Goal: Contribute content: Contribute content

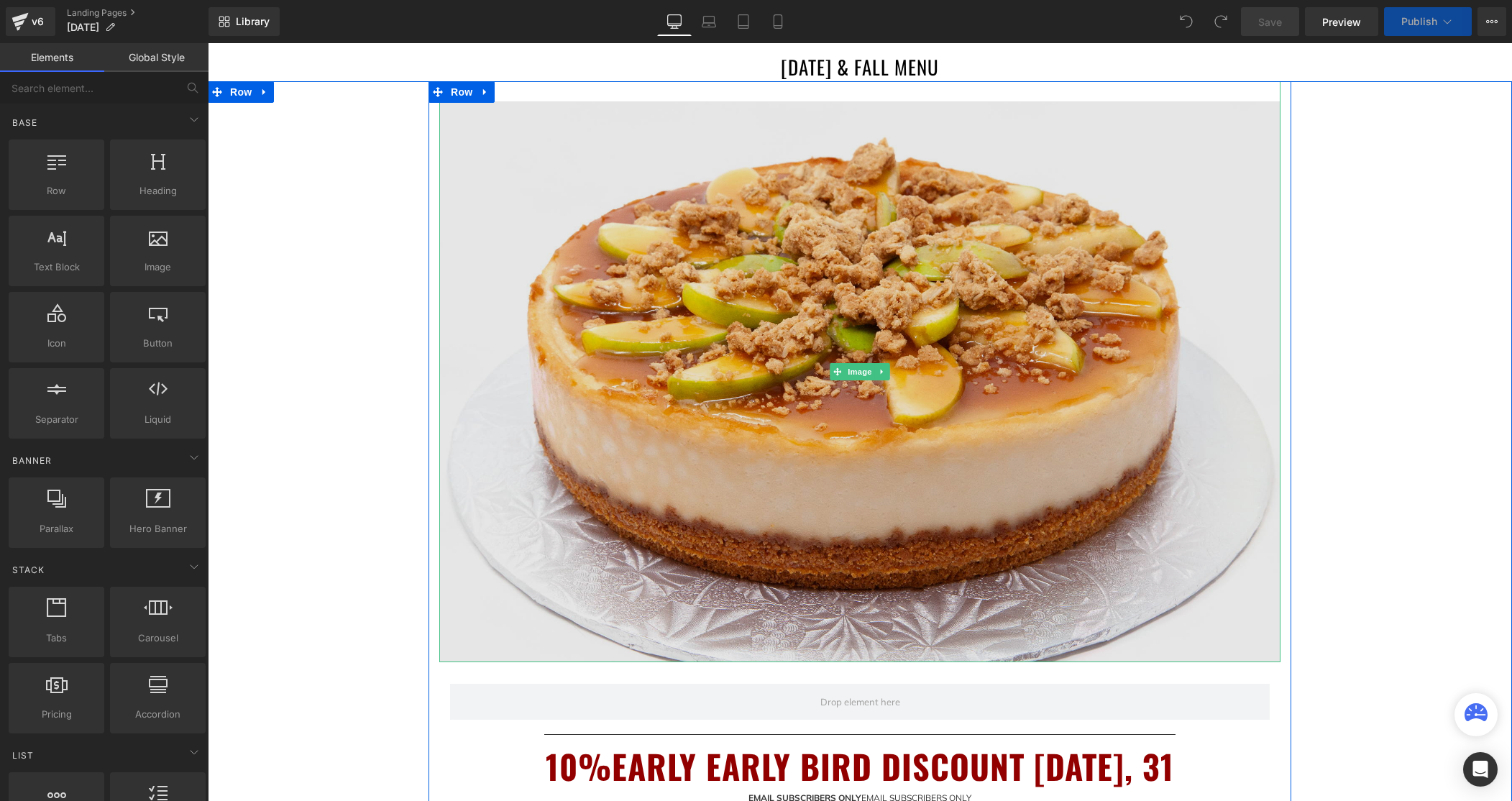
scroll to position [231, 0]
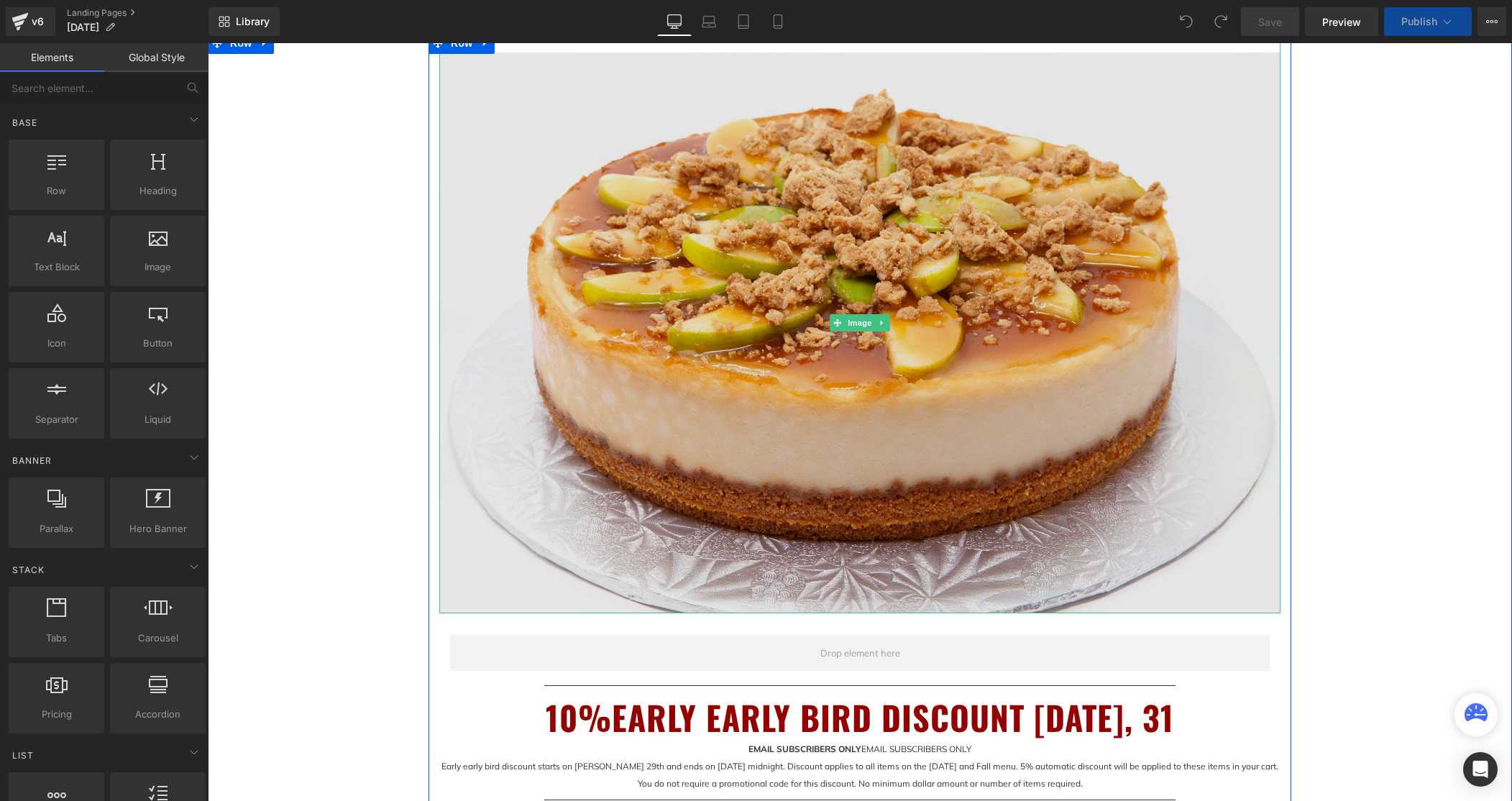
click at [908, 424] on img at bounding box center [859, 323] width 842 height 581
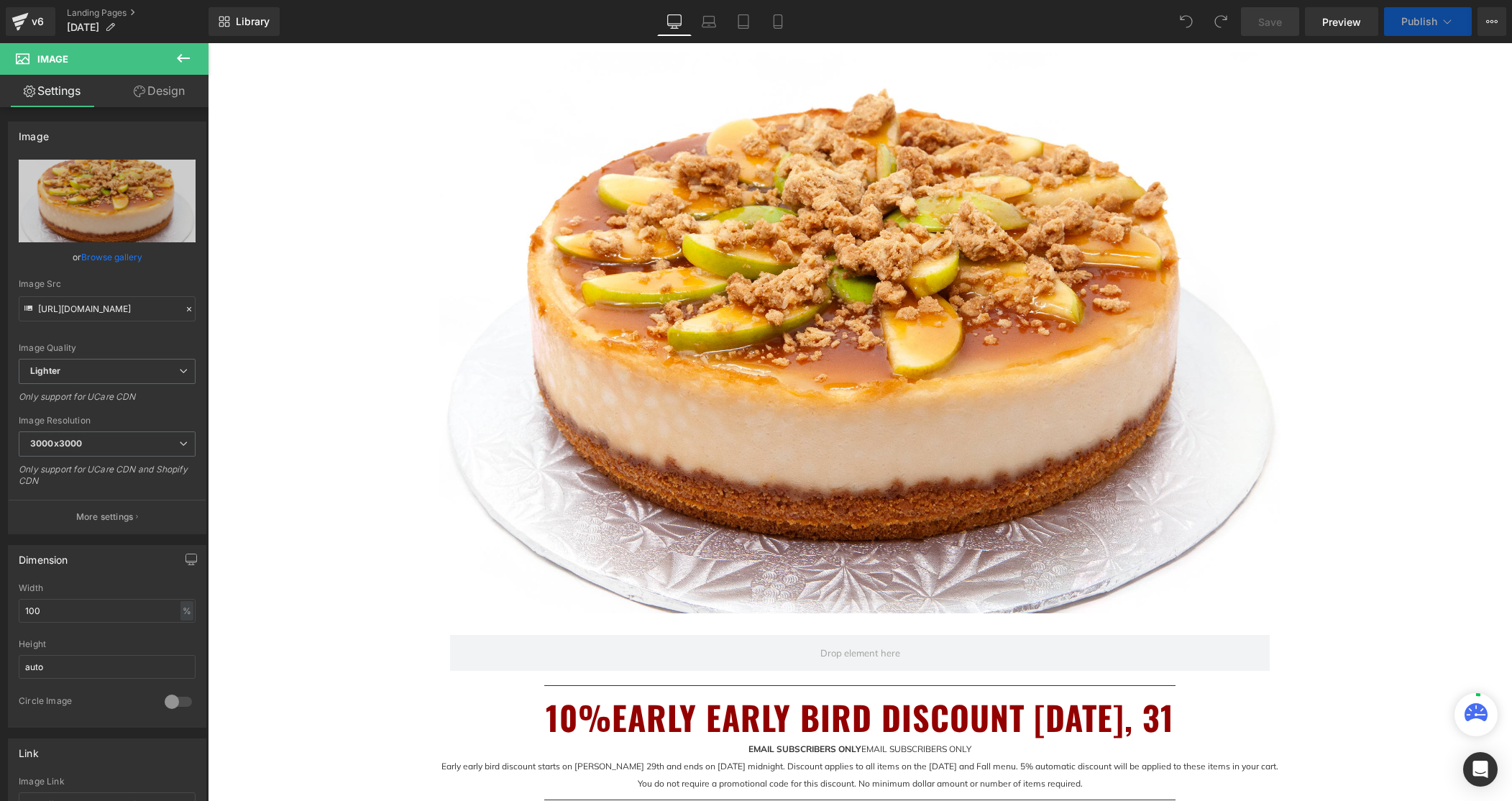
click at [186, 58] on icon at bounding box center [183, 58] width 13 height 8
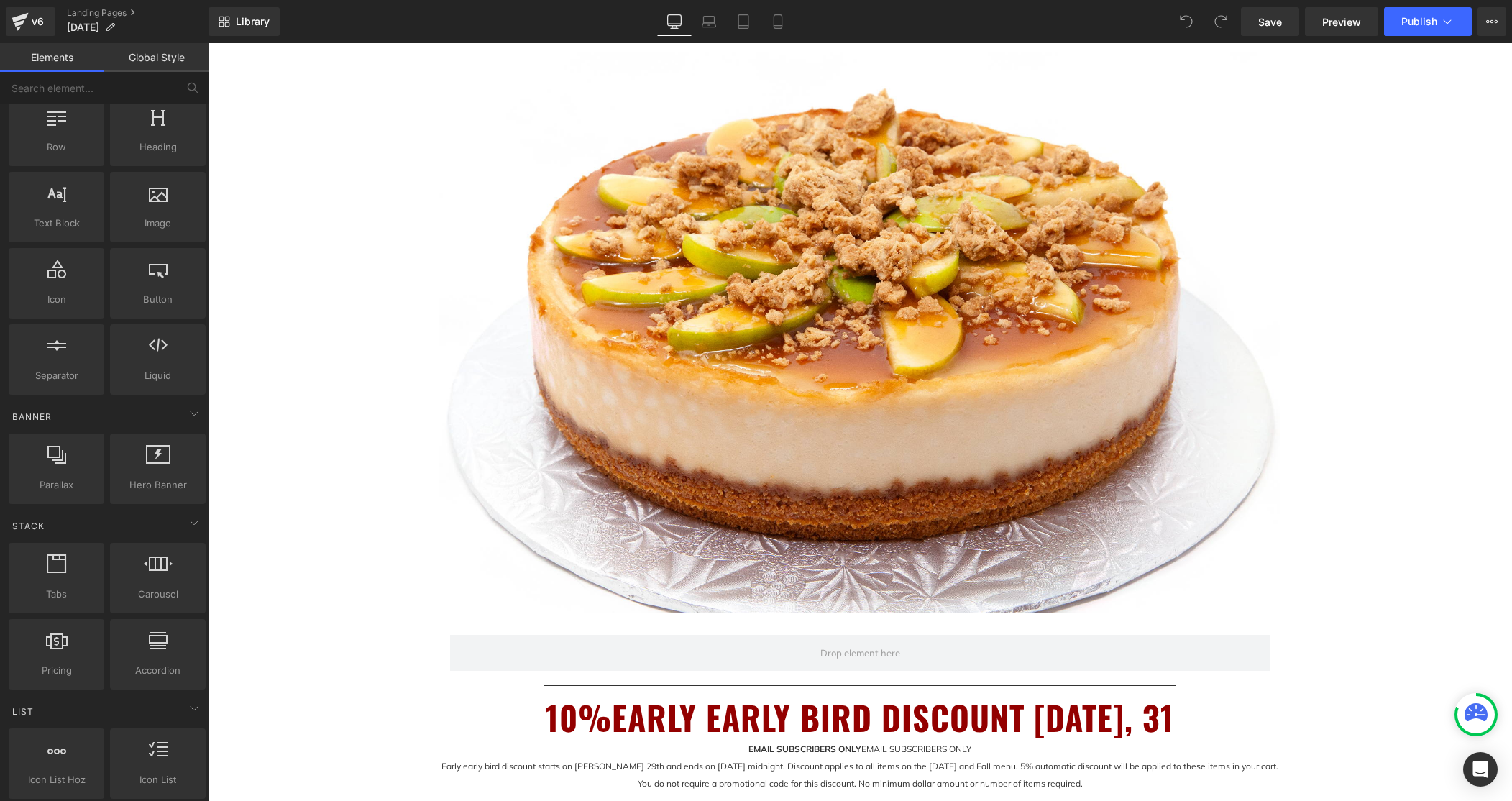
scroll to position [0, 0]
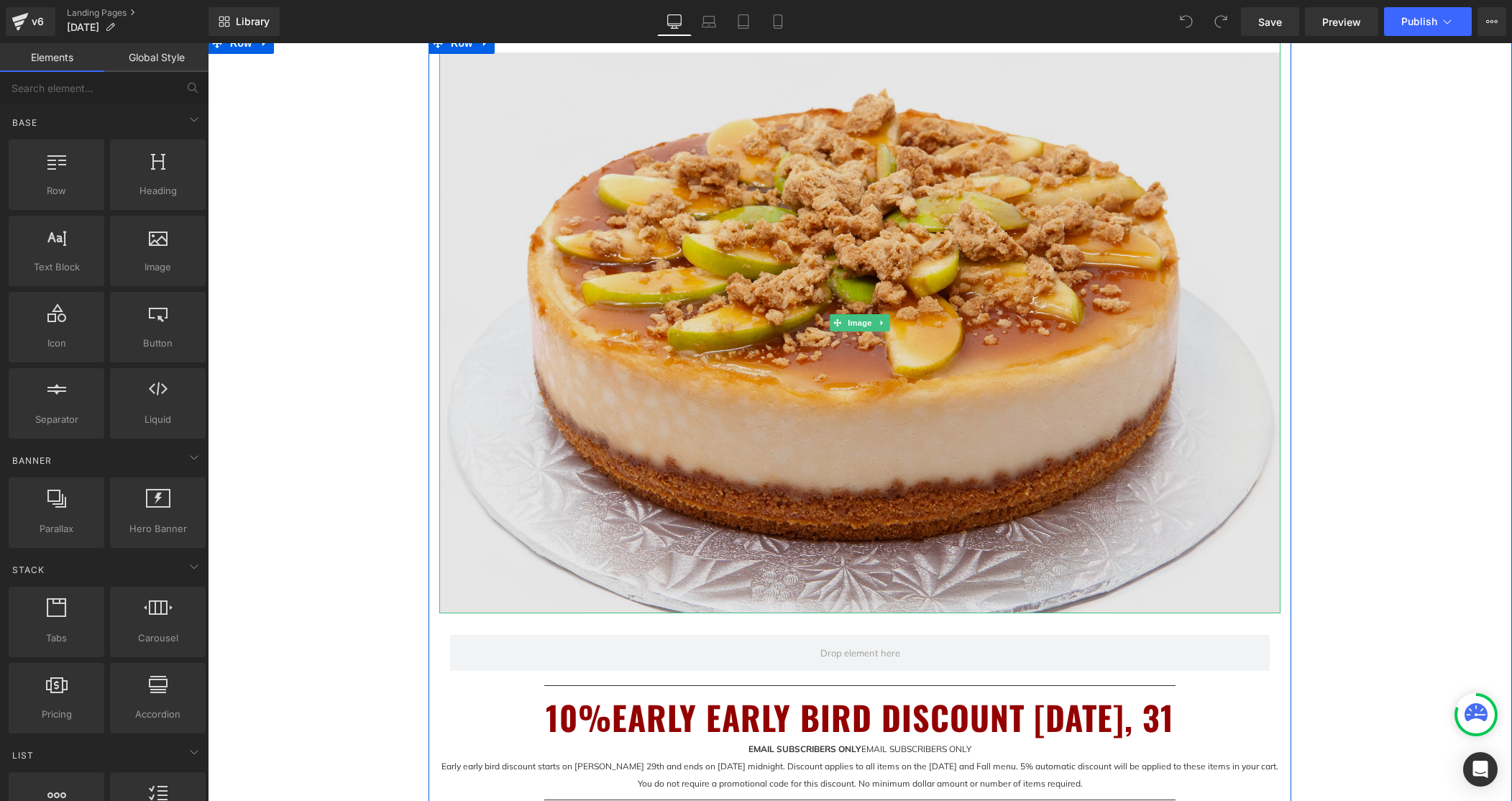
click at [675, 322] on img at bounding box center [859, 323] width 842 height 581
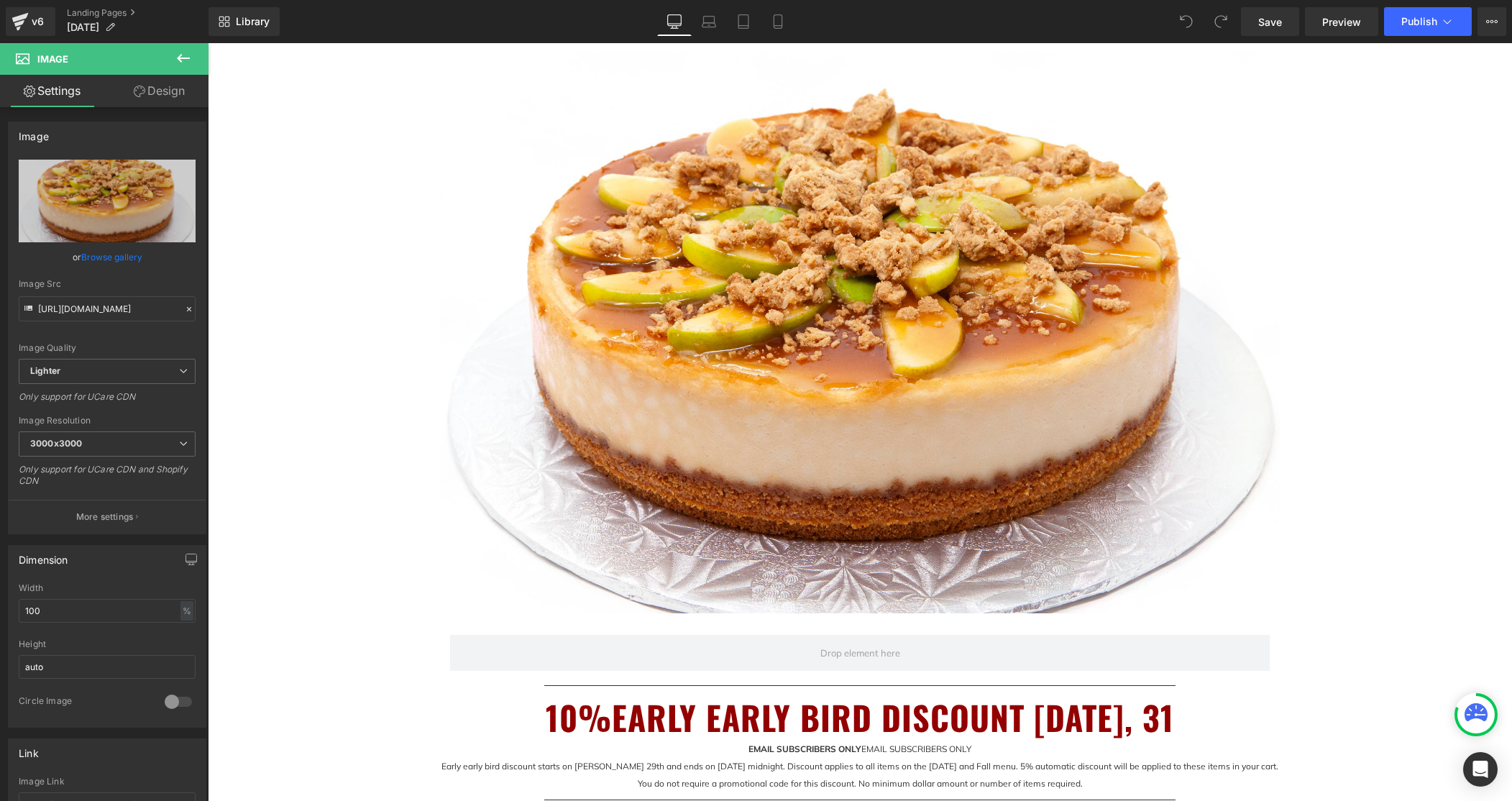
click at [185, 58] on icon at bounding box center [183, 58] width 13 height 8
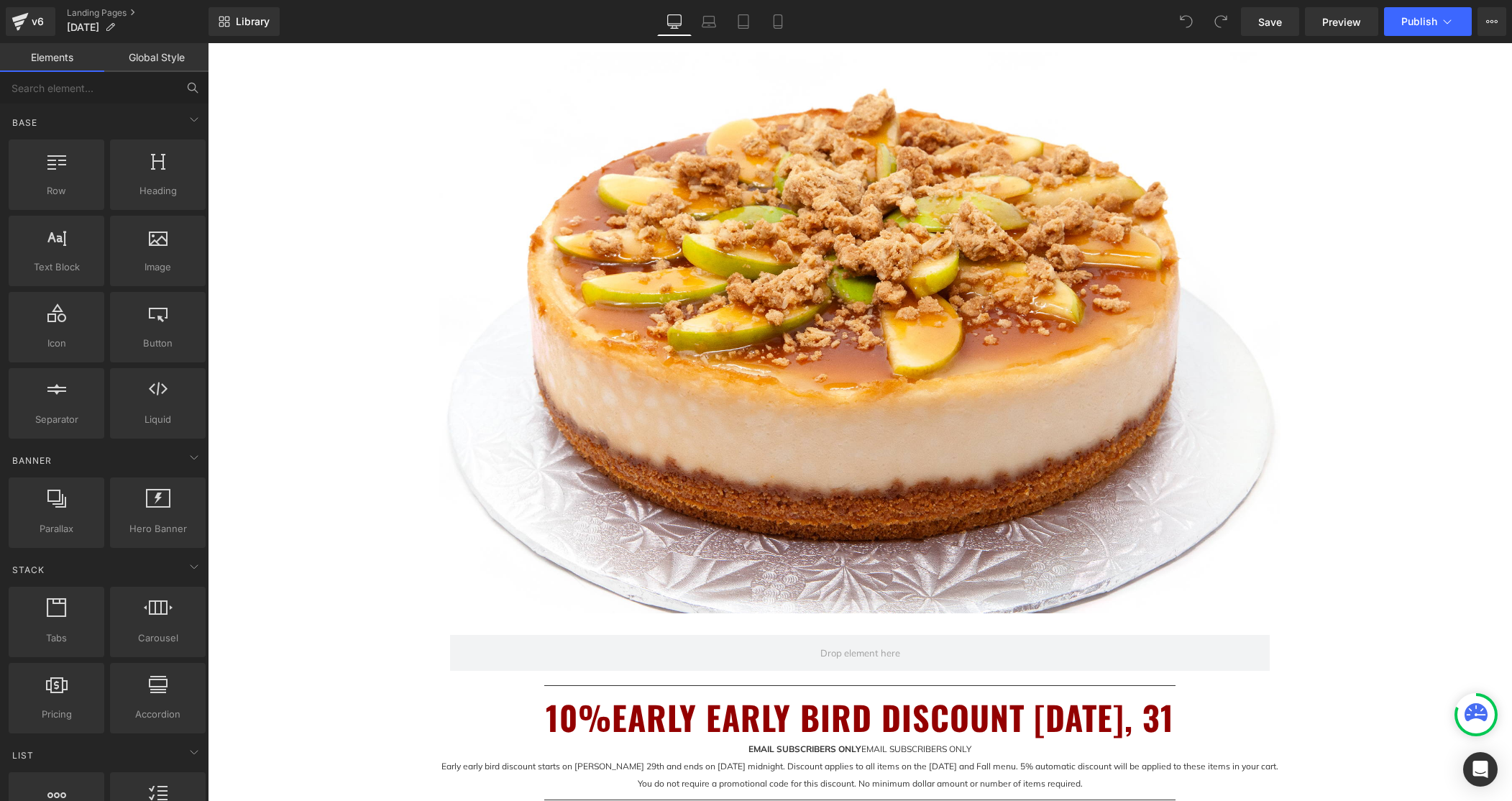
click at [189, 91] on icon at bounding box center [192, 87] width 13 height 13
click at [71, 92] on input "text" at bounding box center [88, 87] width 177 height 31
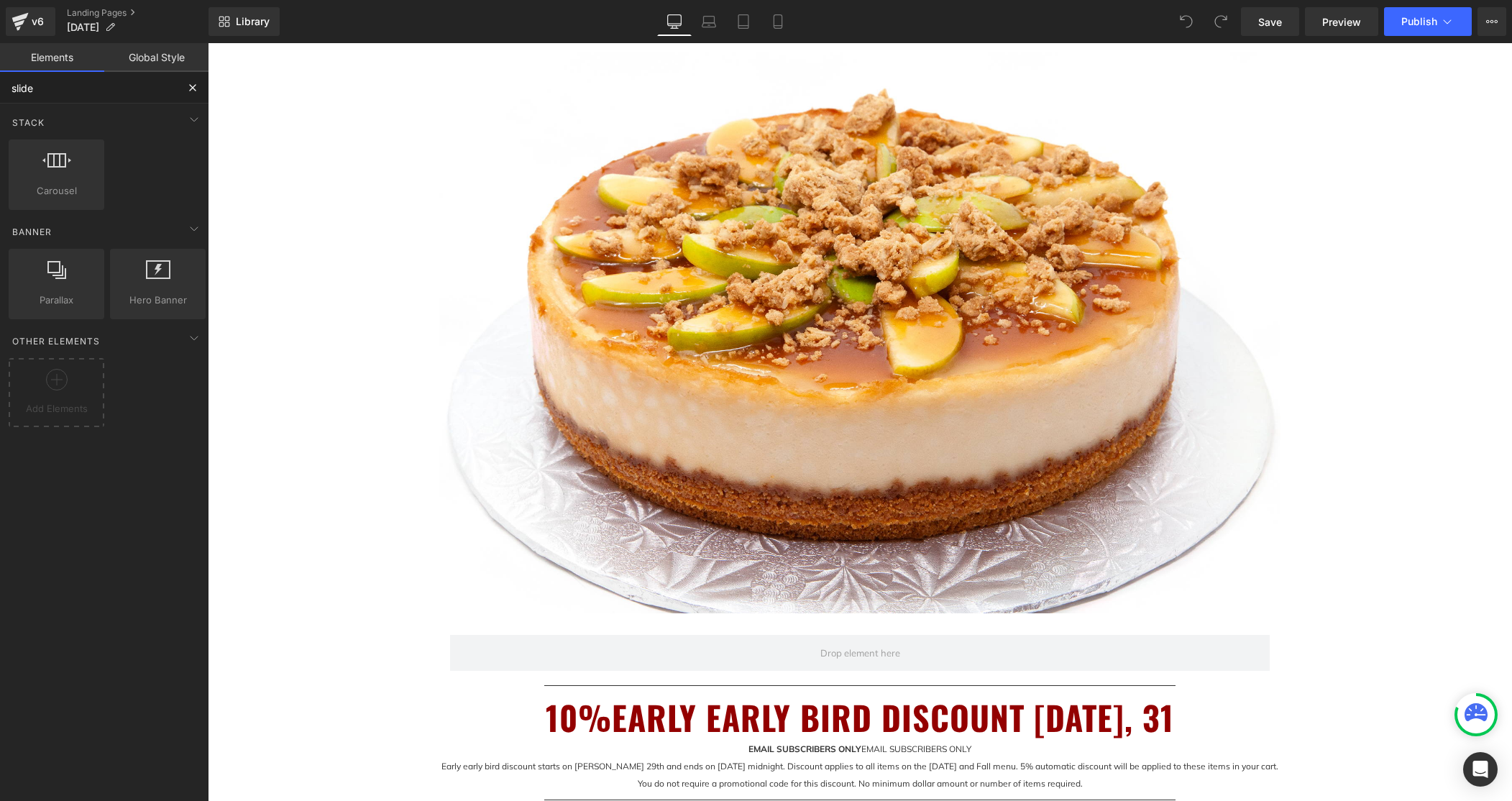
type input "slider"
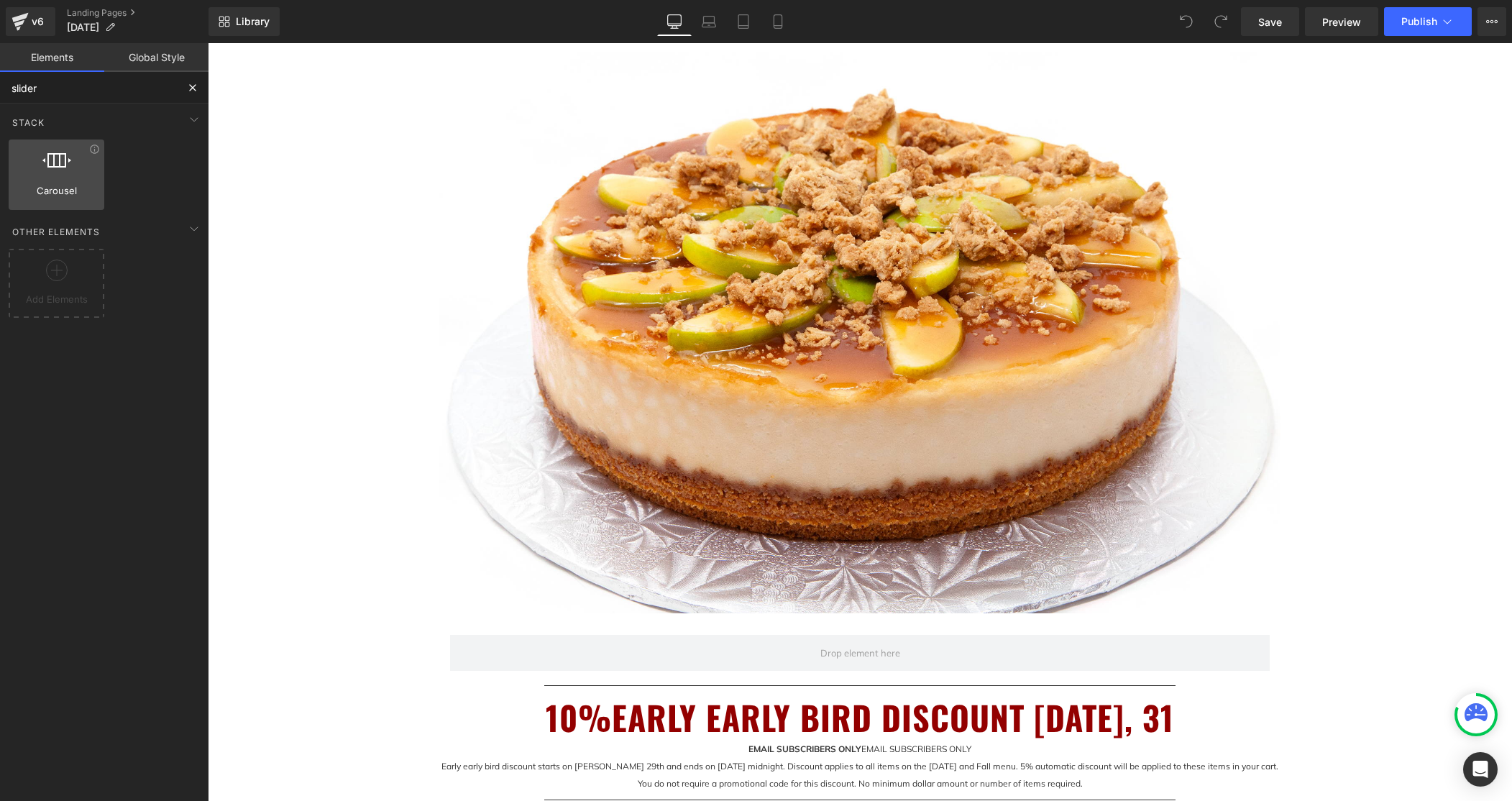
click at [42, 177] on div at bounding box center [56, 167] width 87 height 32
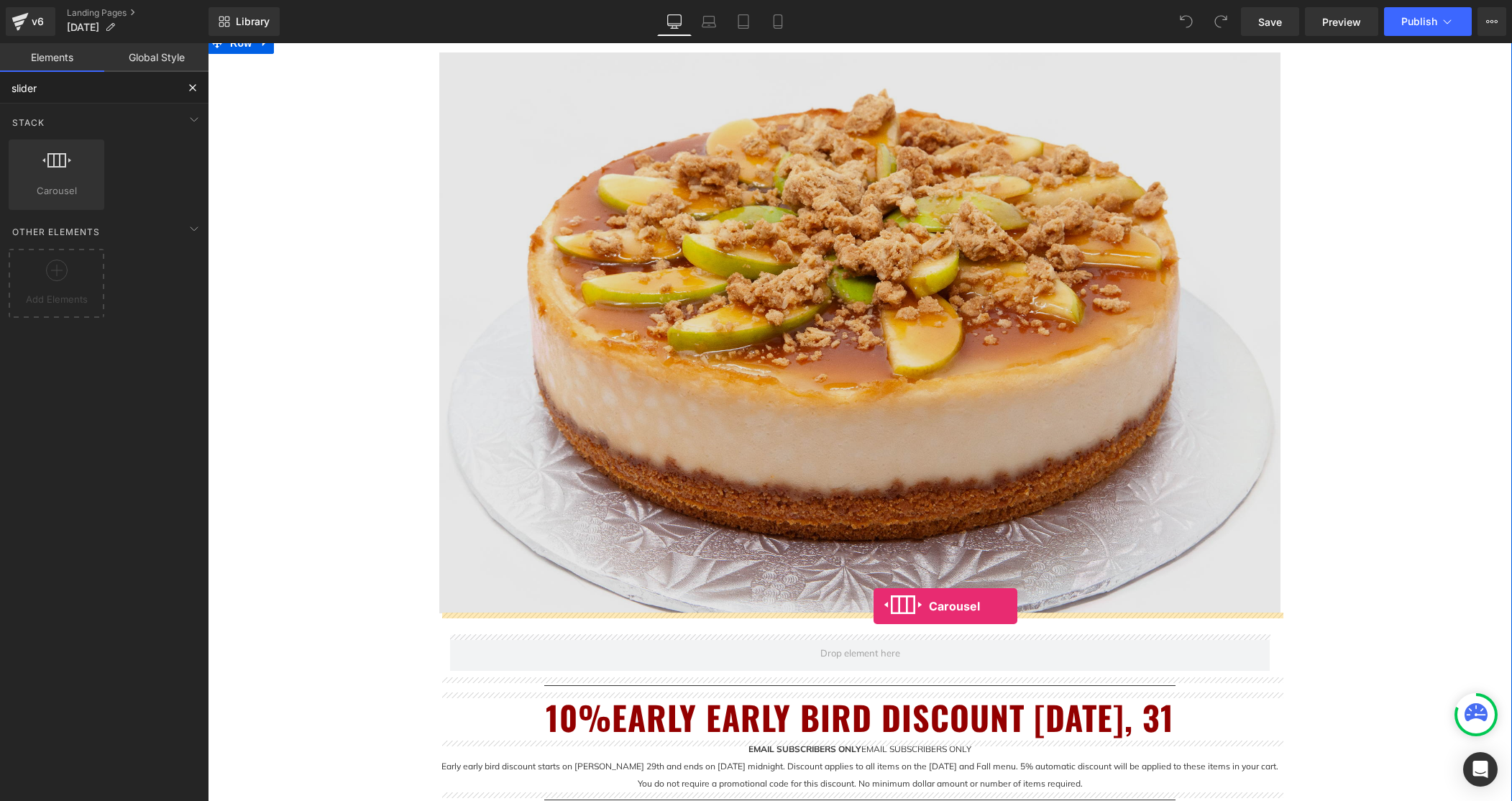
drag, startPoint x: 264, startPoint y: 195, endPoint x: 875, endPoint y: 606, distance: 736.4
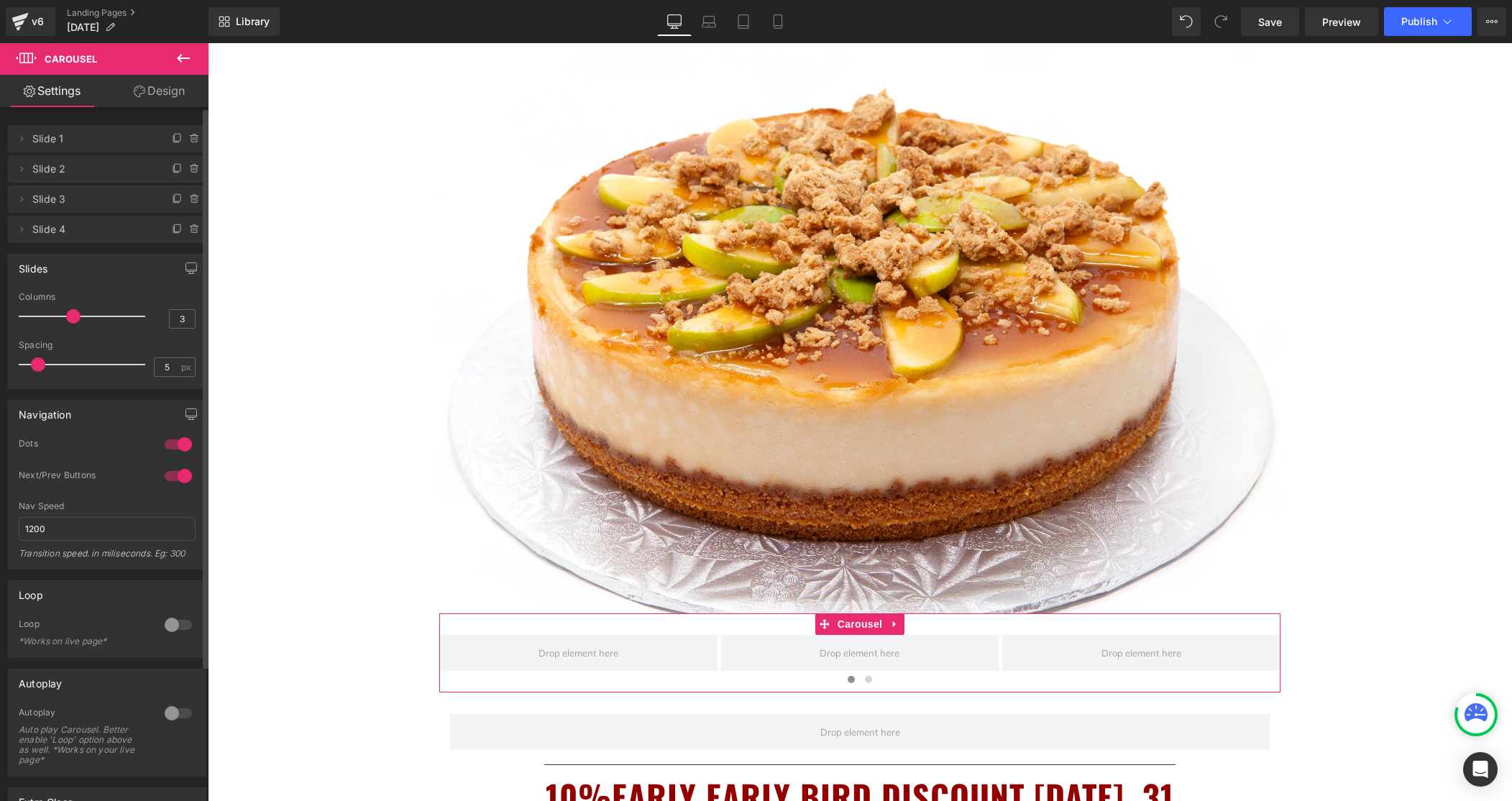
click at [70, 145] on span "Slide 1" at bounding box center [92, 139] width 121 height 27
click at [175, 138] on icon at bounding box center [177, 137] width 6 height 7
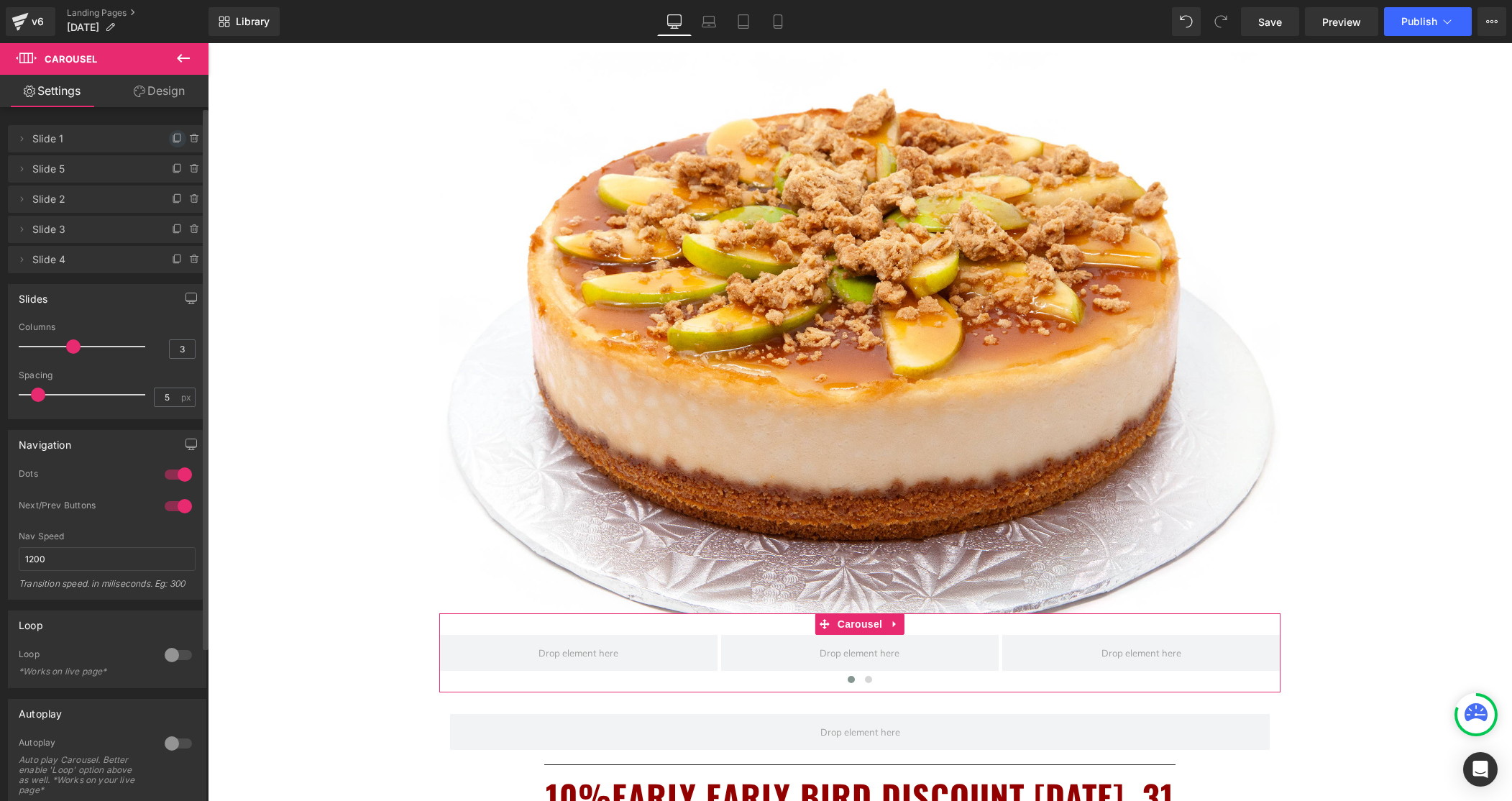
click at [175, 138] on icon at bounding box center [177, 137] width 6 height 7
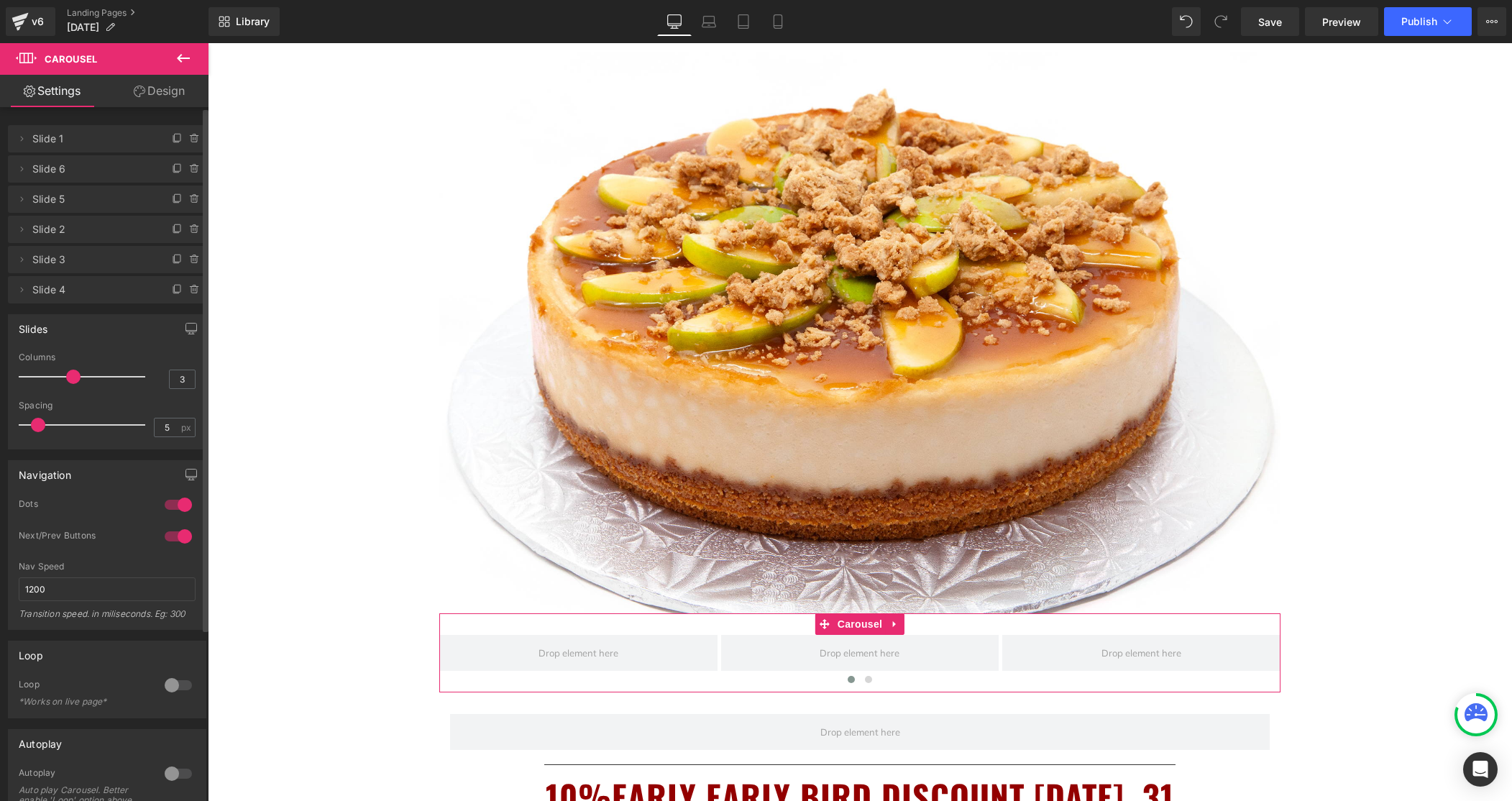
click at [175, 138] on icon at bounding box center [177, 137] width 6 height 7
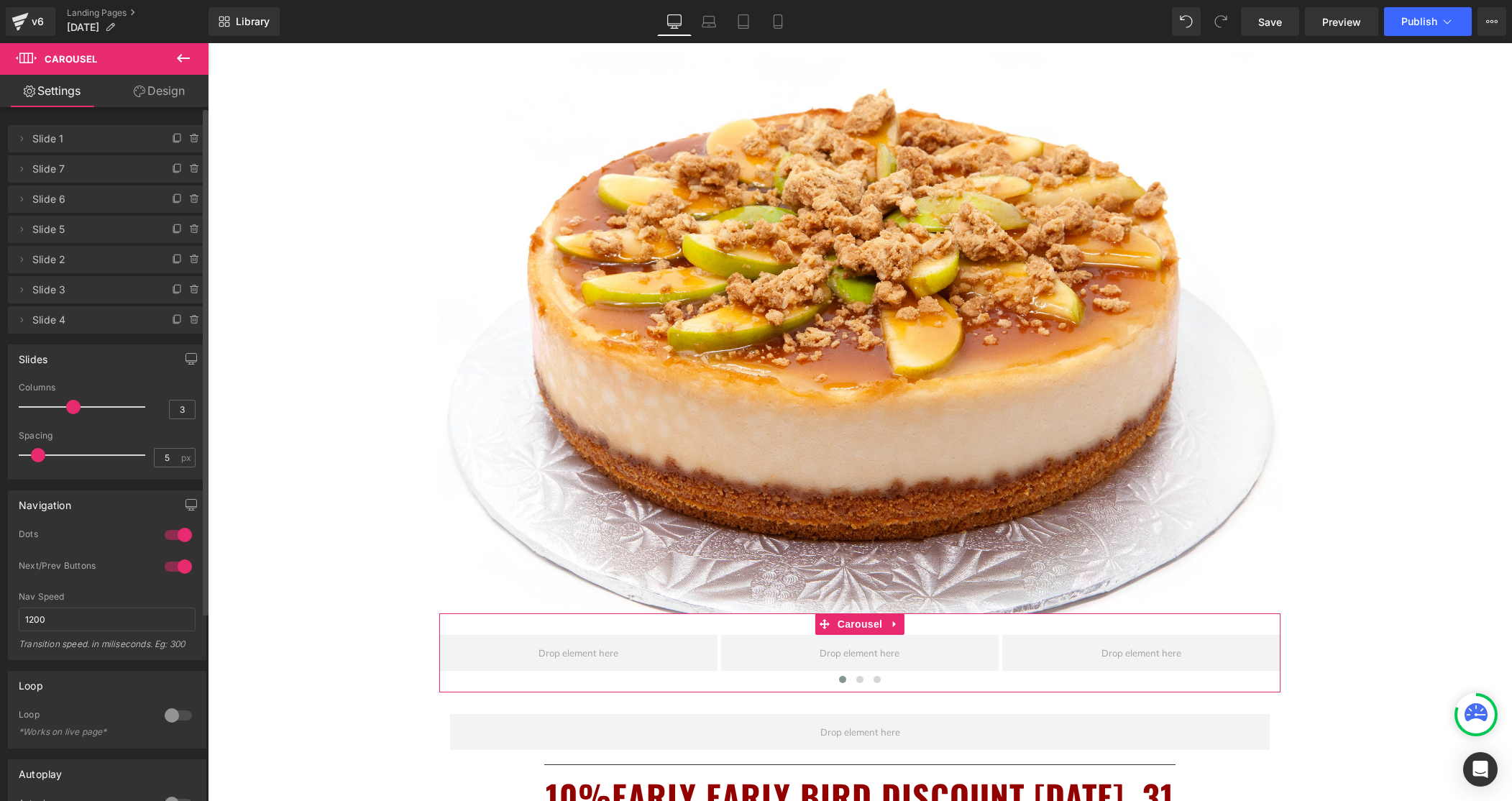
click at [175, 138] on icon at bounding box center [177, 137] width 6 height 7
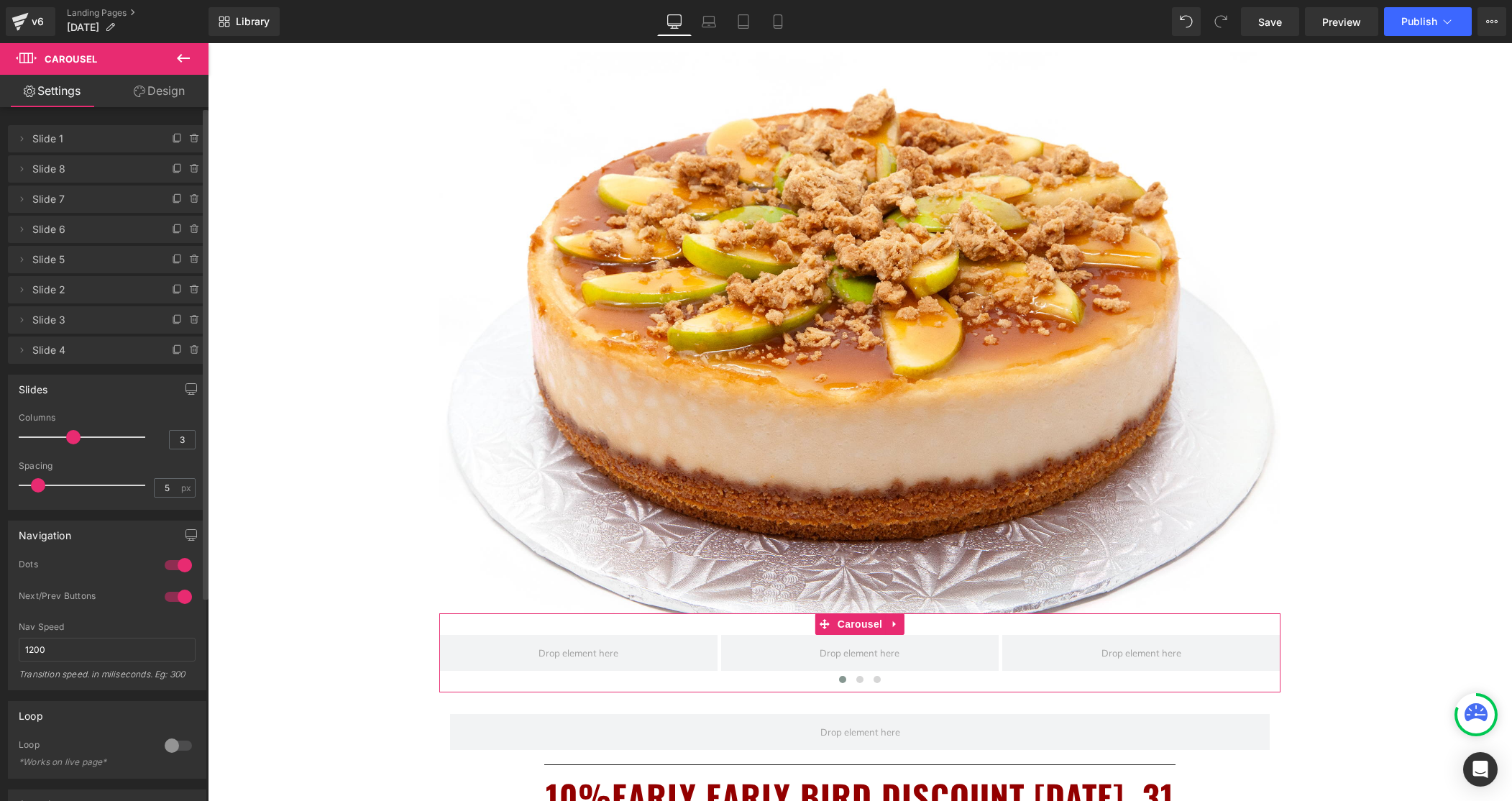
click at [58, 139] on span "Slide 1" at bounding box center [92, 139] width 121 height 27
click at [20, 138] on icon at bounding box center [22, 139] width 12 height 12
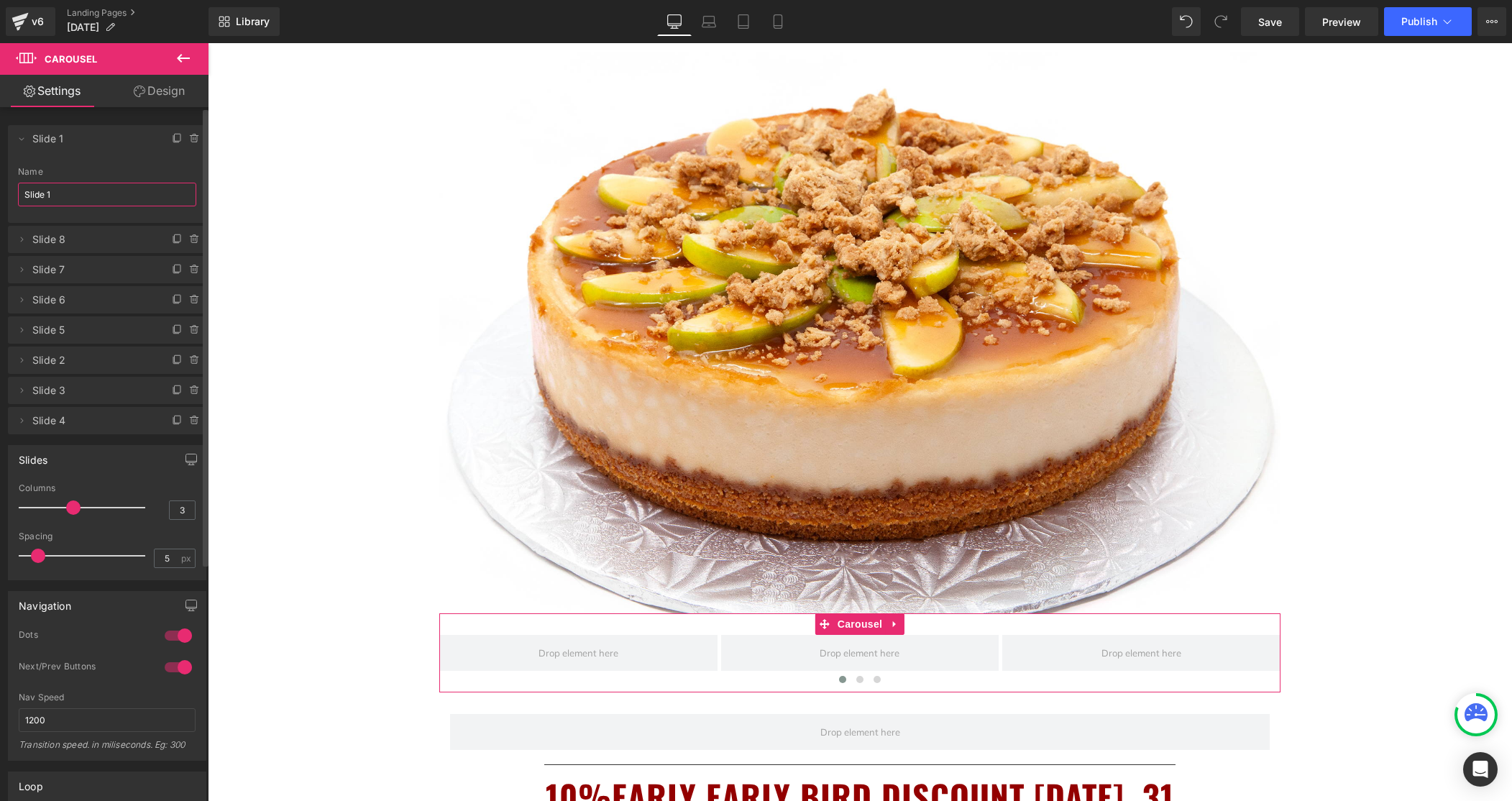
click at [61, 197] on input "Slide 1" at bounding box center [107, 195] width 178 height 24
click at [192, 327] on icon at bounding box center [193, 327] width 8 height 0
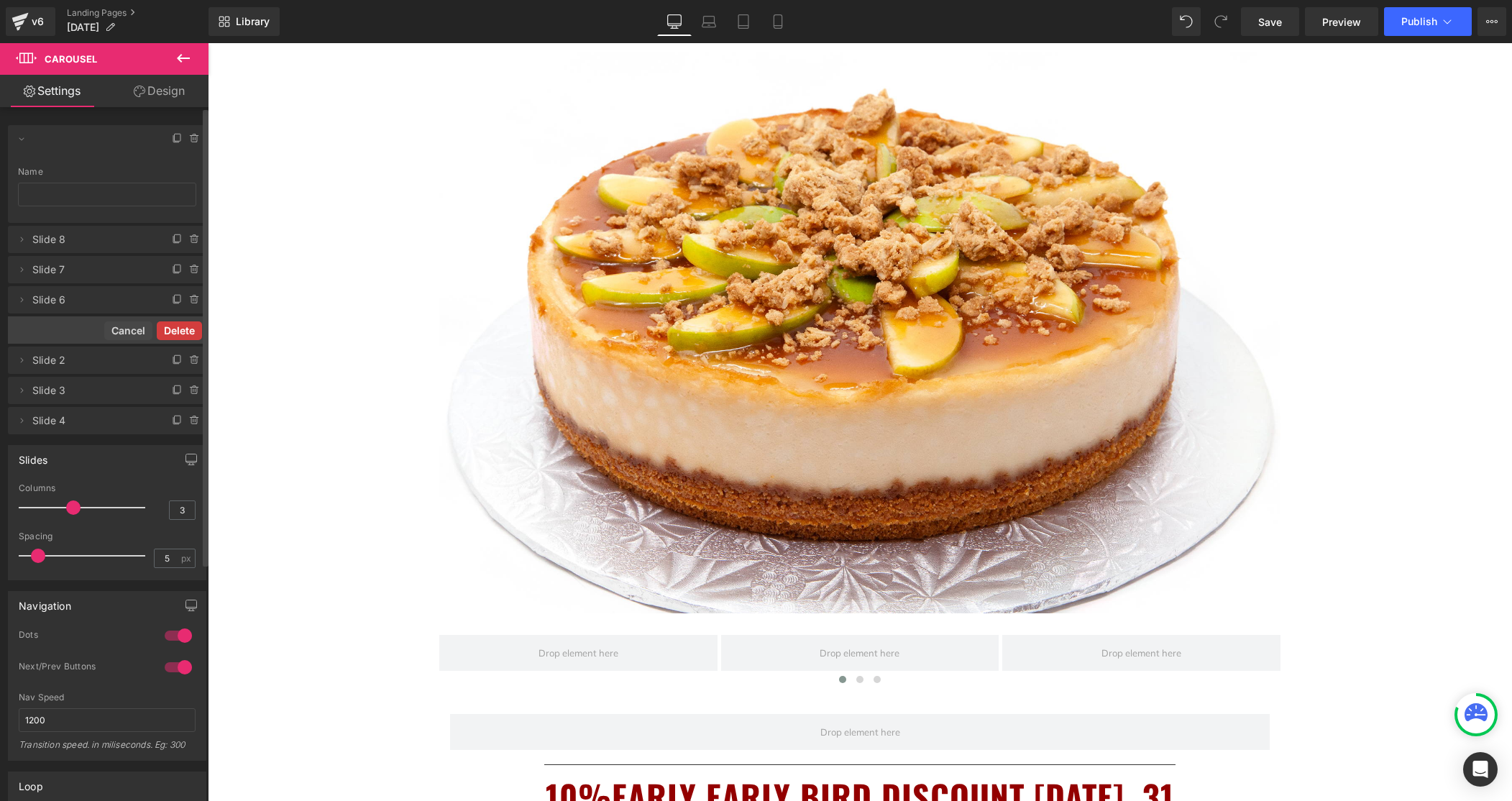
click at [186, 331] on button "Delete" at bounding box center [179, 331] width 45 height 19
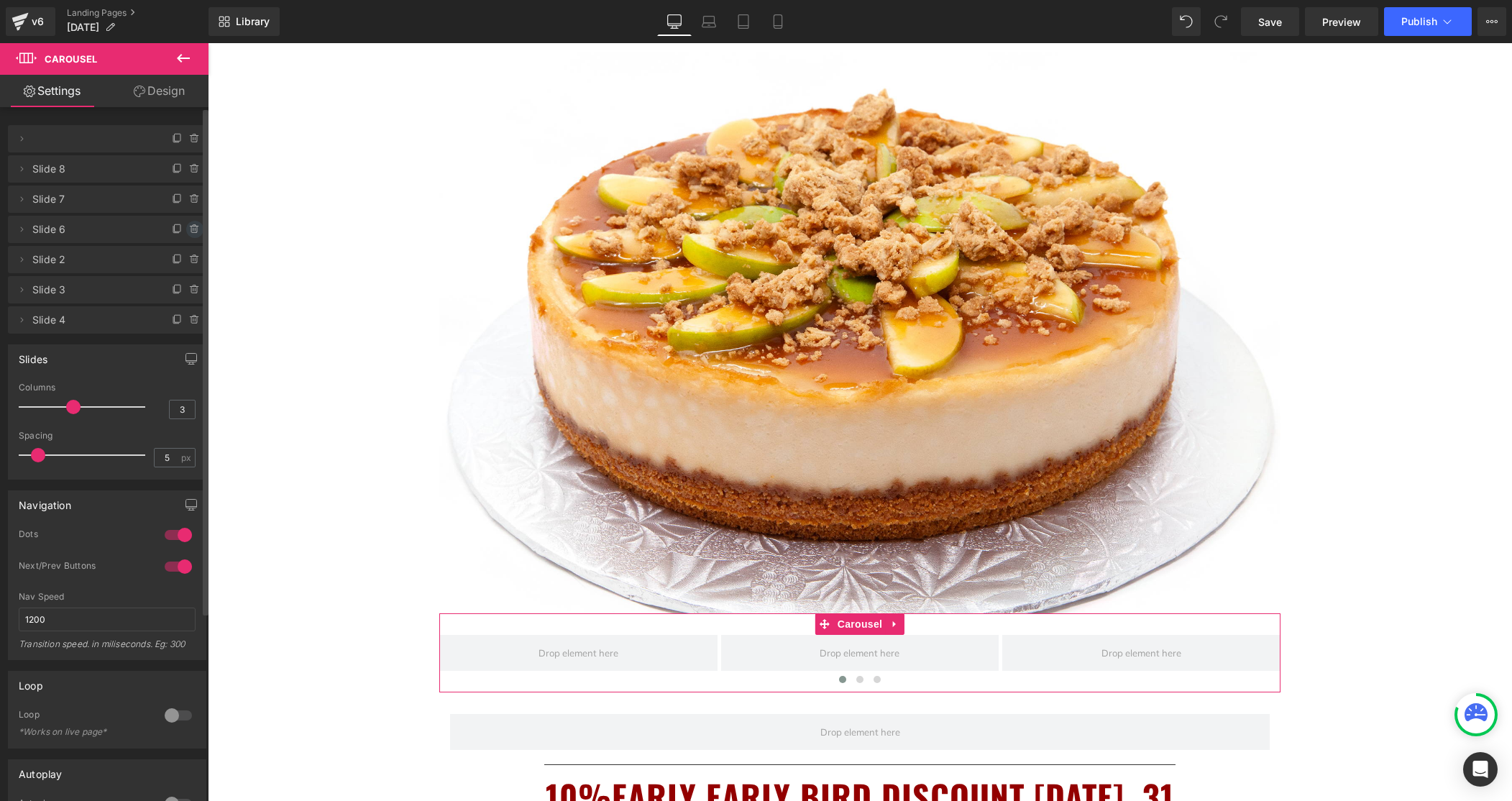
click at [192, 231] on icon at bounding box center [194, 230] width 6 height 7
click at [191, 231] on button "Delete" at bounding box center [179, 230] width 45 height 19
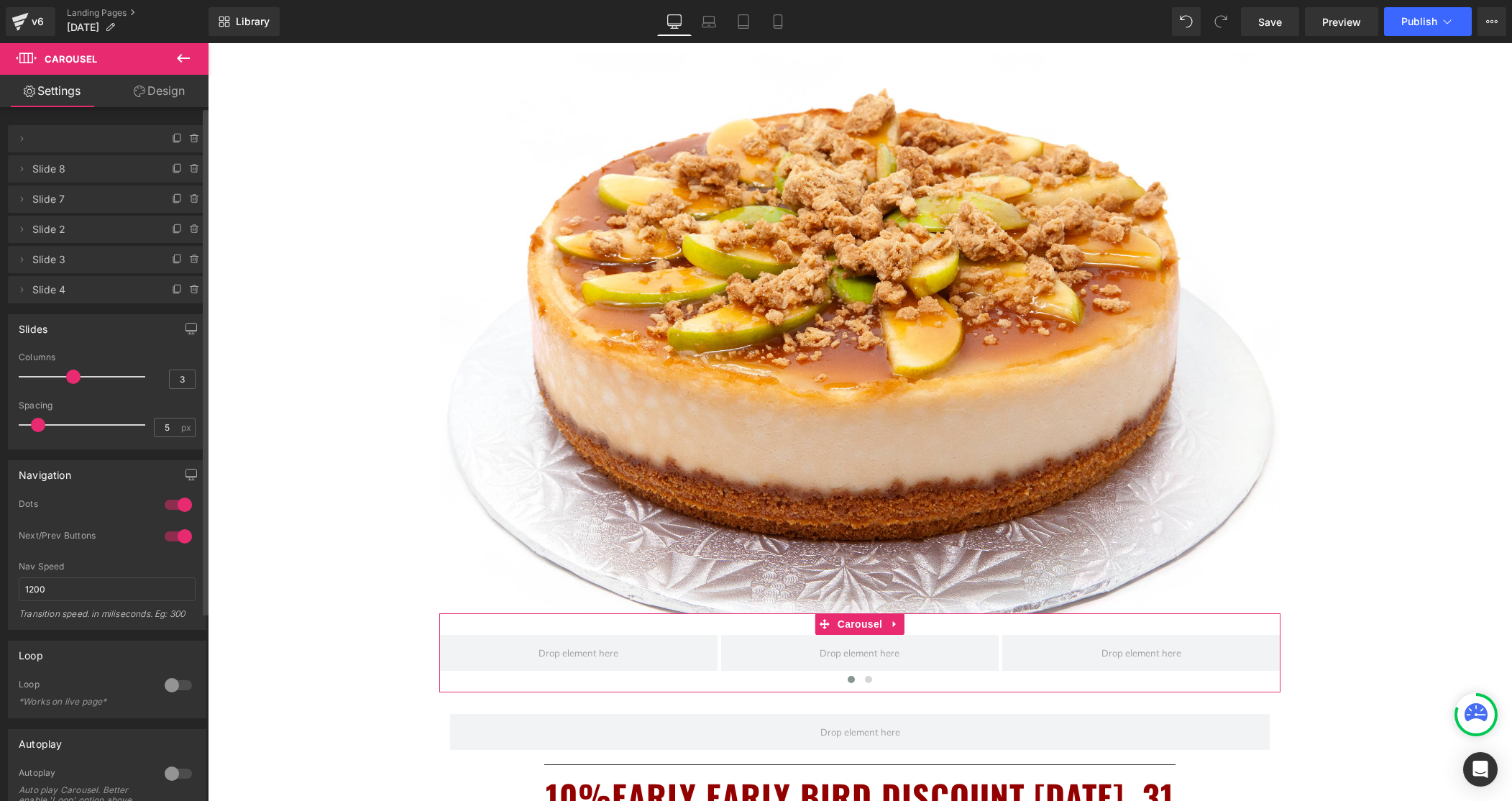
click at [191, 231] on icon at bounding box center [195, 230] width 12 height 12
click at [191, 231] on button "Delete" at bounding box center [179, 230] width 45 height 19
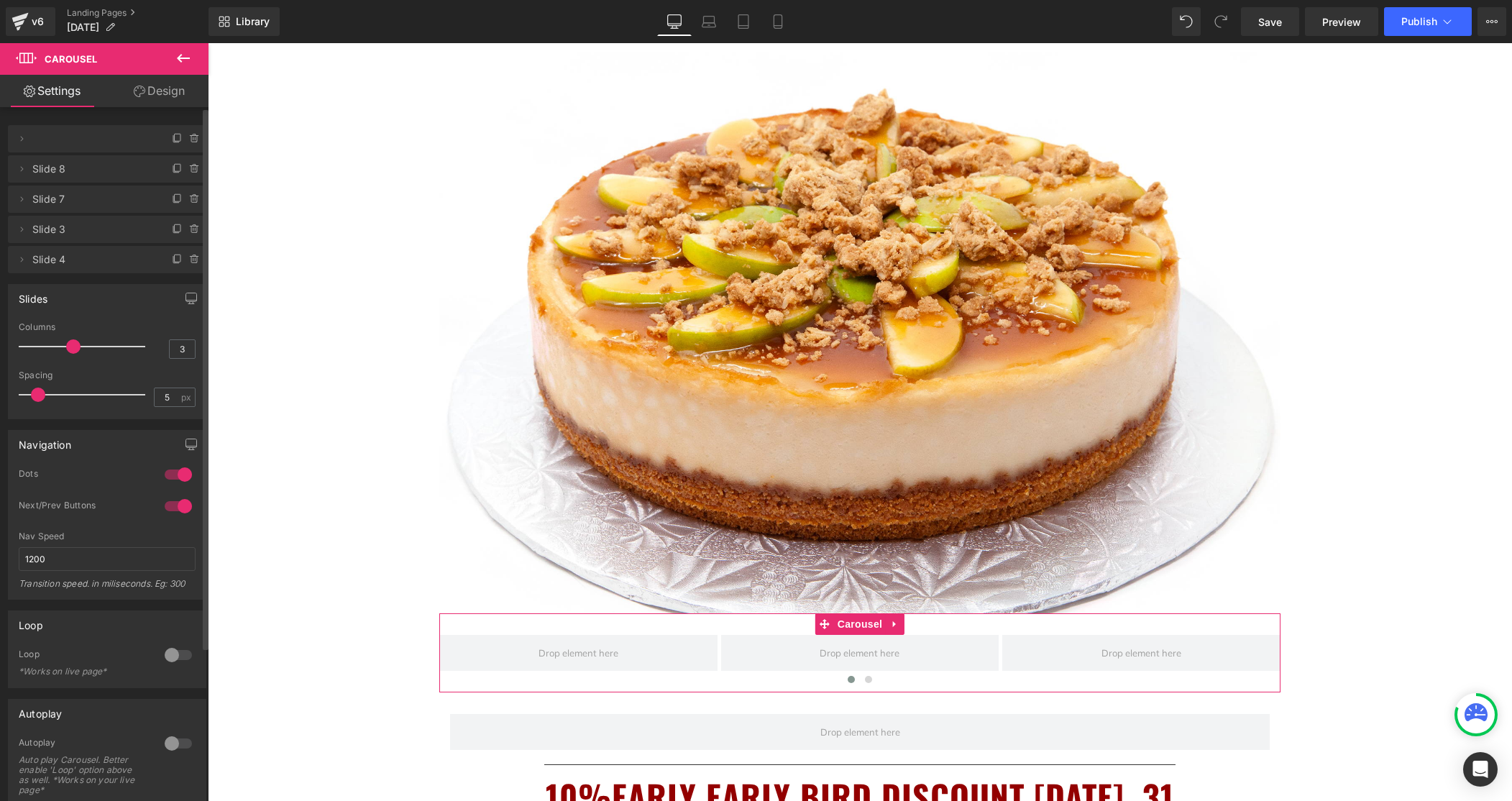
click at [191, 231] on icon at bounding box center [195, 230] width 12 height 12
click at [191, 231] on button "Delete" at bounding box center [179, 230] width 45 height 19
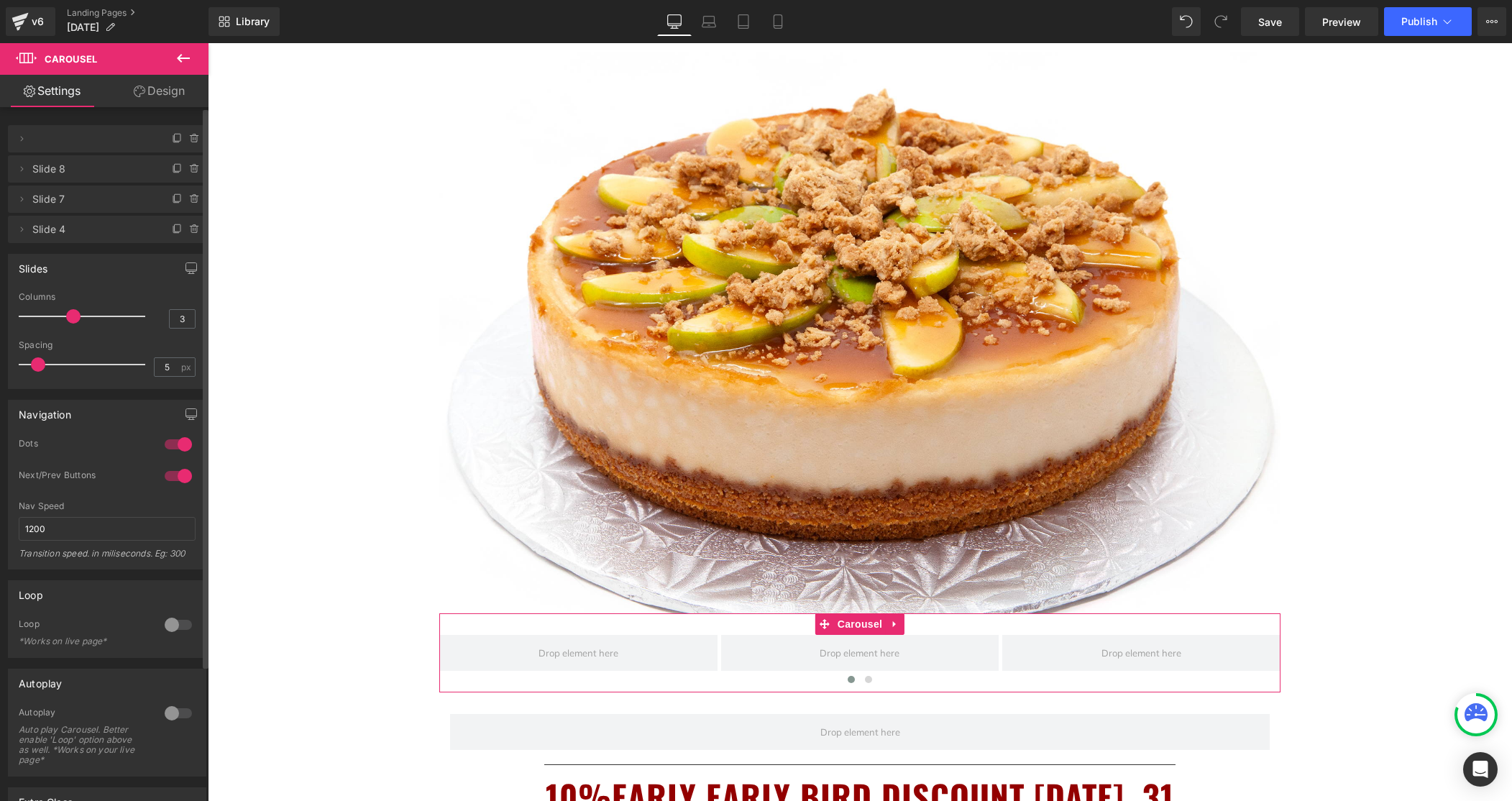
click at [191, 231] on icon at bounding box center [195, 230] width 12 height 12
click at [191, 231] on button "Delete" at bounding box center [179, 230] width 45 height 19
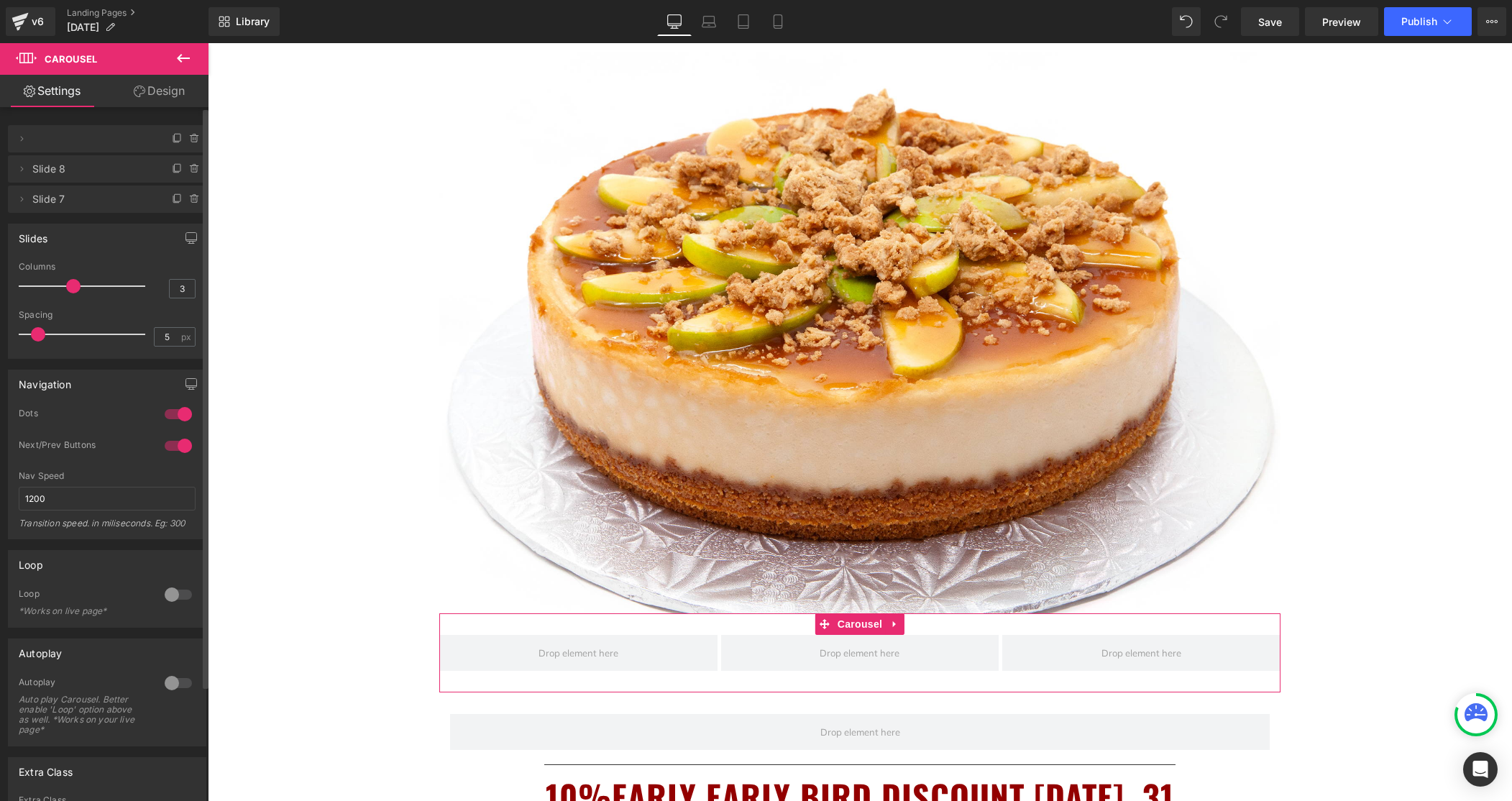
drag, startPoint x: 169, startPoint y: 596, endPoint x: 180, endPoint y: 599, distance: 11.4
click at [169, 596] on div at bounding box center [178, 594] width 35 height 23
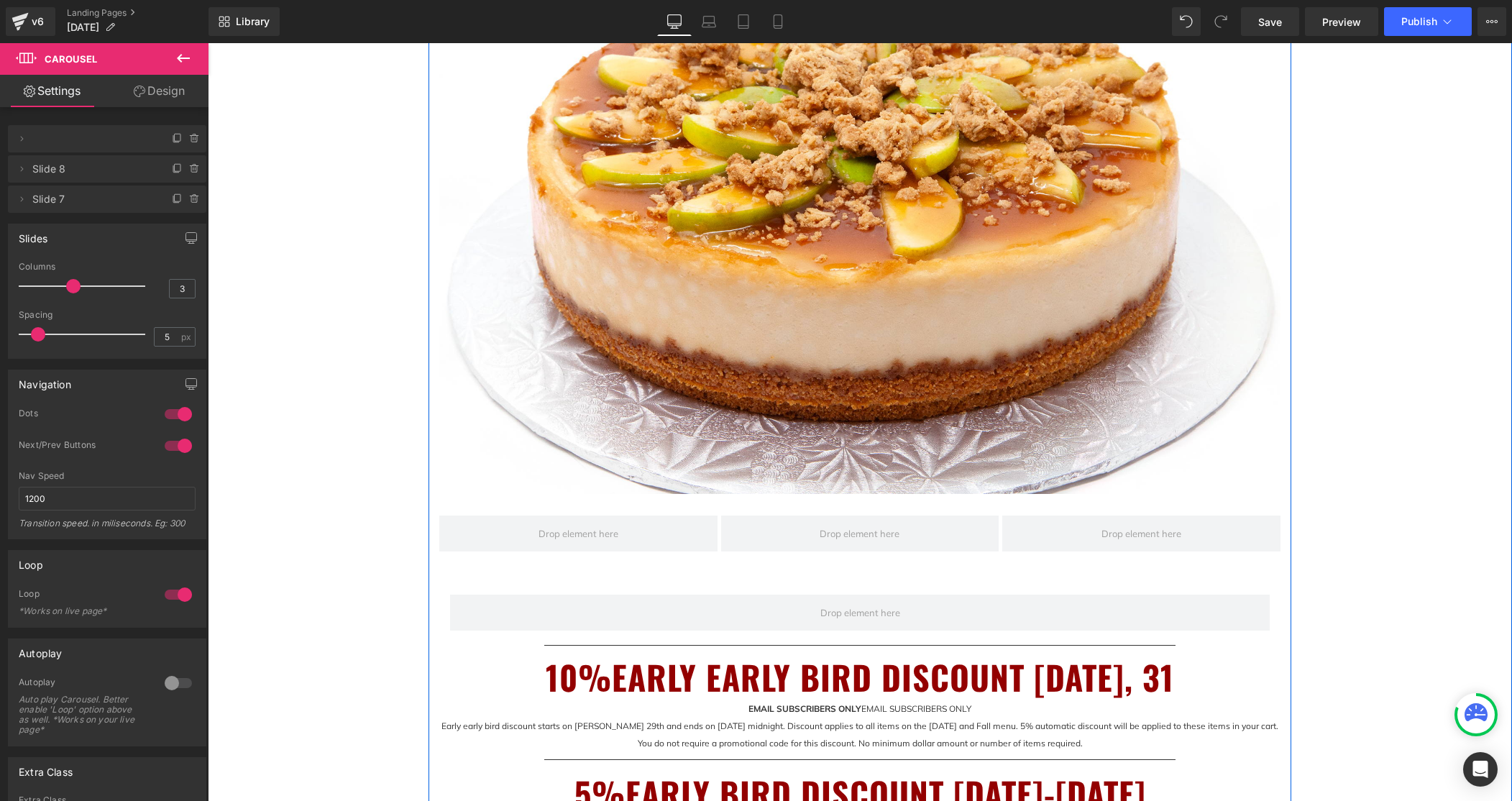
scroll to position [355, 0]
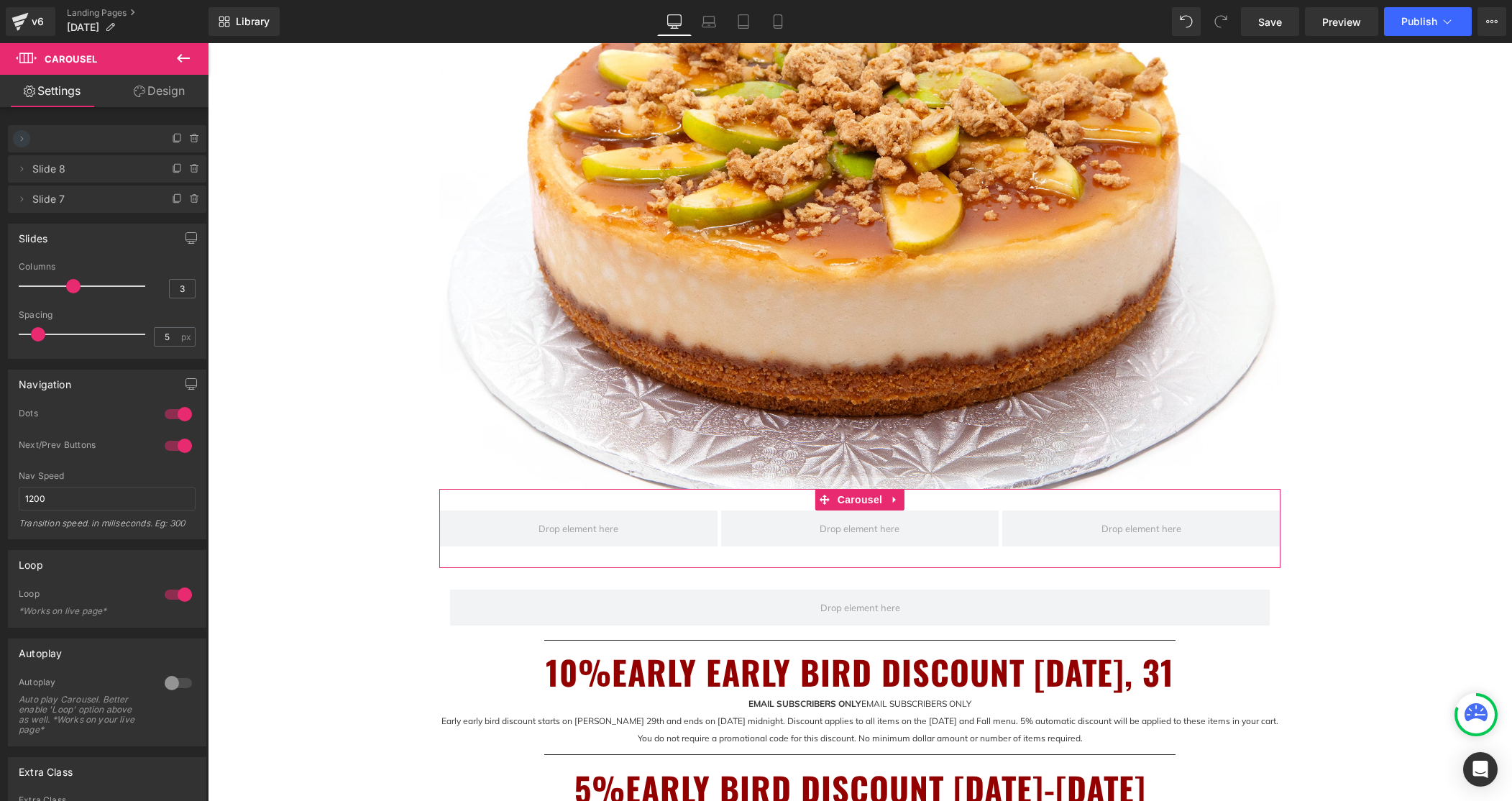
click at [21, 136] on icon at bounding box center [22, 139] width 12 height 12
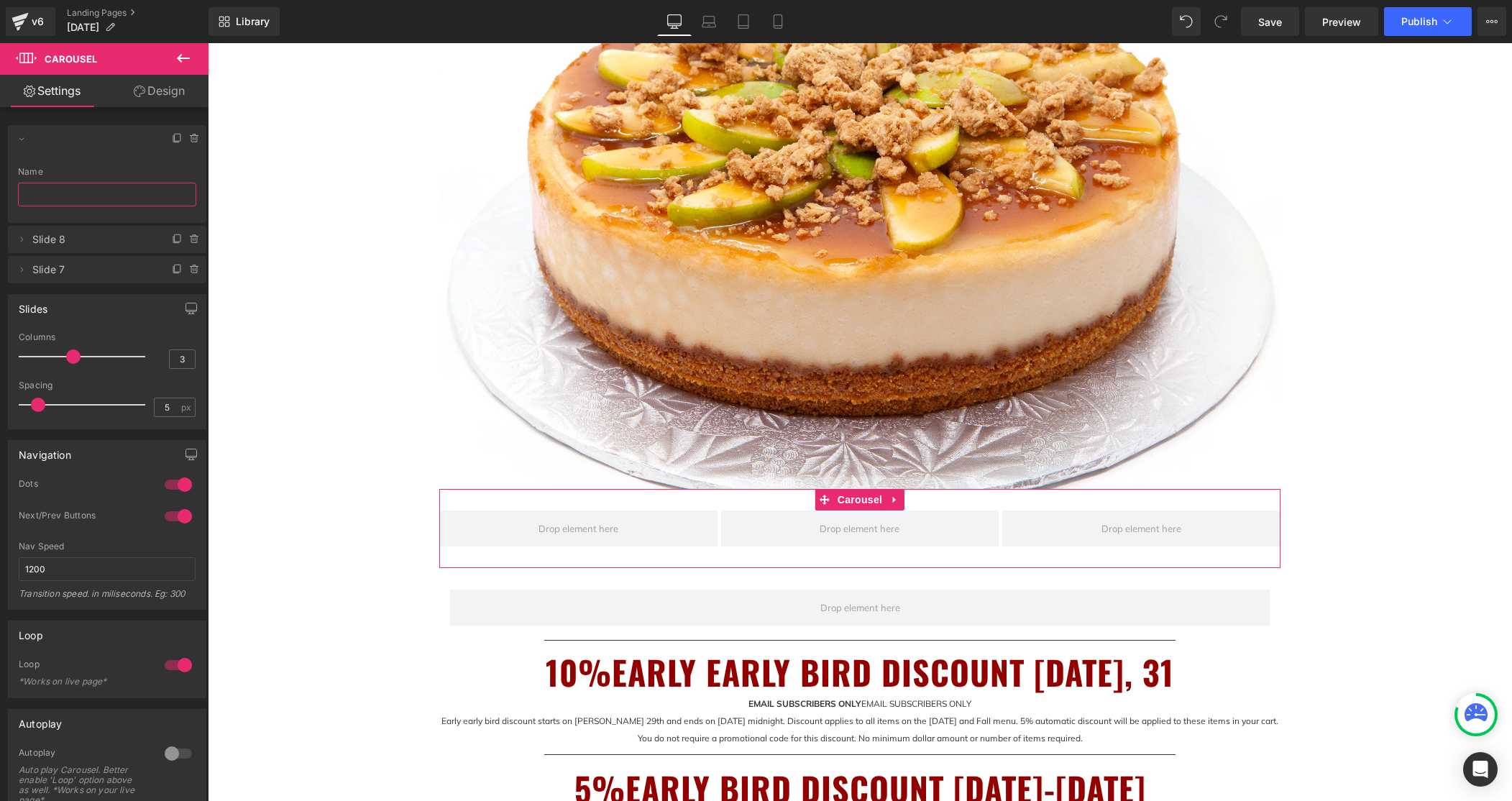
click at [33, 188] on input "text" at bounding box center [107, 195] width 178 height 24
click at [184, 58] on icon at bounding box center [183, 58] width 13 height 8
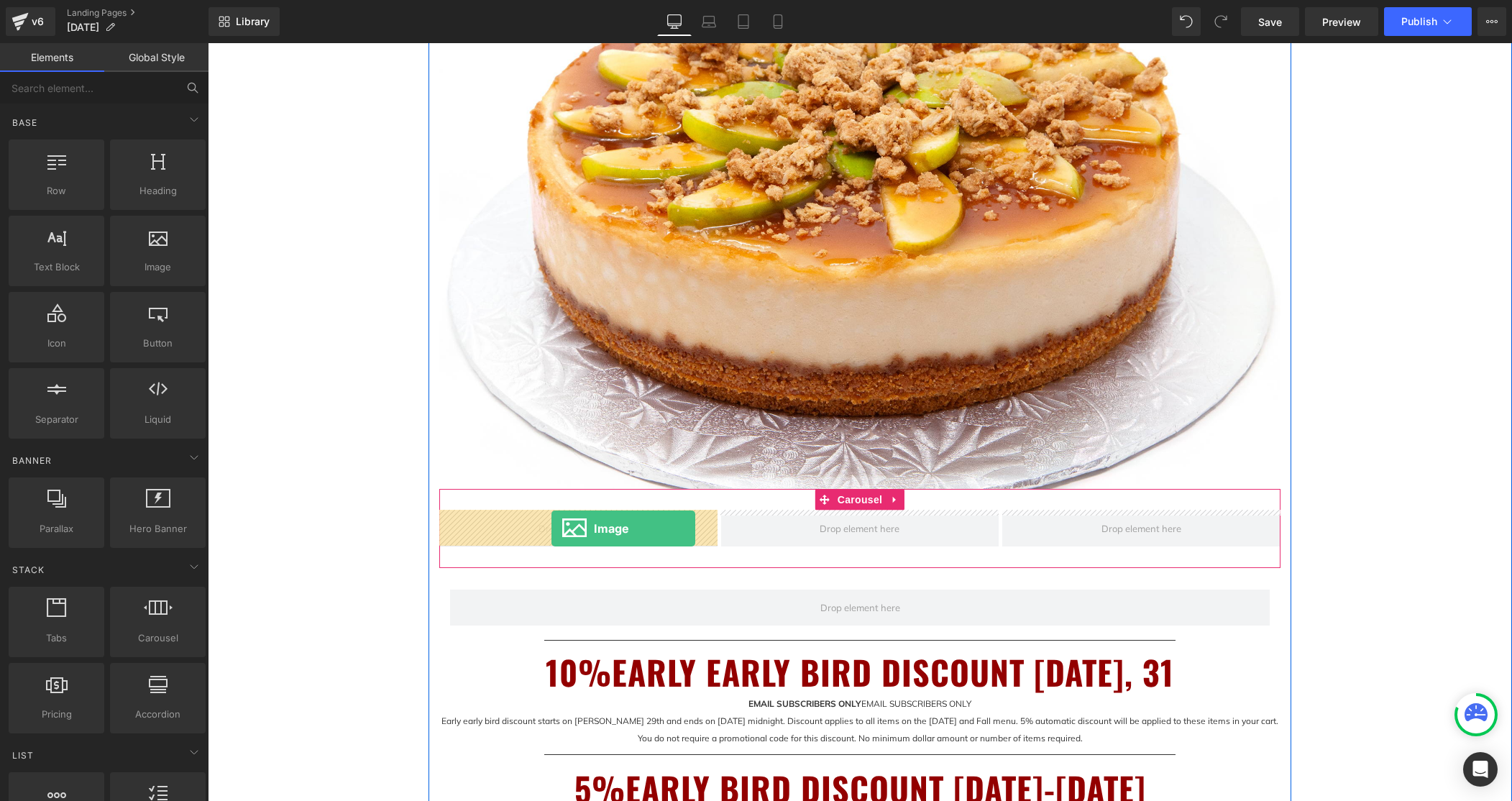
drag, startPoint x: 360, startPoint y: 296, endPoint x: 552, endPoint y: 529, distance: 301.9
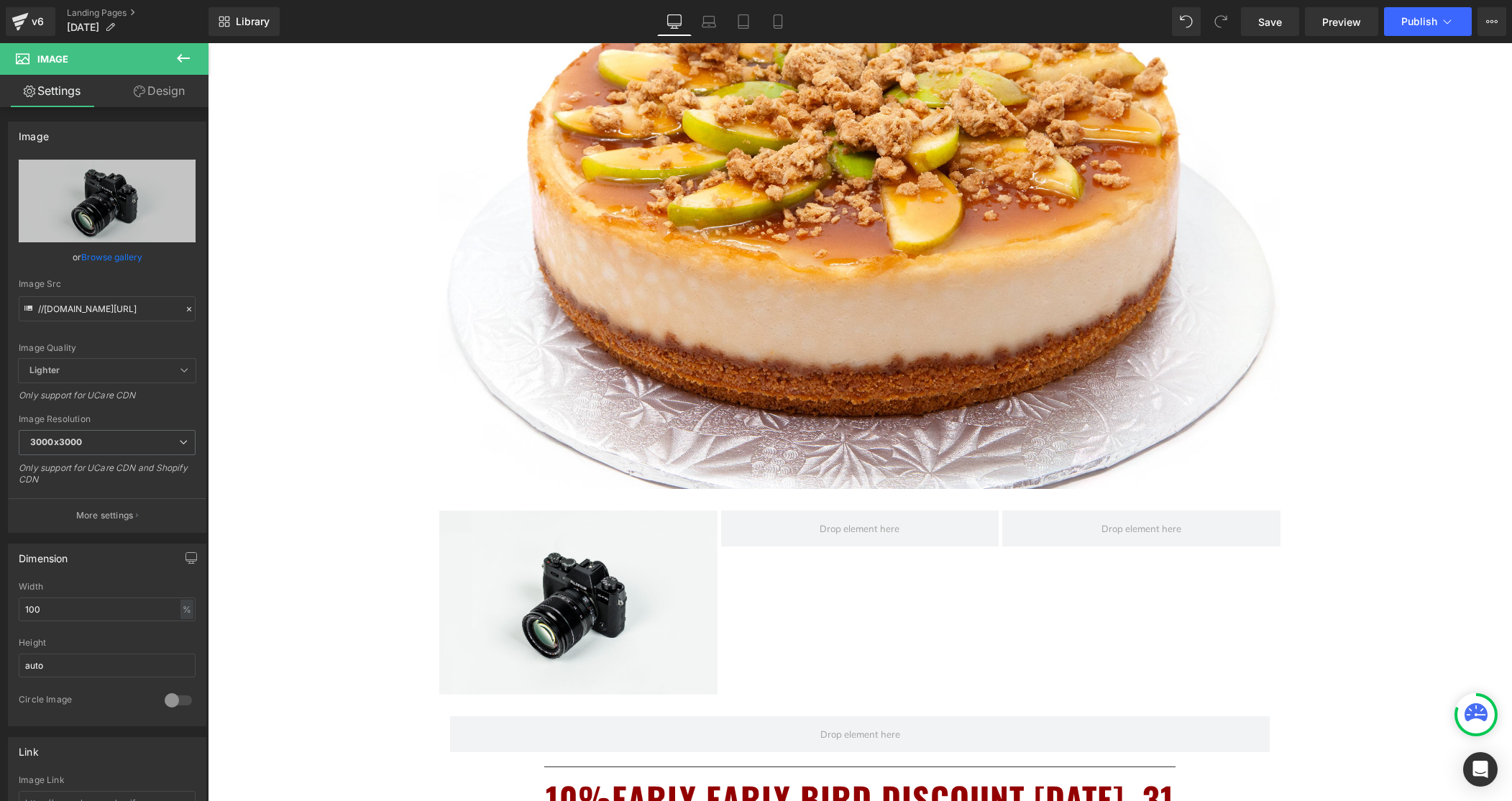
click at [183, 56] on icon at bounding box center [183, 58] width 17 height 17
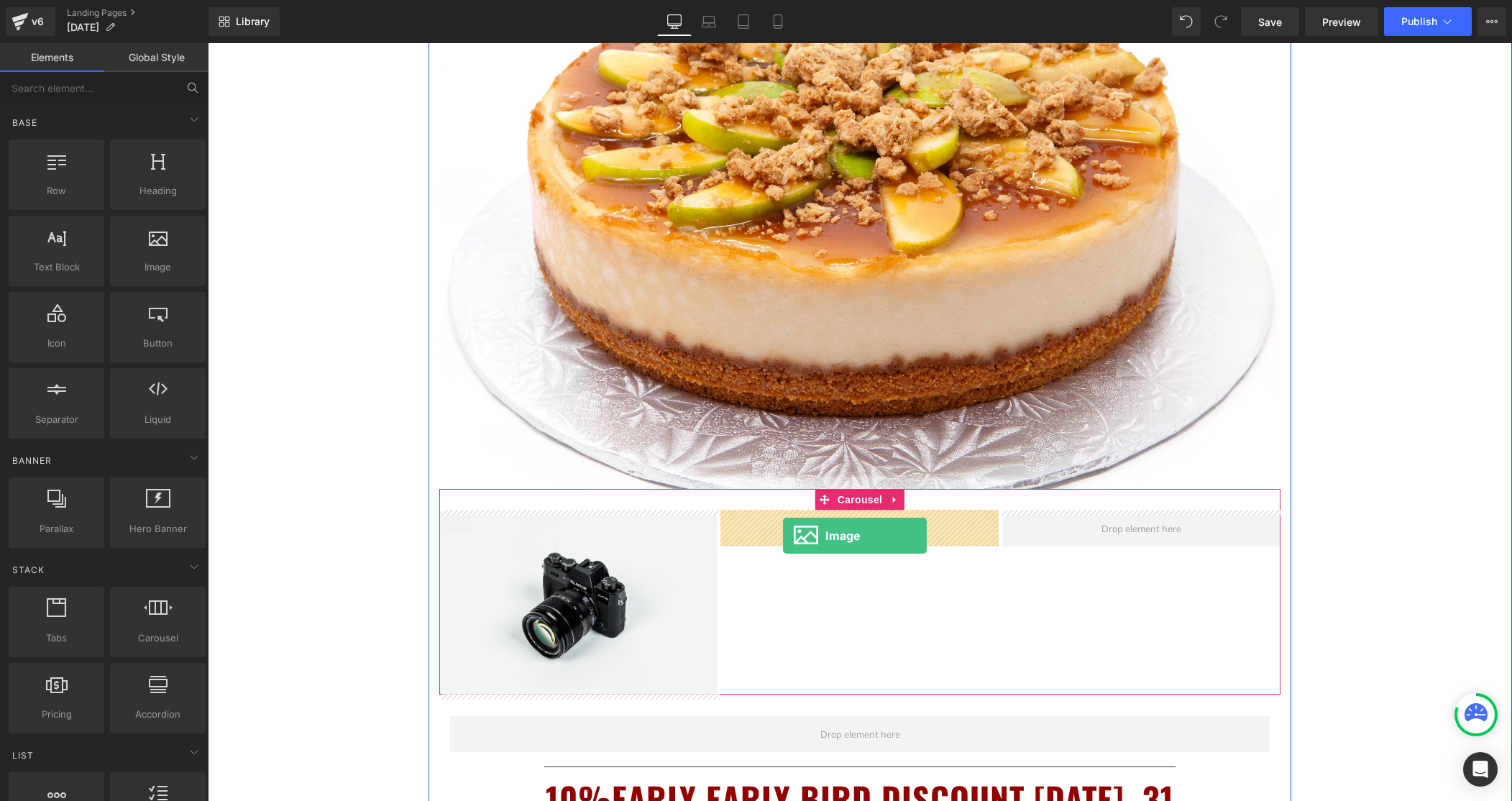
drag, startPoint x: 353, startPoint y: 302, endPoint x: 783, endPoint y: 536, distance: 489.5
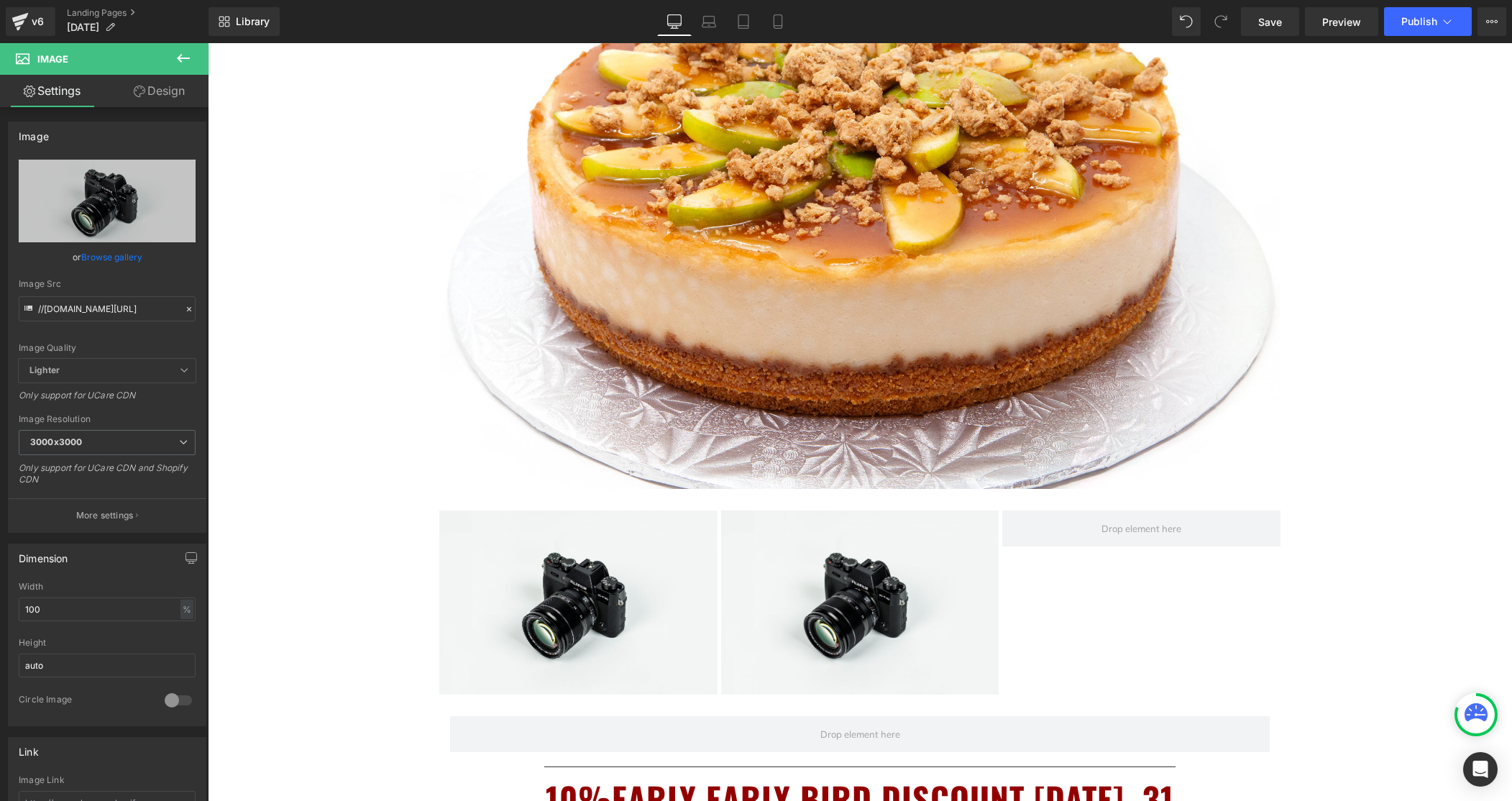
click at [179, 58] on icon at bounding box center [183, 58] width 13 height 8
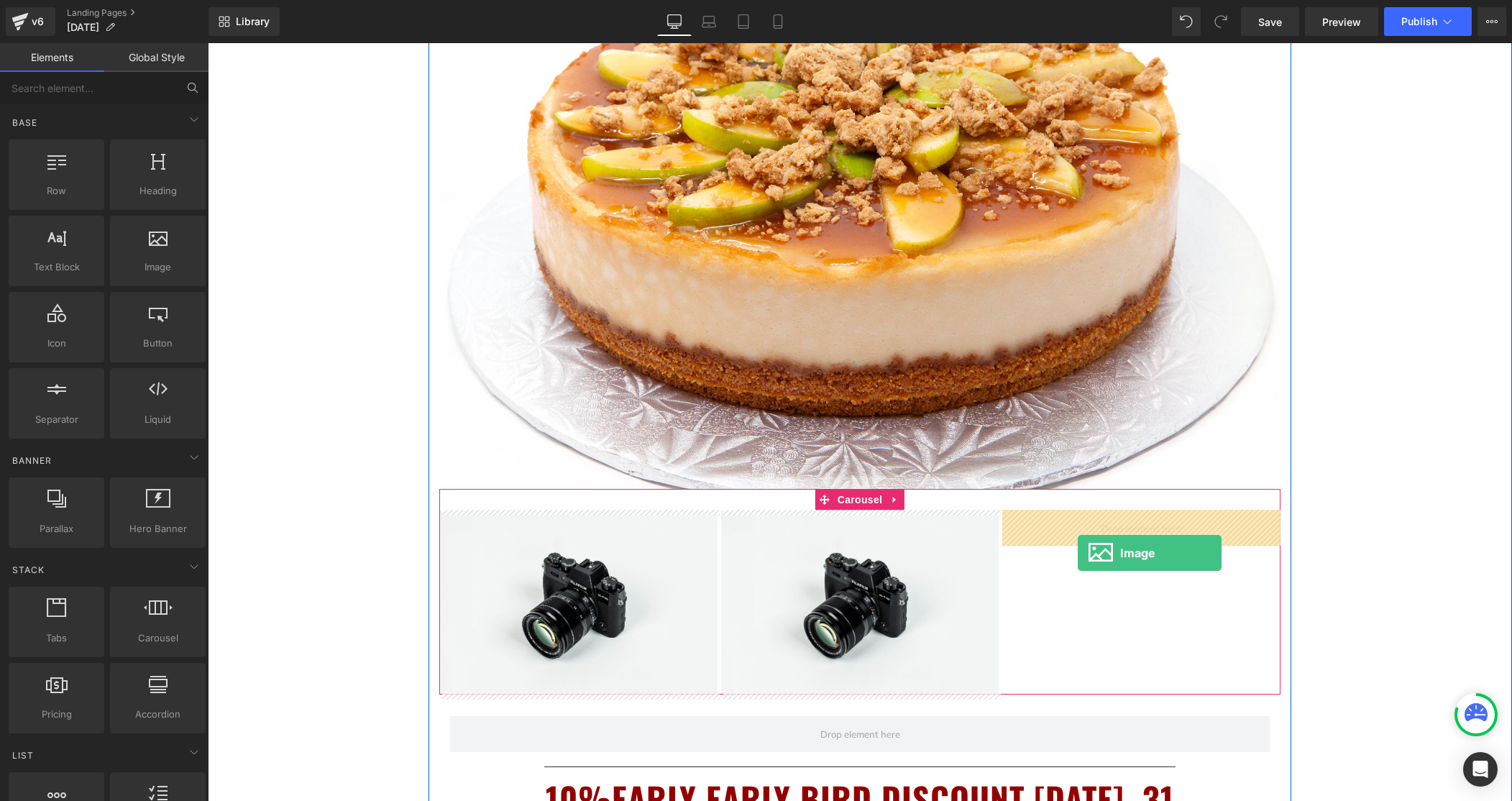
drag, startPoint x: 375, startPoint y: 287, endPoint x: 1079, endPoint y: 553, distance: 752.6
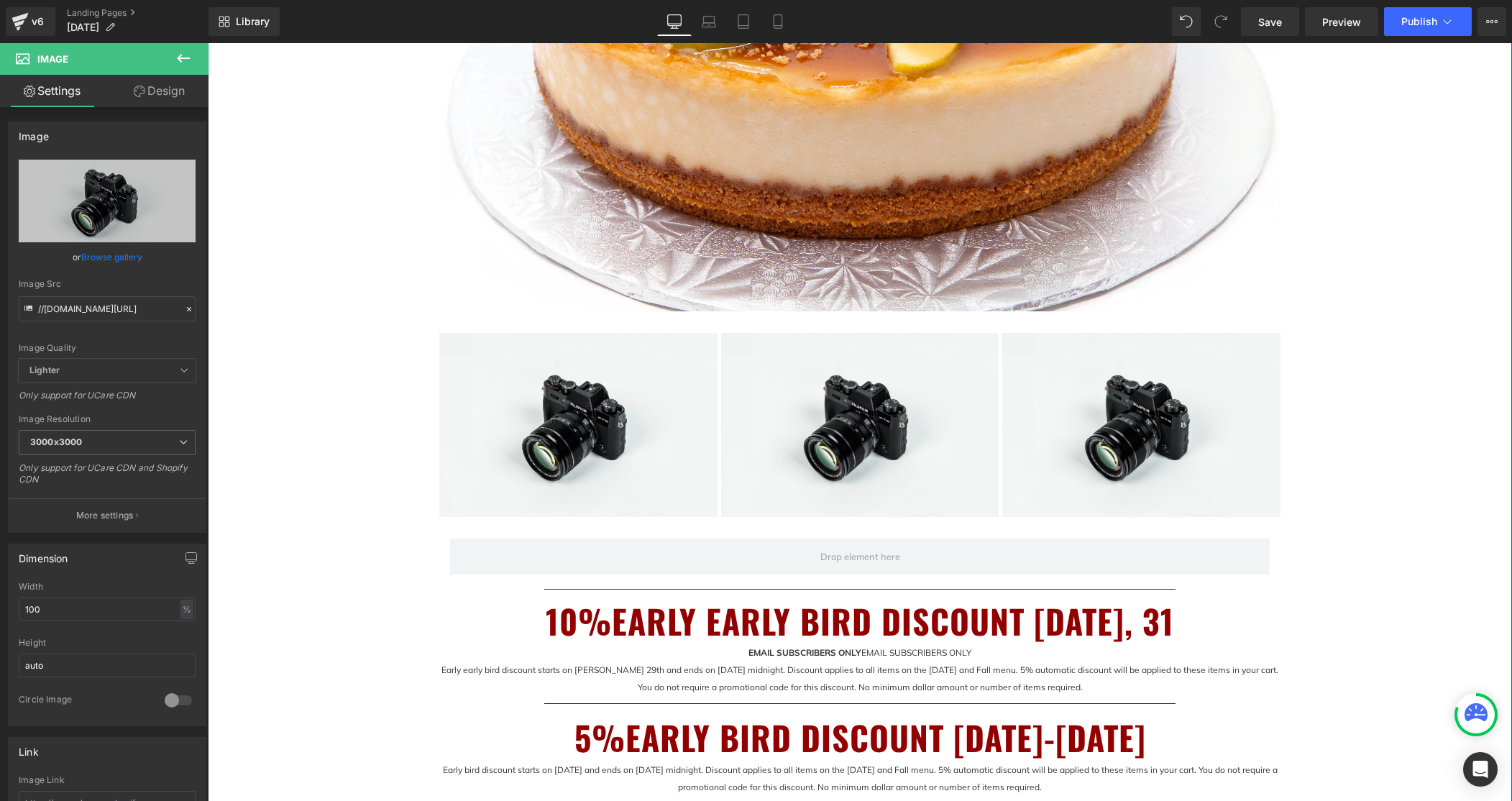
scroll to position [530, 0]
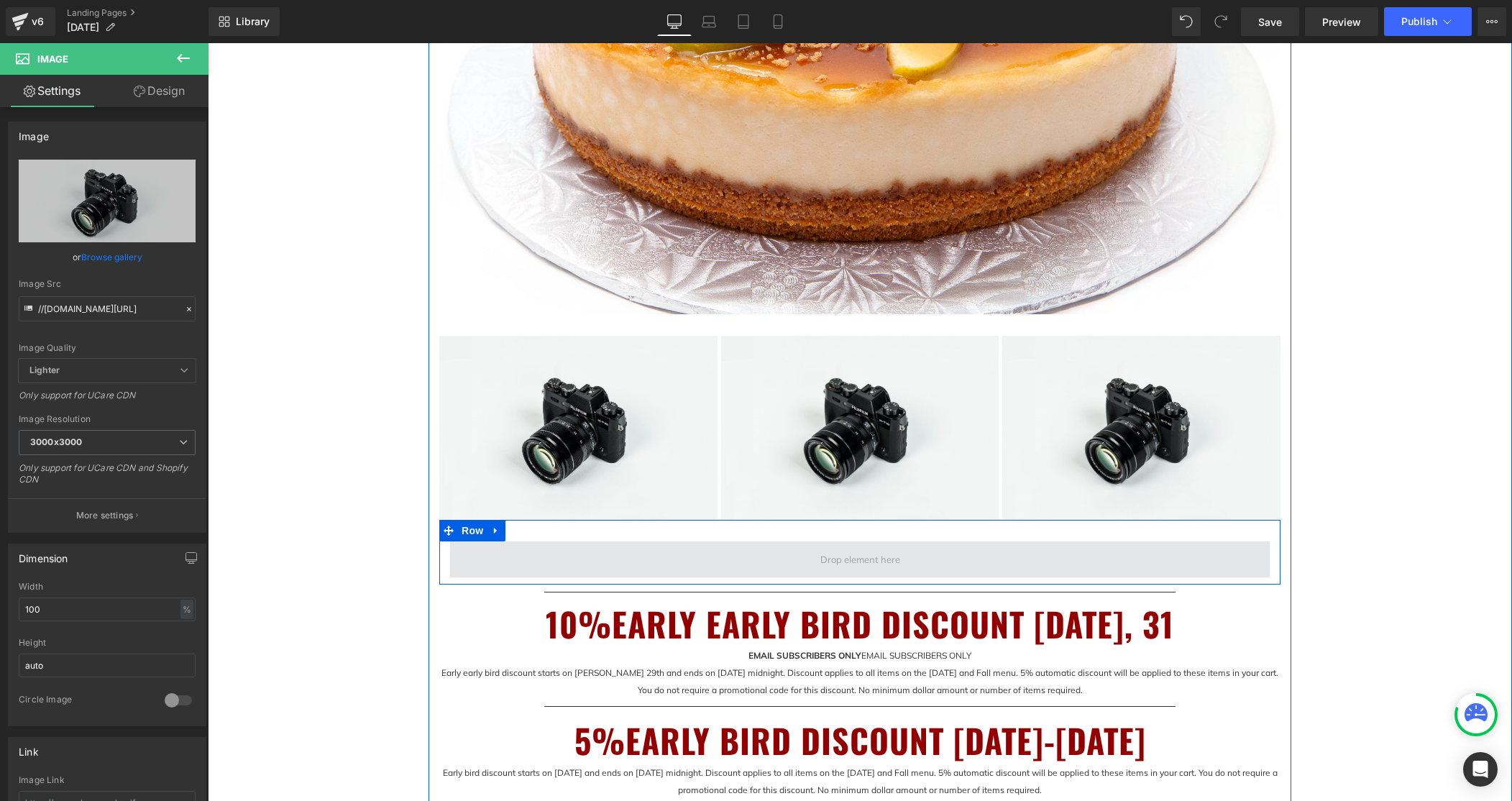
click at [1045, 565] on span at bounding box center [859, 559] width 820 height 36
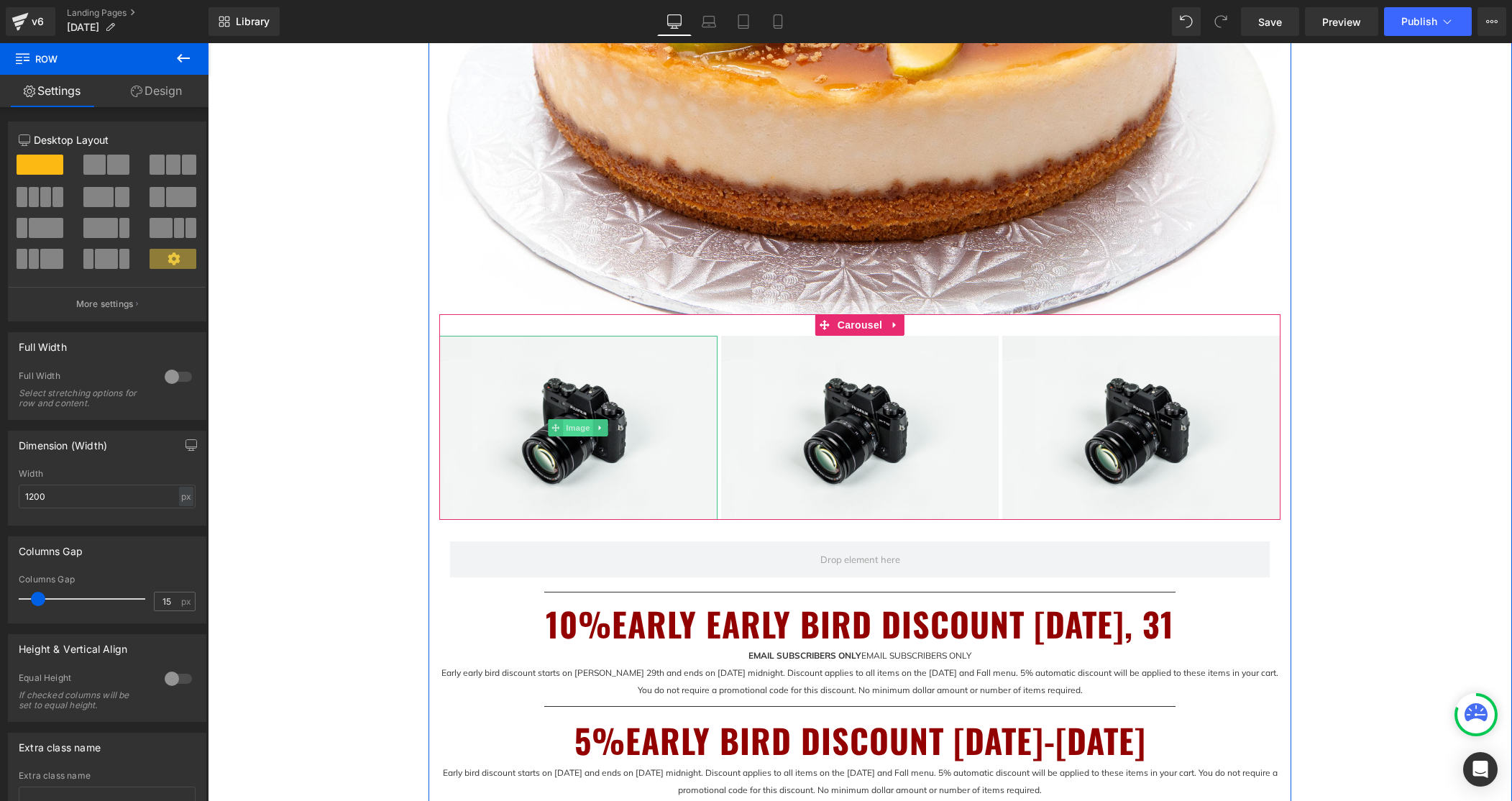
click at [581, 431] on span "Image" at bounding box center [579, 428] width 31 height 17
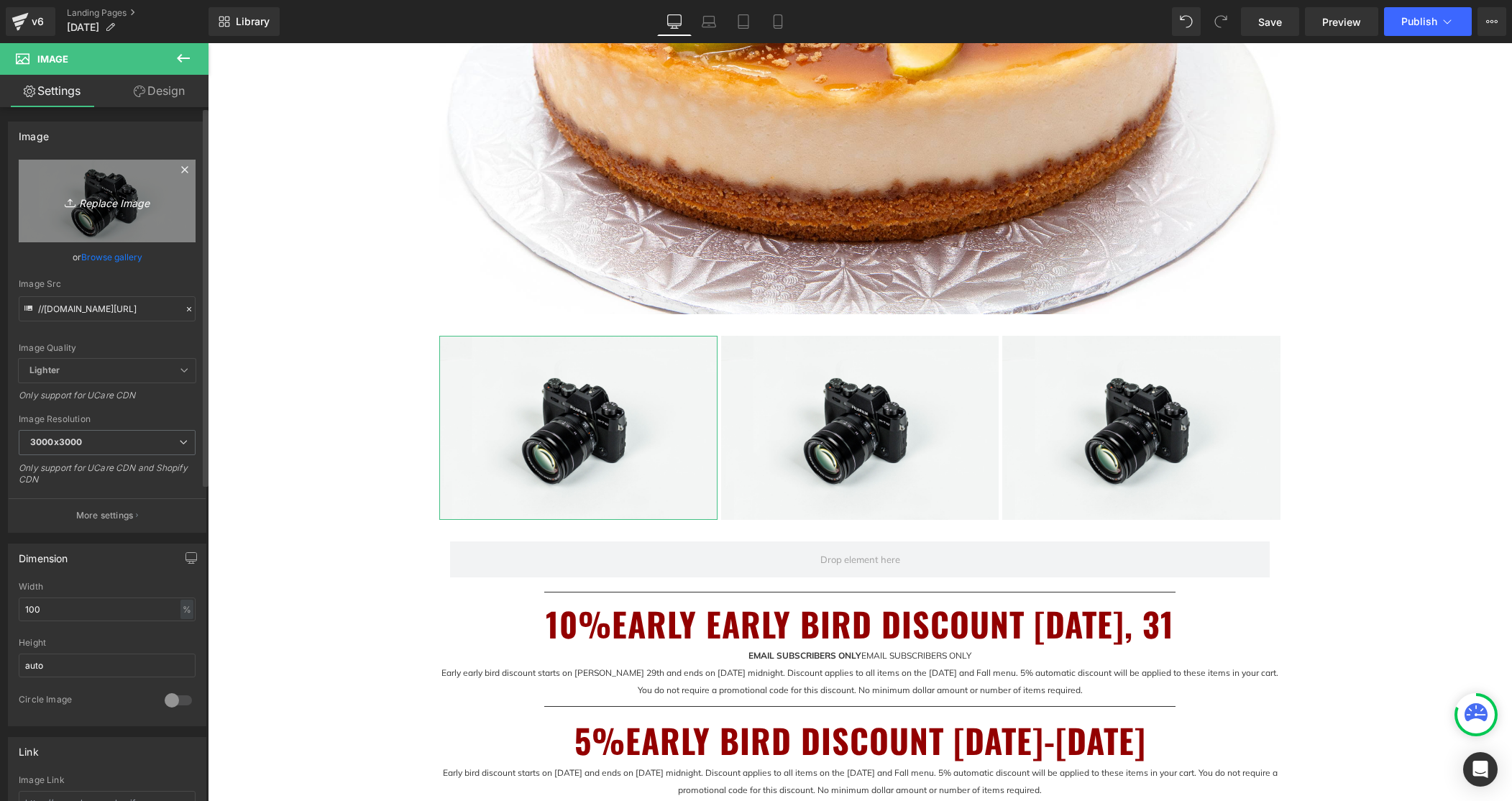
click at [110, 207] on icon "Replace Image" at bounding box center [108, 201] width 115 height 18
click at [120, 260] on link "Browse gallery" at bounding box center [112, 257] width 61 height 25
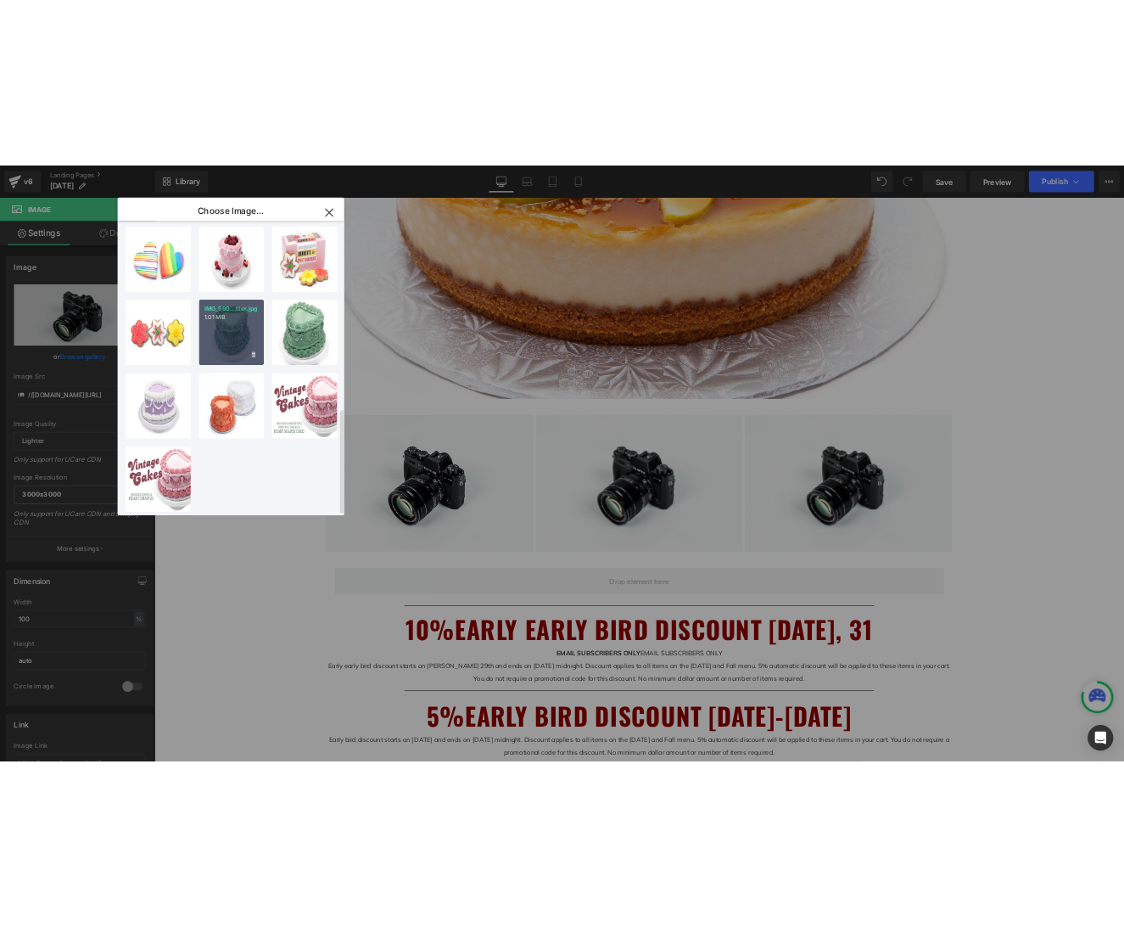
scroll to position [0, 0]
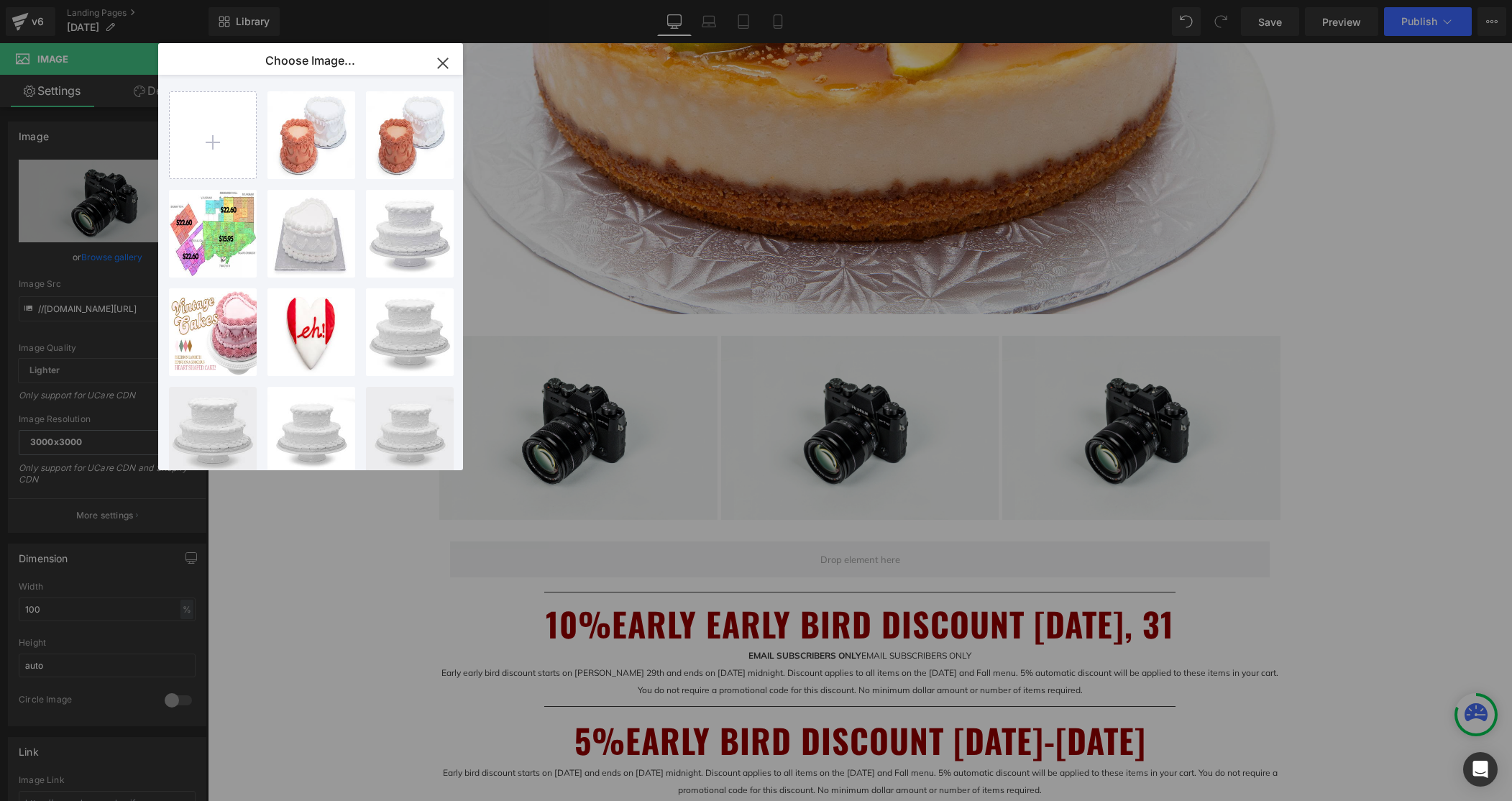
click at [445, 63] on icon "button" at bounding box center [442, 63] width 23 height 23
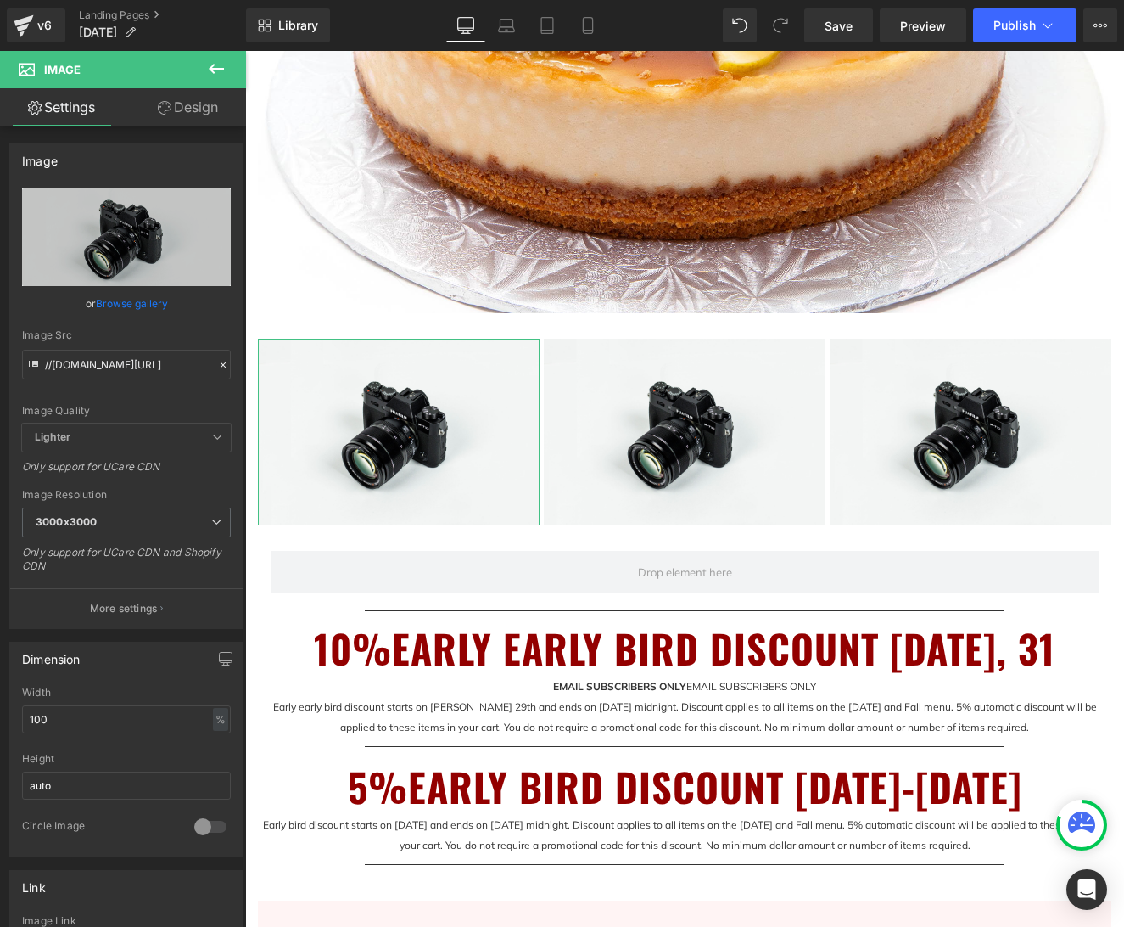
click at [145, 305] on link "Browse gallery" at bounding box center [132, 303] width 72 height 30
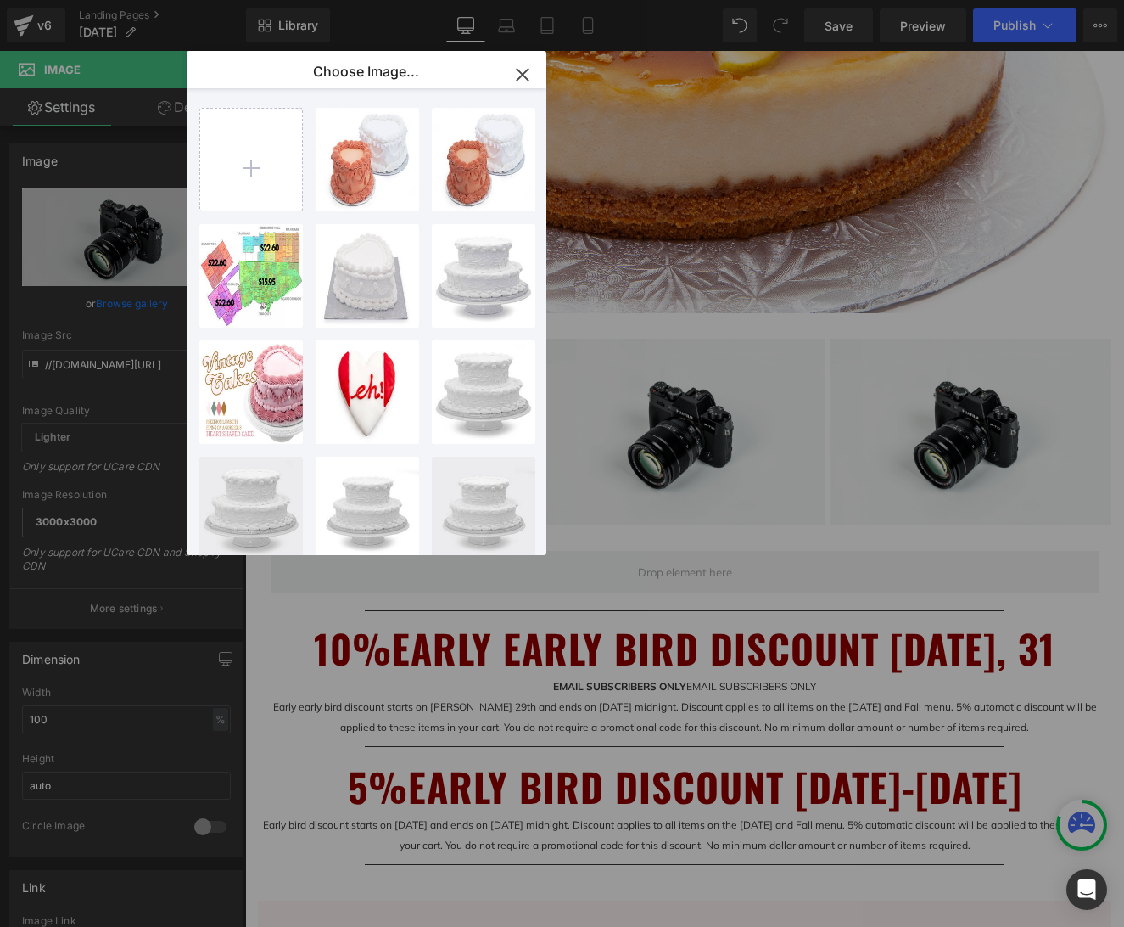
type input "C:\fakepath\IMG_1647 Apple Butterscotch Crunch CheeseCake3.jpg"
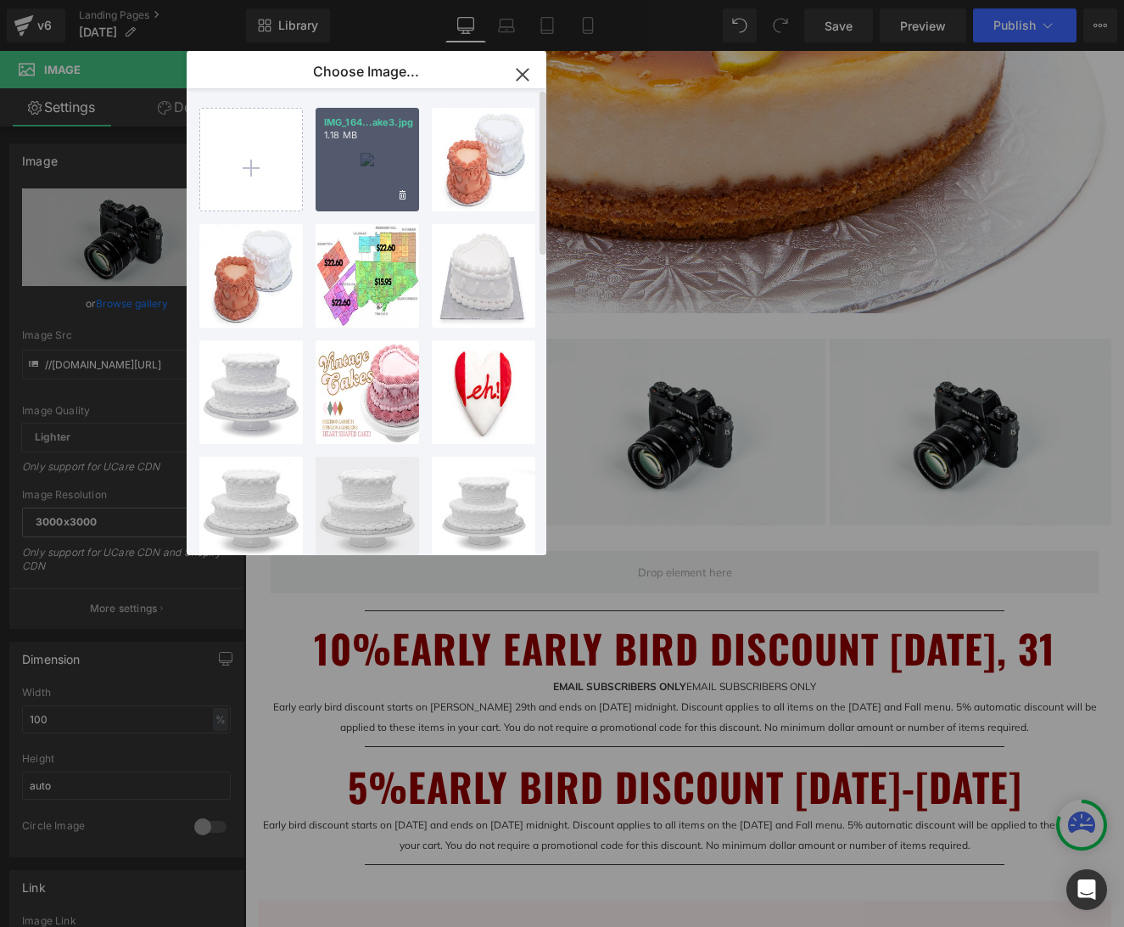
click at [391, 168] on div "IMG_164...ake3.jpg 1.18 MB" at bounding box center [368, 160] width 104 height 104
type input "[URL][DOMAIN_NAME]"
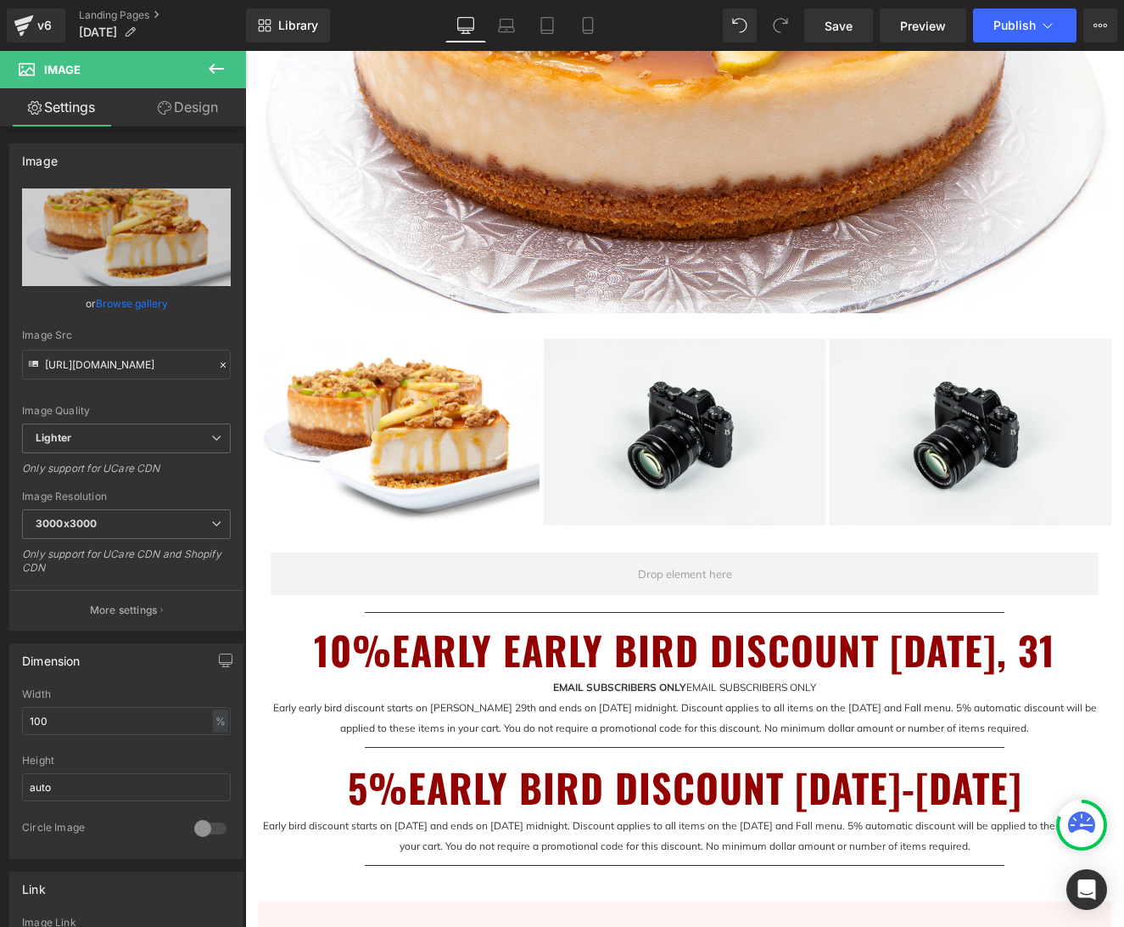
click at [215, 68] on icon at bounding box center [216, 69] width 15 height 10
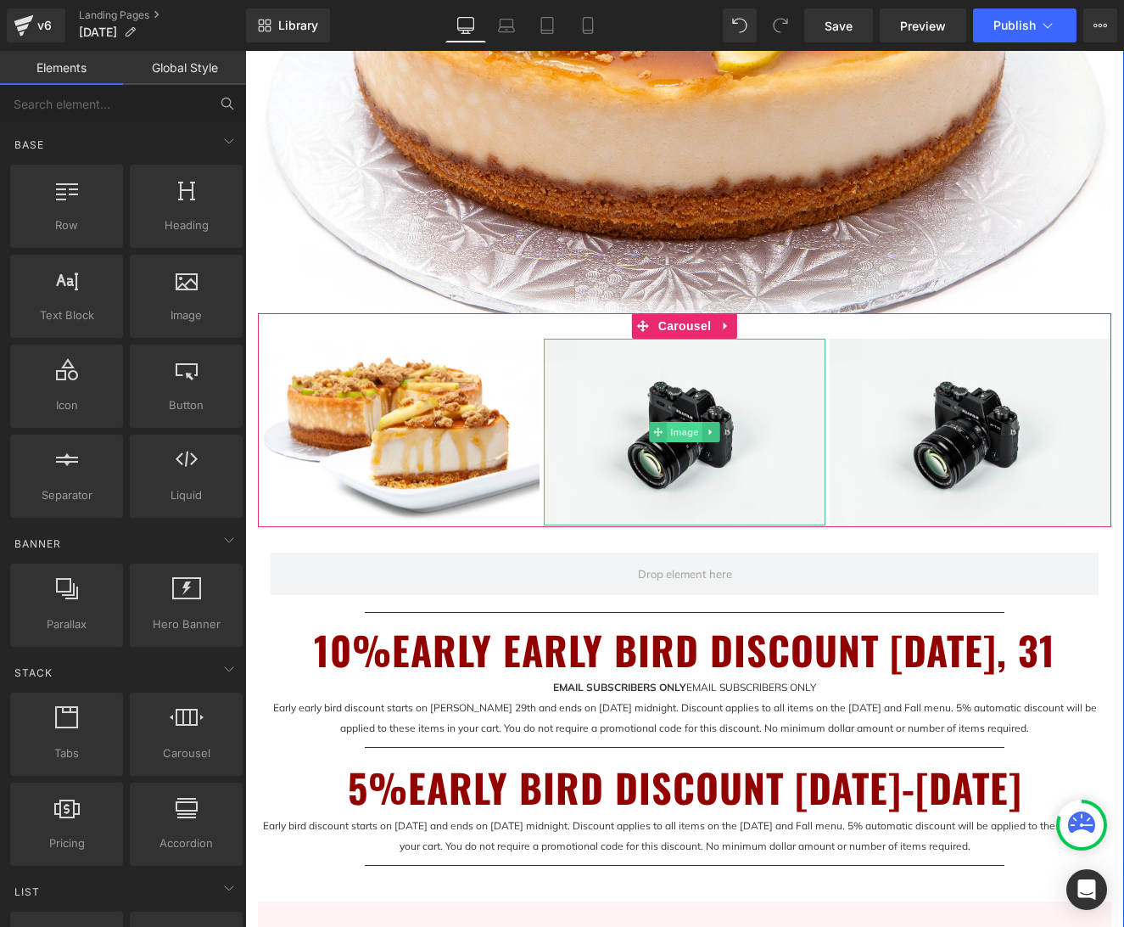
click at [686, 435] on span "Image" at bounding box center [685, 432] width 36 height 20
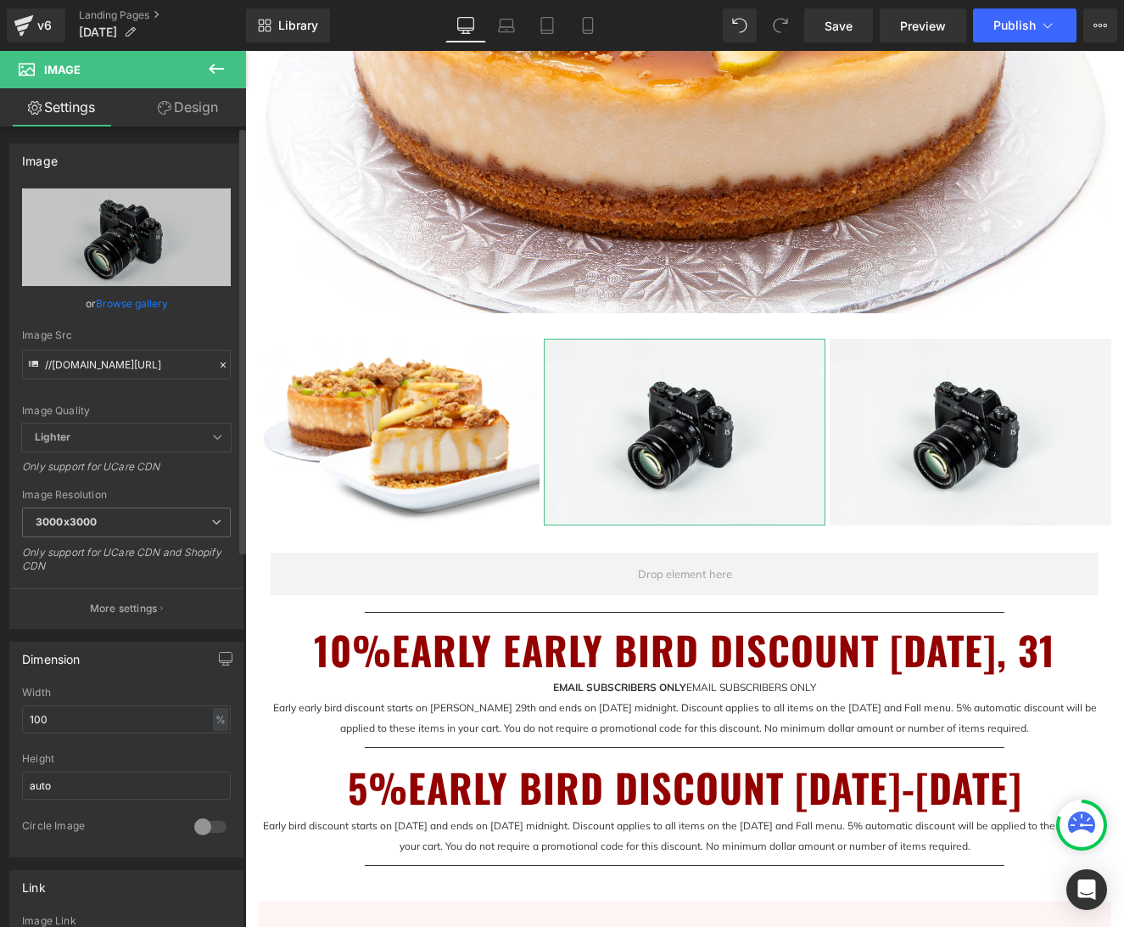
click at [143, 307] on link "Browse gallery" at bounding box center [132, 303] width 72 height 30
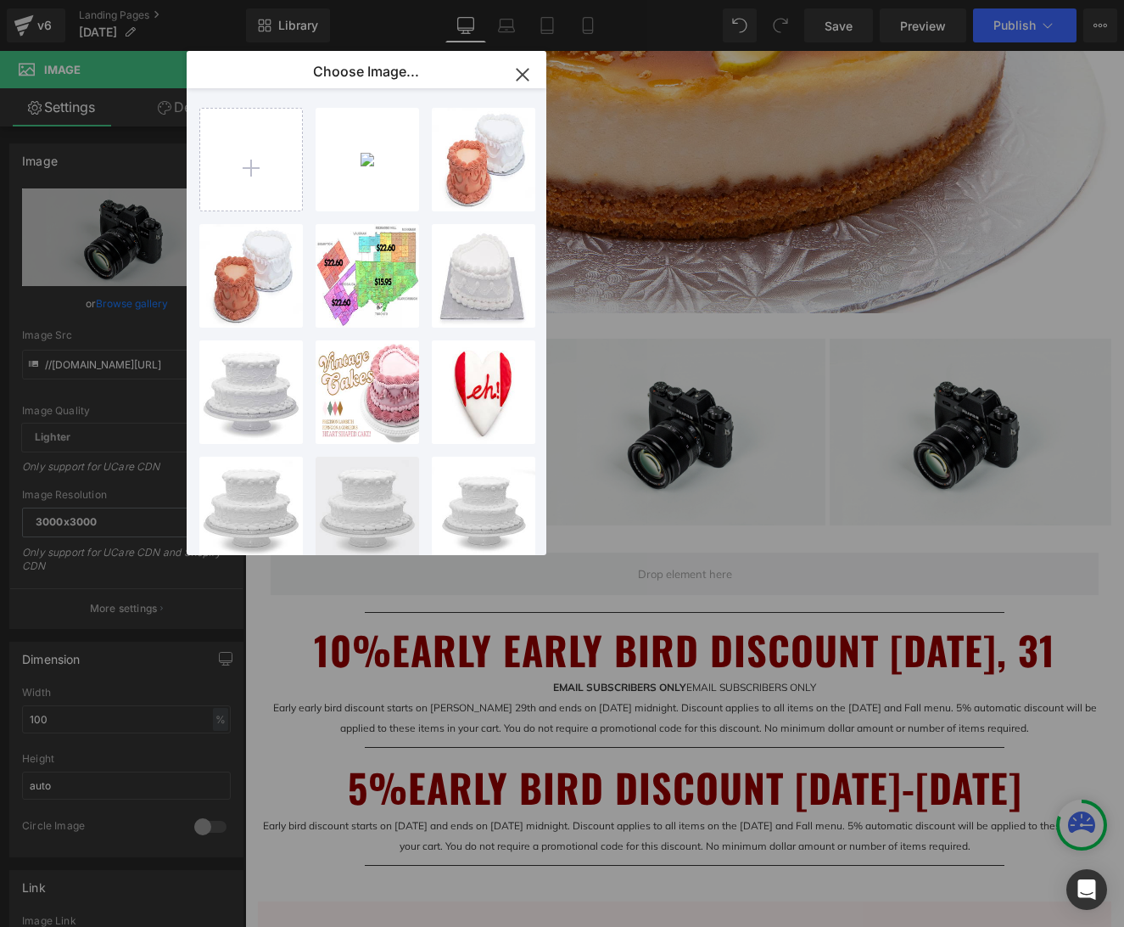
type input "C:\fakepath\IMG_1662 Double [PERSON_NAME] Pumpkin Pie [PERSON_NAME] [PERSON_NAM…"
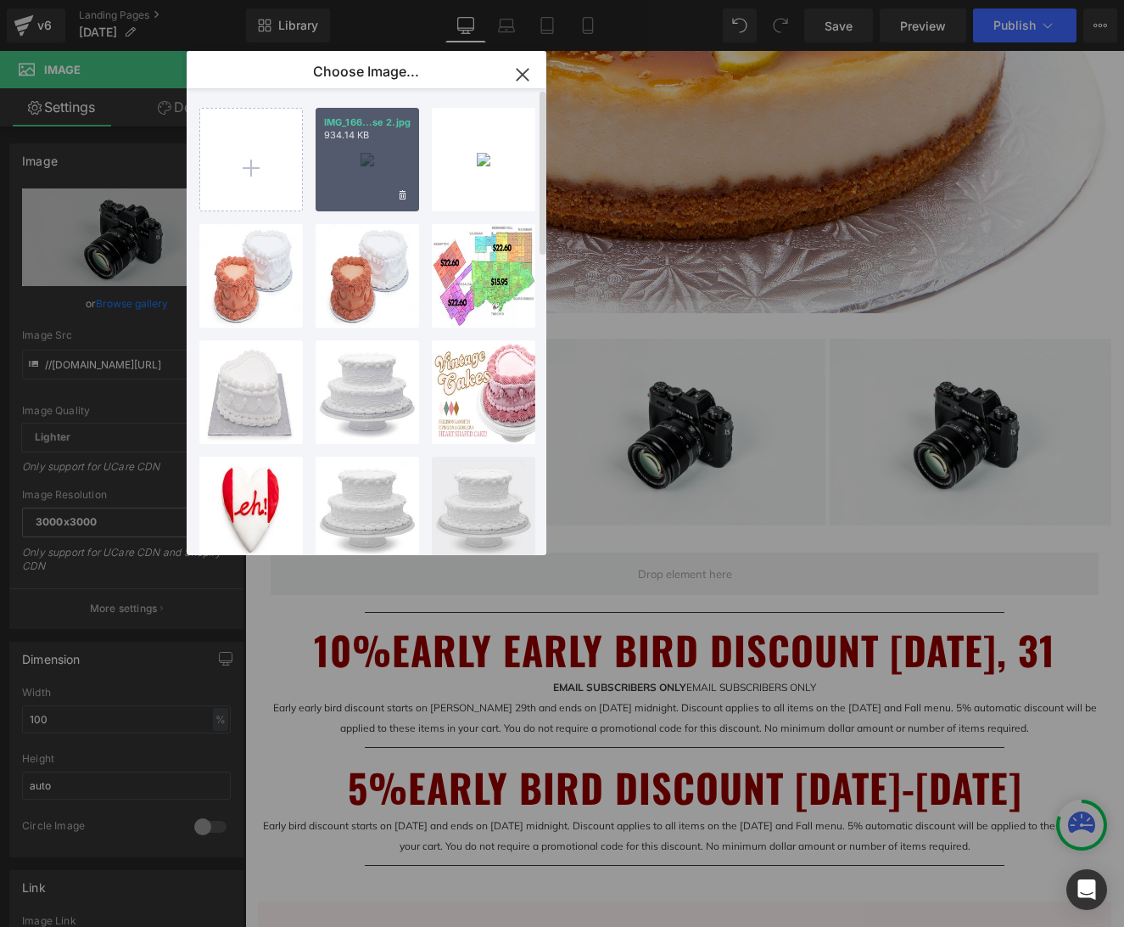
click at [373, 182] on div "IMG_166...se 2.jpg 934.14 KB" at bounding box center [368, 160] width 104 height 104
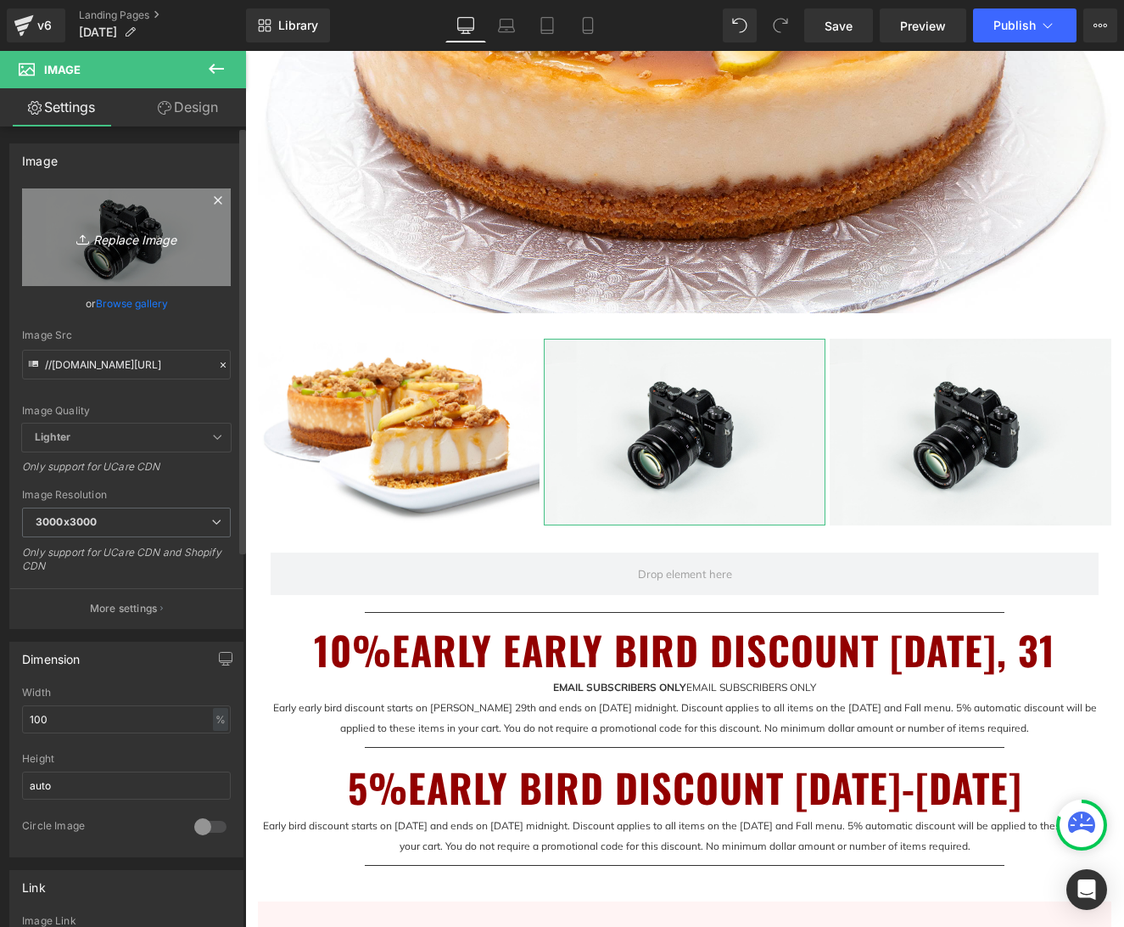
click at [150, 225] on link "Replace Image" at bounding box center [126, 237] width 209 height 98
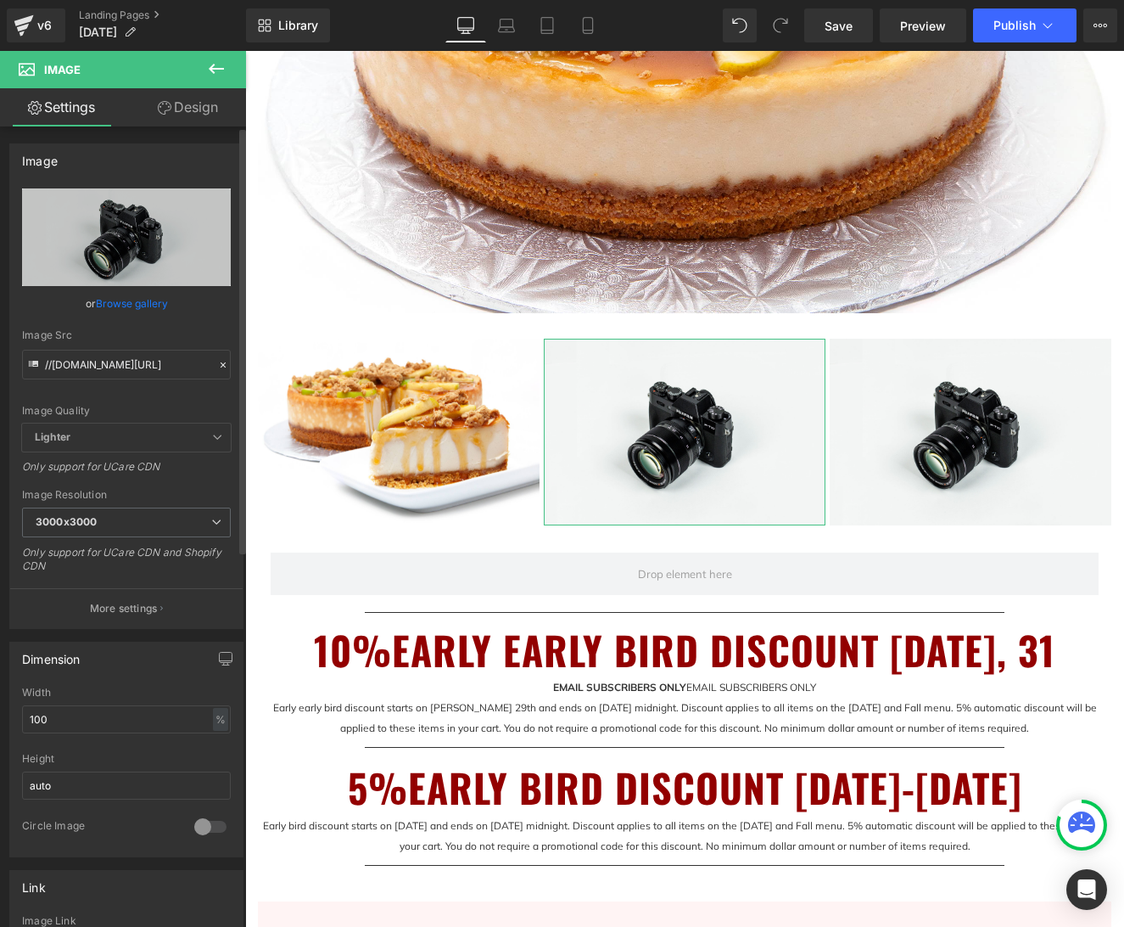
click at [134, 305] on link "Browse gallery" at bounding box center [132, 303] width 72 height 30
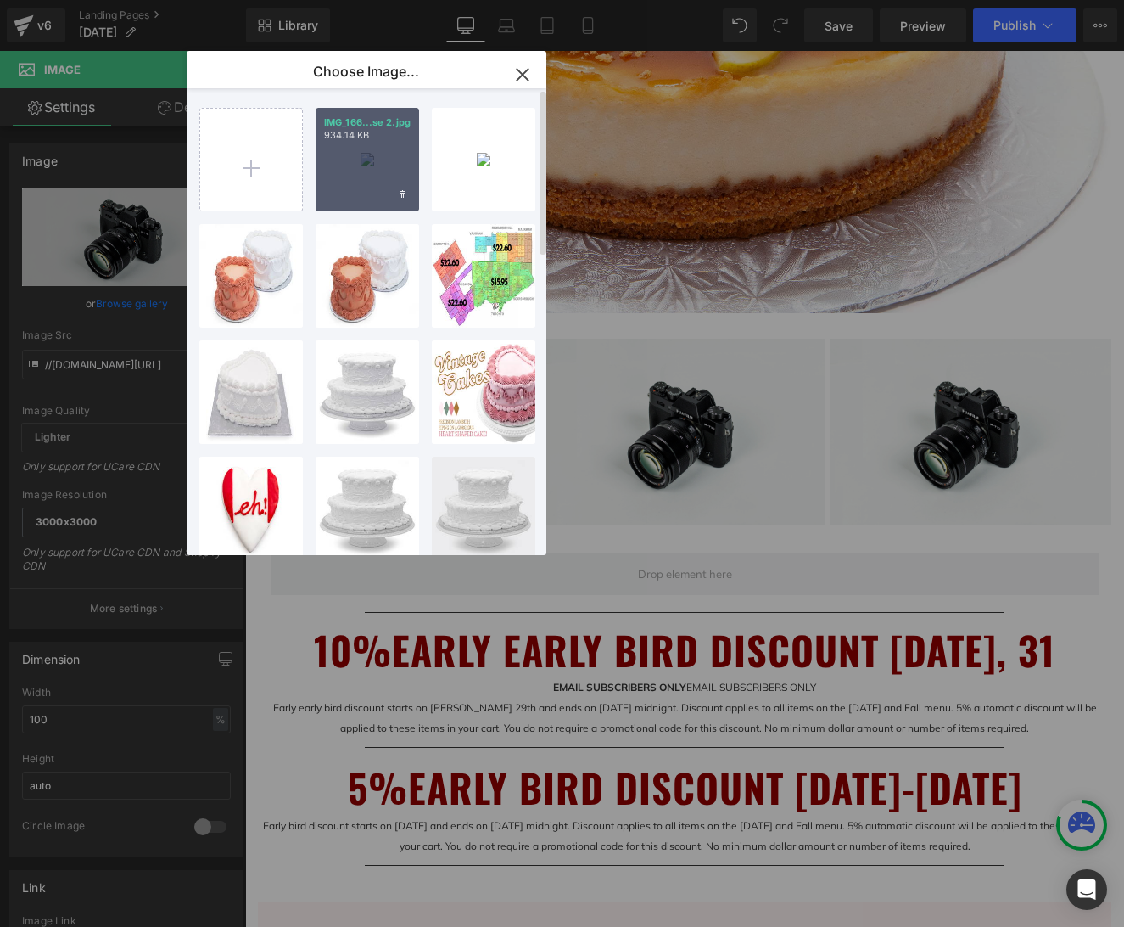
click at [367, 176] on div "IMG_166...se 2.jpg 934.14 KB" at bounding box center [368, 160] width 104 height 104
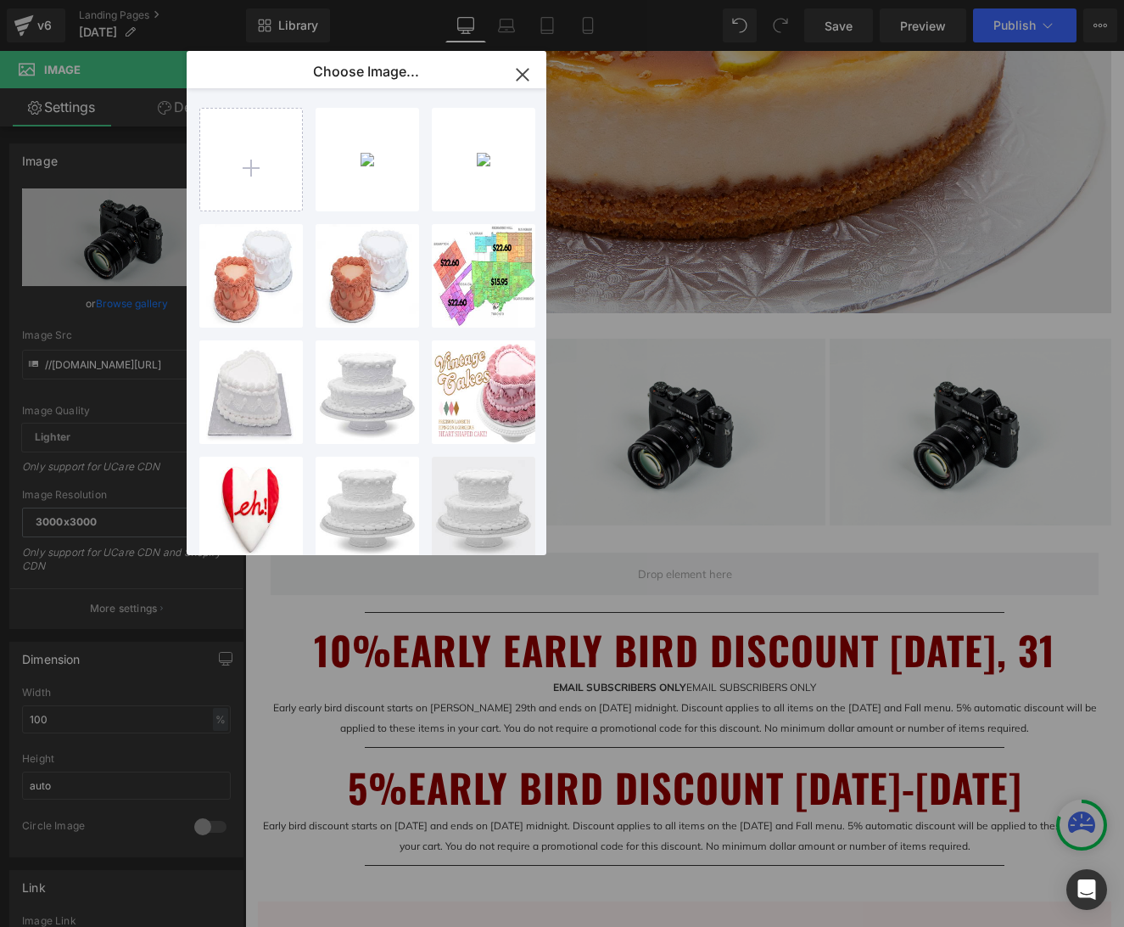
type input "[URL][DOMAIN_NAME]"
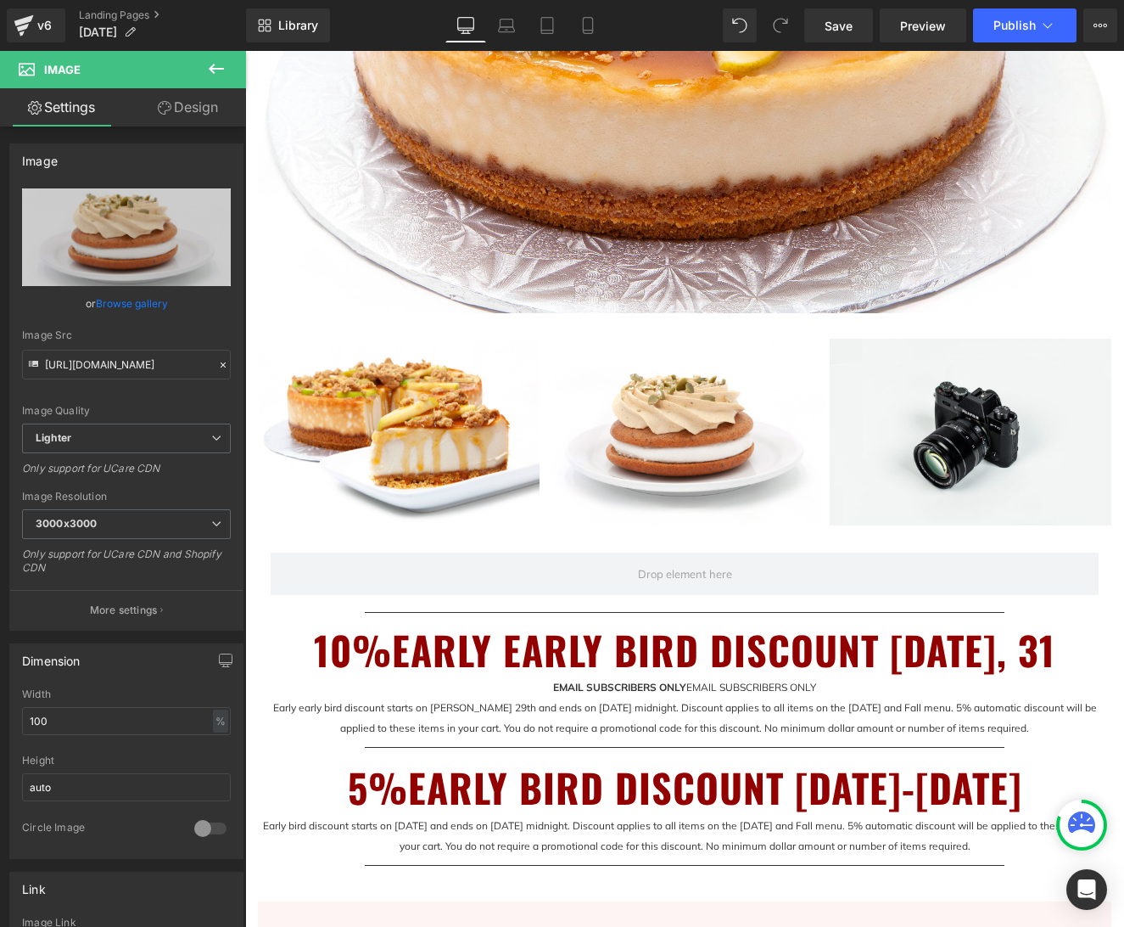
click at [217, 69] on icon at bounding box center [216, 69] width 15 height 10
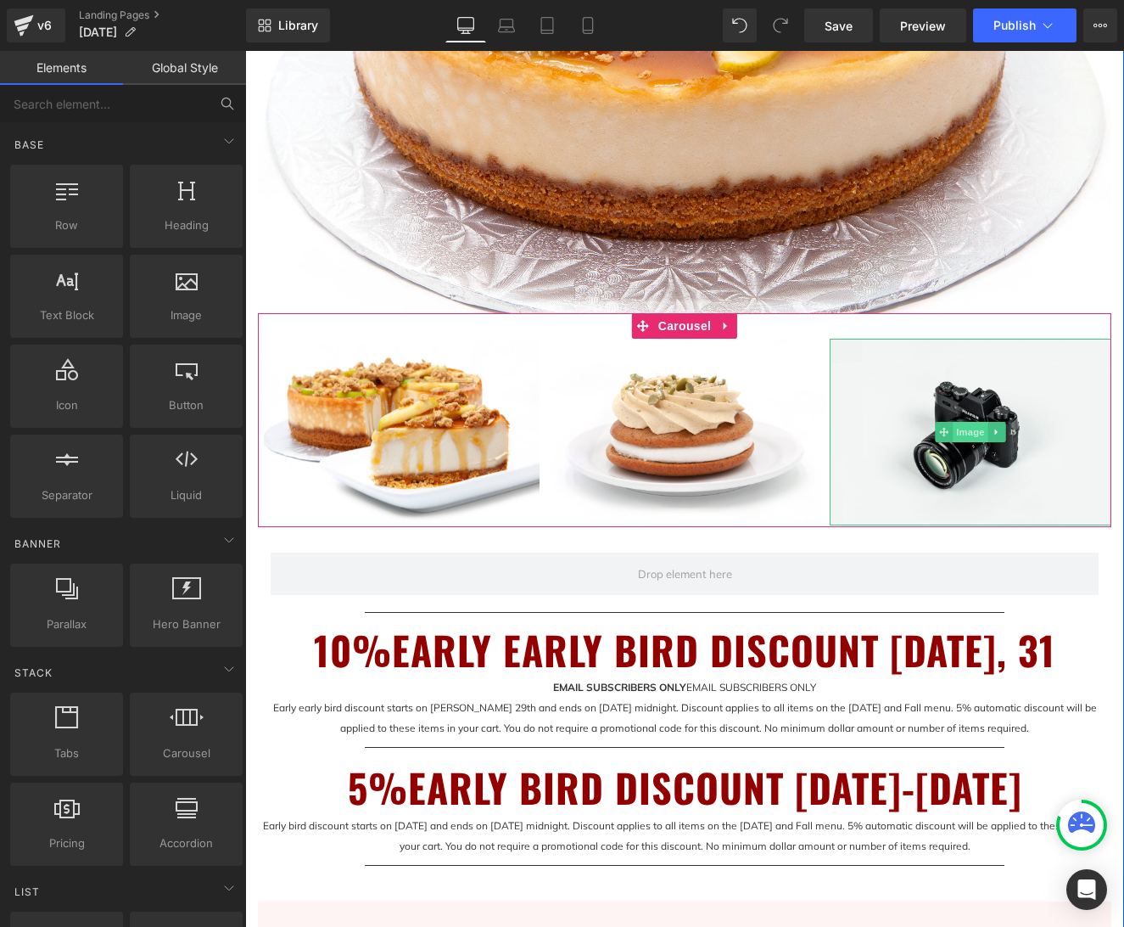
click at [971, 434] on span "Image" at bounding box center [971, 432] width 36 height 20
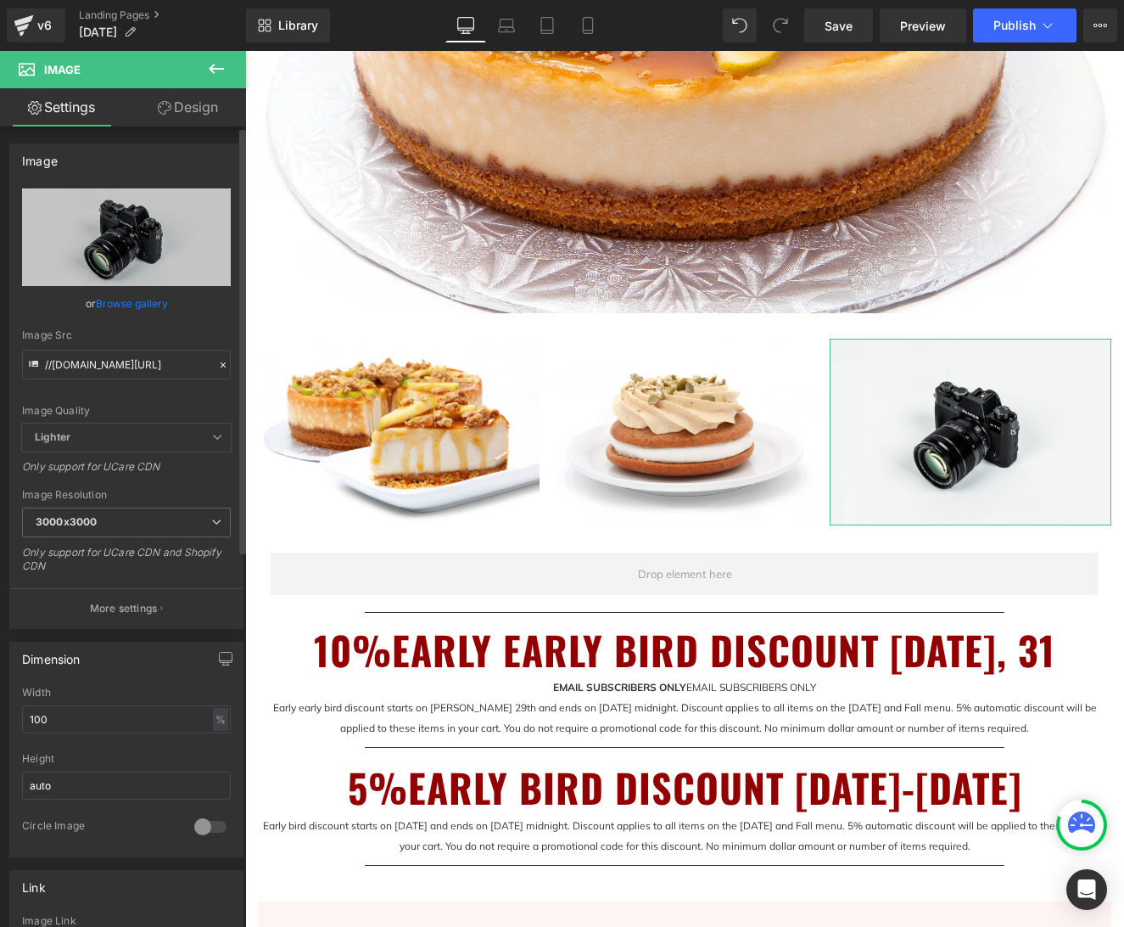
click at [142, 303] on link "Browse gallery" at bounding box center [132, 303] width 72 height 30
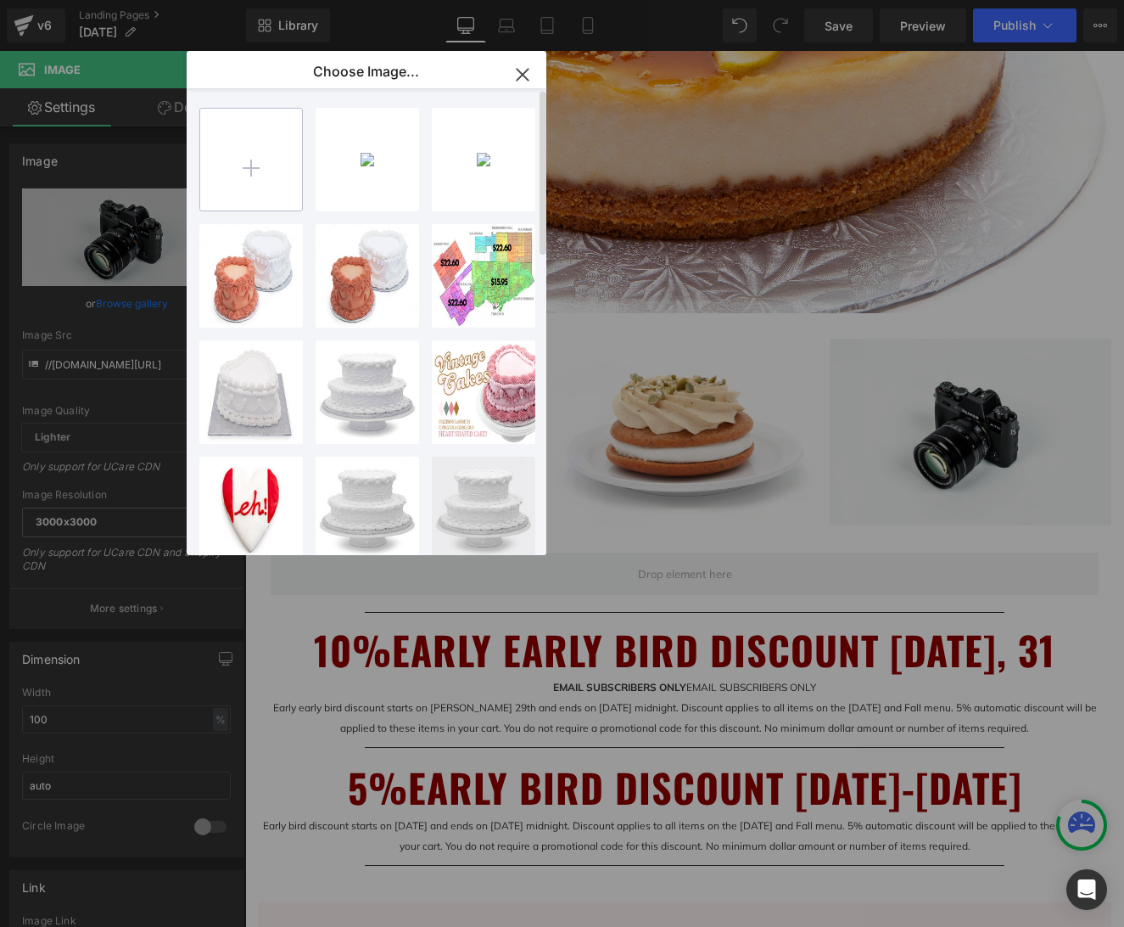
type input "C:\fakepath\IMG_1697 1_2 ltr gravy.jpg"
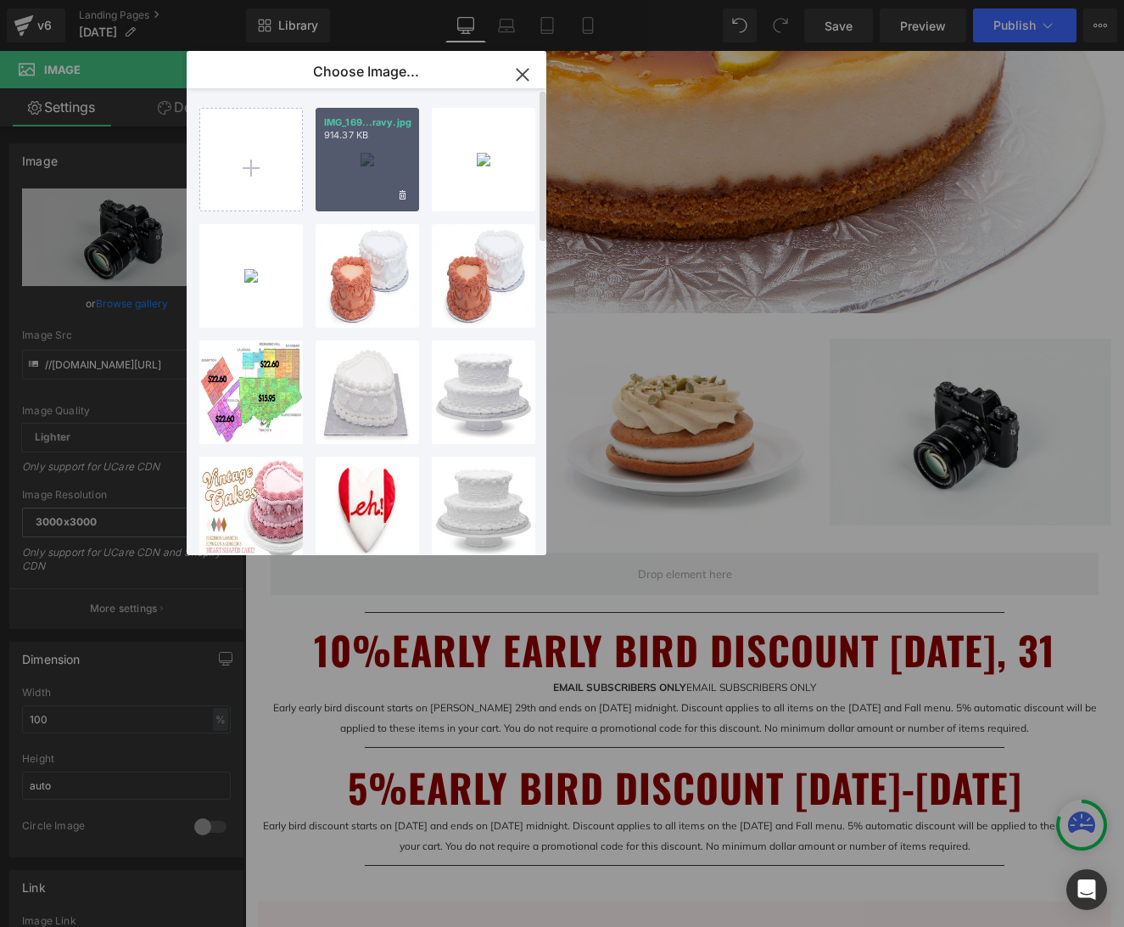
drag, startPoint x: 364, startPoint y: 172, endPoint x: 119, endPoint y: 121, distance: 250.4
click at [364, 172] on div "IMG_169...ravy.jpg 914.37 KB" at bounding box center [368, 160] width 104 height 104
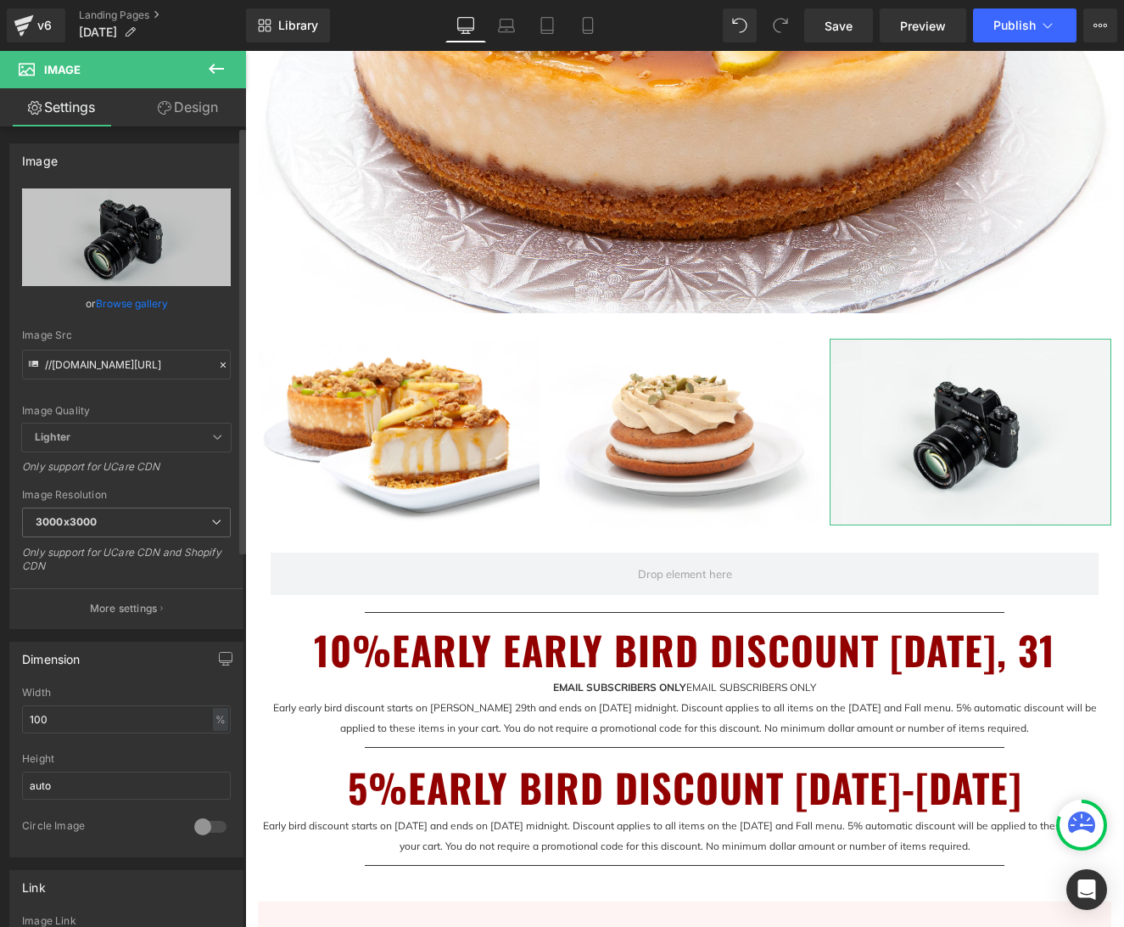
click at [140, 306] on link "Browse gallery" at bounding box center [132, 303] width 72 height 30
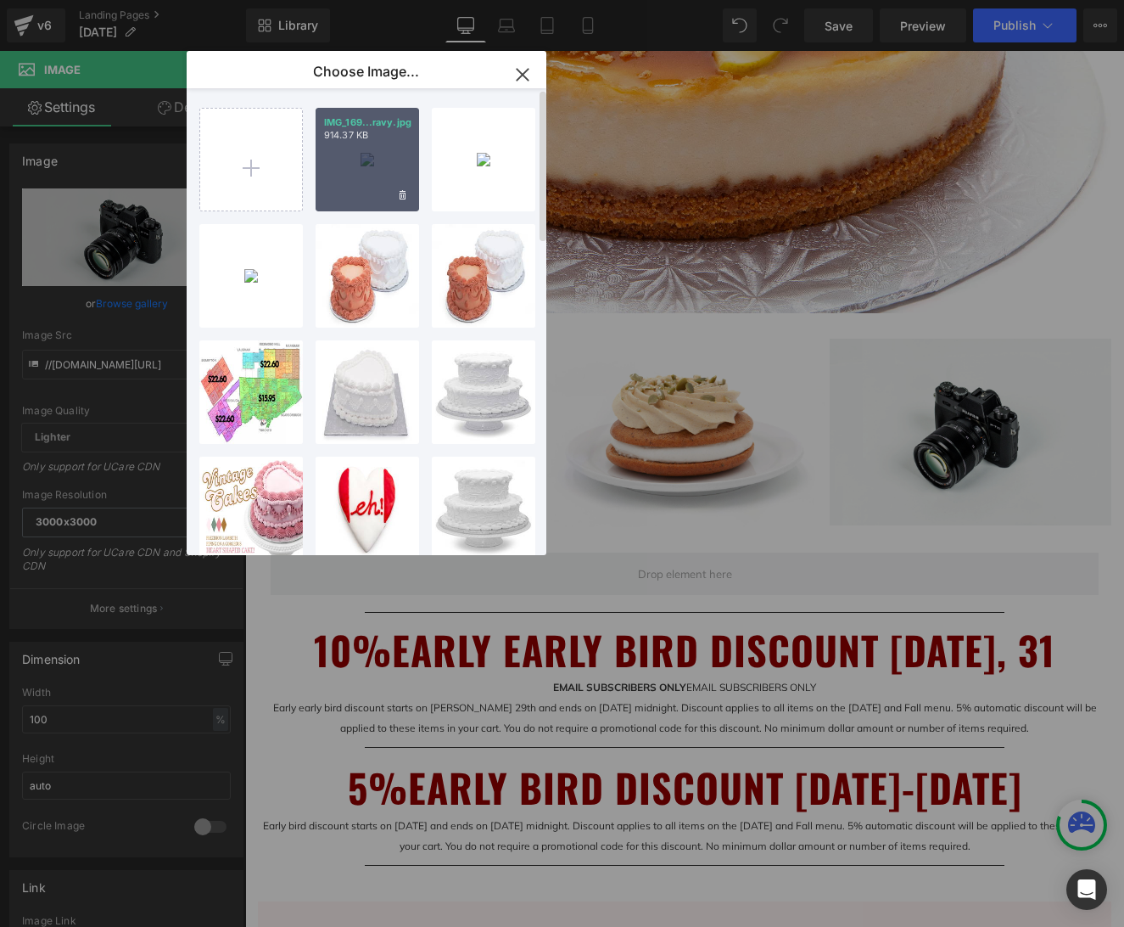
click at [353, 155] on div "IMG_169...ravy.jpg 914.37 KB" at bounding box center [368, 160] width 104 height 104
type input "[URL][DOMAIN_NAME]"
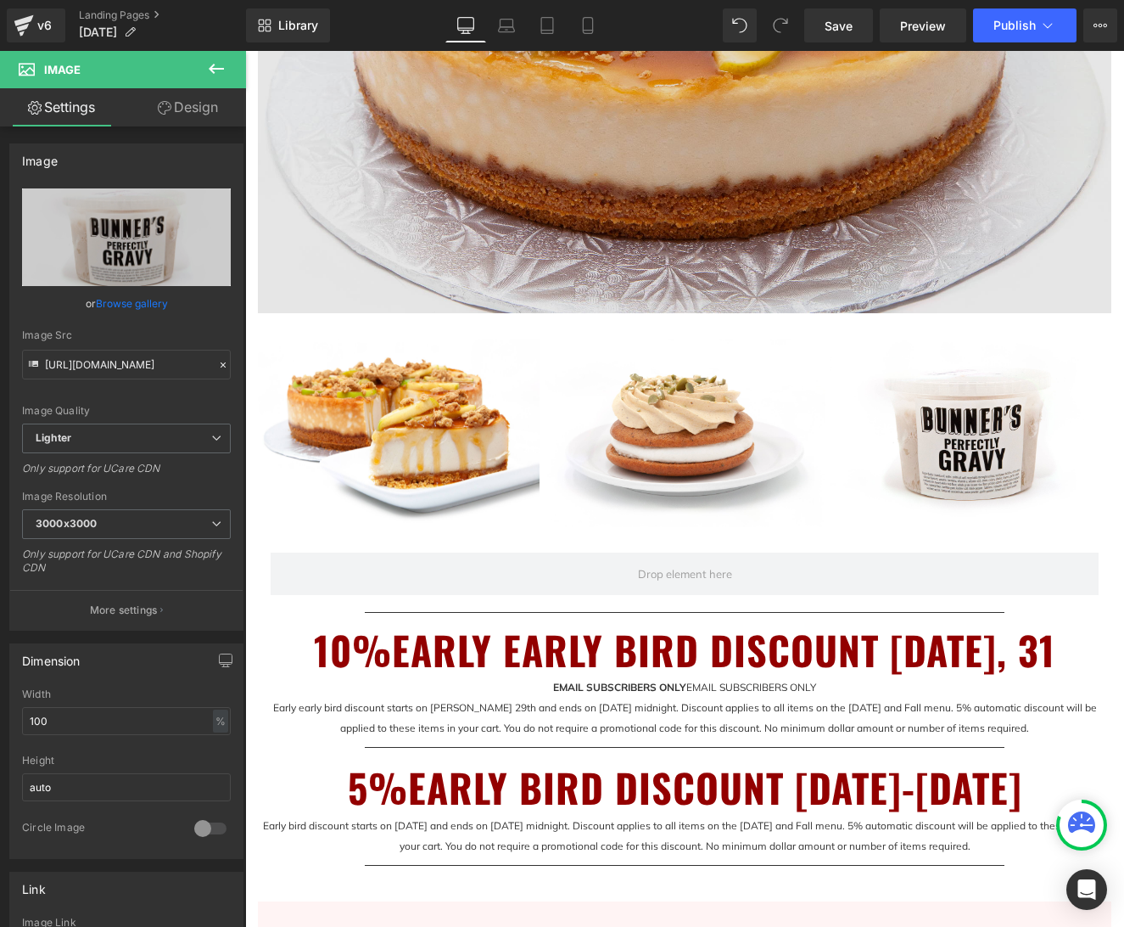
click at [550, 232] on img at bounding box center [685, 17] width 854 height 592
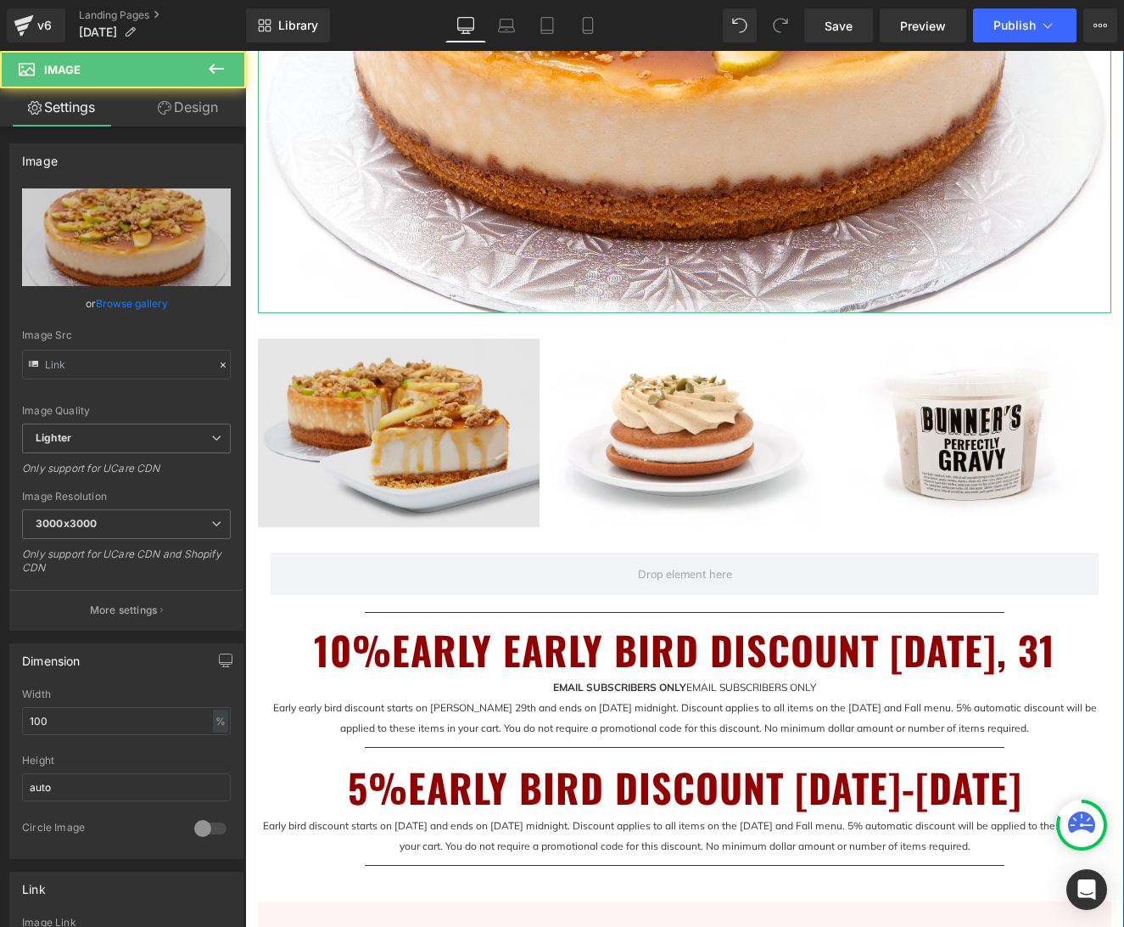
type input "[URL][DOMAIN_NAME]"
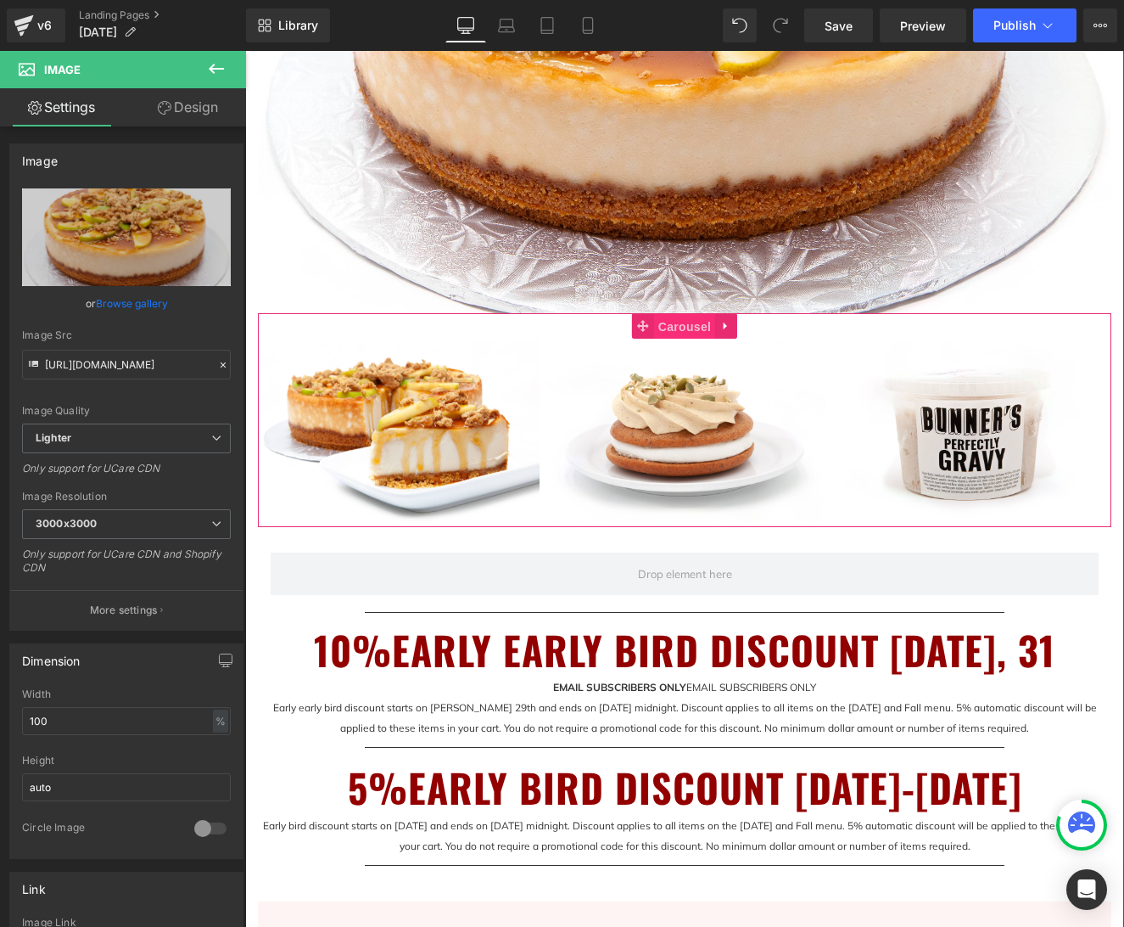
click at [685, 327] on span "Carousel" at bounding box center [684, 326] width 61 height 25
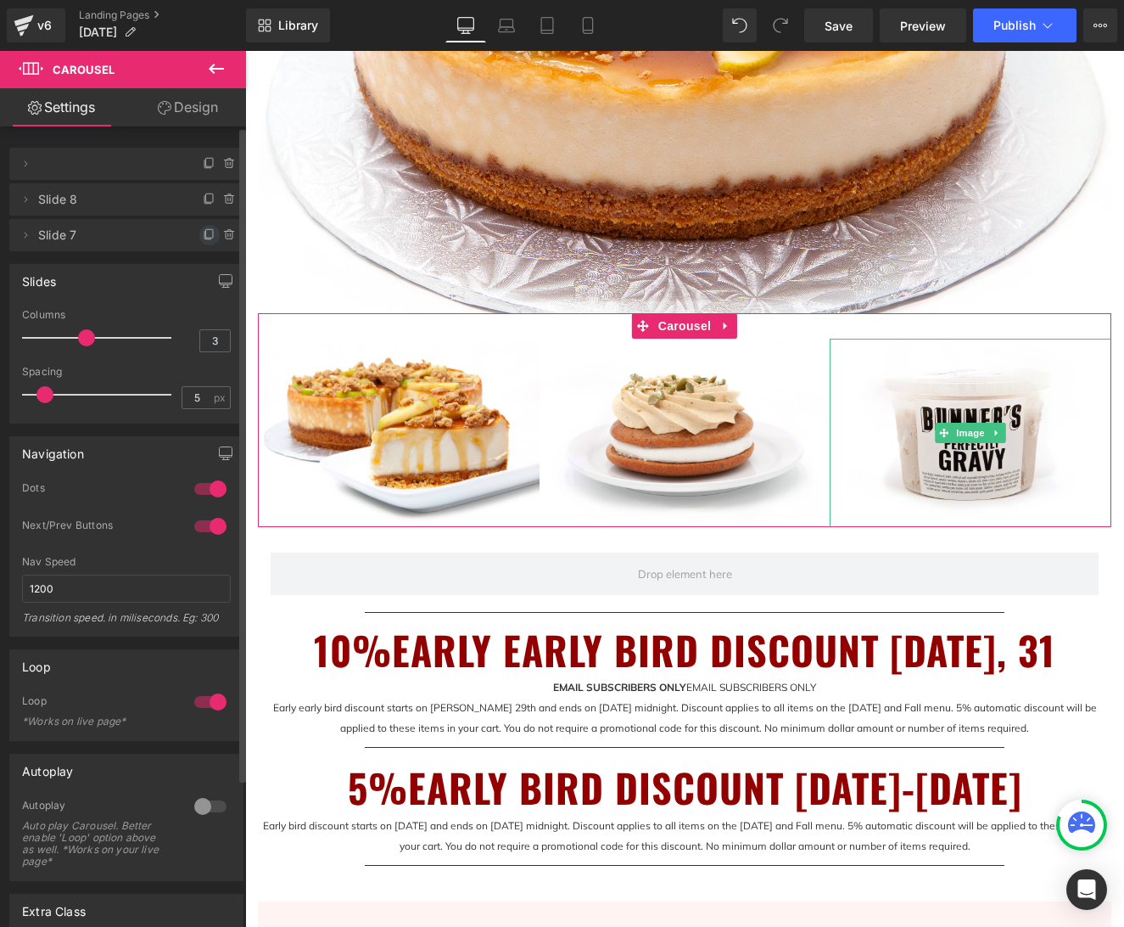
click at [205, 235] on icon at bounding box center [210, 235] width 14 height 14
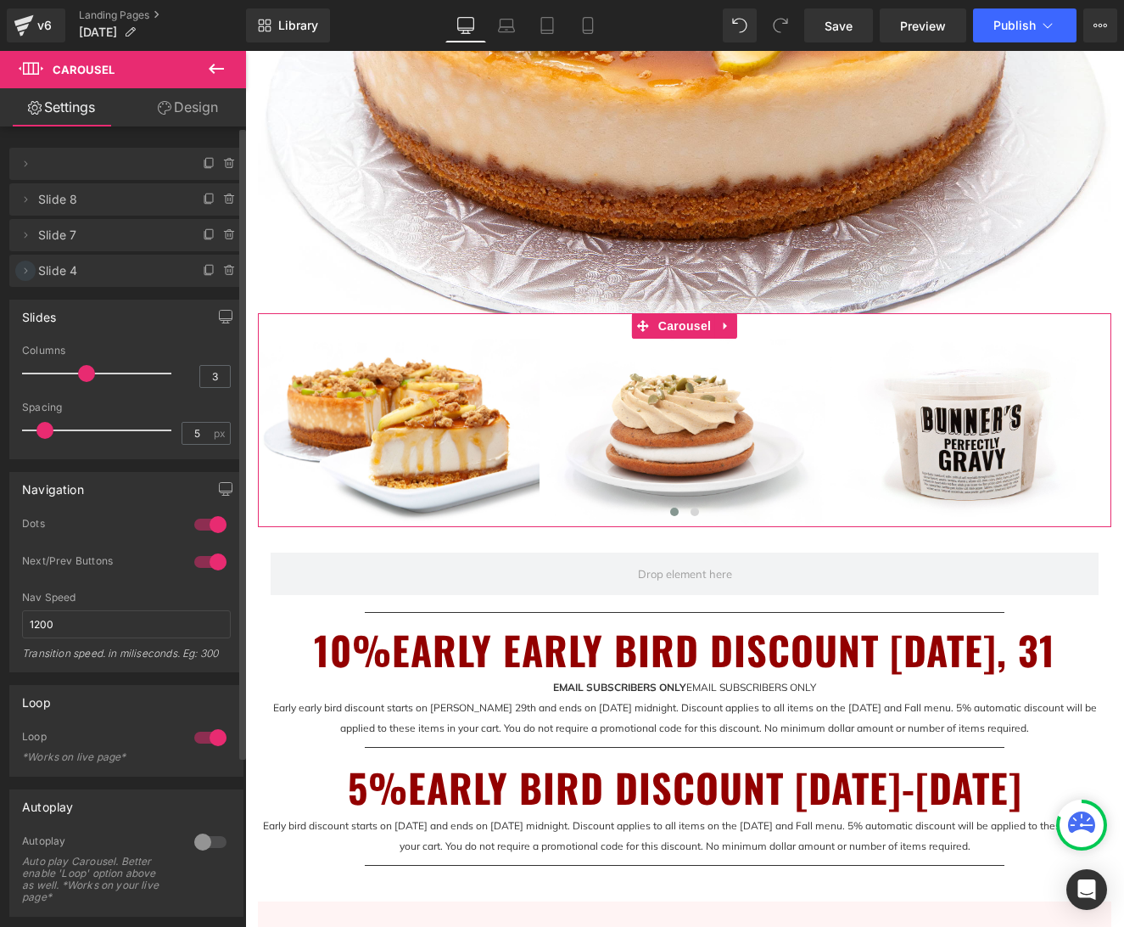
click at [26, 272] on icon at bounding box center [26, 271] width 14 height 14
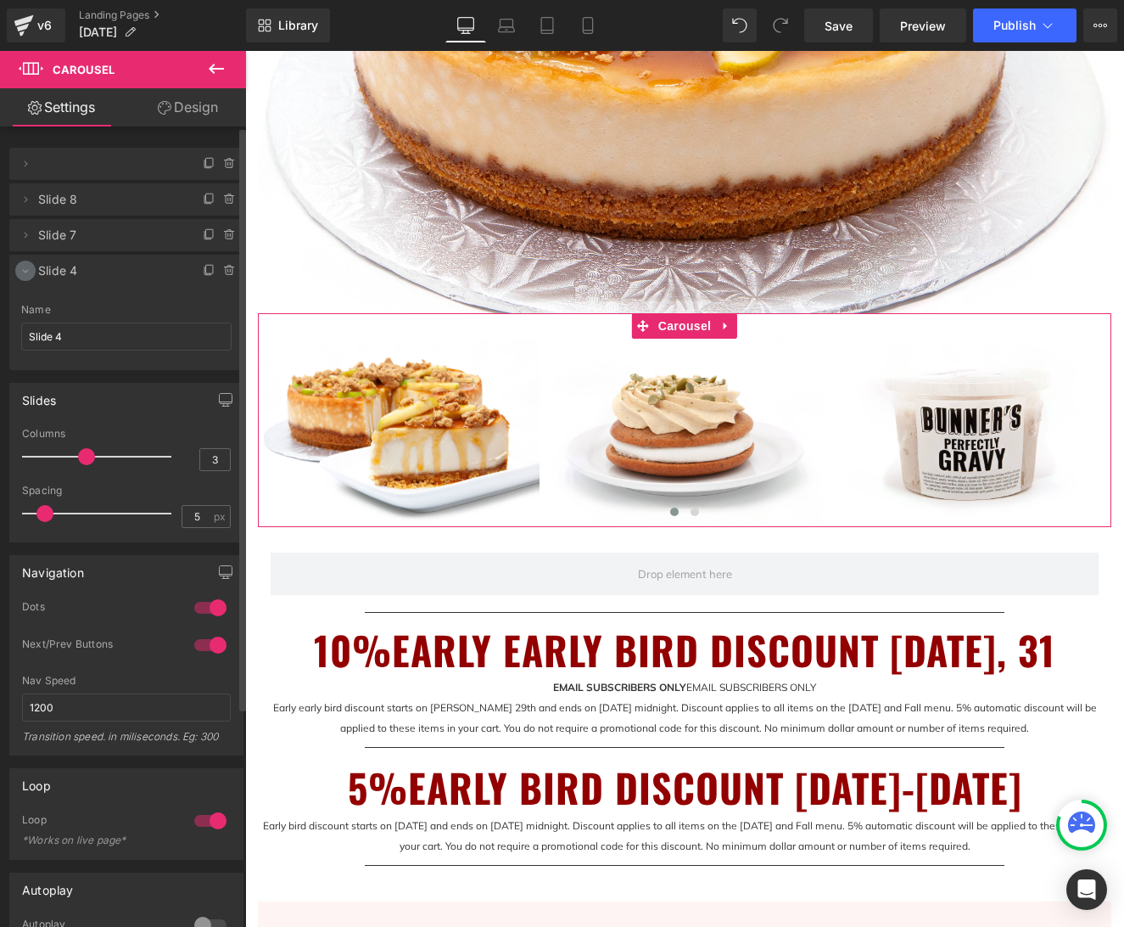
click at [27, 273] on icon at bounding box center [26, 271] width 14 height 14
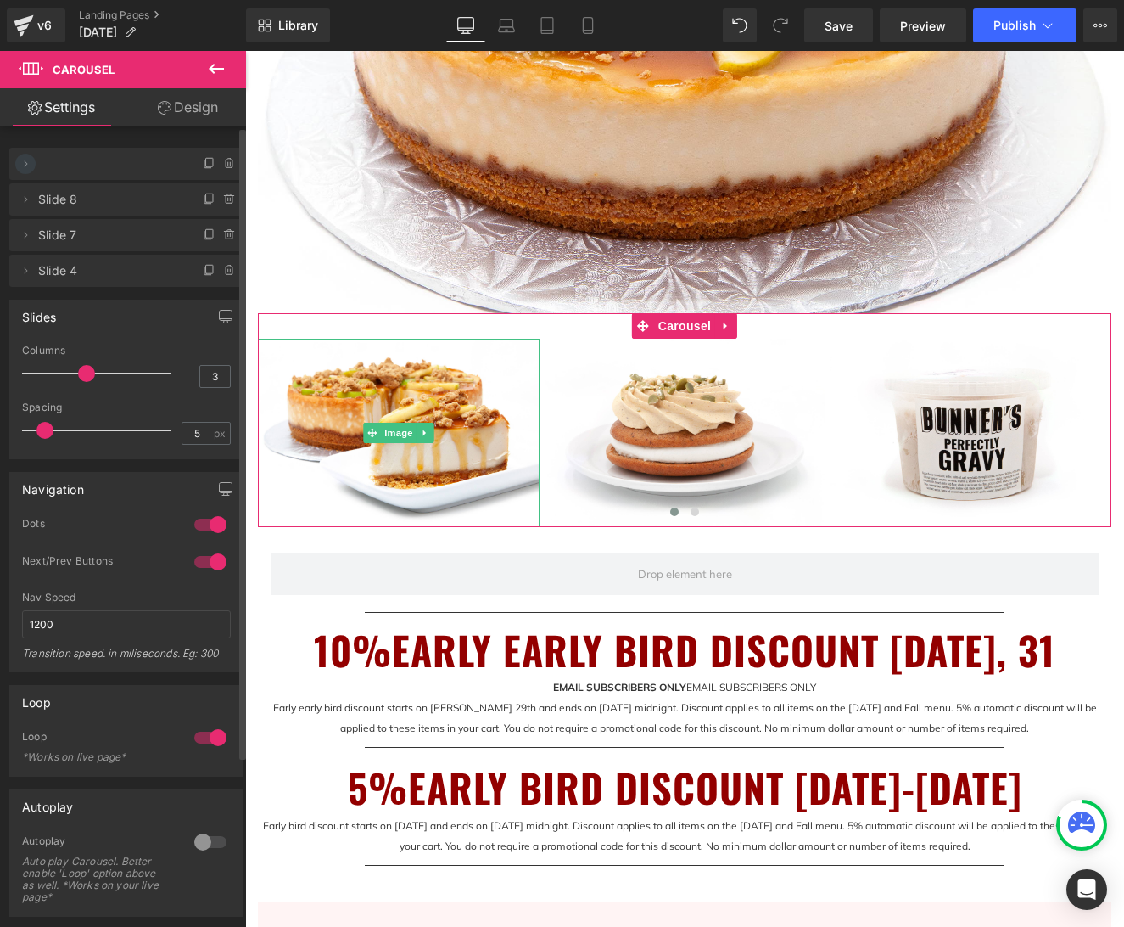
click at [25, 163] on icon at bounding box center [26, 164] width 14 height 14
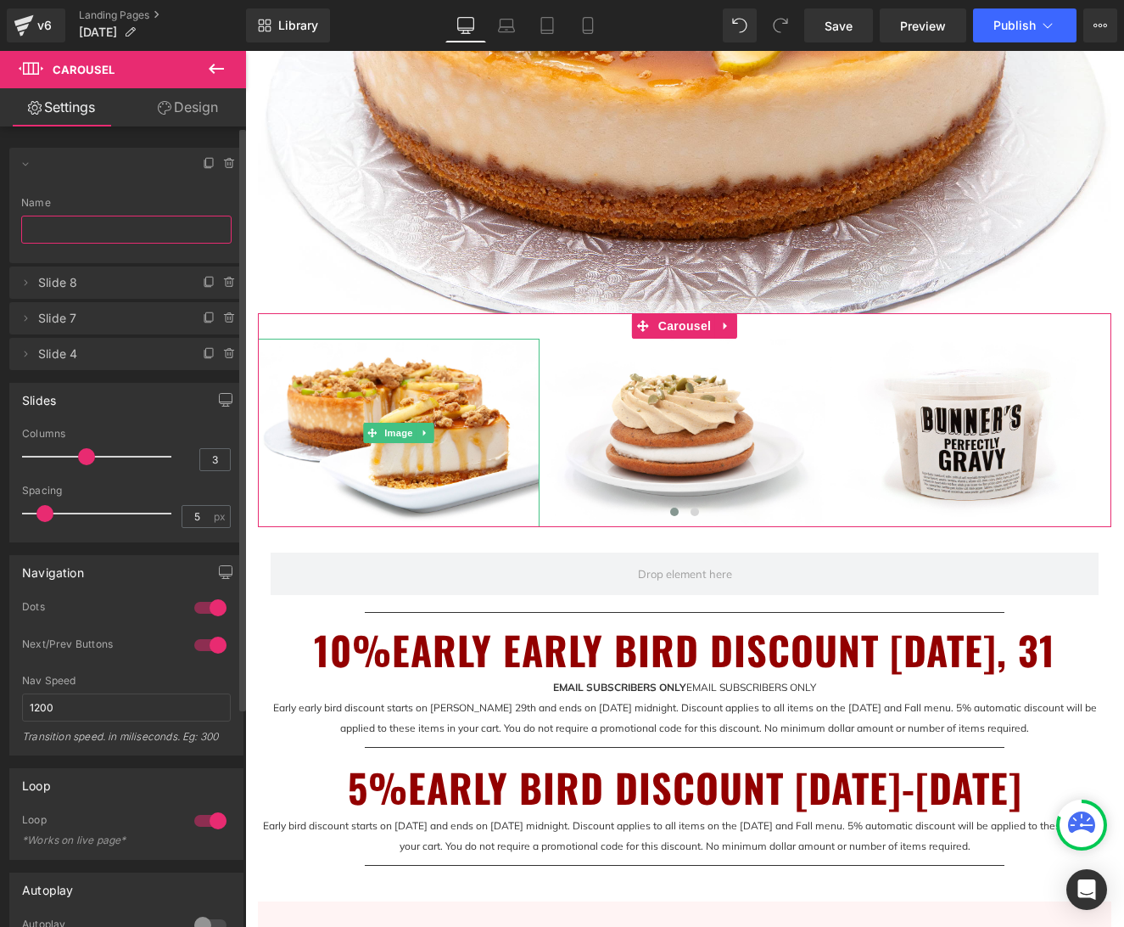
click at [64, 234] on input "text" at bounding box center [126, 230] width 210 height 28
click at [73, 228] on input "text" at bounding box center [126, 230] width 210 height 28
click at [73, 227] on input "text" at bounding box center [126, 230] width 210 height 28
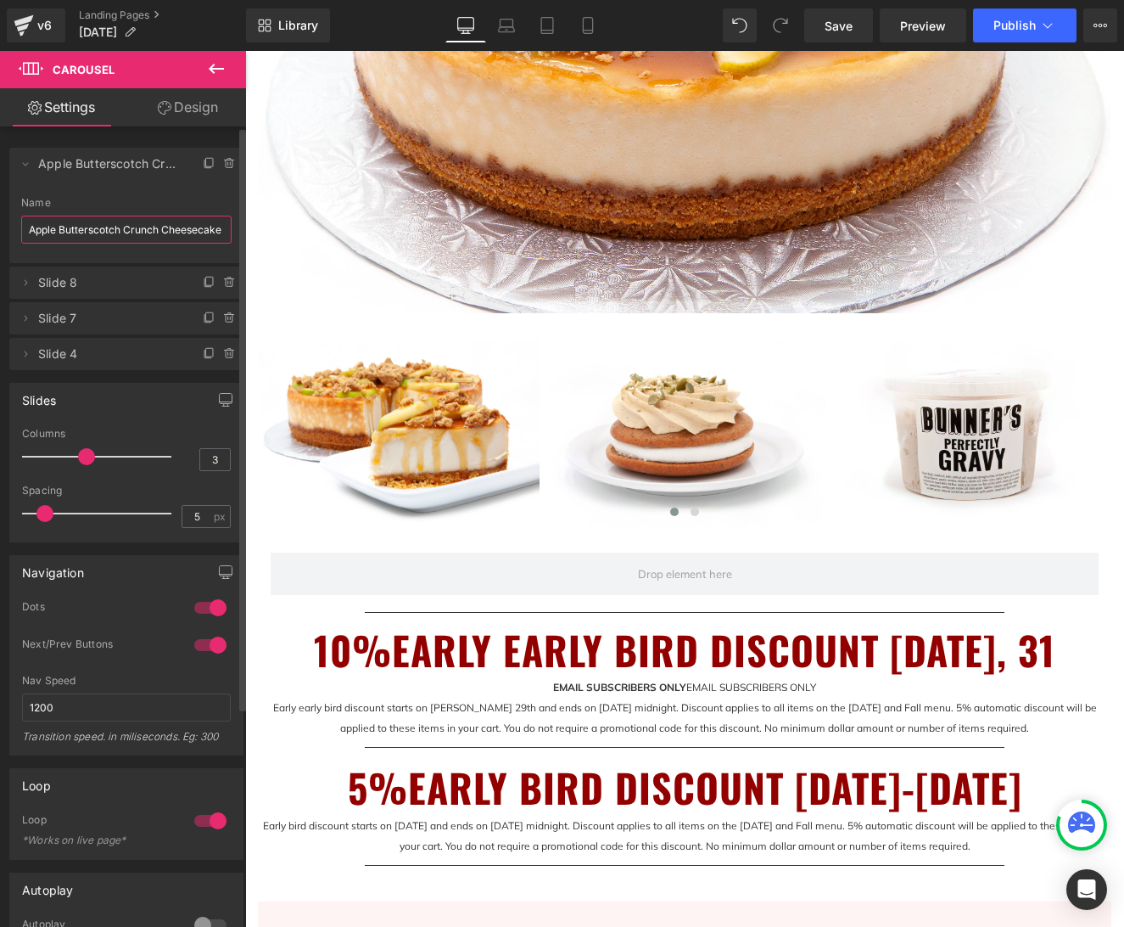
scroll to position [0, 3]
type input "Apple Butterscotch Crunch Cheesecake"
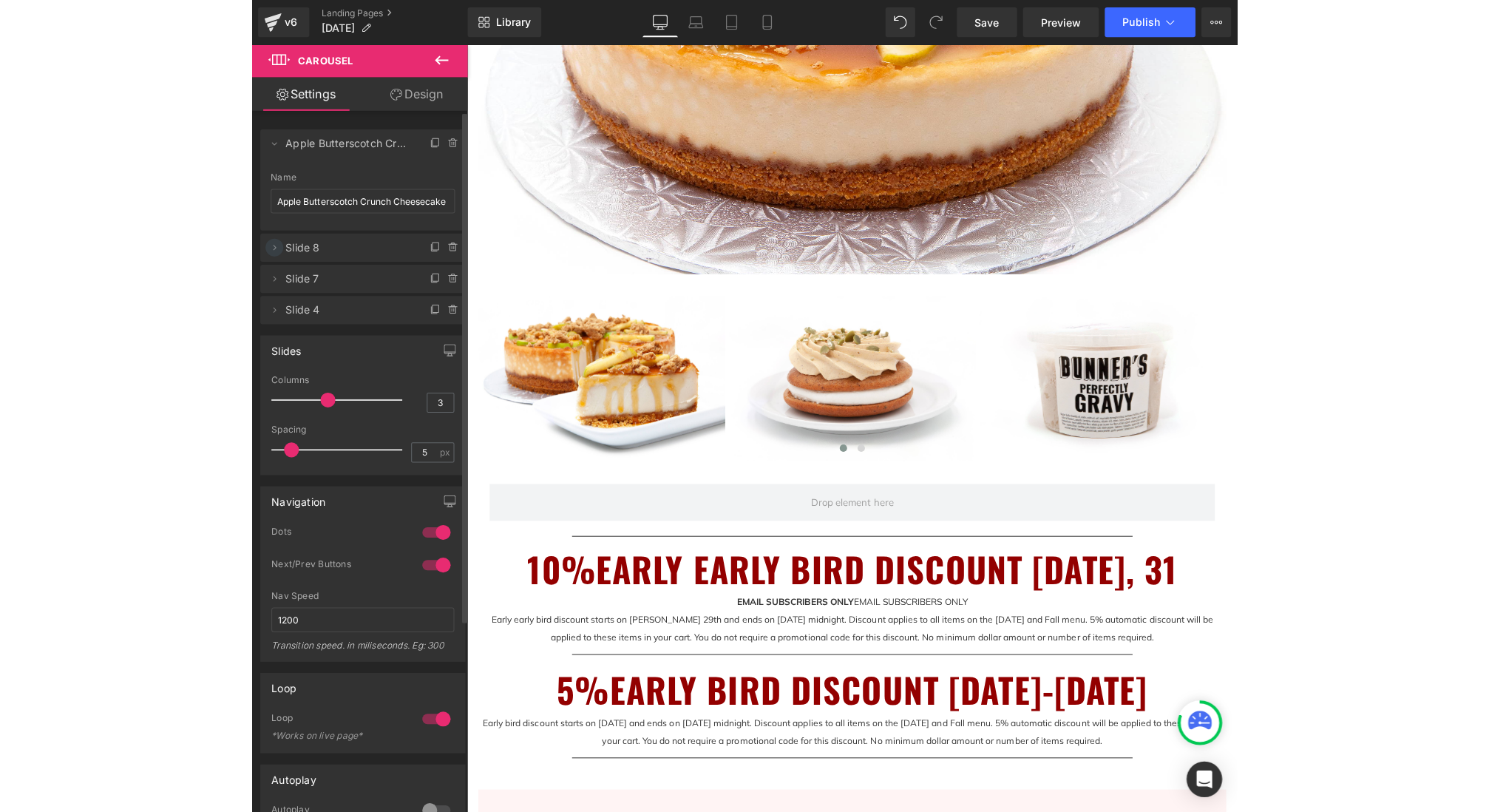
scroll to position [0, 0]
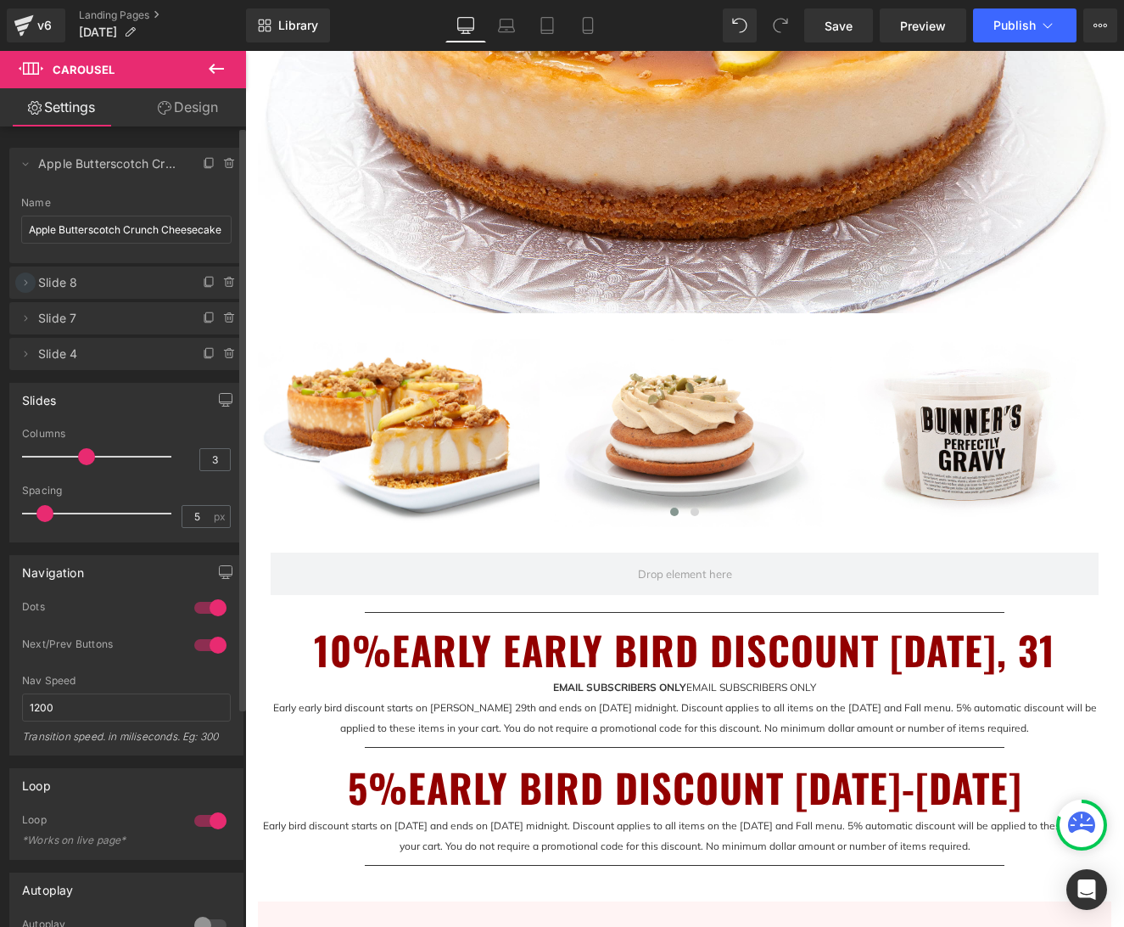
click at [26, 283] on icon at bounding box center [26, 283] width 14 height 14
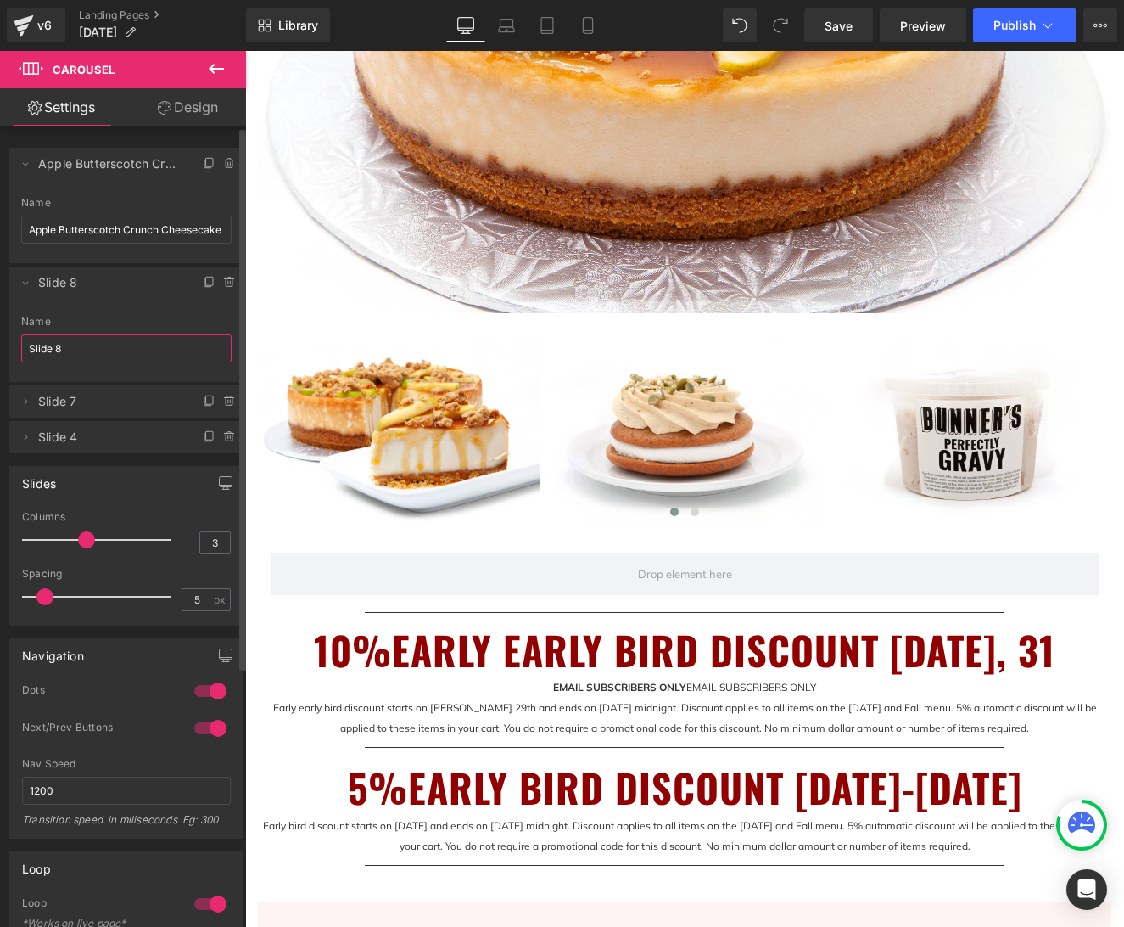
click at [70, 342] on input "Slide 8" at bounding box center [126, 348] width 210 height 28
type input "S"
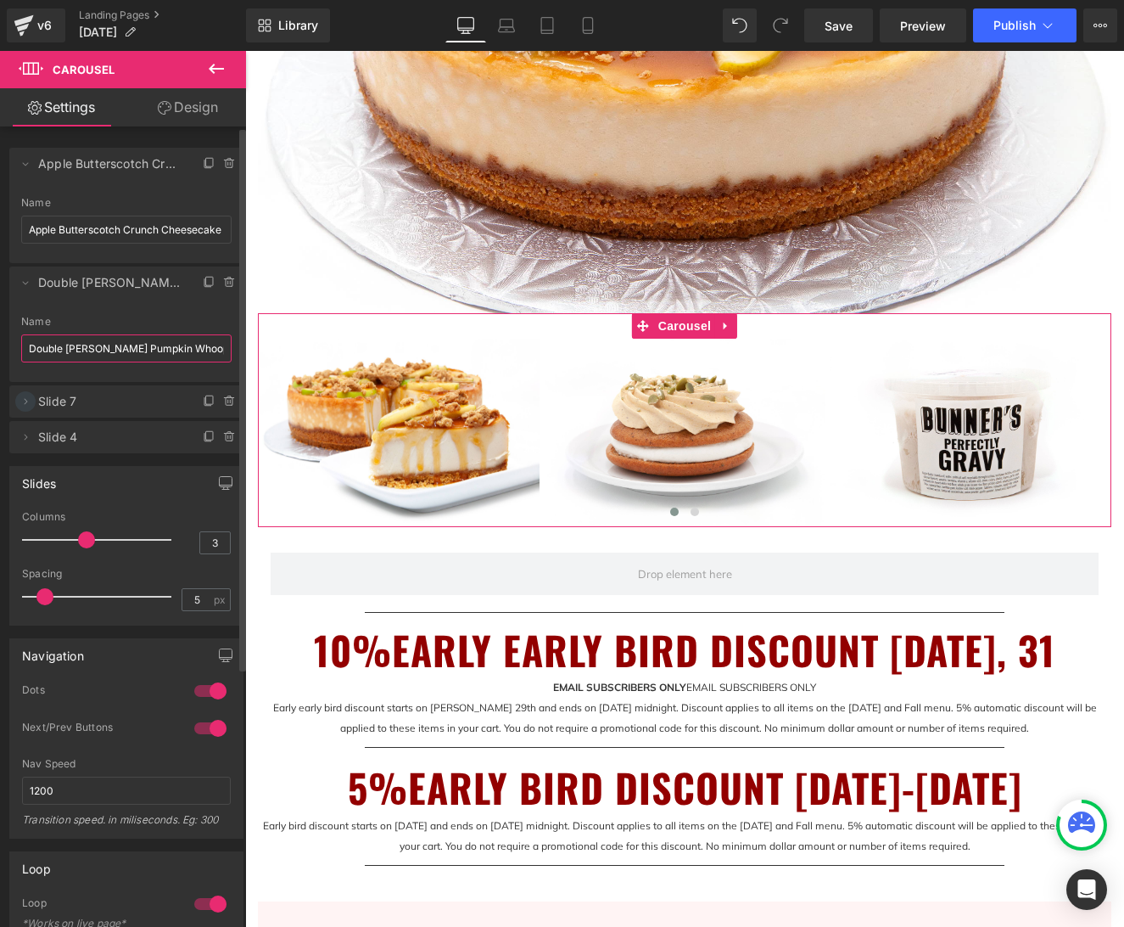
type input "Double [PERSON_NAME] Pumpkin Whoope Pie"
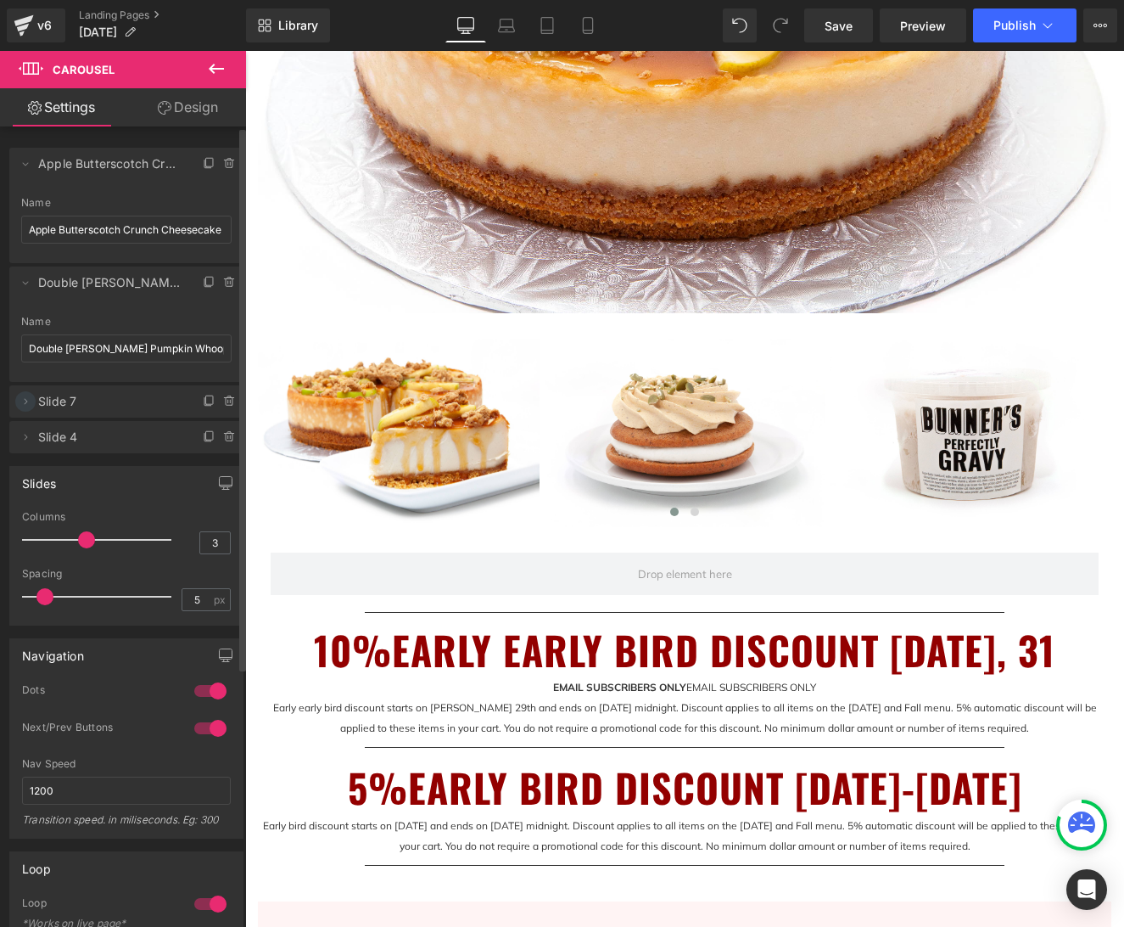
click at [26, 405] on icon at bounding box center [26, 402] width 14 height 14
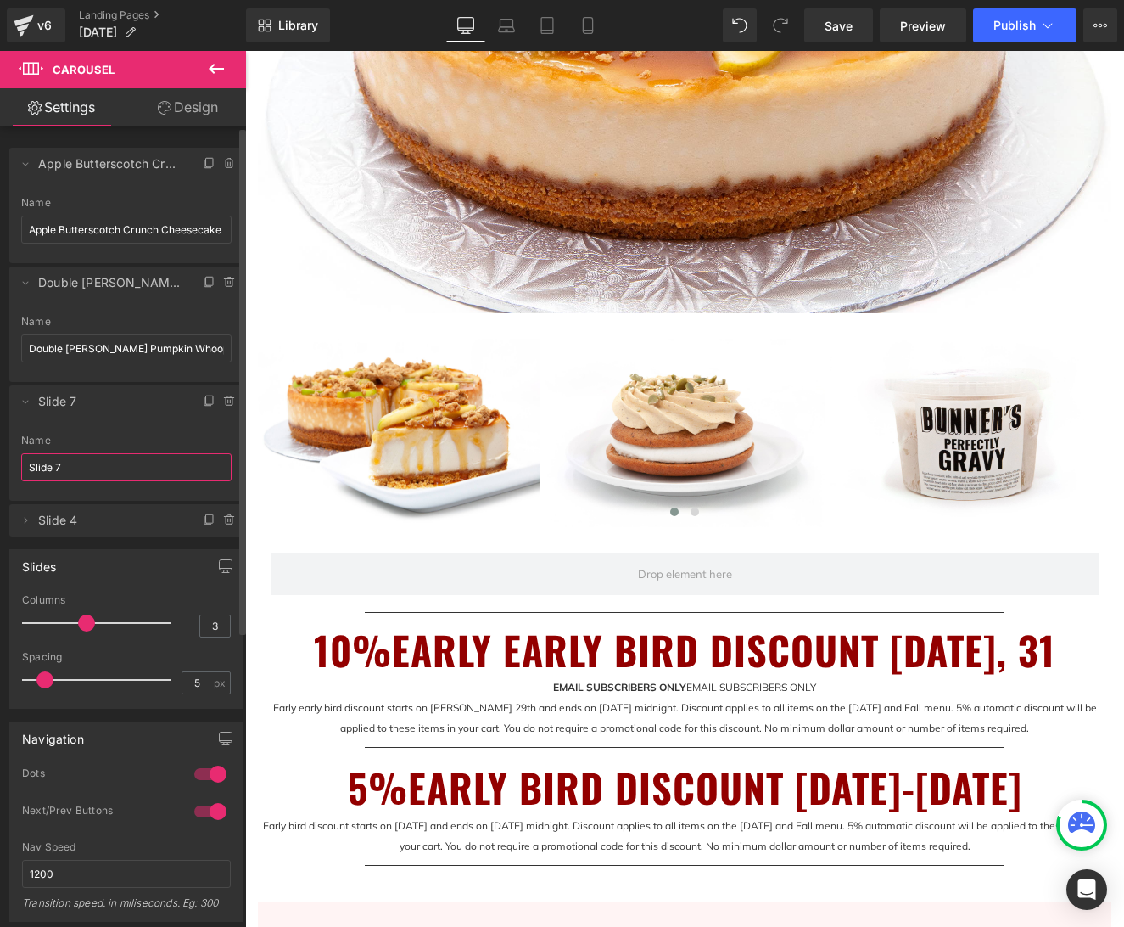
click at [64, 465] on input "Slide 7" at bounding box center [126, 467] width 210 height 28
click at [84, 467] on input "Slide 7" at bounding box center [126, 467] width 210 height 28
click at [83, 467] on input "Slide 7" at bounding box center [126, 467] width 210 height 28
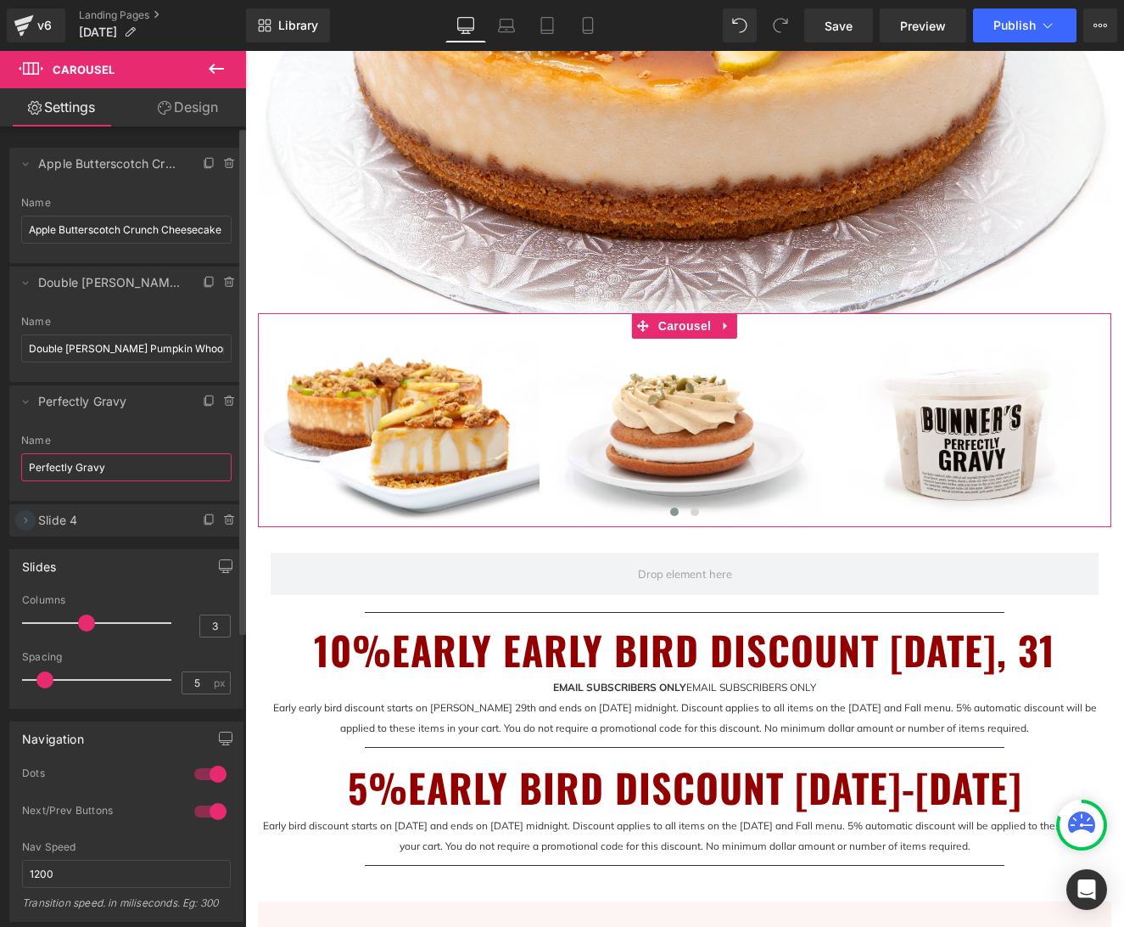
type input "Perfectly Gravy"
click at [27, 521] on icon at bounding box center [26, 520] width 14 height 14
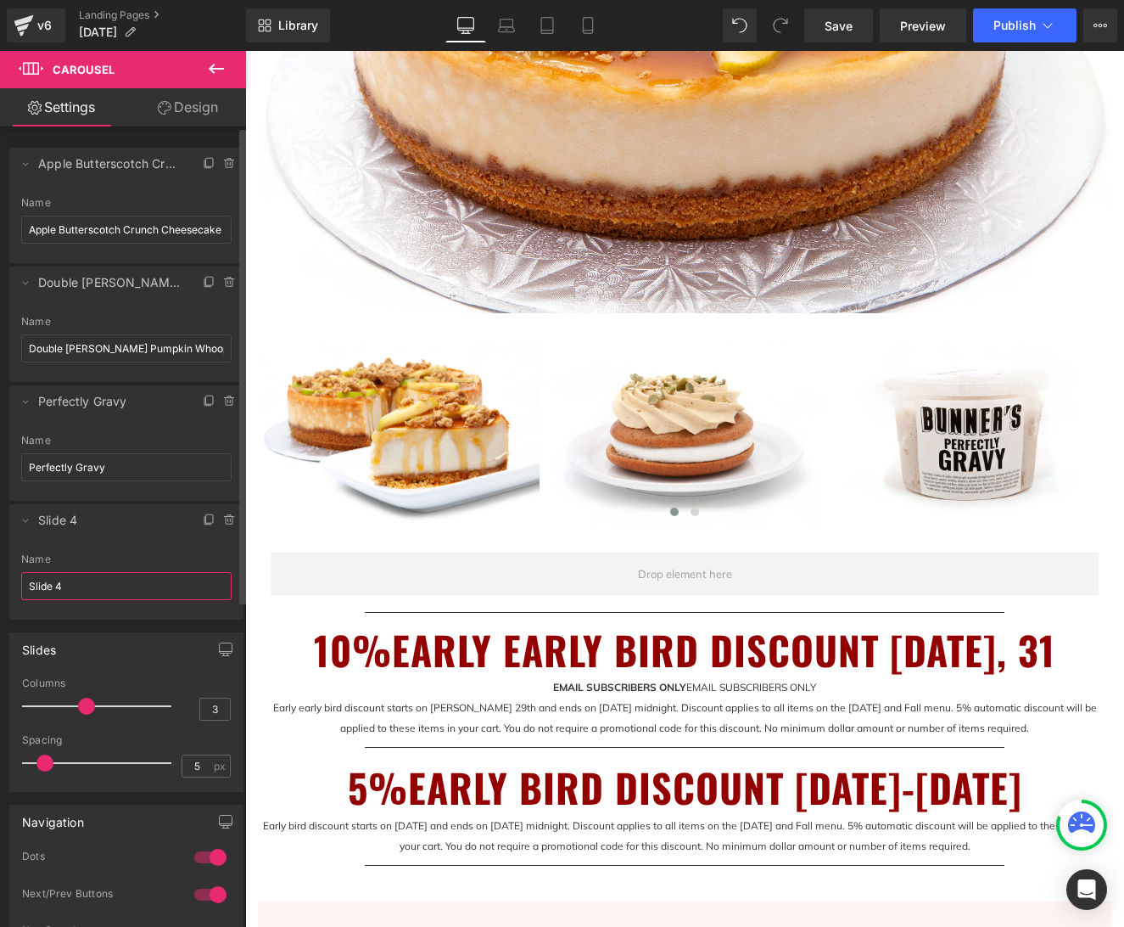
click at [74, 590] on input "Slide 4" at bounding box center [126, 586] width 210 height 28
click at [76, 589] on input "Slide 4" at bounding box center [126, 586] width 210 height 28
click at [76, 588] on input "Slide 4" at bounding box center [126, 586] width 210 height 28
click at [76, 587] on input "Slide 4" at bounding box center [126, 586] width 210 height 28
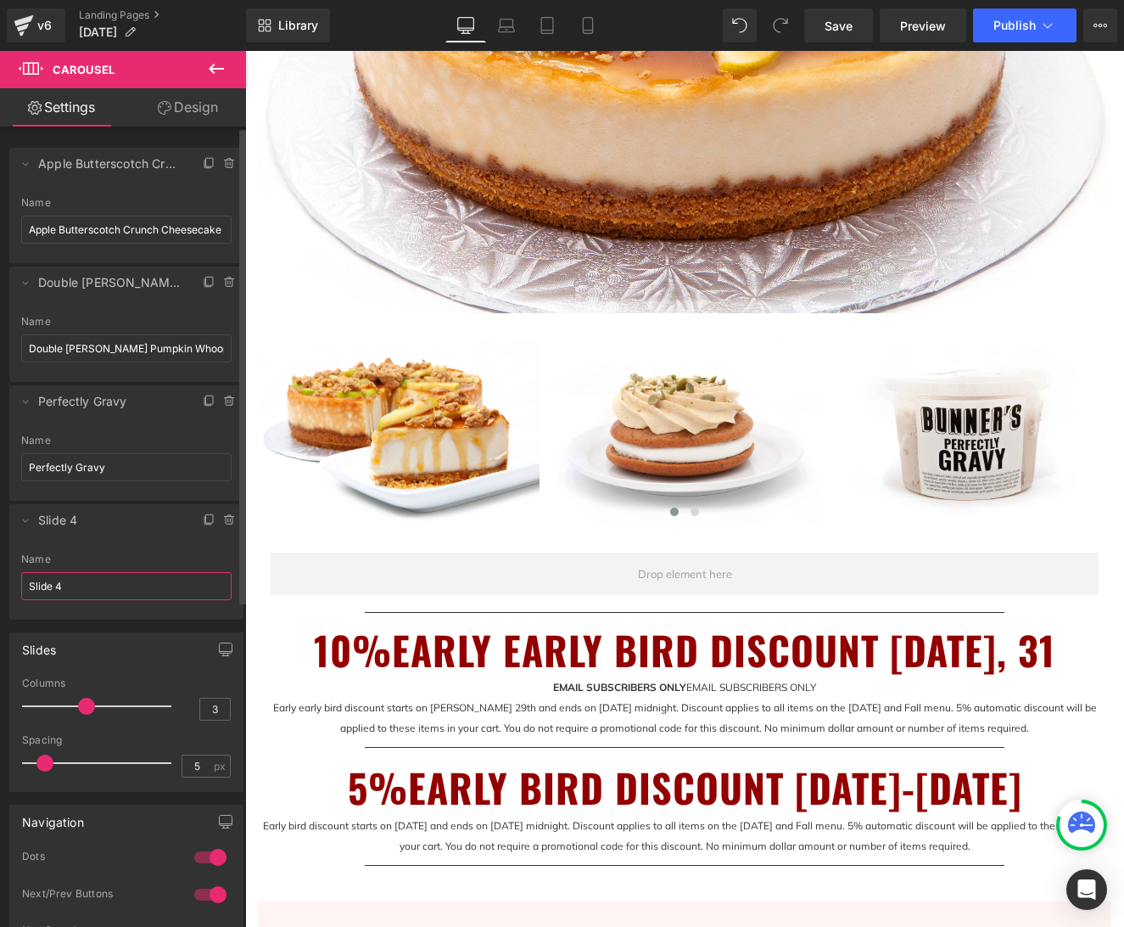
click at [76, 586] on input "Slide 4" at bounding box center [126, 586] width 210 height 28
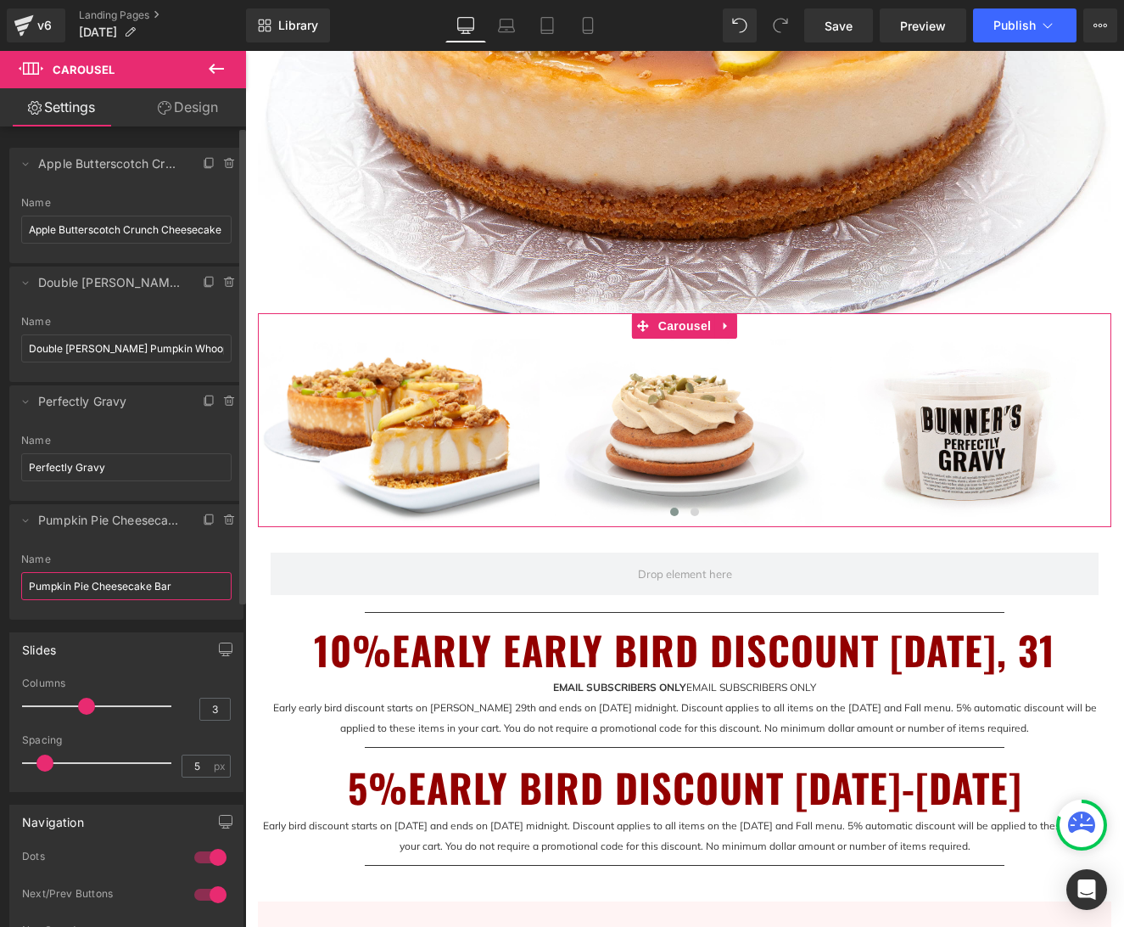
click at [88, 523] on span "Pumpkin Pie Cheesecake Bar" at bounding box center [109, 520] width 143 height 32
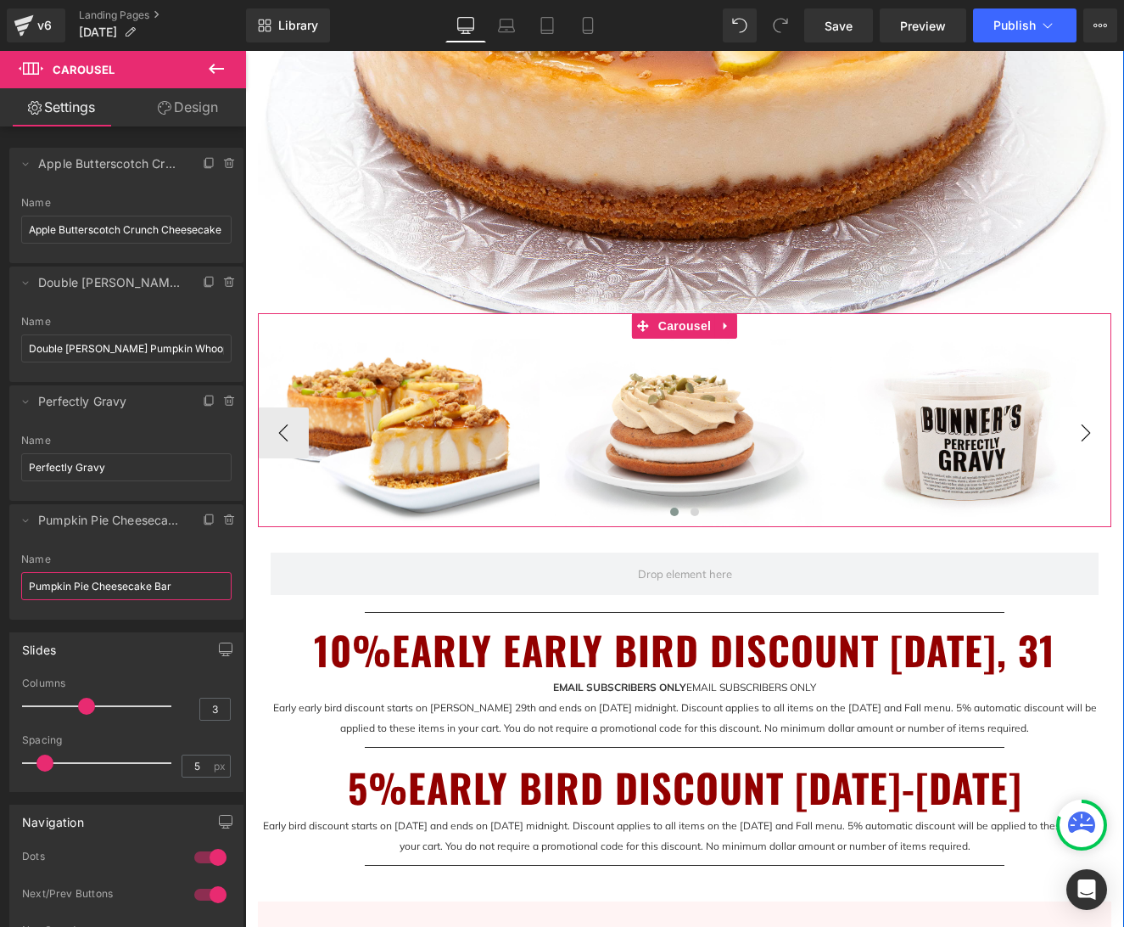
type input "Pumpkin Pie Cheesecake Bar"
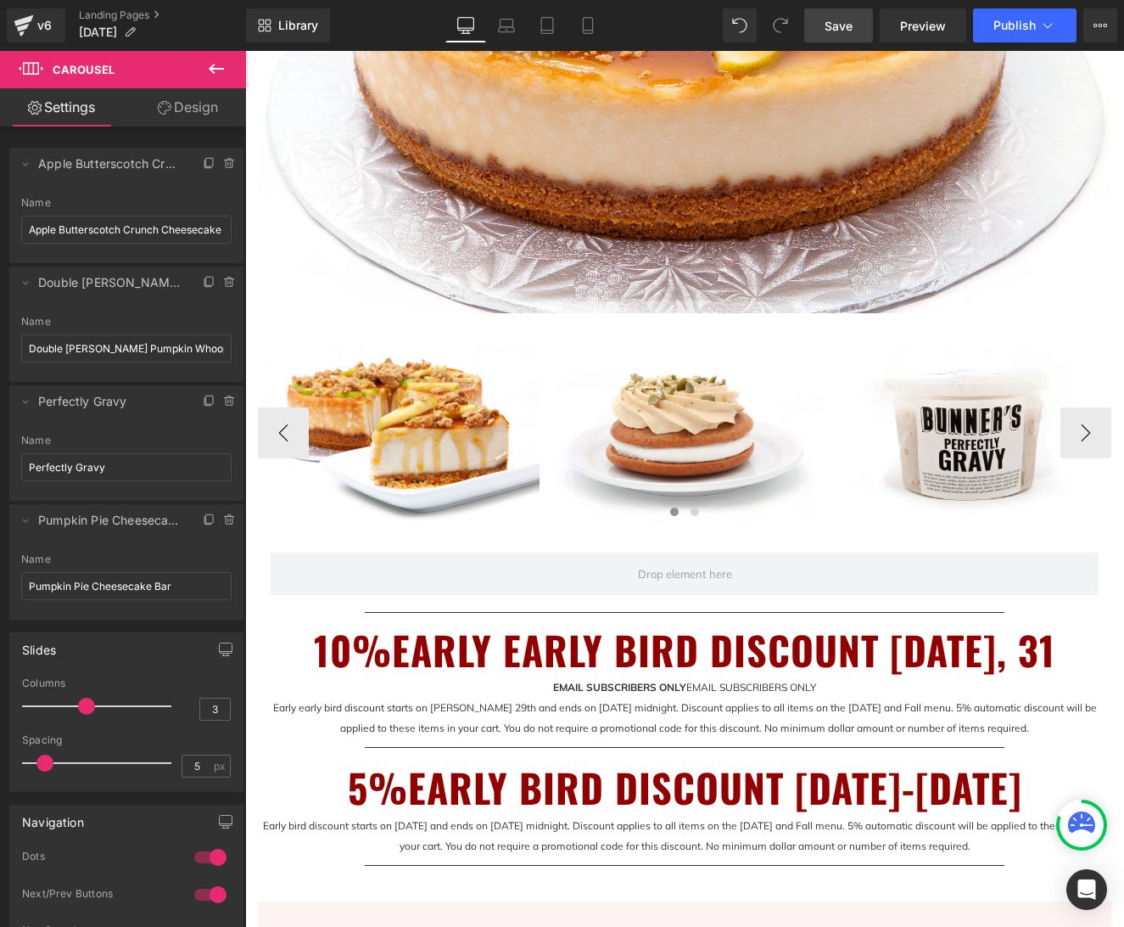
click at [837, 31] on span "Save" at bounding box center [839, 26] width 28 height 18
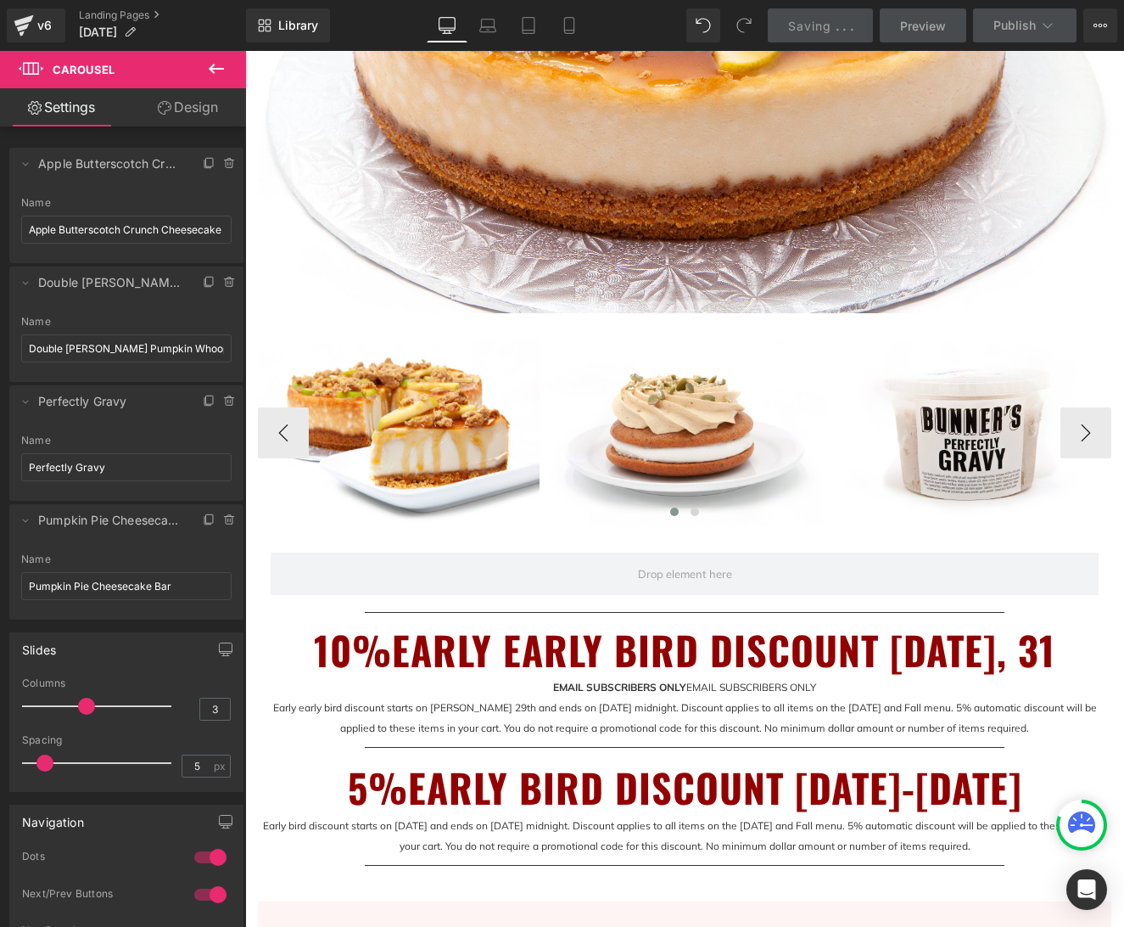
click at [212, 55] on button at bounding box center [216, 69] width 59 height 37
click at [0, 0] on link "Global Style" at bounding box center [0, 0] width 0 height 0
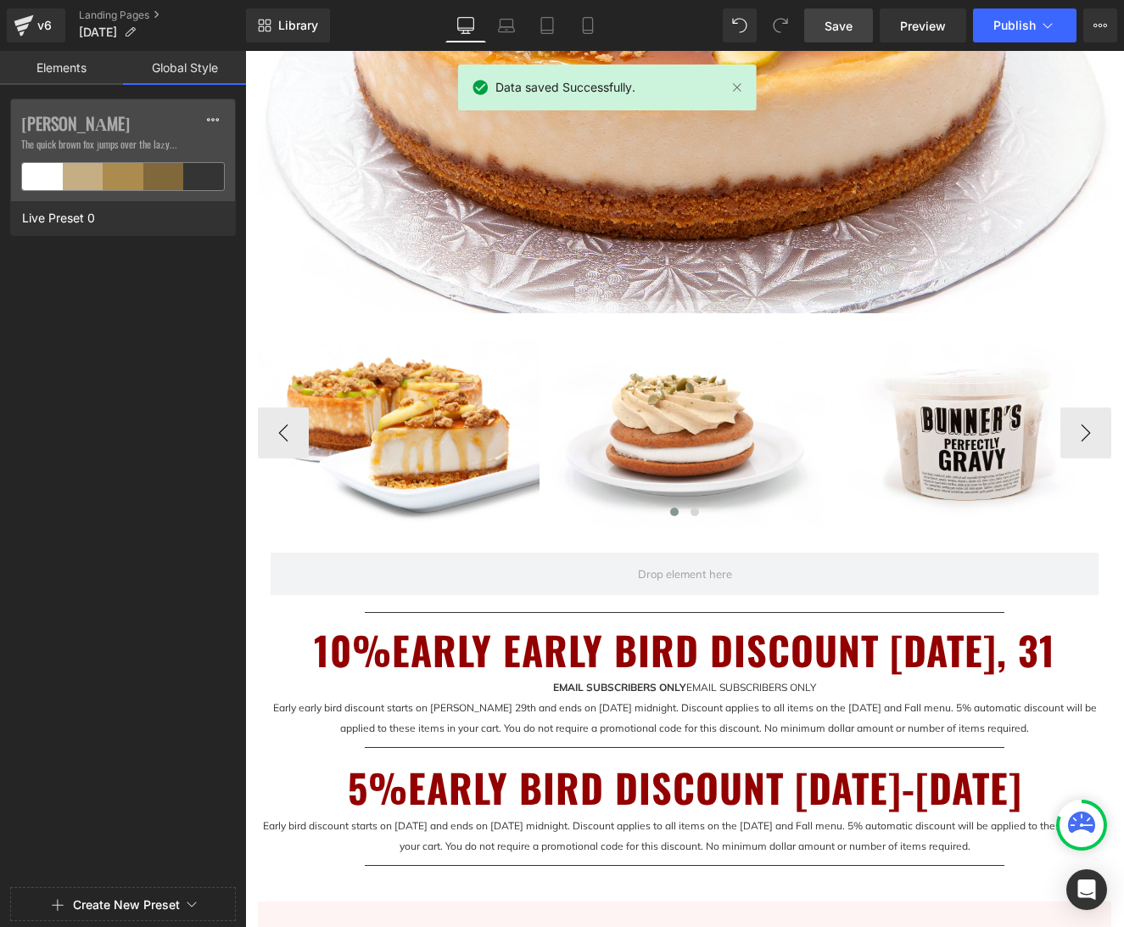
click at [68, 66] on link "Elements" at bounding box center [61, 68] width 123 height 34
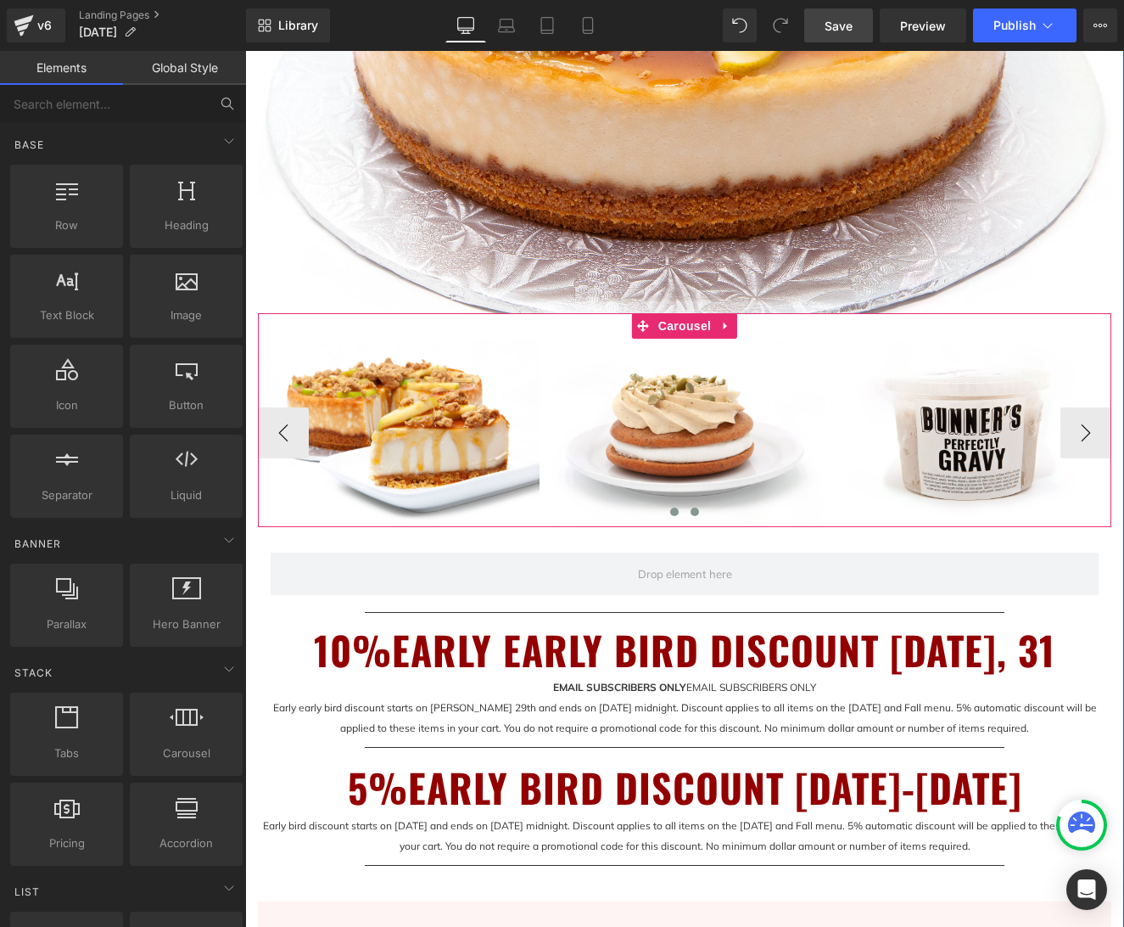
click at [695, 512] on span at bounding box center [695, 511] width 8 height 8
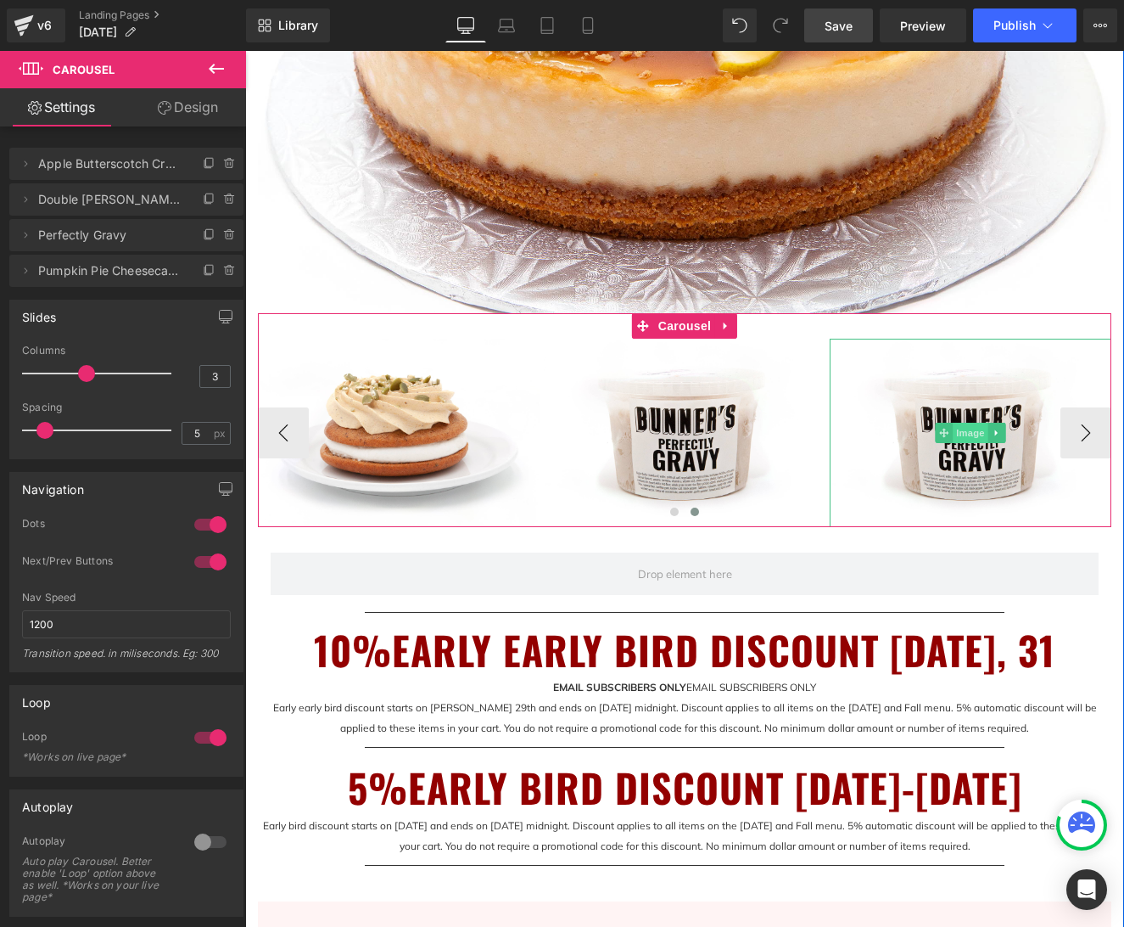
click at [970, 434] on span "Image" at bounding box center [971, 433] width 36 height 20
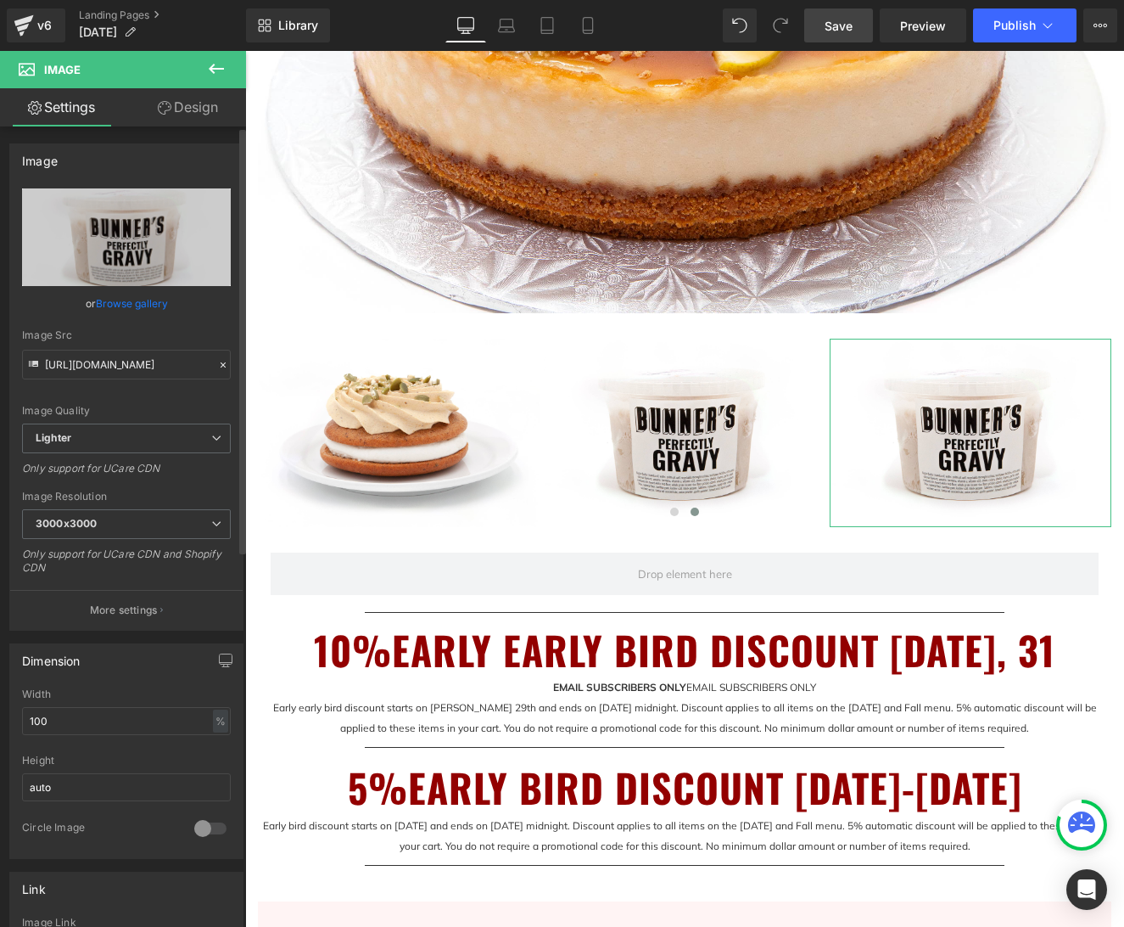
click at [145, 307] on link "Browse gallery" at bounding box center [132, 303] width 72 height 30
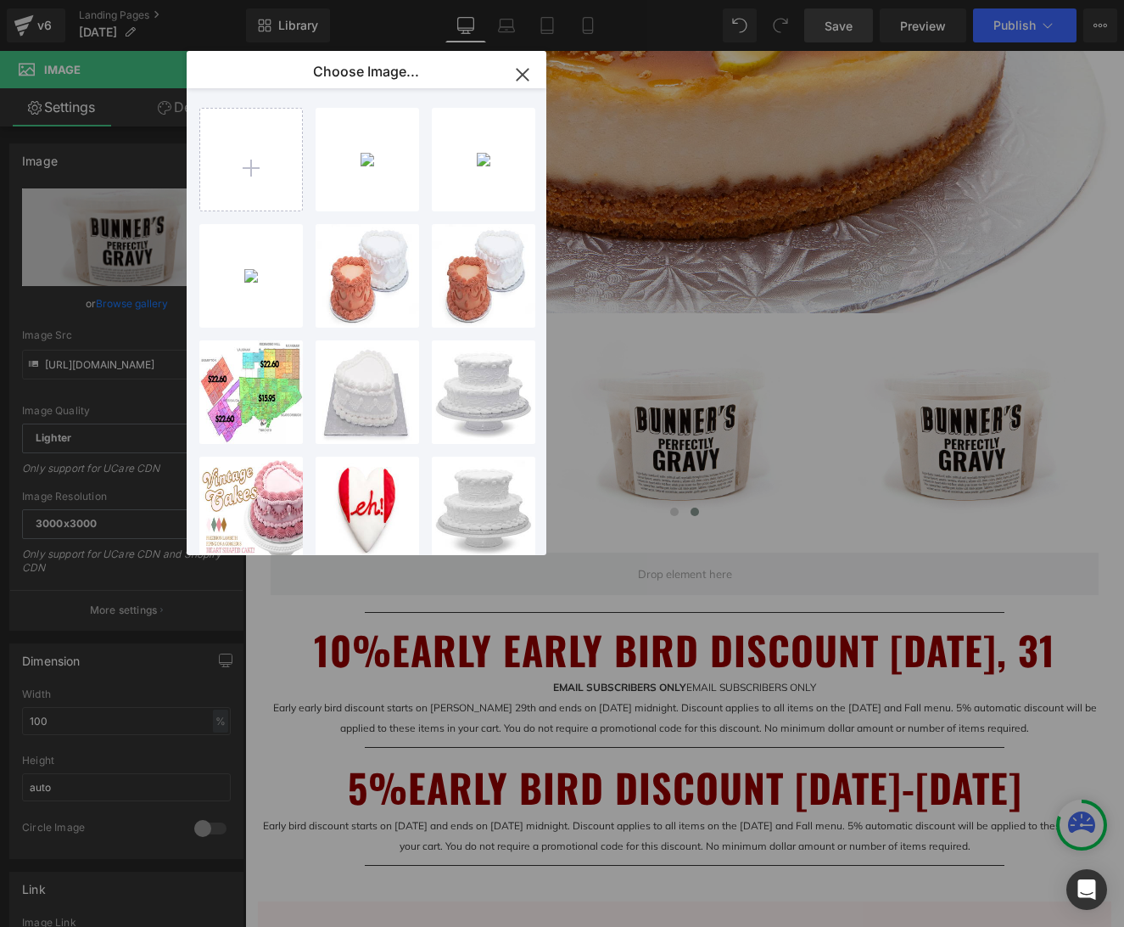
type input "C:\fakepath\IMG_8549_2.jpg"
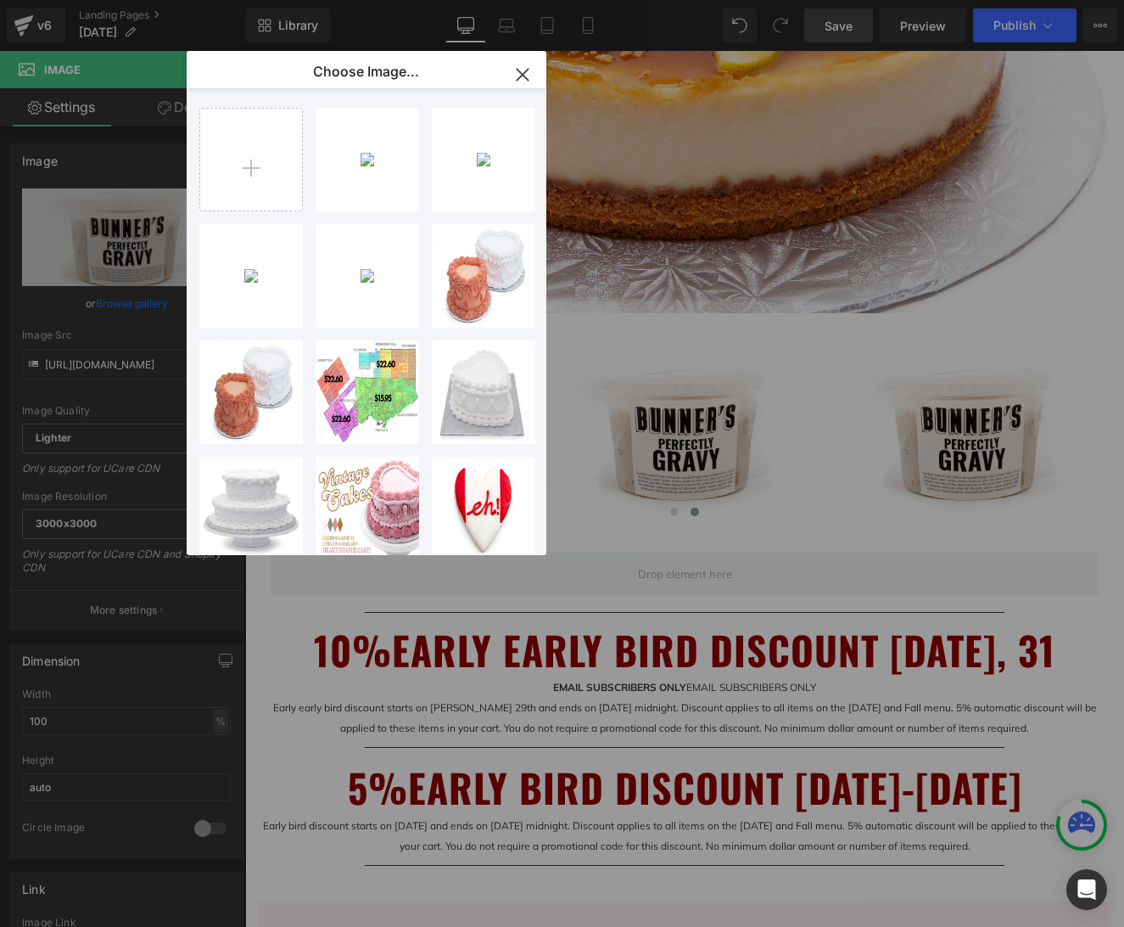
click at [0, 0] on div "IMG_854...49_2.jpg 976.73 KB" at bounding box center [0, 0] width 0 height 0
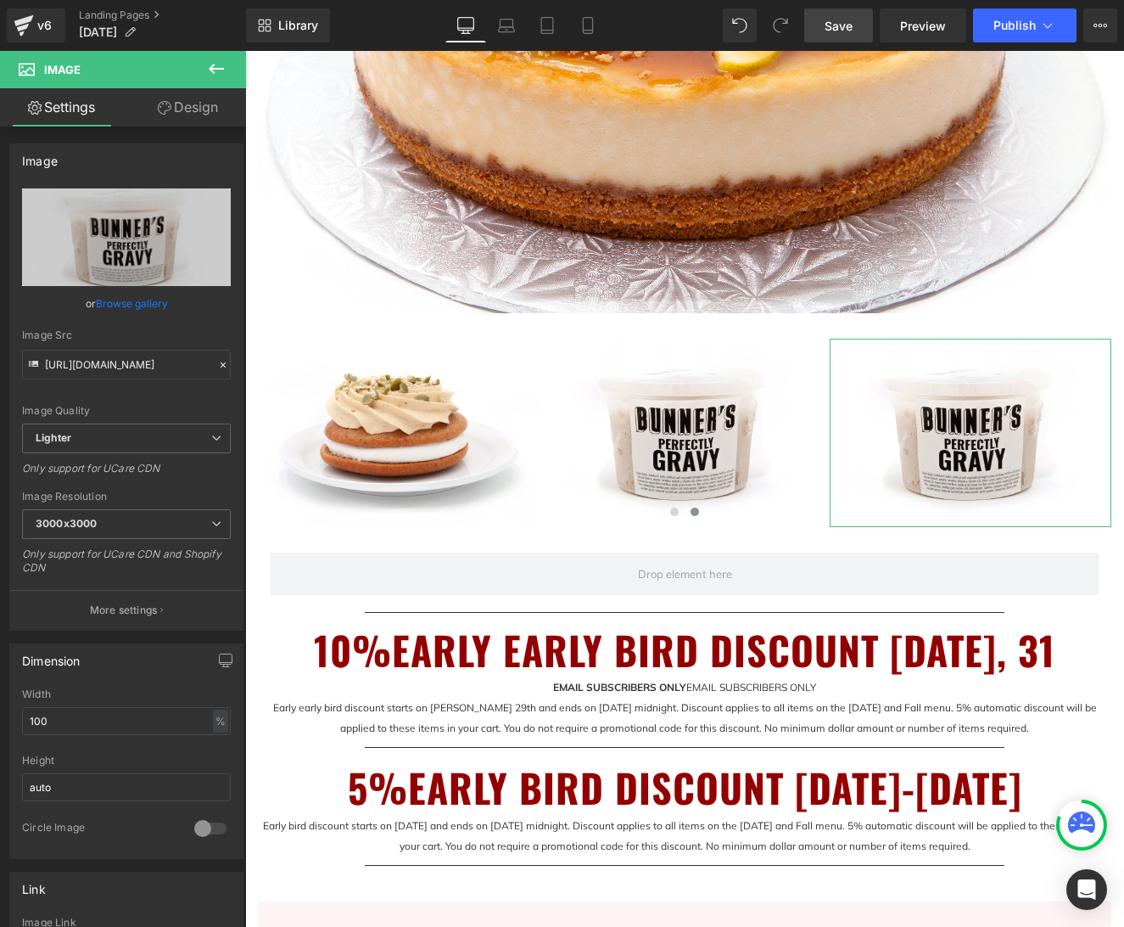
click at [125, 305] on link "Browse gallery" at bounding box center [132, 303] width 72 height 30
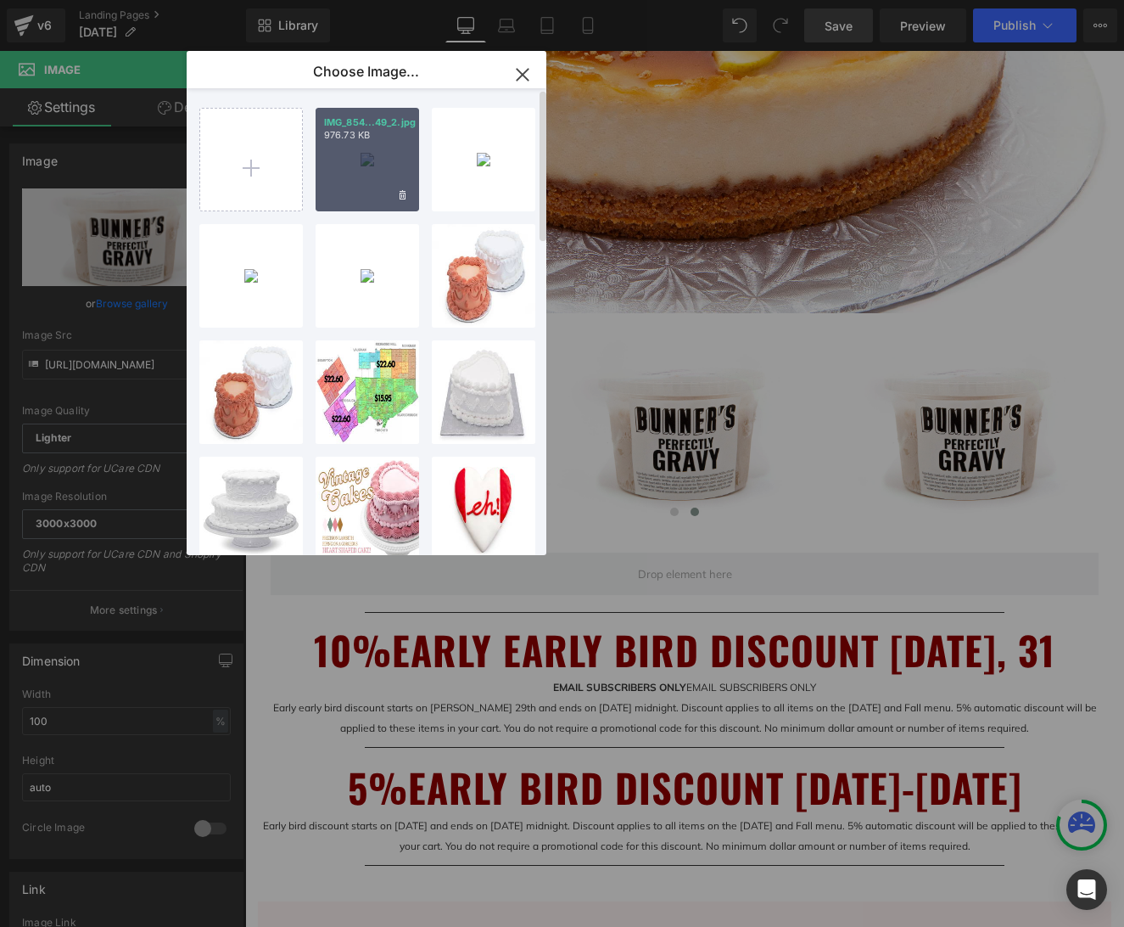
click at [351, 170] on div "IMG_854...49_2.jpg 976.73 KB" at bounding box center [368, 160] width 104 height 104
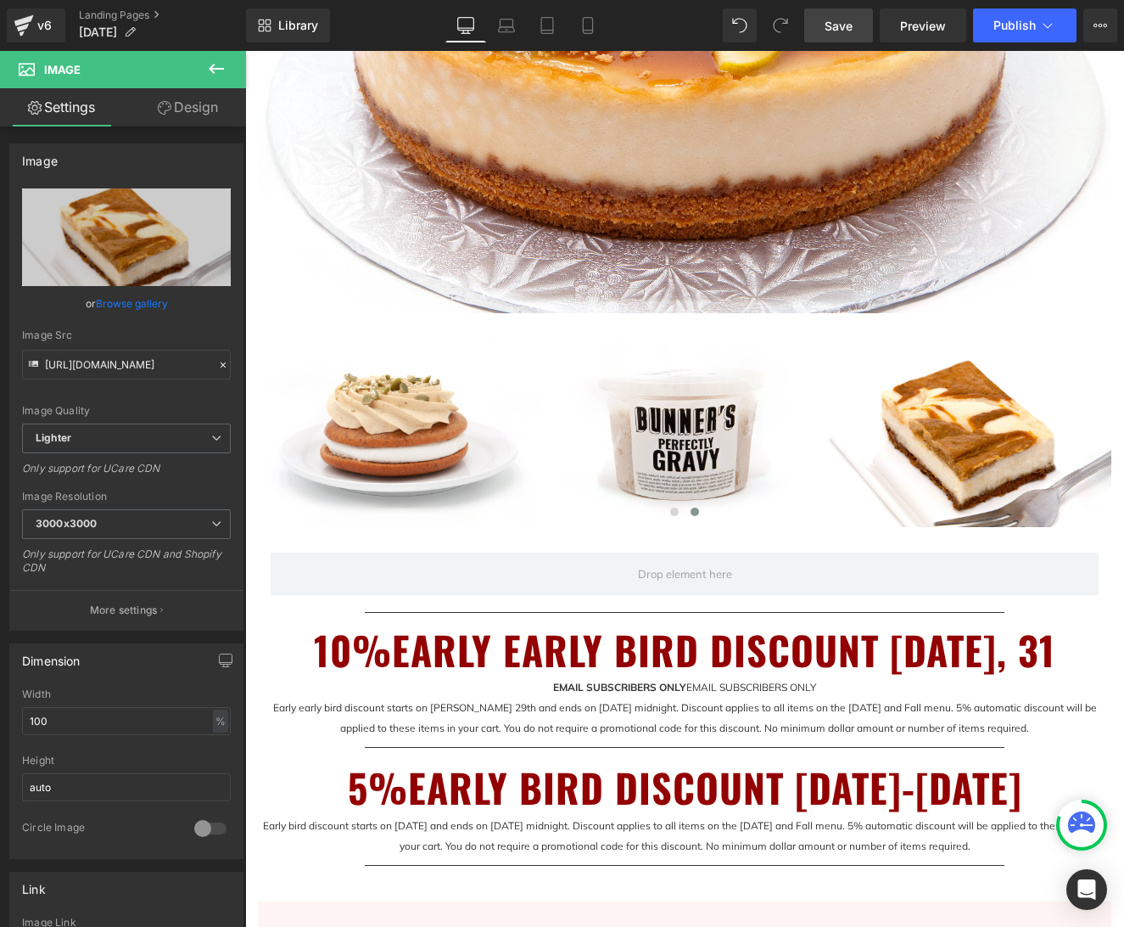
click at [218, 70] on icon at bounding box center [216, 69] width 20 height 20
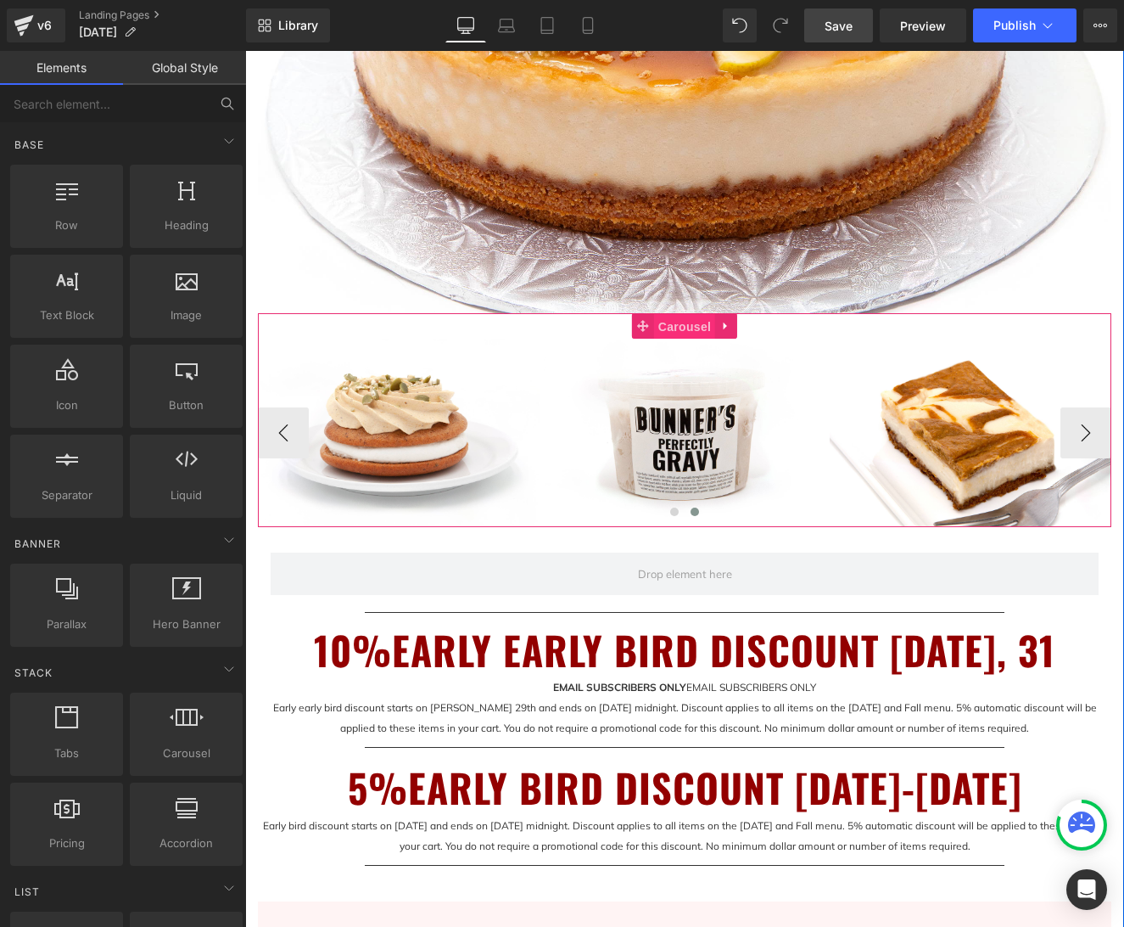
click at [683, 323] on span "Carousel" at bounding box center [684, 326] width 61 height 25
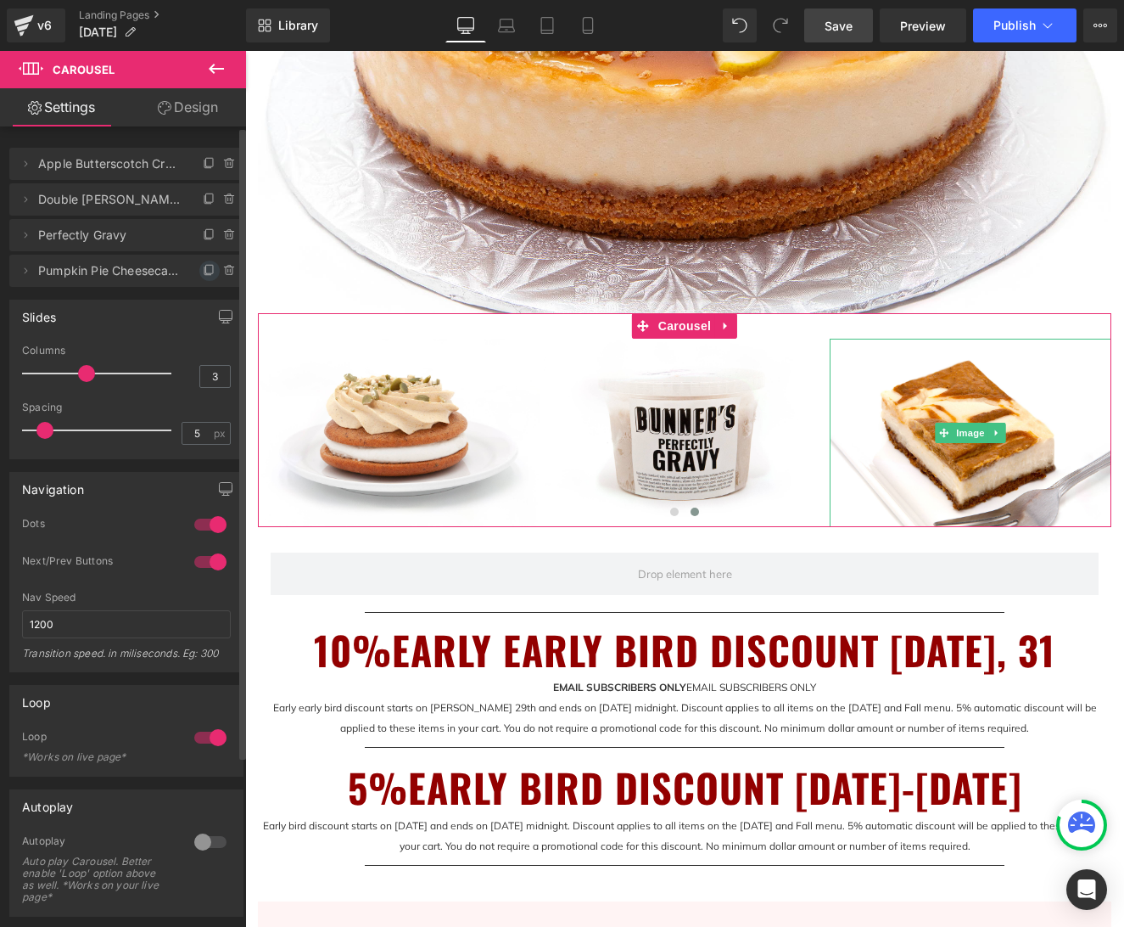
click at [204, 272] on icon at bounding box center [210, 271] width 14 height 14
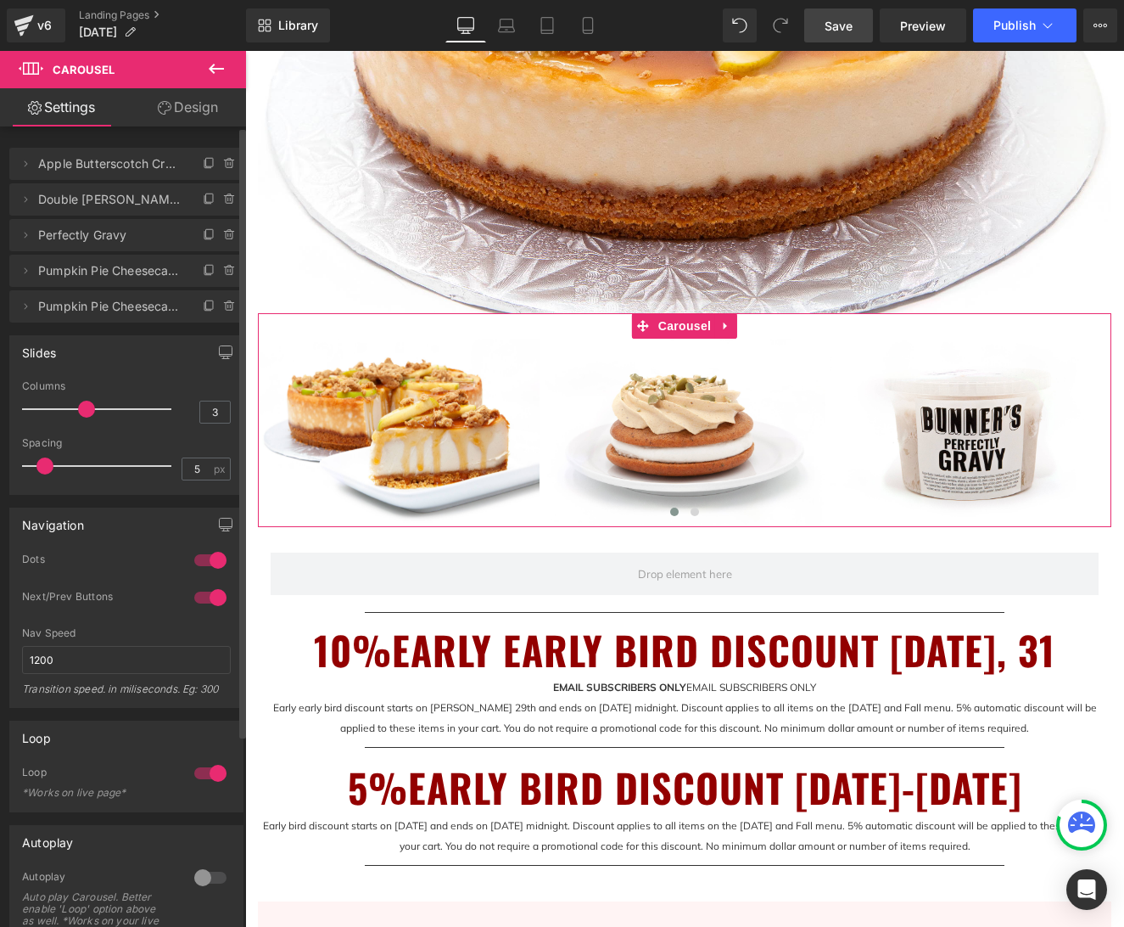
click at [98, 308] on span "Pumpkin Pie Cheesecake Bar 5" at bounding box center [109, 306] width 143 height 32
click at [99, 308] on span "Pumpkin Pie Cheesecake Bar 5" at bounding box center [109, 306] width 143 height 32
click at [27, 305] on icon at bounding box center [26, 307] width 14 height 14
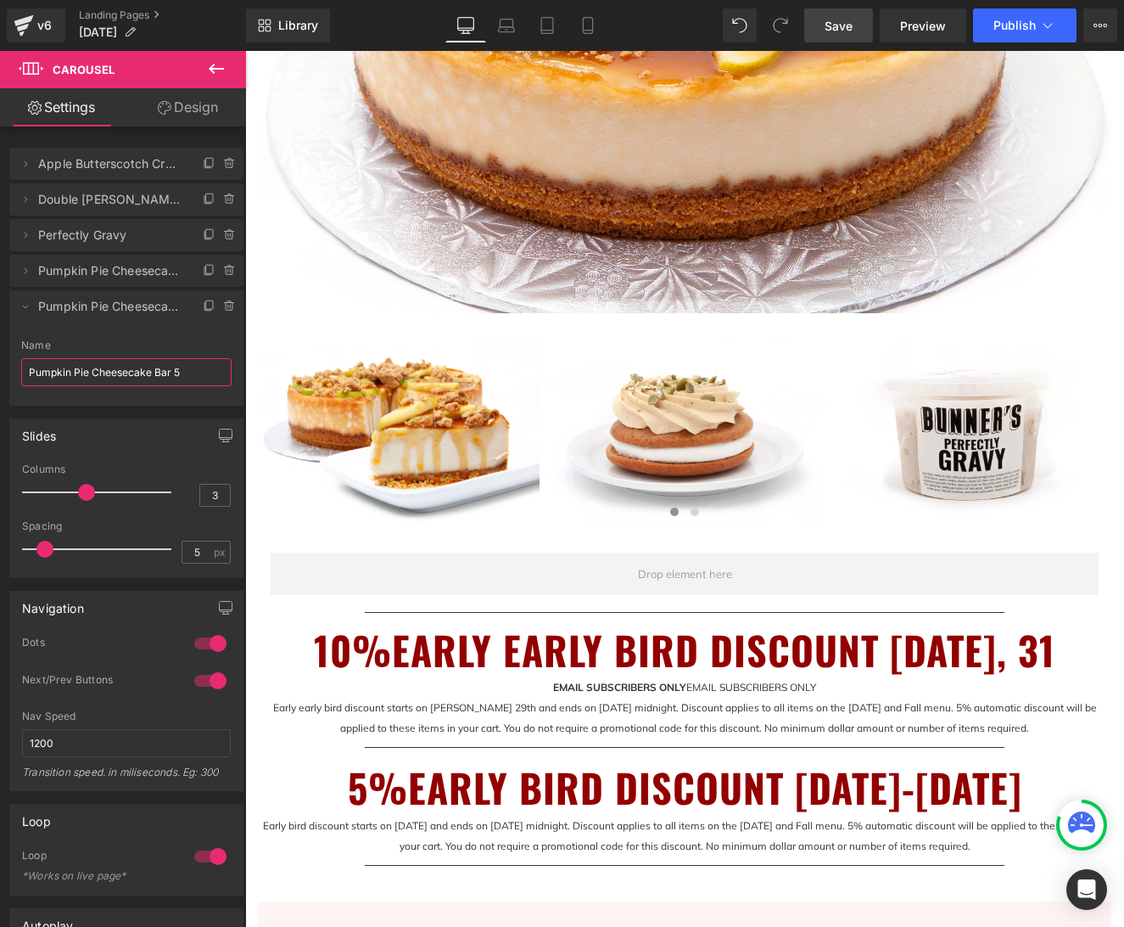
drag, startPoint x: 187, startPoint y: 367, endPoint x: -8, endPoint y: 367, distance: 194.3
click at [0, 367] on html "Carousel You are previewing how the will restyle your page. You can not edit El…" at bounding box center [562, 463] width 1124 height 927
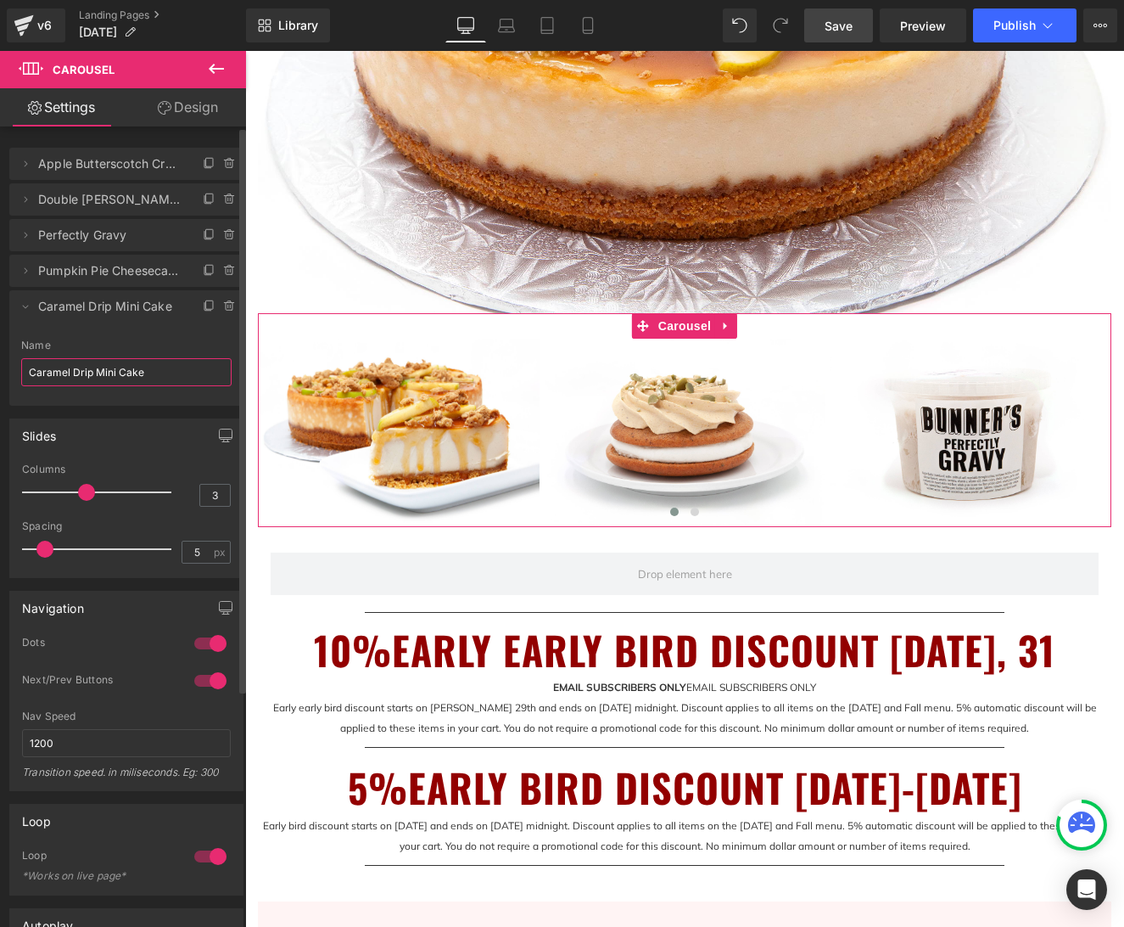
click at [28, 372] on input "Caramel Drip Mini Cake" at bounding box center [126, 372] width 210 height 28
click at [78, 311] on span "Mulled Apple Caramel Drip Mini Cake" at bounding box center [109, 306] width 143 height 32
type input "Mulled Apple Caramel Drip Mini Cake"
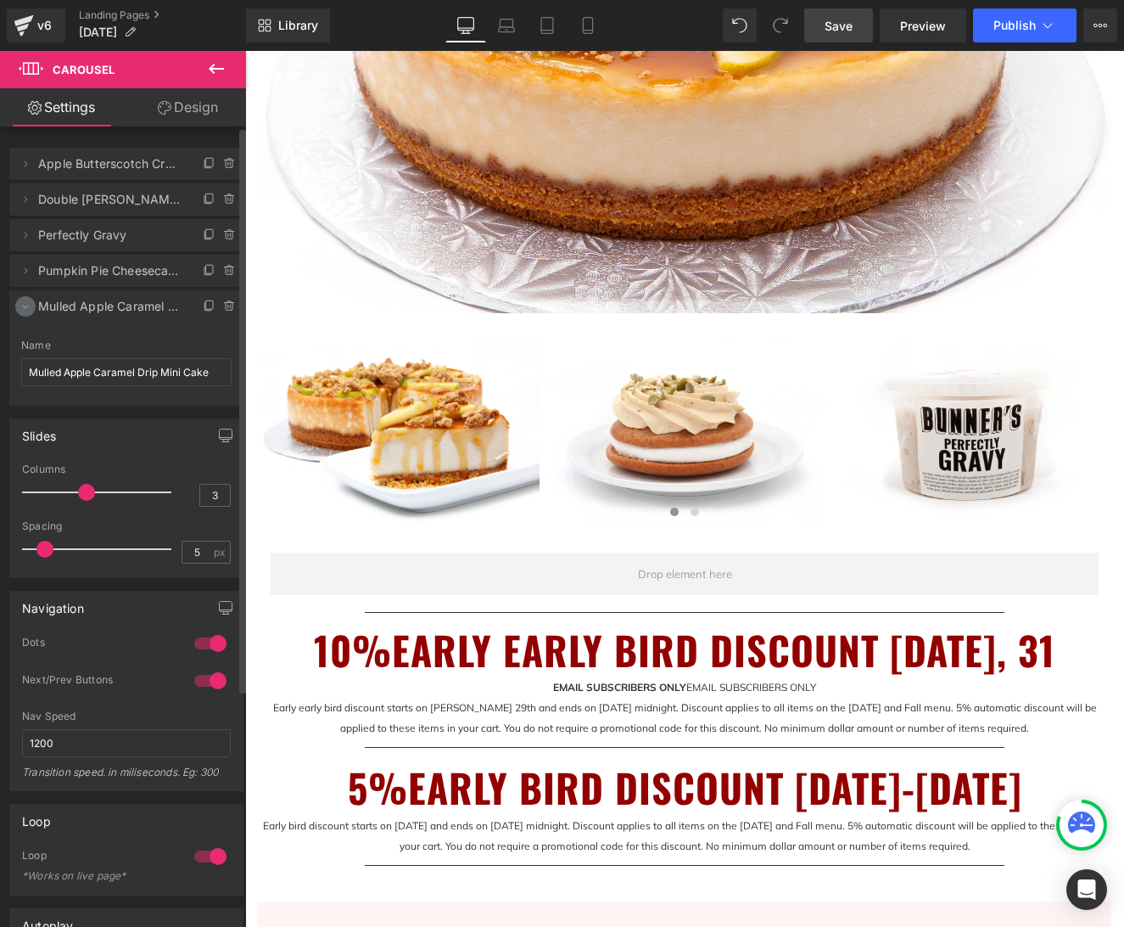
click at [25, 308] on icon at bounding box center [26, 307] width 14 height 14
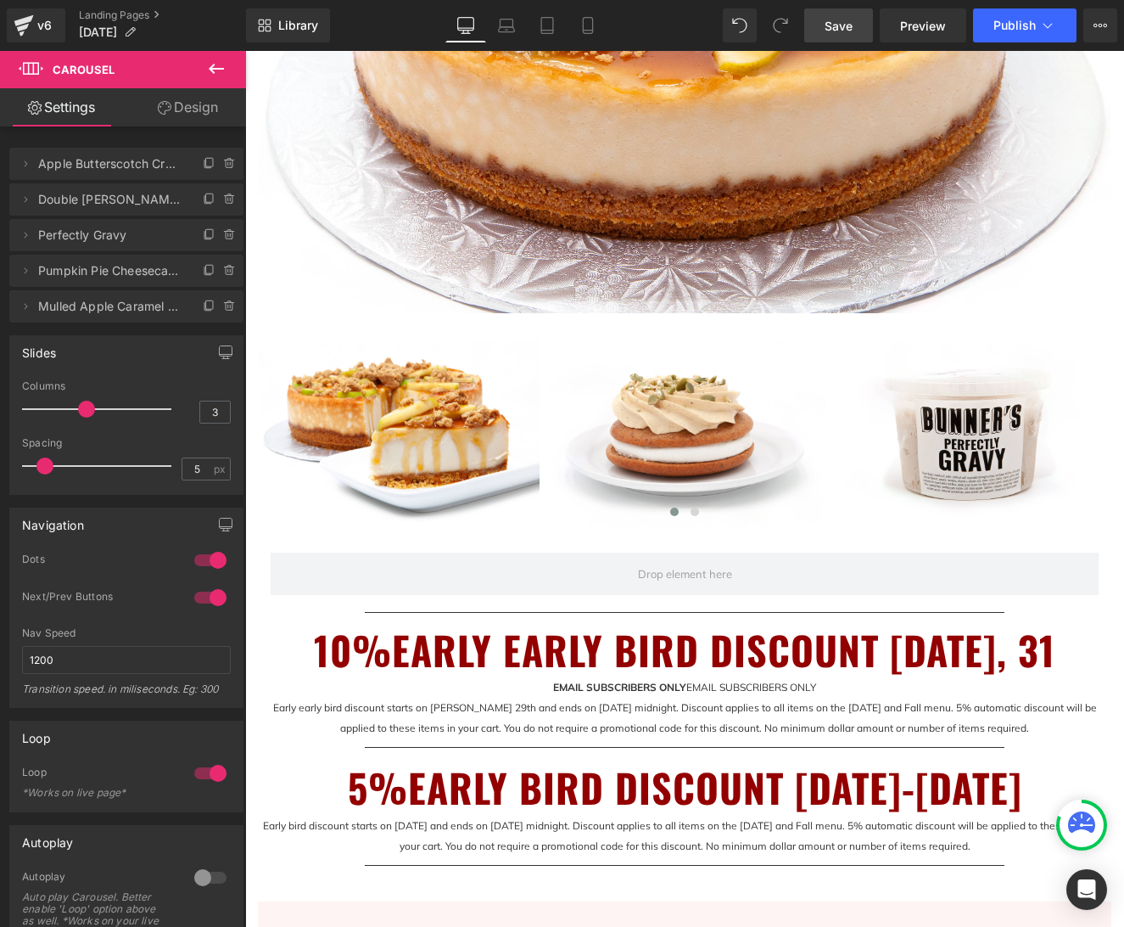
click at [216, 60] on icon at bounding box center [216, 69] width 20 height 20
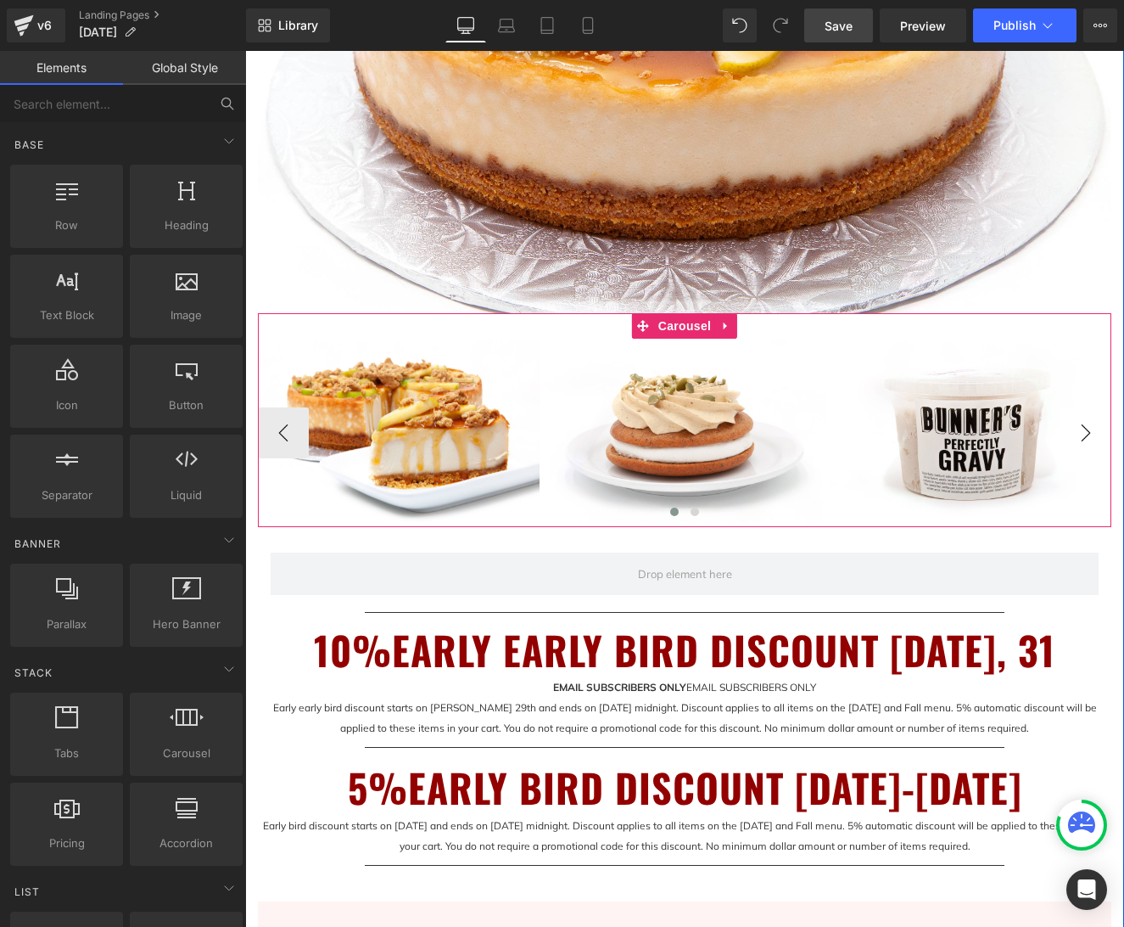
click at [1083, 431] on button "›" at bounding box center [1086, 432] width 51 height 51
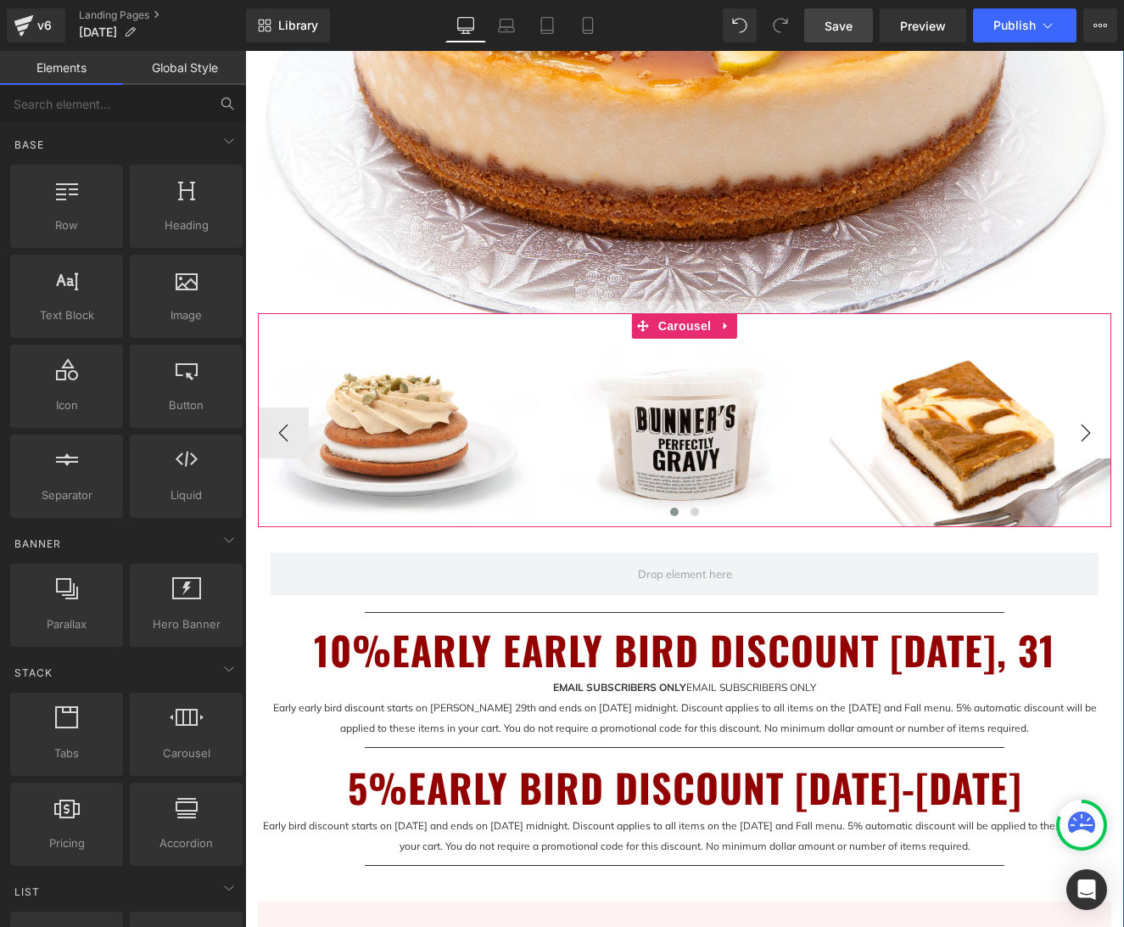
click at [1083, 431] on button "›" at bounding box center [1086, 432] width 51 height 51
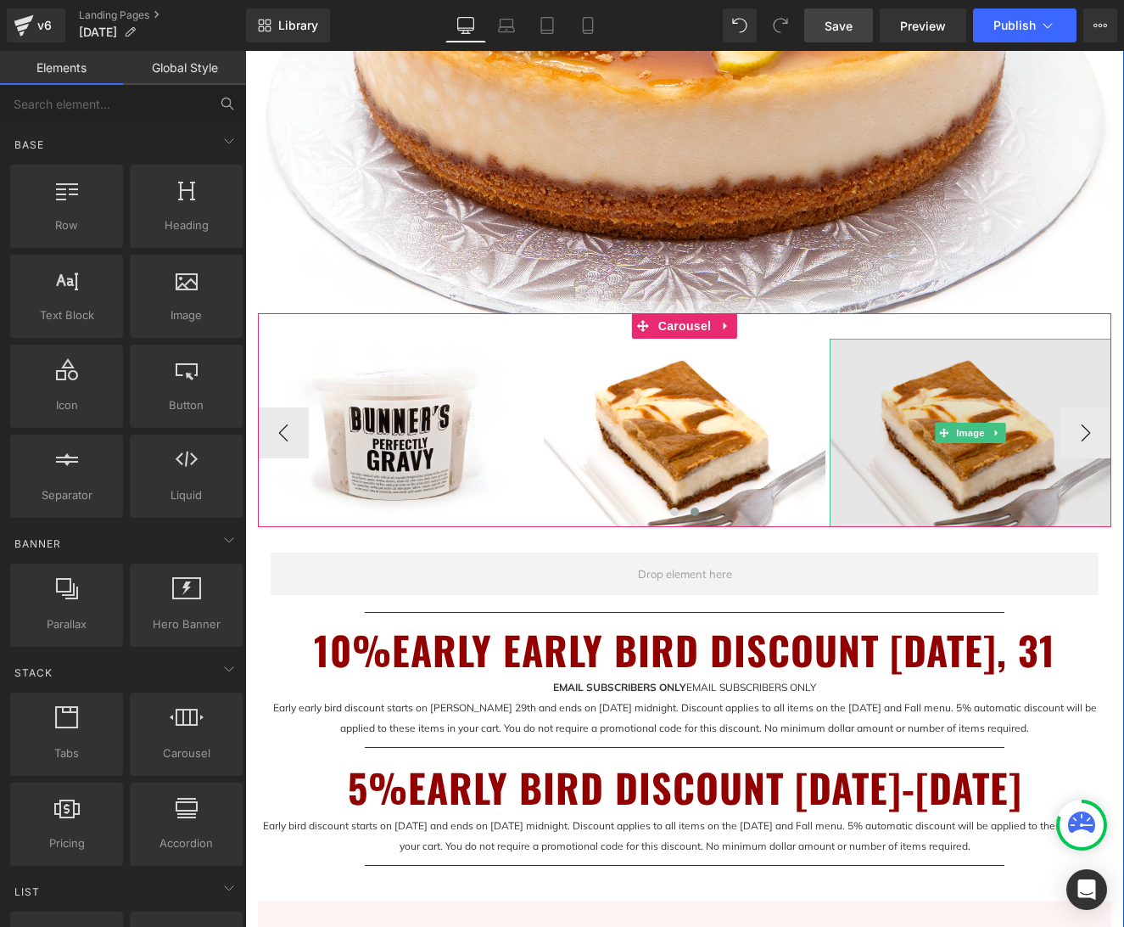
click at [1006, 459] on img at bounding box center [971, 433] width 282 height 188
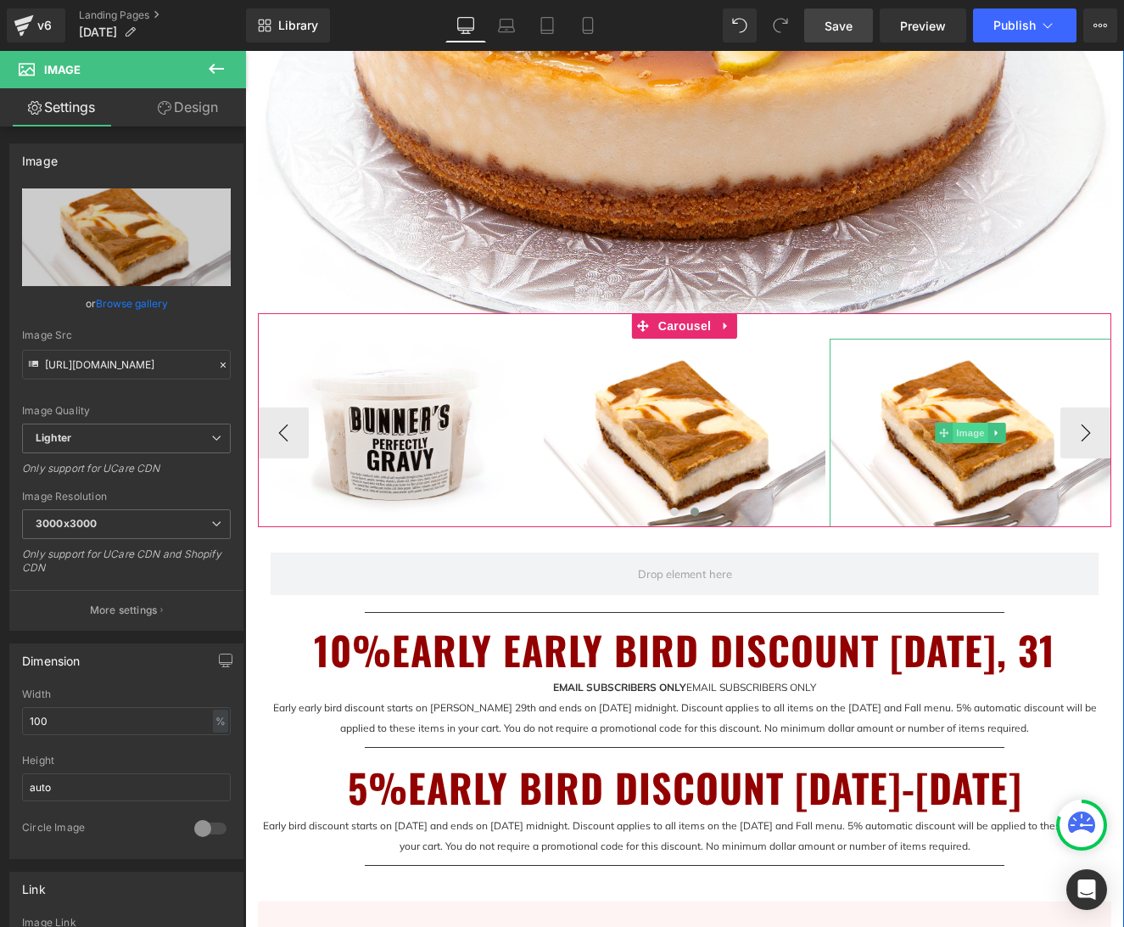
click at [977, 434] on span "Image" at bounding box center [971, 433] width 36 height 20
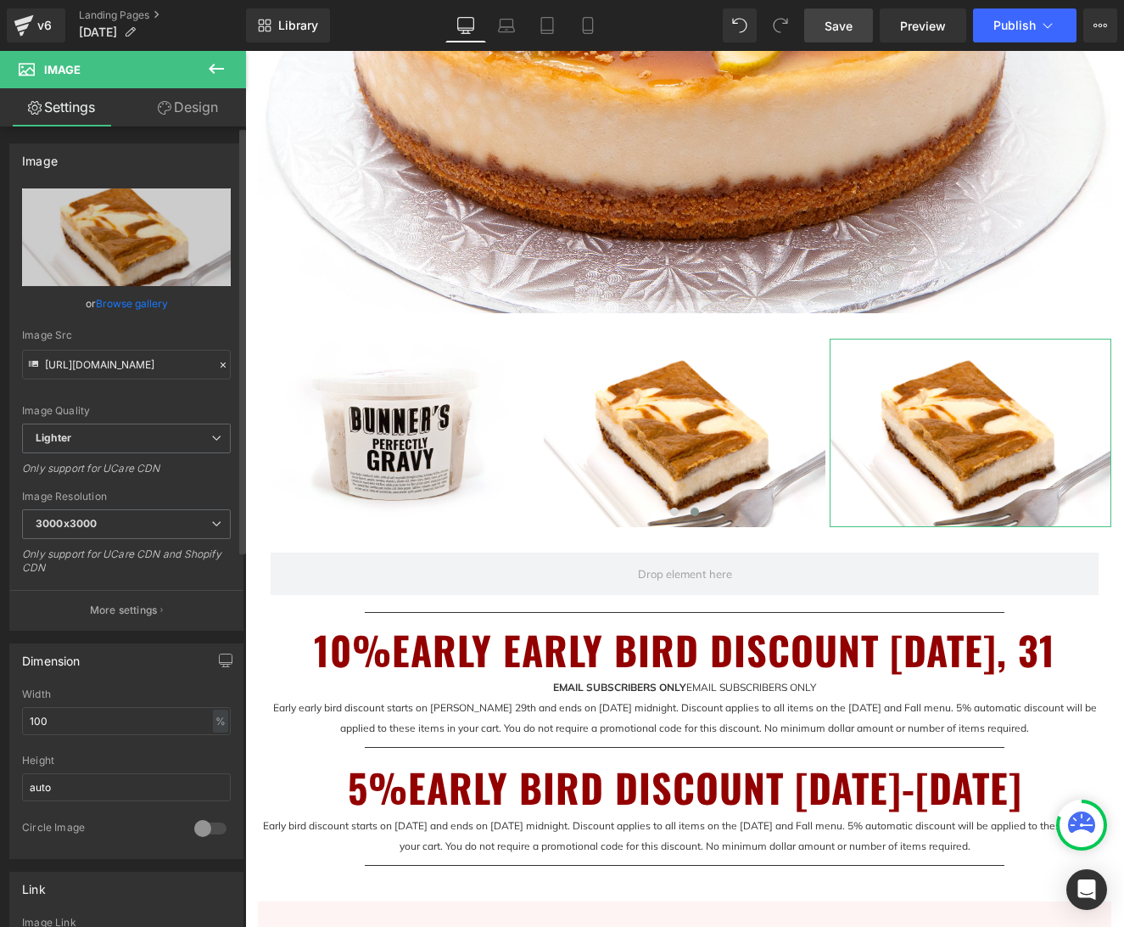
click at [131, 304] on link "Browse gallery" at bounding box center [132, 303] width 72 height 30
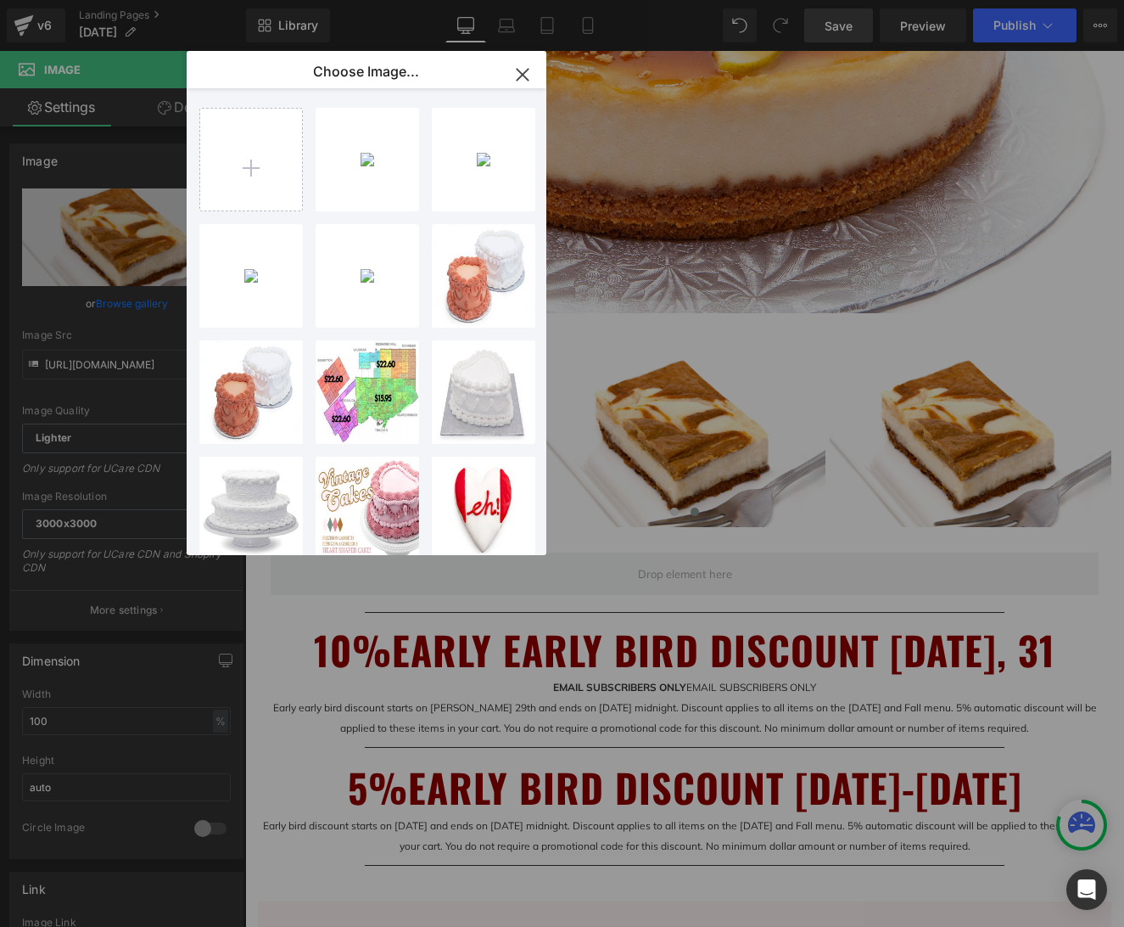
type input "C:\fakepath\IMG_1567 Cinamon Apple Caramel Drip Cake.jpg"
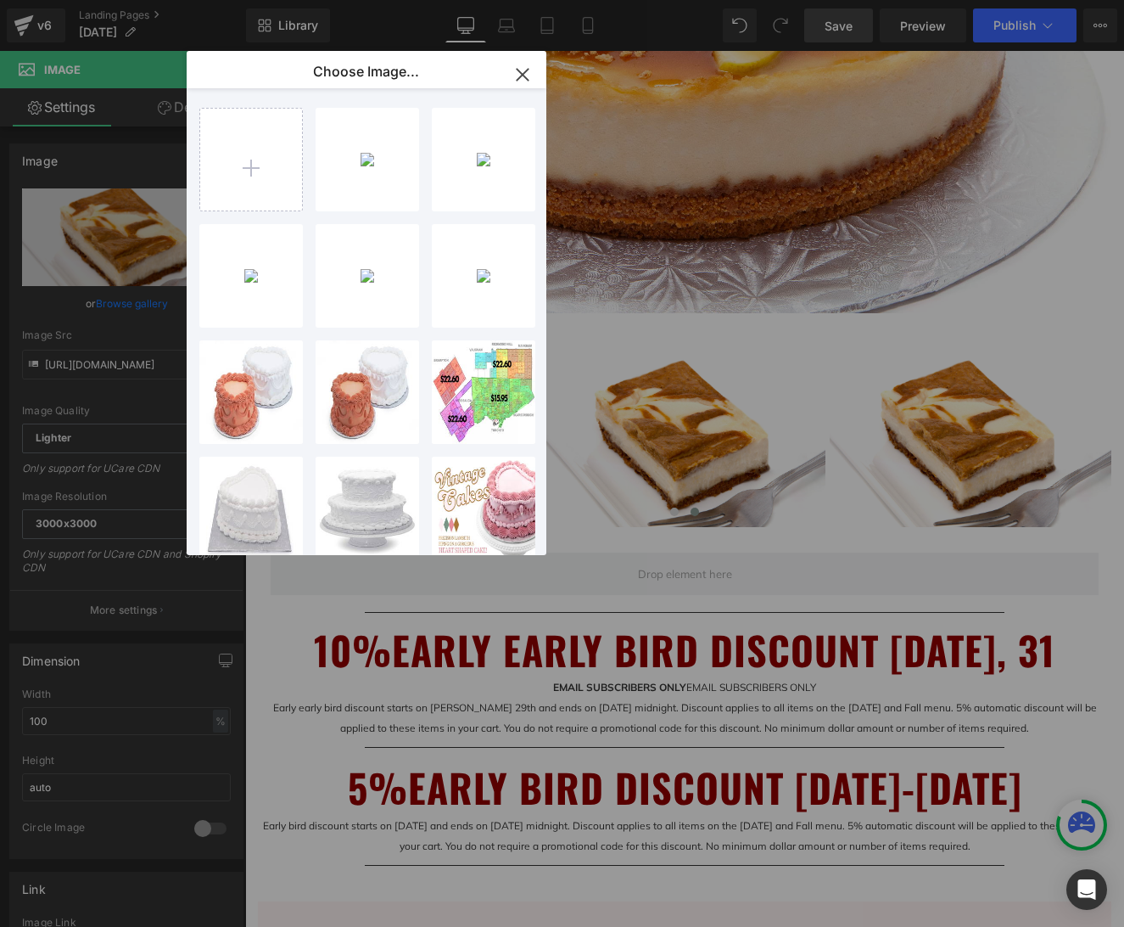
click at [0, 0] on div "IMG_156...Cake.jpg 600.43 KB" at bounding box center [0, 0] width 0 height 0
click at [381, 190] on img at bounding box center [685, 17] width 854 height 592
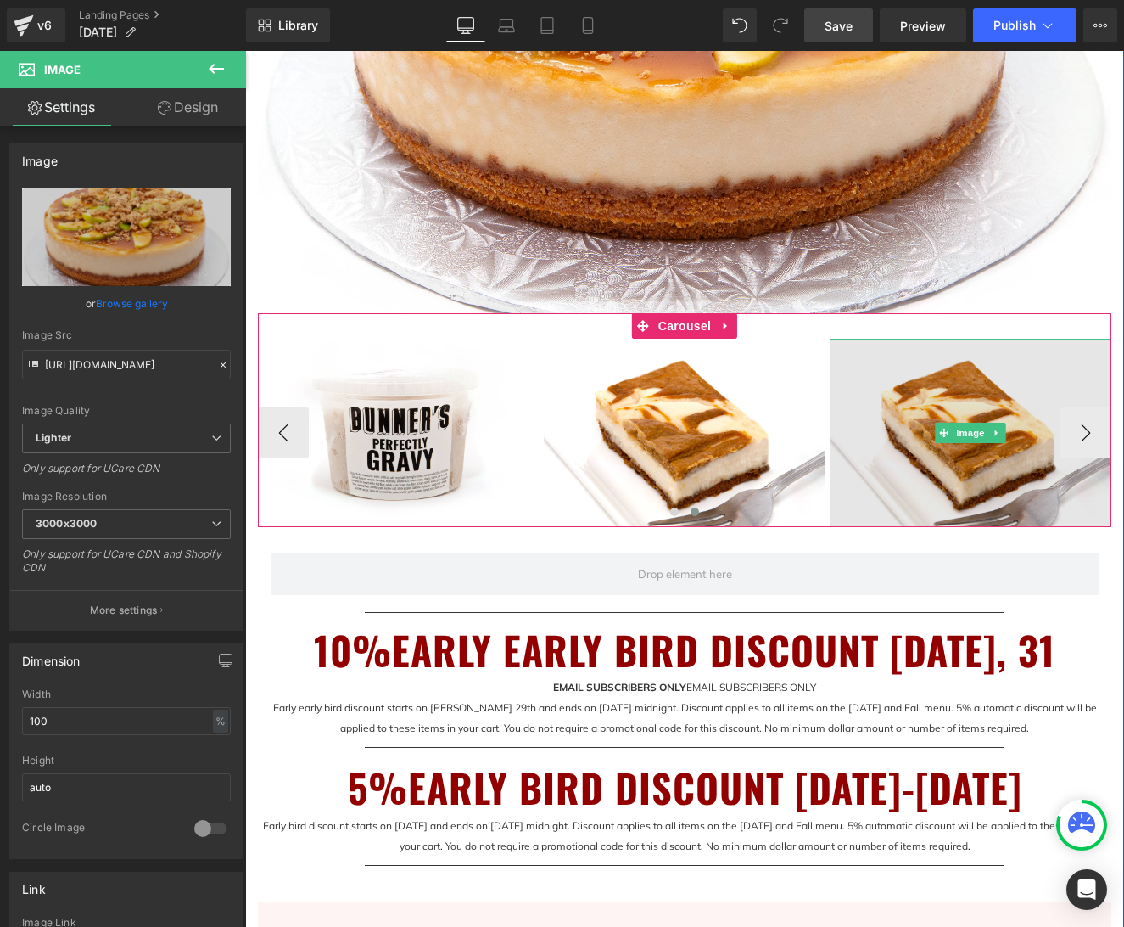
click at [1032, 443] on img at bounding box center [971, 433] width 282 height 188
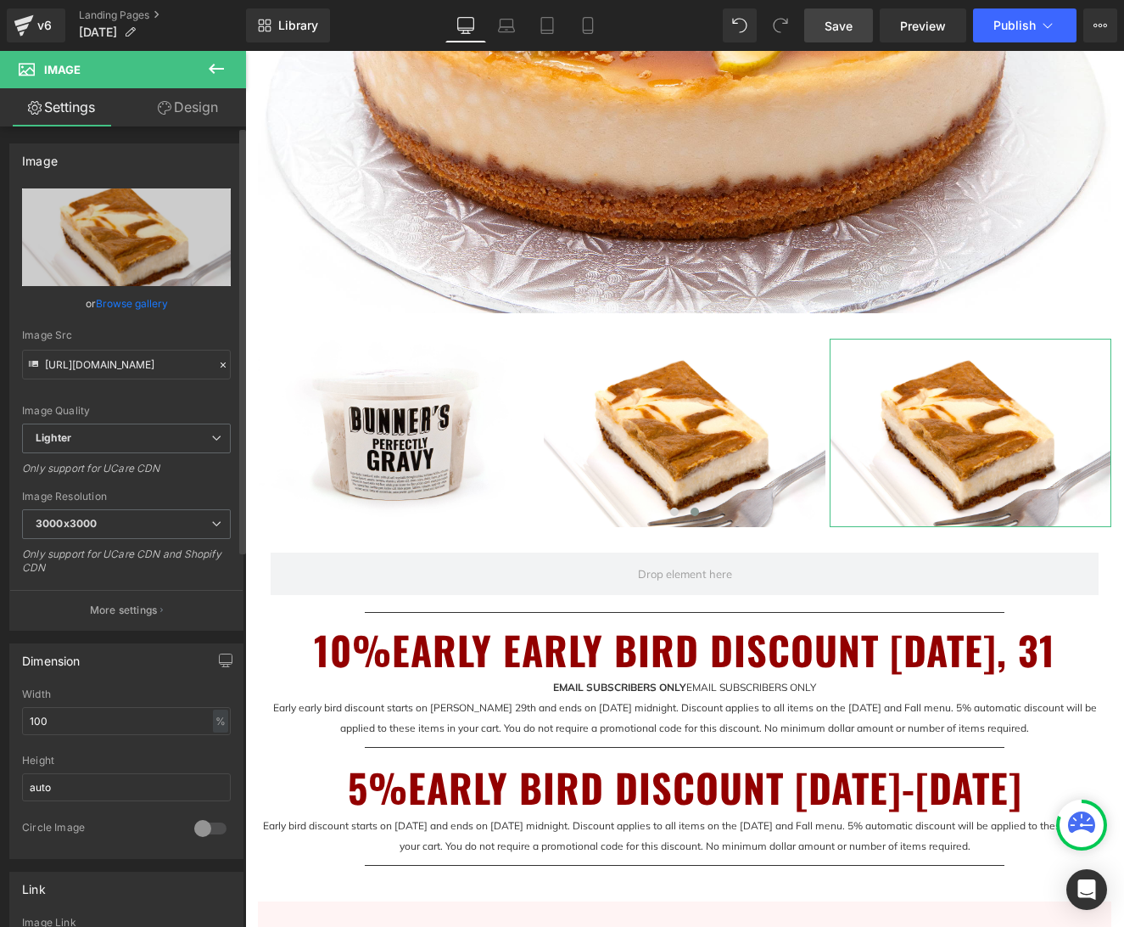
click at [141, 309] on link "Browse gallery" at bounding box center [132, 303] width 72 height 30
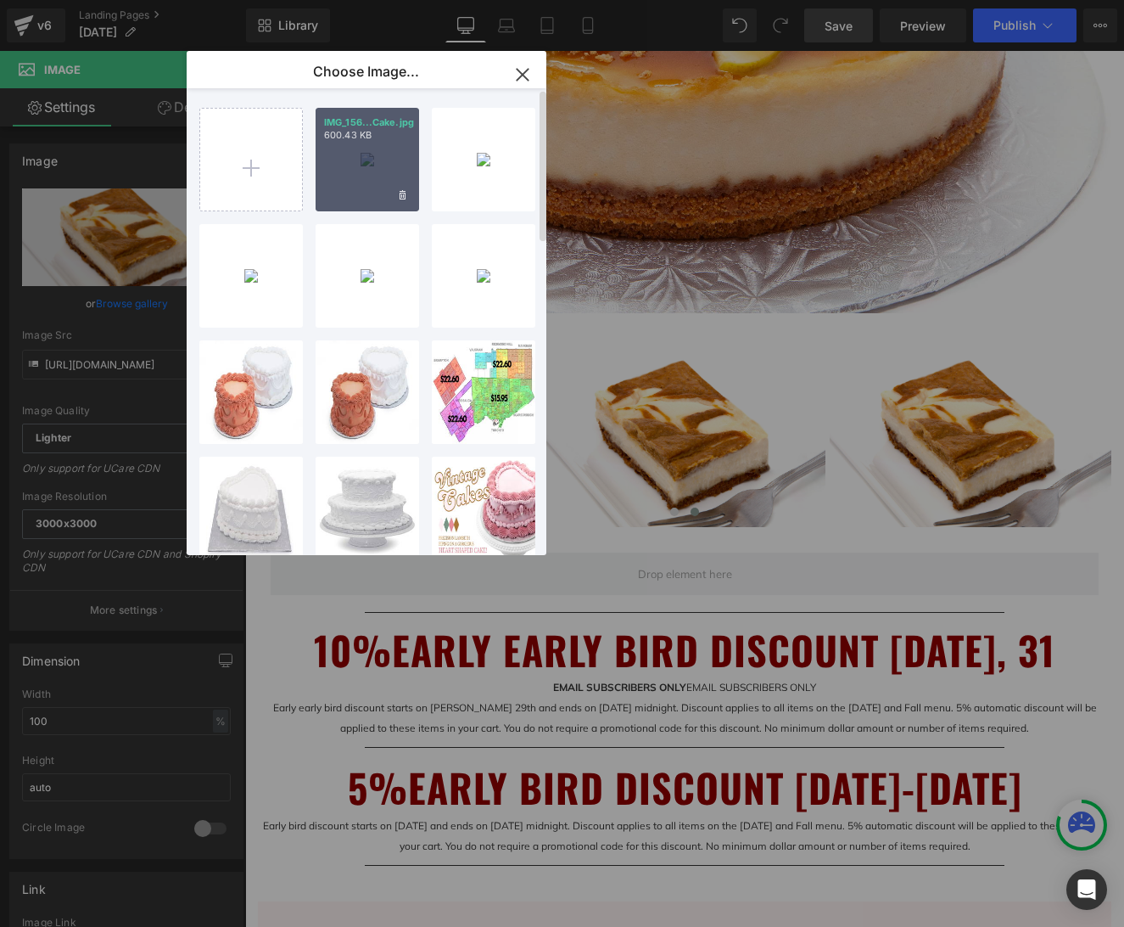
click at [357, 189] on div "IMG_156...Cake.jpg 600.43 KB" at bounding box center [368, 160] width 104 height 104
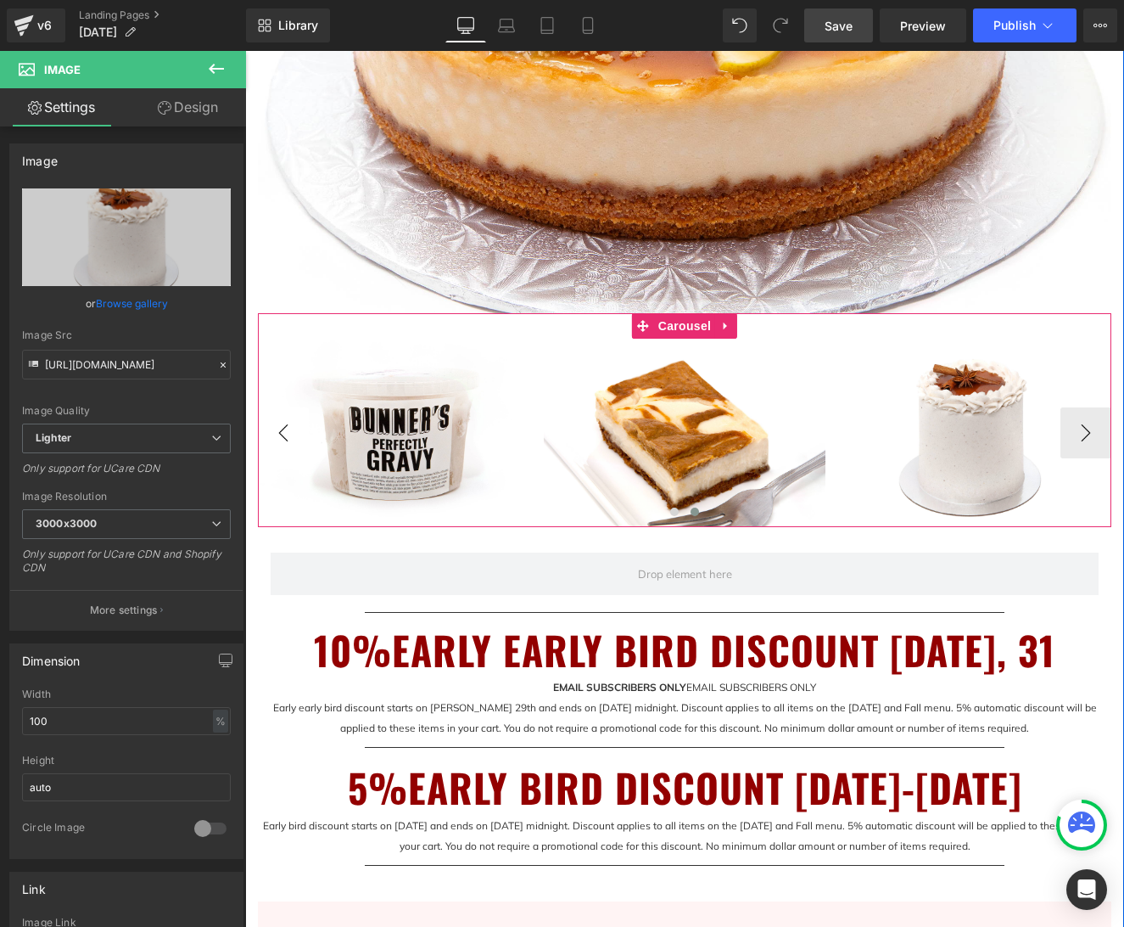
click at [292, 439] on button "‹" at bounding box center [283, 432] width 51 height 51
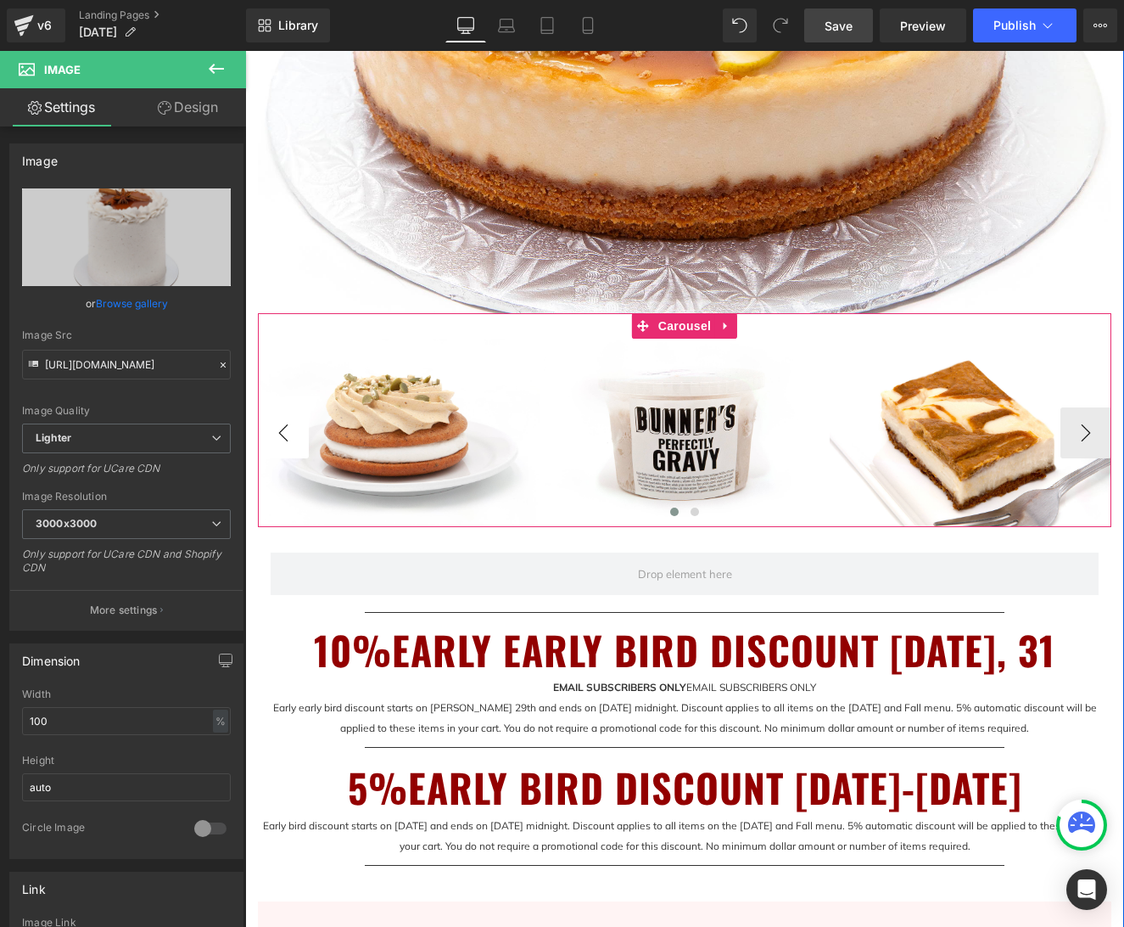
click at [292, 439] on button "‹" at bounding box center [283, 432] width 51 height 51
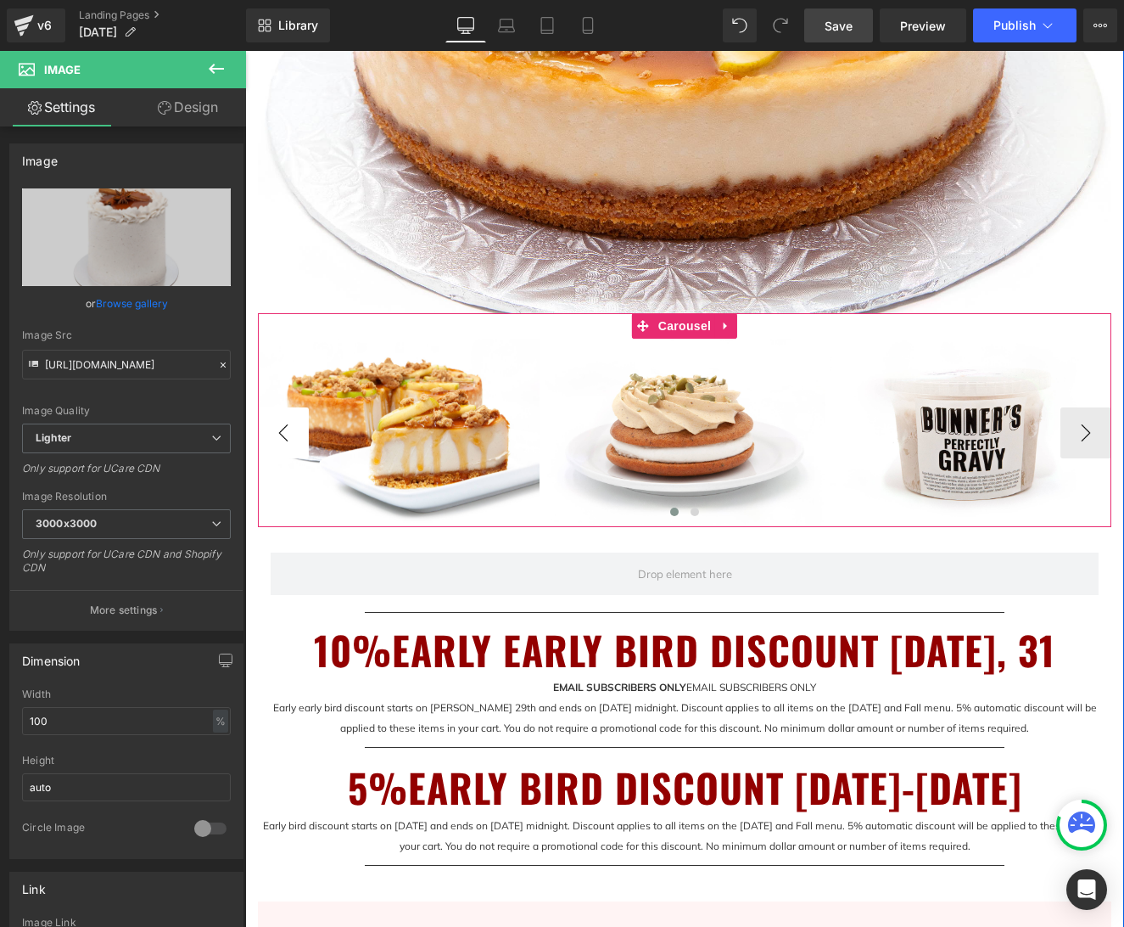
click at [292, 439] on button "‹" at bounding box center [283, 432] width 51 height 51
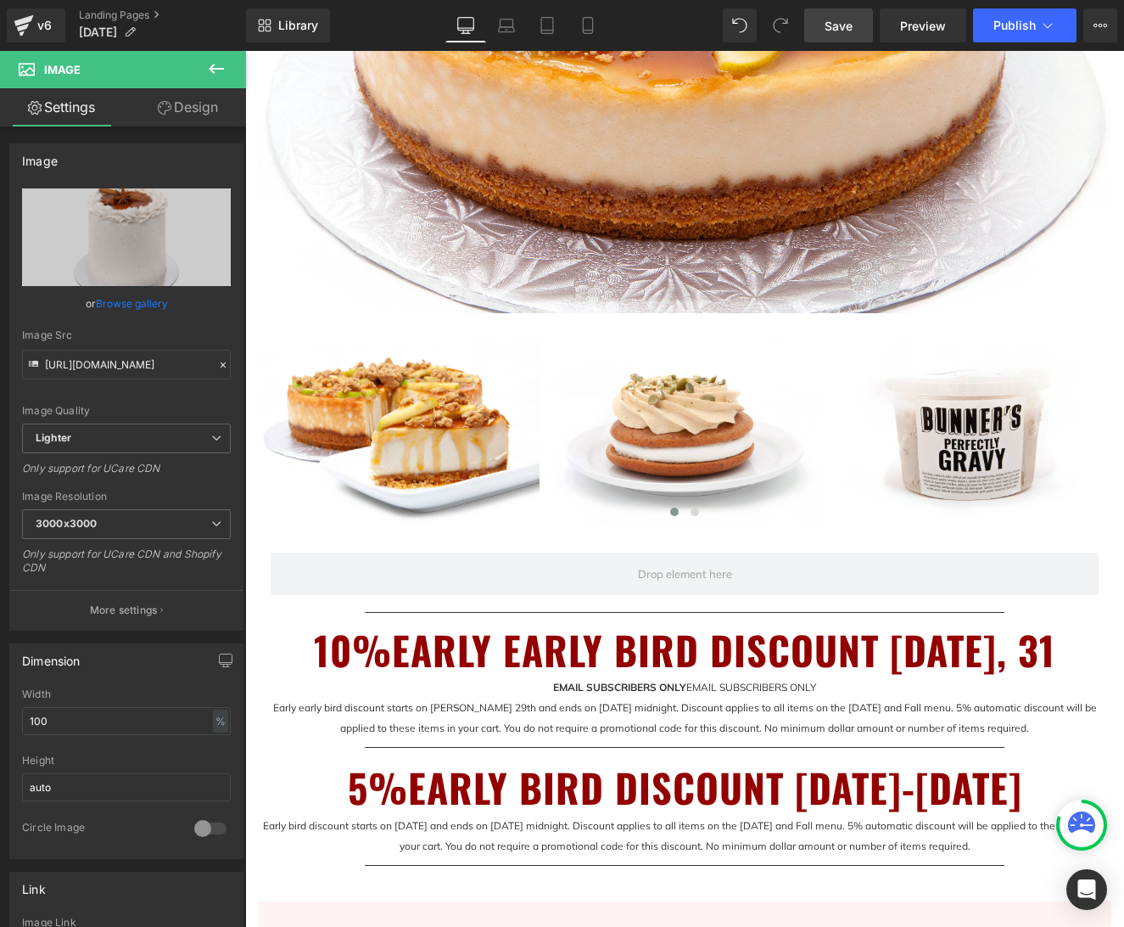
drag, startPoint x: 837, startPoint y: 28, endPoint x: 870, endPoint y: 244, distance: 218.9
click at [837, 28] on span "Save" at bounding box center [839, 26] width 28 height 18
click at [216, 72] on icon at bounding box center [216, 69] width 20 height 20
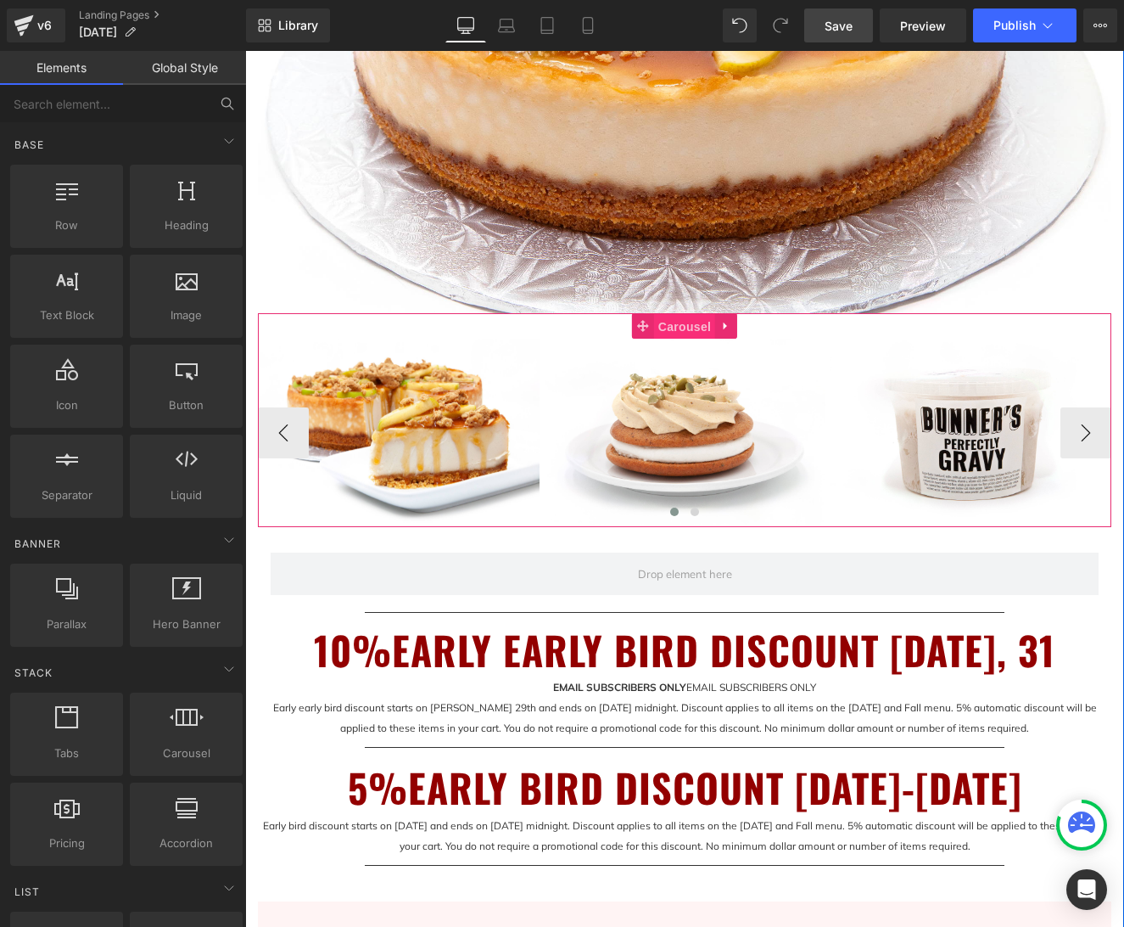
click at [684, 326] on span "Carousel" at bounding box center [684, 326] width 61 height 25
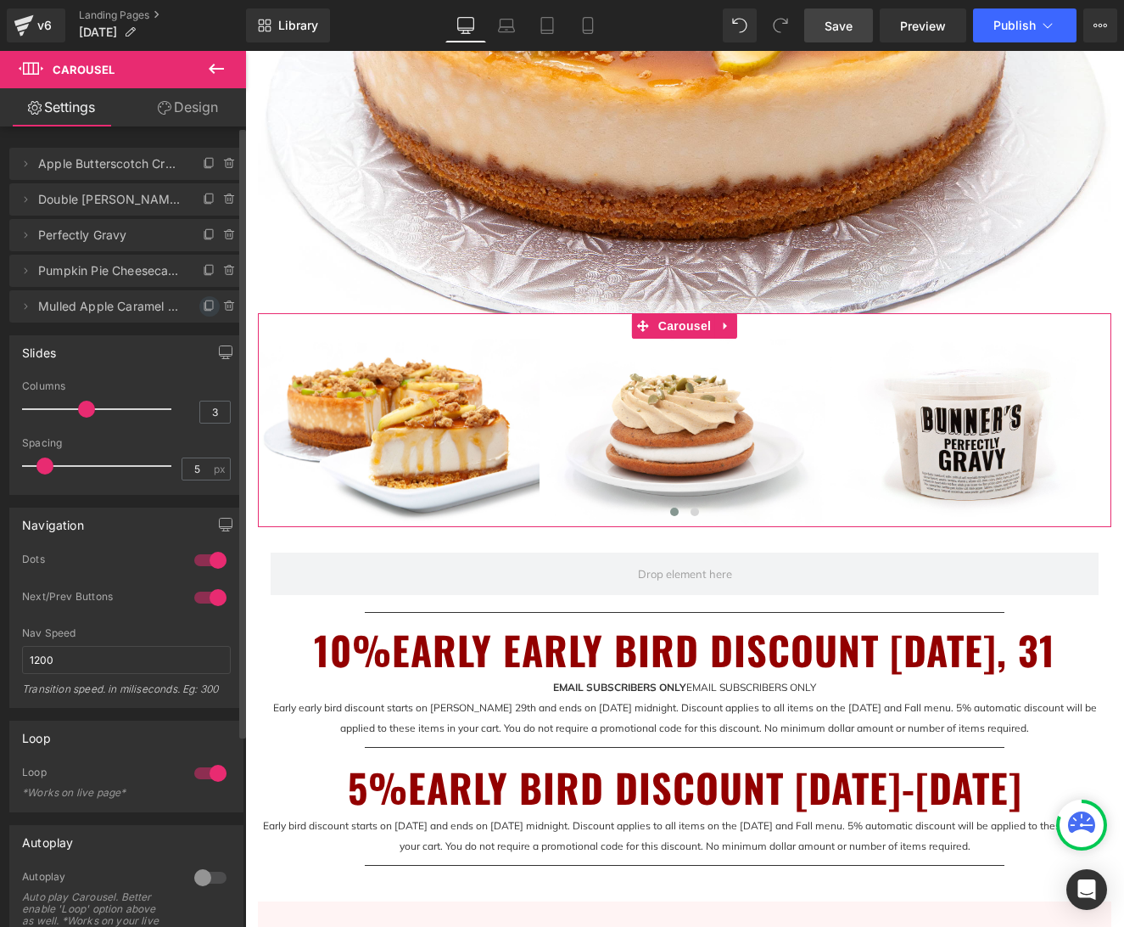
click at [203, 305] on icon at bounding box center [210, 307] width 14 height 14
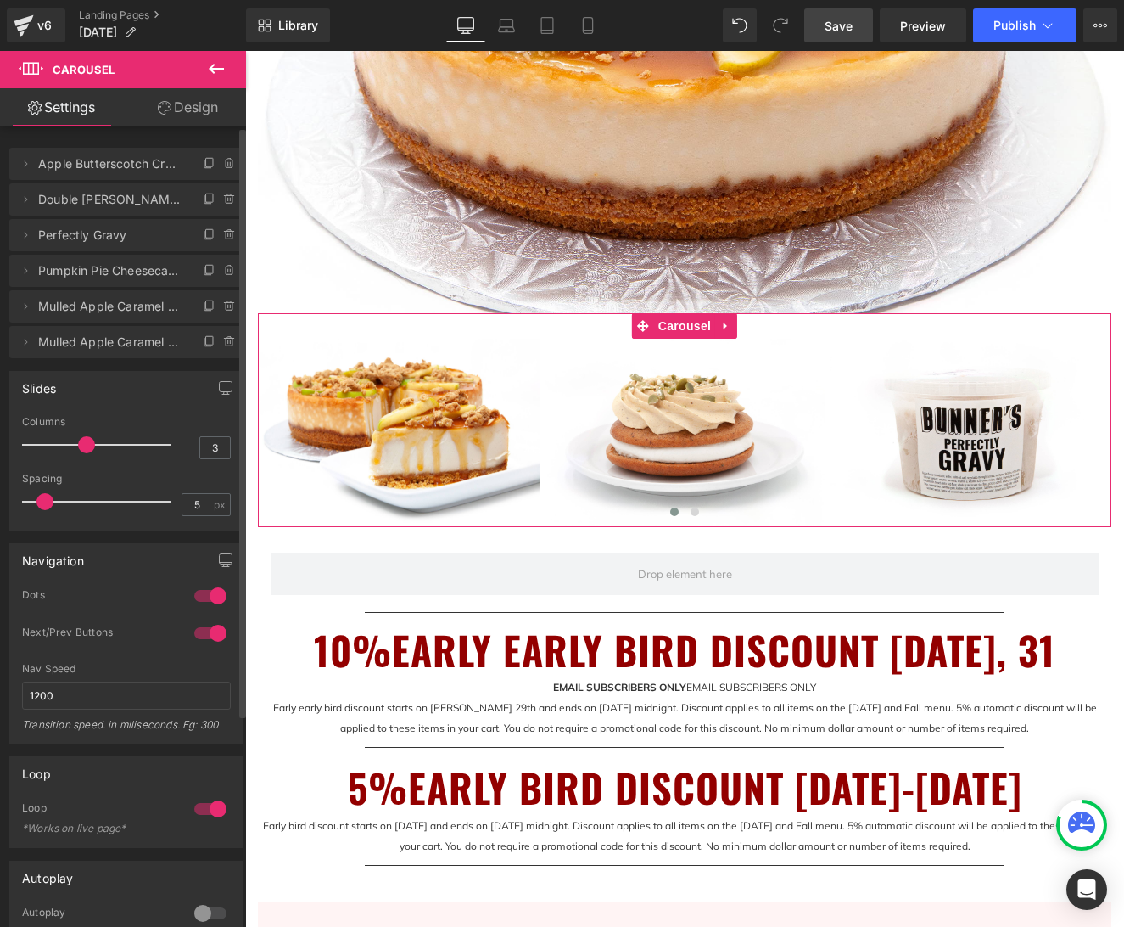
click at [108, 342] on span "Mulled Apple Caramel Drip Mini Cake 6" at bounding box center [109, 342] width 143 height 32
click at [25, 342] on icon at bounding box center [26, 342] width 14 height 14
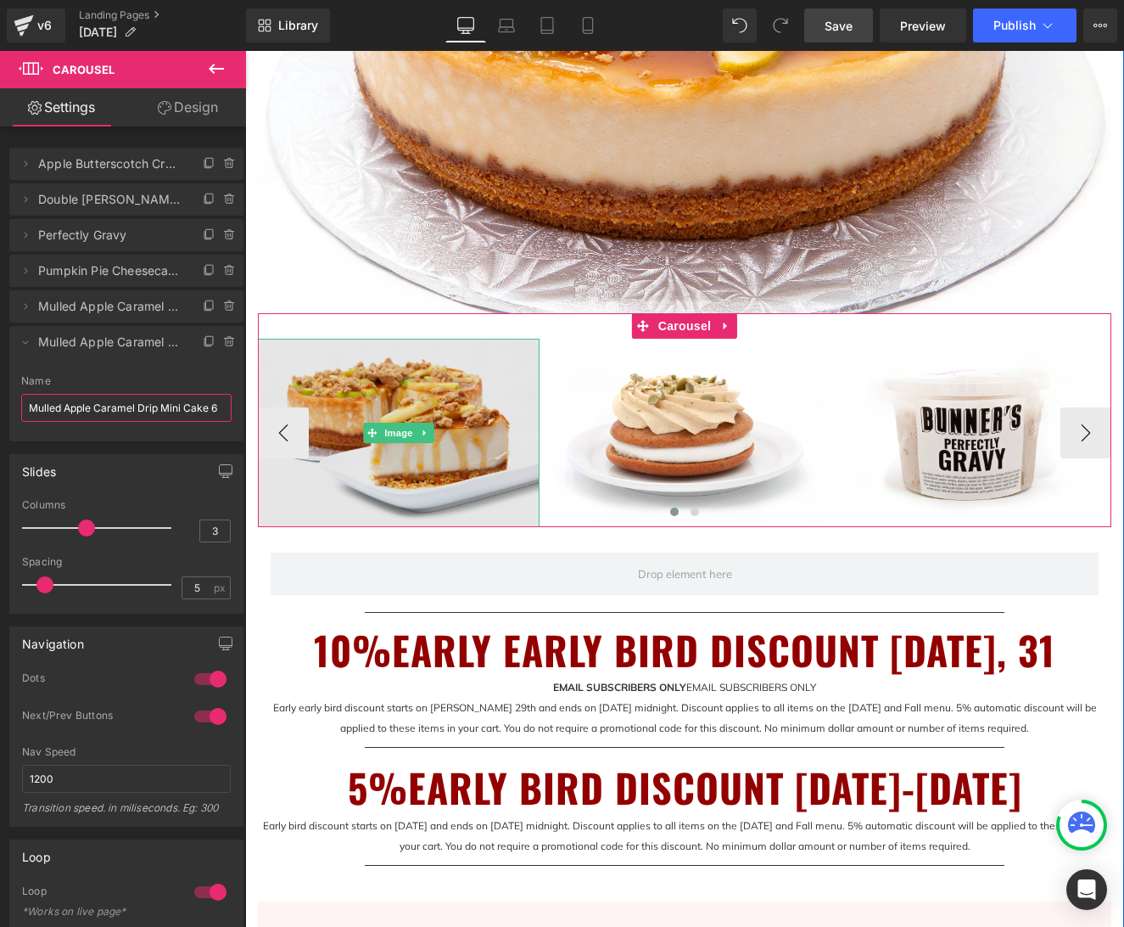
drag, startPoint x: 274, startPoint y: 459, endPoint x: 307, endPoint y: 406, distance: 62.1
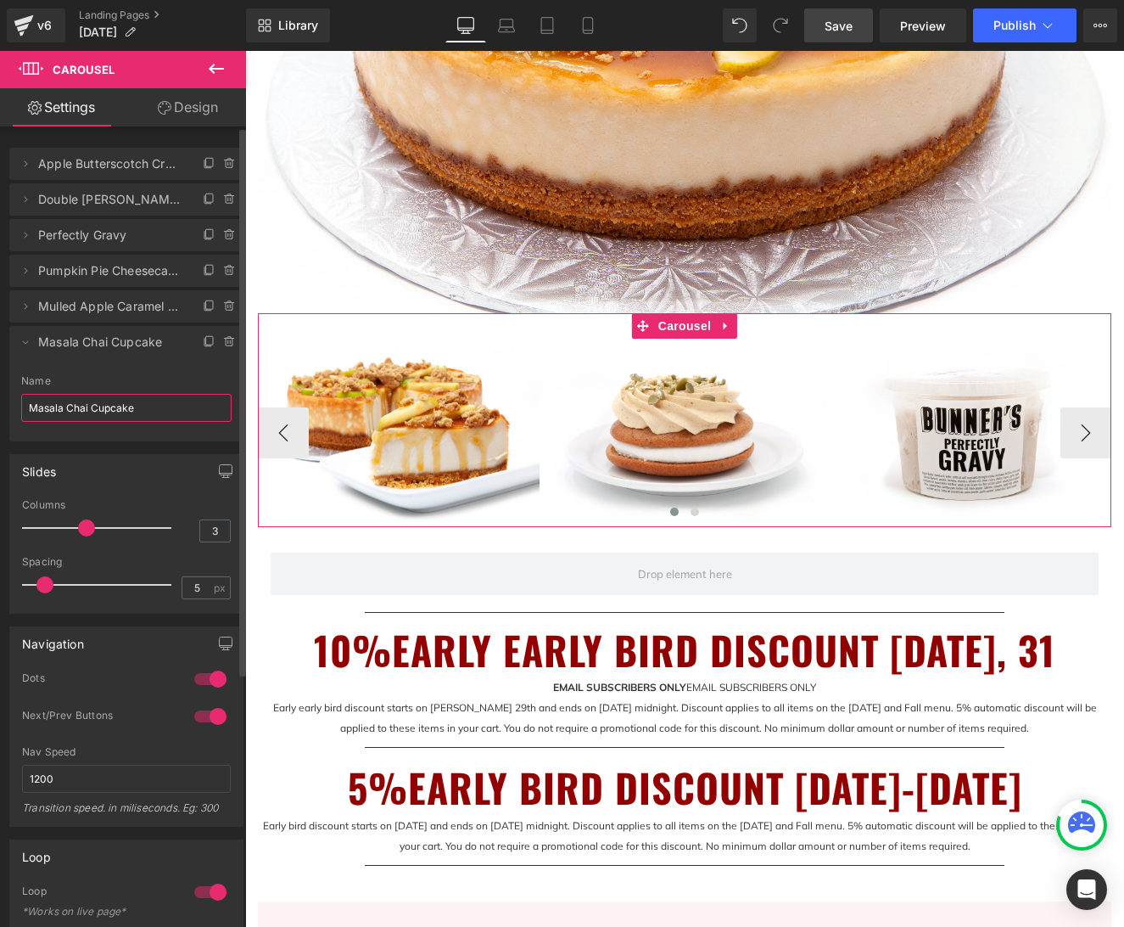
click at [100, 347] on span "Masala Chai Cupcake" at bounding box center [109, 342] width 143 height 32
type input "Masala Chai Cupcake"
click at [25, 340] on icon at bounding box center [26, 342] width 14 height 14
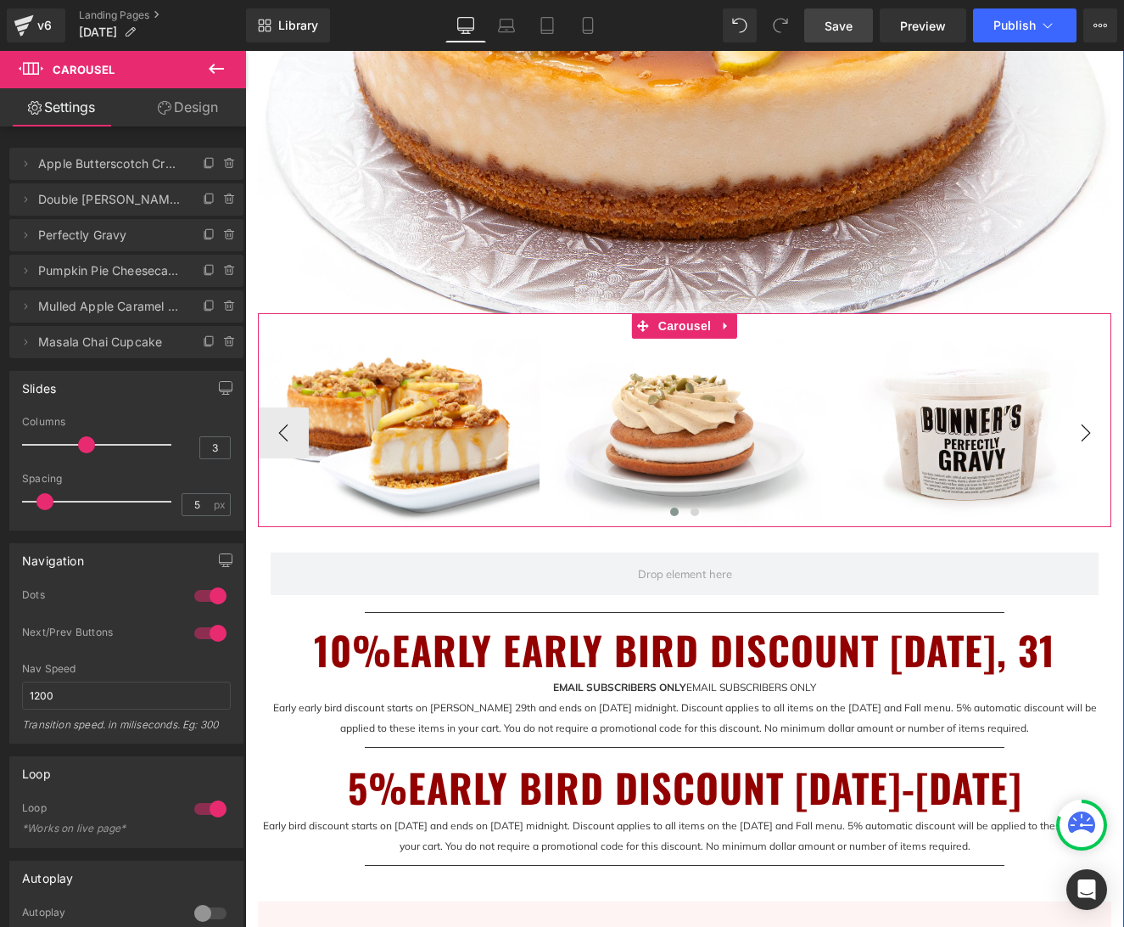
click at [1084, 444] on button "›" at bounding box center [1086, 432] width 51 height 51
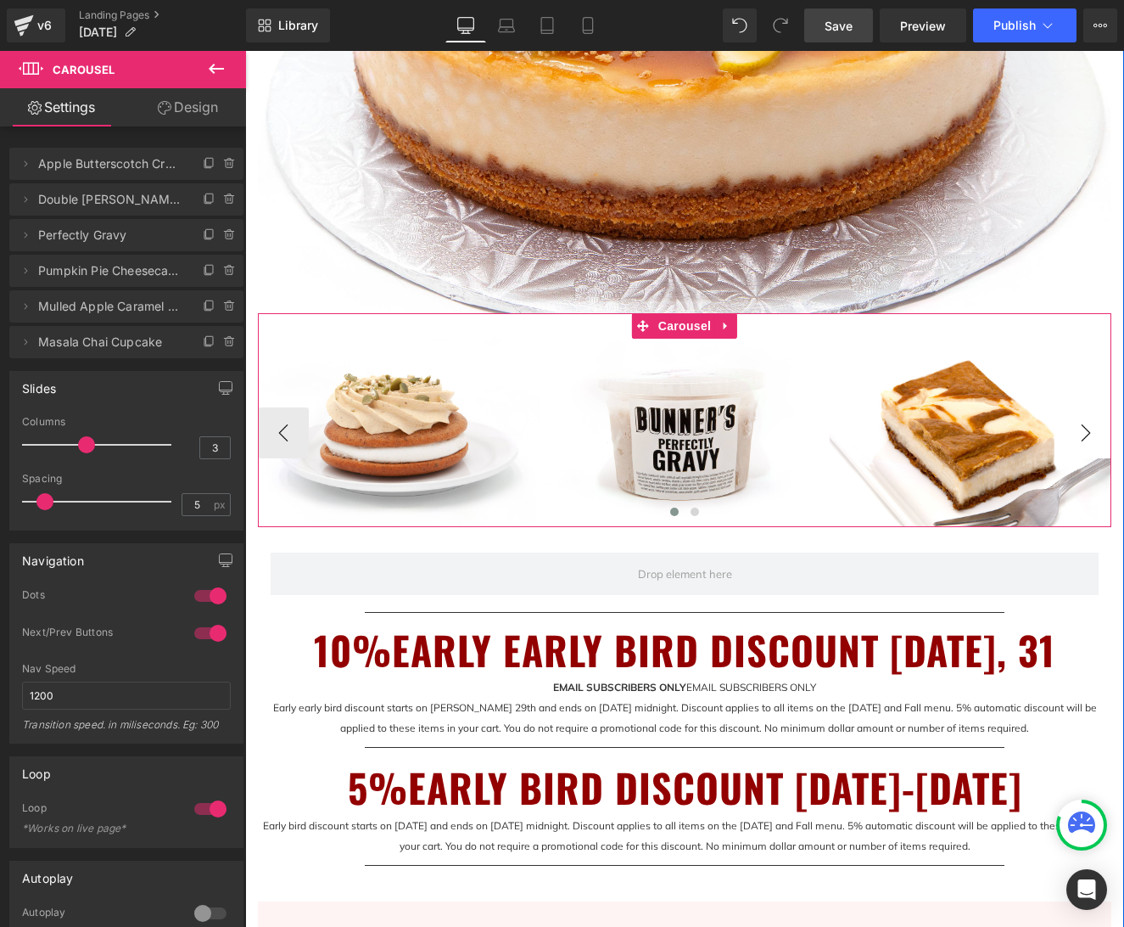
click at [1086, 438] on button "›" at bounding box center [1086, 432] width 51 height 51
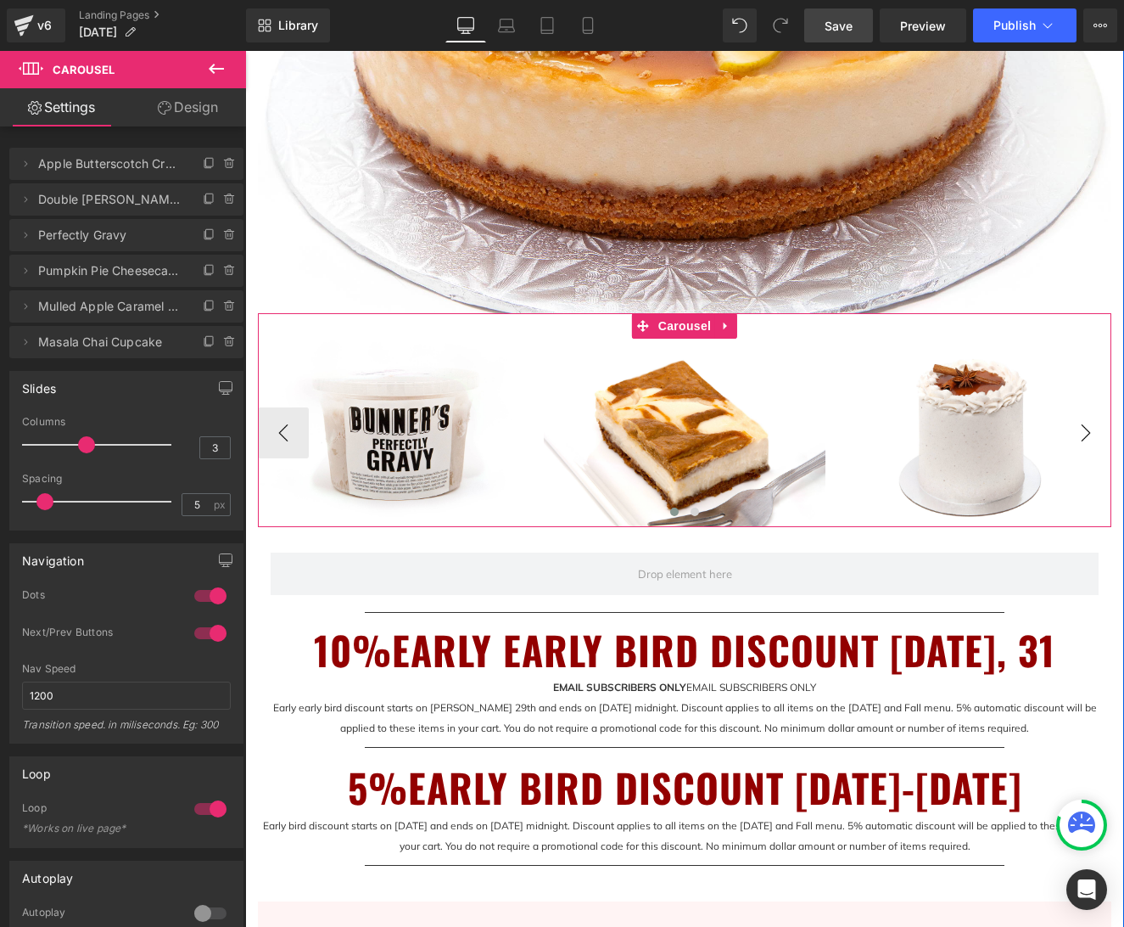
click at [1086, 438] on button "›" at bounding box center [1086, 432] width 51 height 51
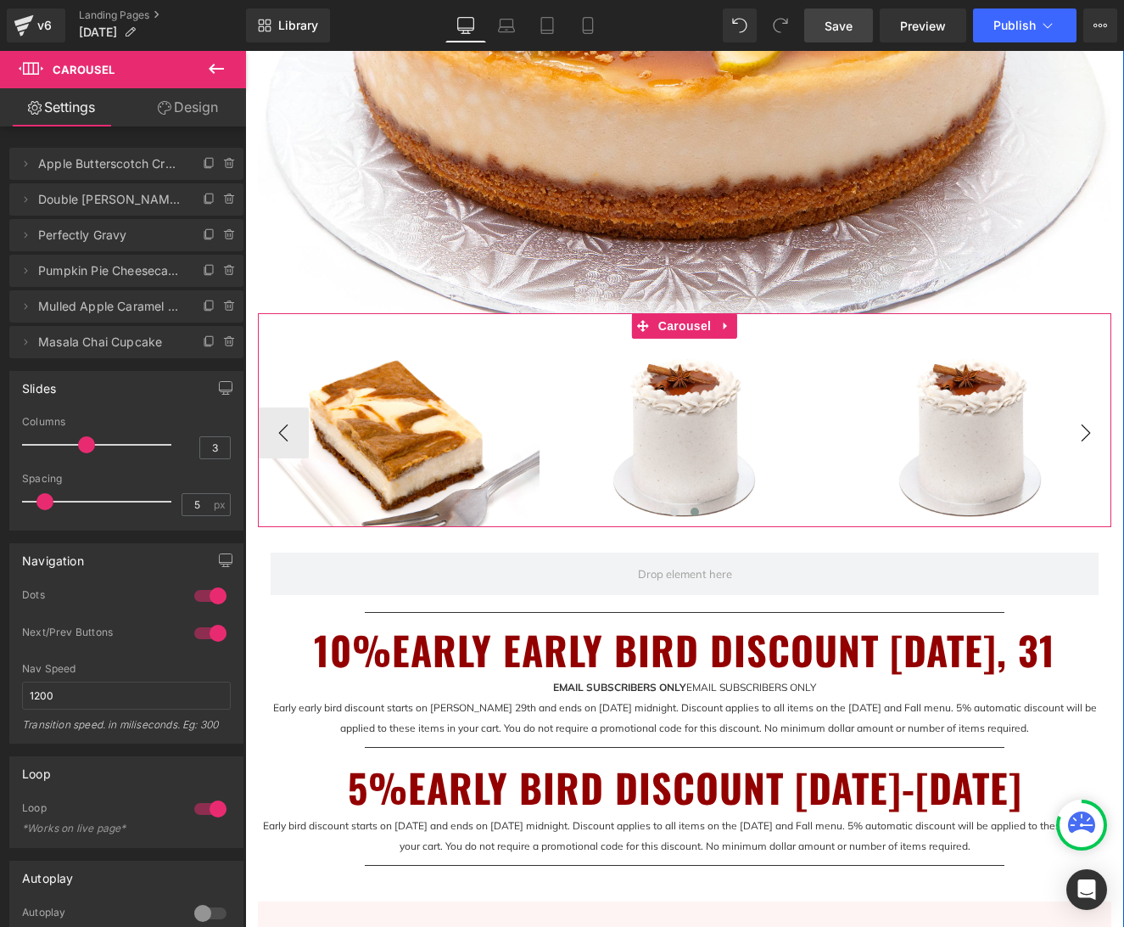
click at [1085, 438] on button "›" at bounding box center [1086, 432] width 51 height 51
click at [981, 432] on span "Image" at bounding box center [971, 433] width 36 height 20
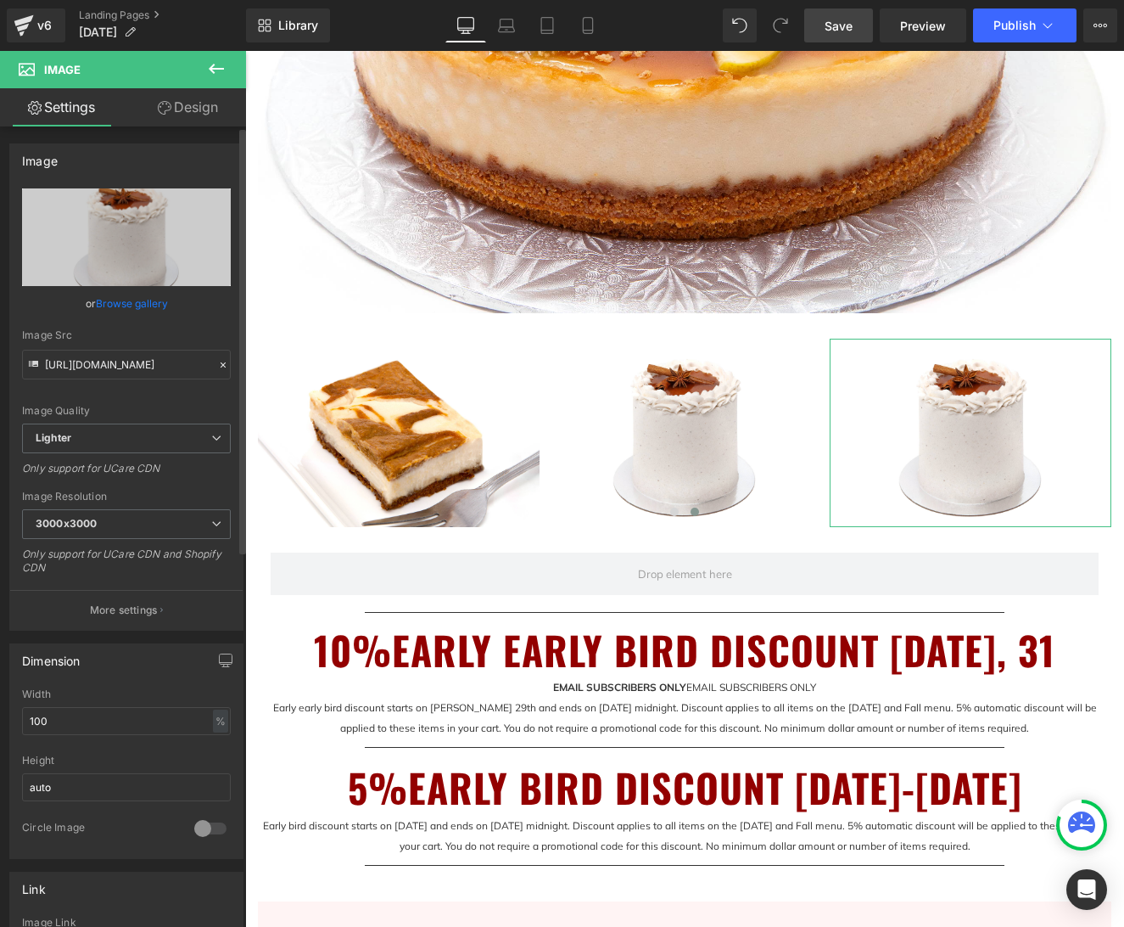
click at [135, 304] on link "Browse gallery" at bounding box center [132, 303] width 72 height 30
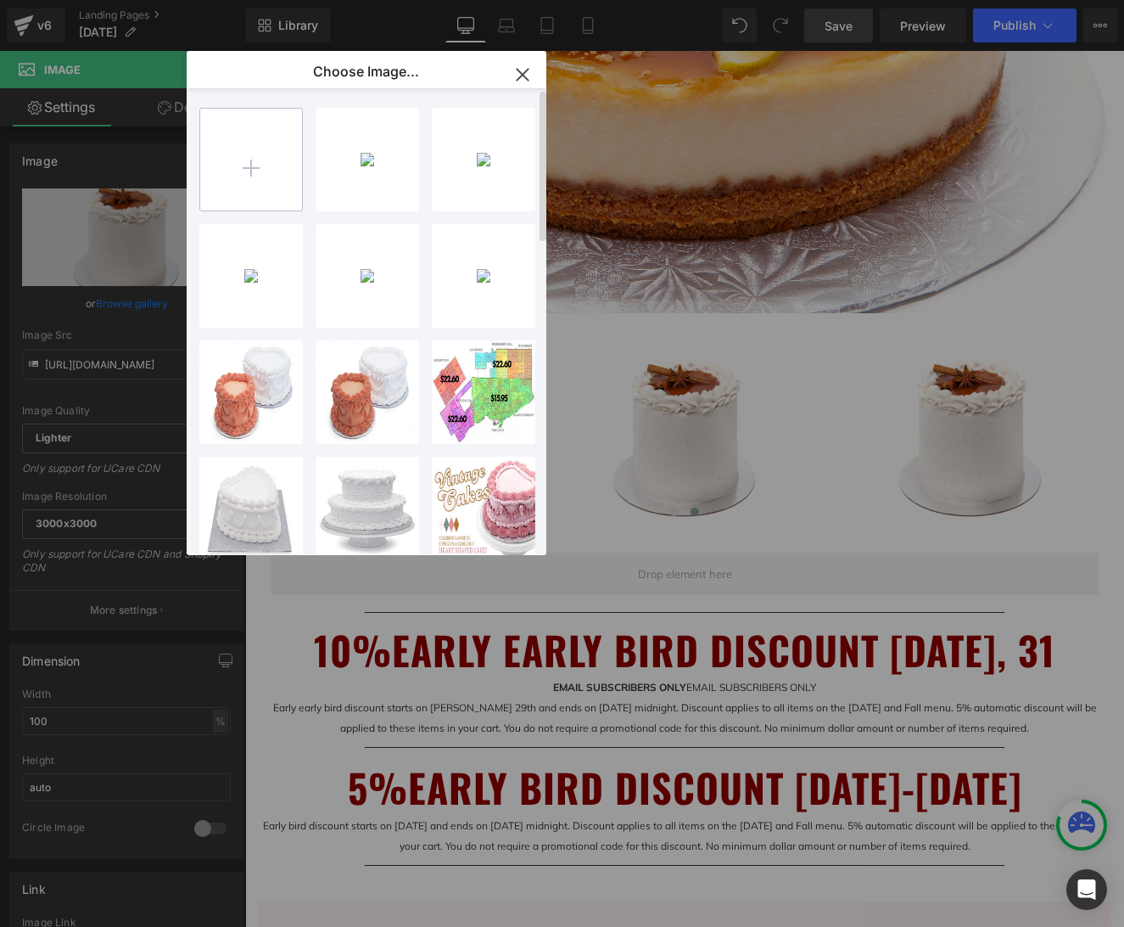
type input "C:\fakepath\IMG_1502 Massala Chai Caramel Cupcake 2up3.1.jpg"
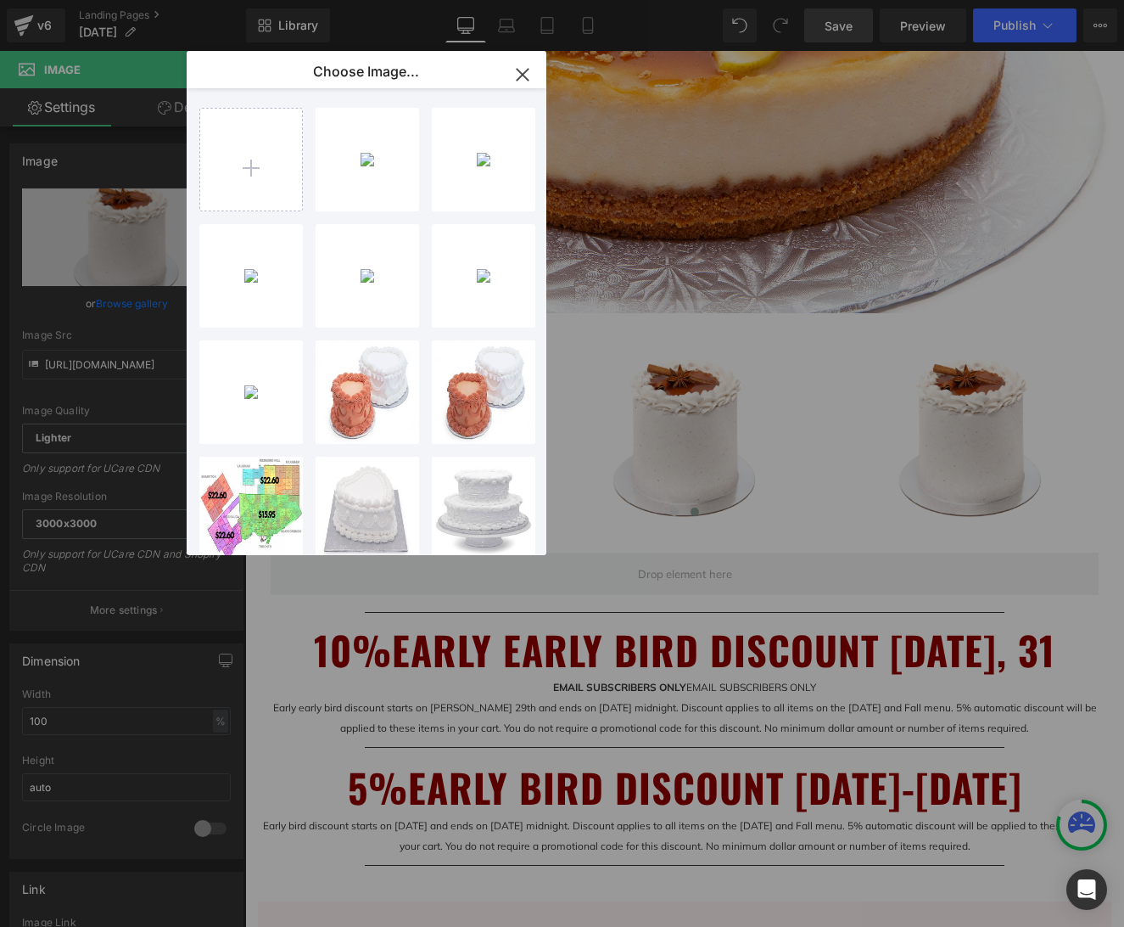
click at [0, 0] on div "IMG_150...1.jpg 777.51 KB" at bounding box center [0, 0] width 0 height 0
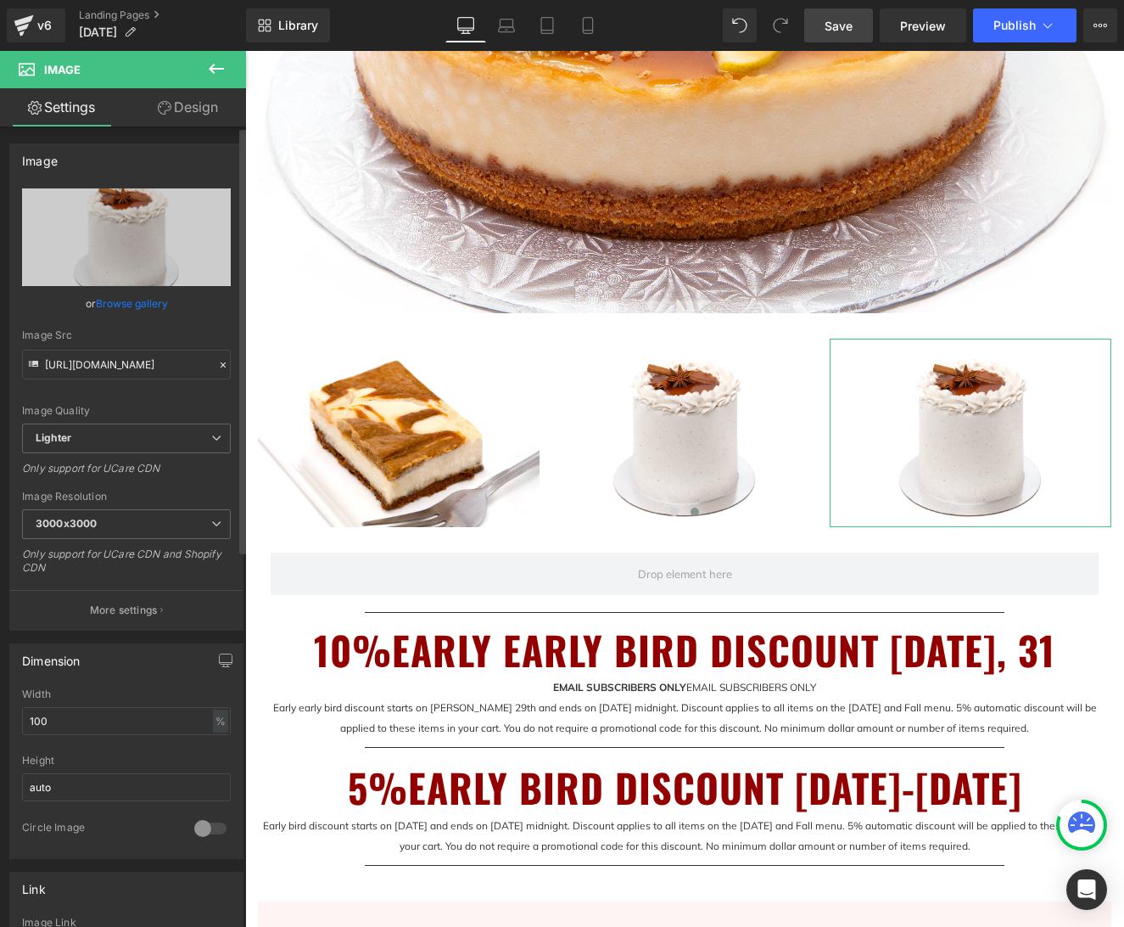
click at [127, 303] on link "Browse gallery" at bounding box center [132, 303] width 72 height 30
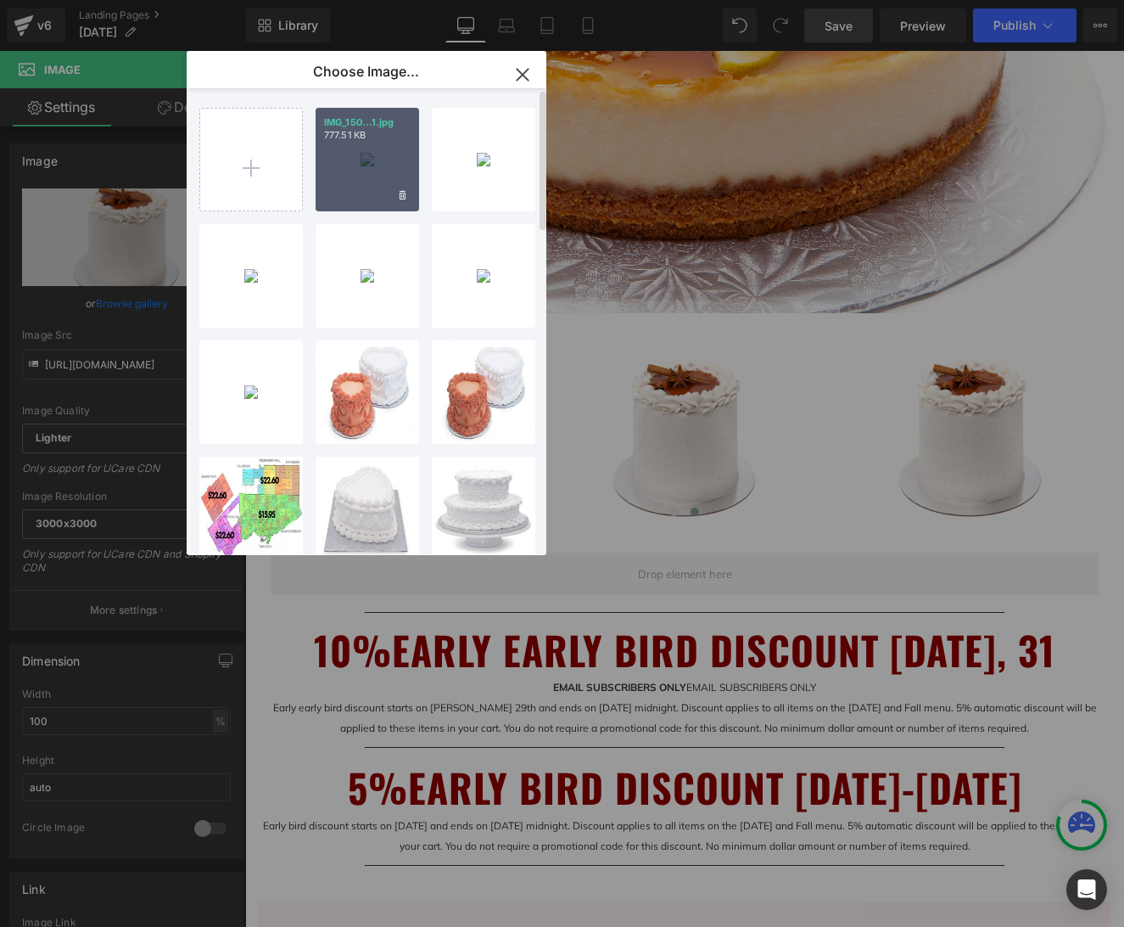
click at [375, 168] on div "IMG_150...1.jpg 777.51 KB" at bounding box center [368, 160] width 104 height 104
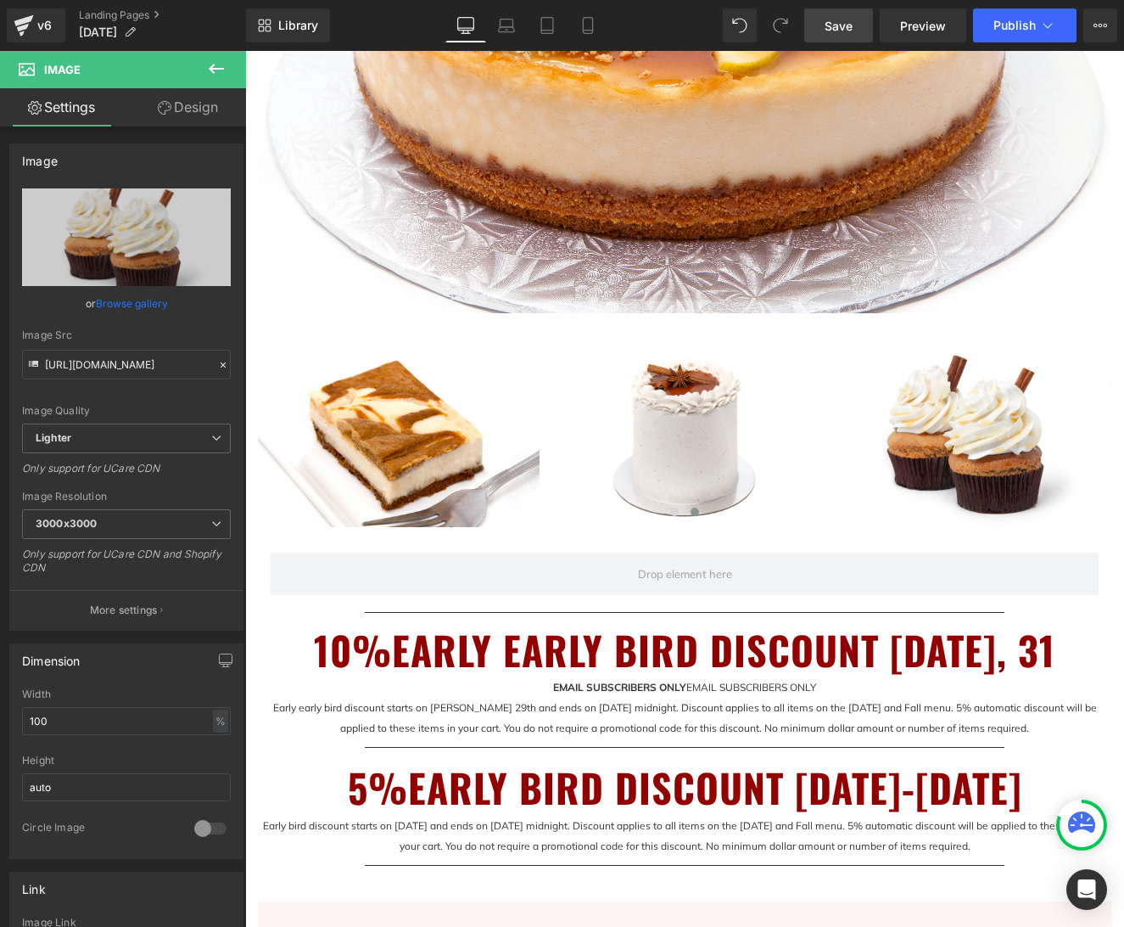
click at [852, 25] on span "Save" at bounding box center [839, 26] width 28 height 18
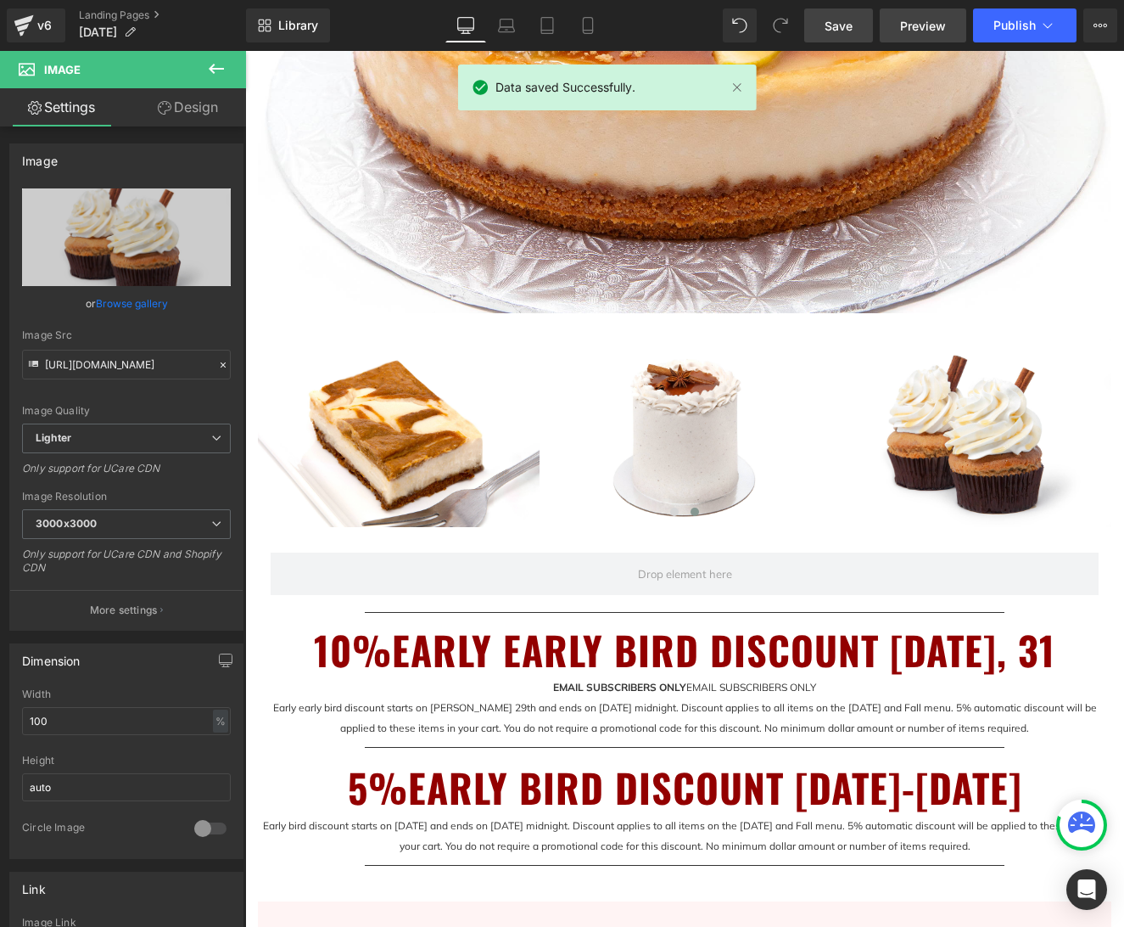
click at [922, 26] on span "Preview" at bounding box center [923, 26] width 46 height 18
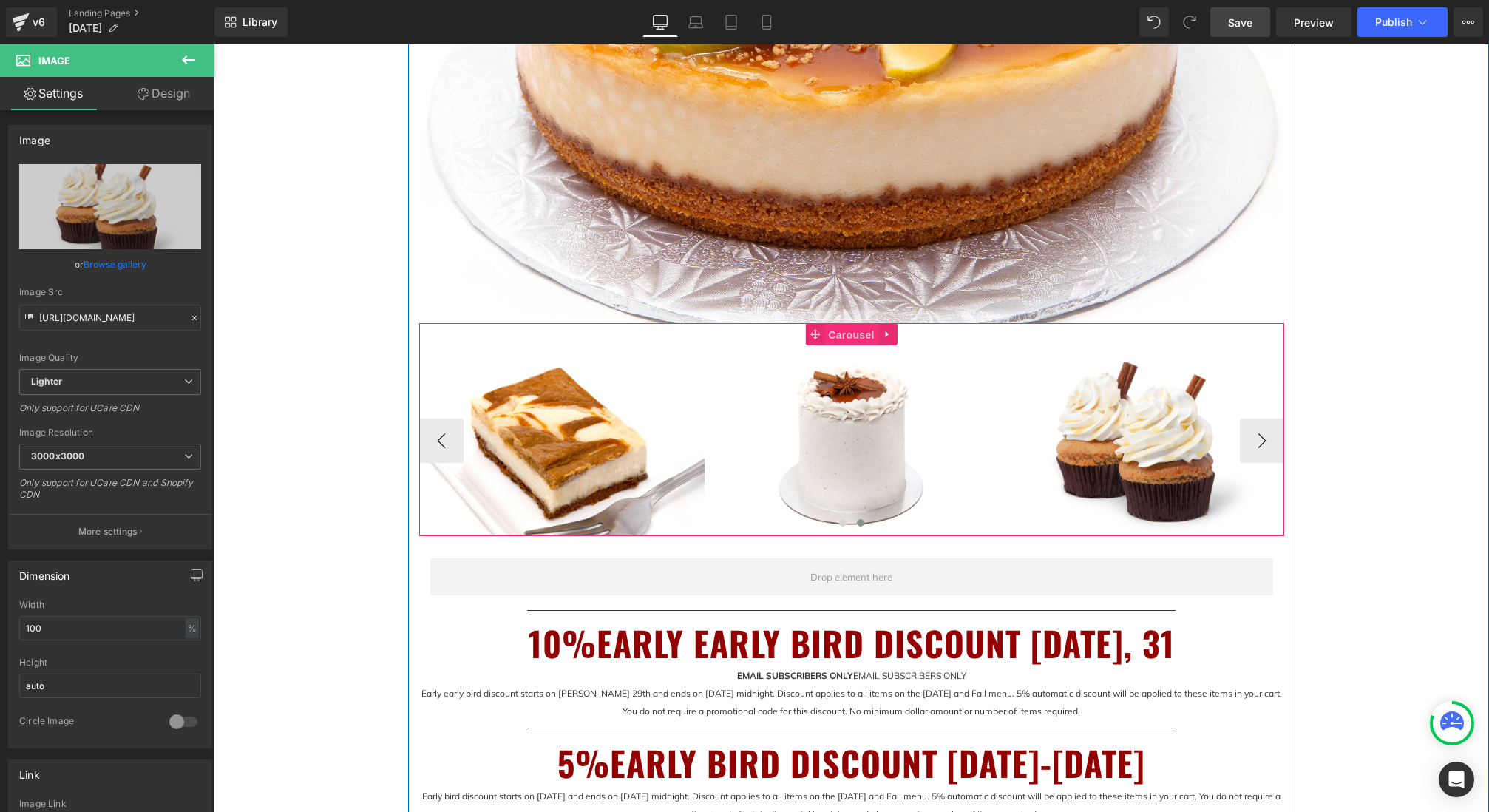
click at [851, 331] on span "Carousel" at bounding box center [850, 335] width 53 height 22
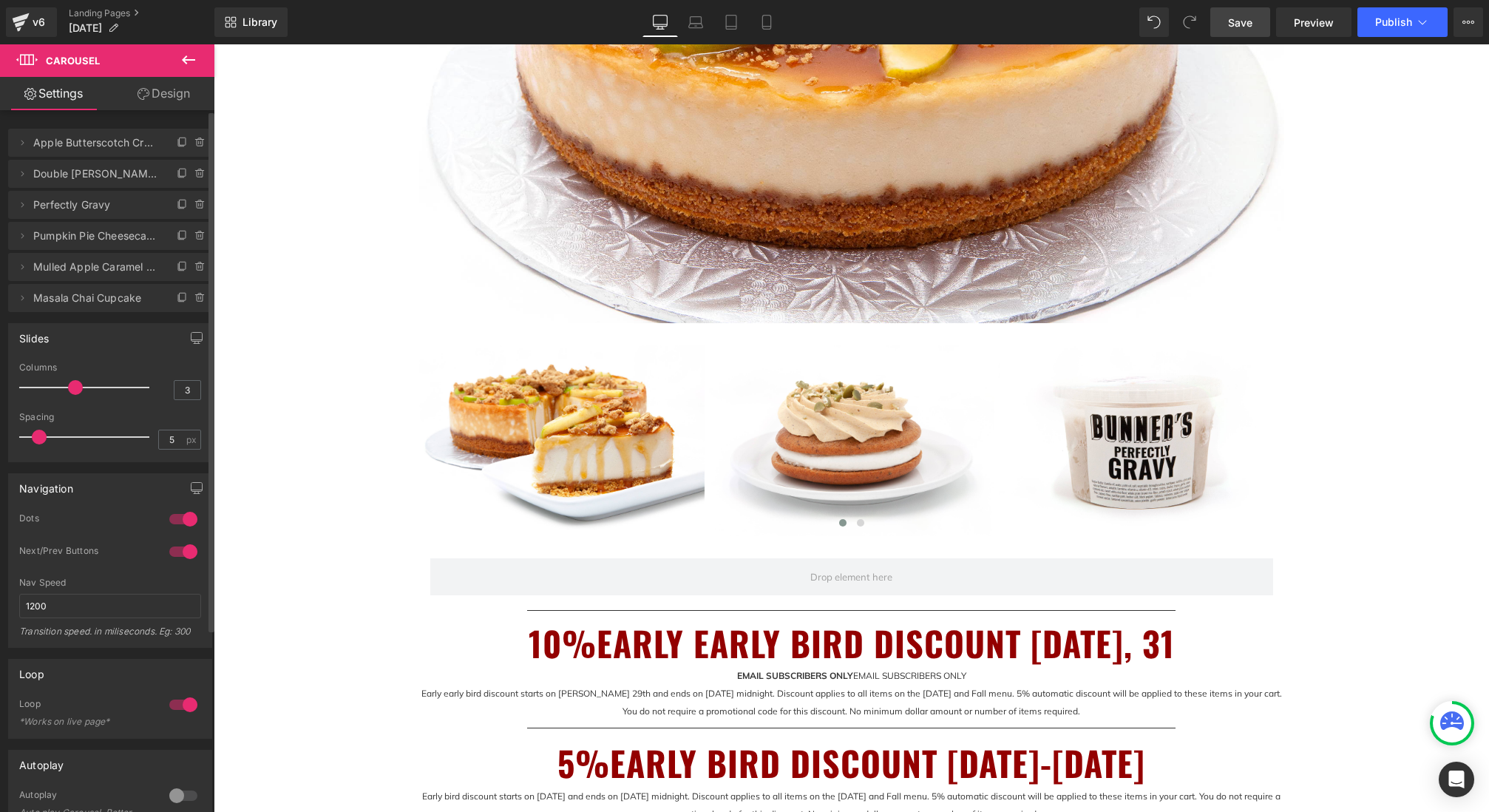
click at [37, 442] on span at bounding box center [38, 436] width 15 height 15
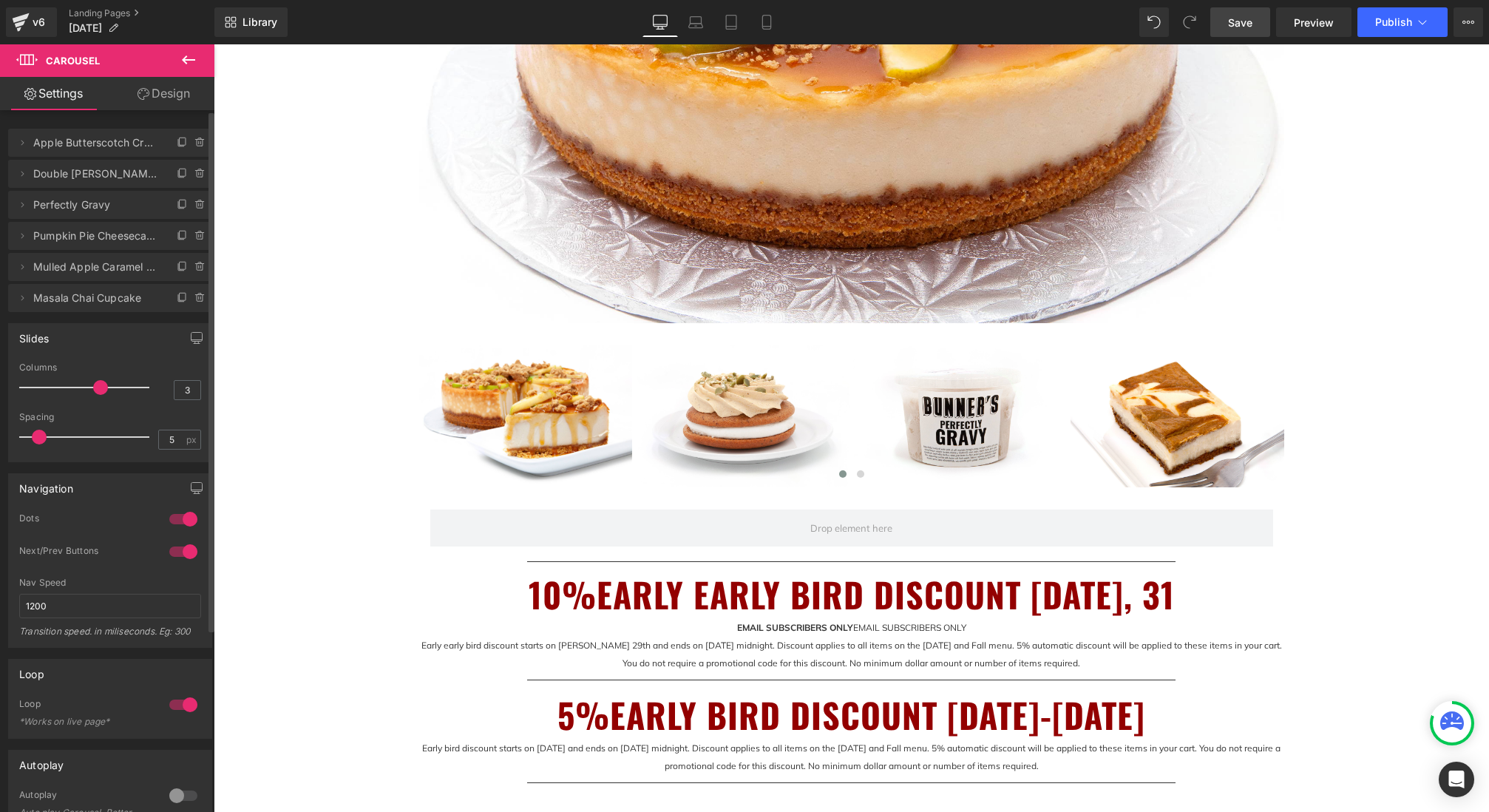
drag, startPoint x: 74, startPoint y: 388, endPoint x: 91, endPoint y: 388, distance: 17.0
click at [93, 388] on span at bounding box center [100, 387] width 15 height 15
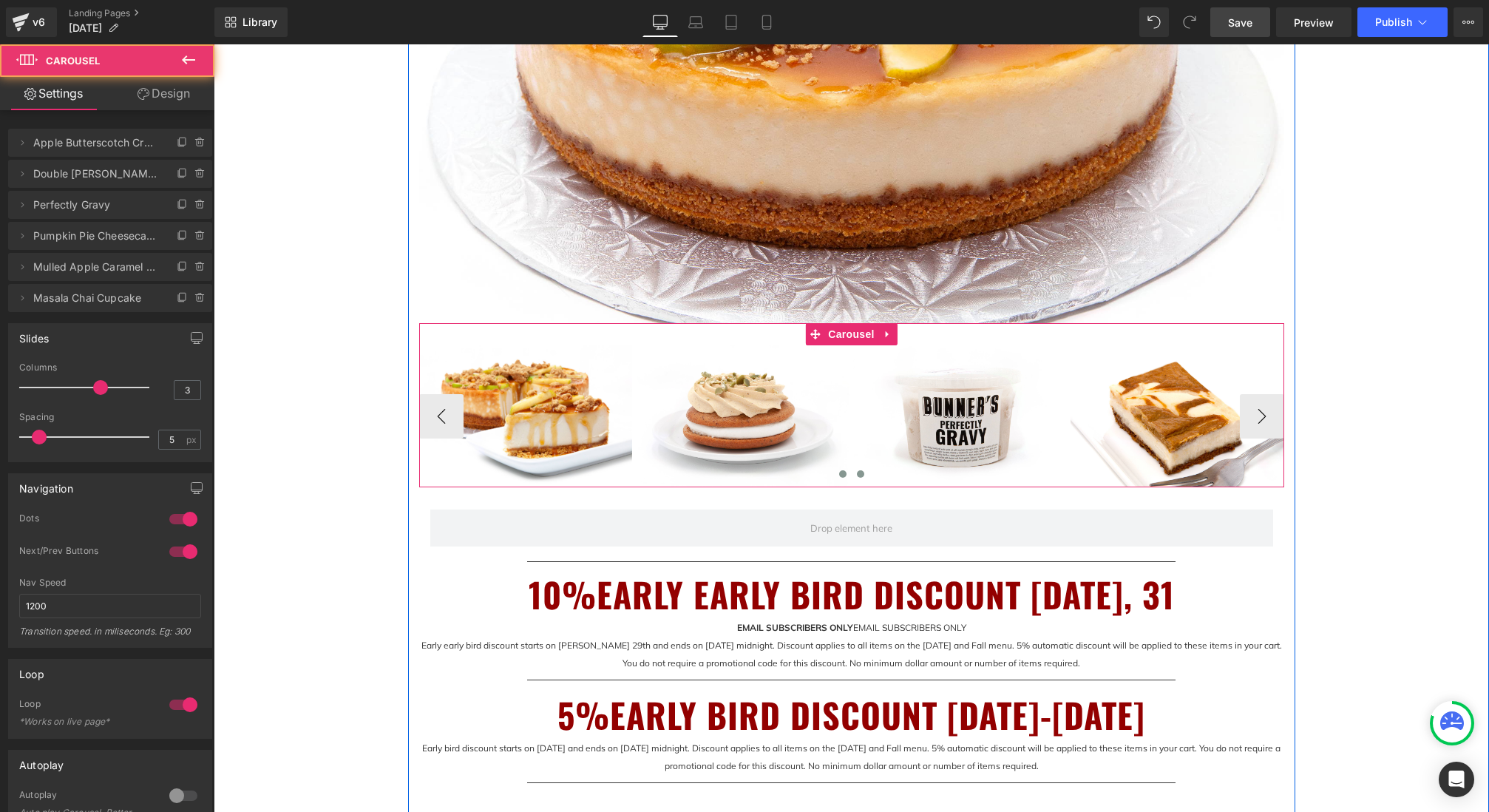
click at [858, 472] on span at bounding box center [860, 474] width 7 height 7
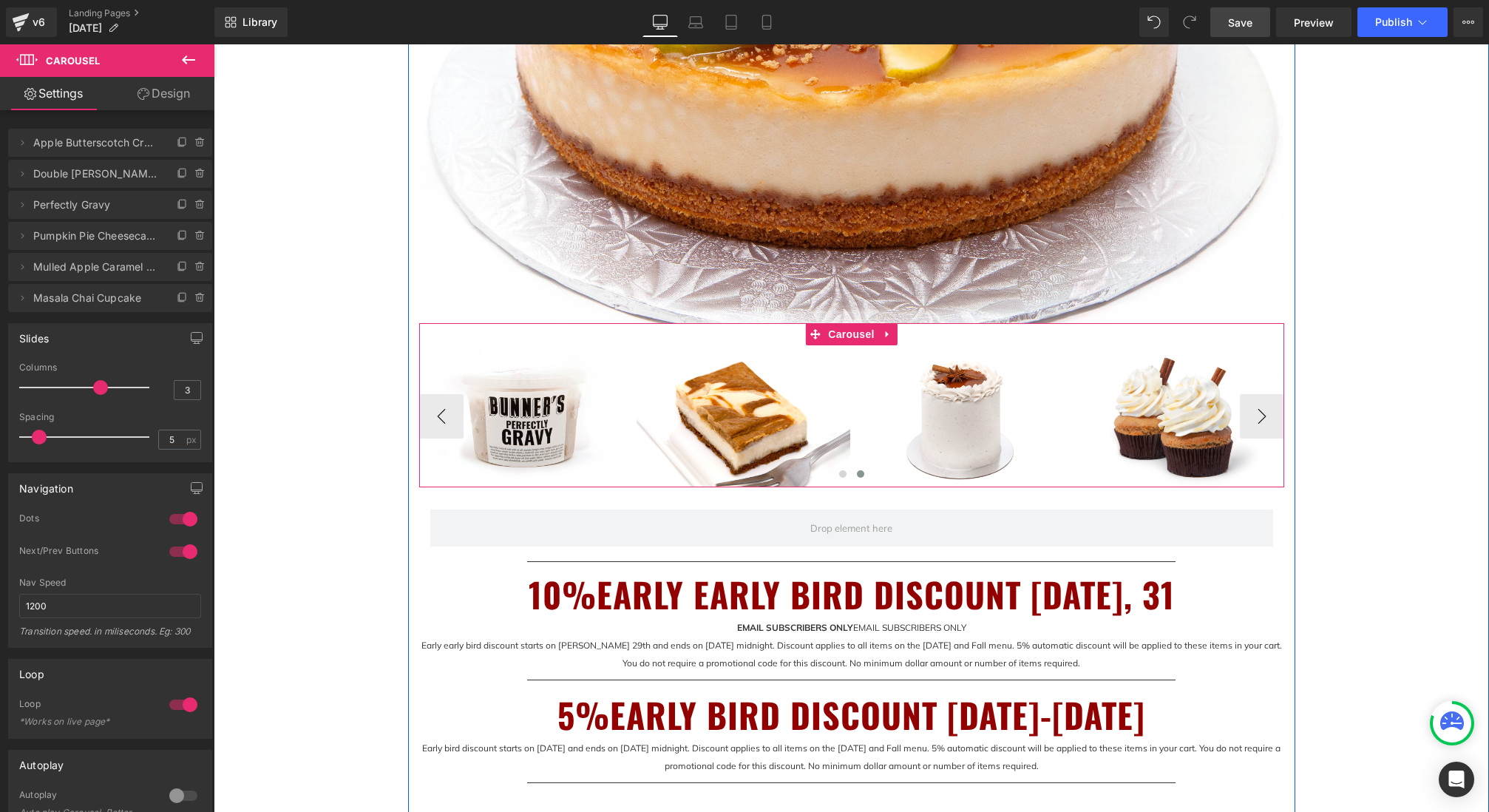
click at [858, 472] on span at bounding box center [860, 474] width 7 height 7
click at [837, 472] on button at bounding box center [843, 473] width 17 height 15
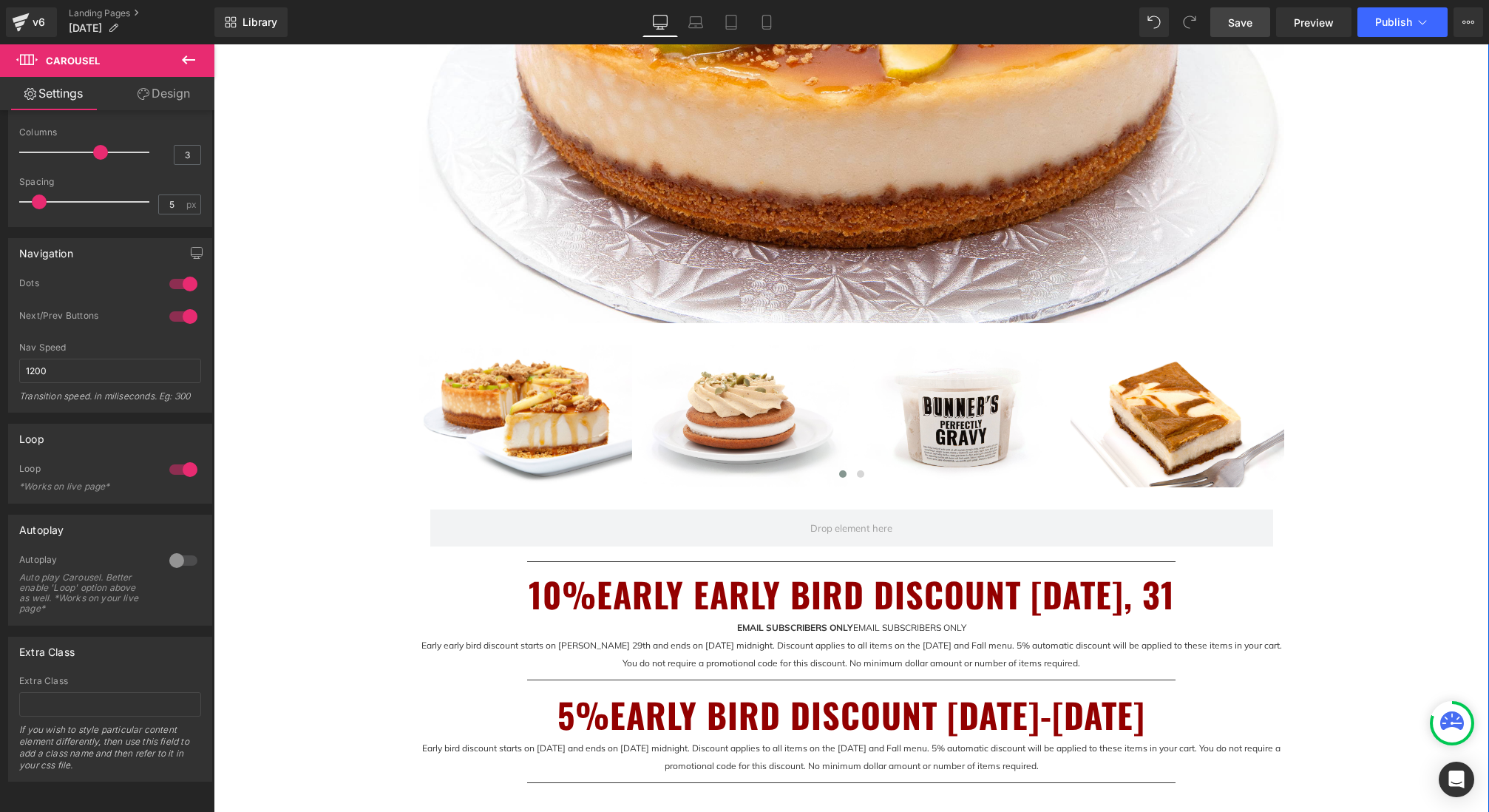
scroll to position [544, 0]
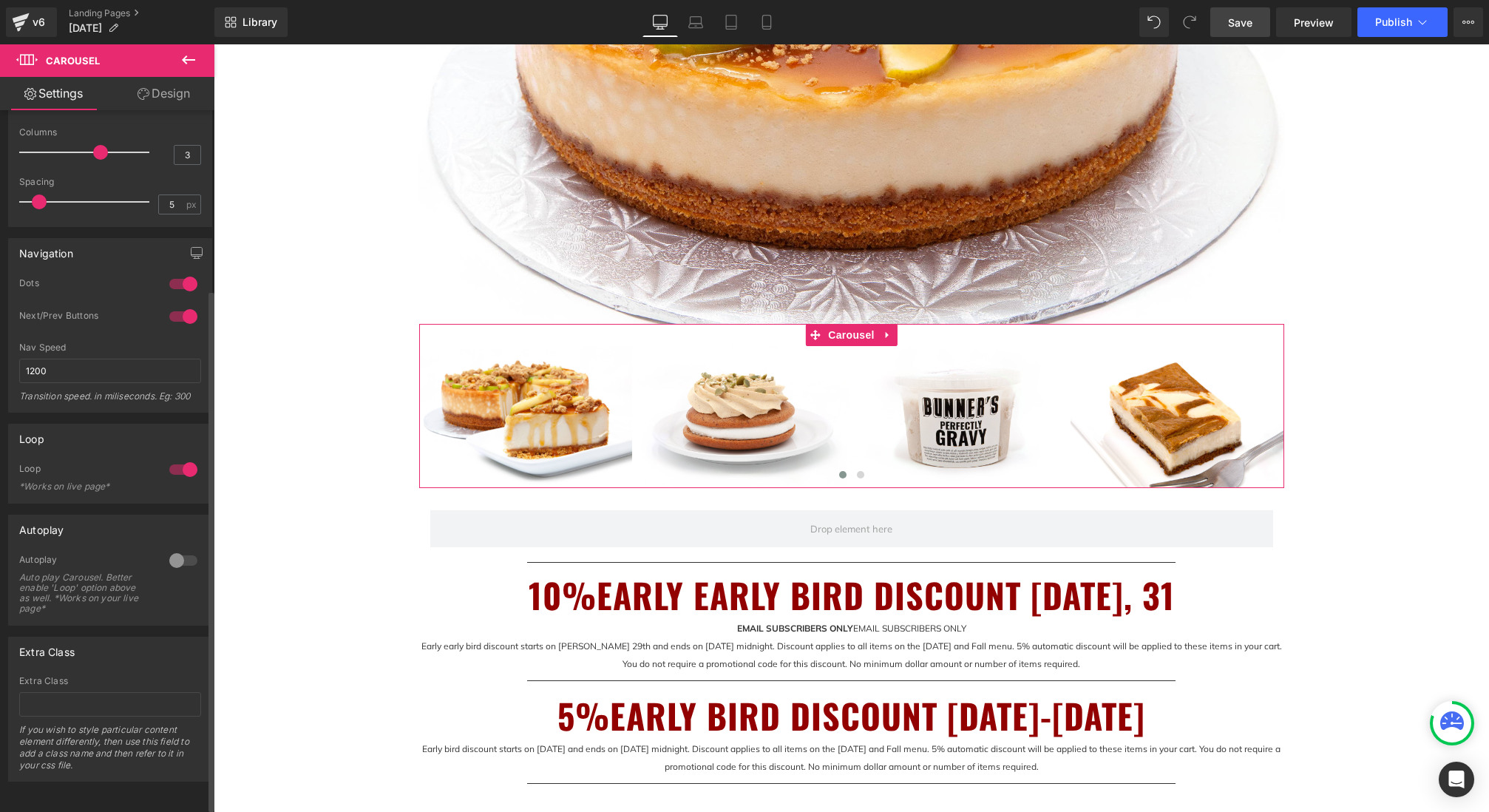
drag, startPoint x: 186, startPoint y: 275, endPoint x: 140, endPoint y: 270, distance: 46.3
click at [132, 268] on div "Navigation 1 Dots 1 Dots 1 Dots 1 Dots 1 Next/Prev Buttons 1 Next/Prev Buttons …" at bounding box center [110, 325] width 204 height 174
click at [171, 279] on div at bounding box center [183, 283] width 36 height 24
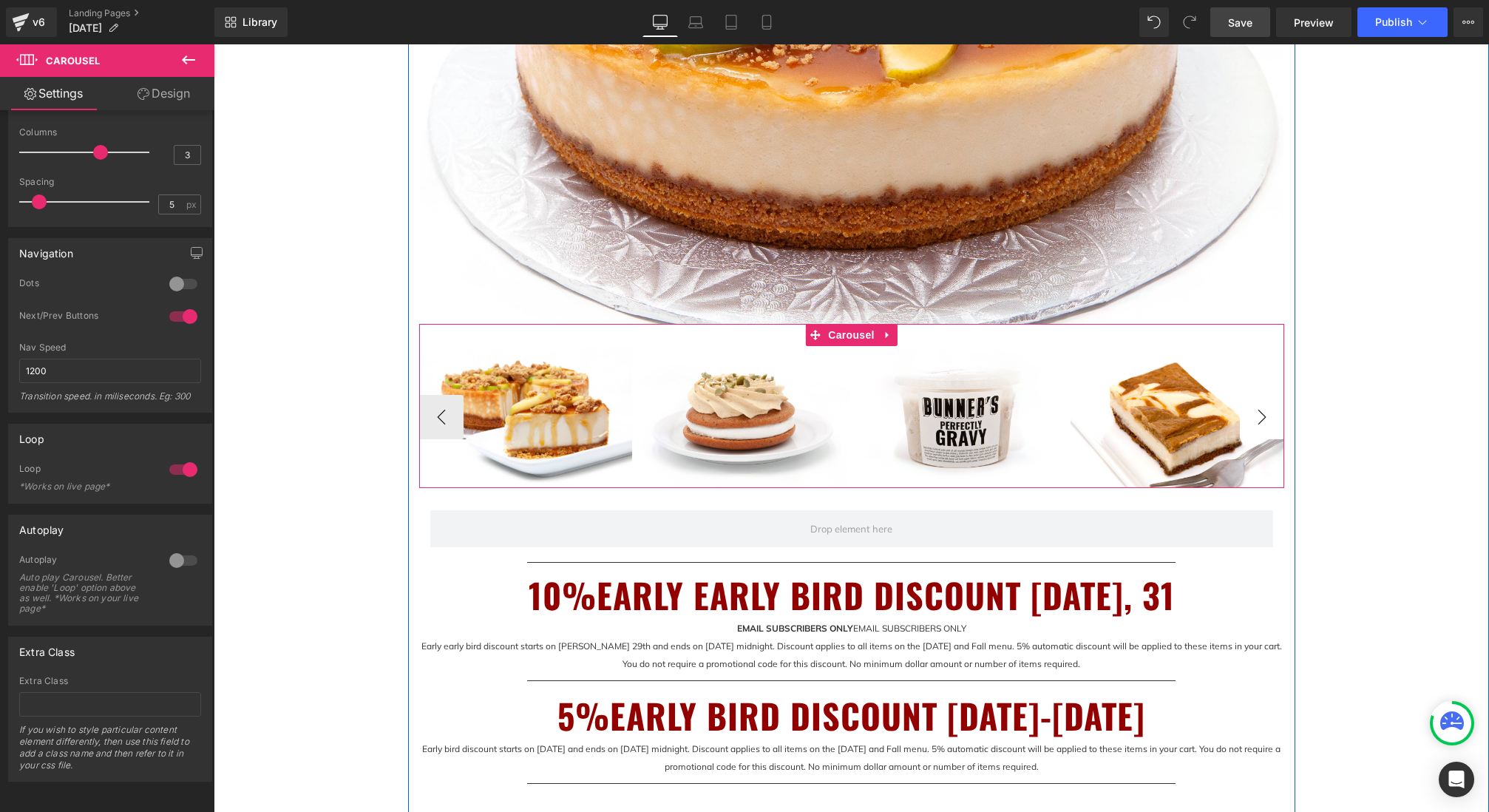
click at [1268, 417] on button "›" at bounding box center [1262, 416] width 44 height 44
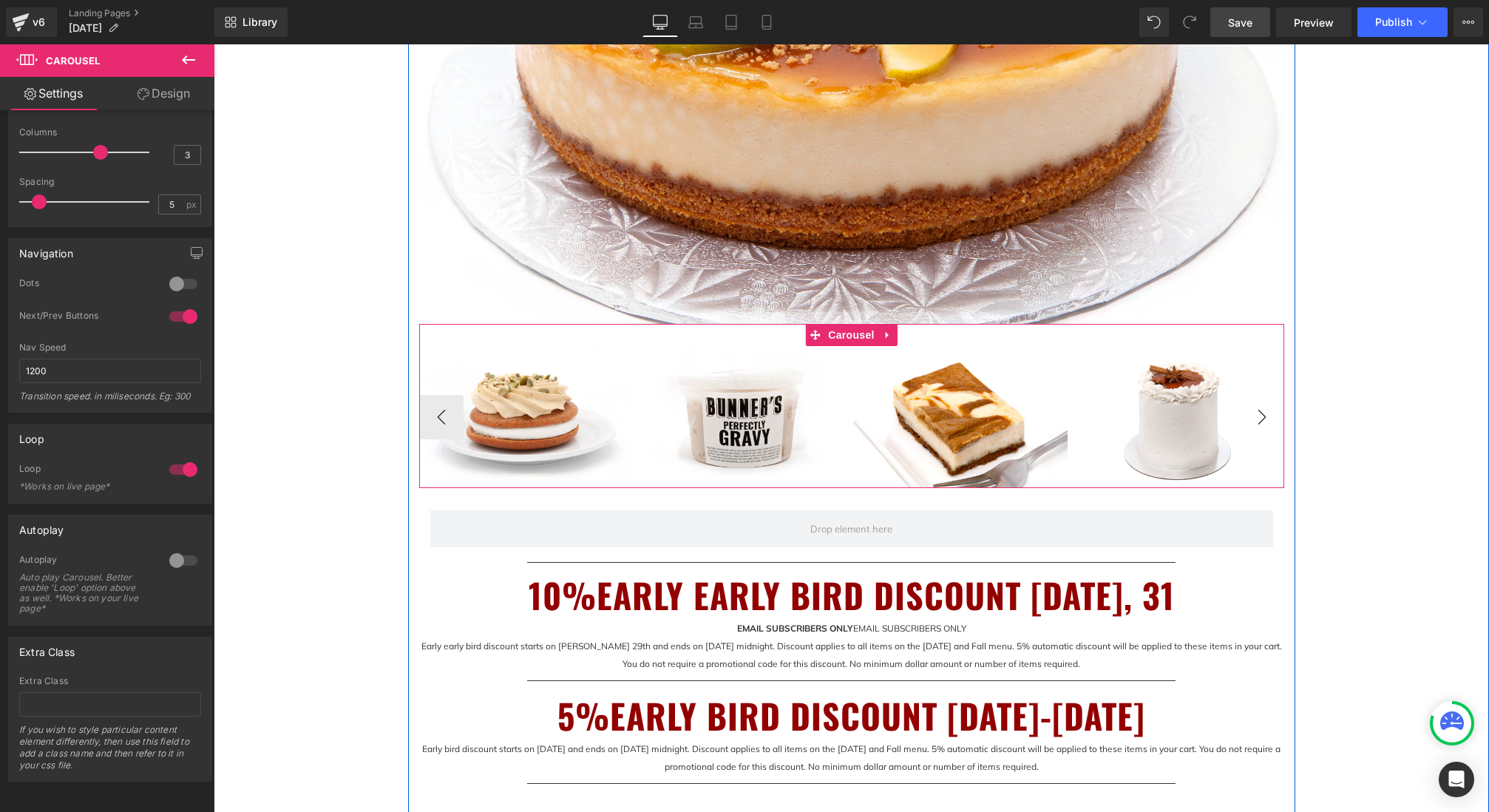
click at [1268, 416] on button "›" at bounding box center [1262, 416] width 44 height 44
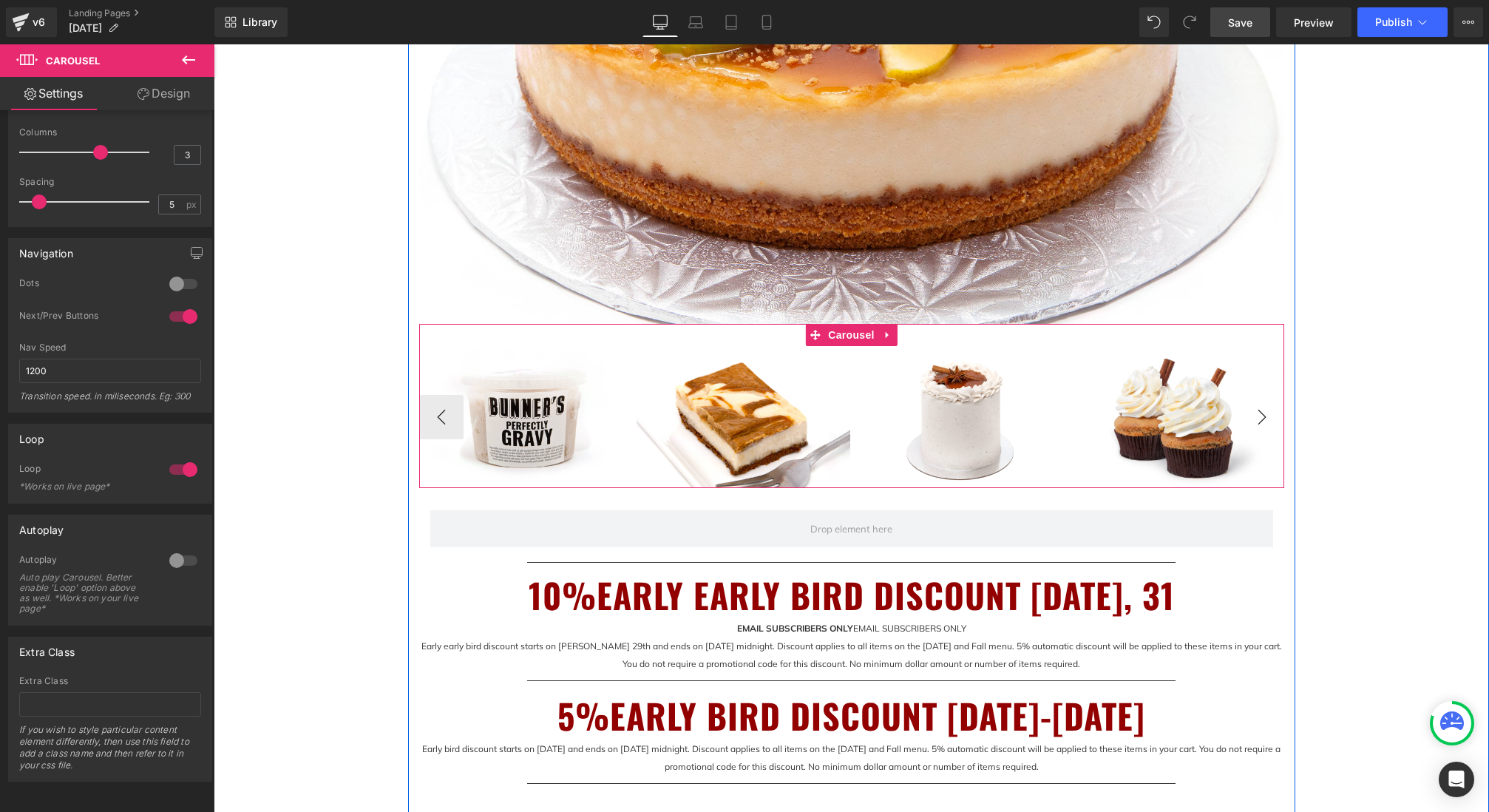
click at [1268, 416] on button "›" at bounding box center [1262, 416] width 44 height 44
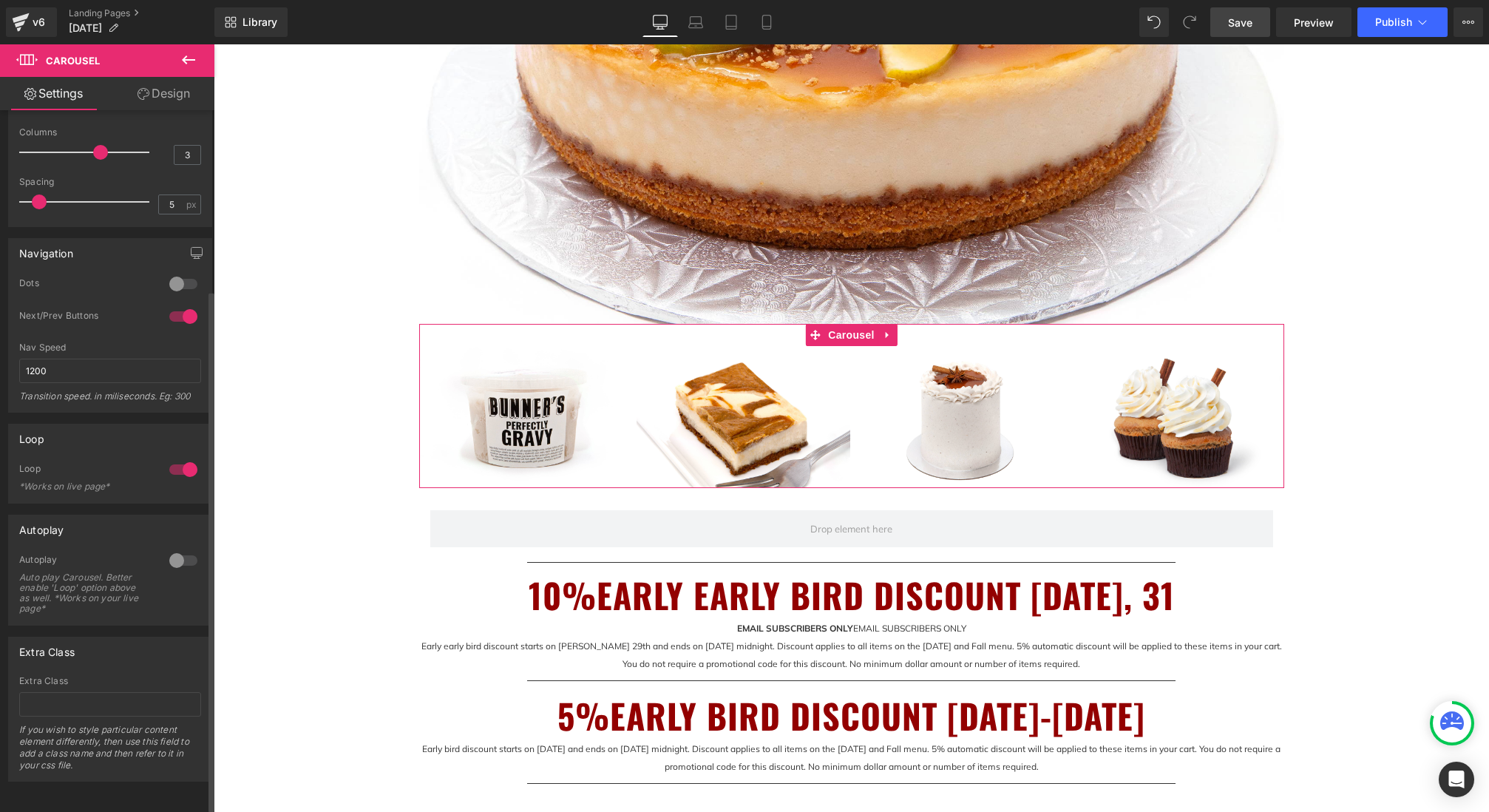
click at [173, 549] on div at bounding box center [183, 560] width 36 height 24
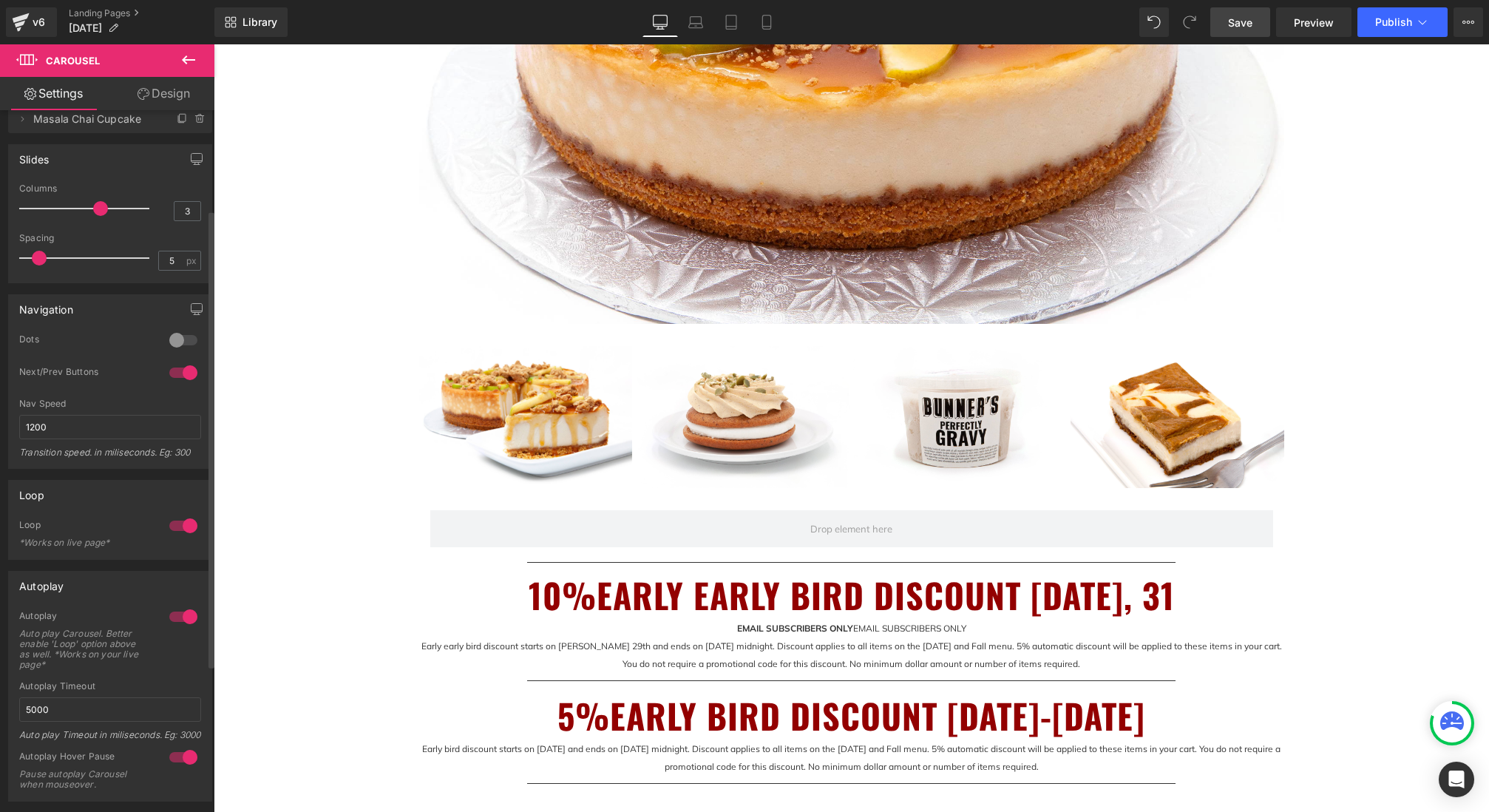
scroll to position [145, 0]
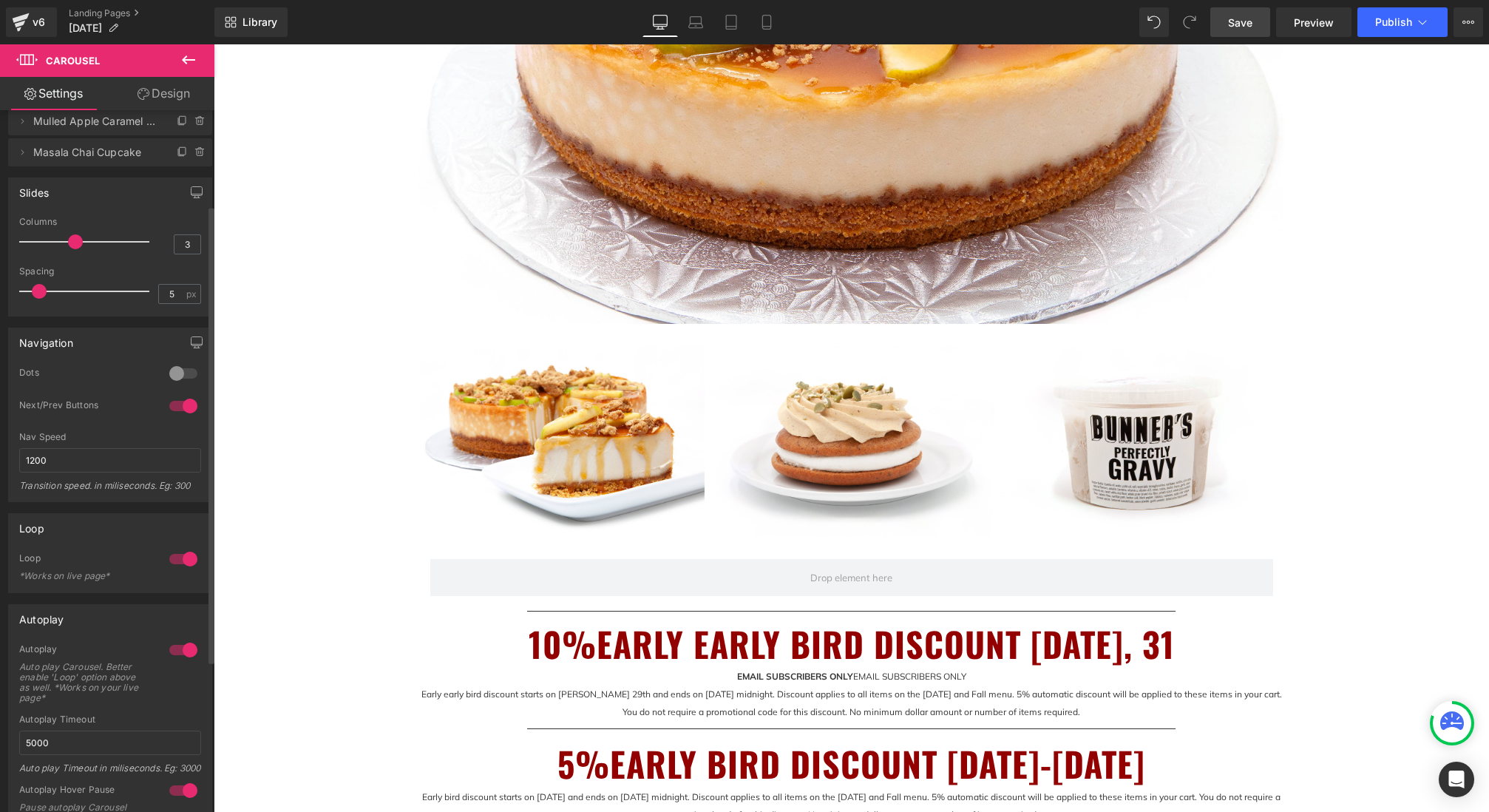
drag, startPoint x: 98, startPoint y: 242, endPoint x: 81, endPoint y: 243, distance: 17.0
click at [81, 243] on div at bounding box center [88, 241] width 123 height 30
click at [1248, 27] on span "Save" at bounding box center [1240, 23] width 24 height 16
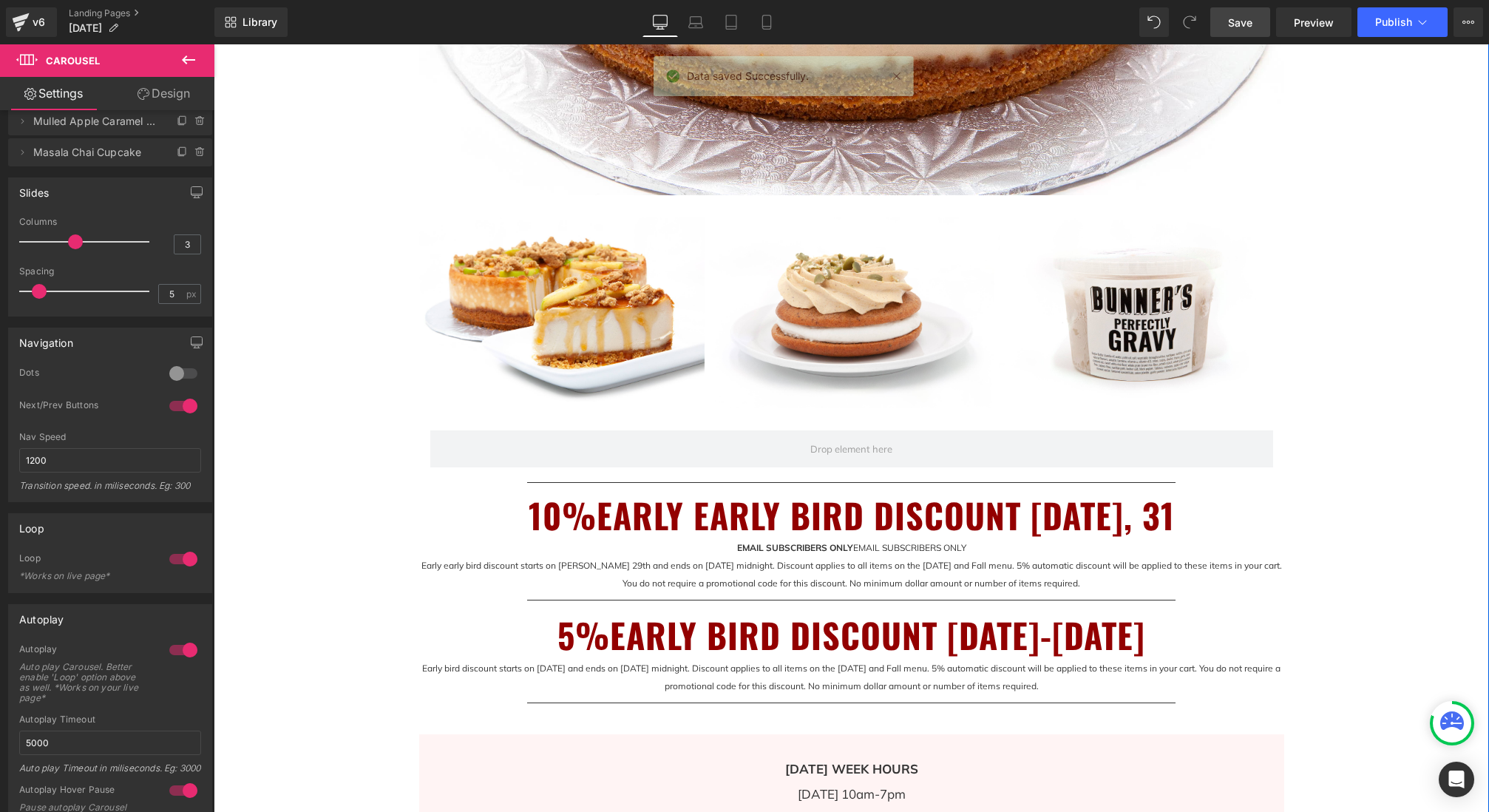
scroll to position [667, 0]
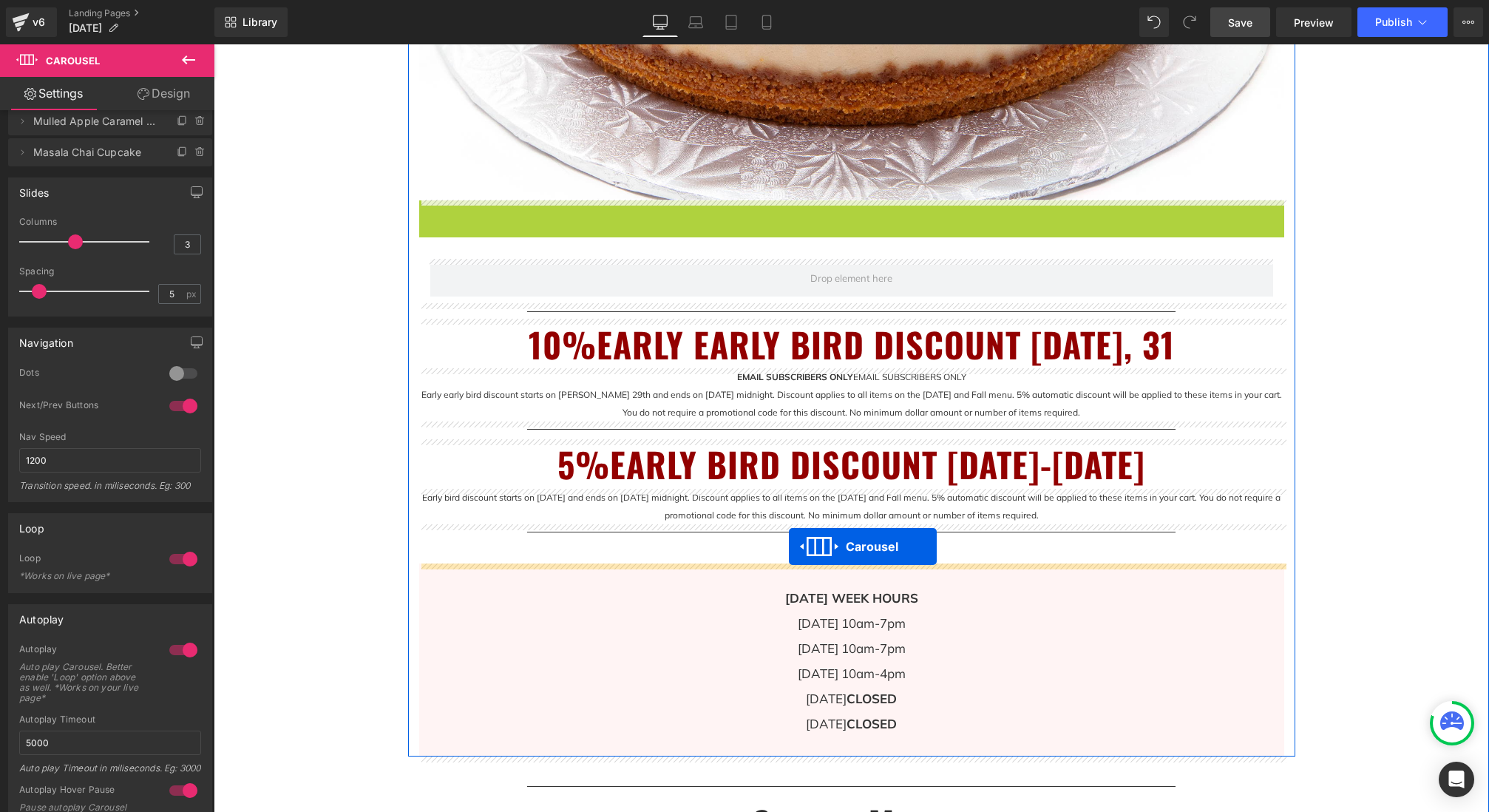
drag, startPoint x: 816, startPoint y: 210, endPoint x: 788, endPoint y: 546, distance: 337.2
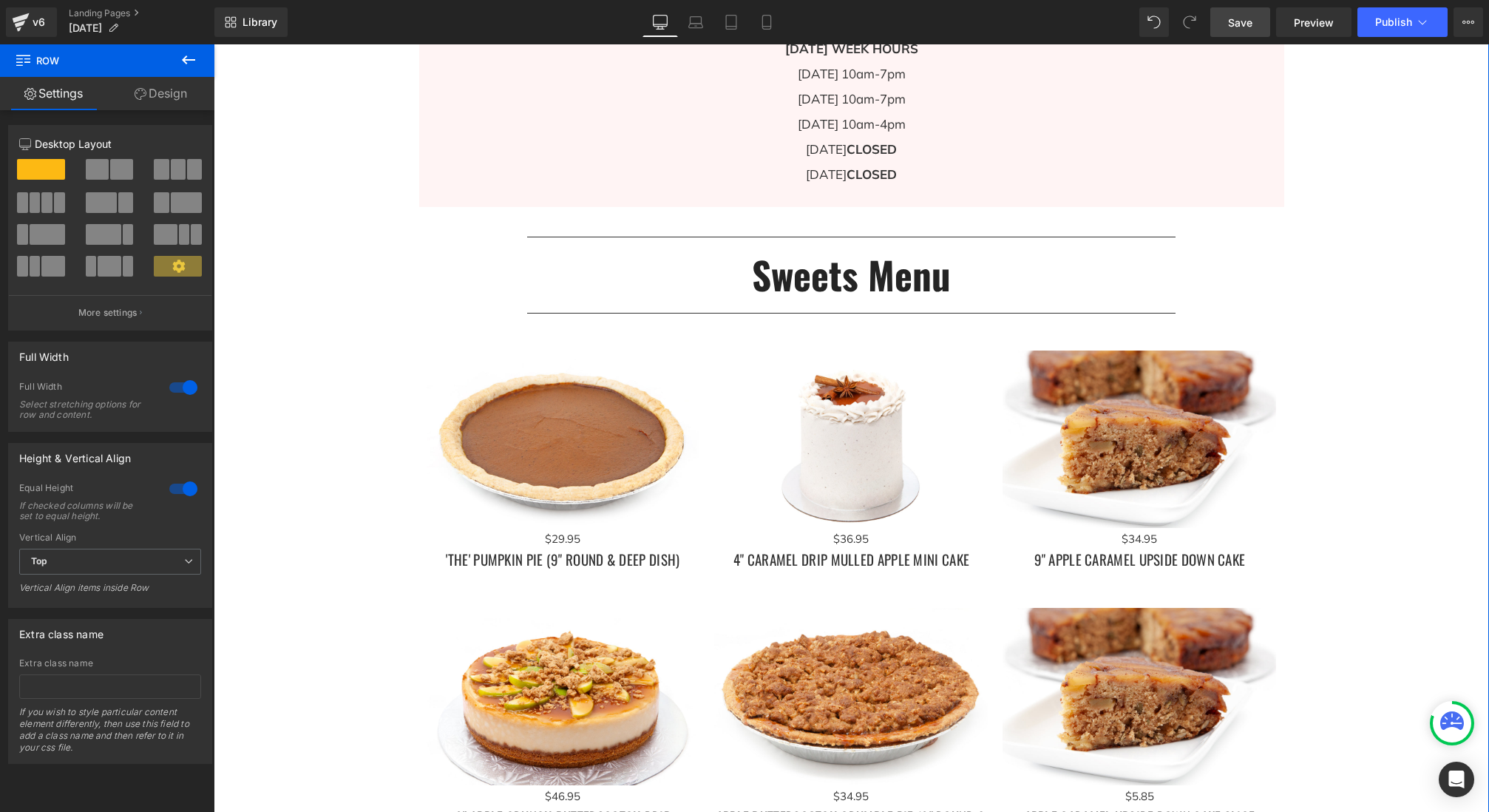
scroll to position [1412, 0]
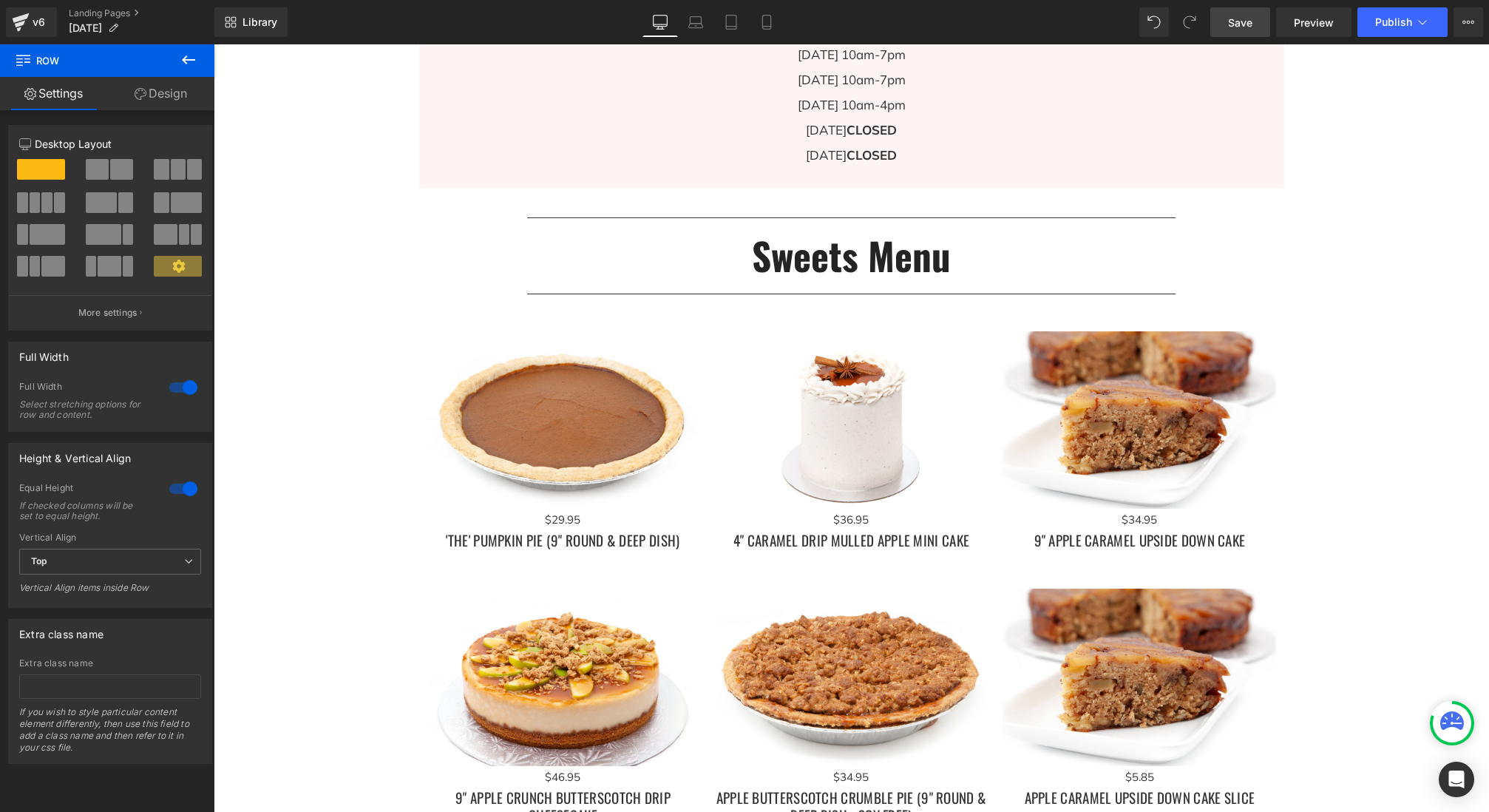
click at [1247, 25] on span "Save" at bounding box center [1240, 23] width 24 height 16
click at [1403, 25] on span "Publish" at bounding box center [1393, 23] width 37 height 12
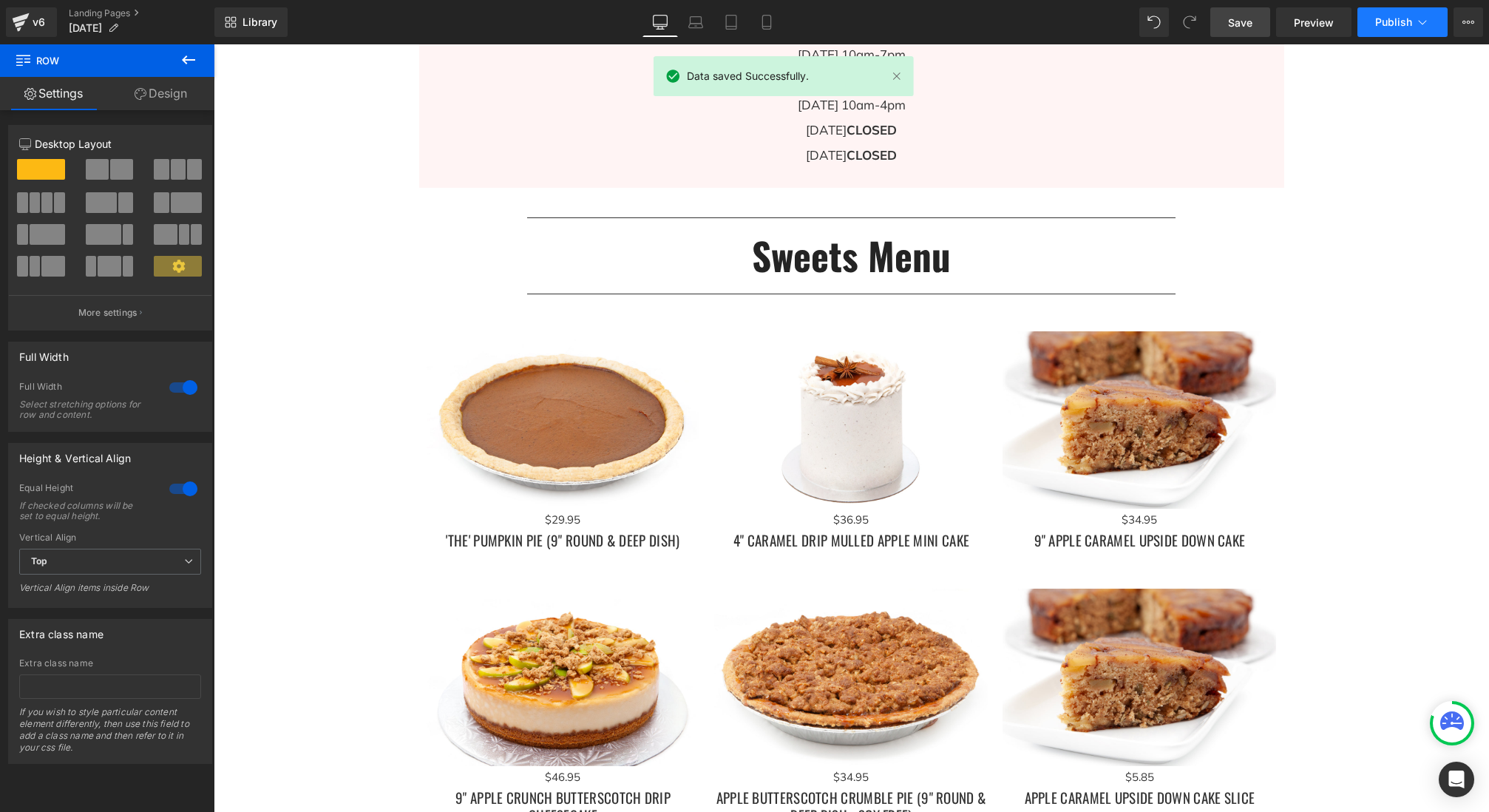
click at [1418, 24] on icon at bounding box center [1422, 22] width 15 height 15
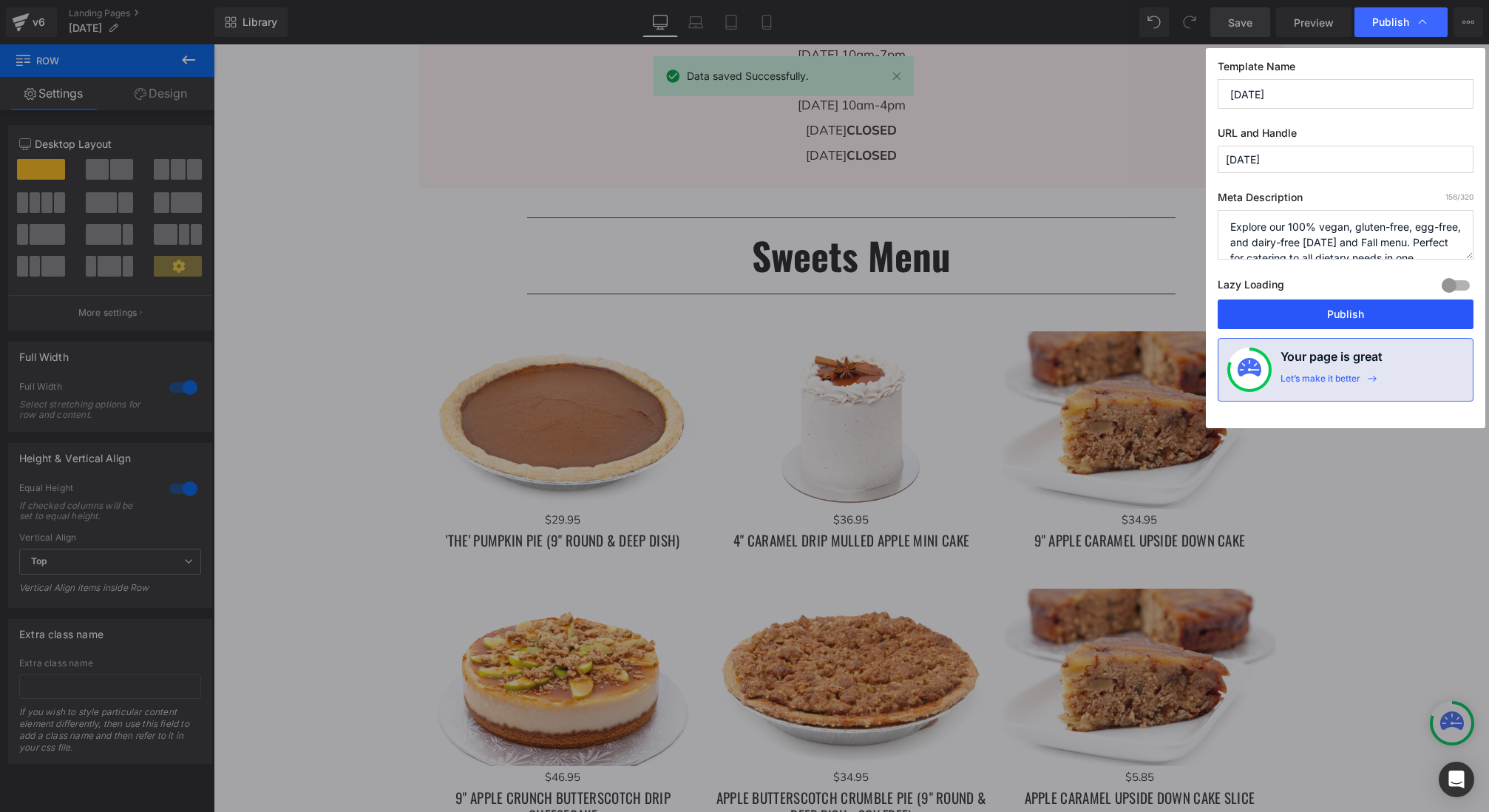
click at [1368, 309] on button "Publish" at bounding box center [1345, 315] width 256 height 30
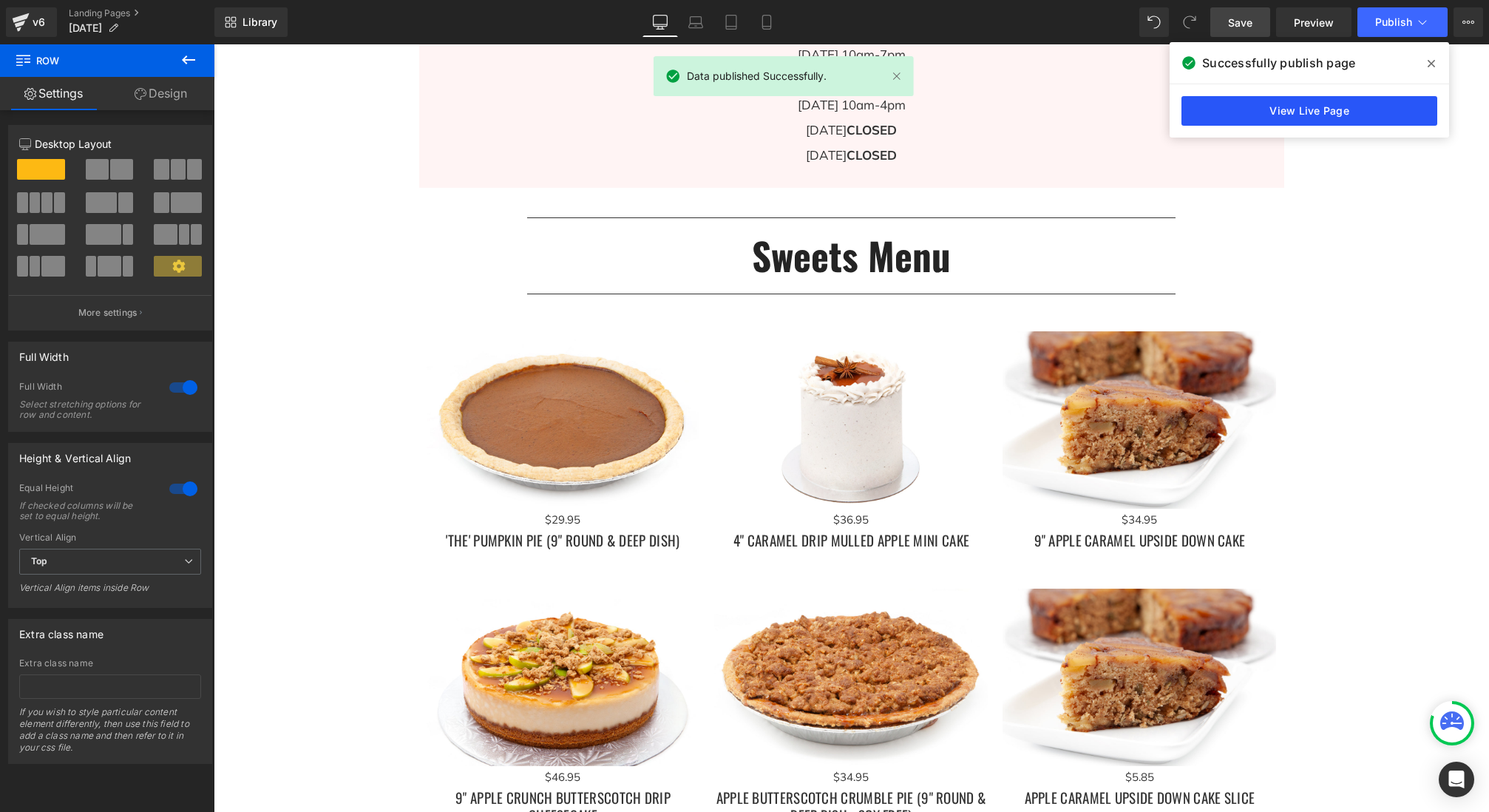
click at [1321, 112] on link "View Live Page" at bounding box center [1310, 111] width 256 height 30
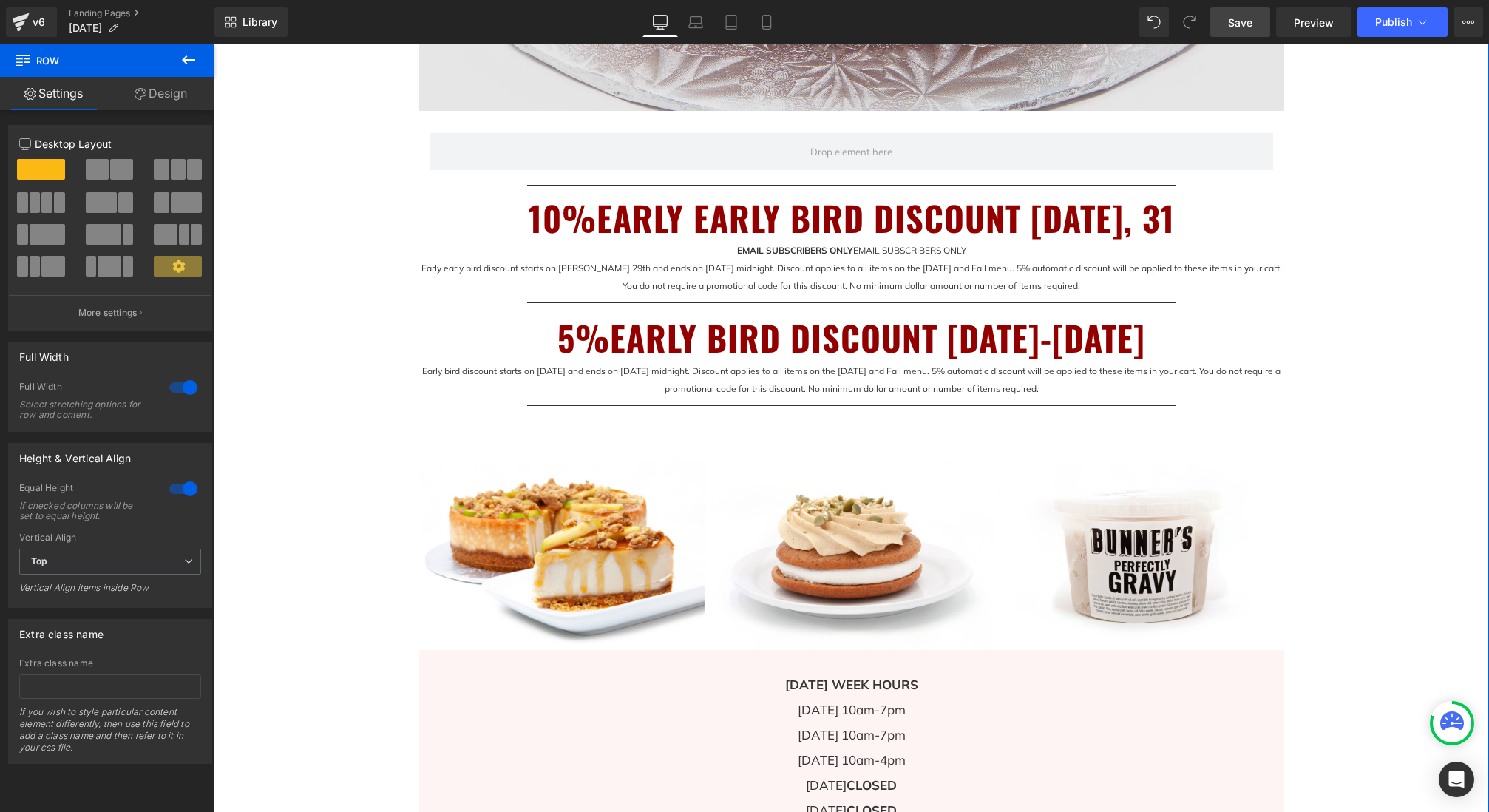
scroll to position [912, 0]
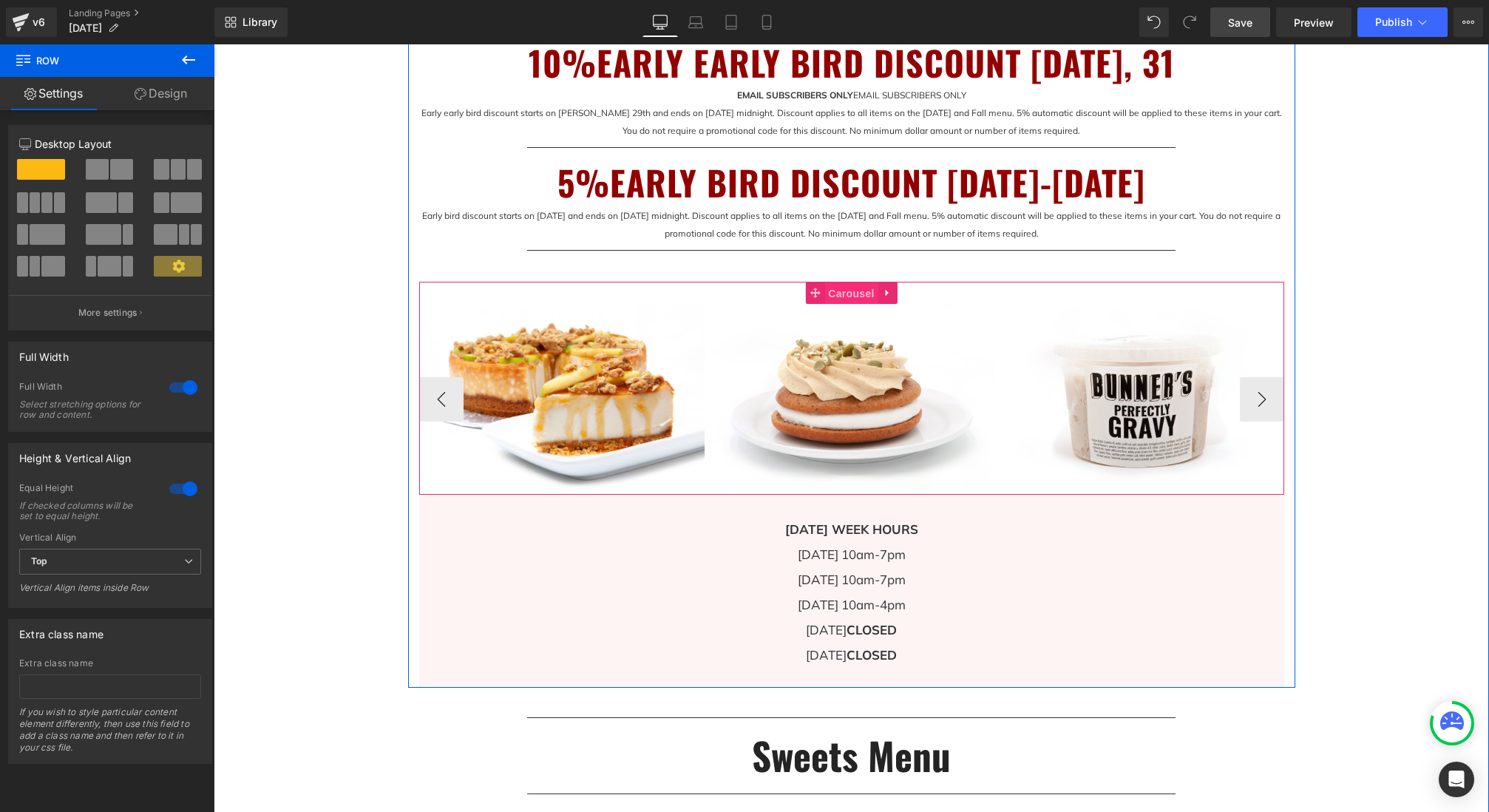
click at [861, 294] on span "Carousel" at bounding box center [850, 293] width 53 height 22
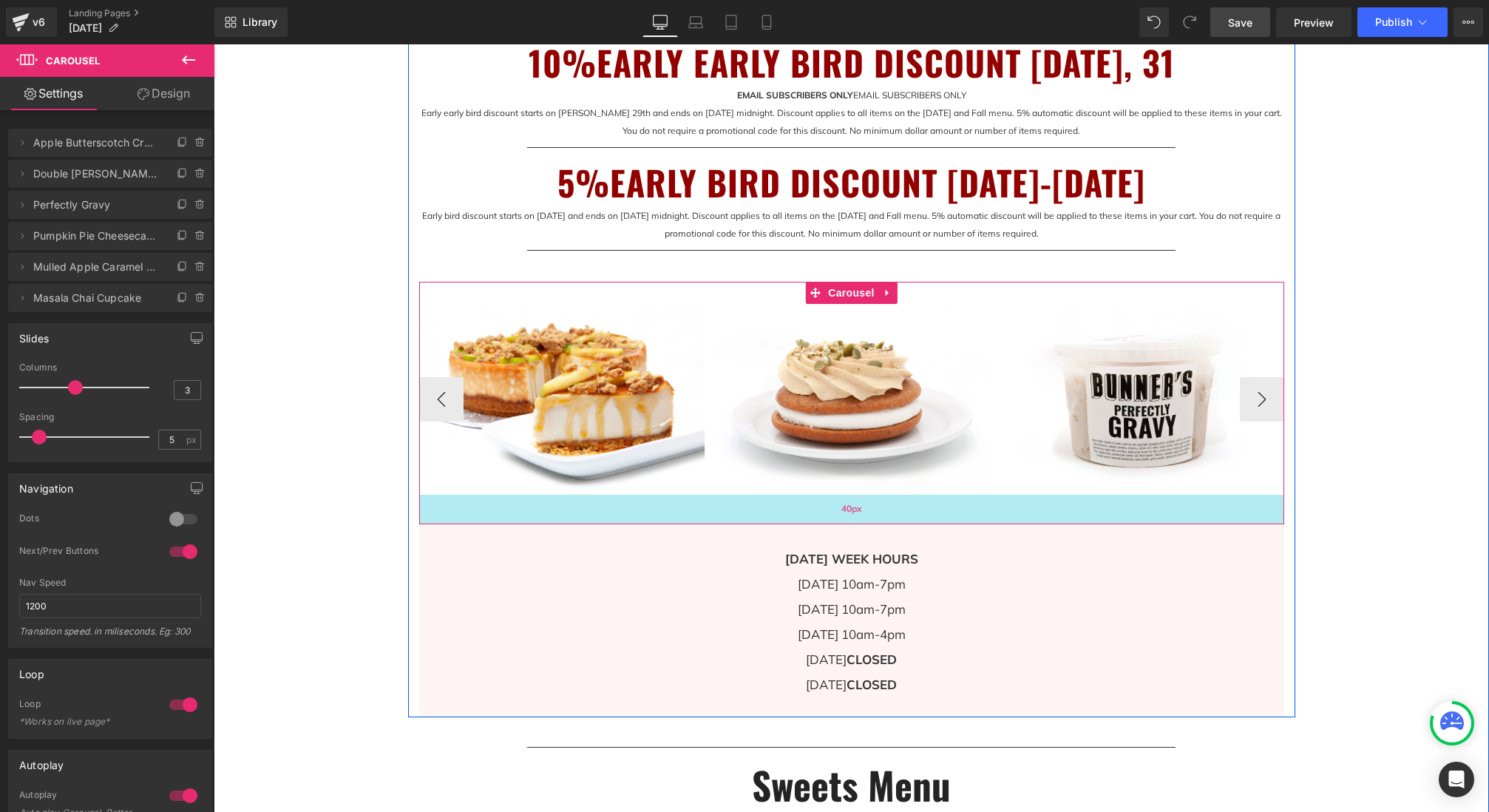
drag, startPoint x: 883, startPoint y: 492, endPoint x: 882, endPoint y: 522, distance: 30.0
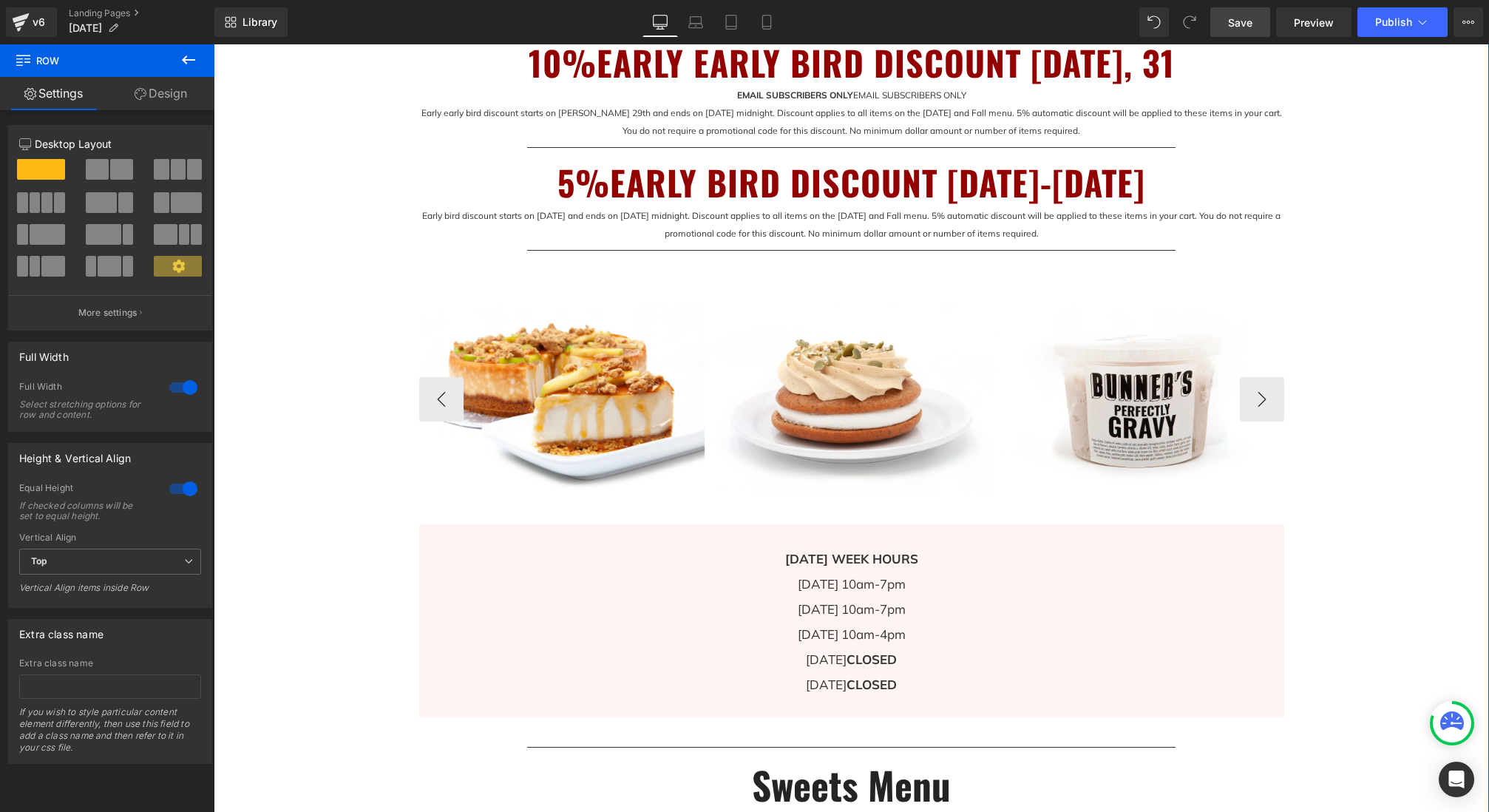
click at [1242, 10] on link "Save" at bounding box center [1240, 22] width 60 height 30
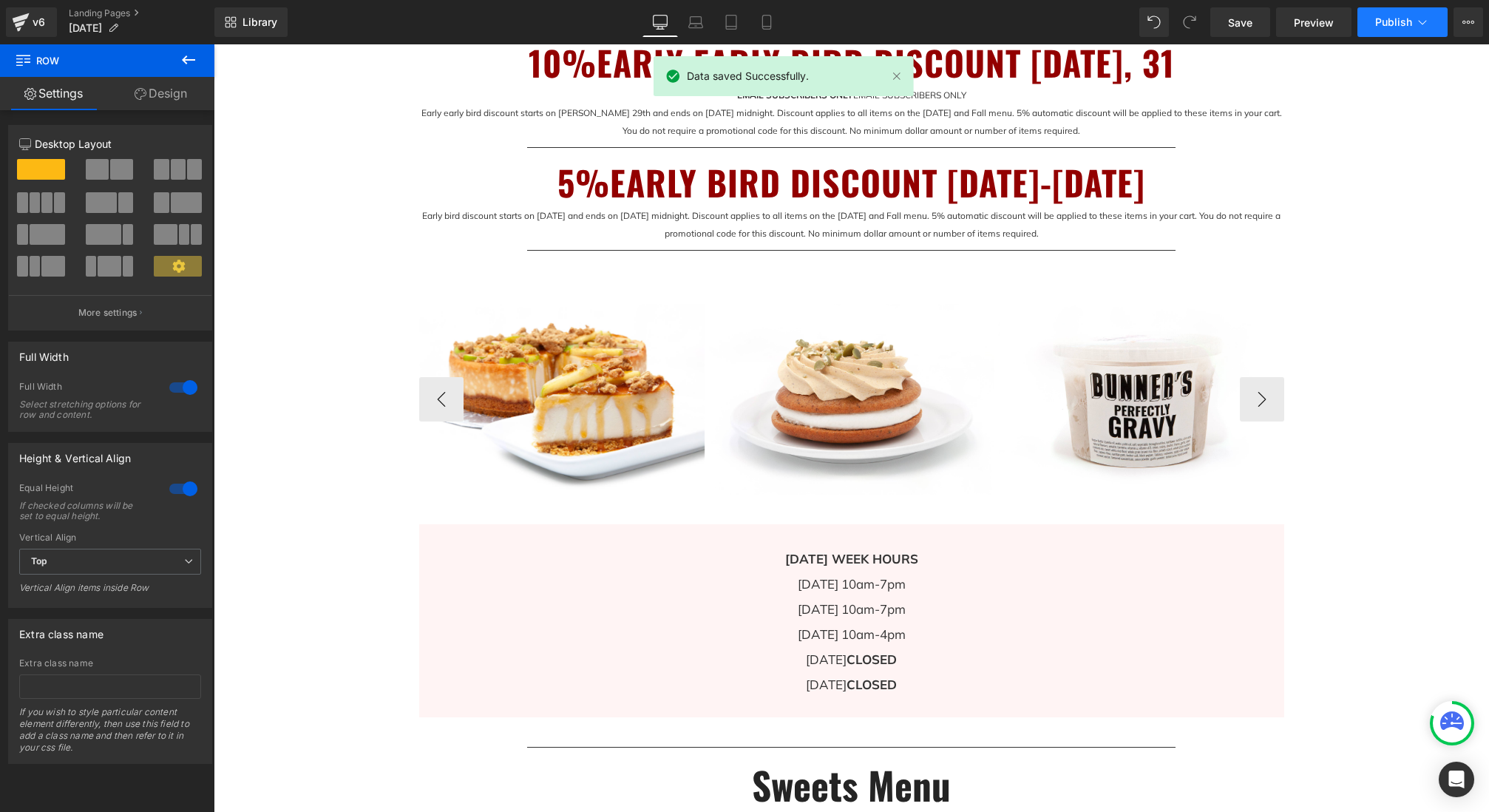
click at [1407, 28] on button "Publish" at bounding box center [1403, 22] width 91 height 30
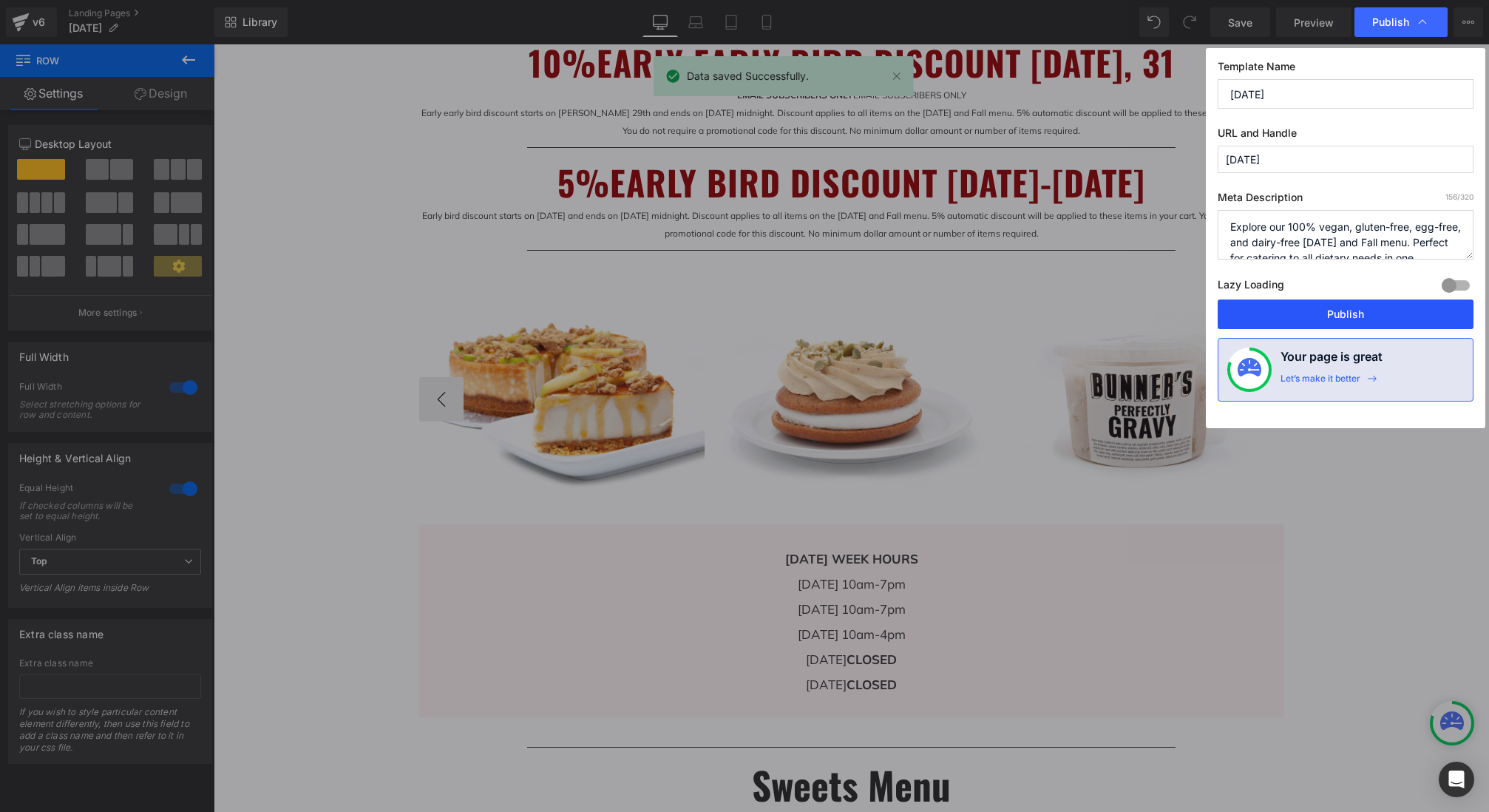
click at [1368, 320] on button "Publish" at bounding box center [1345, 315] width 256 height 30
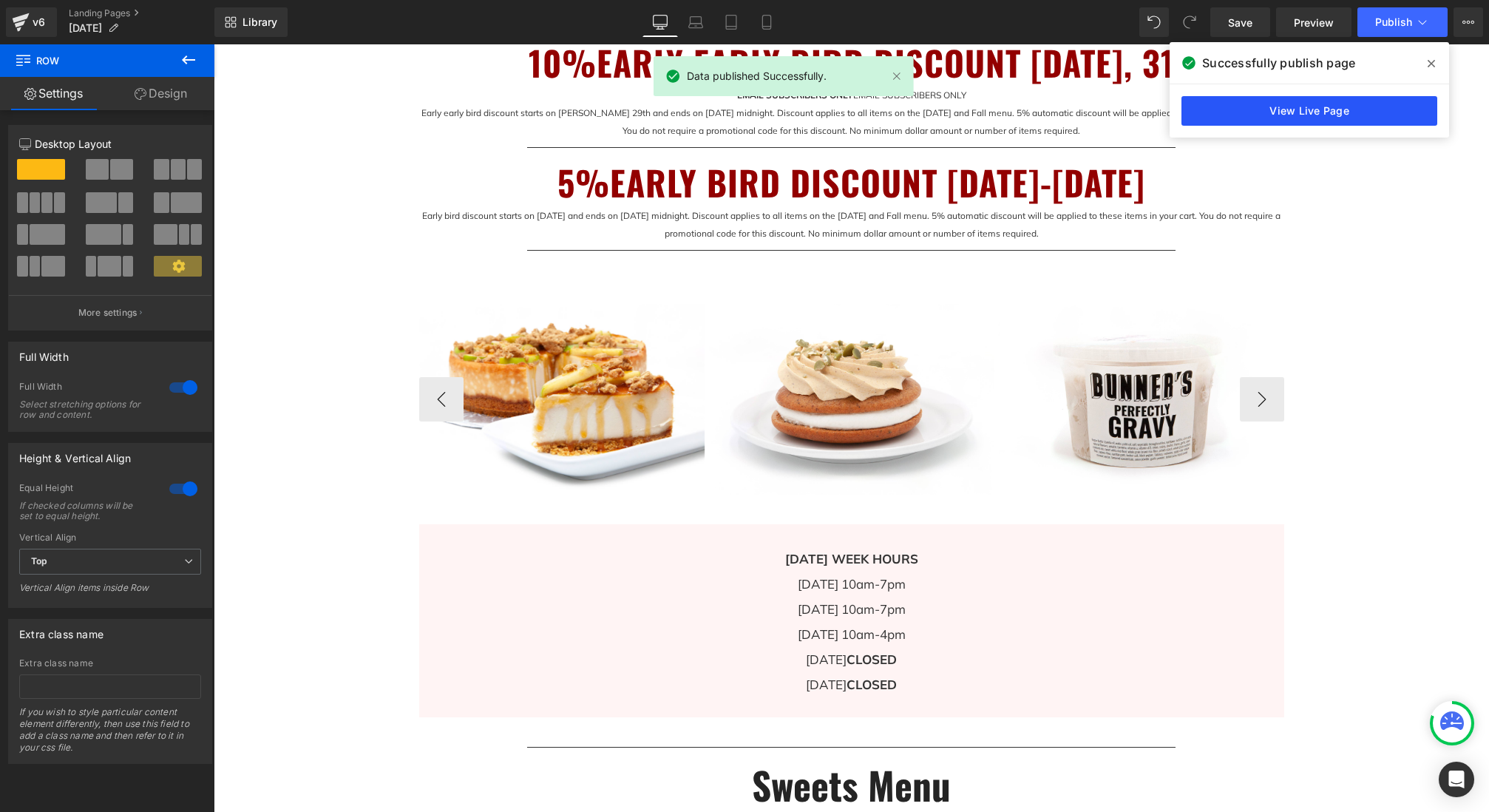
click at [1316, 114] on link "View Live Page" at bounding box center [1310, 111] width 256 height 30
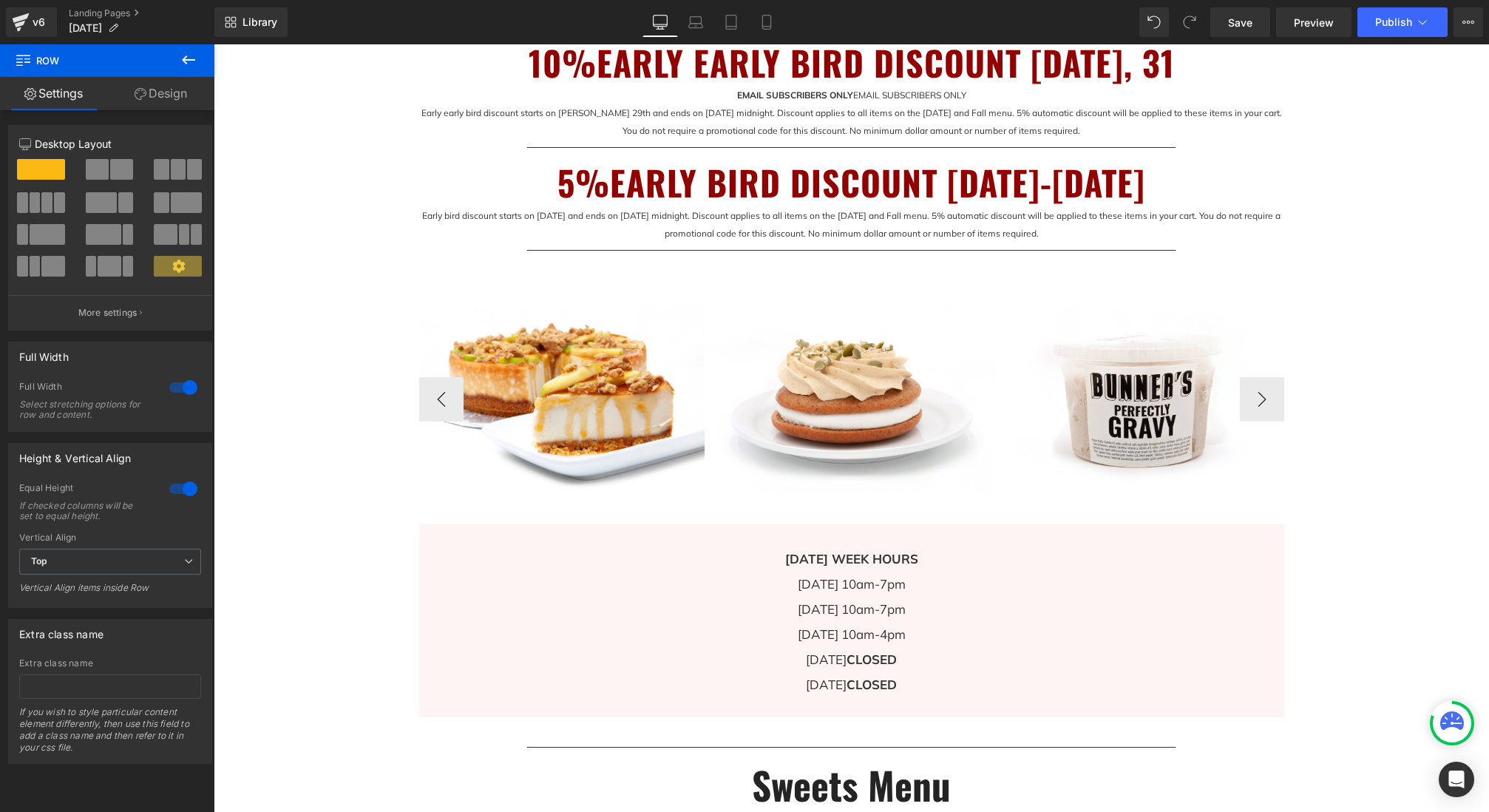
scroll to position [910, 0]
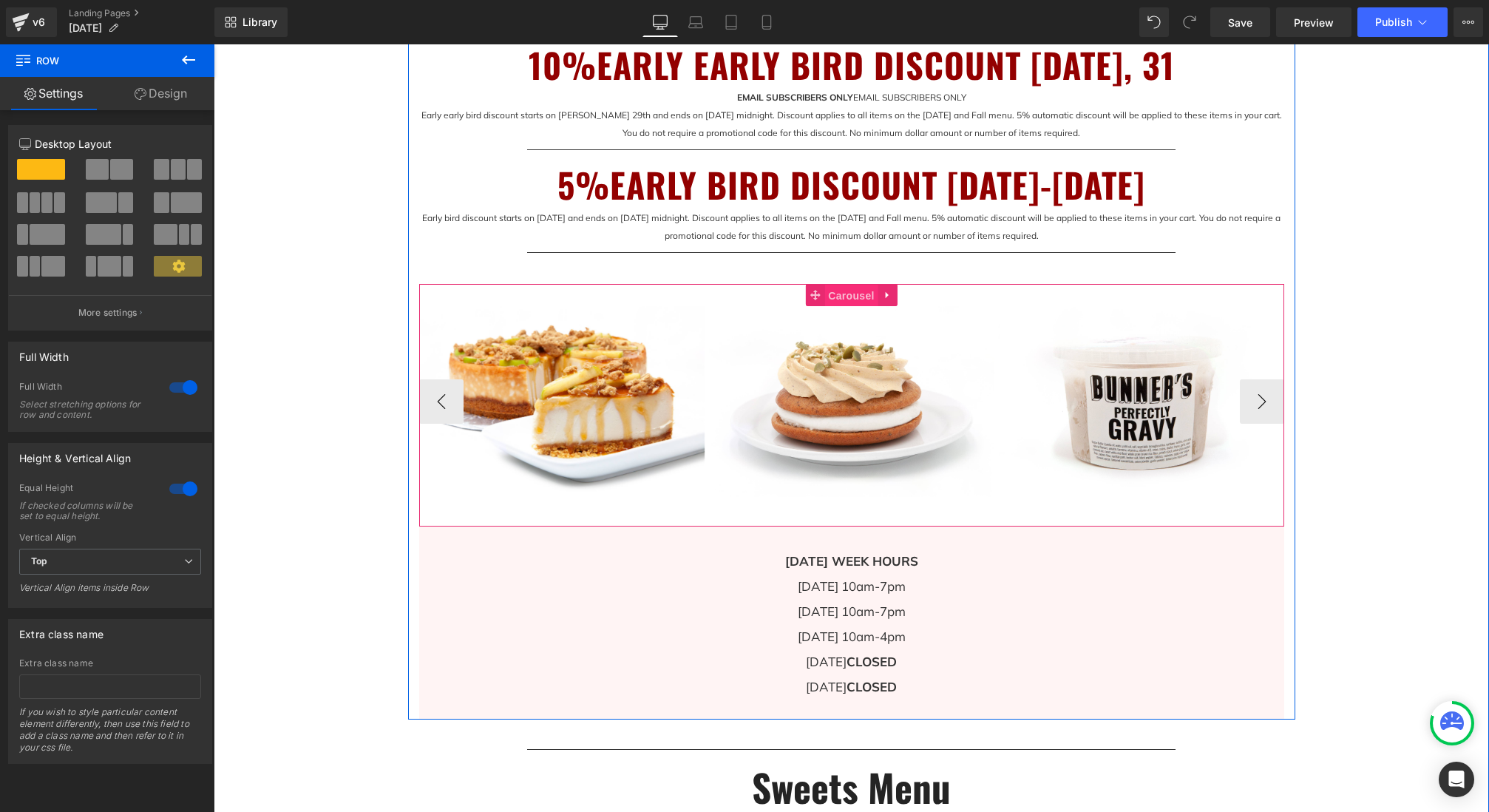
click at [859, 294] on span "Carousel" at bounding box center [850, 295] width 53 height 22
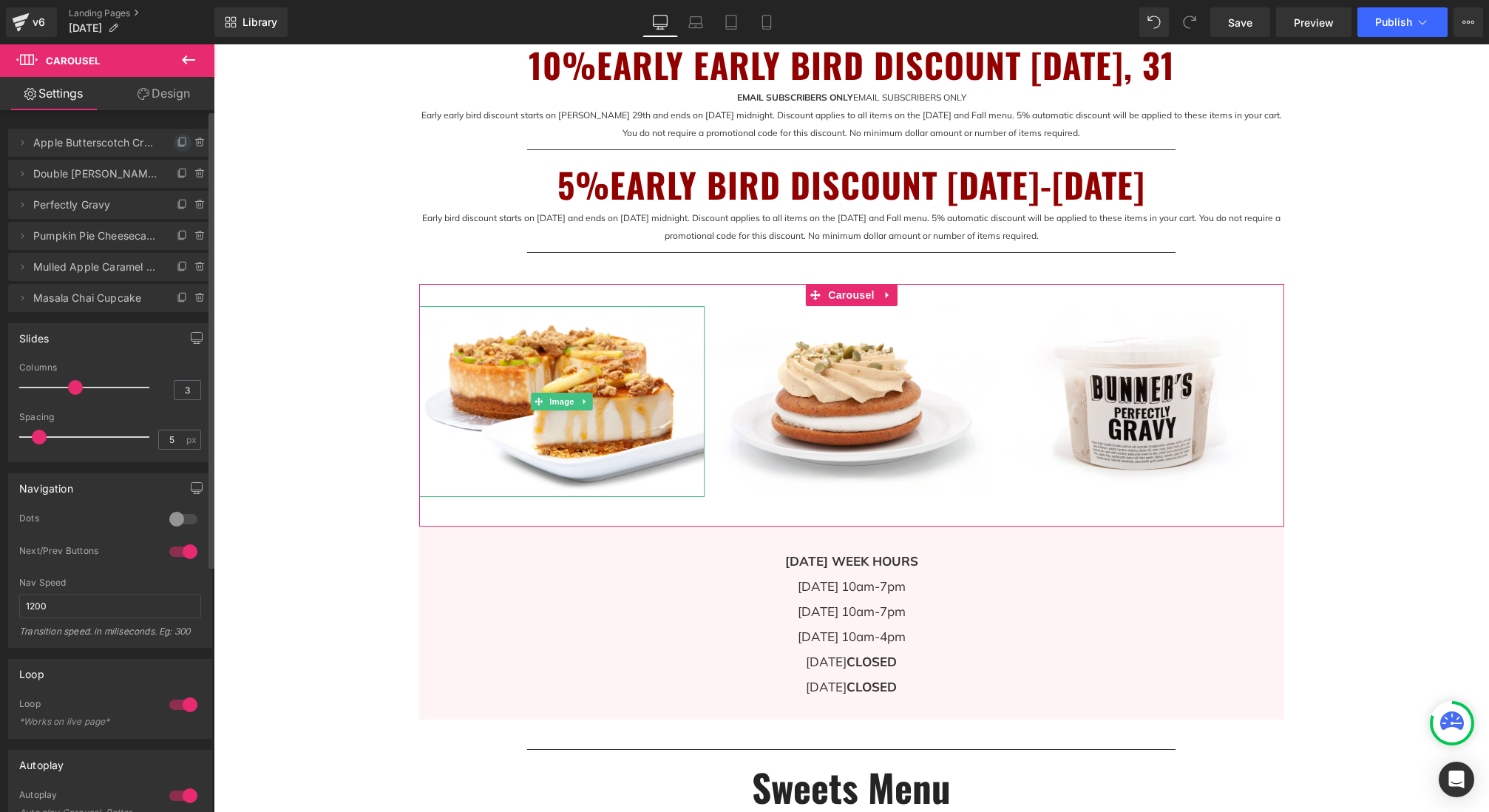
click at [179, 139] on icon at bounding box center [183, 143] width 12 height 12
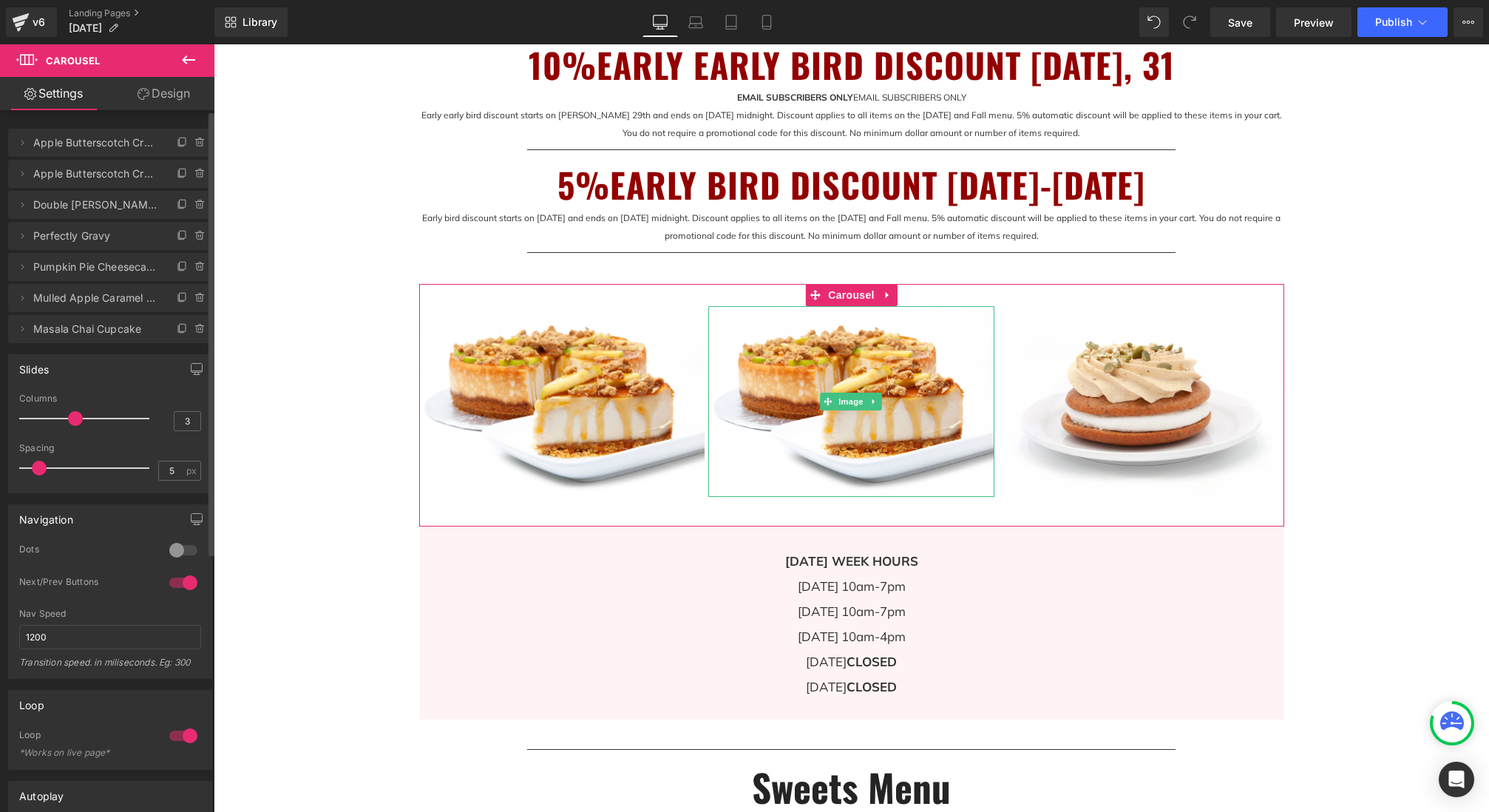
click at [87, 174] on span "Apple Butterscotch Crunch Cheesecake 7" at bounding box center [95, 173] width 125 height 28
click at [19, 172] on icon at bounding box center [23, 174] width 12 height 12
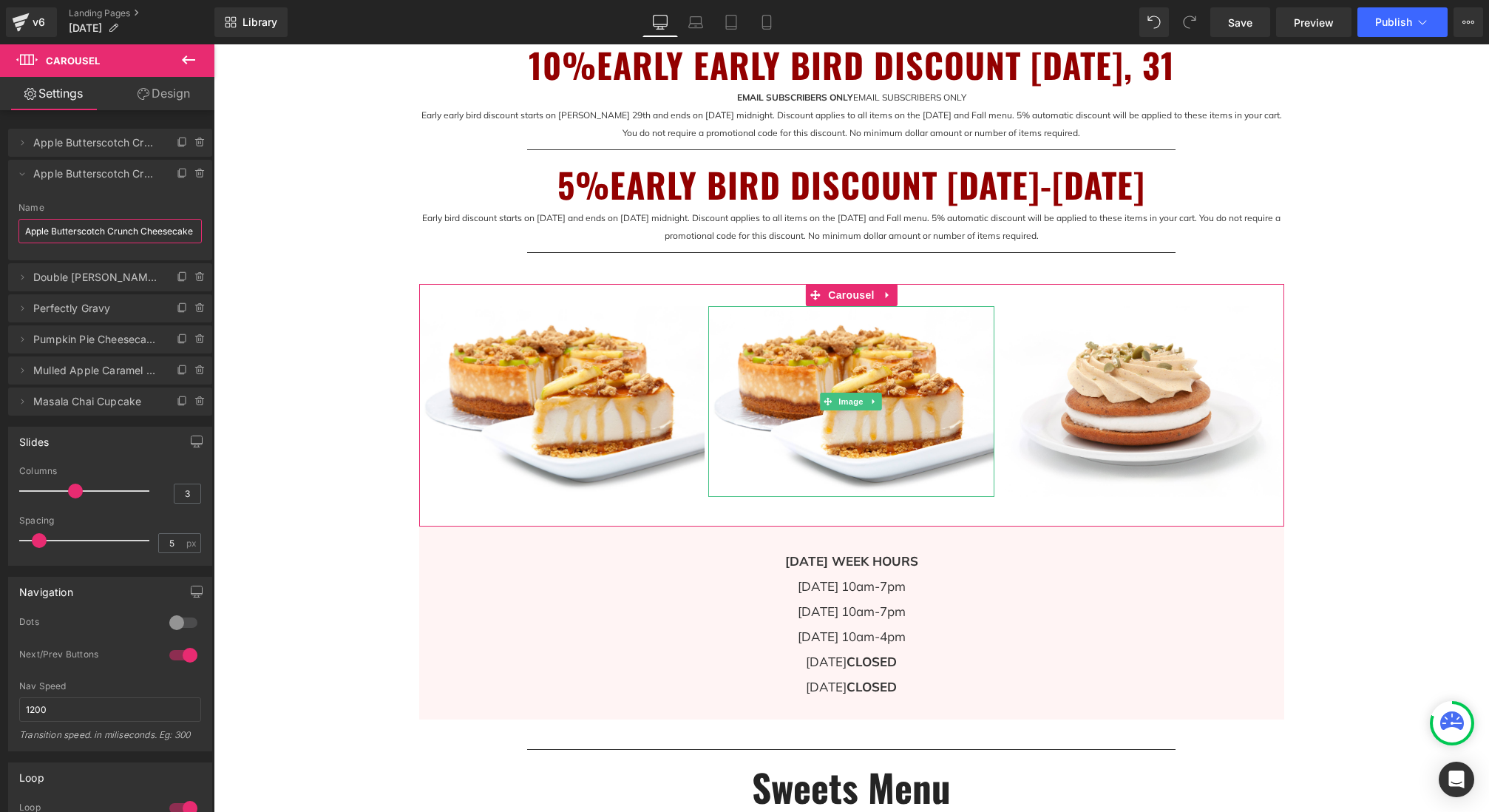
scroll to position [0, 11]
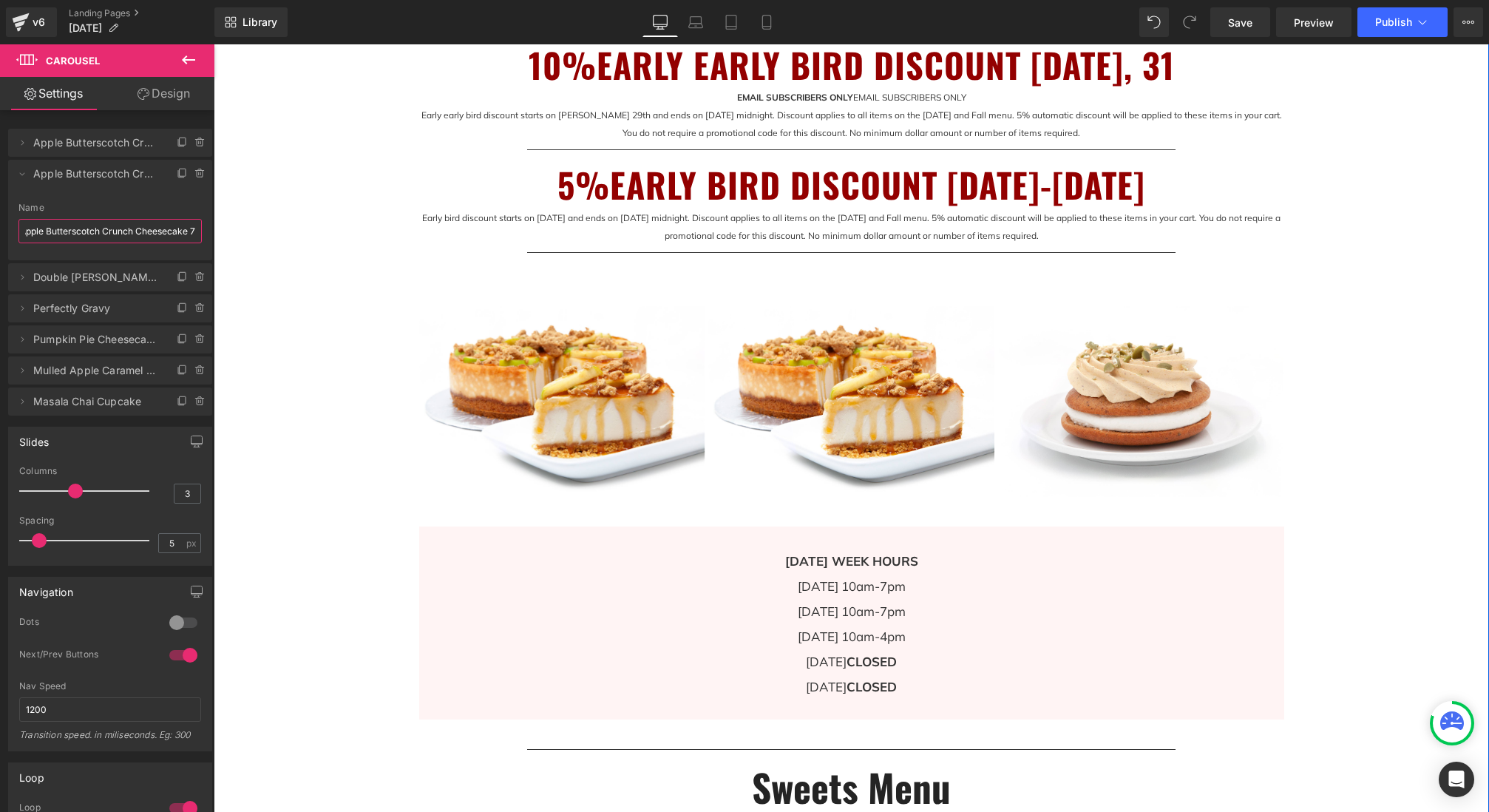
drag, startPoint x: 239, startPoint y: 275, endPoint x: 252, endPoint y: 237, distance: 40.2
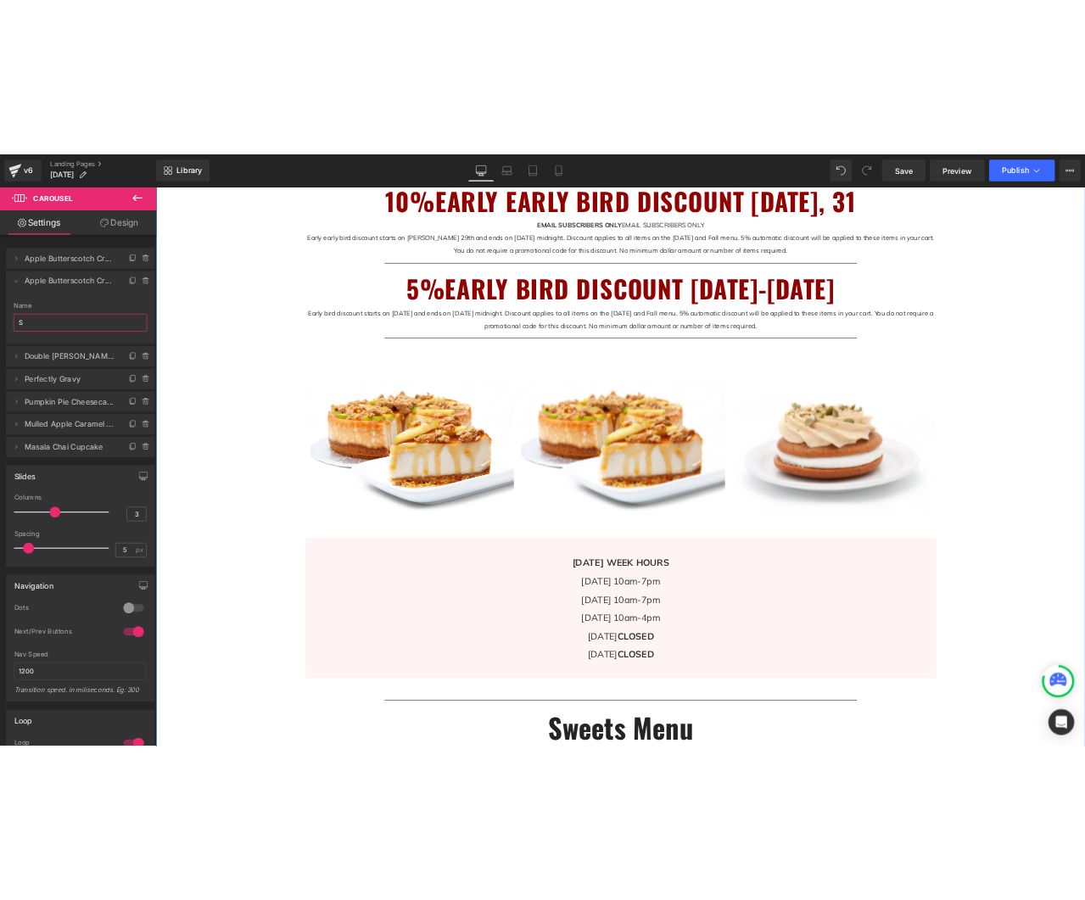
scroll to position [0, 0]
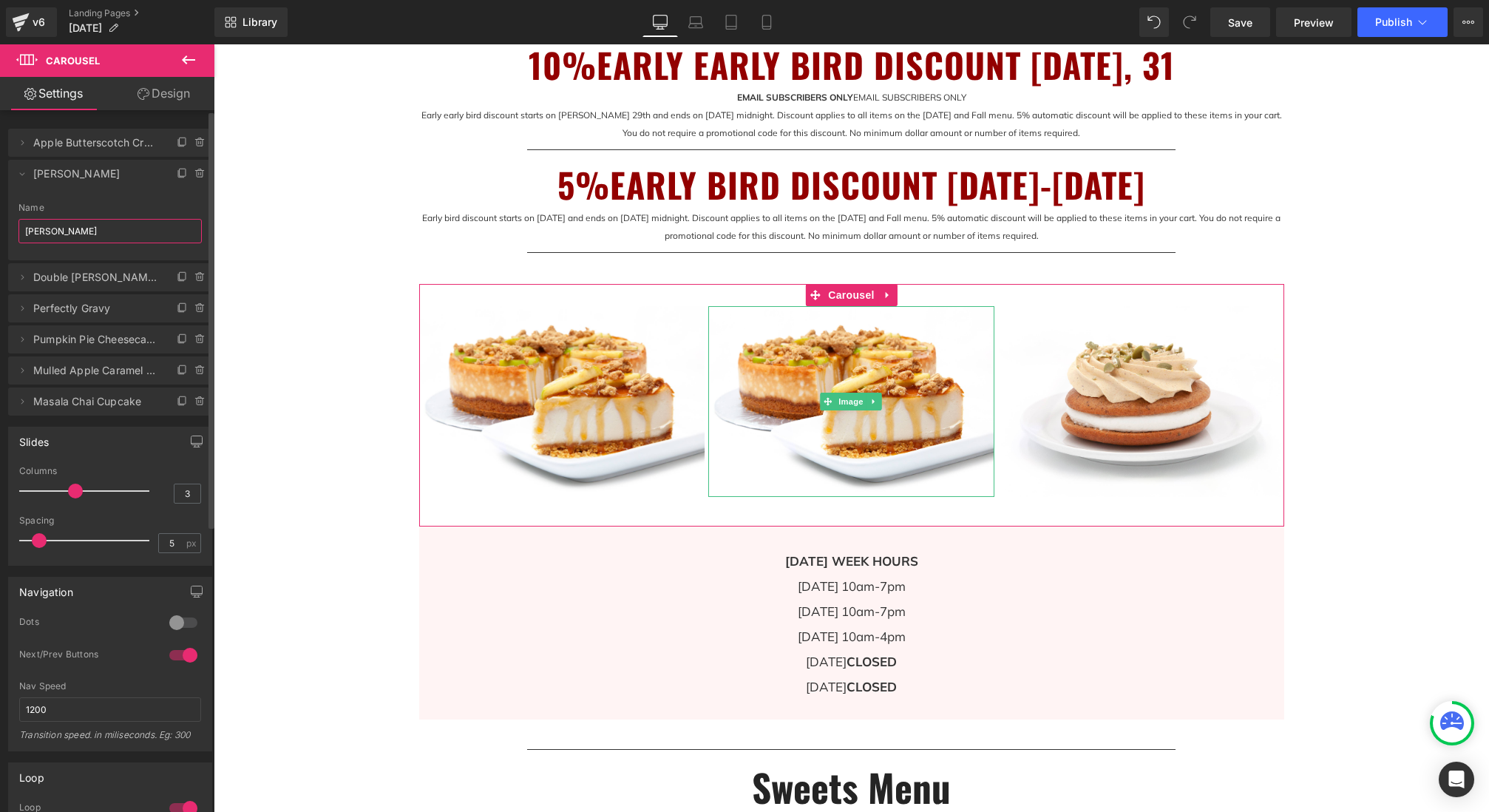
click at [71, 228] on input "[PERSON_NAME]" at bounding box center [110, 231] width 183 height 24
click at [71, 232] on input "[PERSON_NAME]" at bounding box center [110, 231] width 183 height 24
click at [76, 233] on input "[PERSON_NAME]" at bounding box center [110, 231] width 183 height 24
type input "[PERSON_NAME] Cookie"
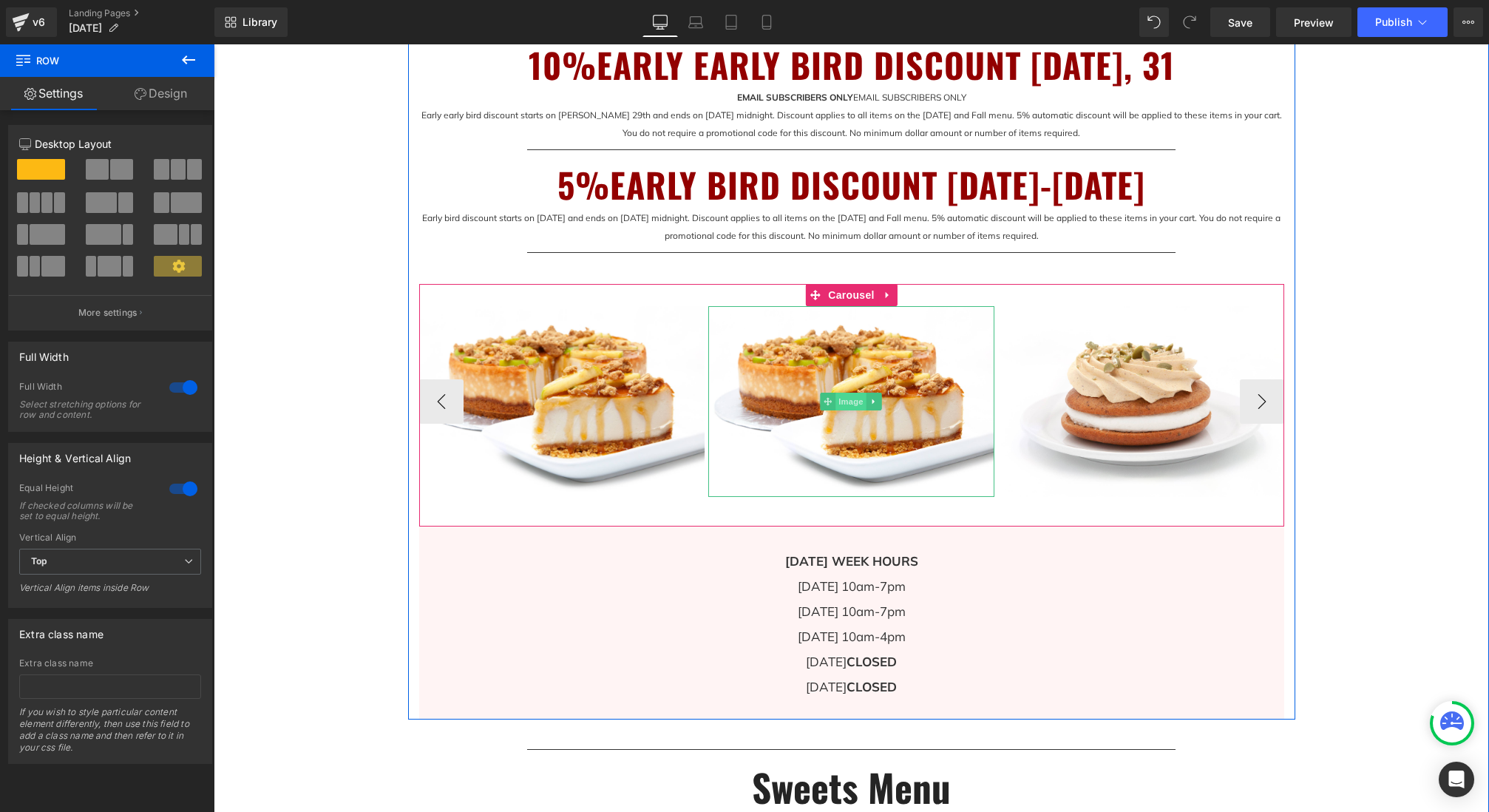
click at [851, 403] on span "Image" at bounding box center [852, 402] width 31 height 17
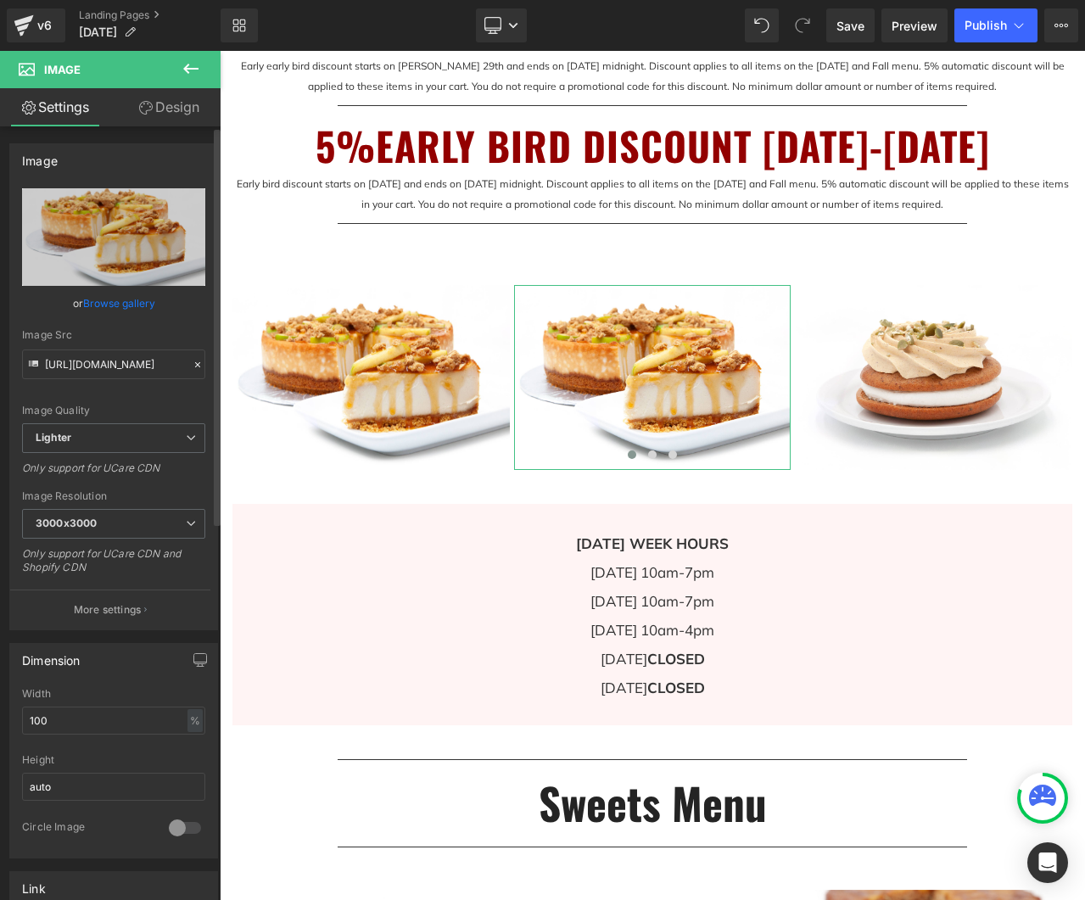
click at [125, 306] on link "Browse gallery" at bounding box center [119, 303] width 72 height 30
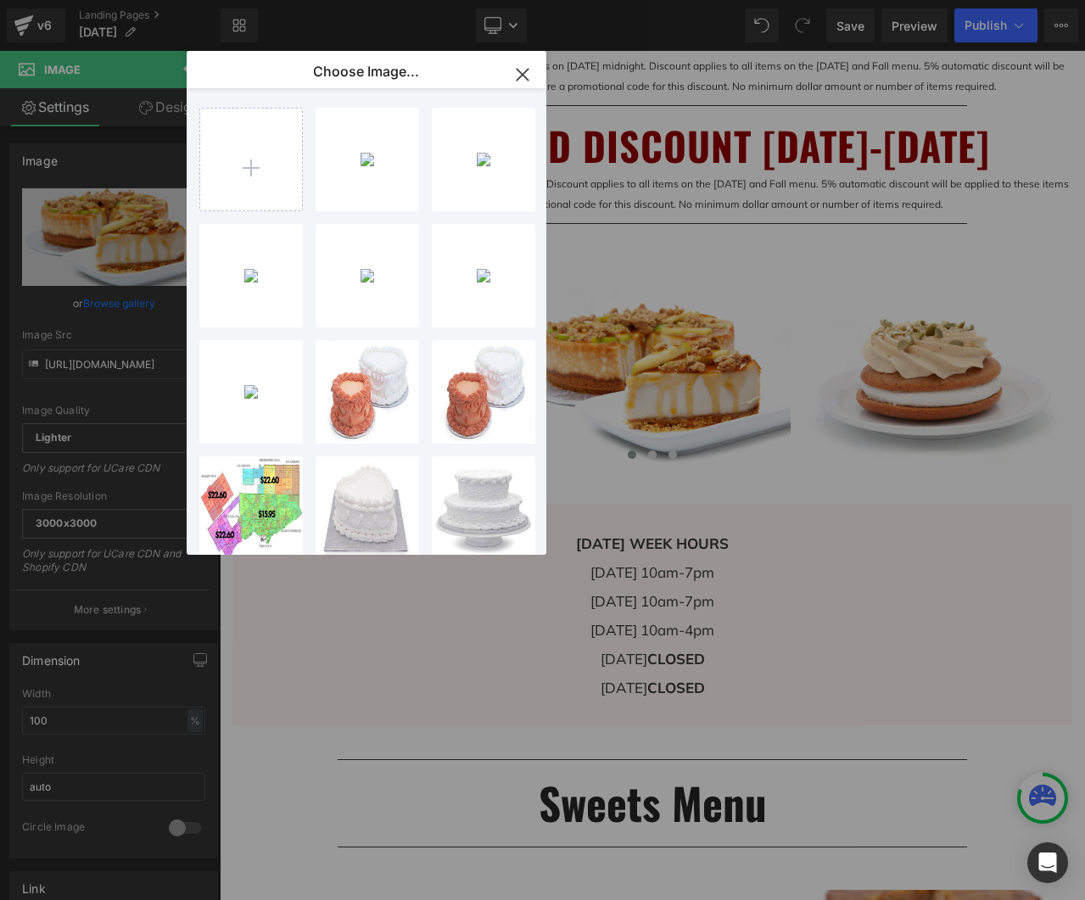
type input "C:\fakepath\IMG_6686 purple cat.jpg"
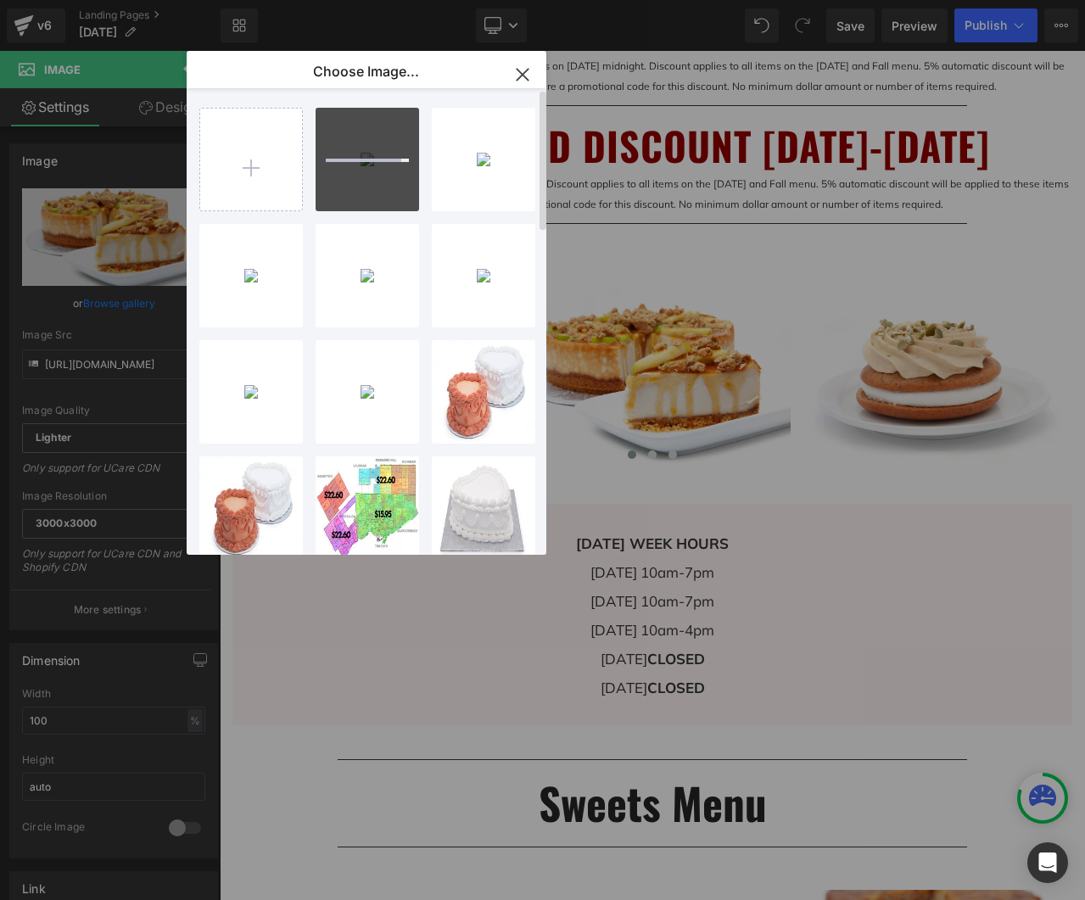
click at [421, 215] on div "IMG_668... cat.jpg 842.44 KB Delete image? Yes No IMG_150...1.jpg 777.51 KB Del…" at bounding box center [376, 324] width 354 height 473
click at [374, 189] on div "IMG_668... cat.jpg 842.44 KB" at bounding box center [368, 160] width 104 height 104
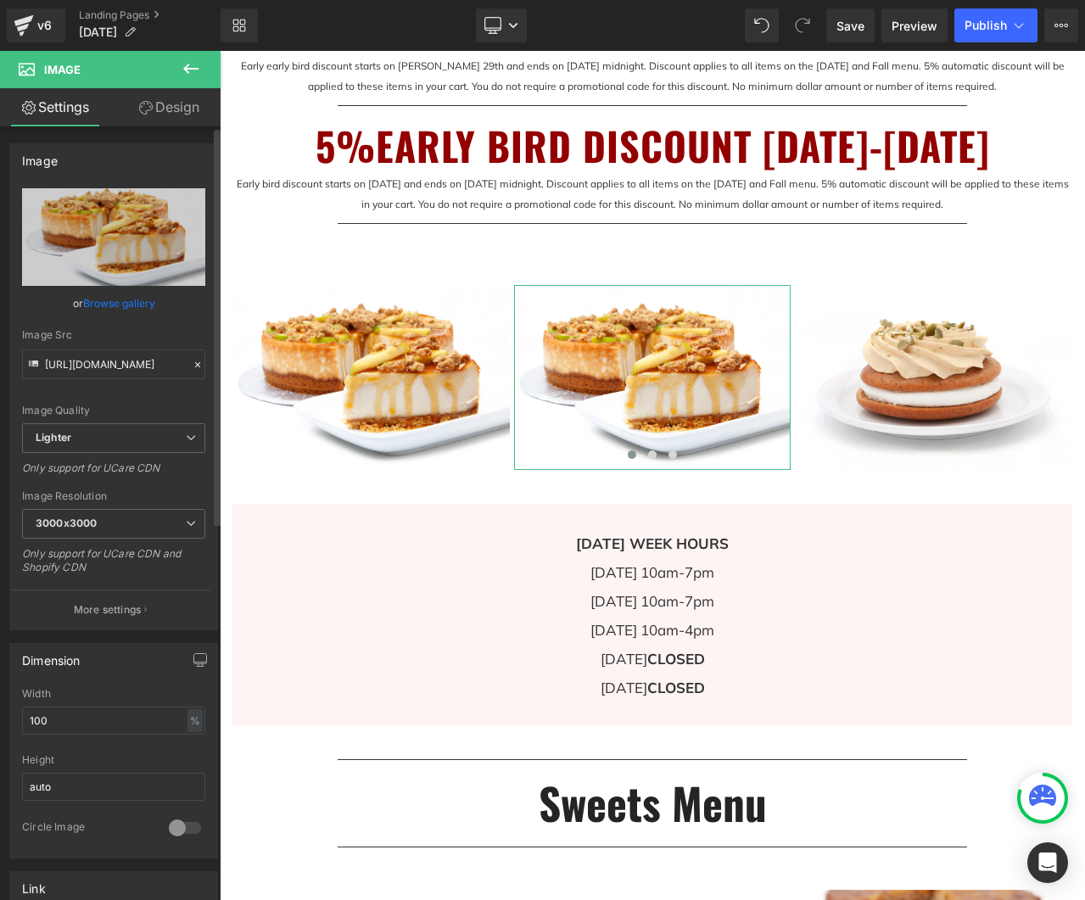
click at [123, 305] on link "Browse gallery" at bounding box center [119, 303] width 72 height 30
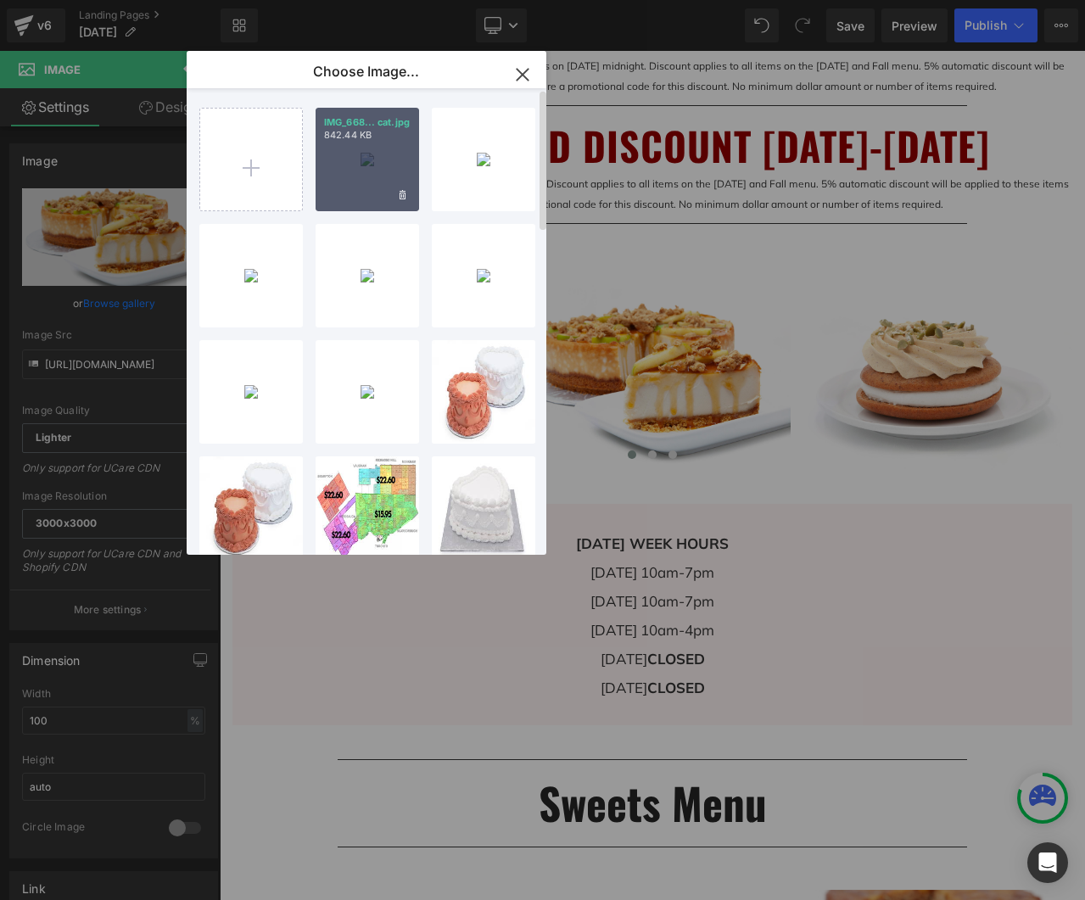
click at [361, 161] on div "IMG_668... cat.jpg 842.44 KB" at bounding box center [368, 160] width 104 height 104
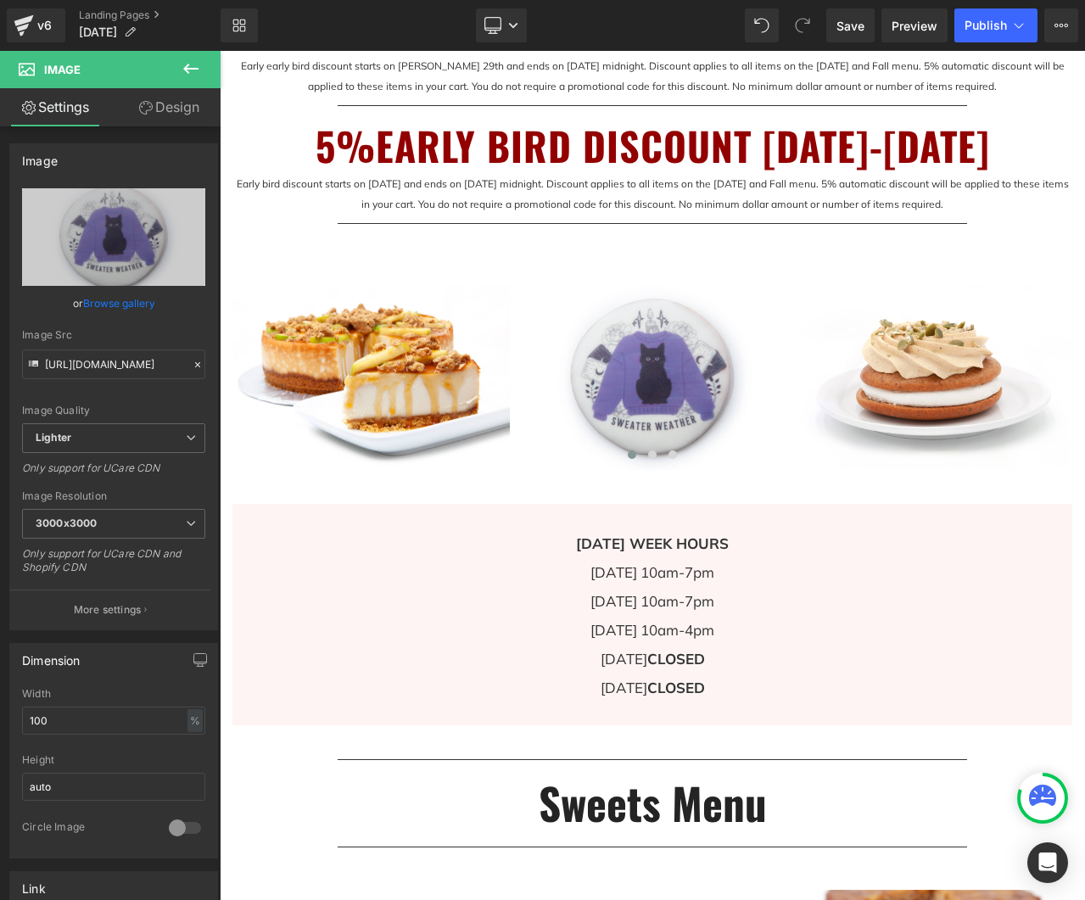
click at [192, 70] on icon at bounding box center [191, 69] width 20 height 20
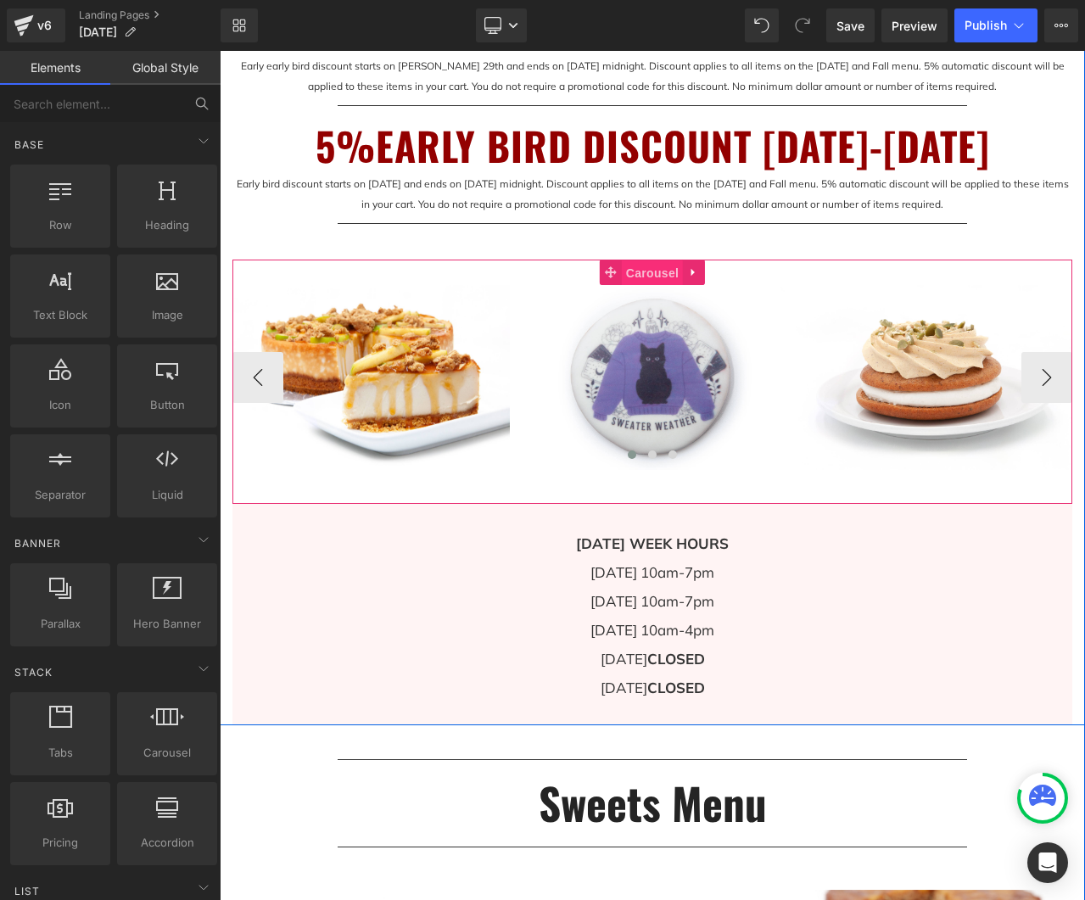
click at [667, 286] on span "Carousel" at bounding box center [652, 272] width 61 height 25
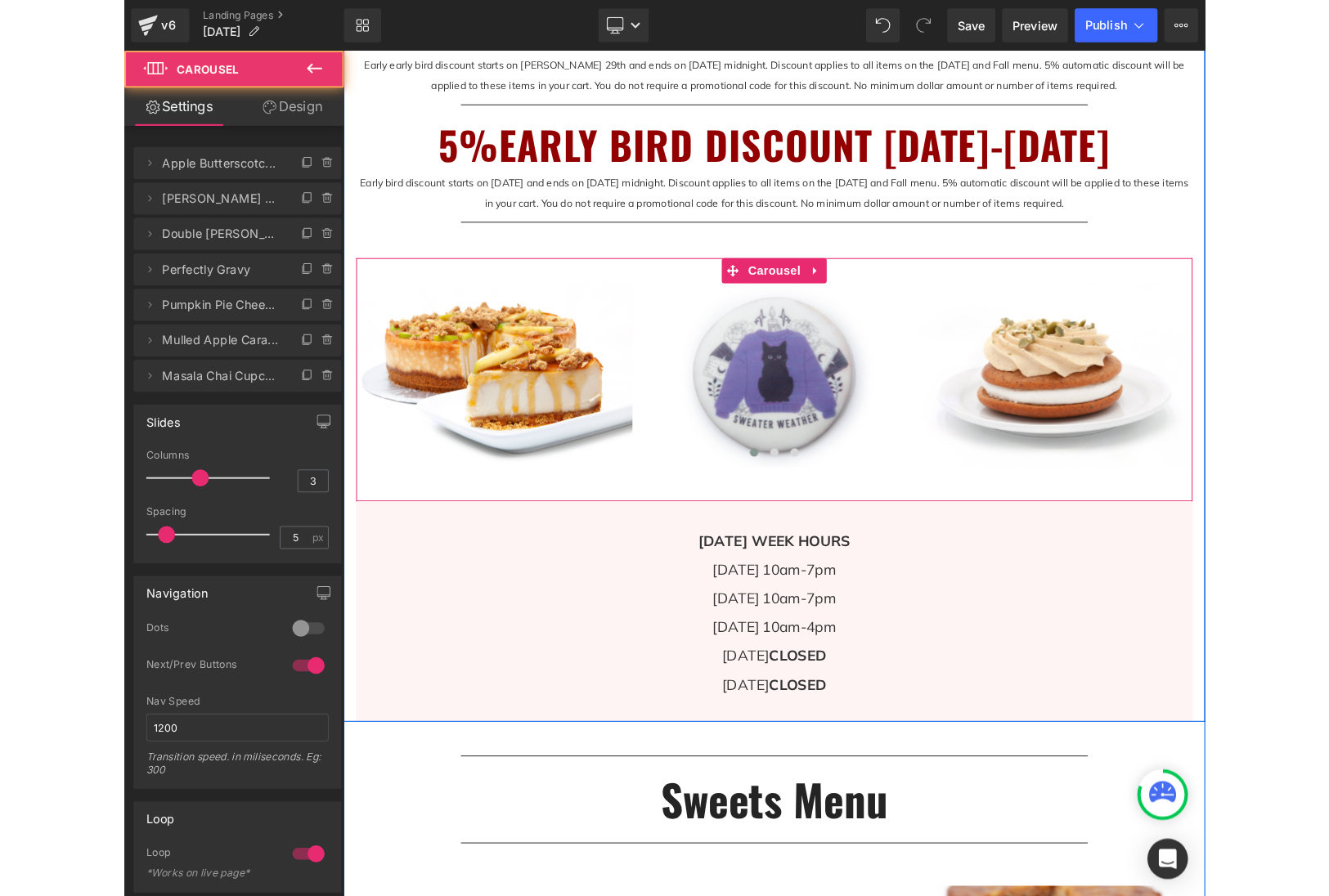
scroll to position [1006, 0]
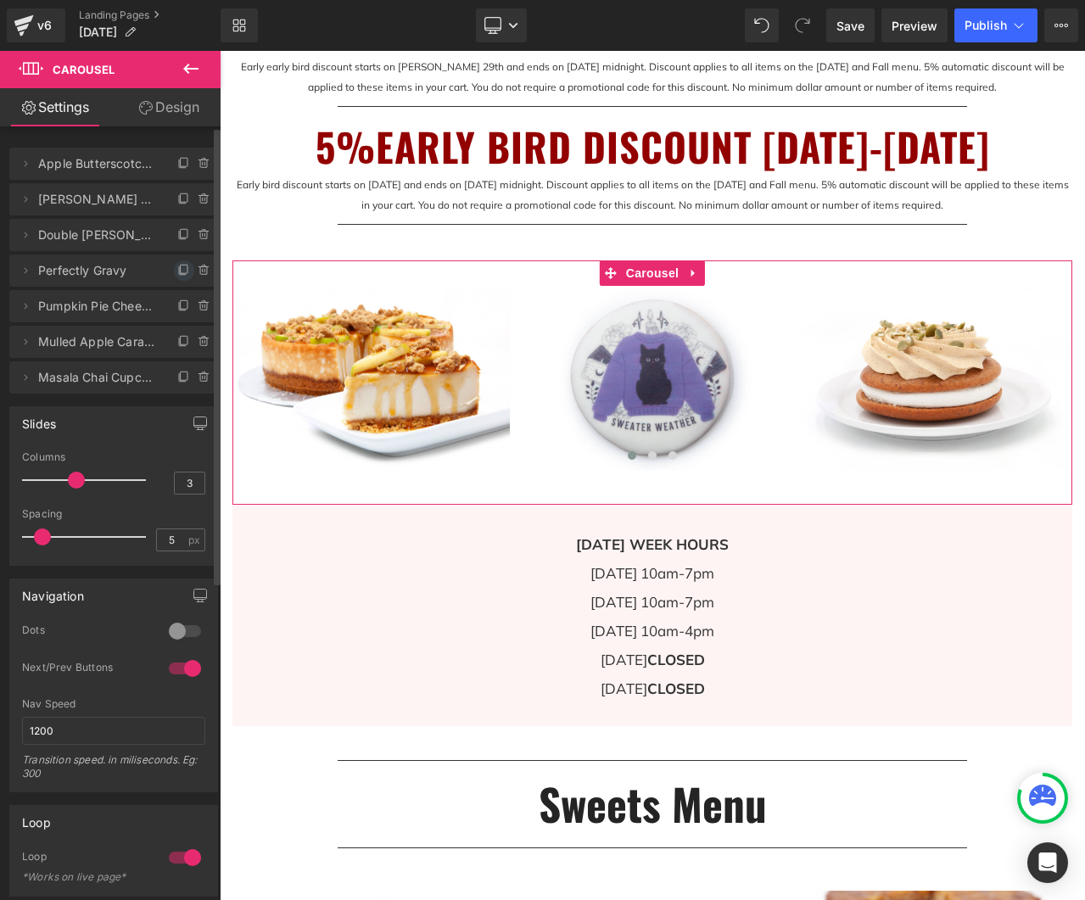
click at [177, 267] on icon at bounding box center [184, 271] width 14 height 14
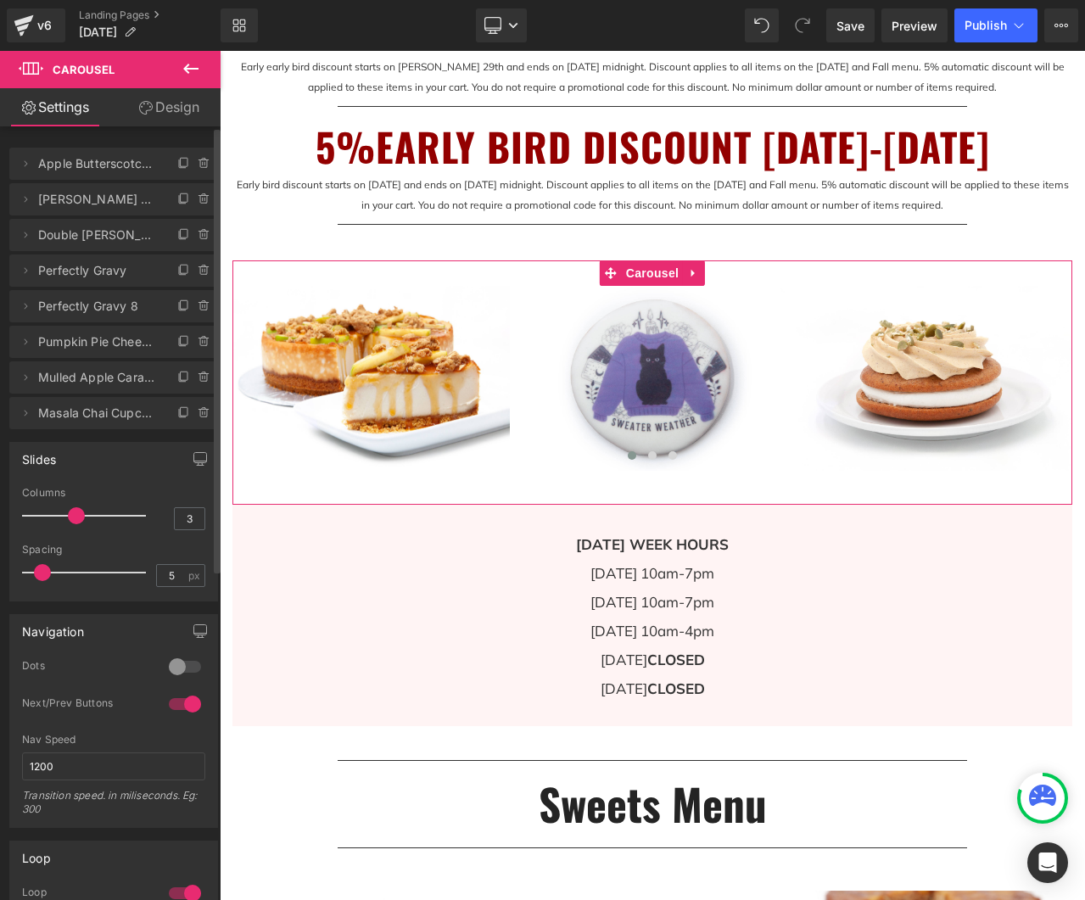
click at [113, 278] on span "Perfectly Gravy" at bounding box center [96, 271] width 117 height 32
click at [25, 272] on icon at bounding box center [26, 271] width 14 height 14
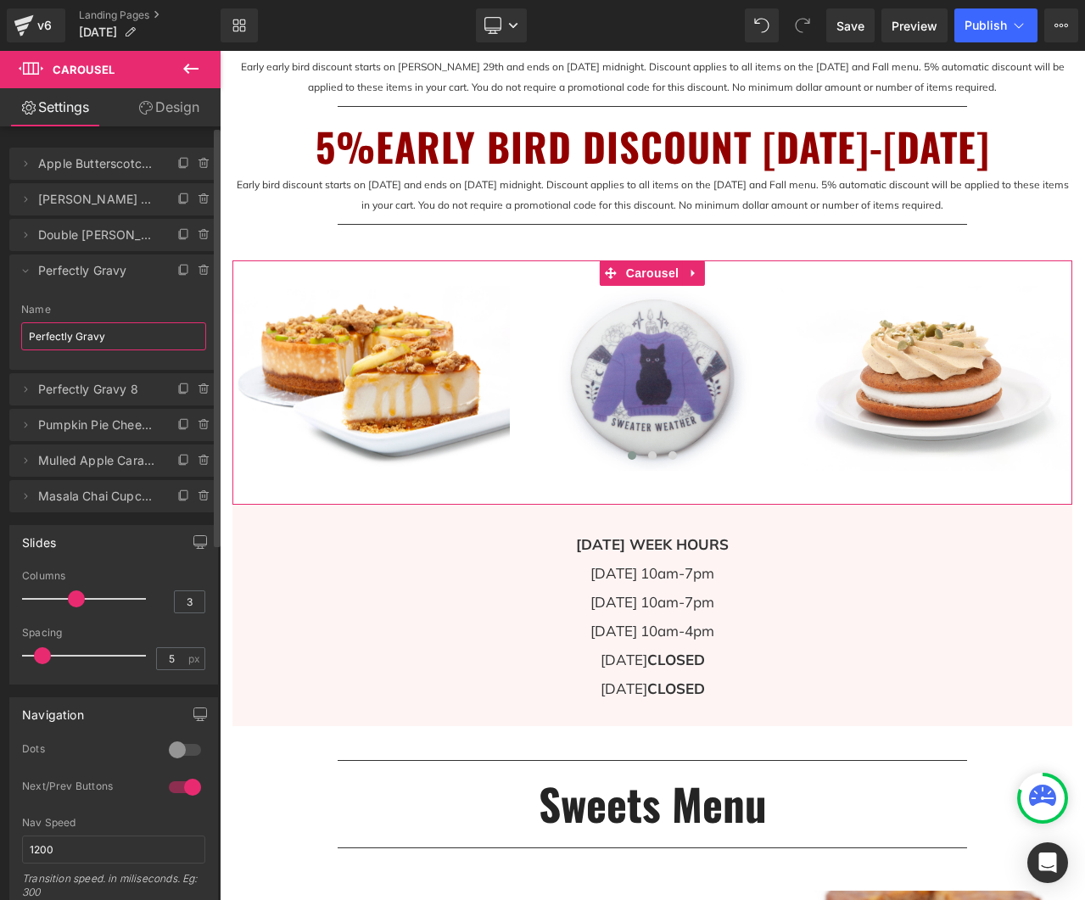
drag, startPoint x: 119, startPoint y: 333, endPoint x: 18, endPoint y: 325, distance: 101.3
click at [14, 323] on div "Perfectly Gravy Name Perfectly Gravy" at bounding box center [113, 337] width 209 height 66
click at [91, 277] on span "Apple Strudel Bar" at bounding box center [96, 271] width 117 height 32
type input "Apple Strudel Bar"
click at [25, 274] on icon at bounding box center [26, 271] width 14 height 14
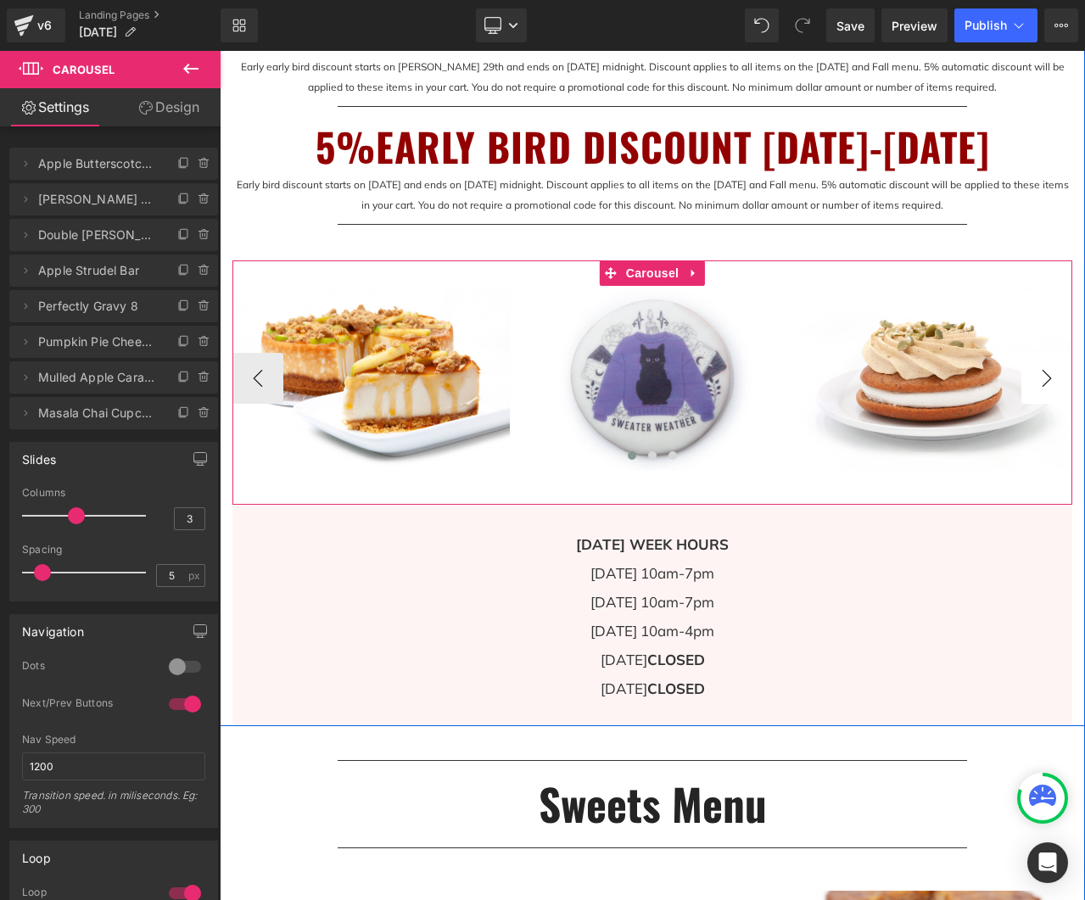
click at [1063, 404] on button "›" at bounding box center [1047, 378] width 51 height 51
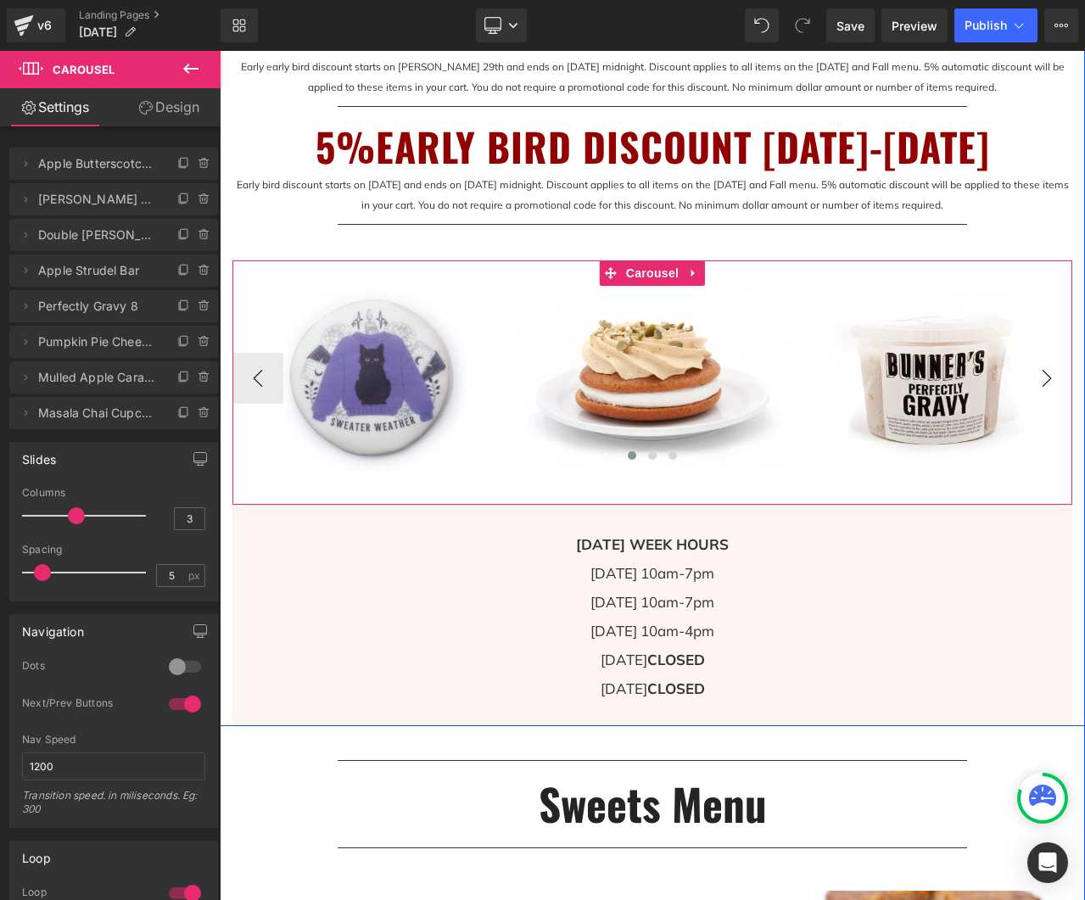
click at [1050, 404] on button "›" at bounding box center [1047, 378] width 51 height 51
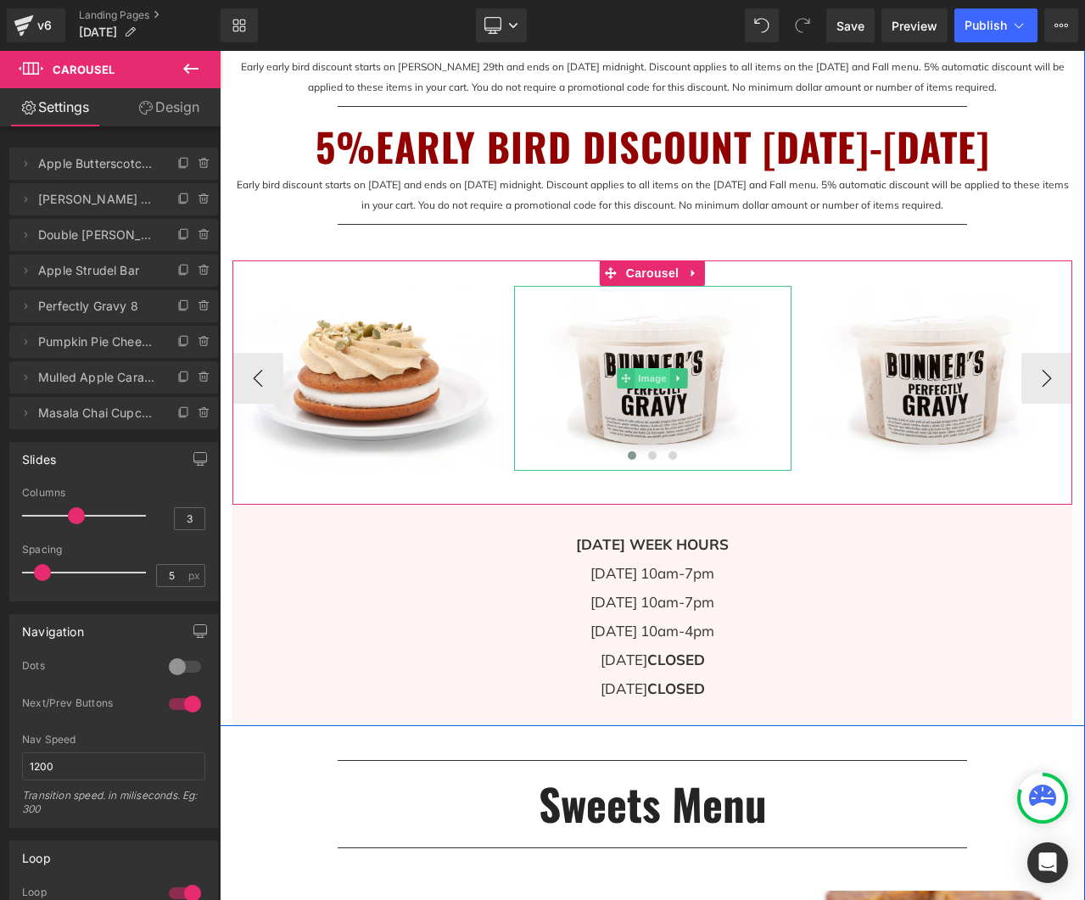
click at [661, 389] on span "Image" at bounding box center [653, 378] width 36 height 20
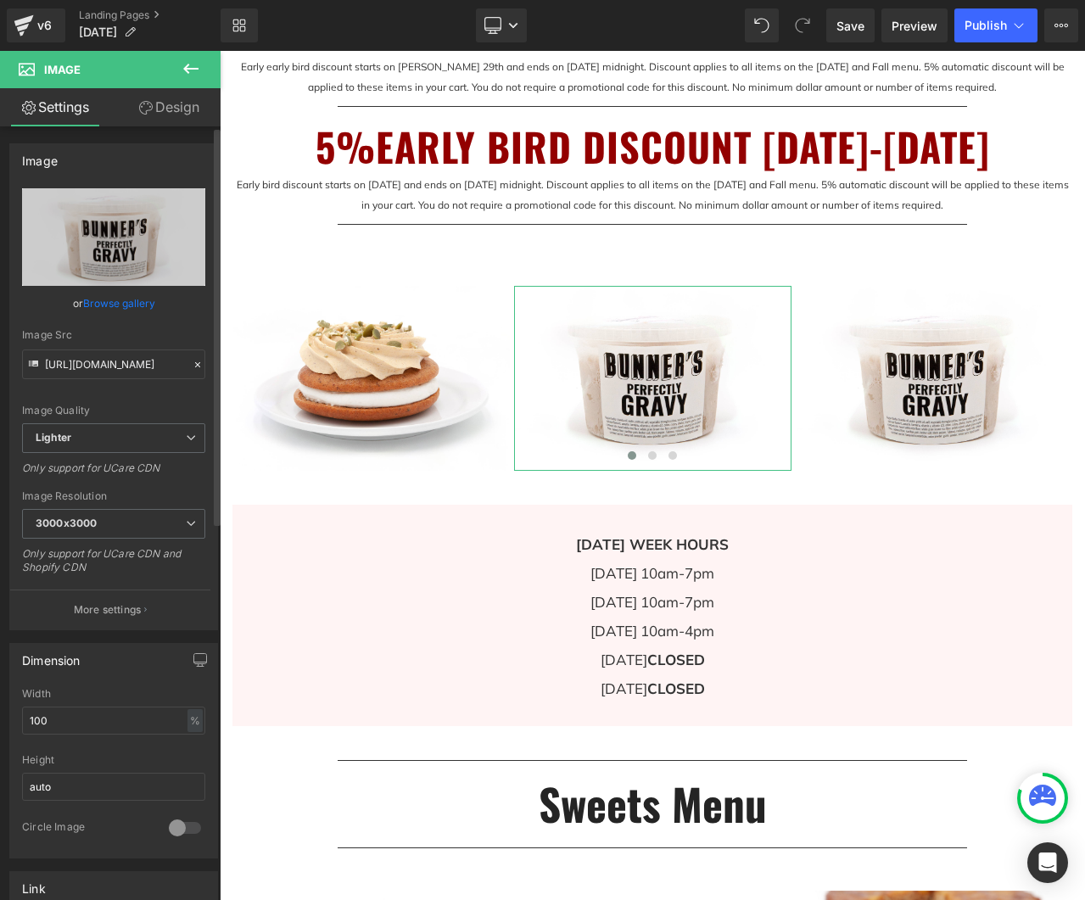
click at [132, 303] on link "Browse gallery" at bounding box center [119, 303] width 72 height 30
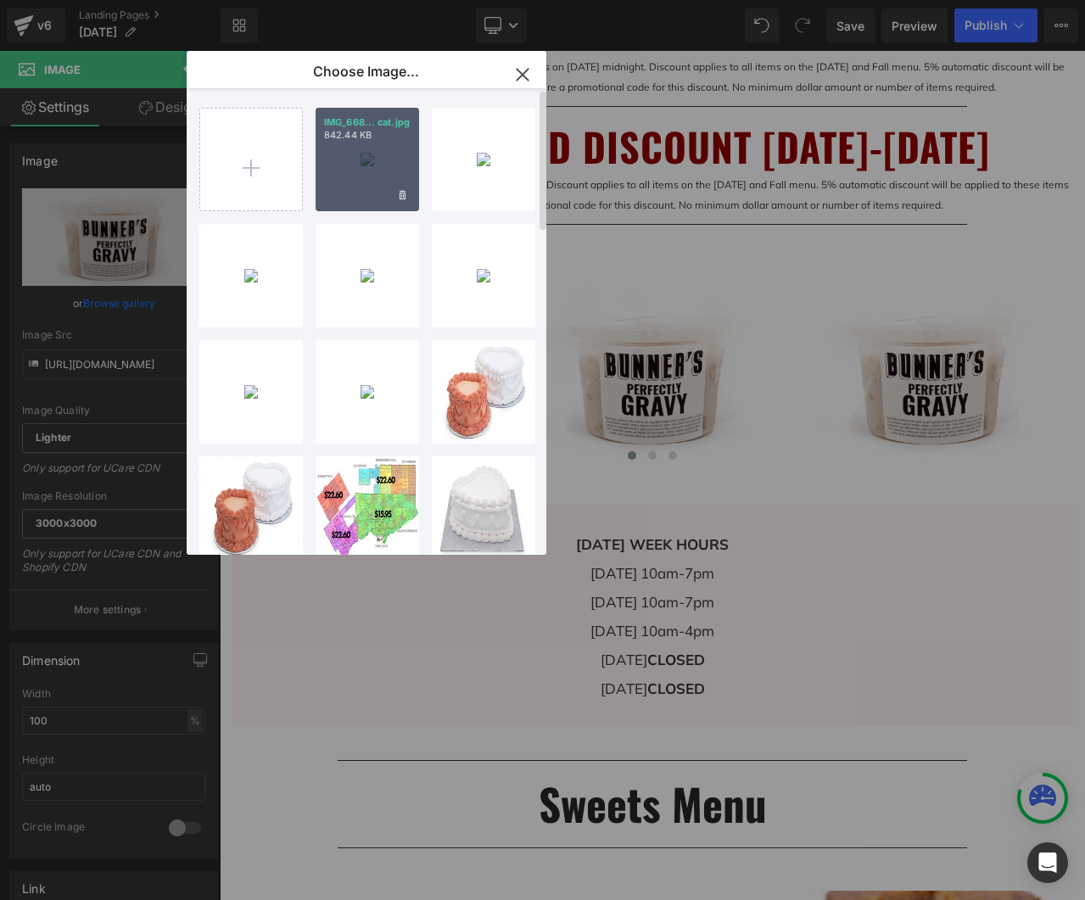
type input "C:\fakepath\IMG_6616 apple cinnamon bar corner shot.jpg"
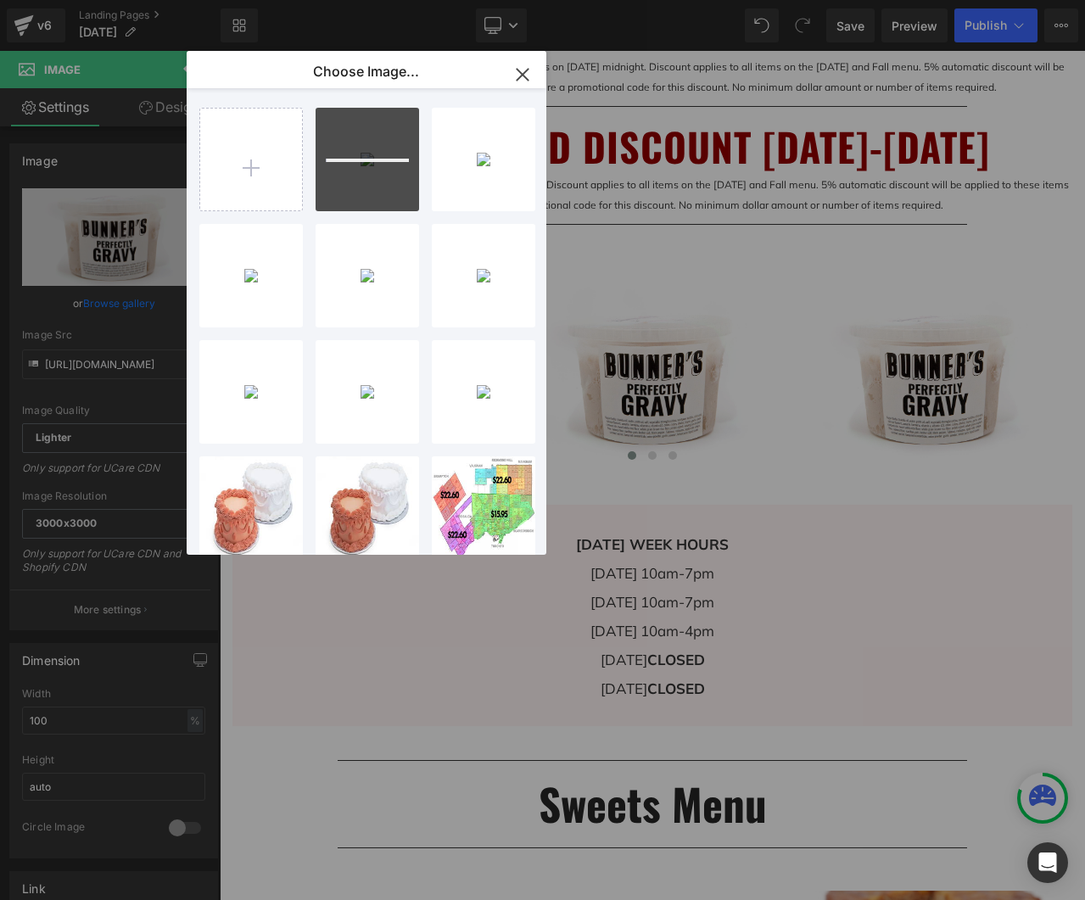
click at [473, 75] on div "Choose Image..." at bounding box center [367, 72] width 360 height 43
click at [365, 191] on div "IMG_661...shot.jpg 948.98 KB" at bounding box center [368, 160] width 104 height 104
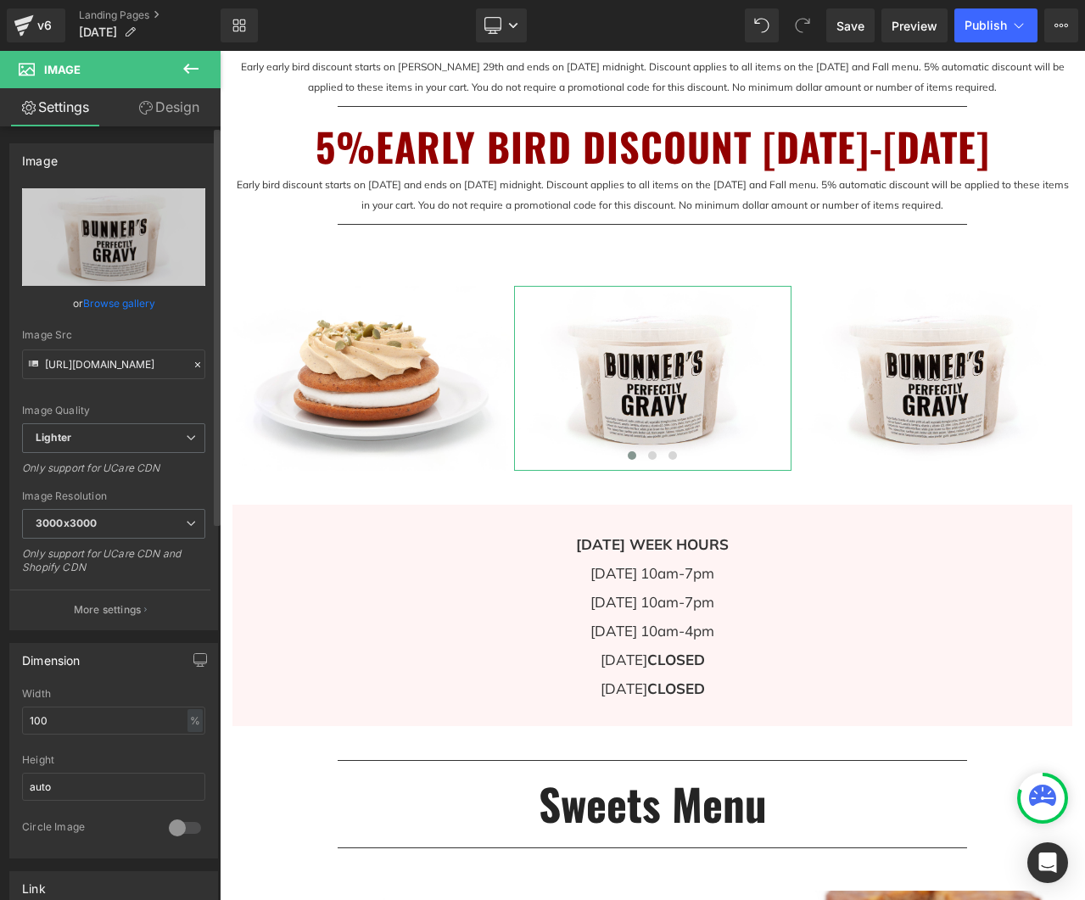
click at [128, 305] on link "Browse gallery" at bounding box center [119, 303] width 72 height 30
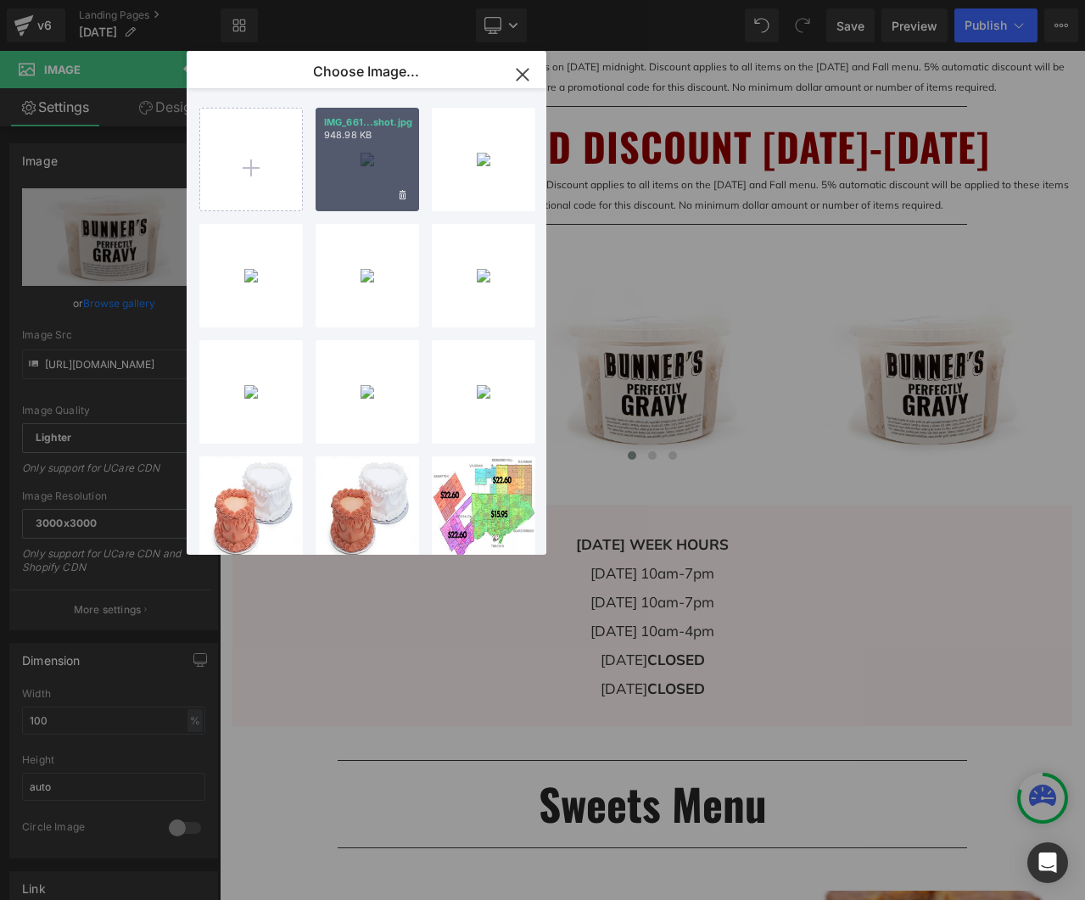
click at [416, 140] on div "IMG_661...shot.jpg 948.98 KB" at bounding box center [368, 160] width 104 height 104
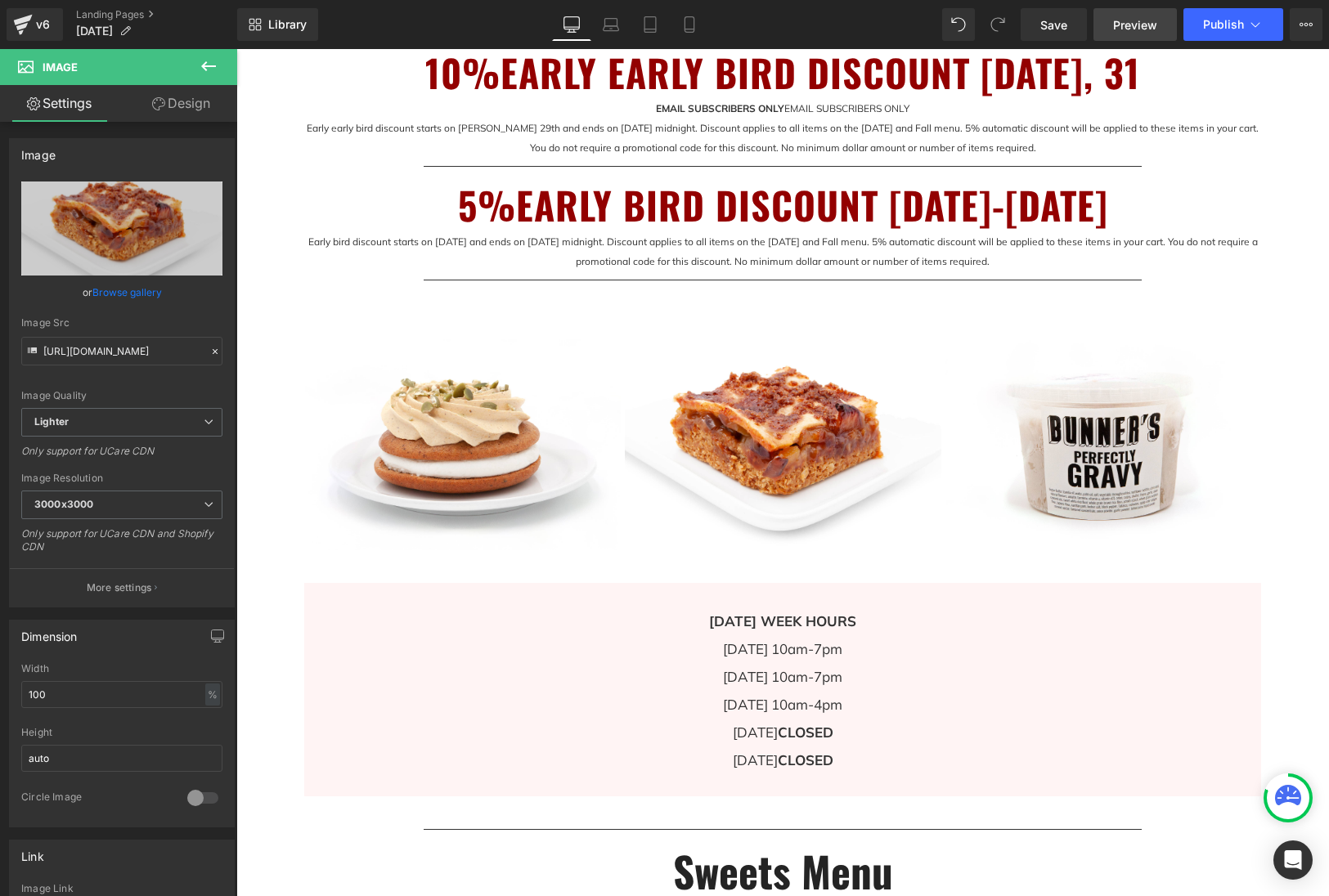
drag, startPoint x: 1056, startPoint y: 25, endPoint x: 1100, endPoint y: 32, distance: 44.6
click at [1057, 25] on span "Save" at bounding box center [1053, 25] width 27 height 17
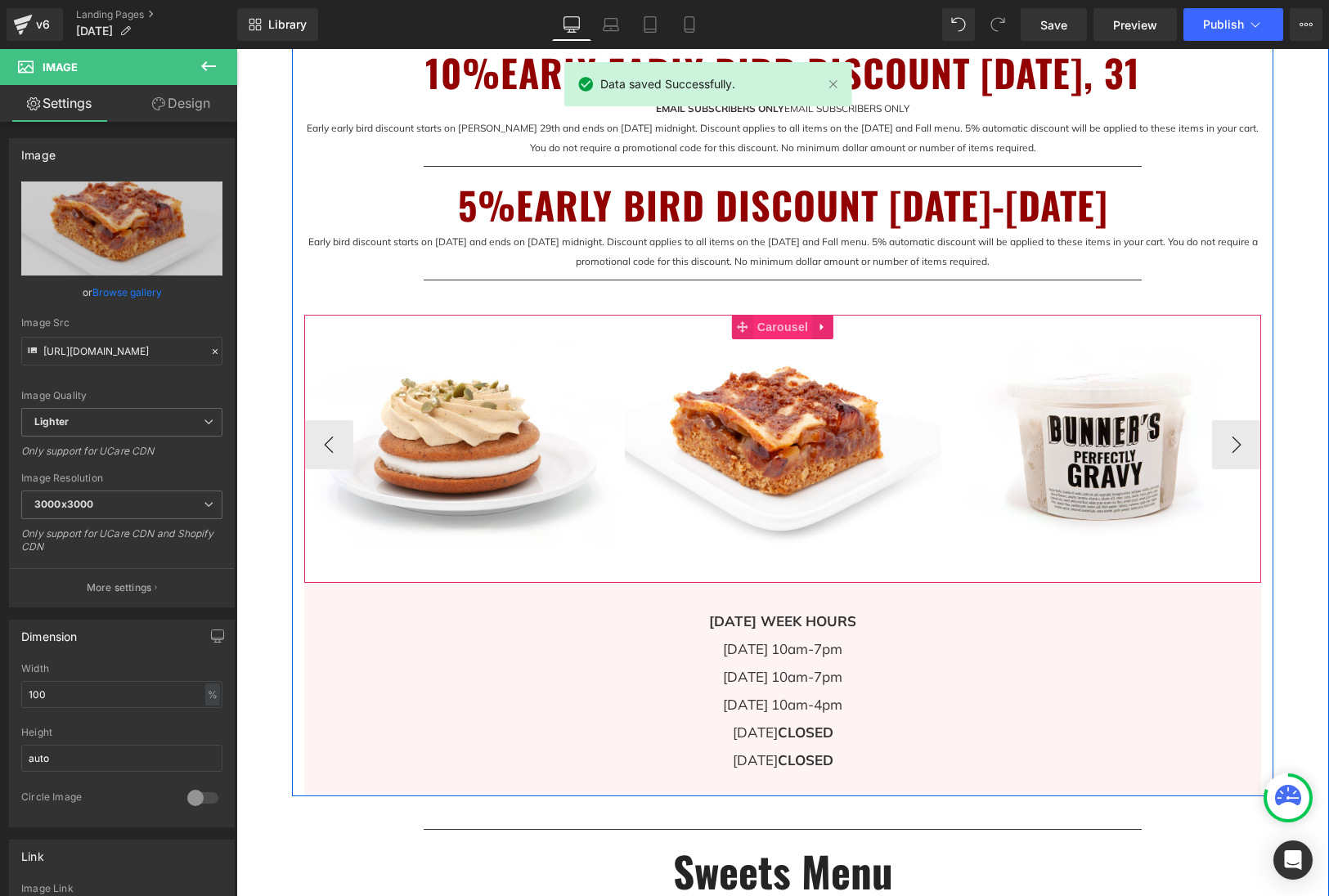
click at [785, 330] on span "Carousel" at bounding box center [782, 327] width 59 height 24
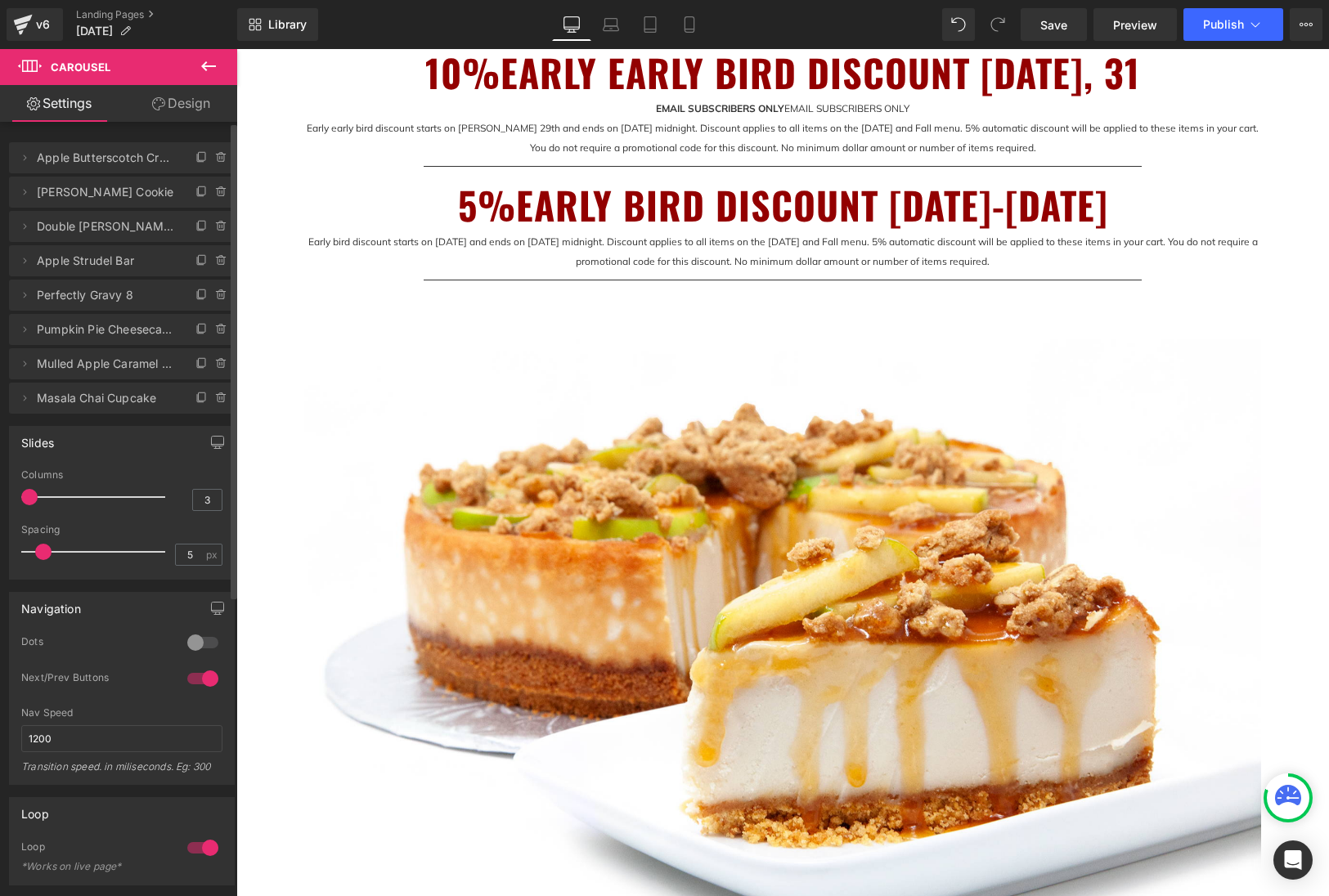
drag, startPoint x: 81, startPoint y: 495, endPoint x: 29, endPoint y: 497, distance: 52.0
click at [29, 497] on span at bounding box center [29, 496] width 16 height 16
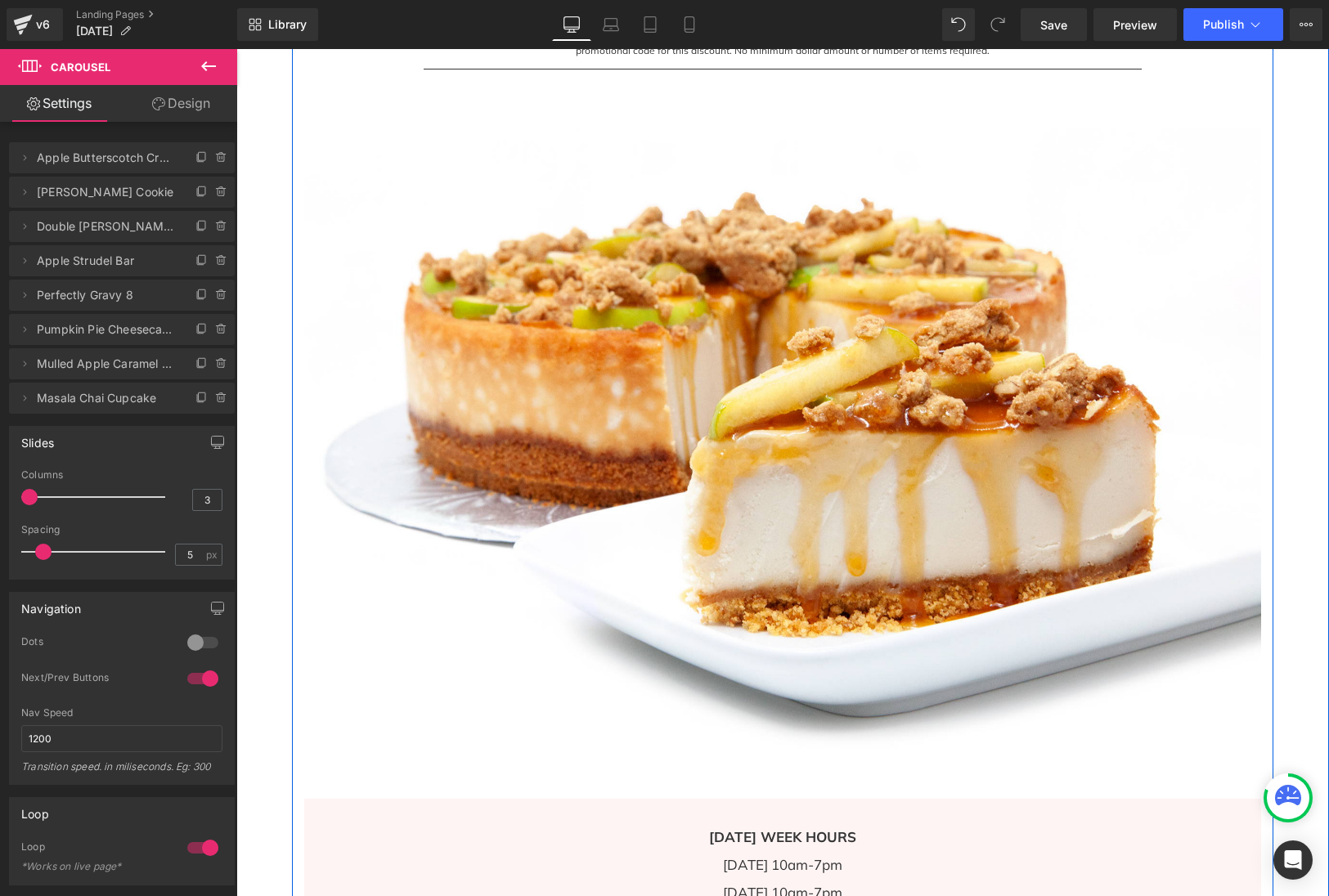
scroll to position [1204, 0]
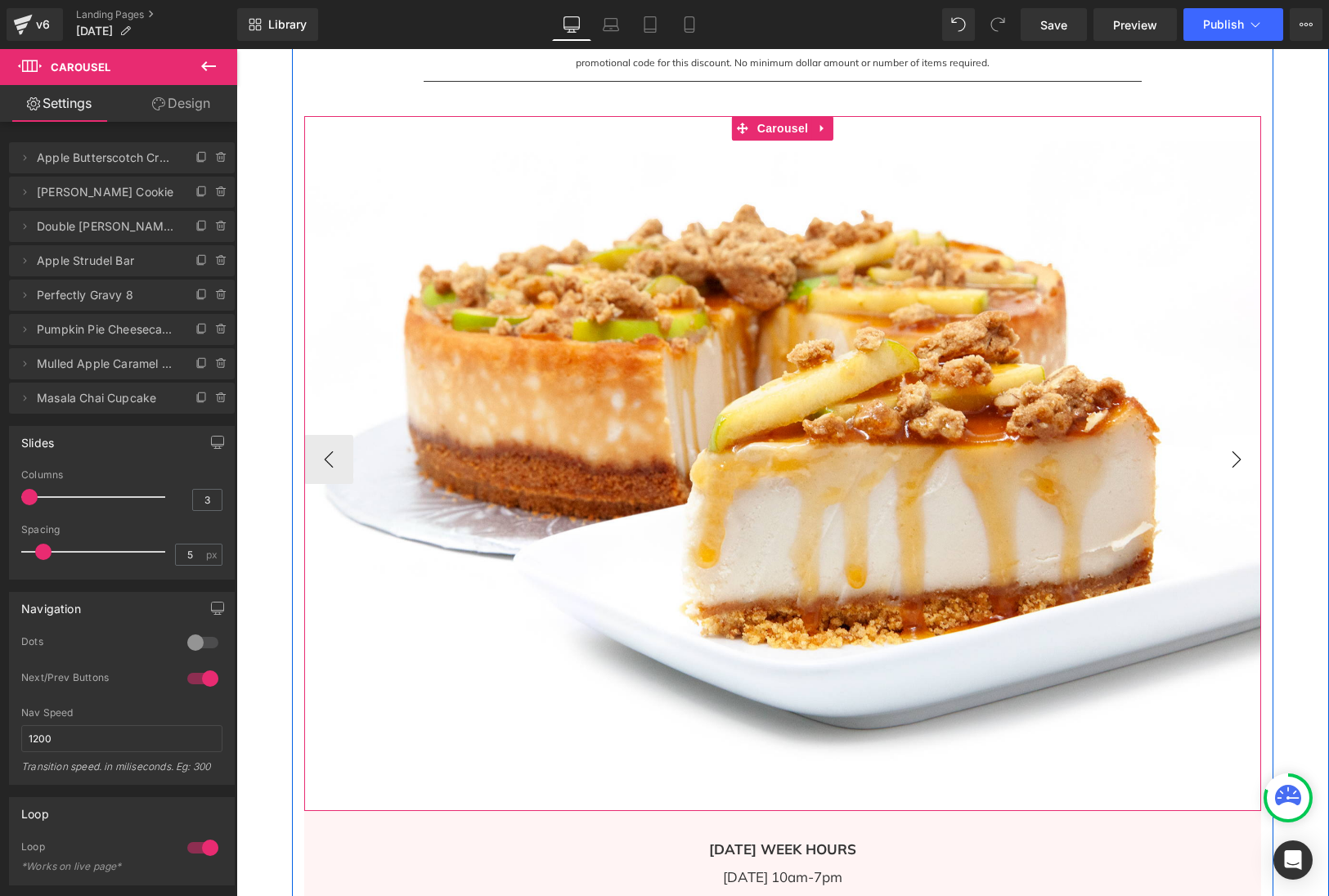
click at [1238, 458] on button "›" at bounding box center [1236, 459] width 49 height 49
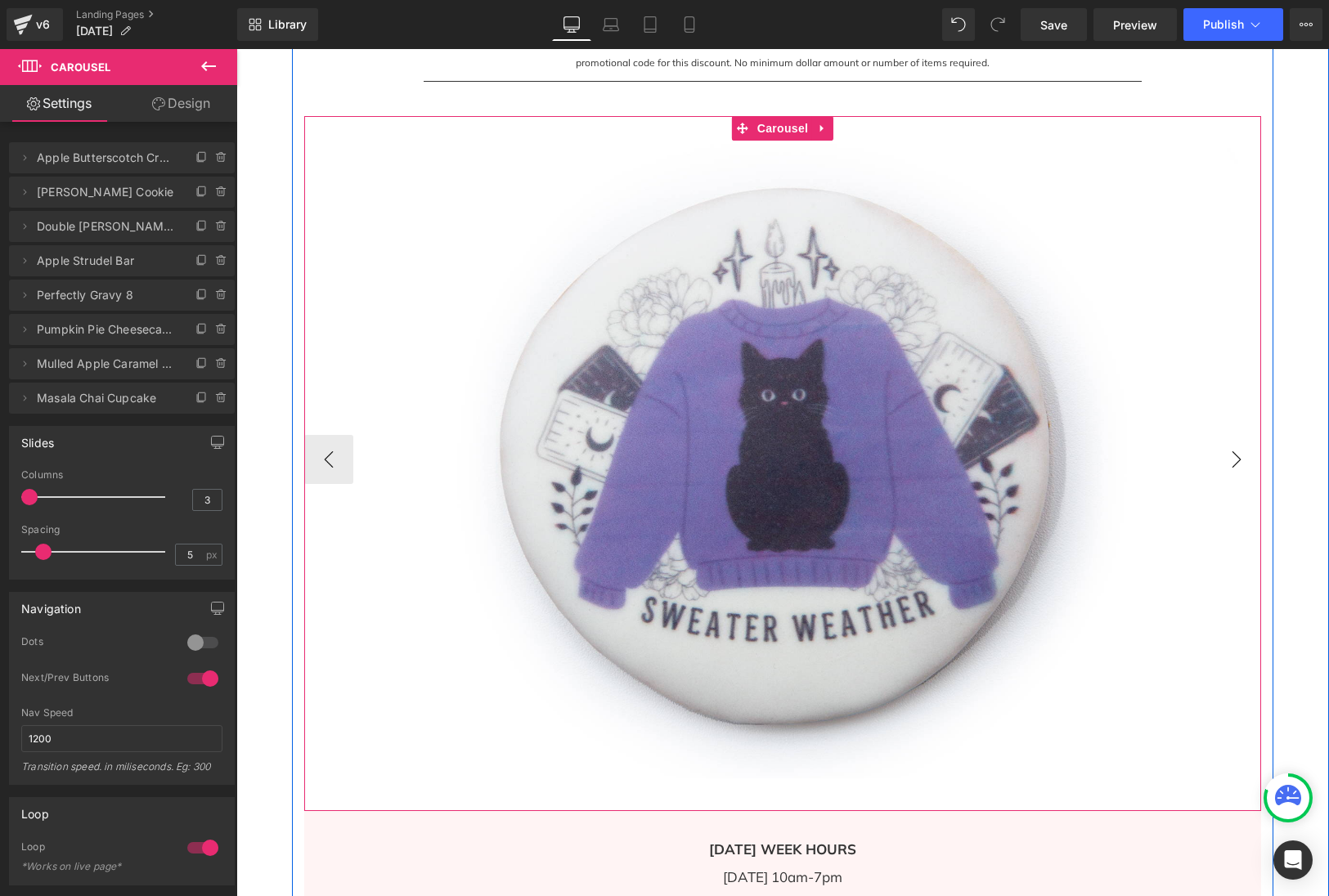
click at [1238, 458] on button "›" at bounding box center [1236, 459] width 49 height 49
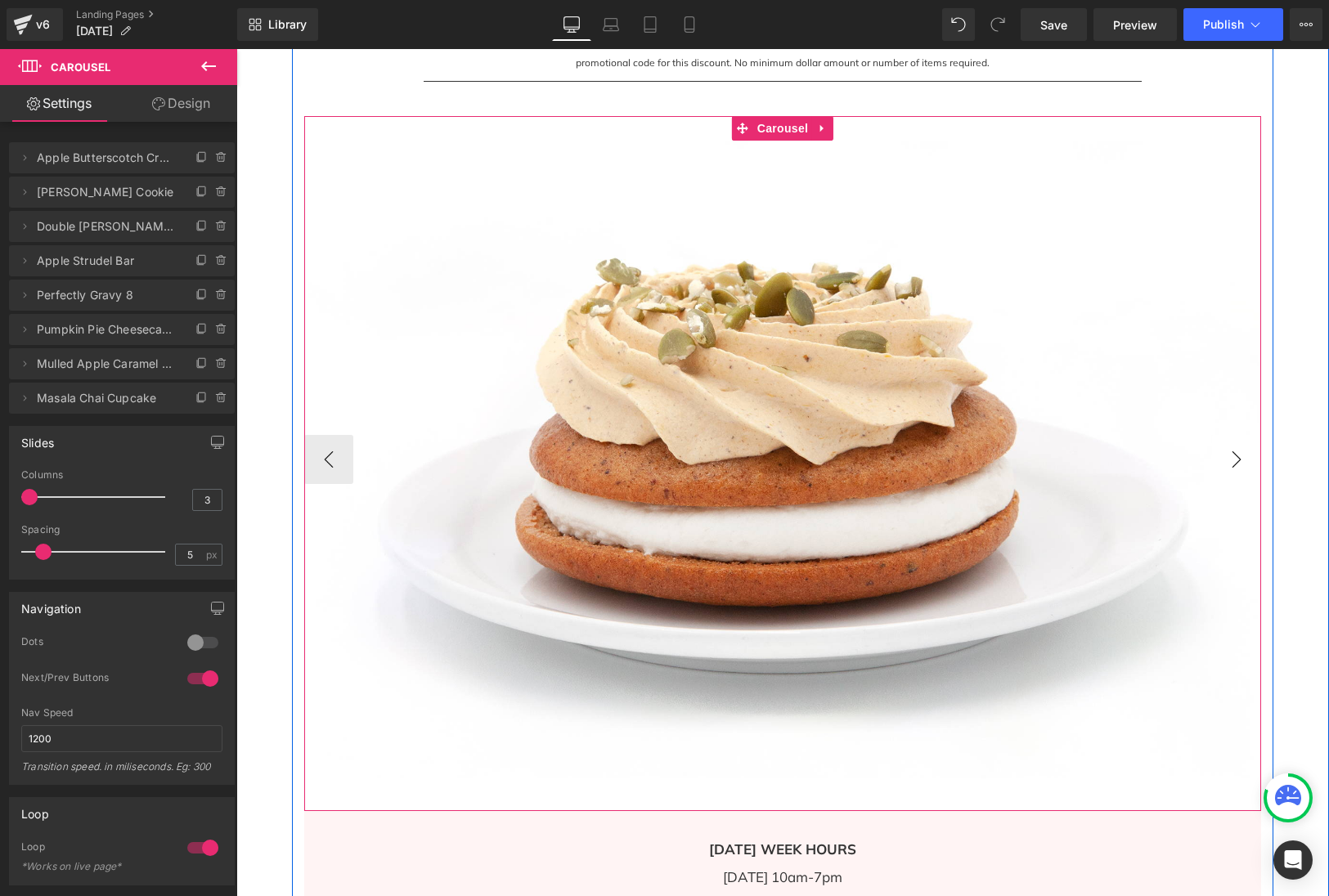
click at [1238, 458] on button "›" at bounding box center [1236, 459] width 49 height 49
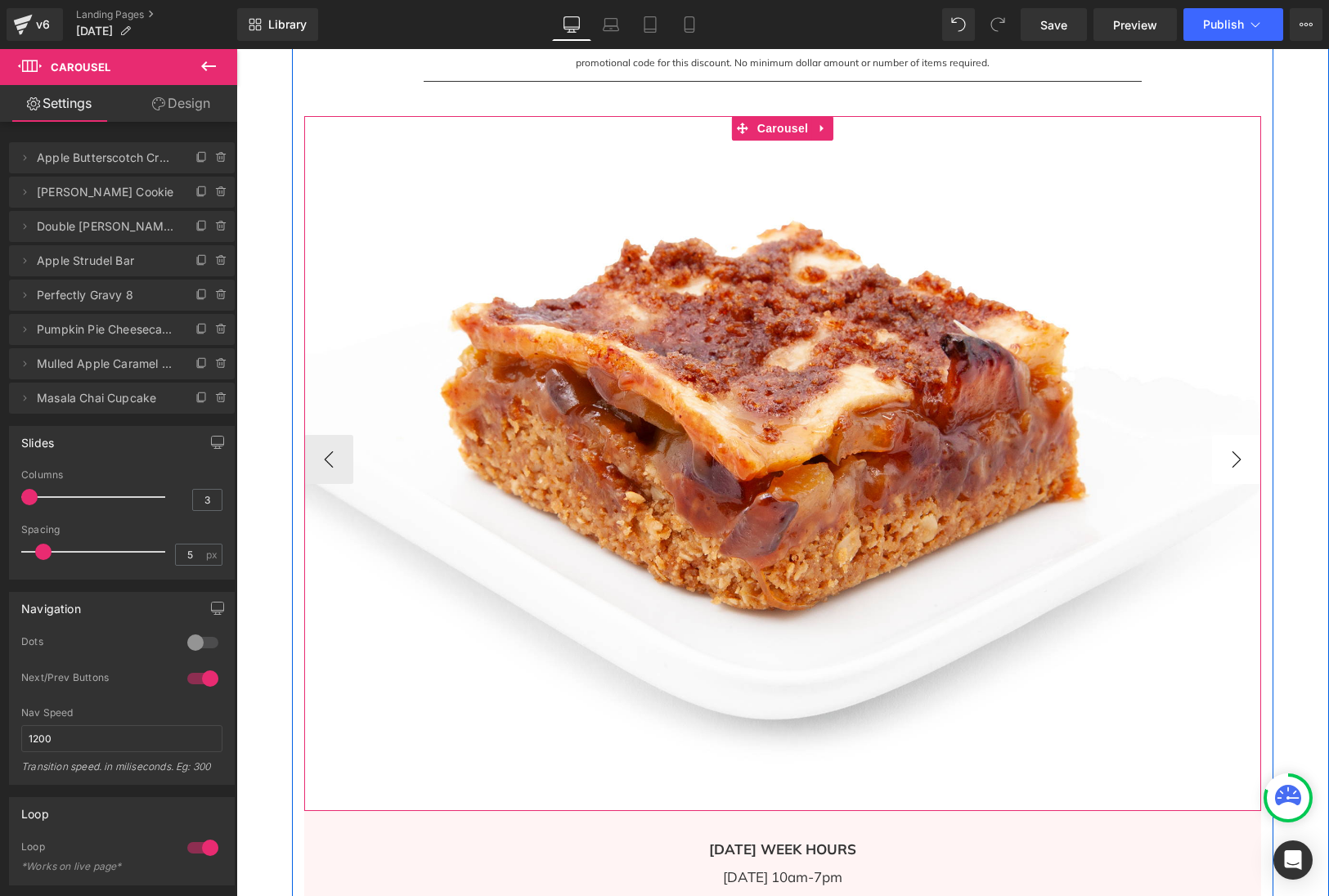
click at [1238, 458] on button "›" at bounding box center [1236, 459] width 49 height 49
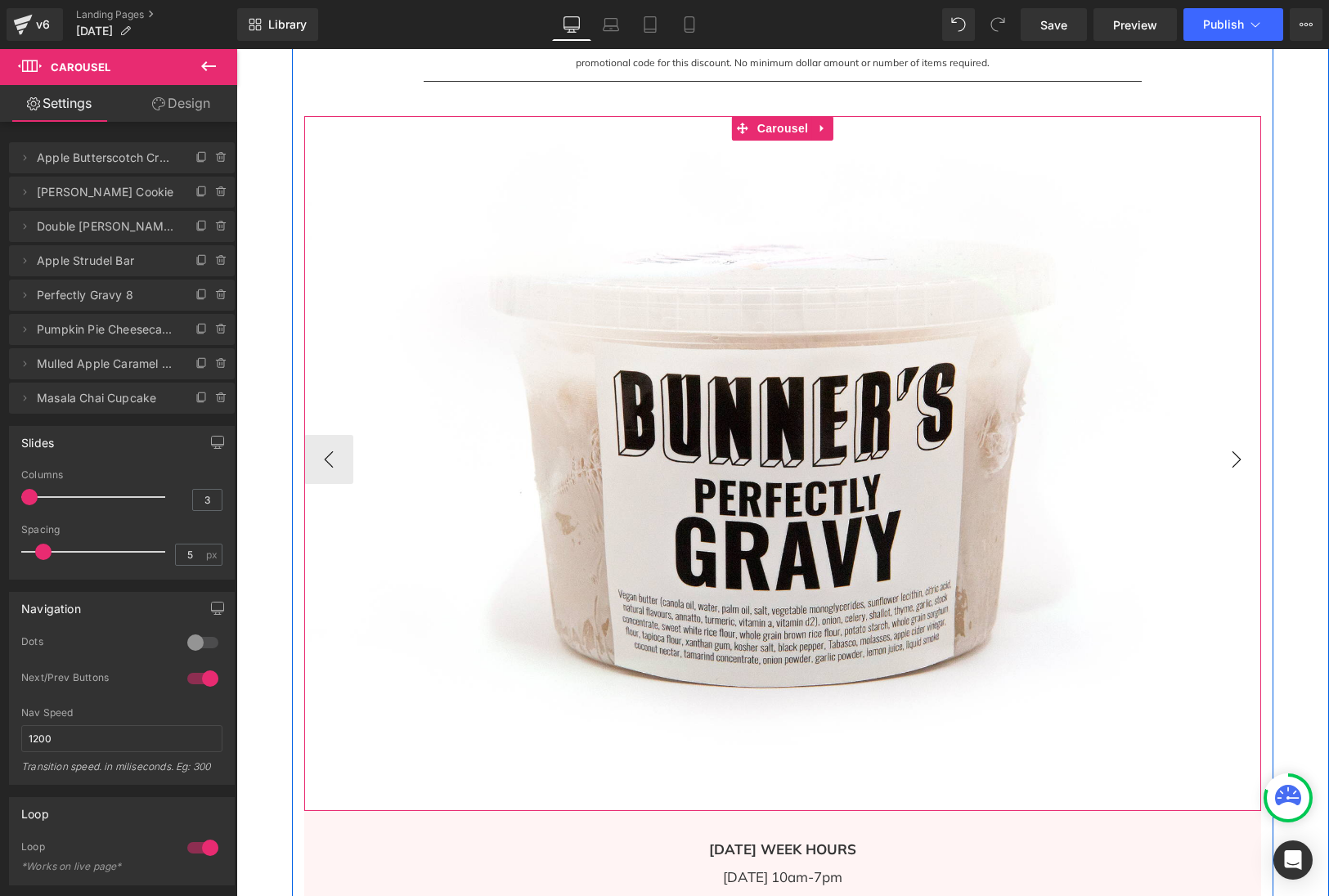
click at [1238, 458] on button "›" at bounding box center [1236, 459] width 49 height 49
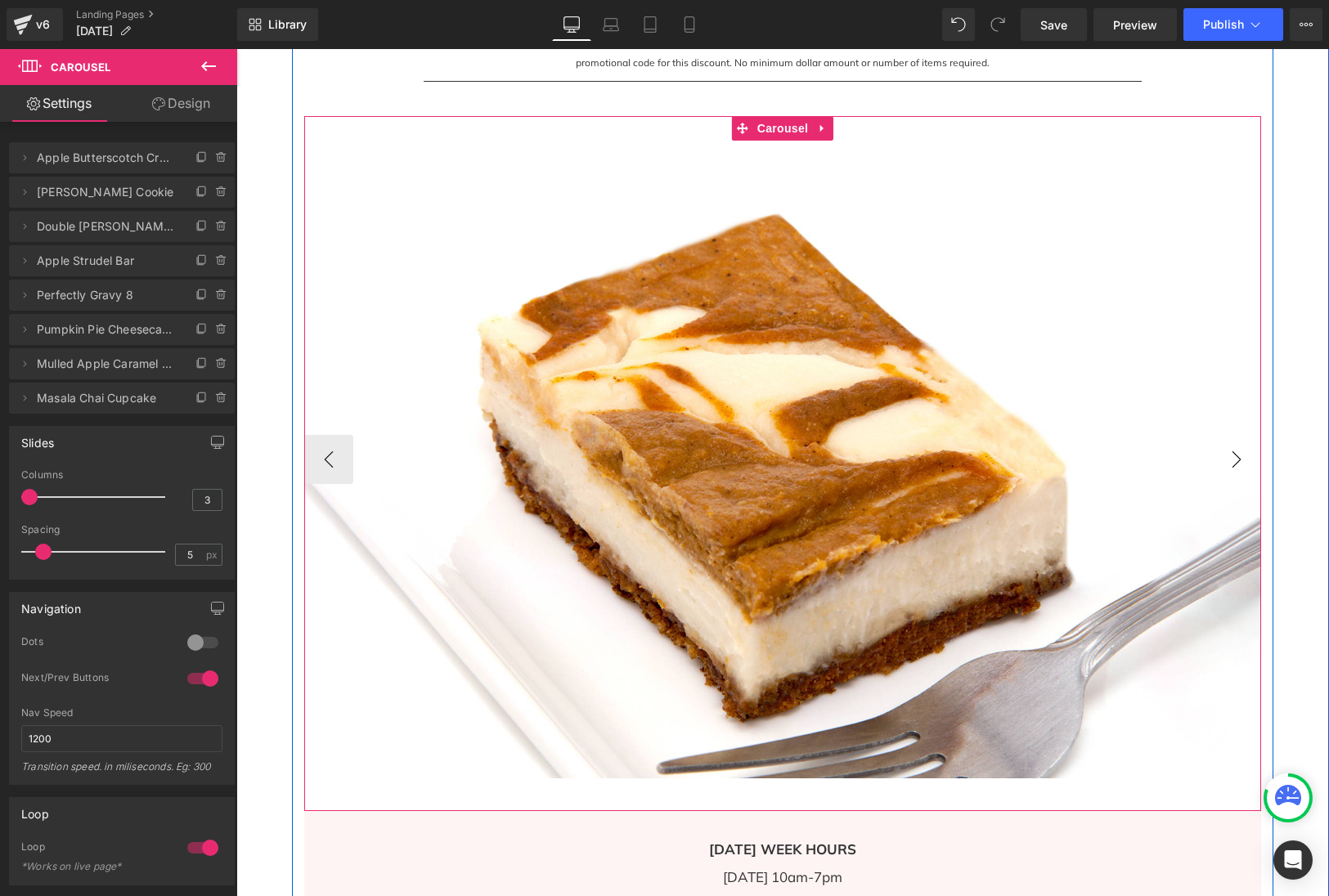
click at [1238, 458] on button "›" at bounding box center [1236, 459] width 49 height 49
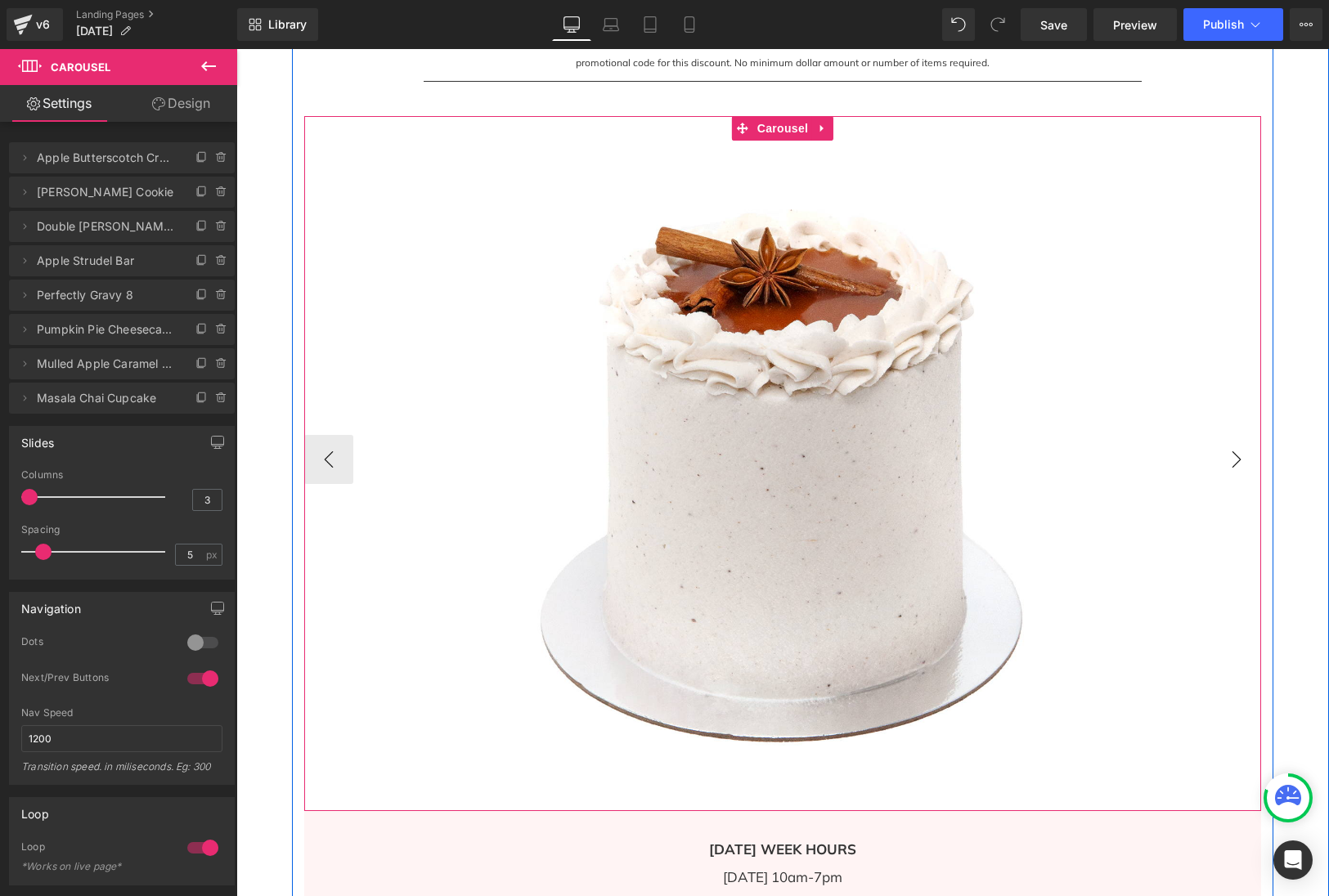
click at [1238, 458] on button "›" at bounding box center [1236, 459] width 49 height 49
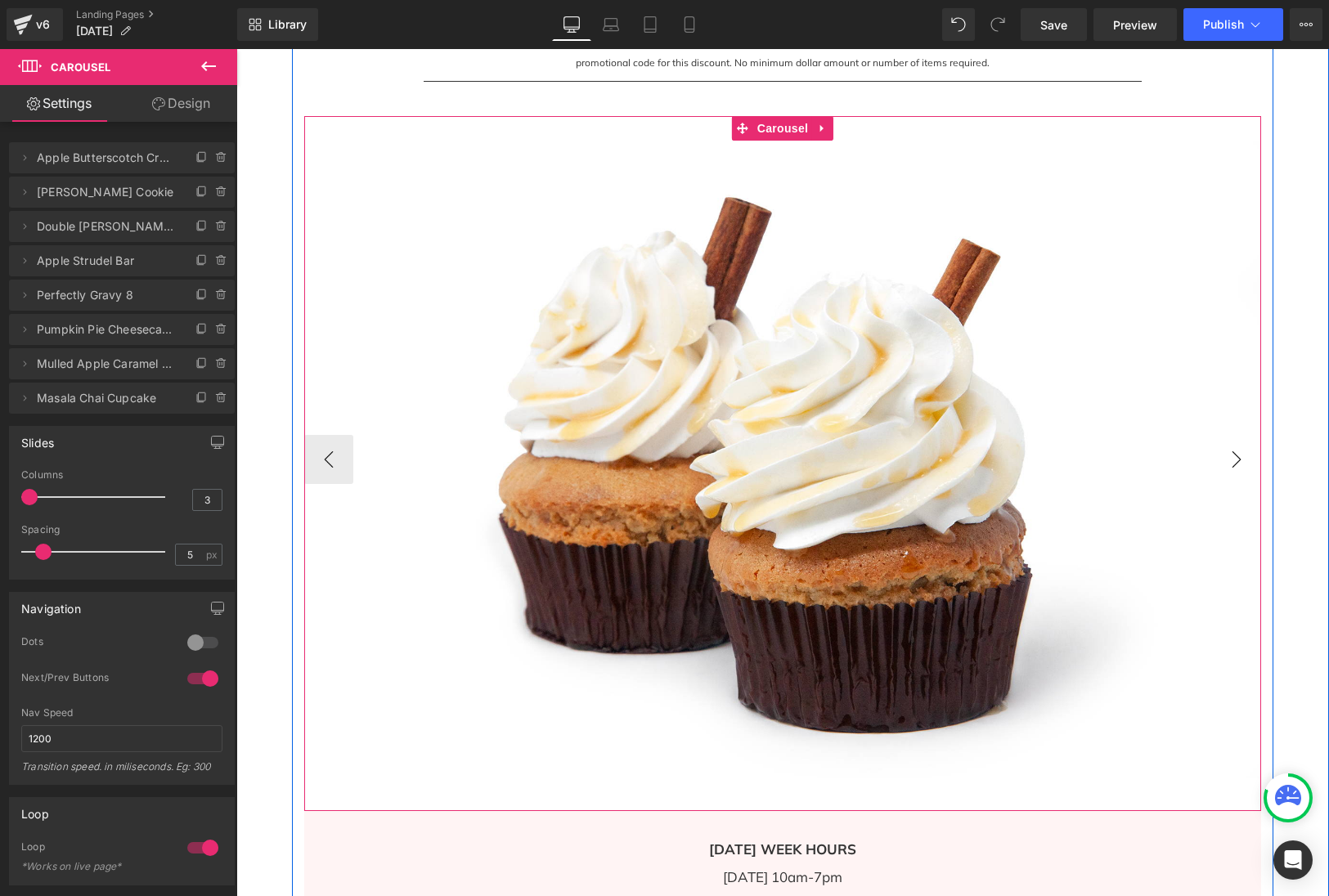
click at [1238, 458] on button "›" at bounding box center [1236, 459] width 49 height 49
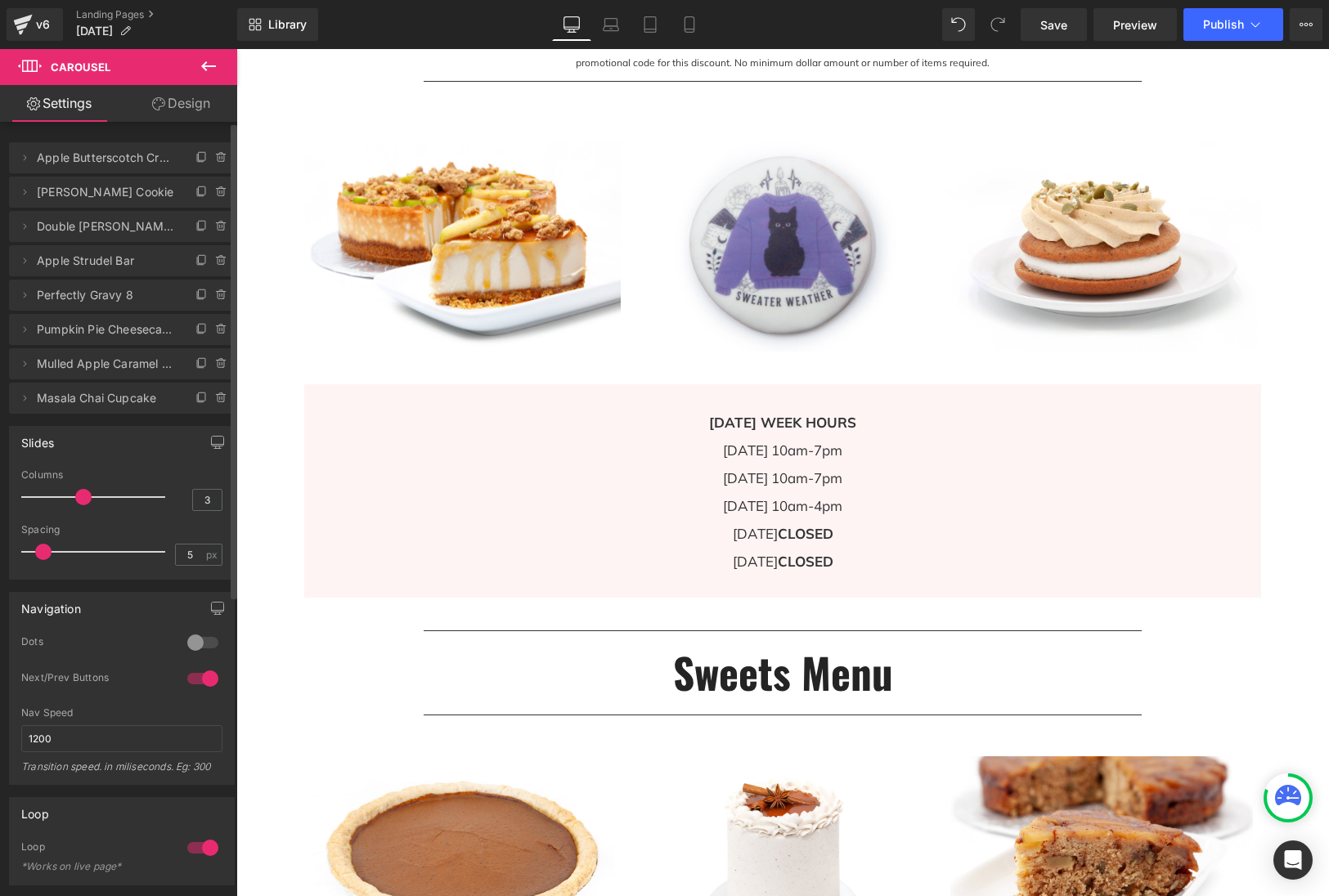
drag, startPoint x: 30, startPoint y: 493, endPoint x: 85, endPoint y: 496, distance: 55.1
click at [85, 496] on span at bounding box center [83, 496] width 16 height 16
click at [1034, 32] on link "Save" at bounding box center [1053, 24] width 66 height 33
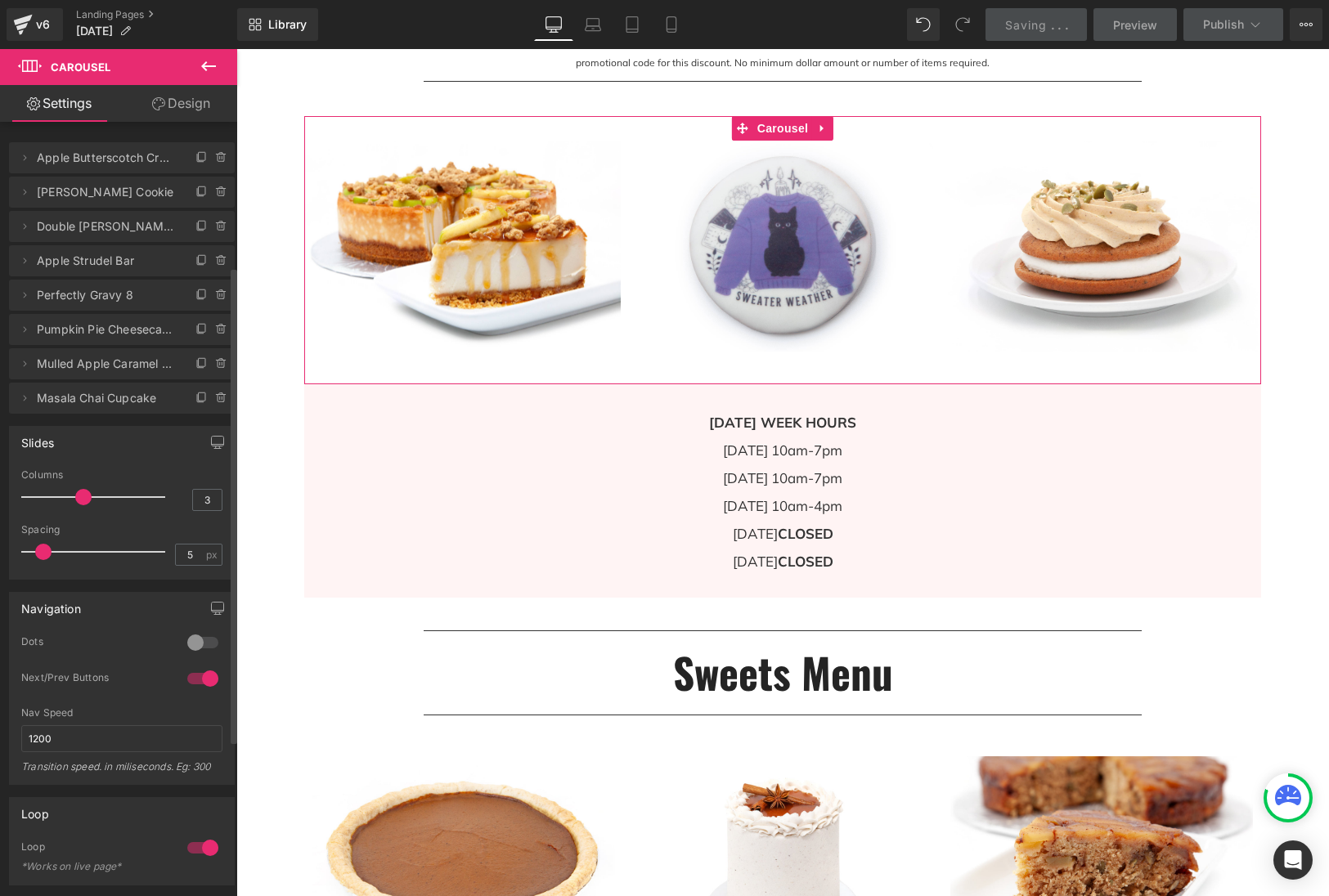
scroll to position [235, 0]
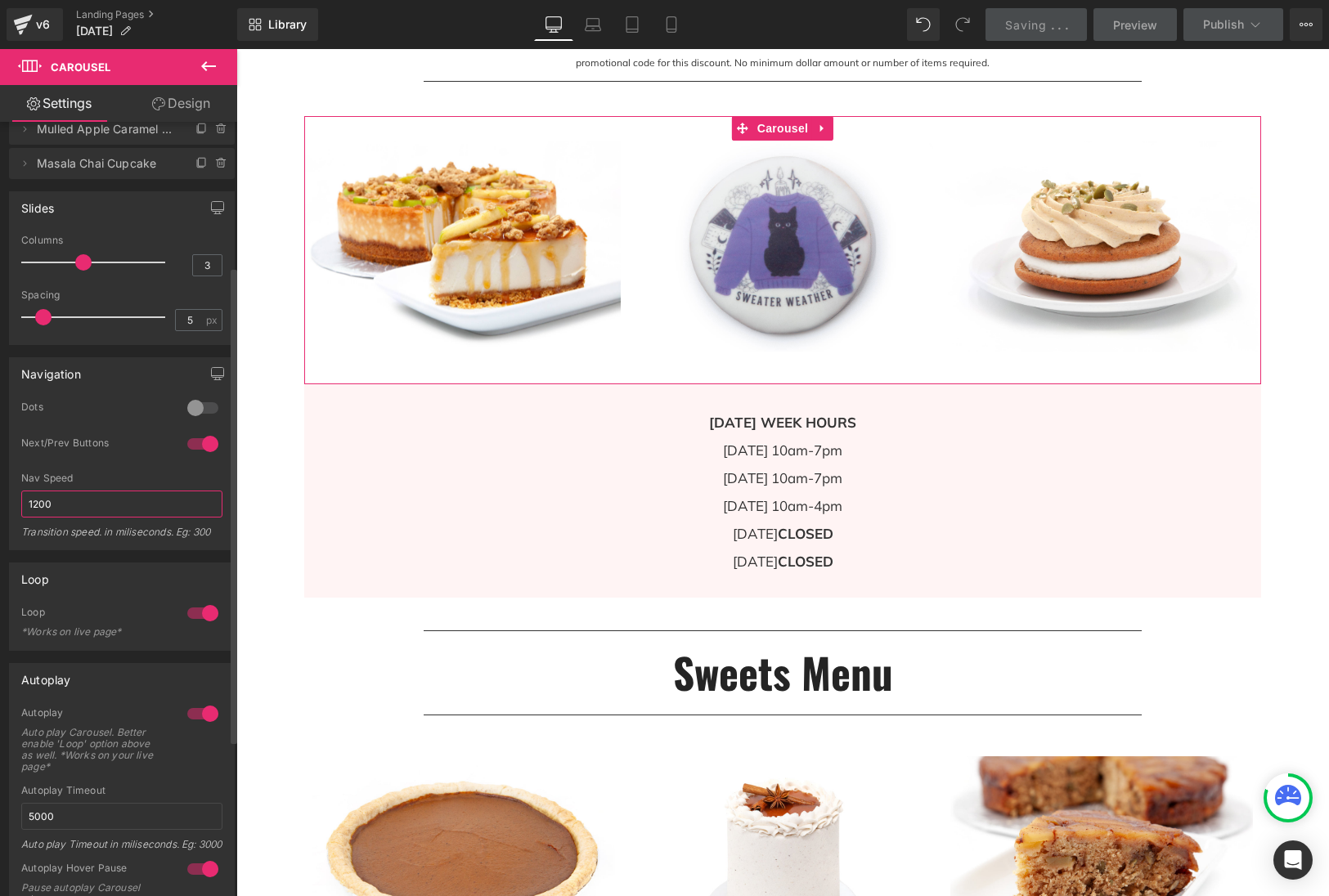
click at [67, 504] on input "1200" at bounding box center [121, 504] width 201 height 27
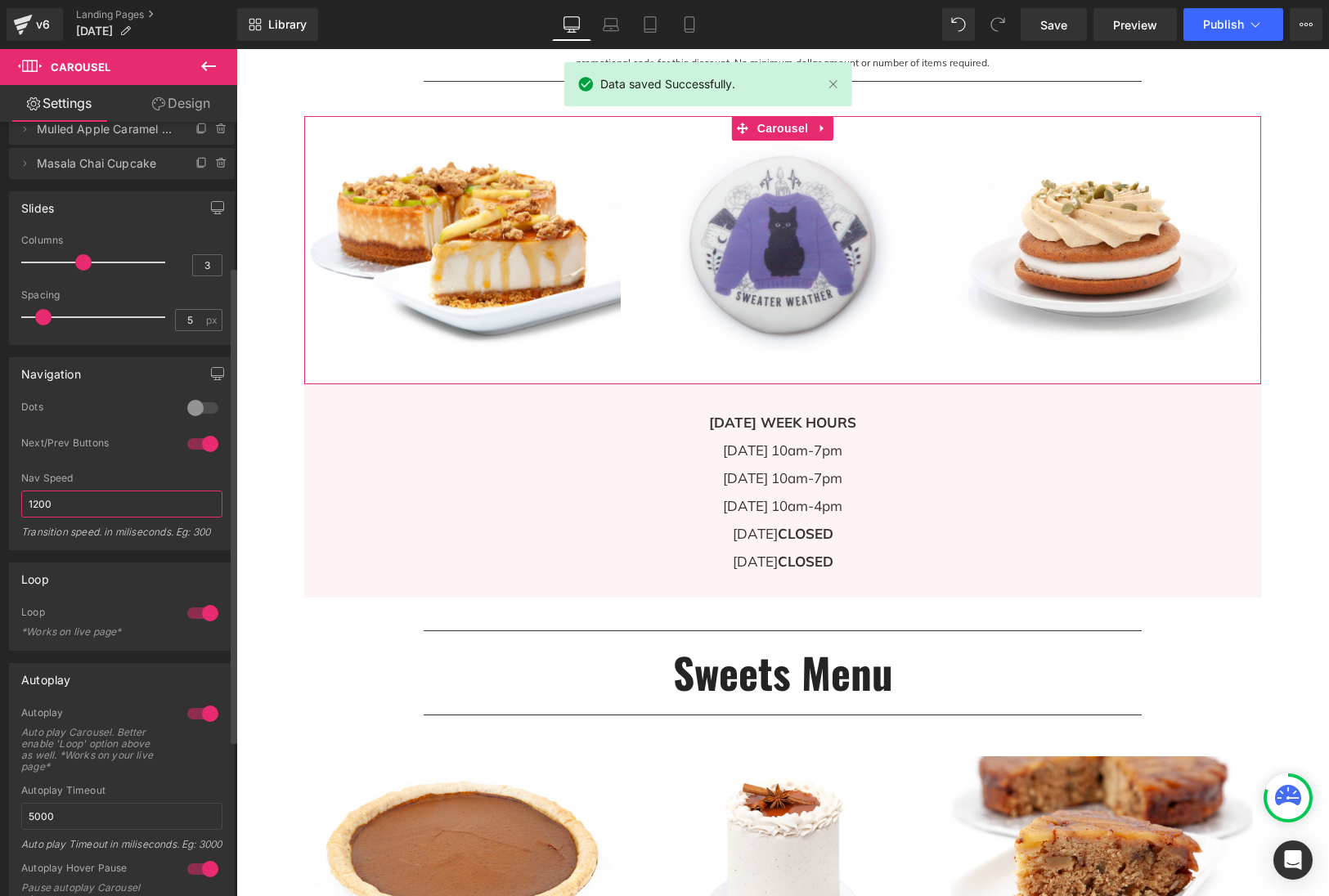
click at [67, 504] on input "1200" at bounding box center [121, 504] width 201 height 27
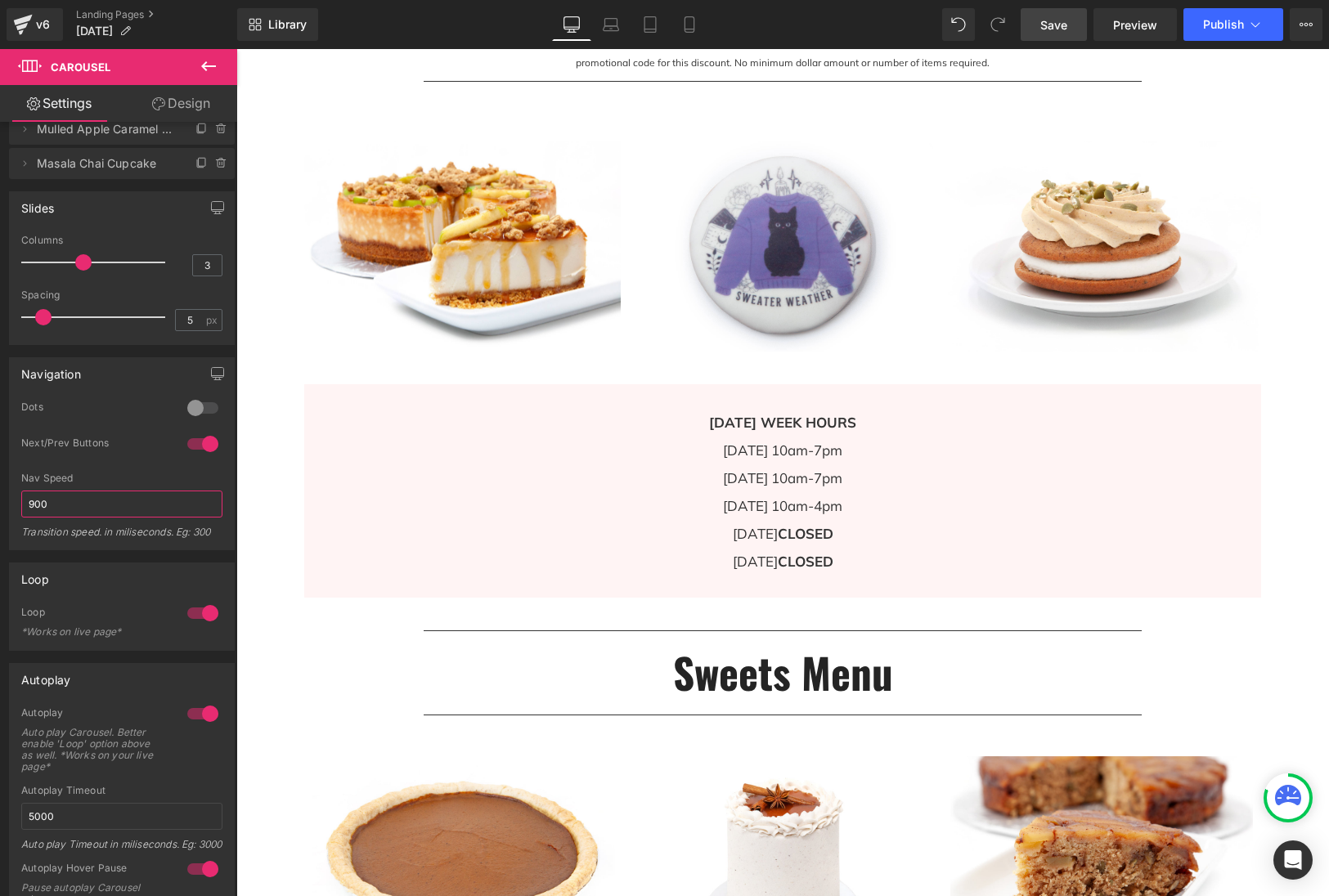
type input "900"
click at [1060, 24] on span "Save" at bounding box center [1053, 25] width 27 height 17
click at [1233, 26] on span "Publish" at bounding box center [1223, 25] width 40 height 13
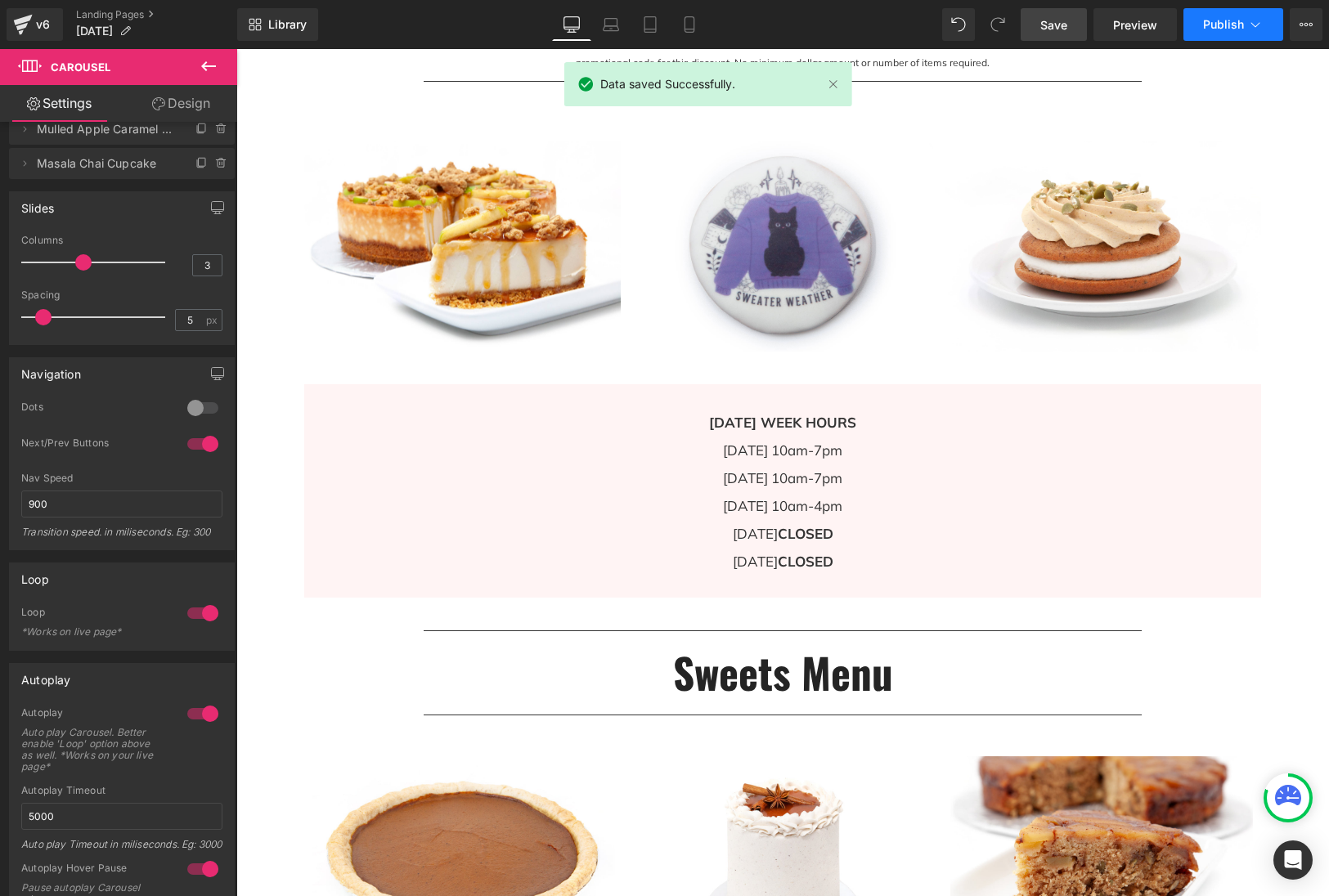
click at [1249, 34] on button "Publish" at bounding box center [1234, 24] width 100 height 33
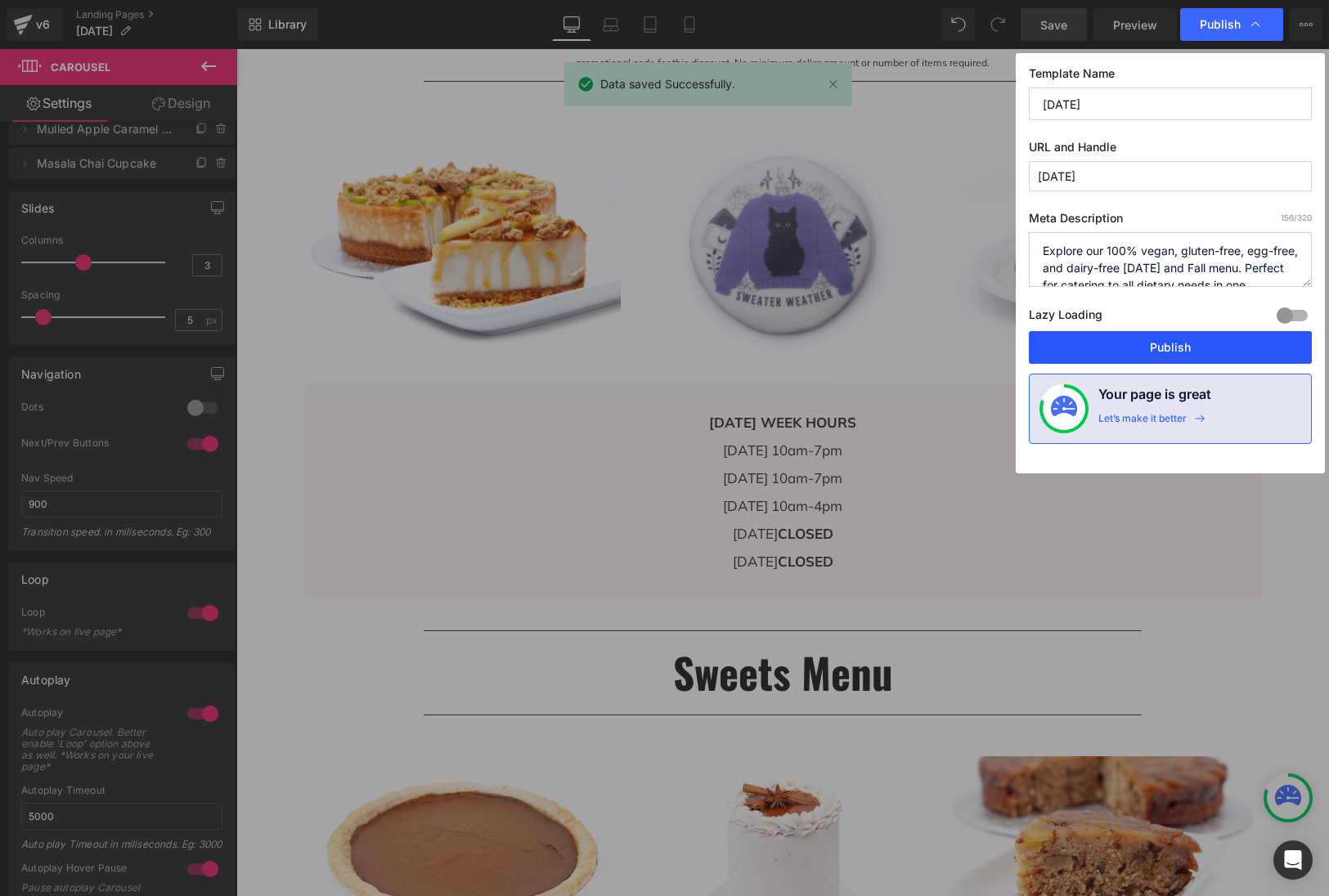
click at [1194, 344] on button "Publish" at bounding box center [1170, 348] width 283 height 33
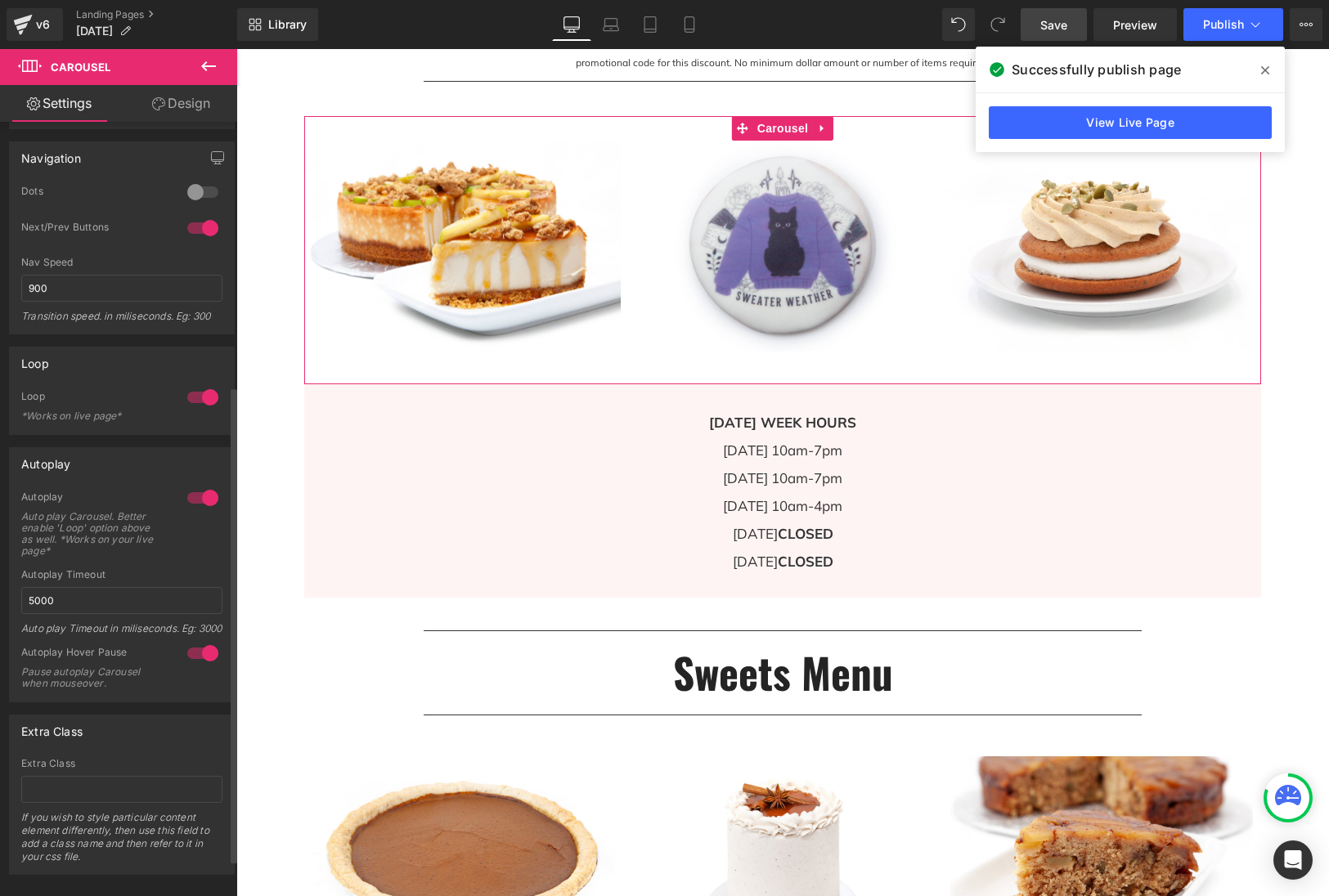
scroll to position [488, 0]
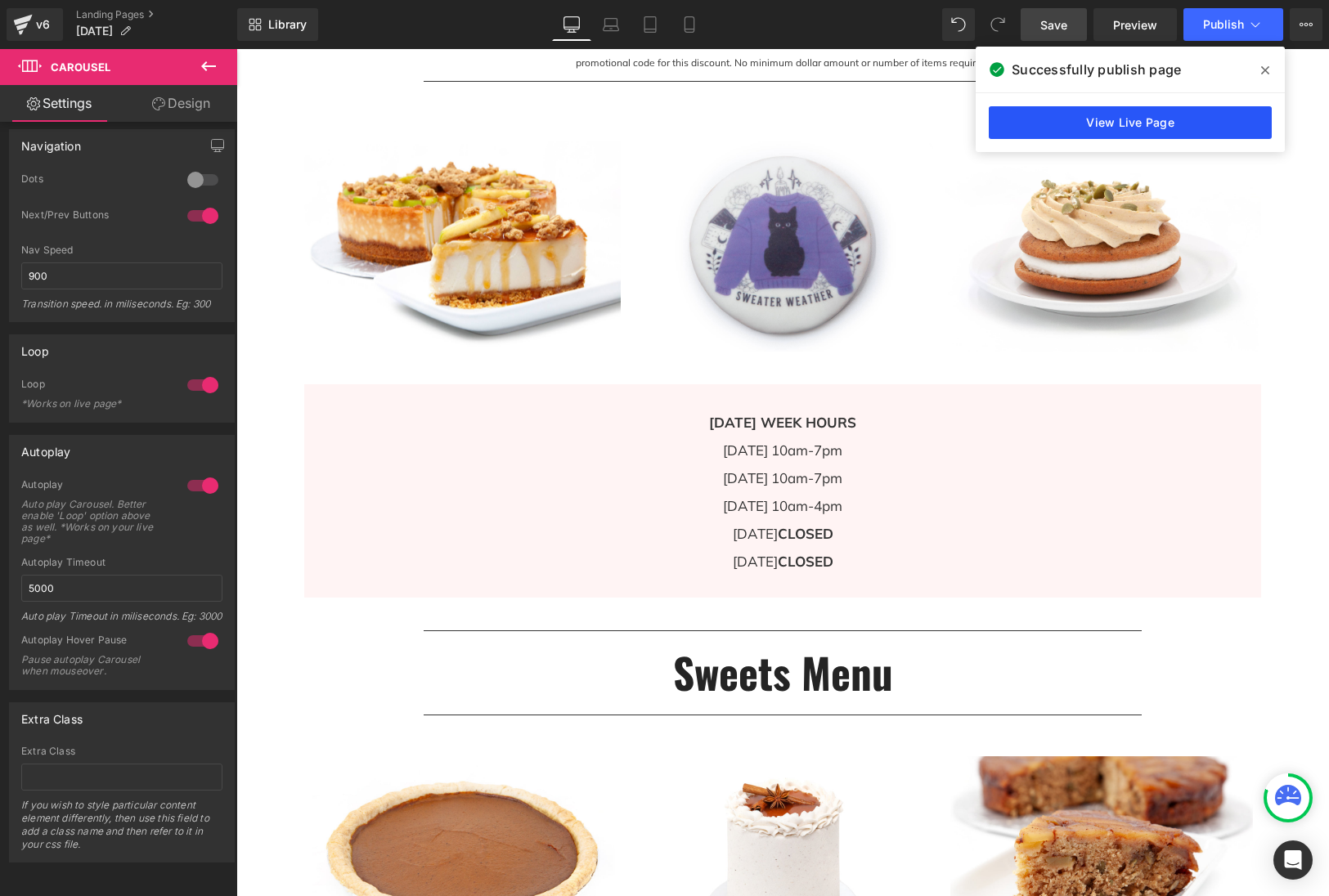
click at [1141, 129] on link "View Live Page" at bounding box center [1130, 122] width 283 height 33
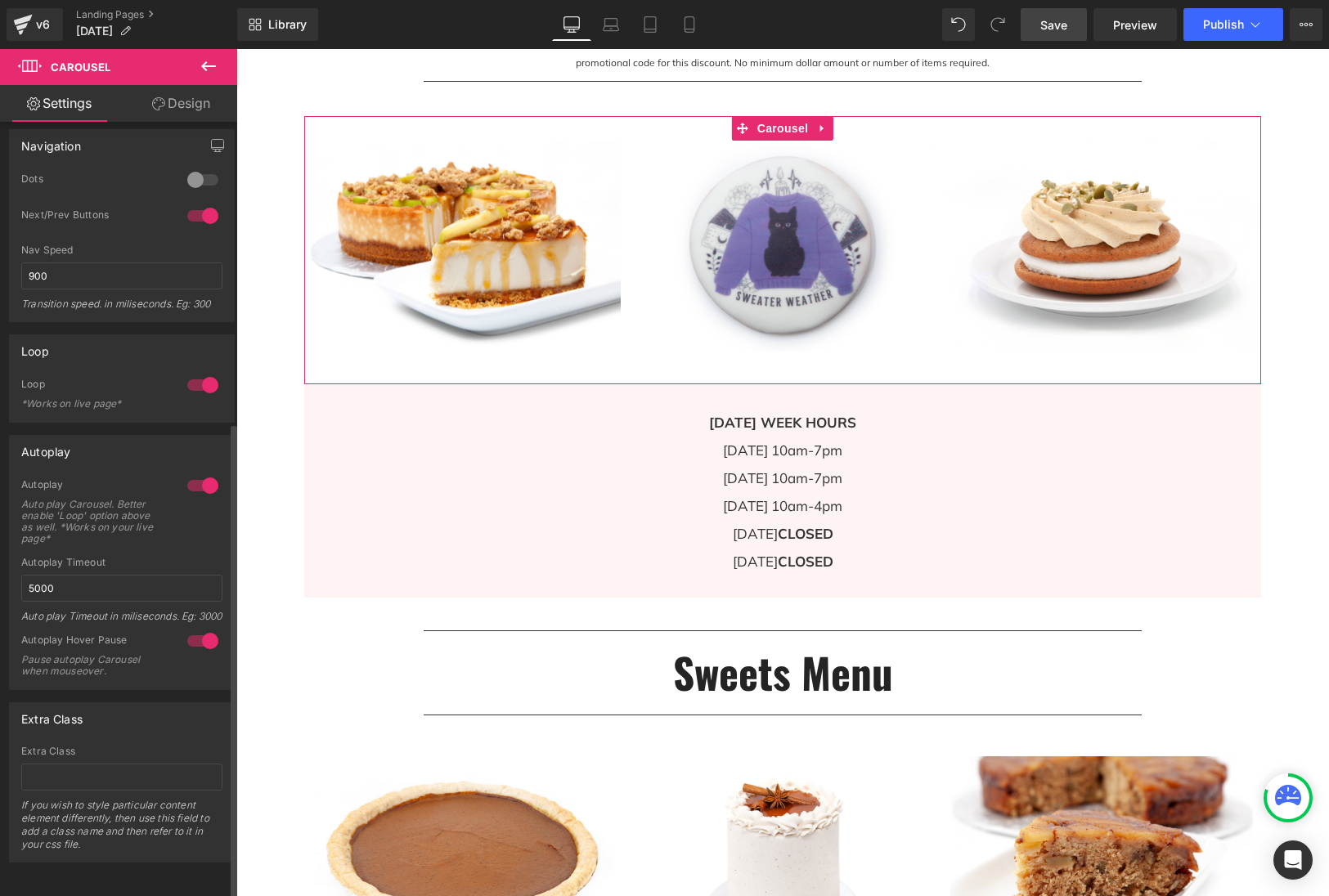
click at [68, 520] on div "Autoplay Auto play Carousel. Better enable 'Loop' option above as well. *Works …" at bounding box center [121, 516] width 201 height 78
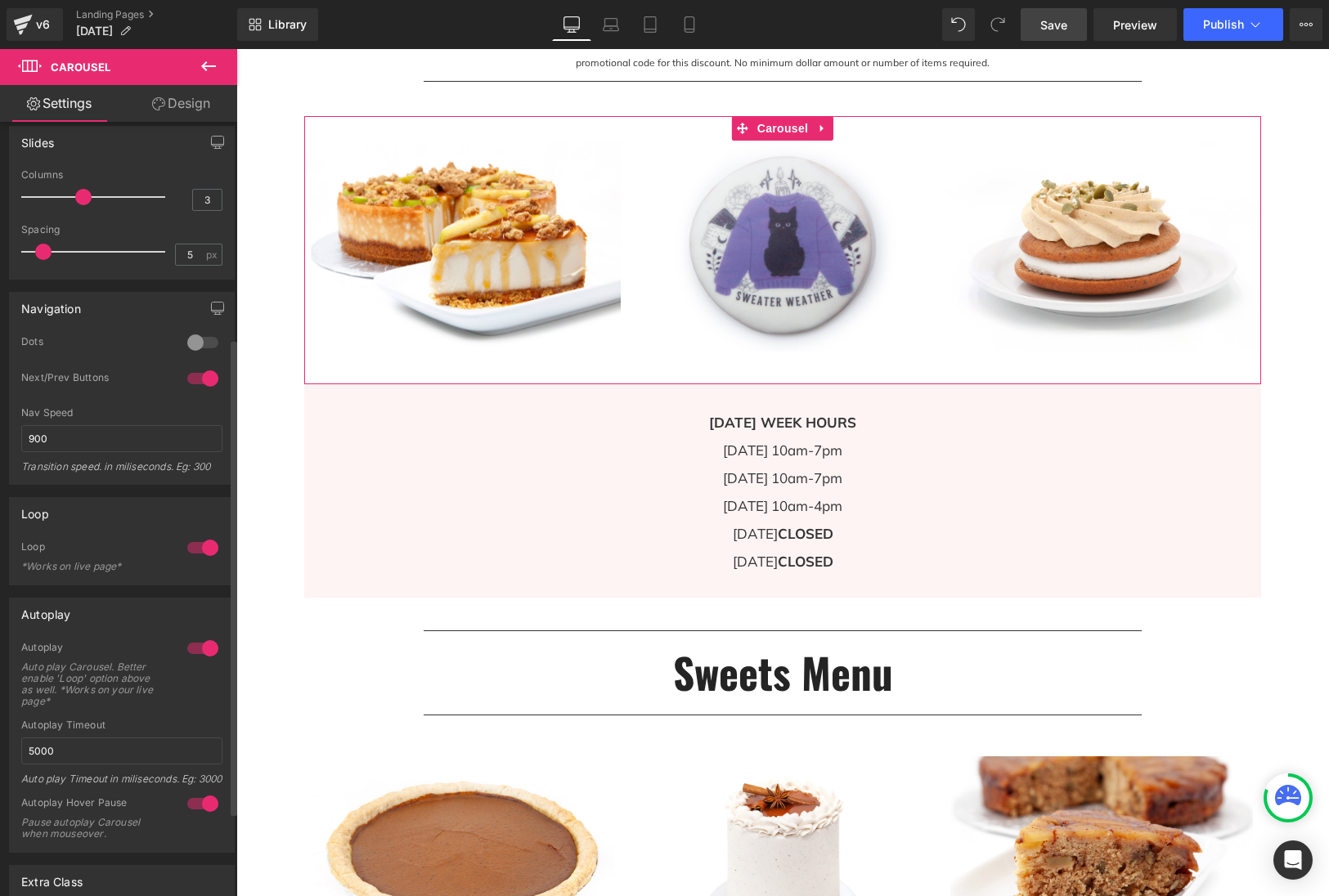
scroll to position [294, 0]
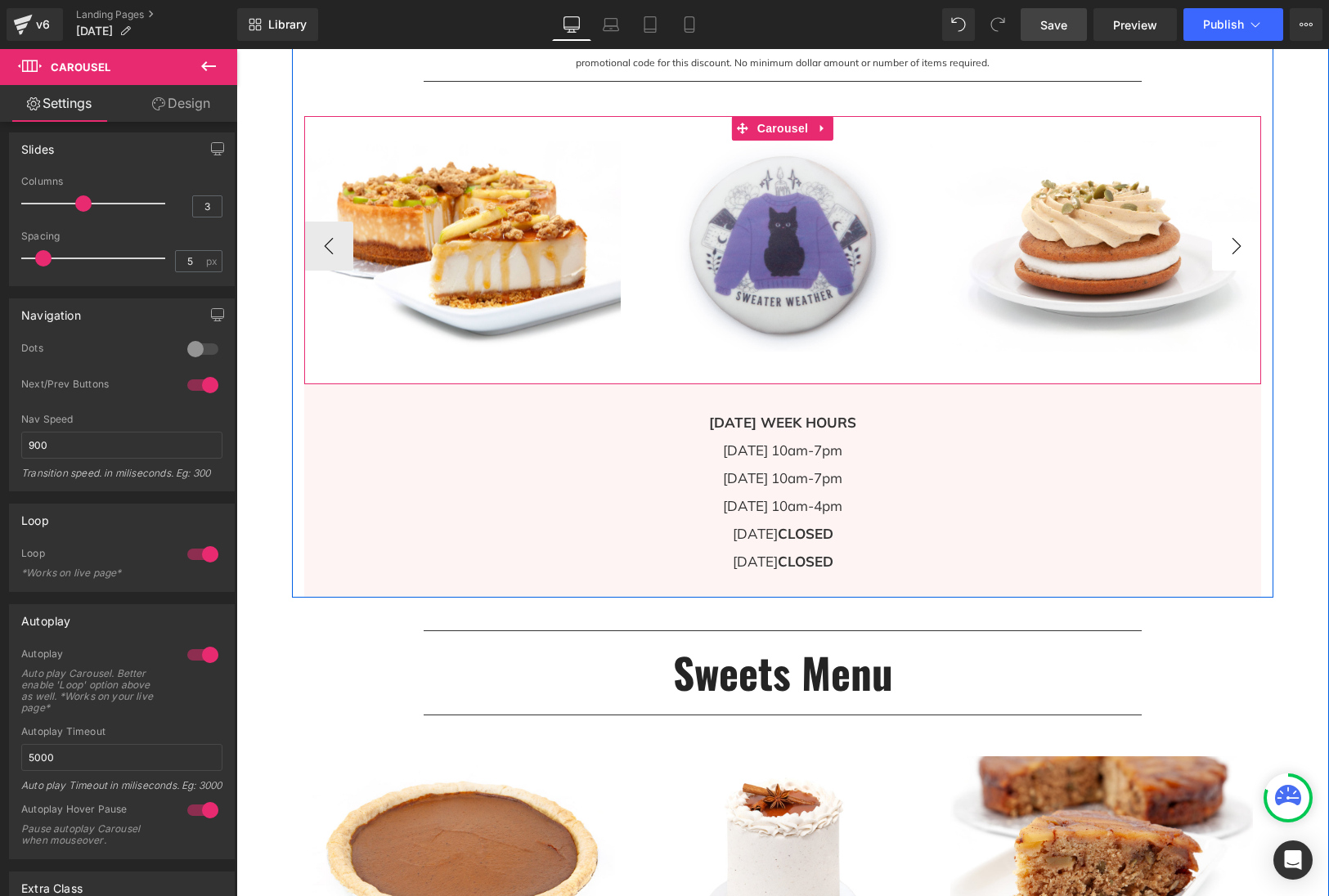
click at [1238, 249] on button "›" at bounding box center [1236, 246] width 49 height 49
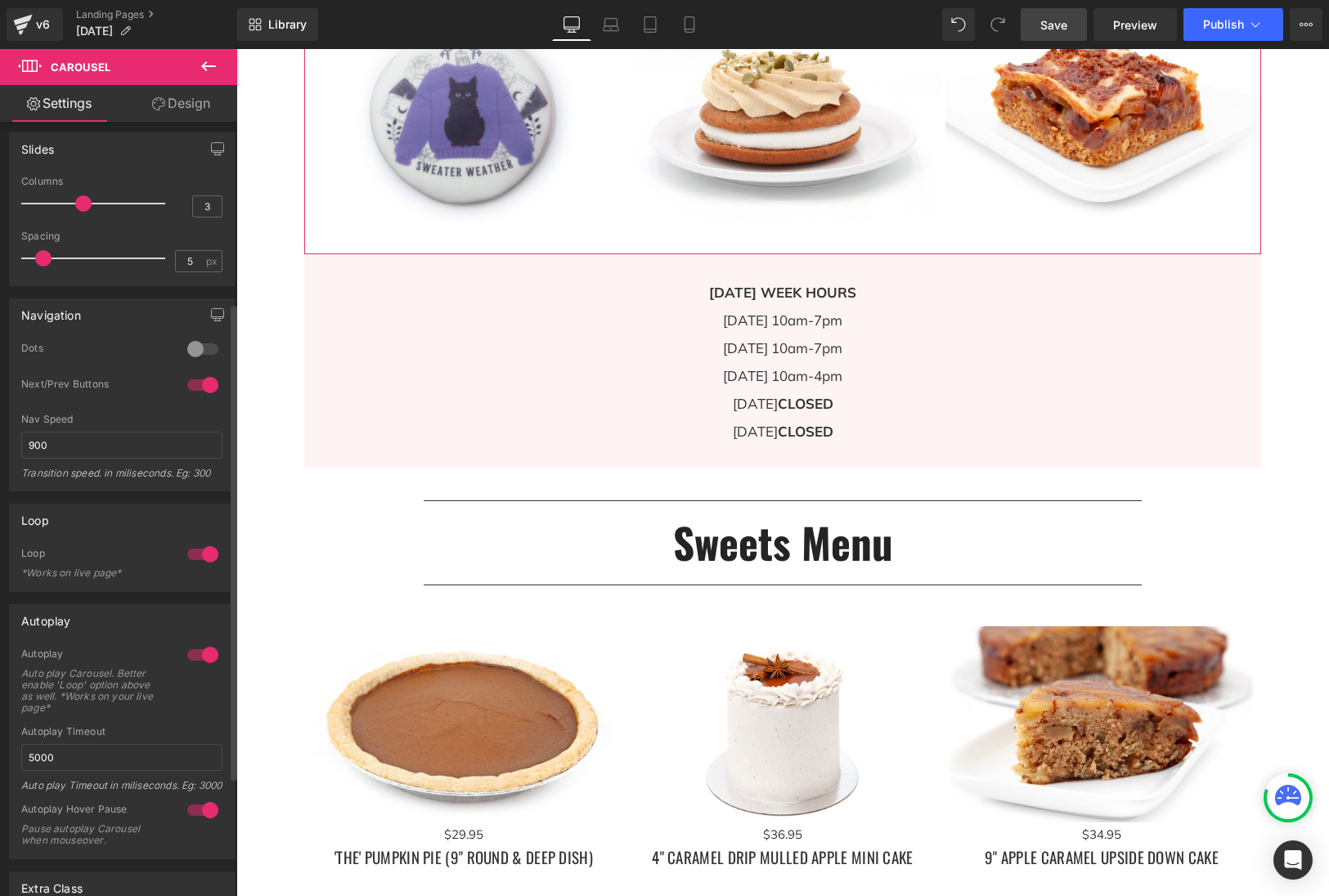
scroll to position [1416, 0]
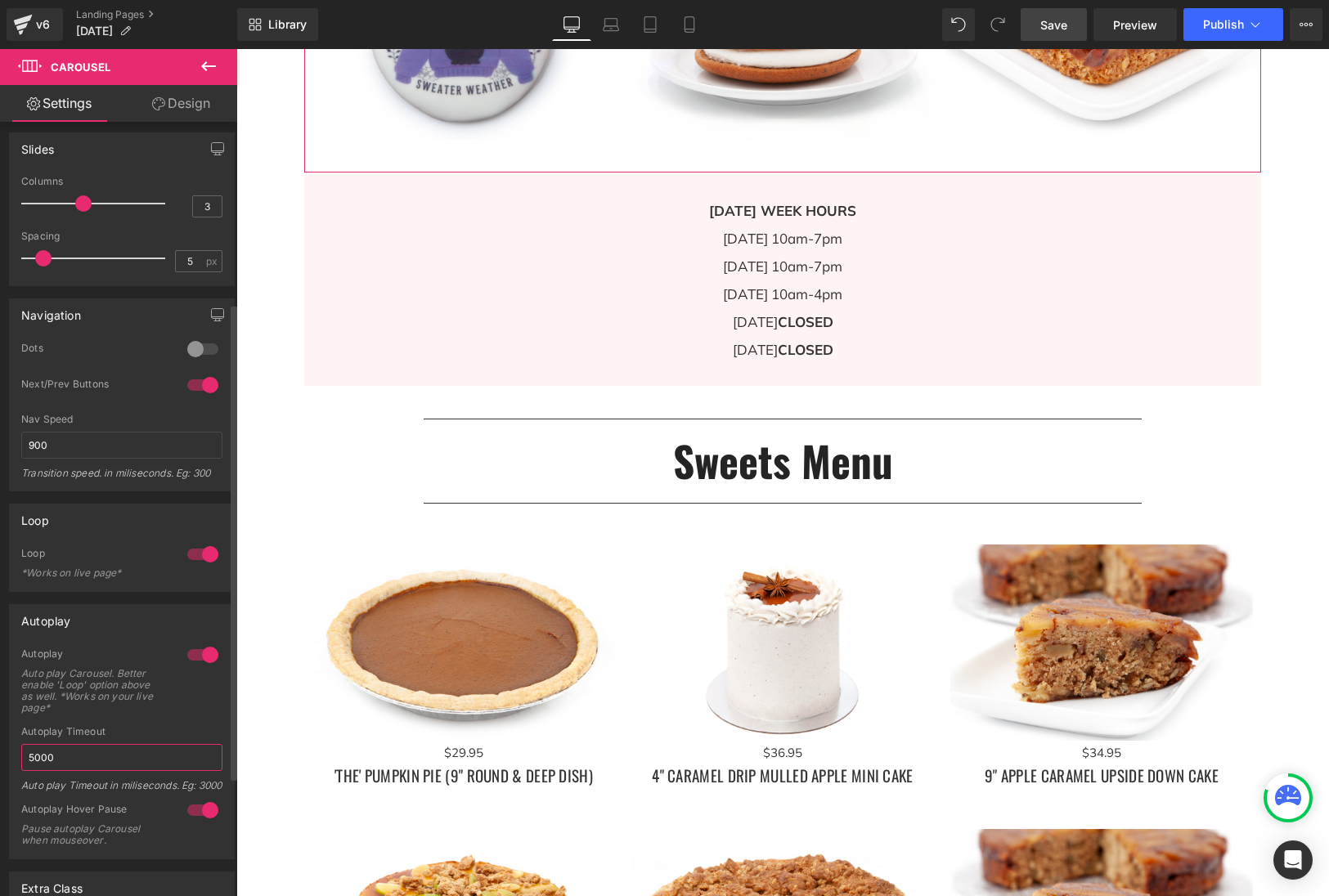
click at [73, 758] on input "5000" at bounding box center [121, 757] width 201 height 27
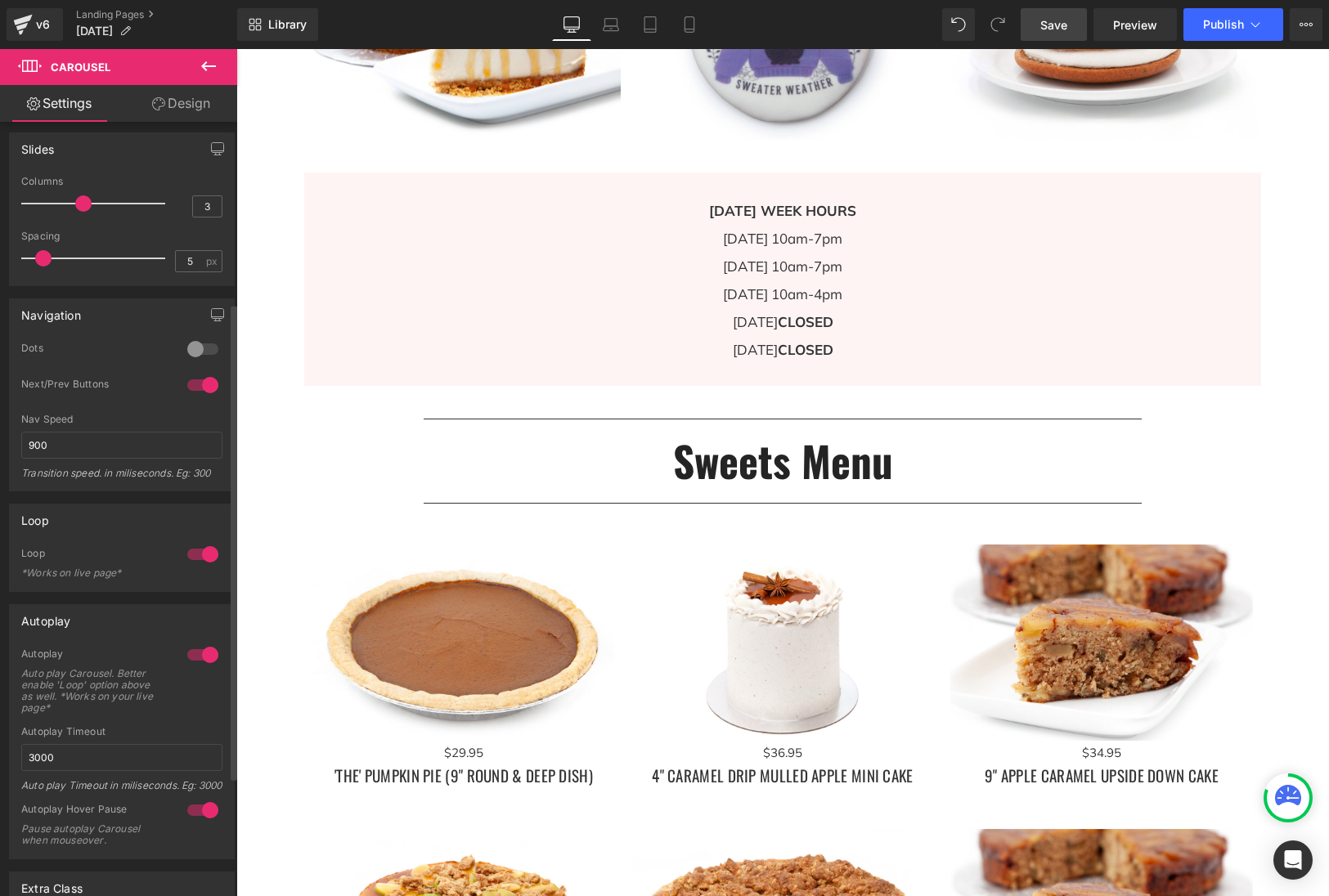
click at [116, 724] on div "Autoplay Auto play Carousel. Better enable 'Loop' option above as well. *Works …" at bounding box center [121, 686] width 201 height 78
click at [1065, 25] on span "Save" at bounding box center [1053, 25] width 27 height 17
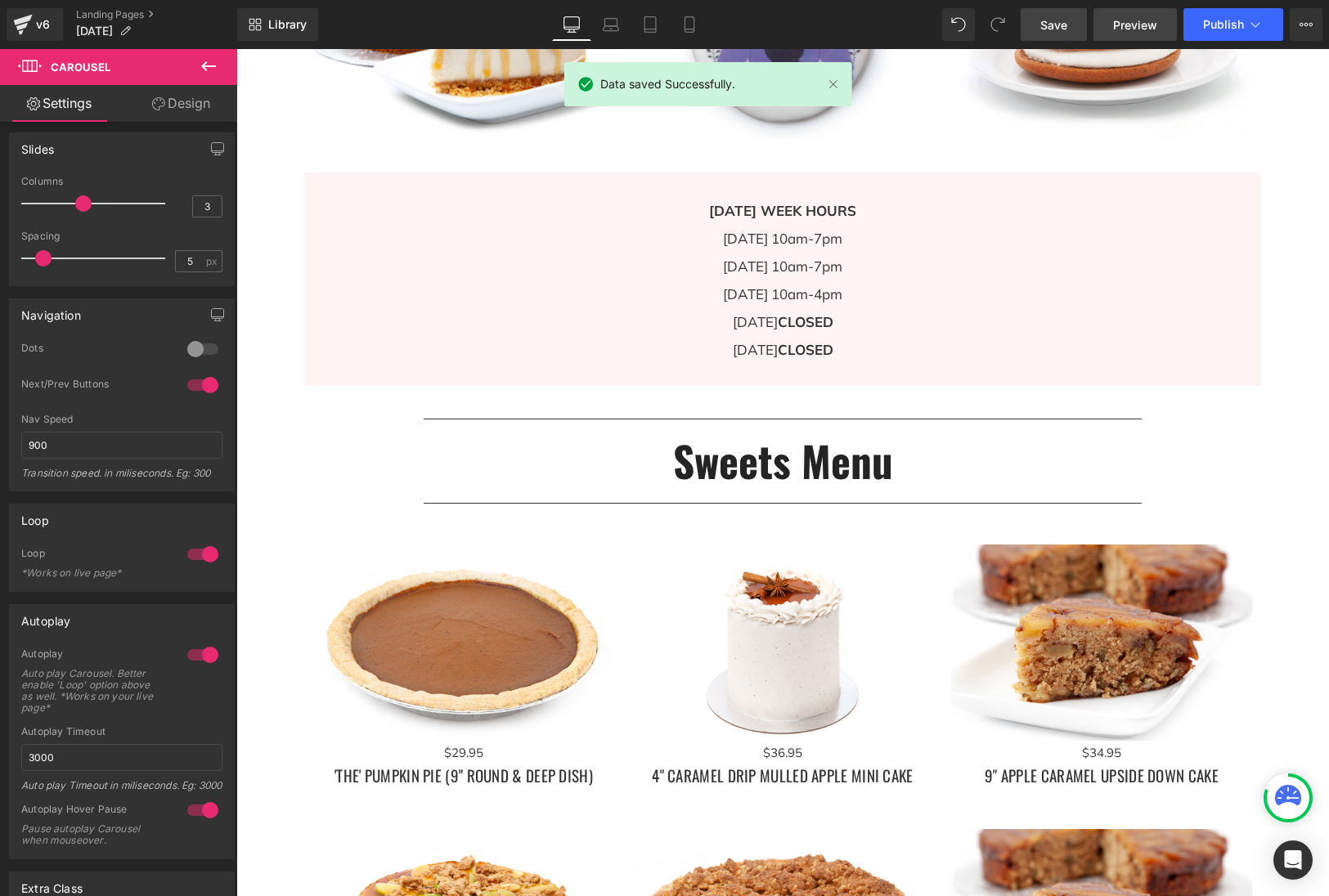
click at [1155, 29] on span "Preview" at bounding box center [1135, 25] width 44 height 17
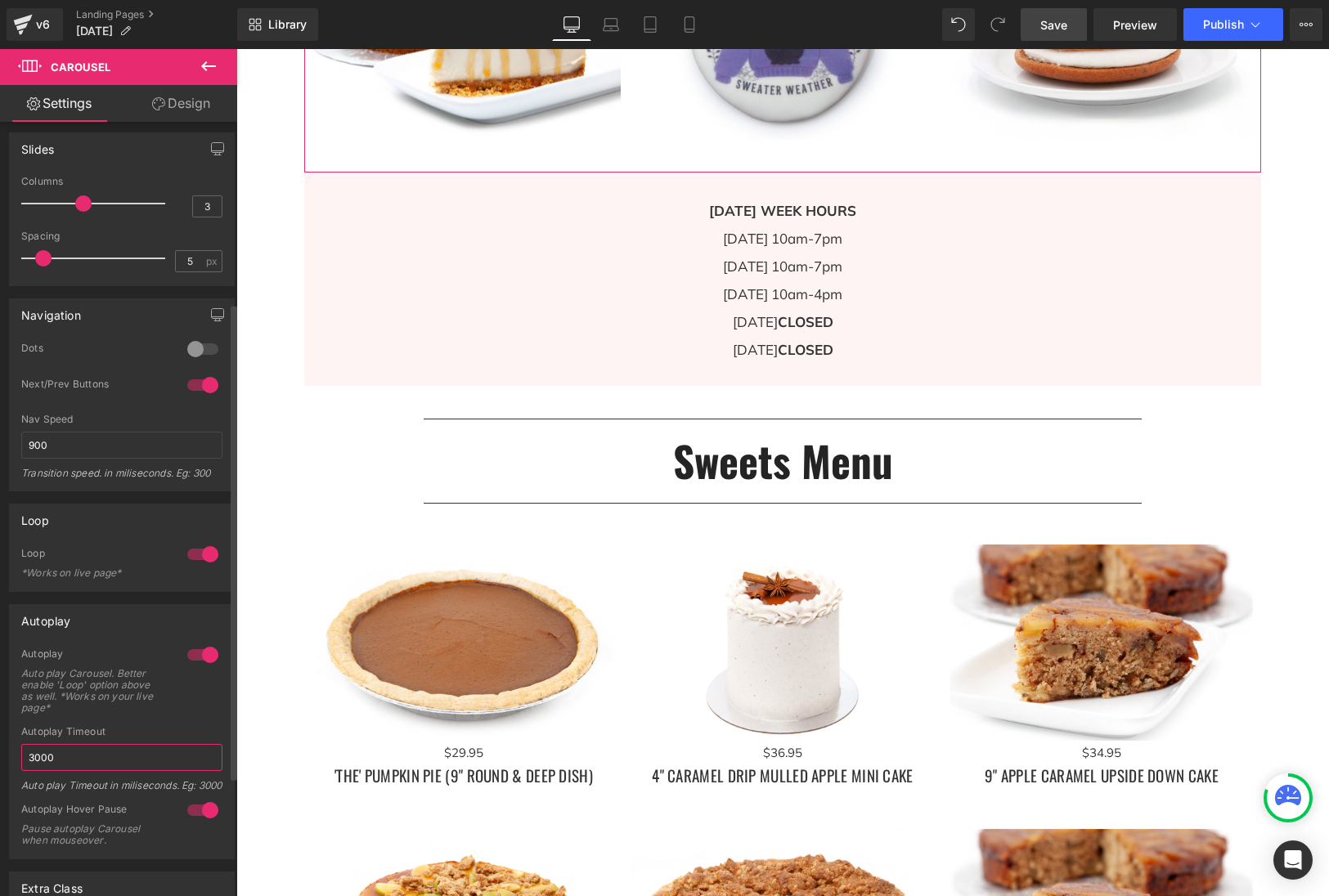
click at [69, 751] on input "3000" at bounding box center [121, 757] width 201 height 27
click at [69, 751] on input "3000" at bounding box center [121, 757] width 201 height 27
type input "2000"
click at [1036, 26] on link "Save" at bounding box center [1053, 24] width 66 height 33
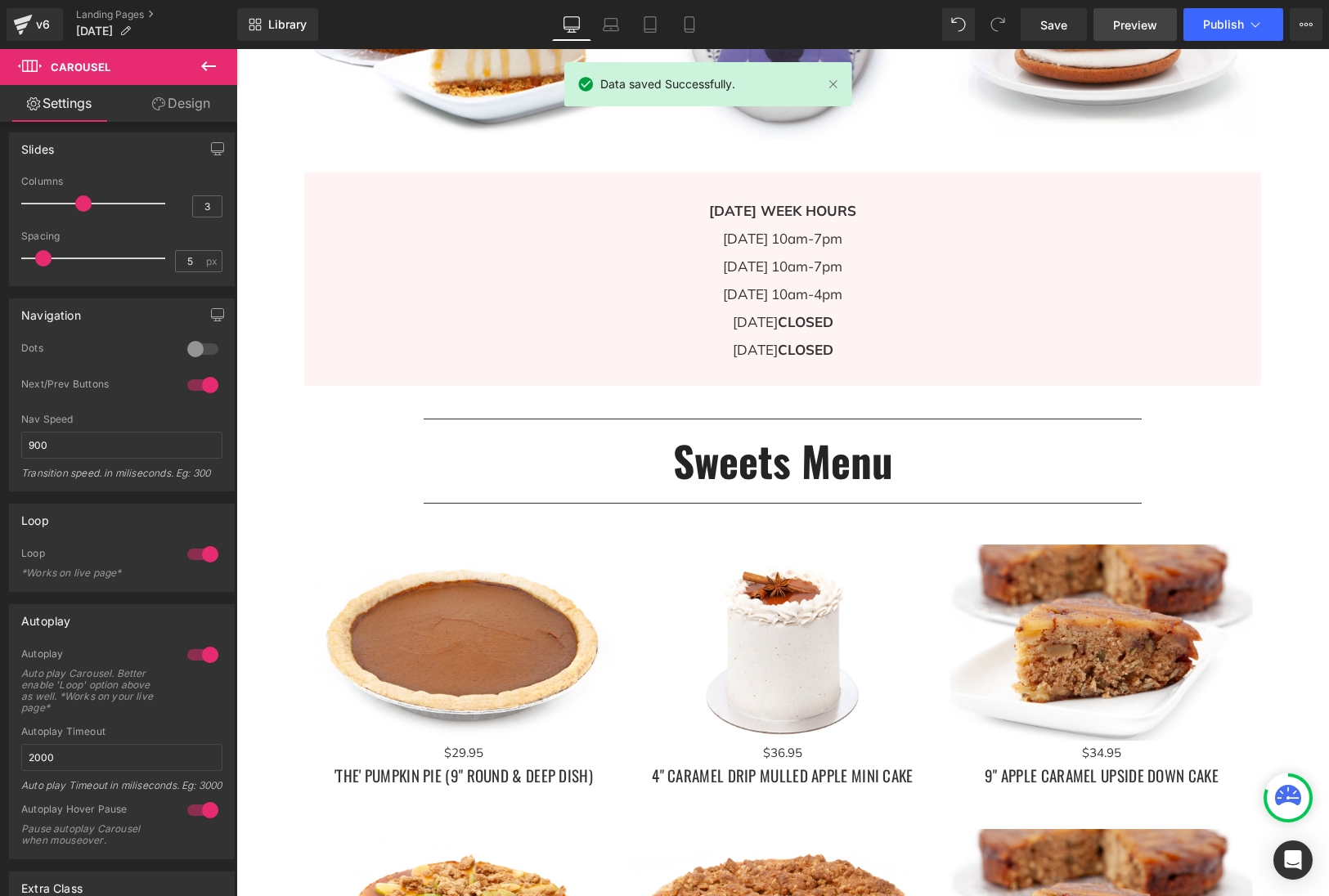
click at [1142, 34] on link "Preview" at bounding box center [1134, 24] width 84 height 33
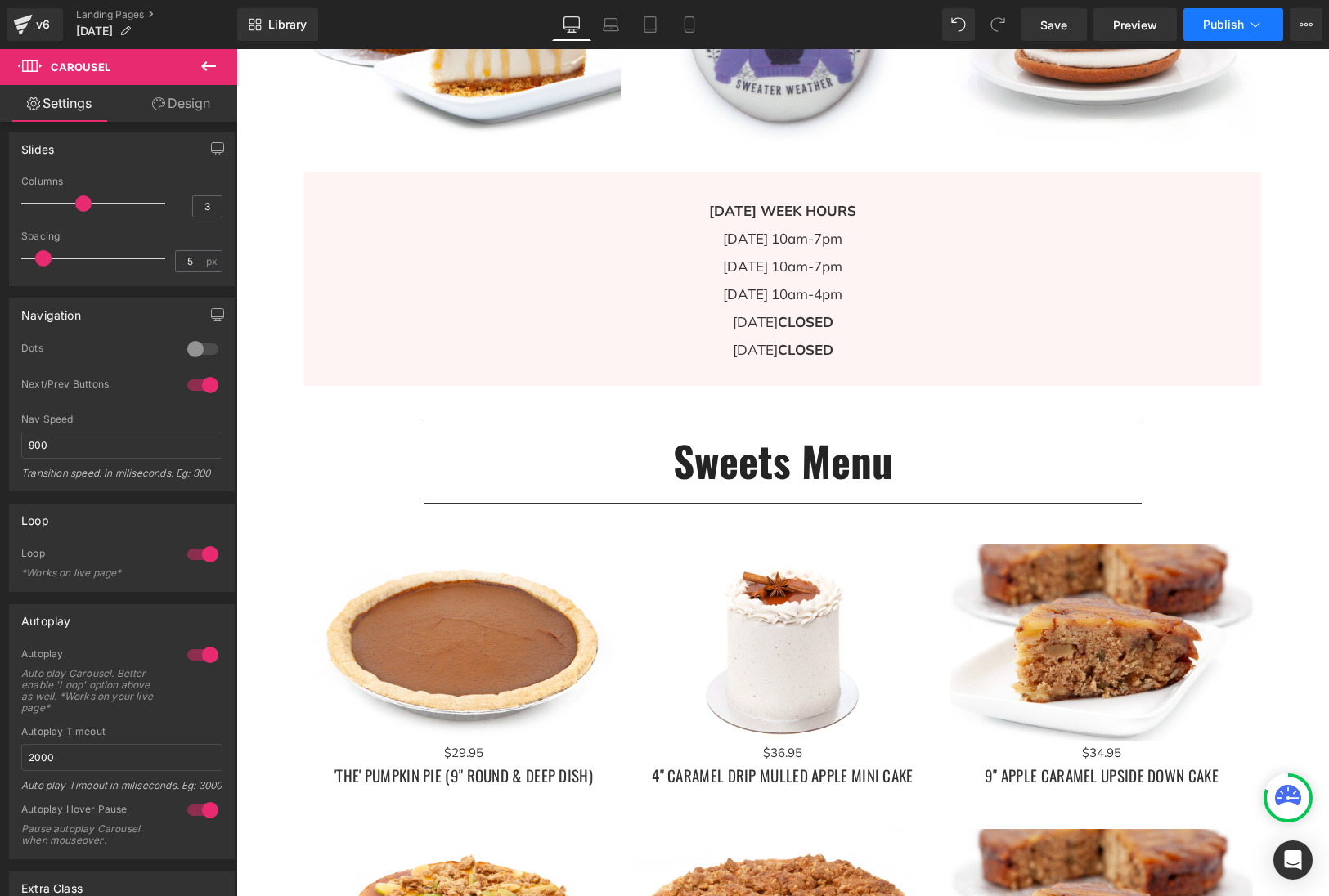
click at [1218, 24] on span "Publish" at bounding box center [1223, 25] width 40 height 13
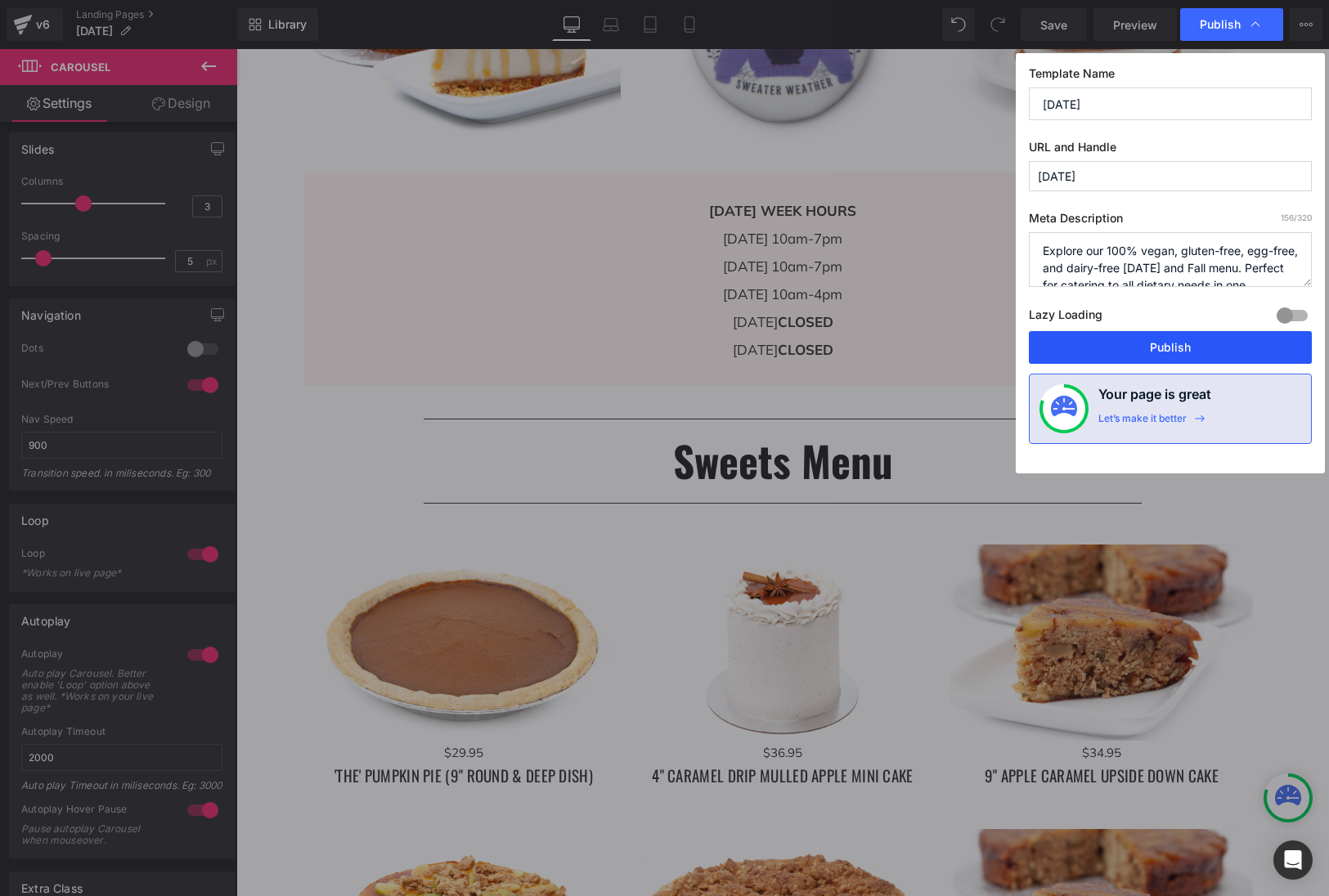
click at [1191, 348] on button "Publish" at bounding box center [1170, 348] width 283 height 33
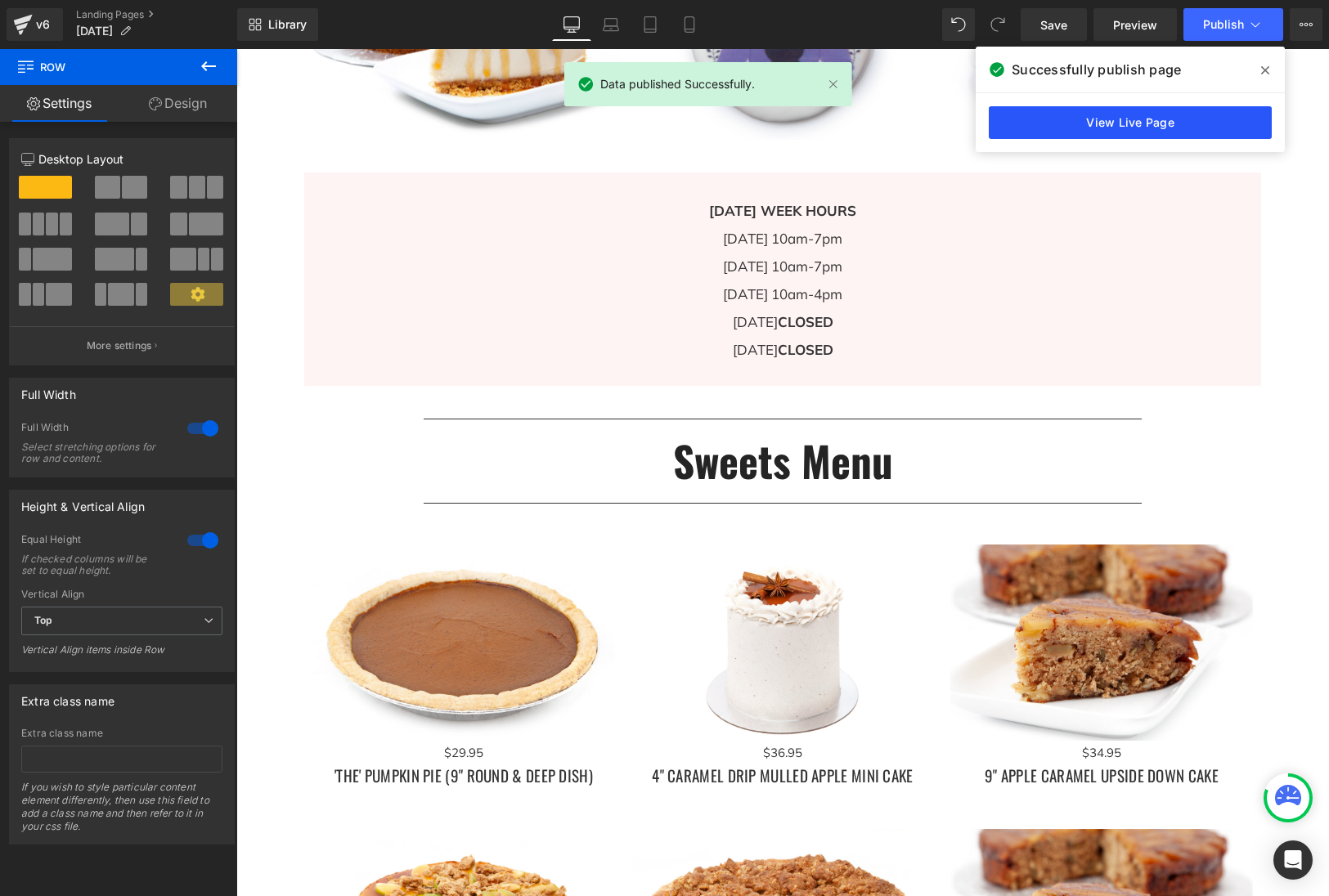
click at [1152, 119] on link "View Live Page" at bounding box center [1130, 122] width 283 height 33
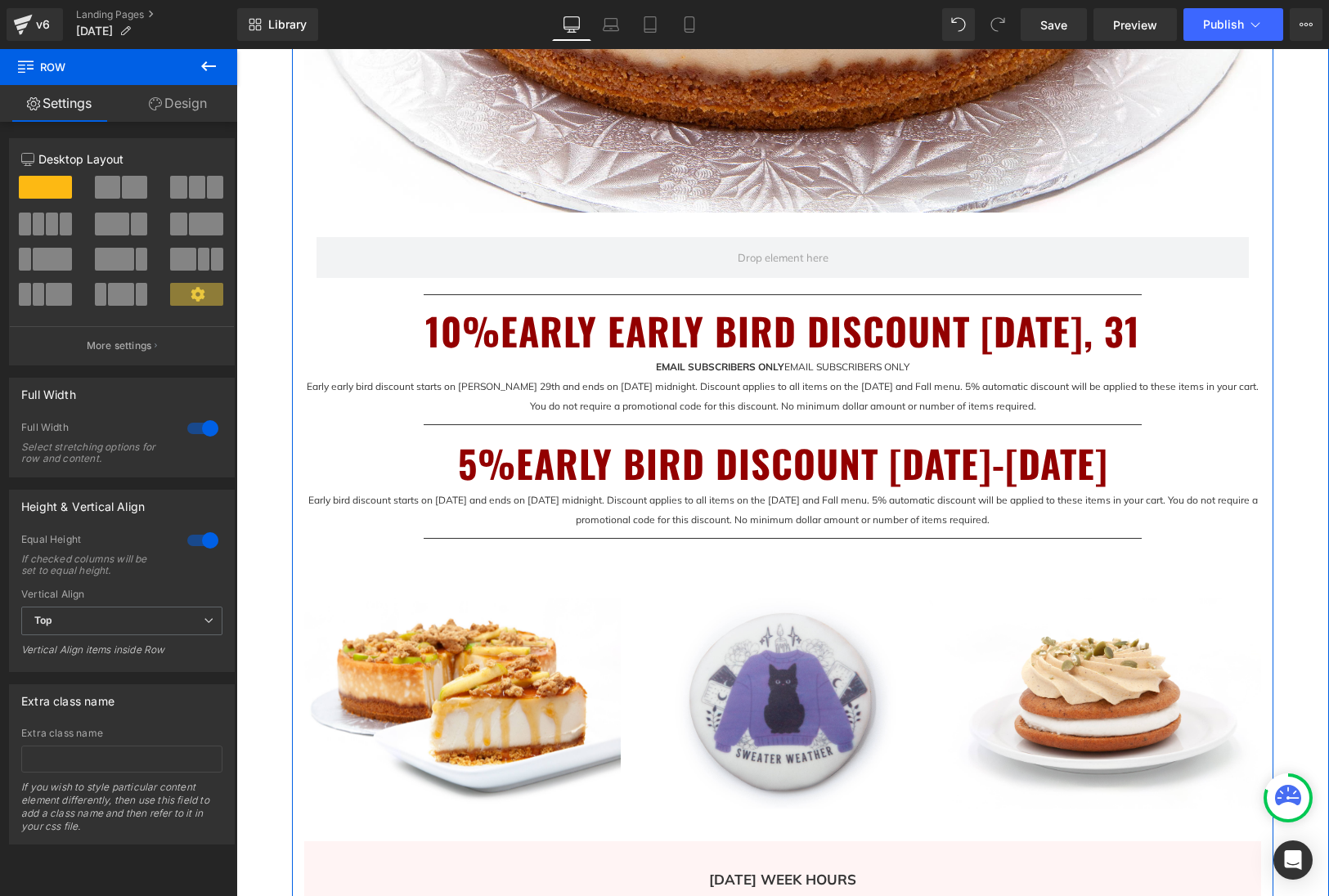
scroll to position [939, 0]
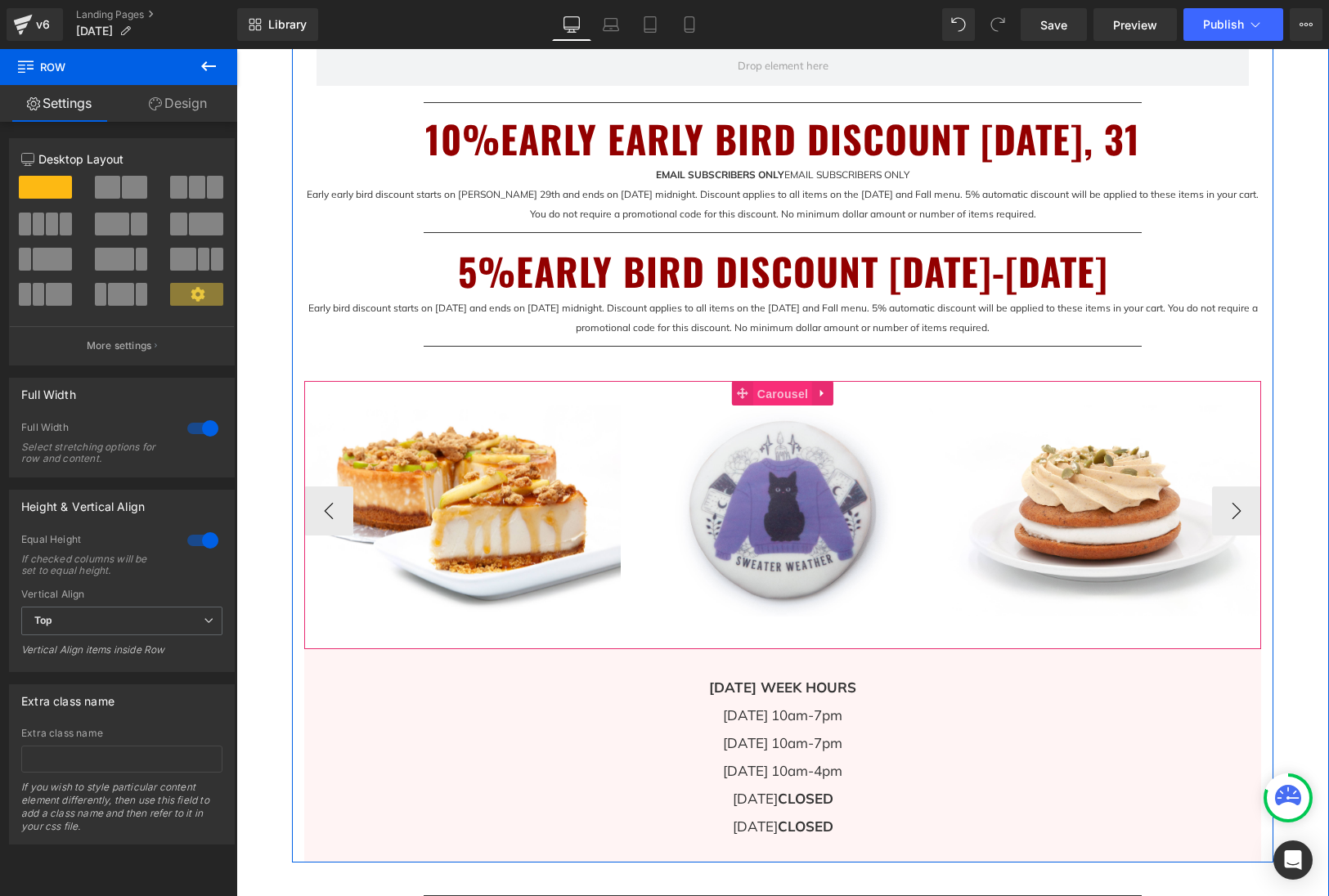
click at [790, 395] on span "Carousel" at bounding box center [782, 393] width 59 height 24
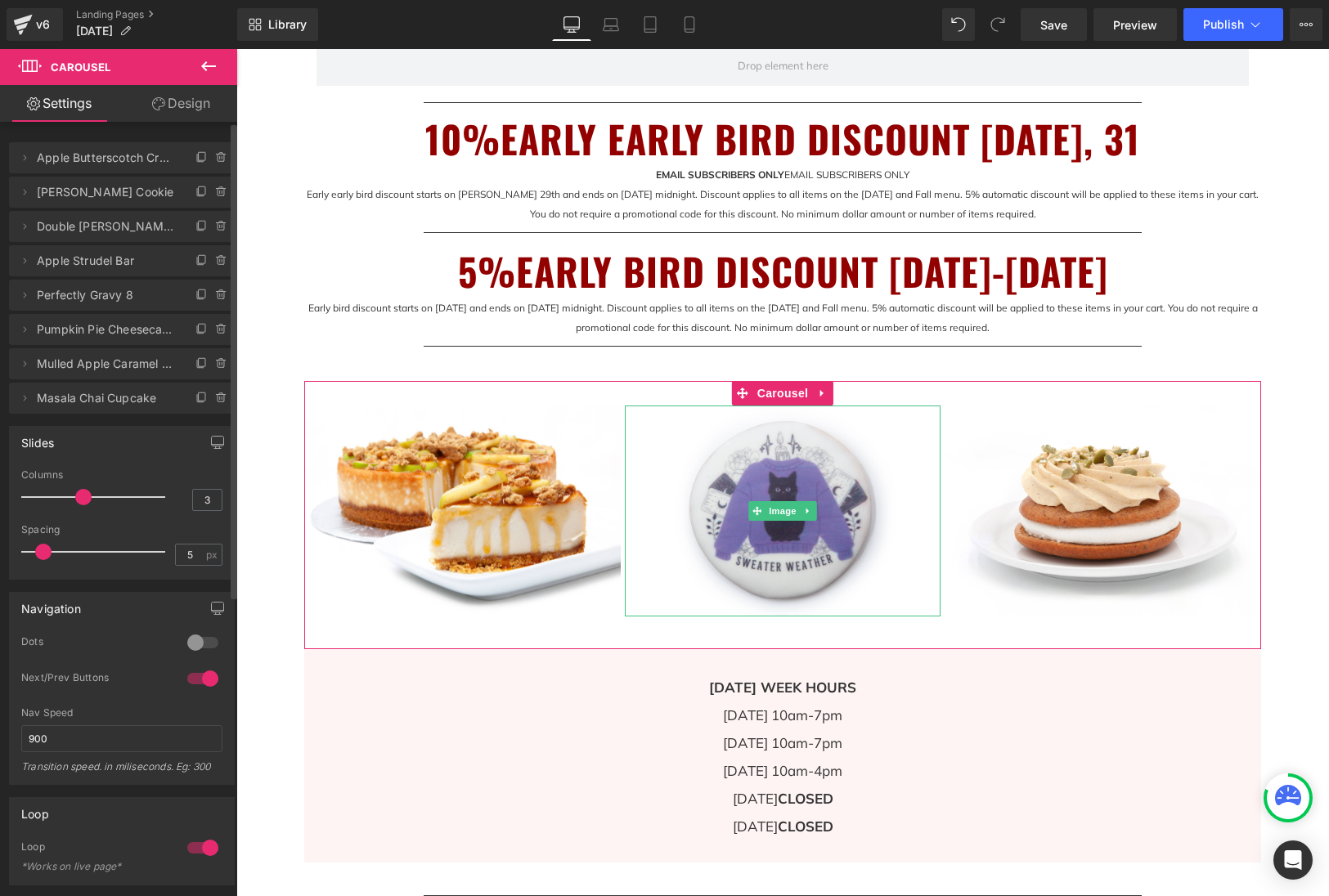
click at [56, 195] on span "[PERSON_NAME] Cookie" at bounding box center [105, 192] width 138 height 31
click at [24, 189] on icon at bounding box center [25, 193] width 13 height 13
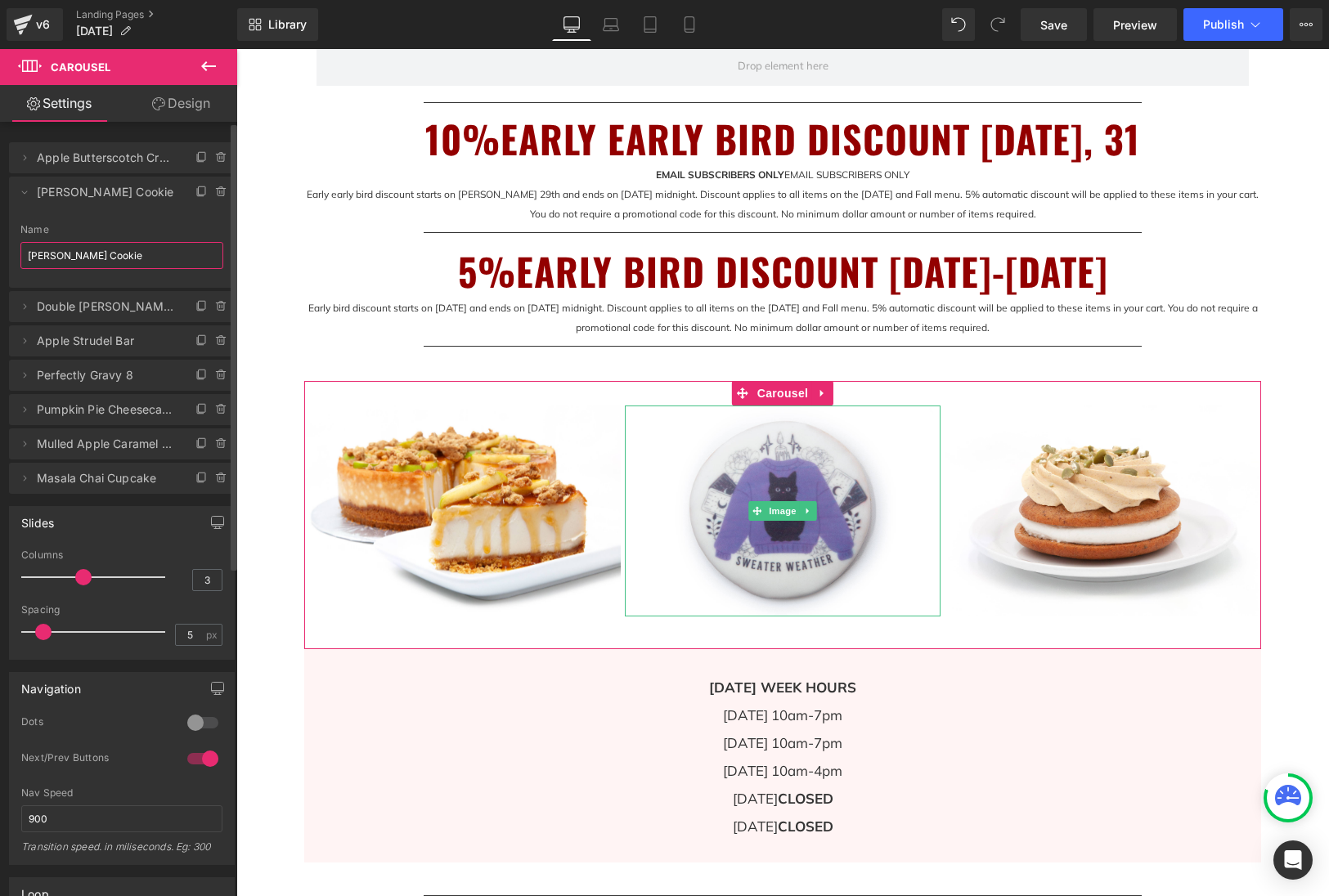
click at [40, 256] on input "[PERSON_NAME] Cookie" at bounding box center [121, 255] width 202 height 27
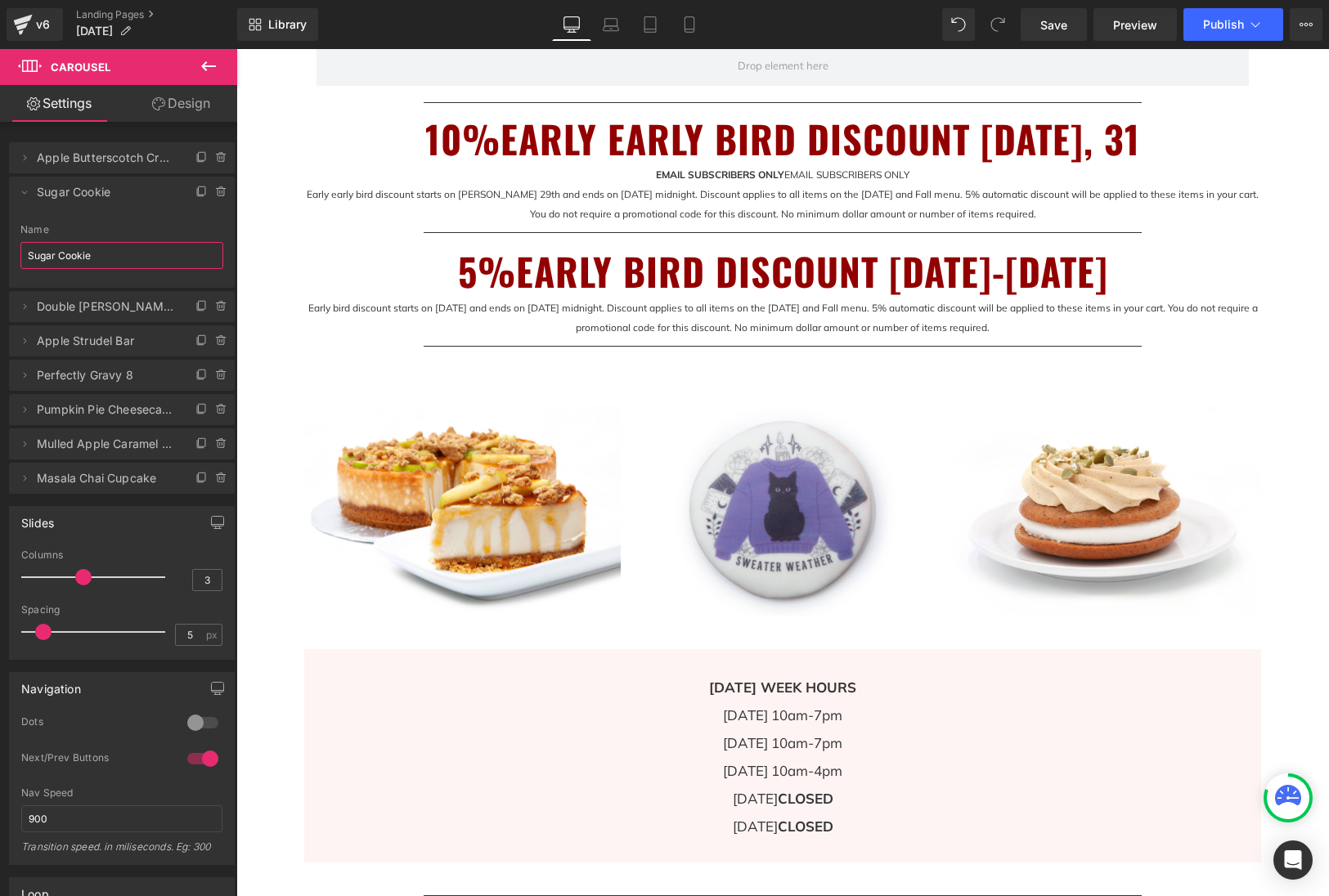
type input "Sugar Cookie"
click at [204, 67] on icon at bounding box center [208, 66] width 14 height 10
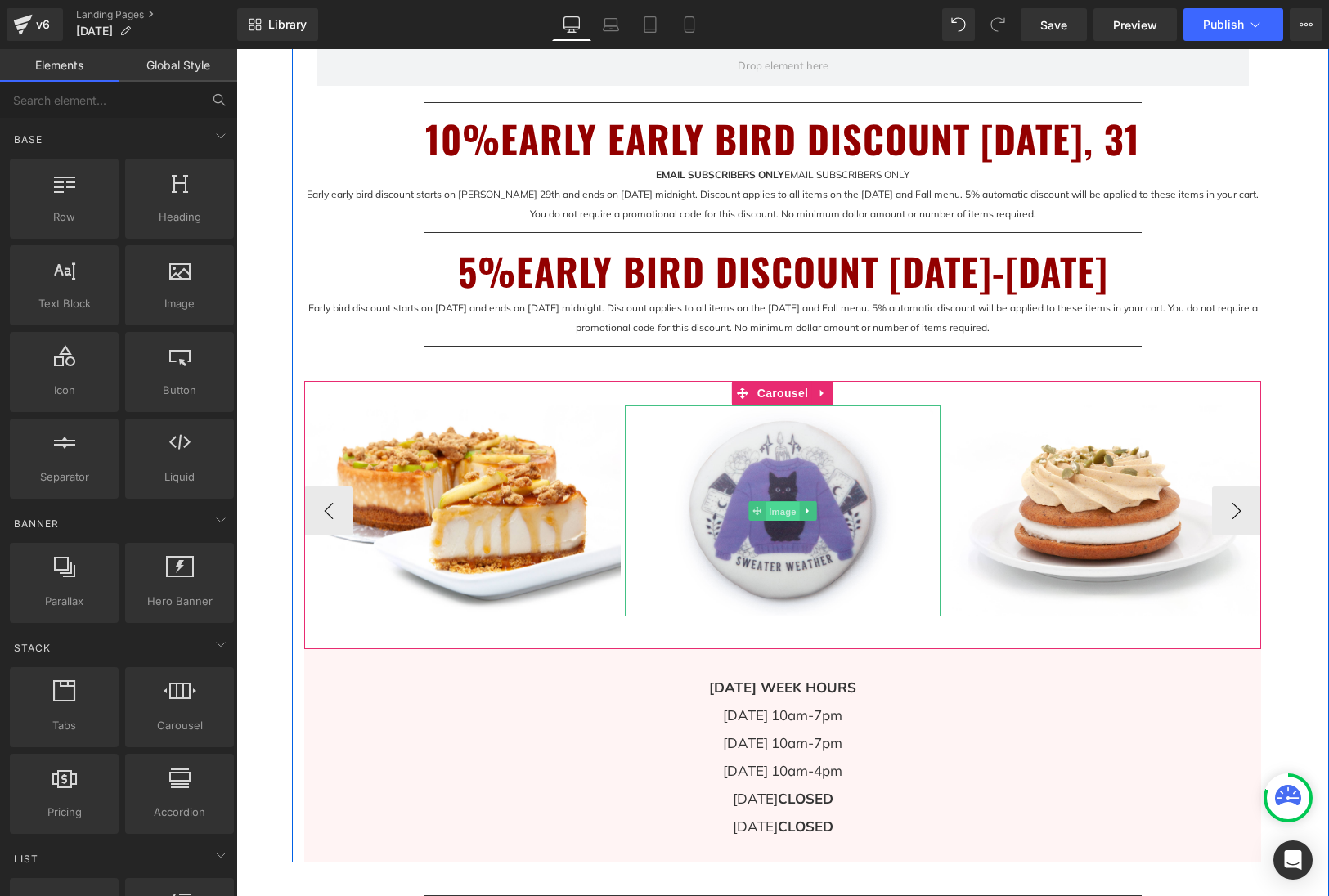
click at [784, 513] on span "Image" at bounding box center [783, 512] width 35 height 19
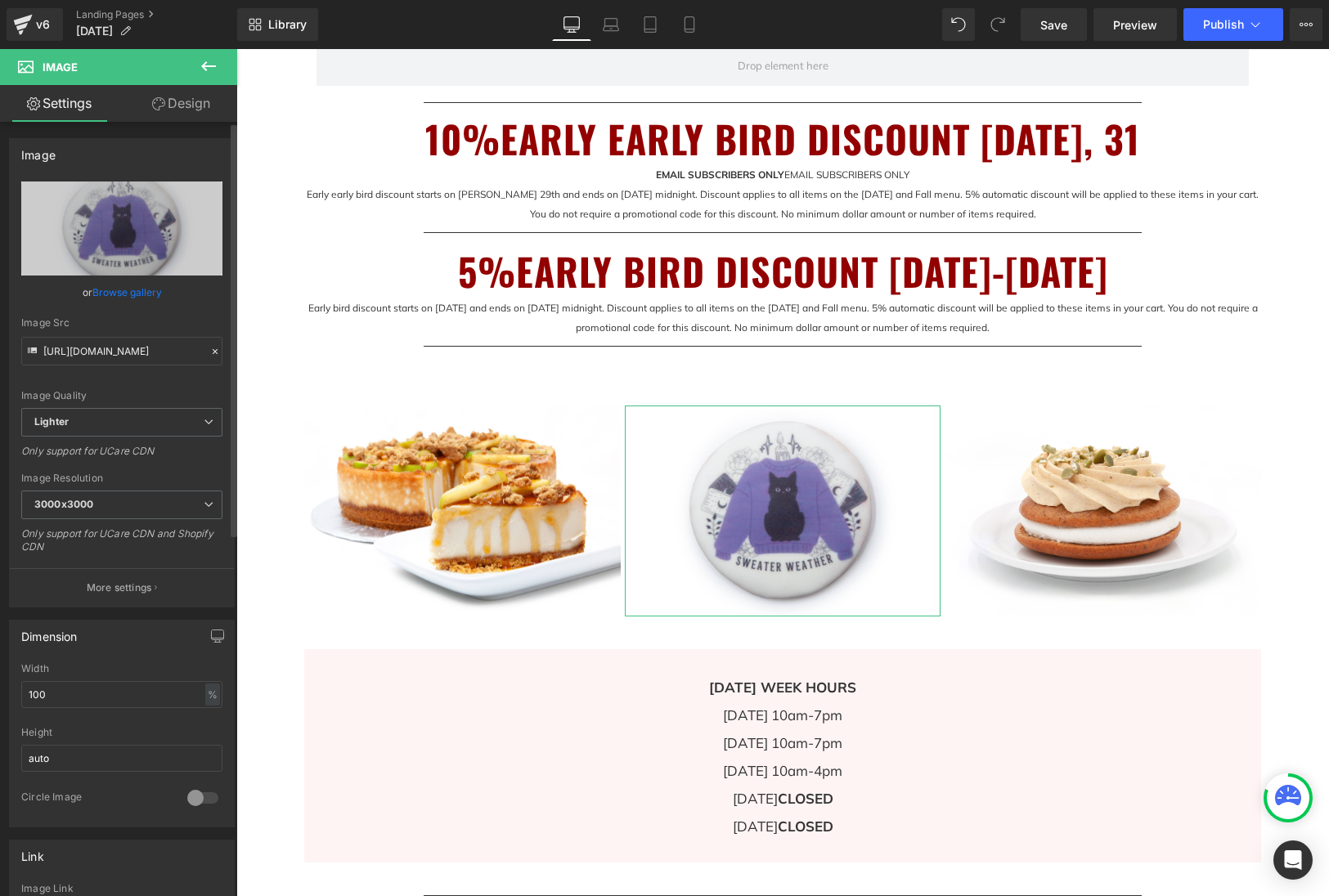
click at [140, 294] on link "Browse gallery" at bounding box center [127, 292] width 69 height 29
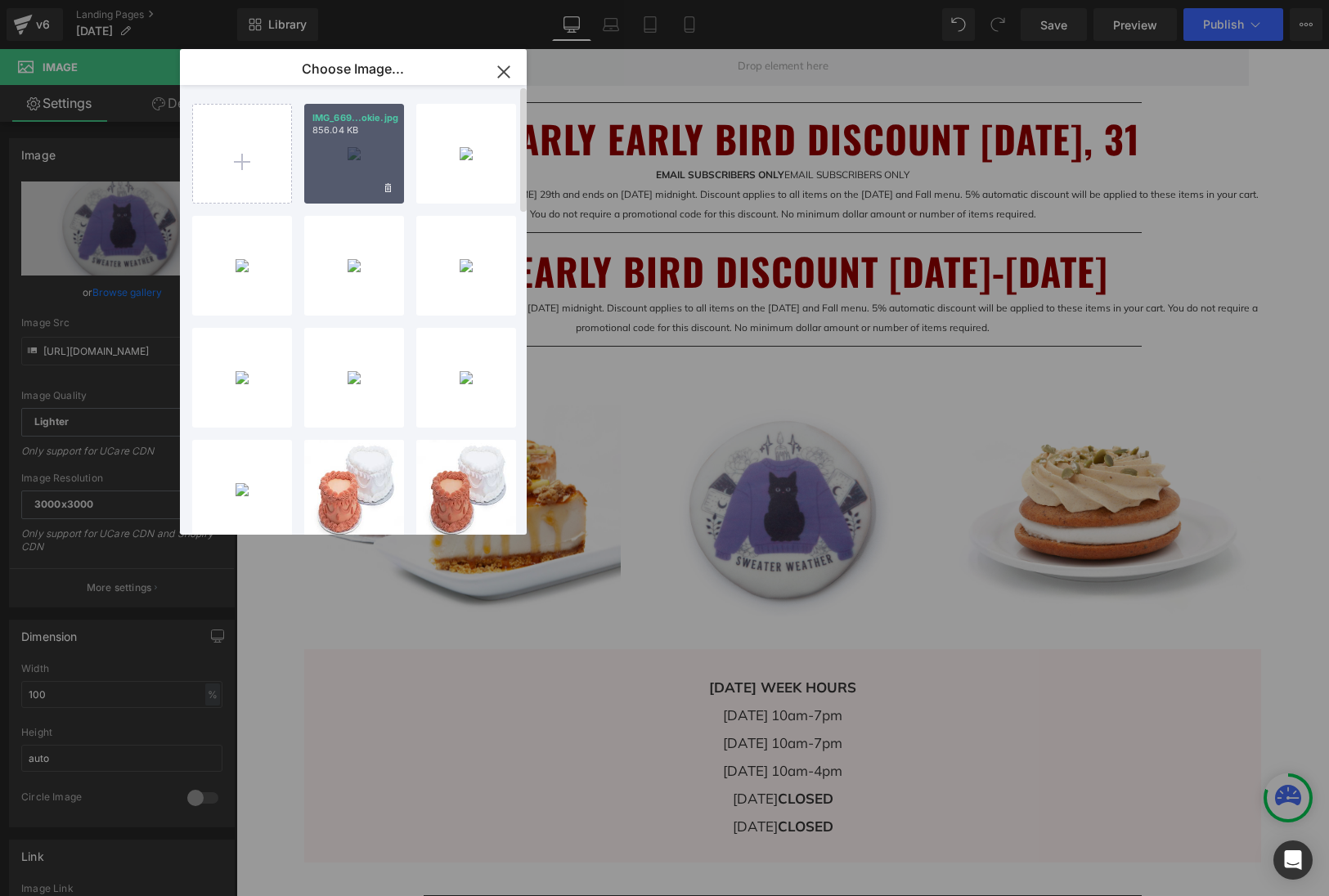
click at [357, 120] on p "IMG_669...okie.jpg" at bounding box center [354, 118] width 84 height 13
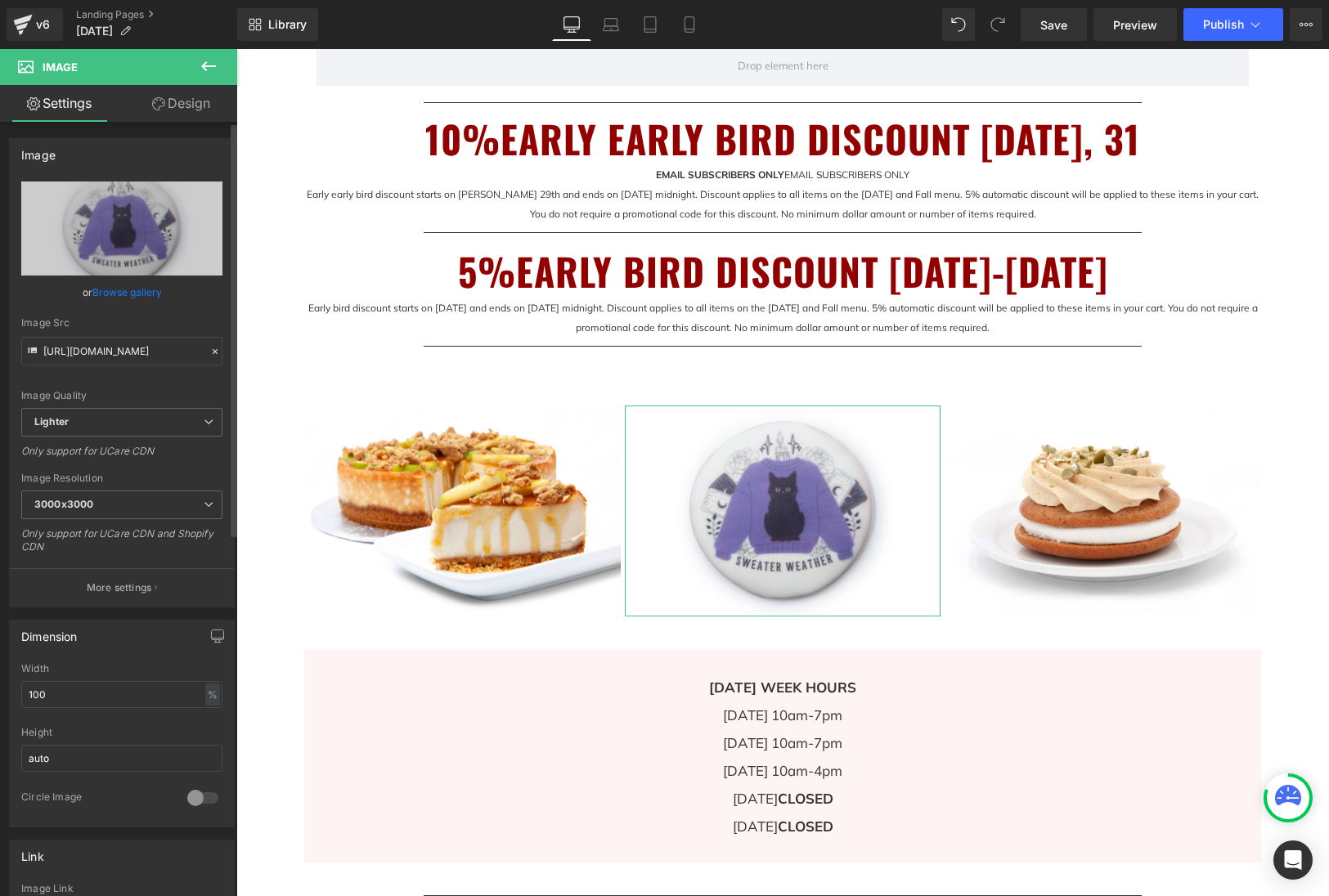
click at [113, 292] on link "Browse gallery" at bounding box center [127, 292] width 69 height 29
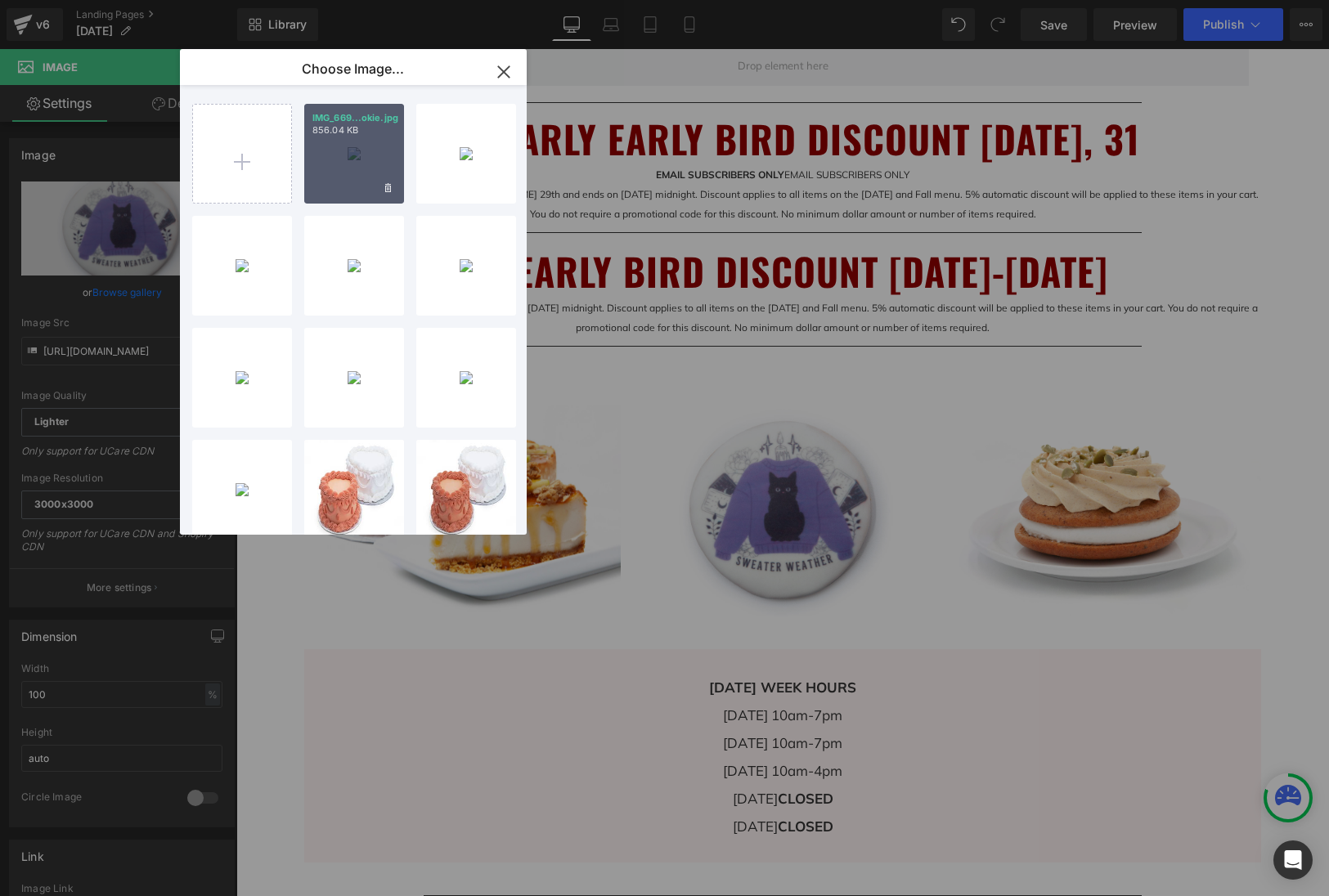
click at [345, 151] on div "IMG_669...okie.jpg 856.04 KB" at bounding box center [355, 154] width 100 height 100
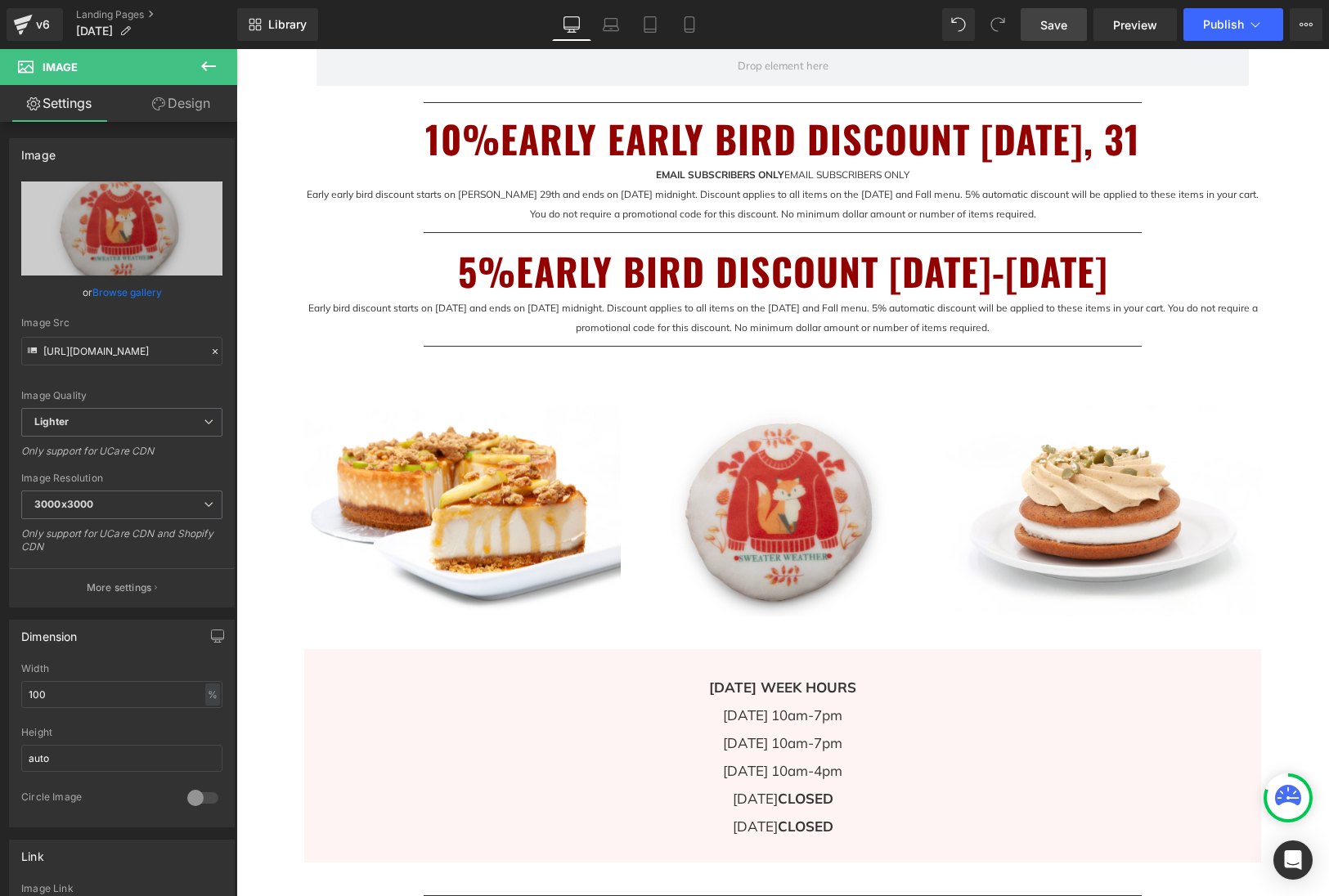
drag, startPoint x: 1058, startPoint y: 33, endPoint x: 907, endPoint y: 573, distance: 560.7
click at [1058, 33] on span "Save" at bounding box center [1053, 25] width 27 height 17
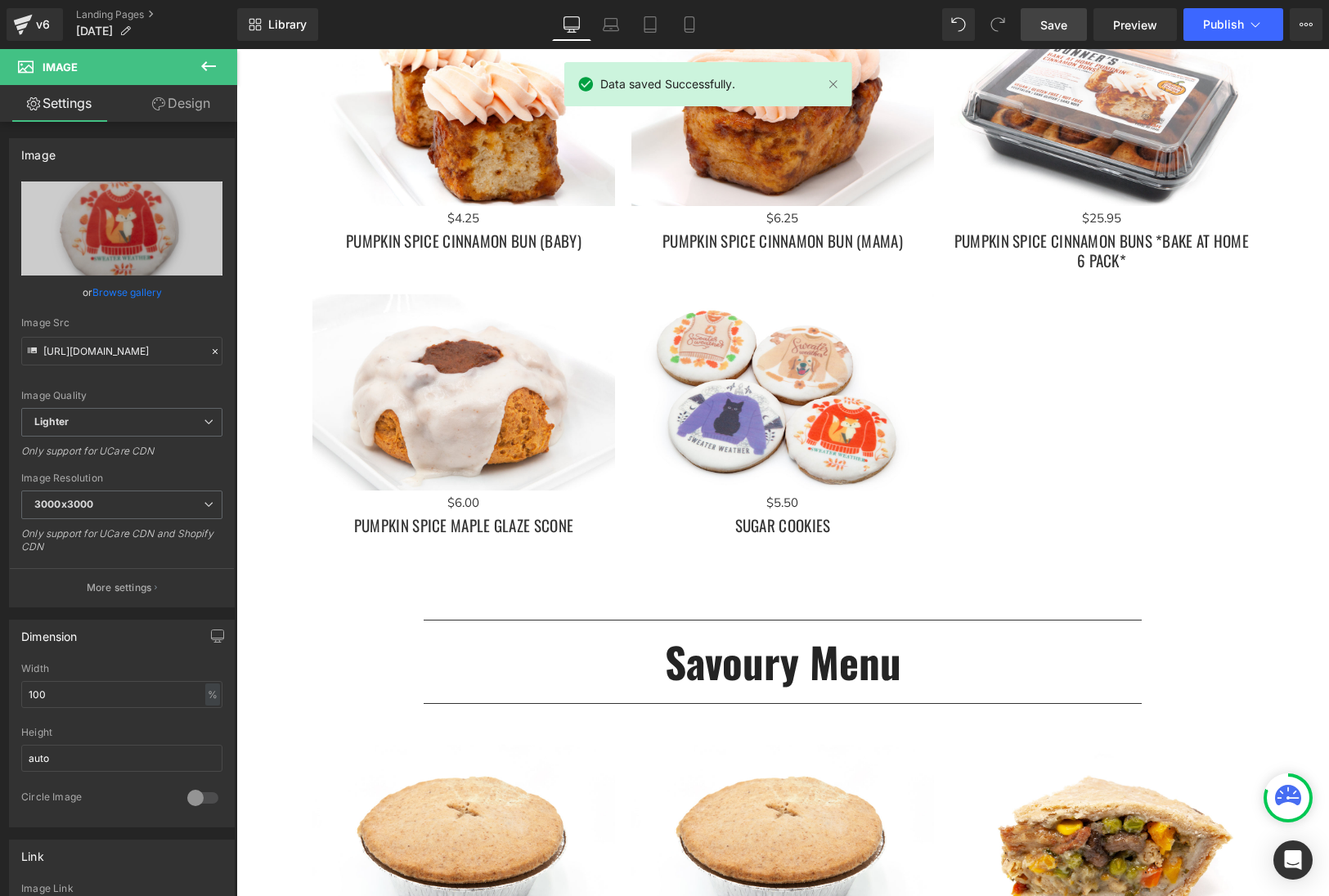
scroll to position [3379, 0]
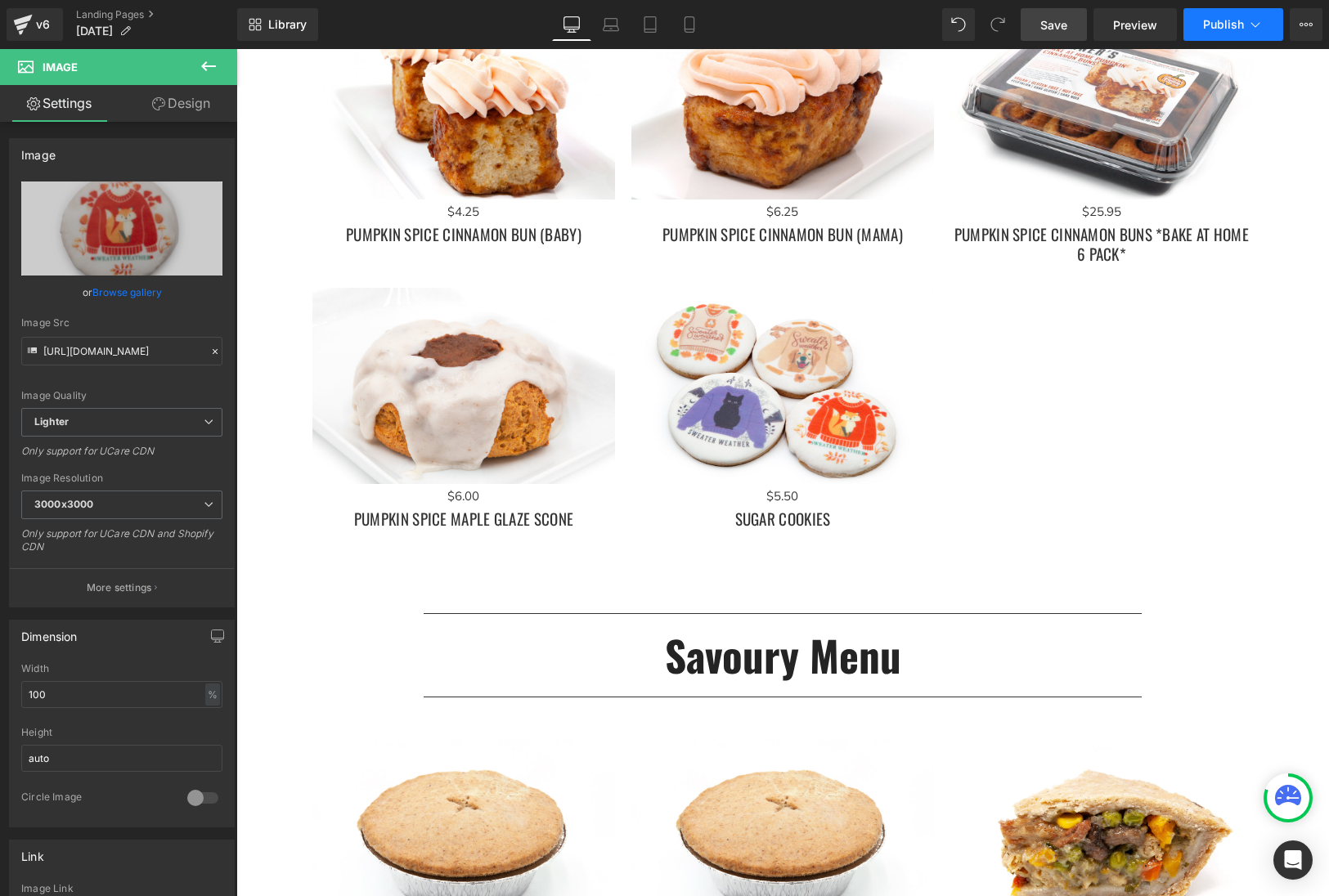
click at [1214, 18] on span "Publish" at bounding box center [1223, 25] width 40 height 13
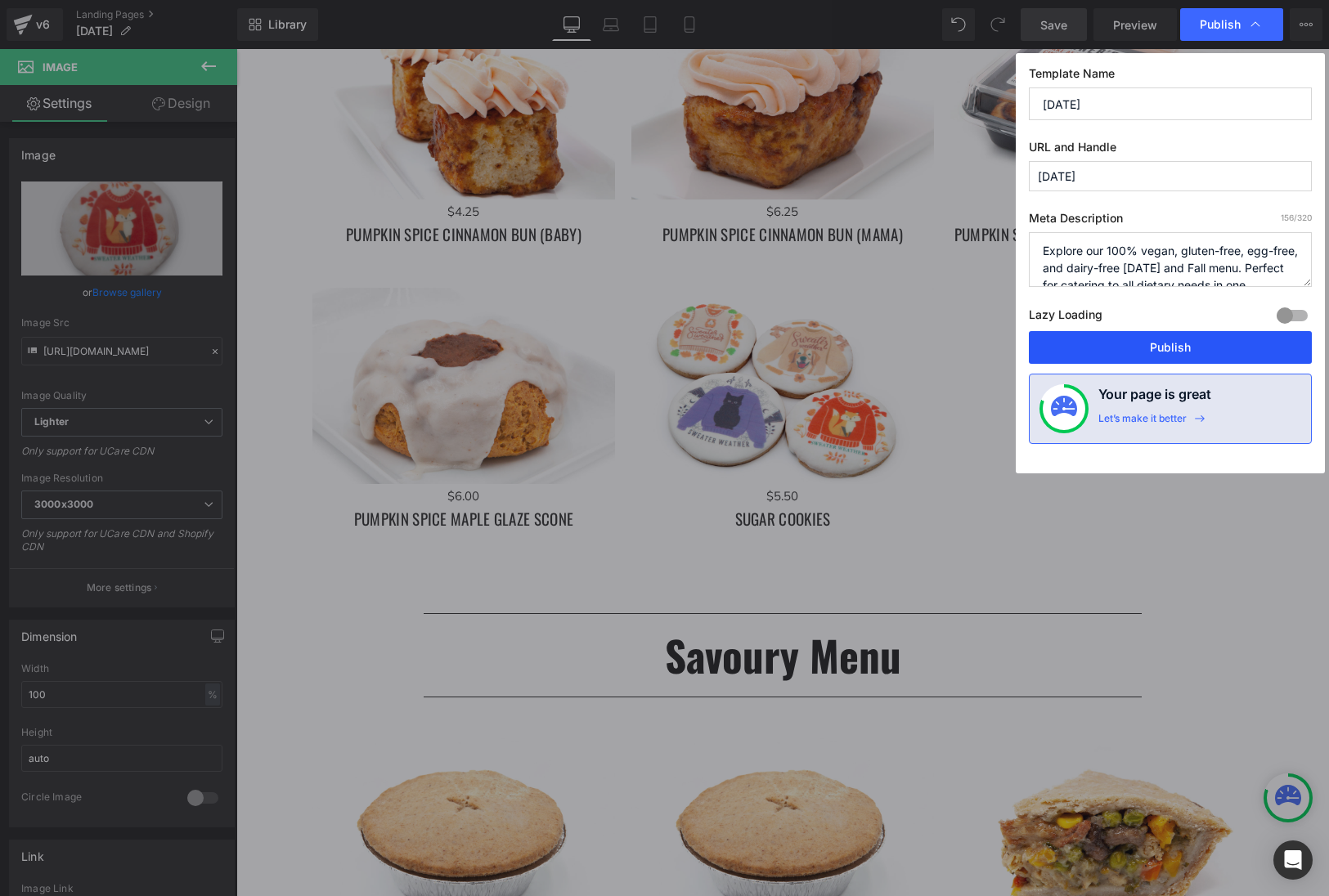
drag, startPoint x: 1185, startPoint y: 343, endPoint x: 949, endPoint y: 294, distance: 241.0
click at [1185, 343] on button "Publish" at bounding box center [1170, 348] width 283 height 33
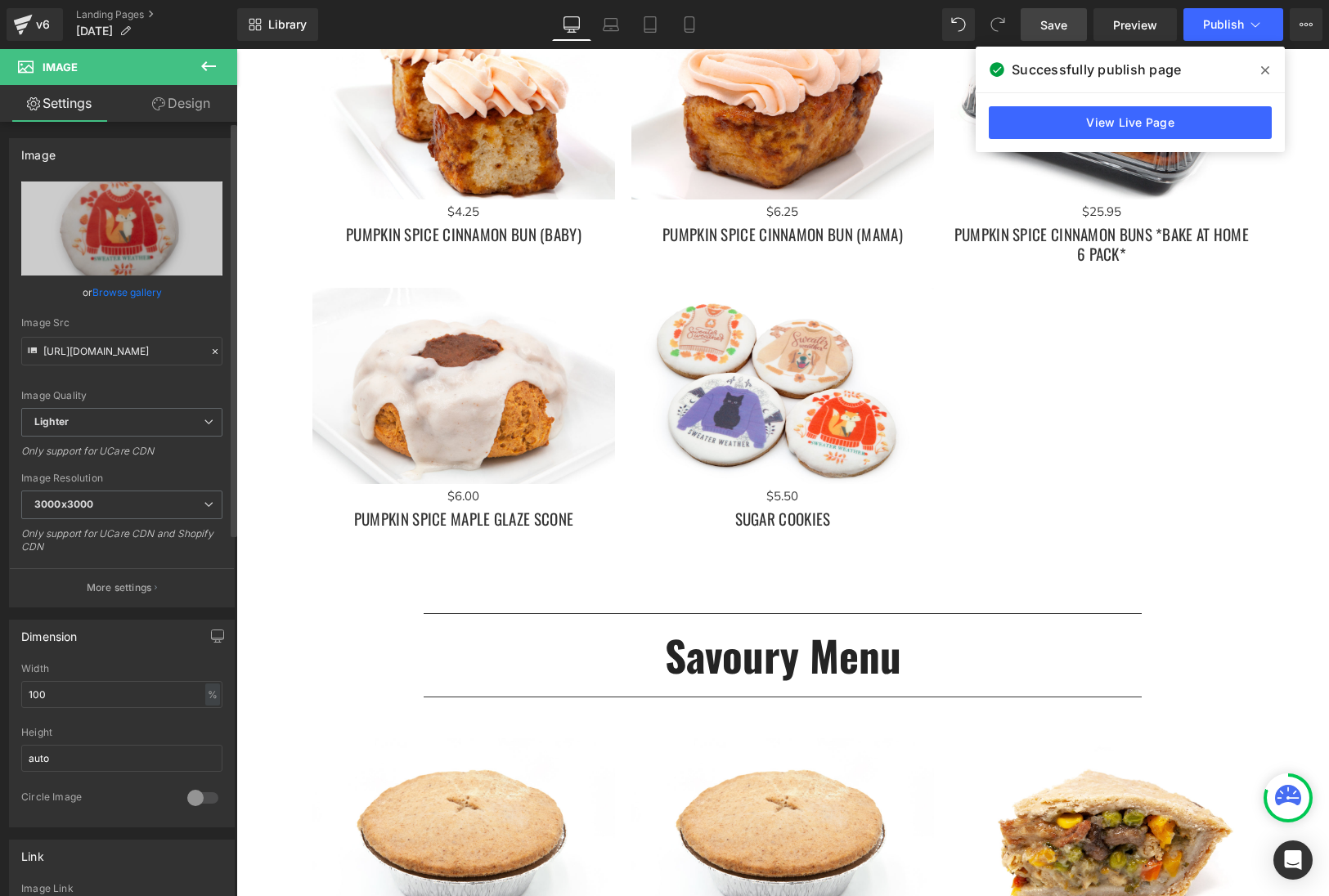
click at [127, 294] on link "Browse gallery" at bounding box center [127, 292] width 69 height 29
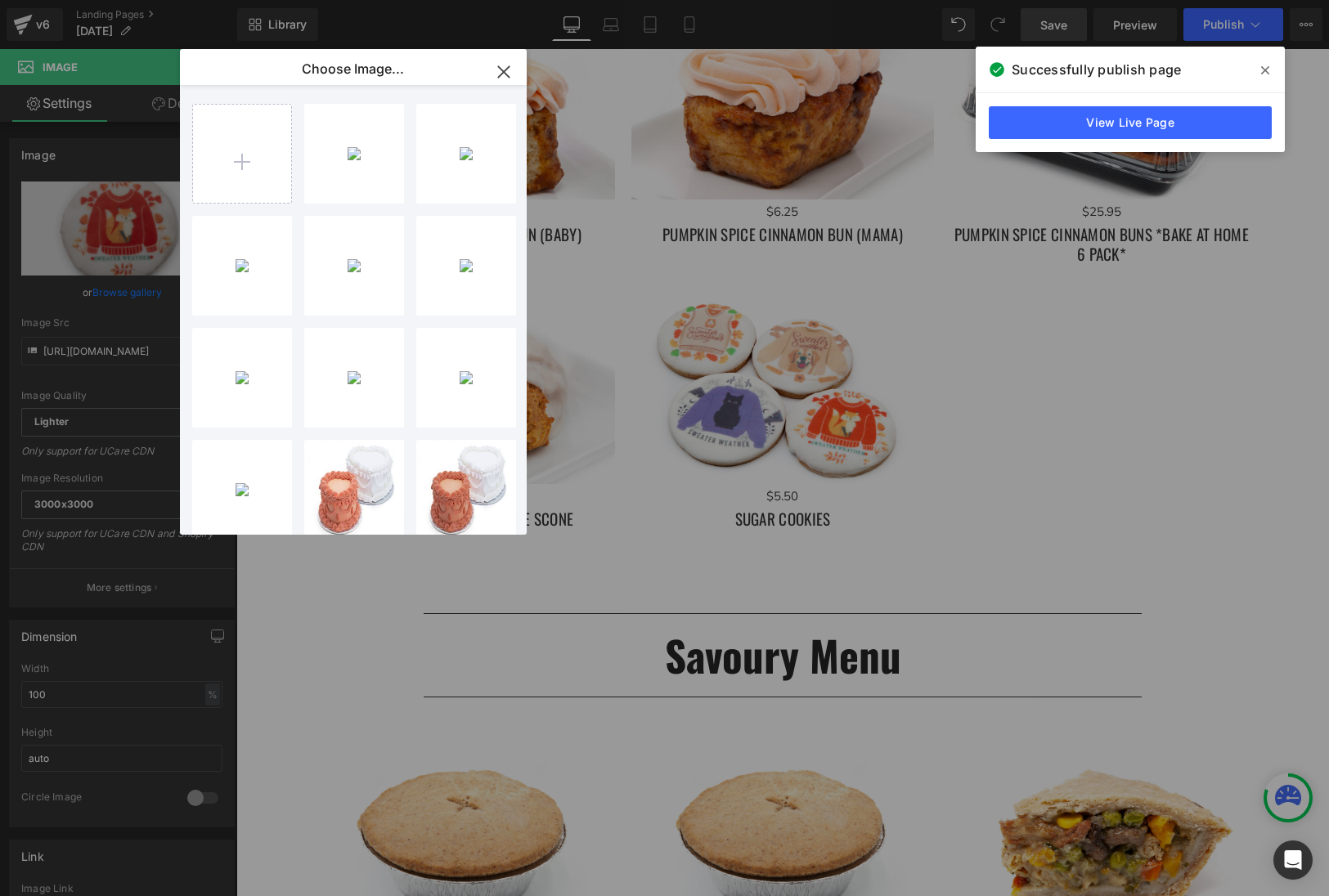
type input "C:\fakepath\IMG_6683 4 sugar cookies printed.jpg"
click at [0, 0] on div "IMG_668...nted.jpg 943.20 KB" at bounding box center [0, 0] width 0 height 0
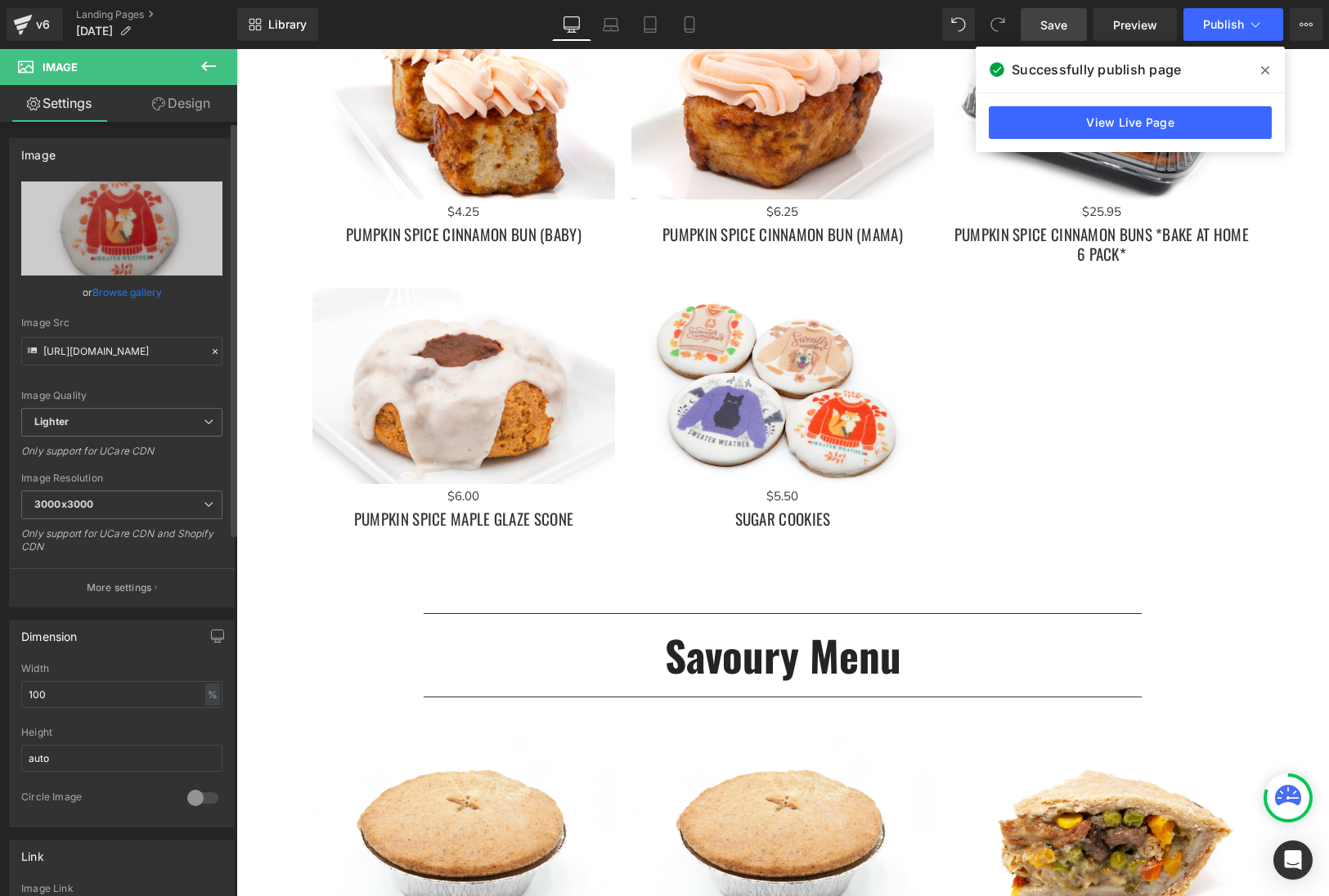
click at [138, 293] on link "Browse gallery" at bounding box center [127, 292] width 69 height 29
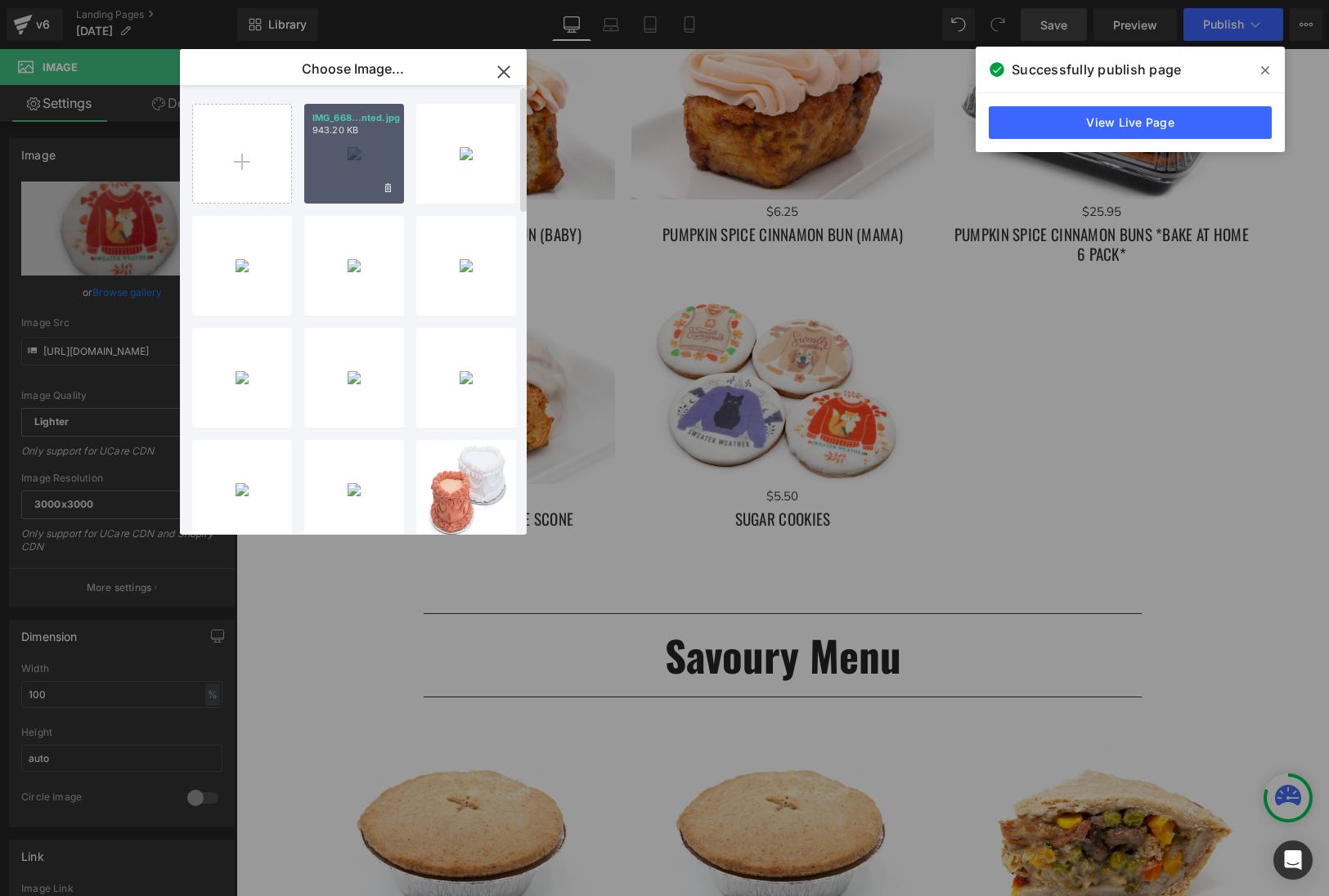
click at [370, 157] on div "IMG_668...nted.jpg 943.20 KB" at bounding box center [355, 154] width 100 height 100
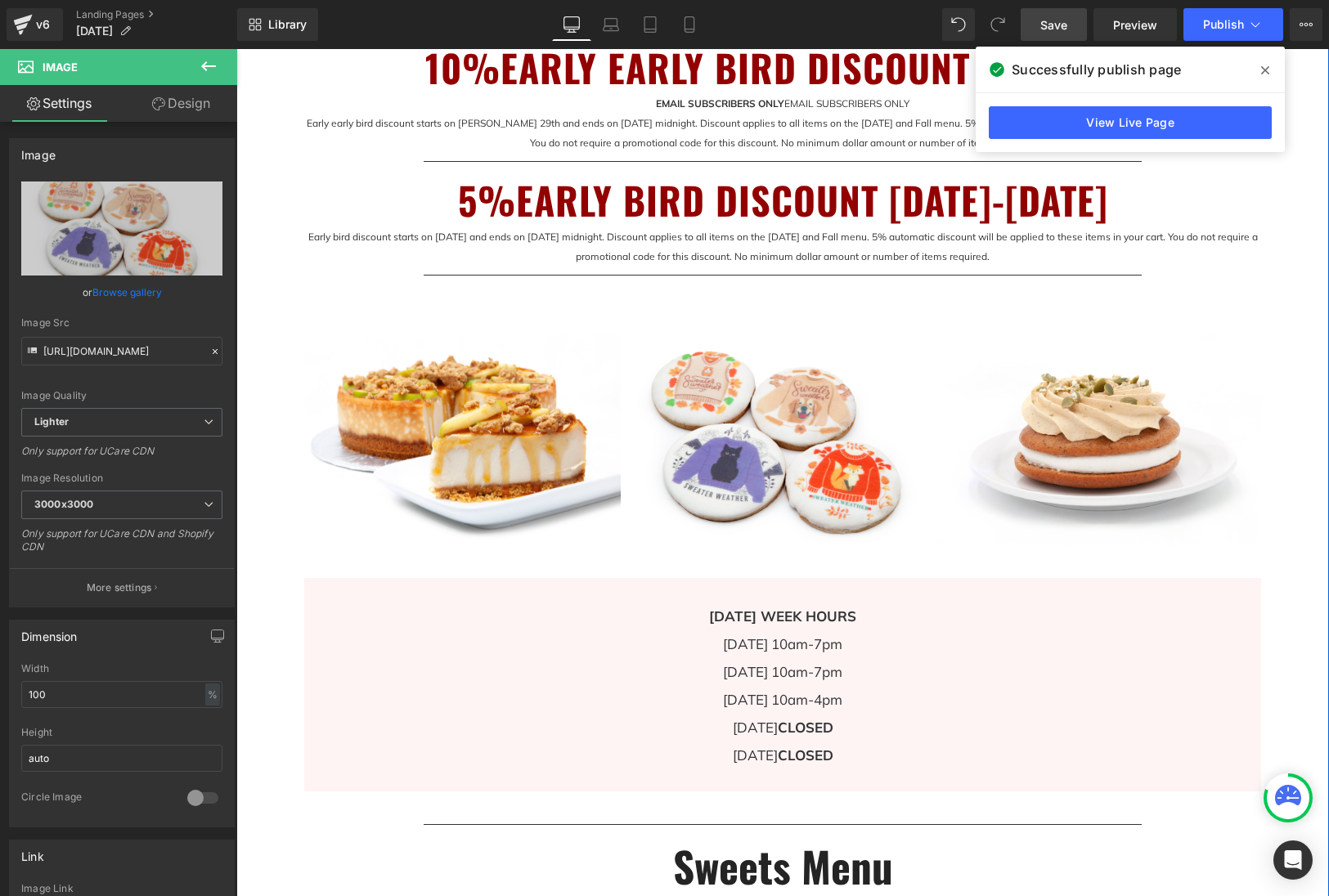
scroll to position [1009, 0]
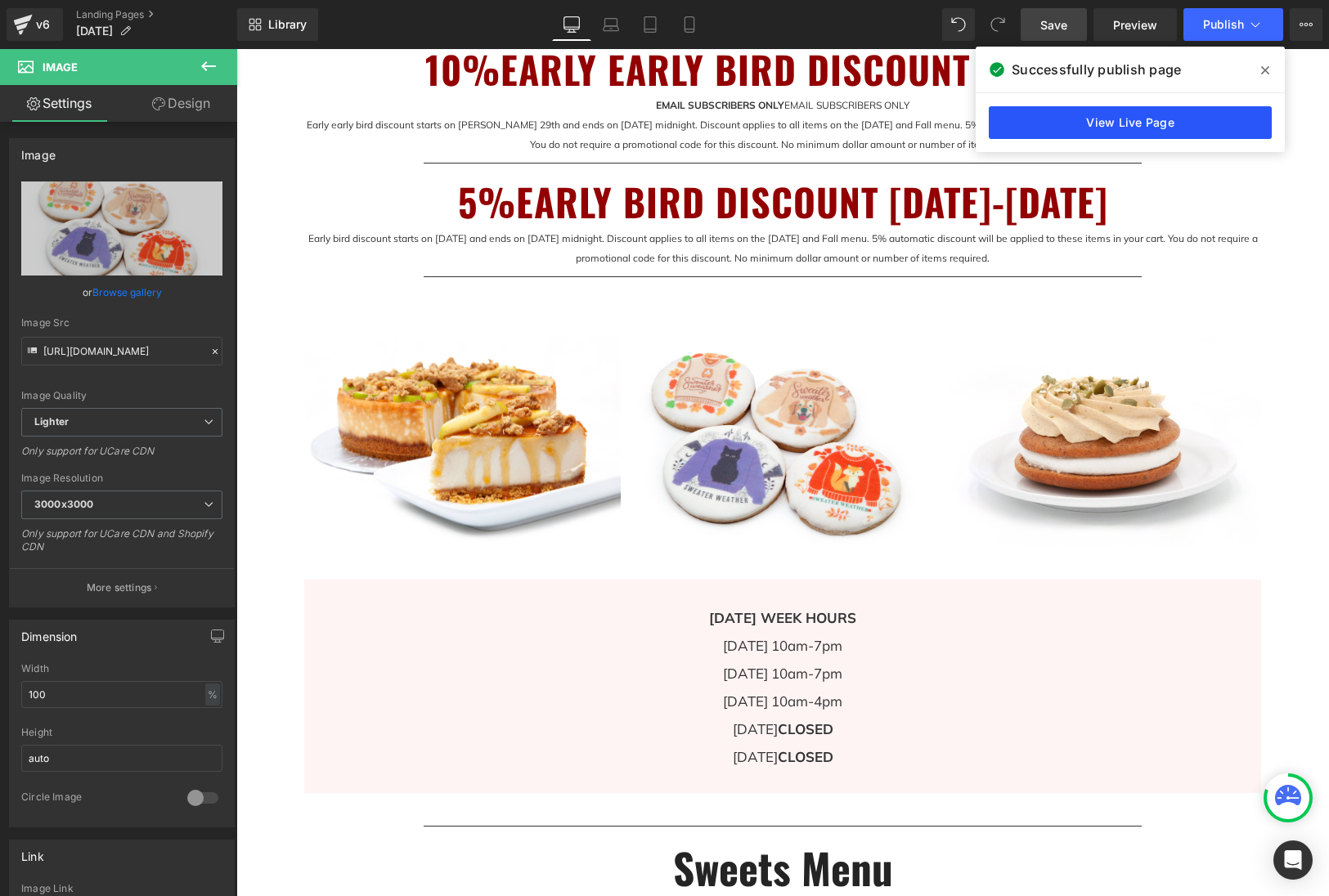
click at [1135, 123] on link "View Live Page" at bounding box center [1130, 122] width 283 height 33
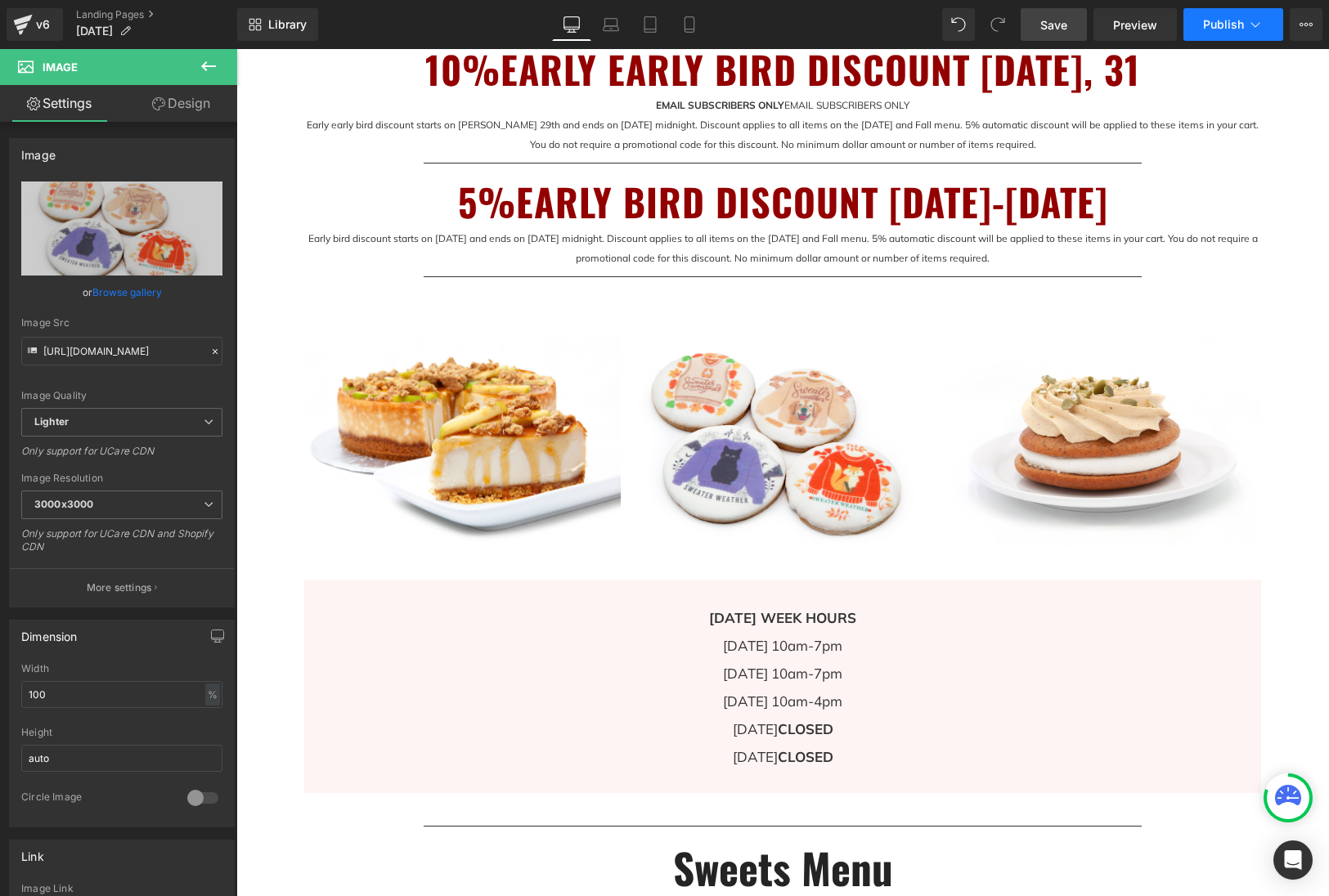
click at [1212, 35] on button "Publish" at bounding box center [1234, 24] width 100 height 33
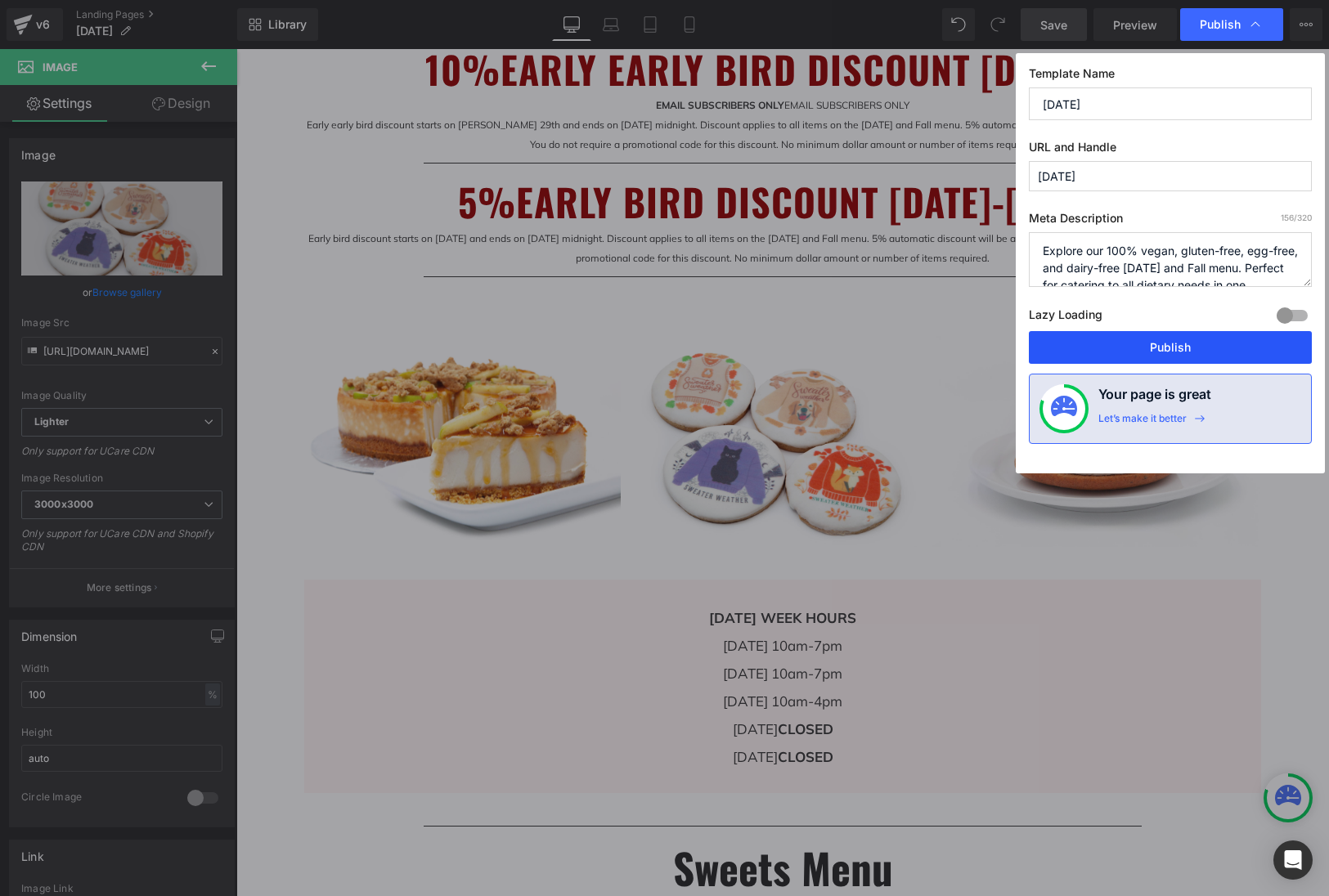
click at [1212, 340] on button "Publish" at bounding box center [1170, 348] width 283 height 33
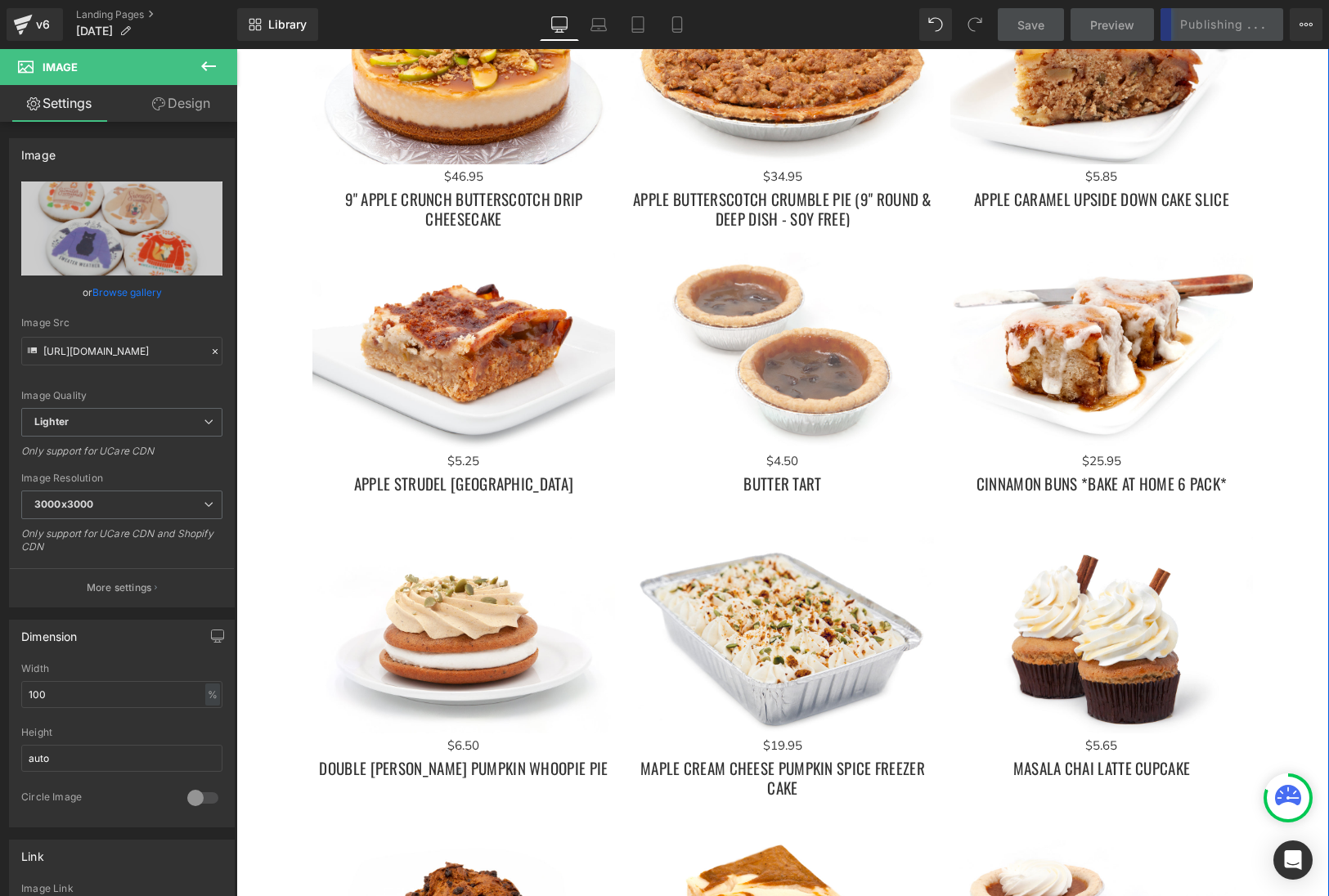
scroll to position [2279, 0]
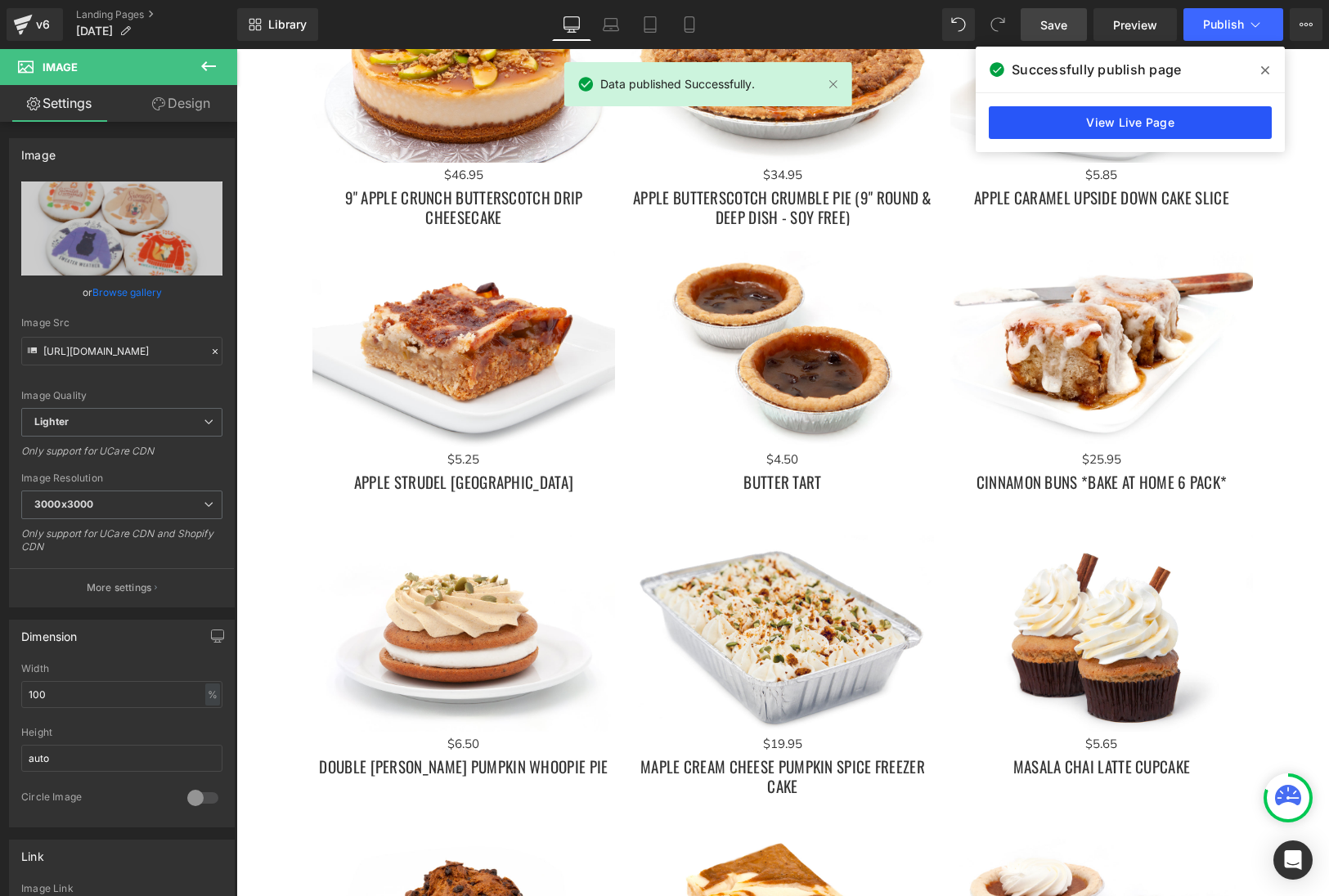
click at [1117, 121] on link "View Live Page" at bounding box center [1130, 122] width 283 height 33
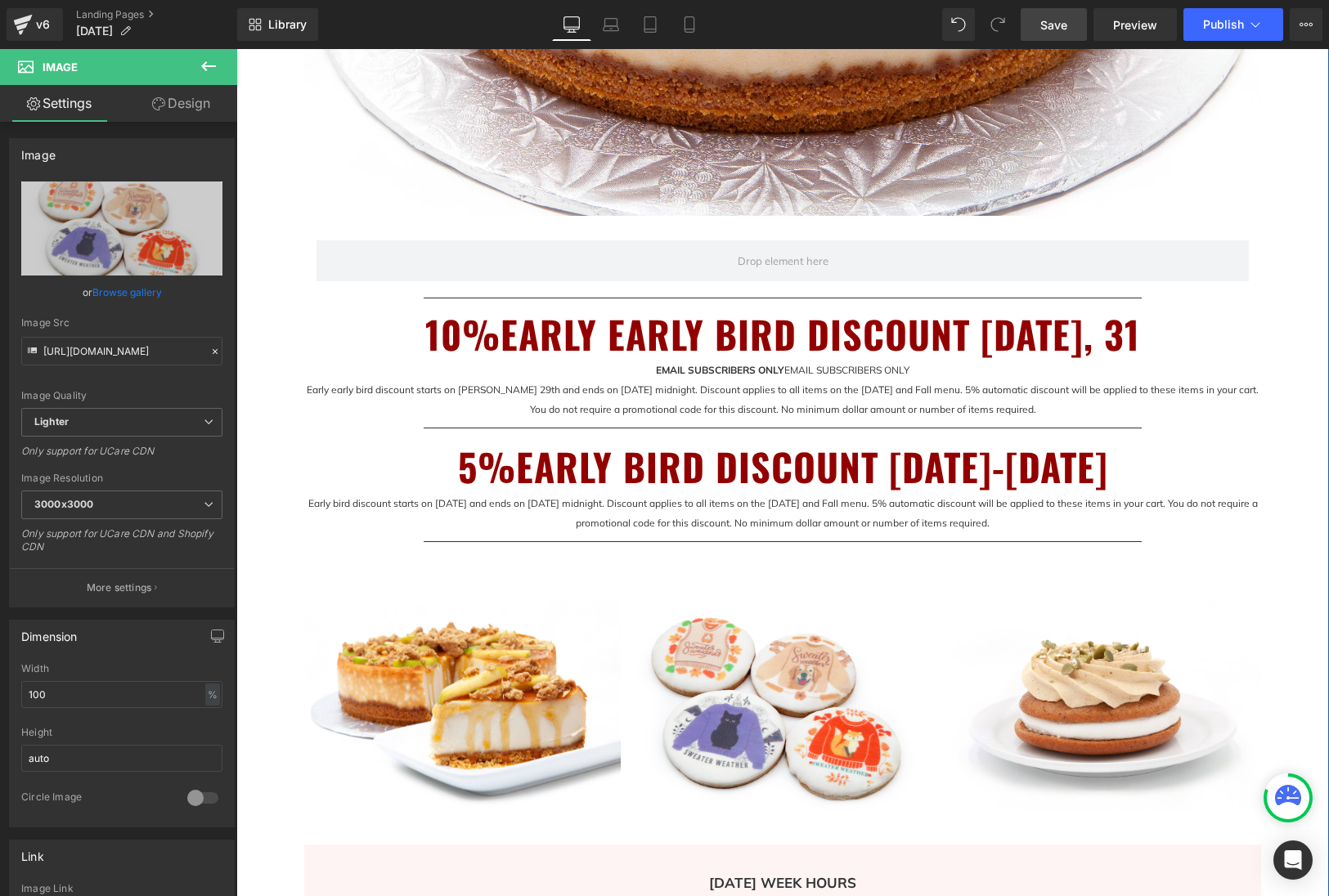
scroll to position [747, 0]
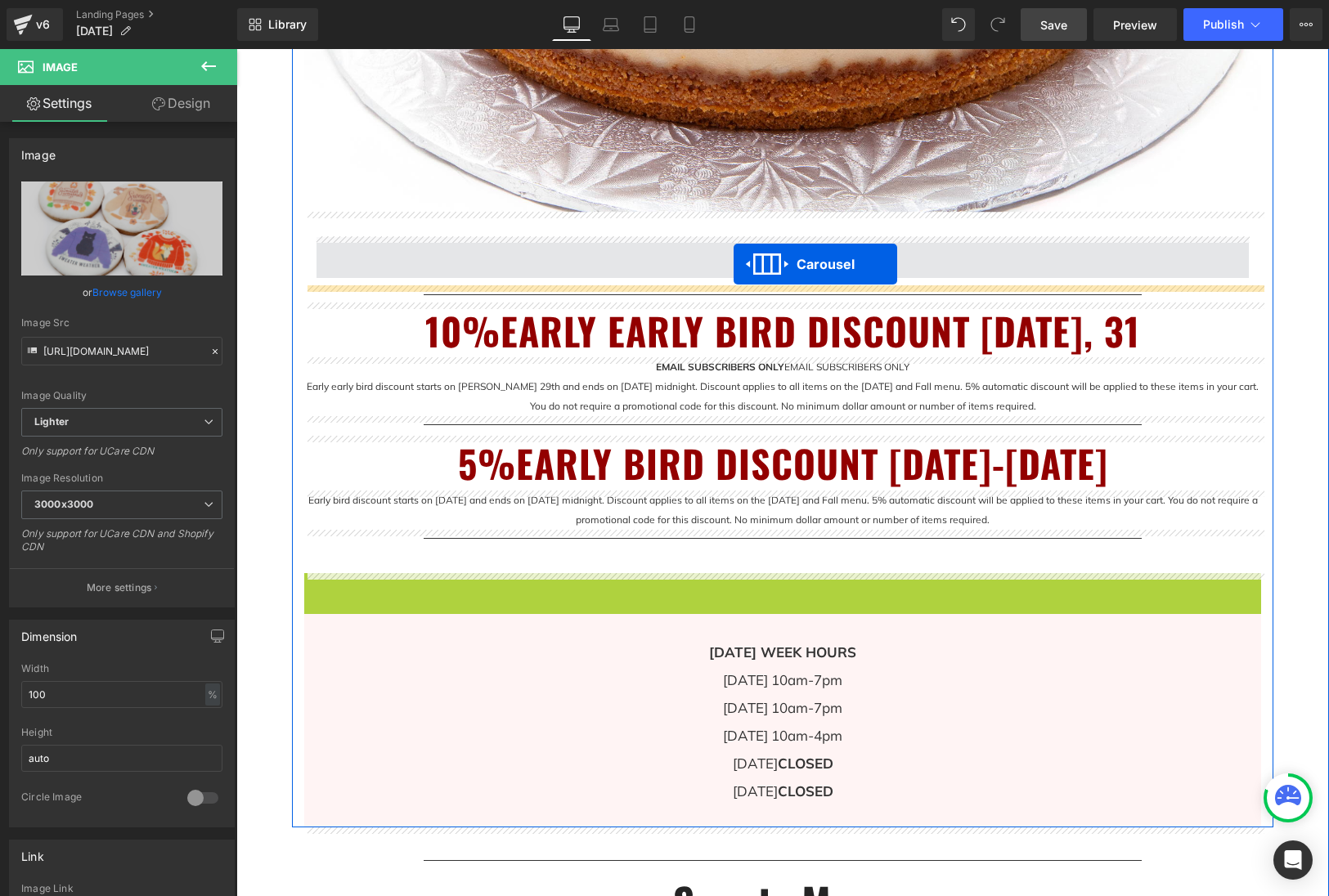
drag, startPoint x: 742, startPoint y: 583, endPoint x: 733, endPoint y: 264, distance: 319.1
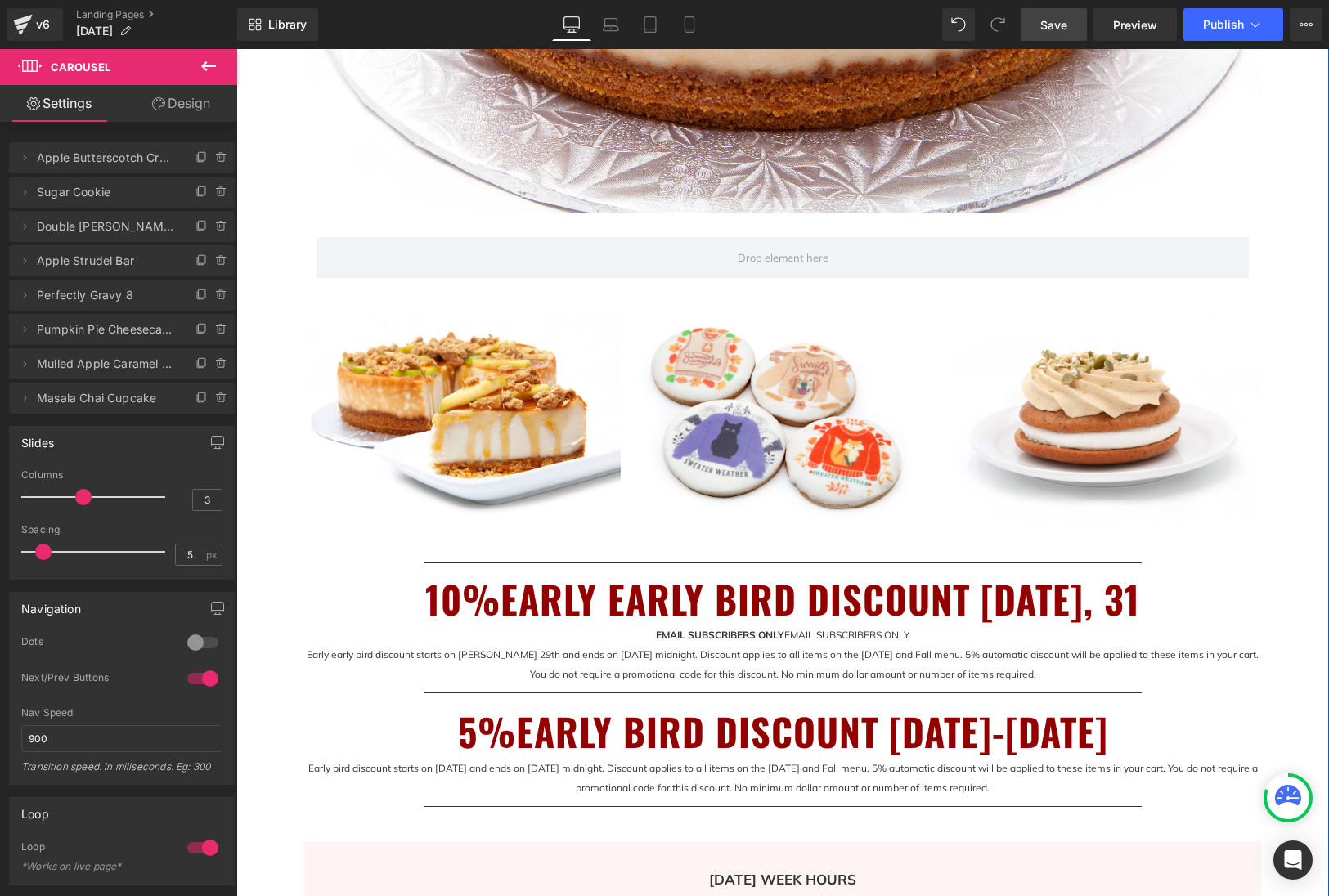
drag, startPoint x: 1291, startPoint y: 462, endPoint x: 1316, endPoint y: 493, distance: 39.8
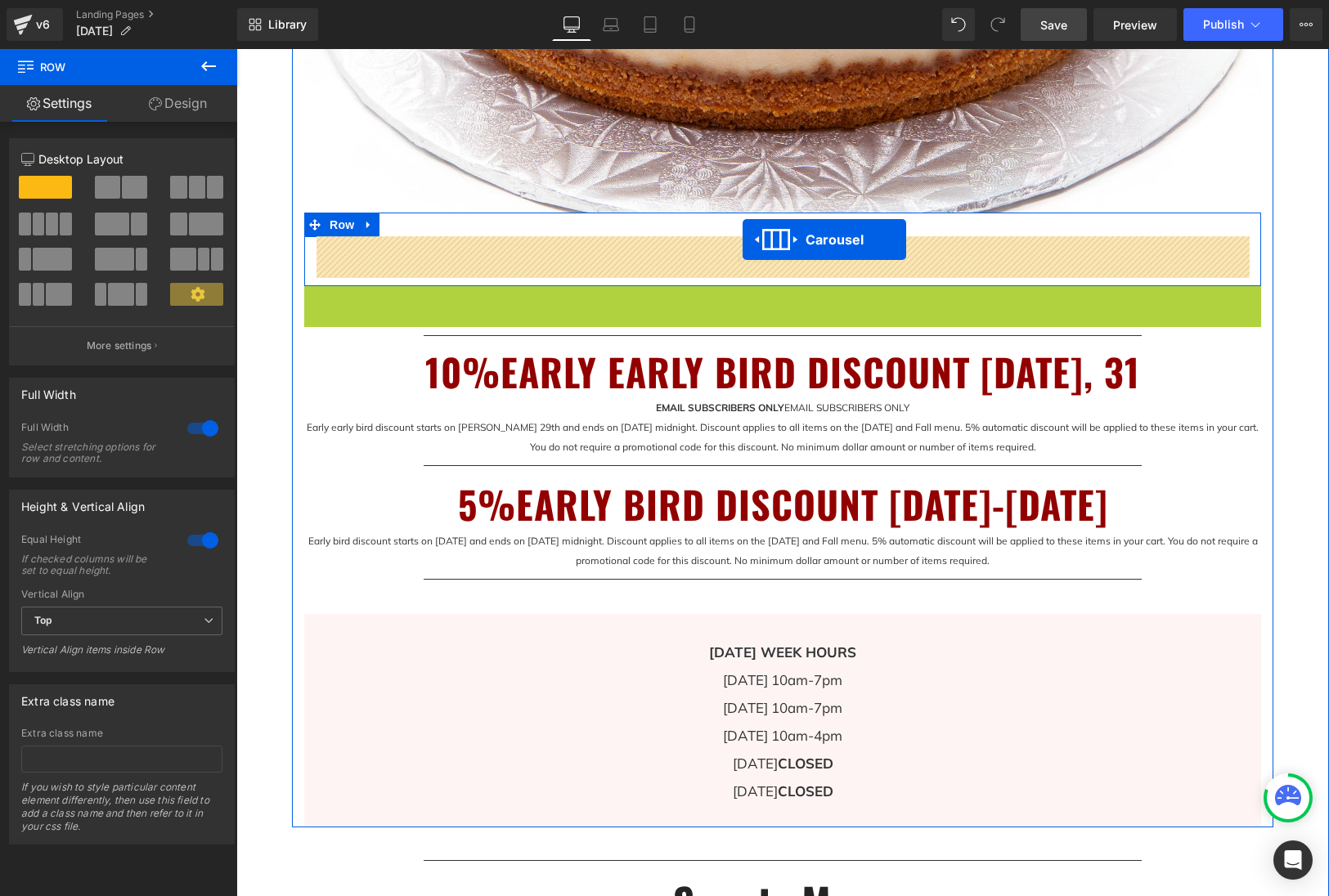
drag, startPoint x: 742, startPoint y: 296, endPoint x: 742, endPoint y: 240, distance: 56.0
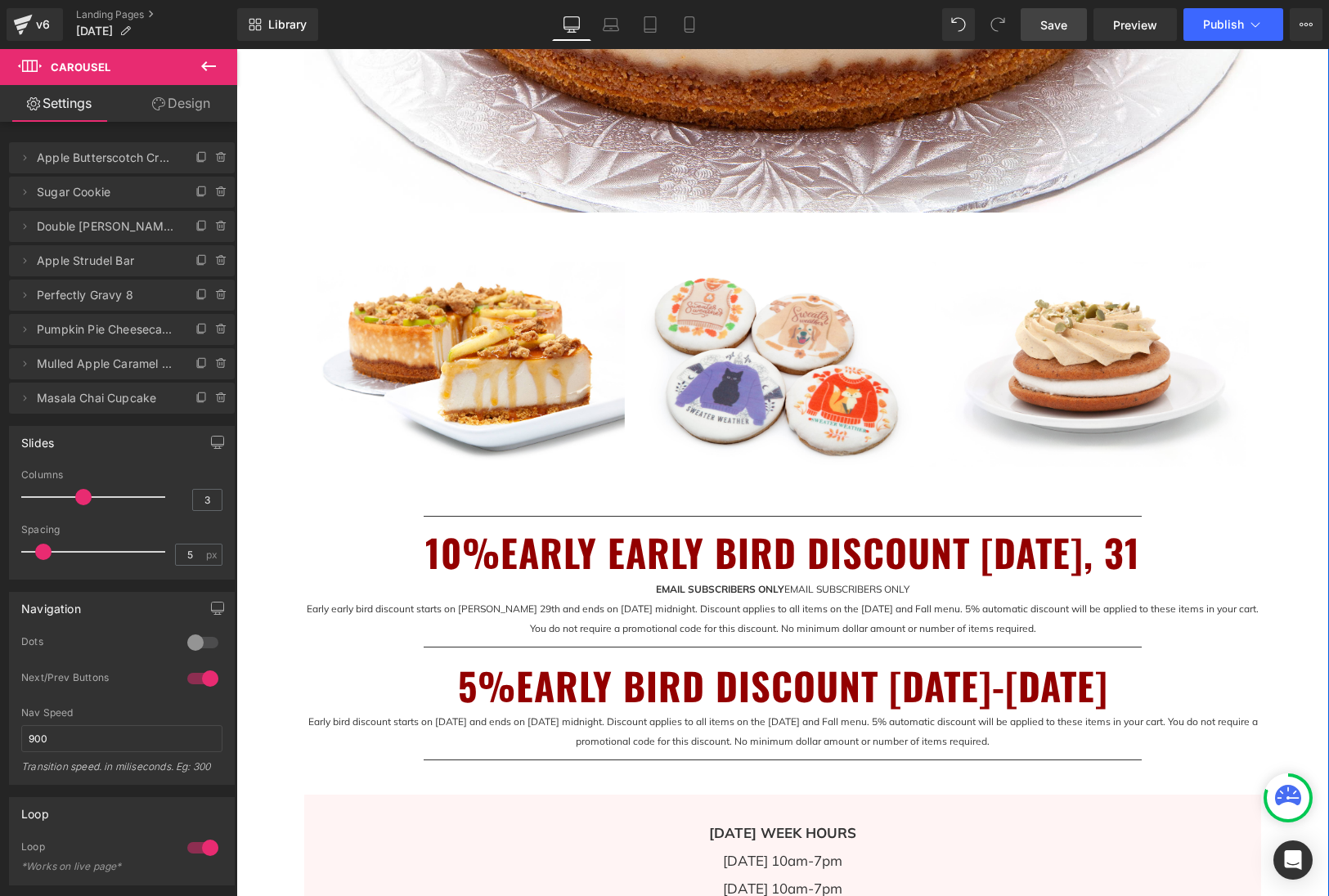
drag, startPoint x: 1295, startPoint y: 379, endPoint x: 1325, endPoint y: 500, distance: 124.7
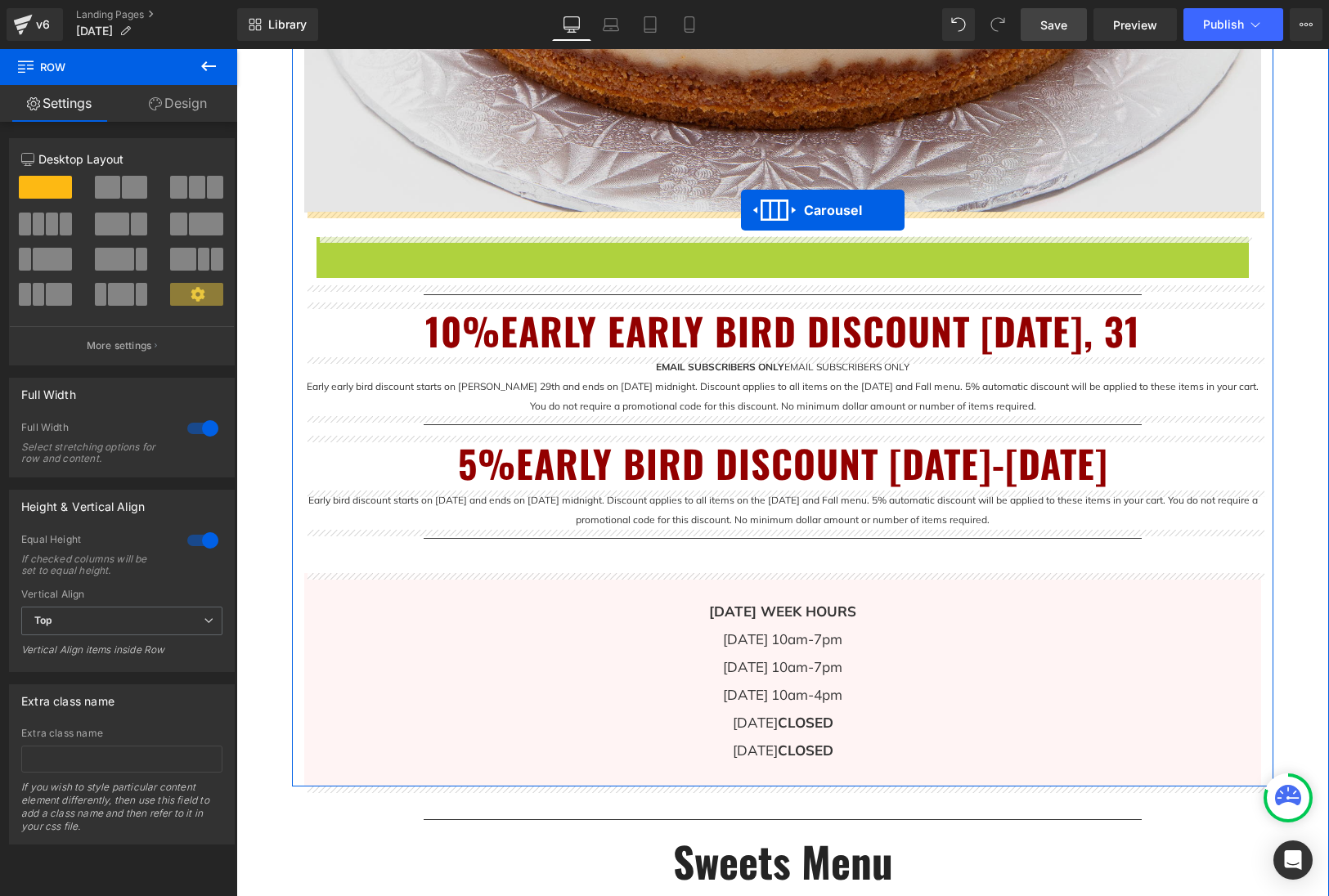
drag, startPoint x: 742, startPoint y: 249, endPoint x: 741, endPoint y: 210, distance: 39.0
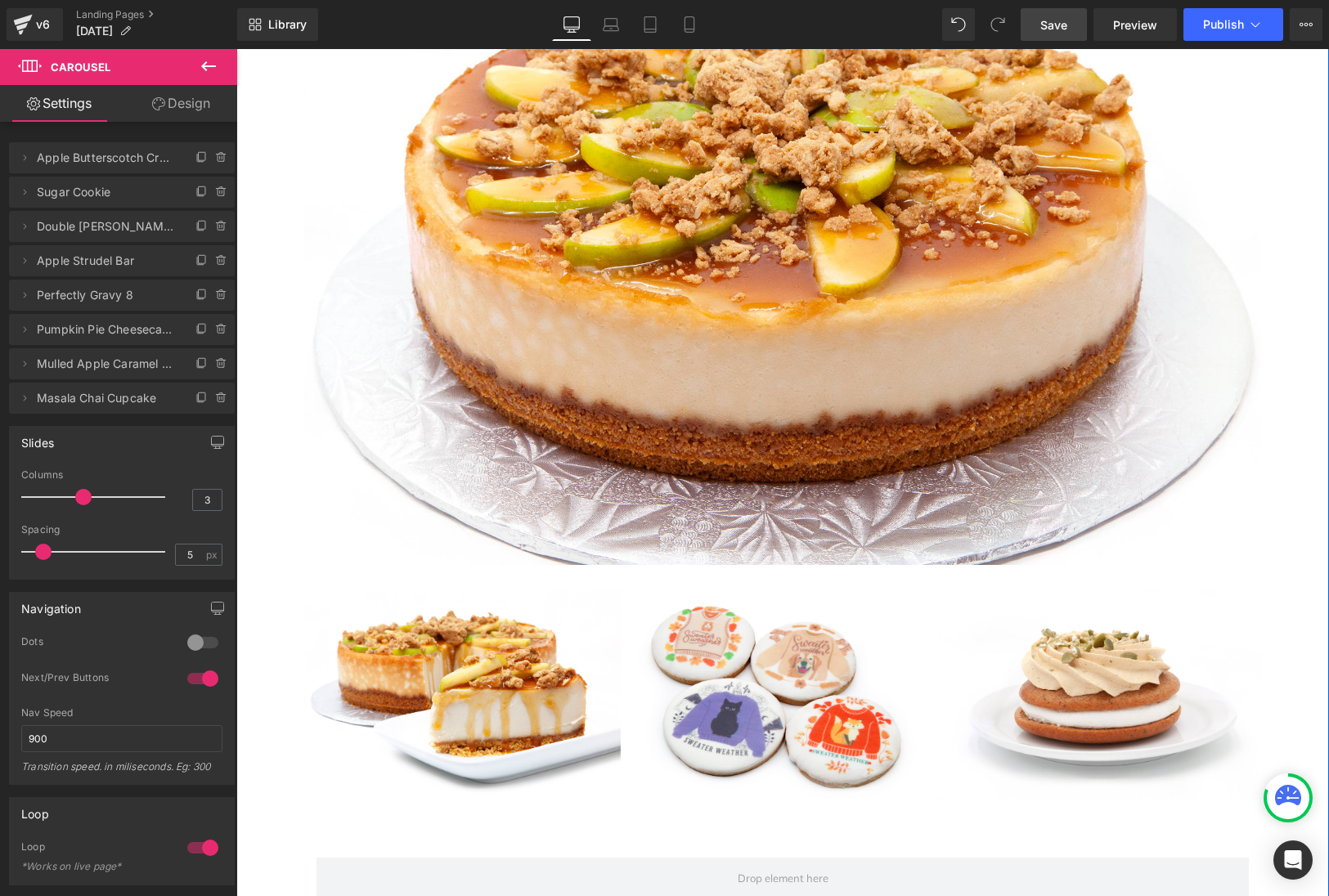
scroll to position [462, 0]
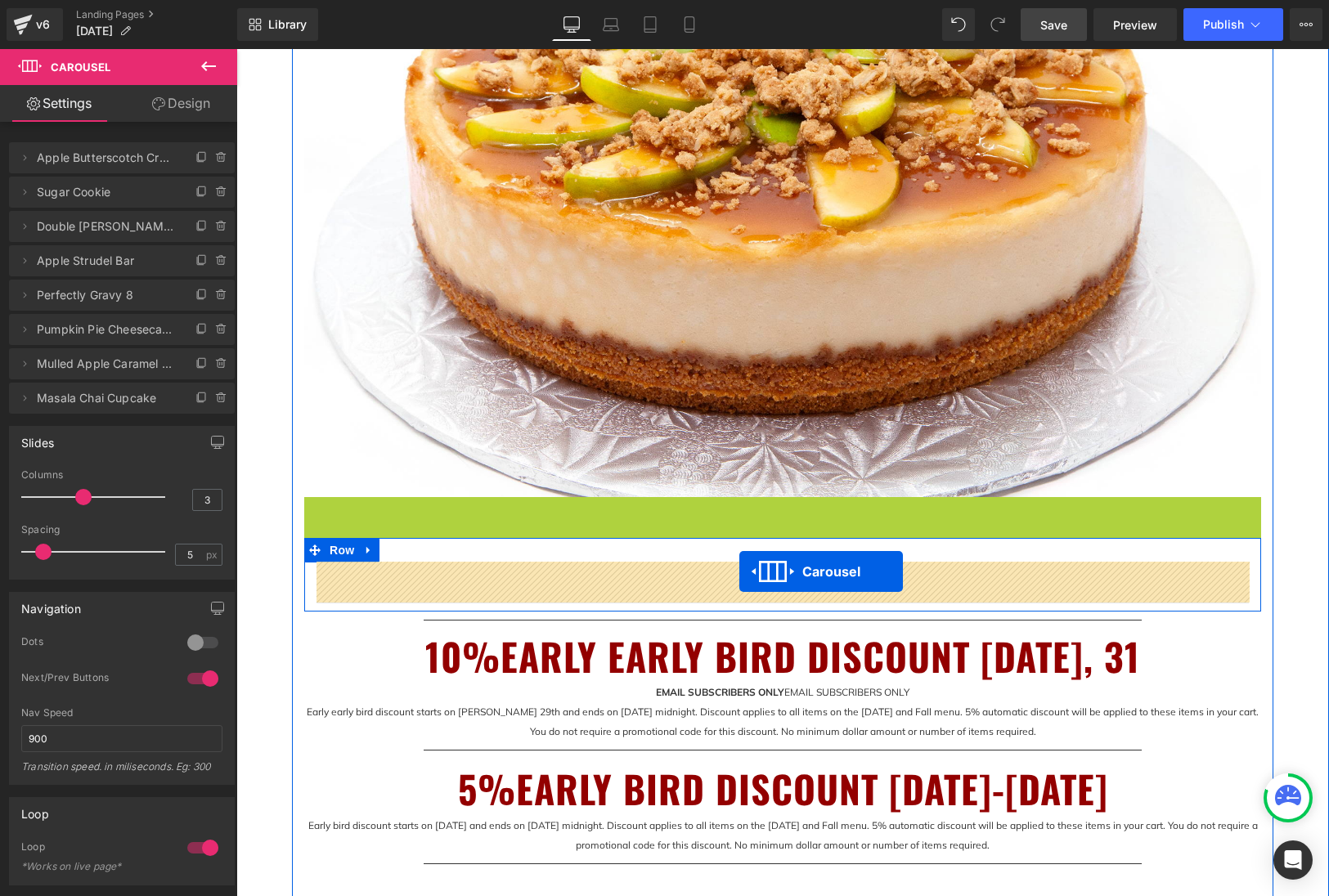
drag, startPoint x: 742, startPoint y: 506, endPoint x: 740, endPoint y: 571, distance: 65.0
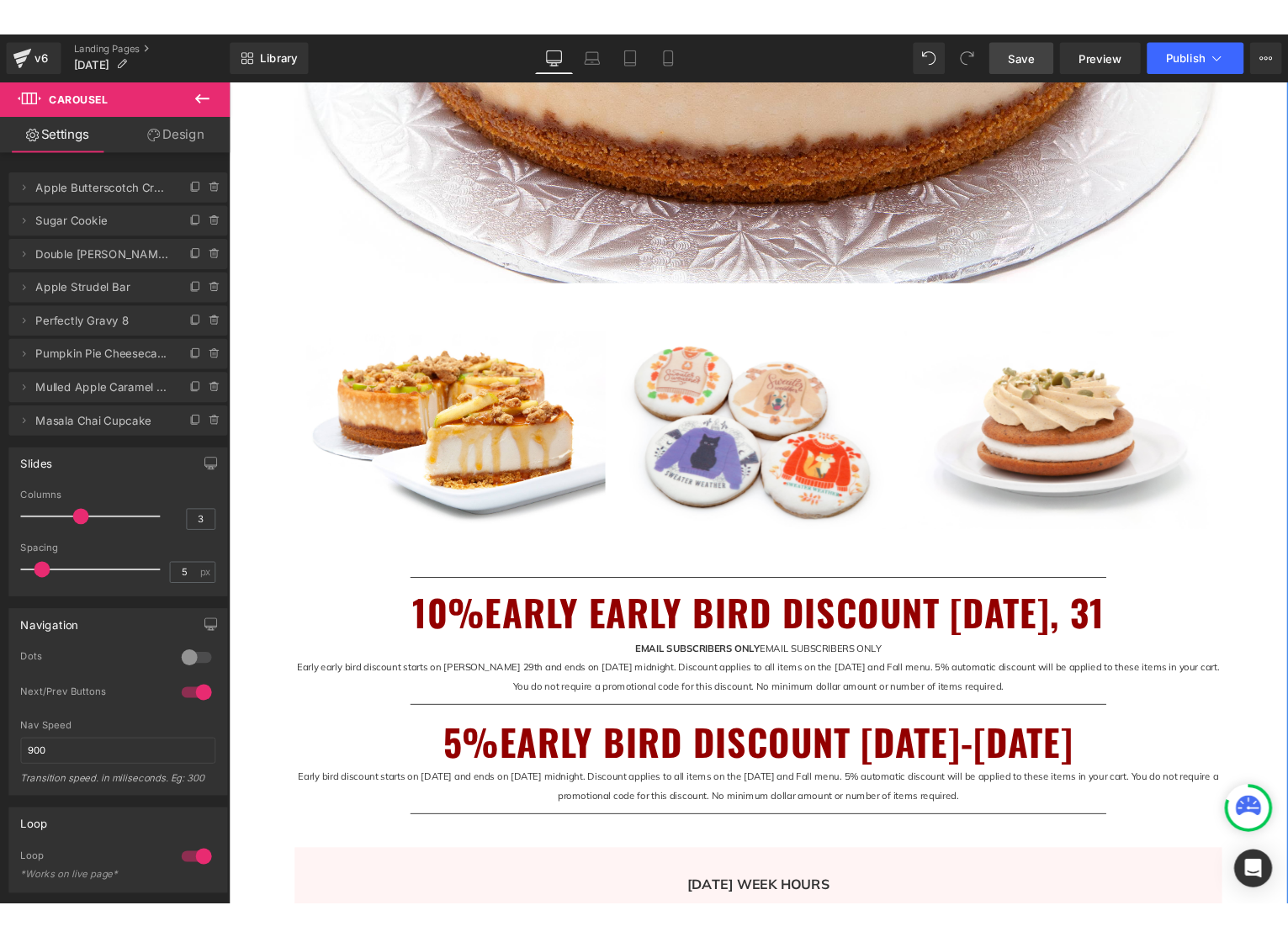
scroll to position [712, 0]
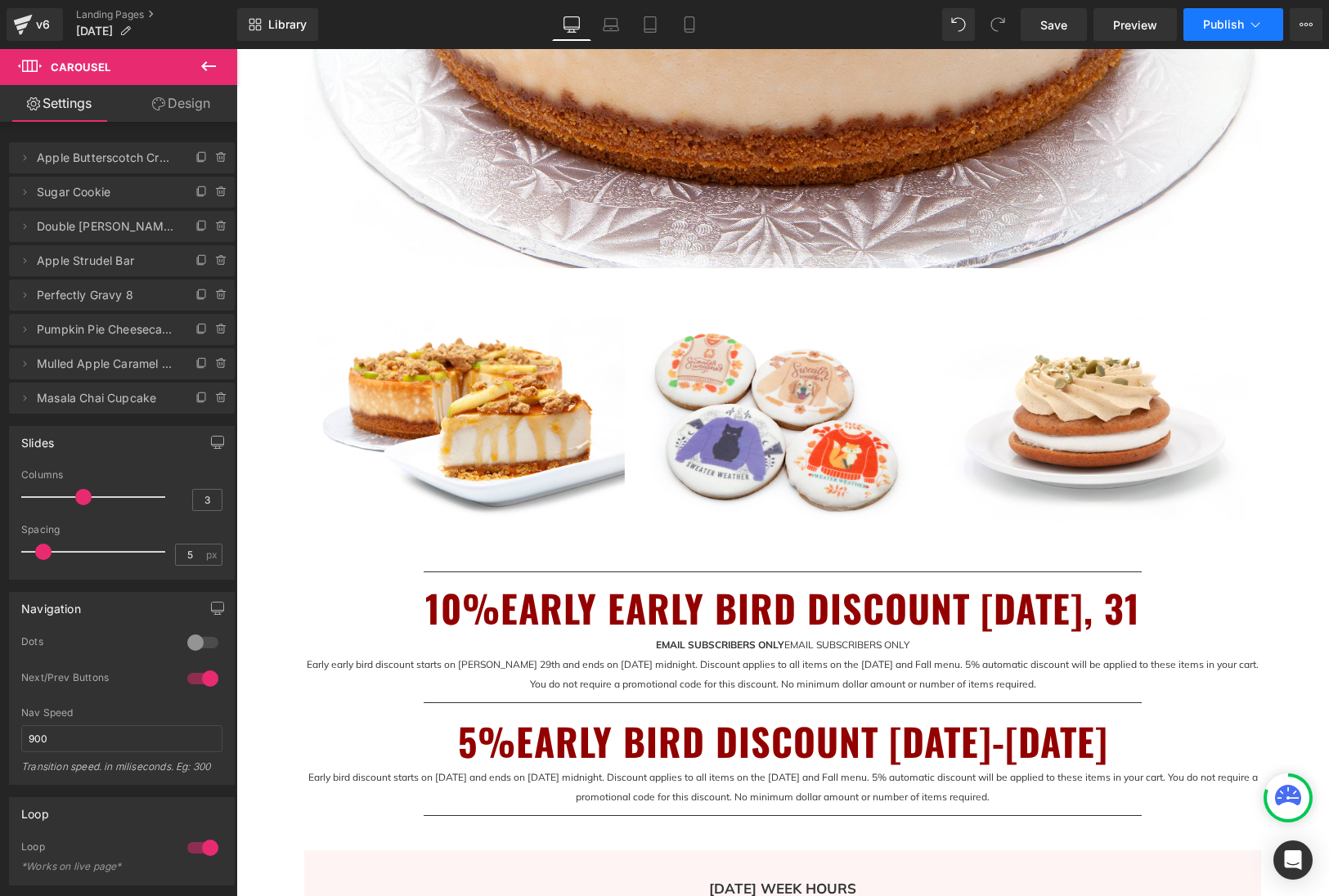
drag, startPoint x: 1054, startPoint y: 22, endPoint x: 1224, endPoint y: 24, distance: 170.0
click at [1054, 22] on span "Save" at bounding box center [1053, 25] width 27 height 17
click at [1224, 24] on span "Publish" at bounding box center [1223, 25] width 40 height 13
click at [1242, 24] on span "Publish" at bounding box center [1223, 25] width 40 height 13
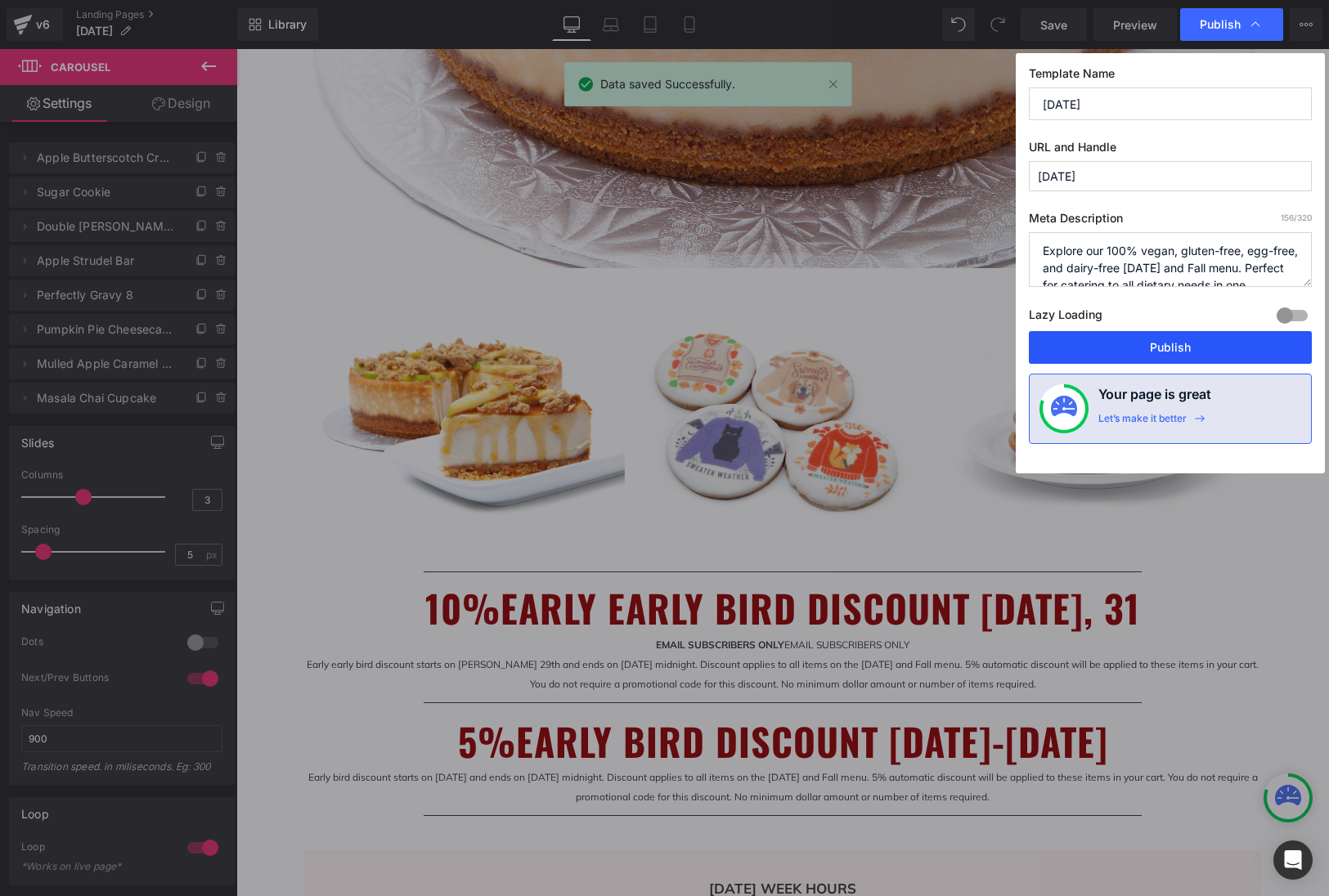
drag, startPoint x: 1191, startPoint y: 348, endPoint x: 962, endPoint y: 277, distance: 239.8
click at [1191, 348] on button "Publish" at bounding box center [1170, 348] width 283 height 33
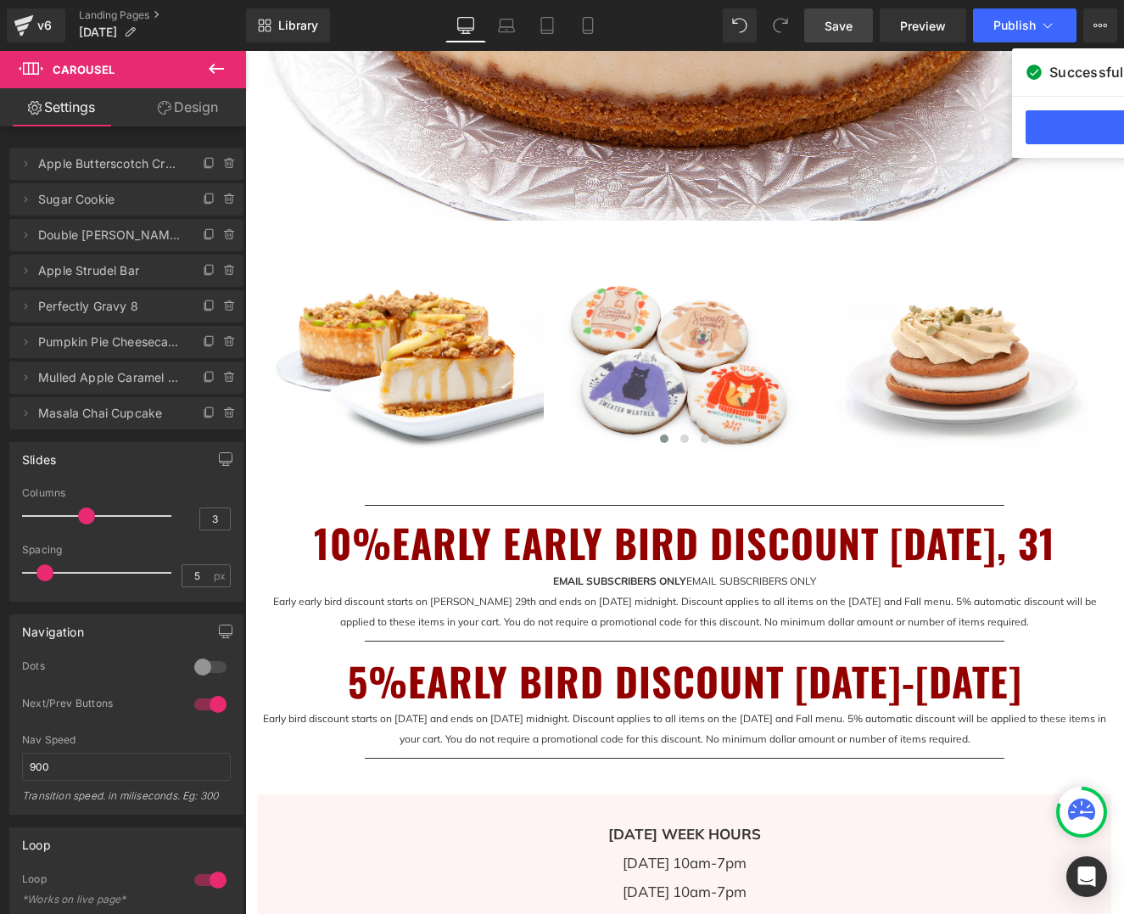
click at [847, 26] on span "Save" at bounding box center [839, 26] width 28 height 18
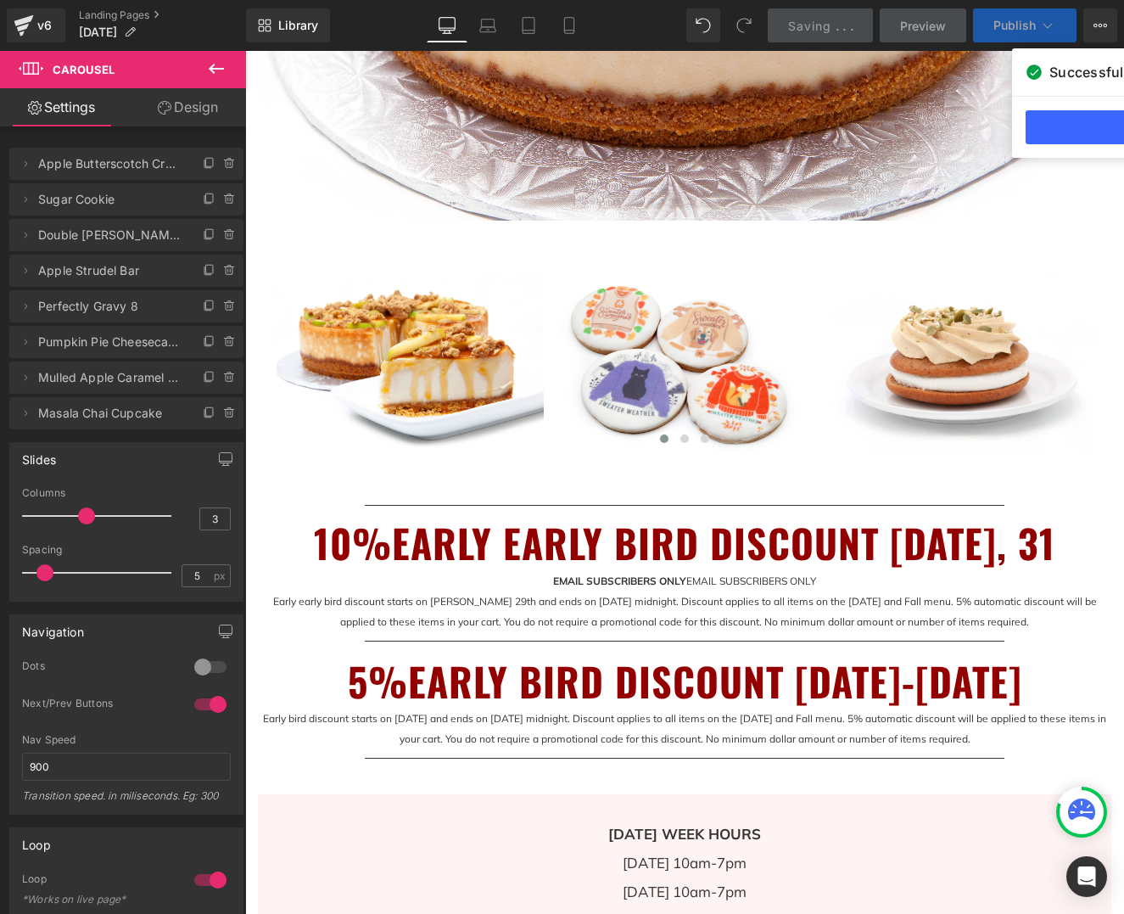
click at [1047, 26] on icon at bounding box center [1047, 25] width 17 height 17
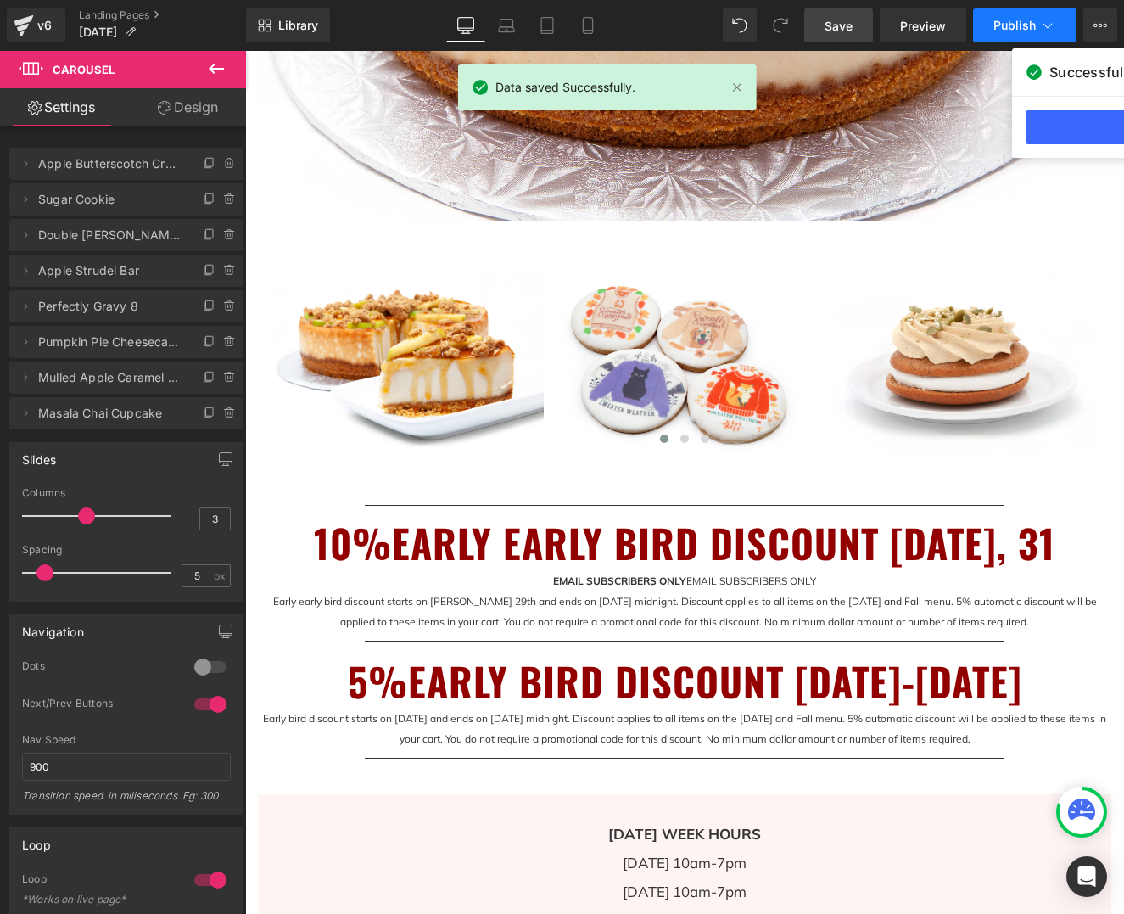
click at [1047, 26] on icon at bounding box center [1047, 25] width 17 height 17
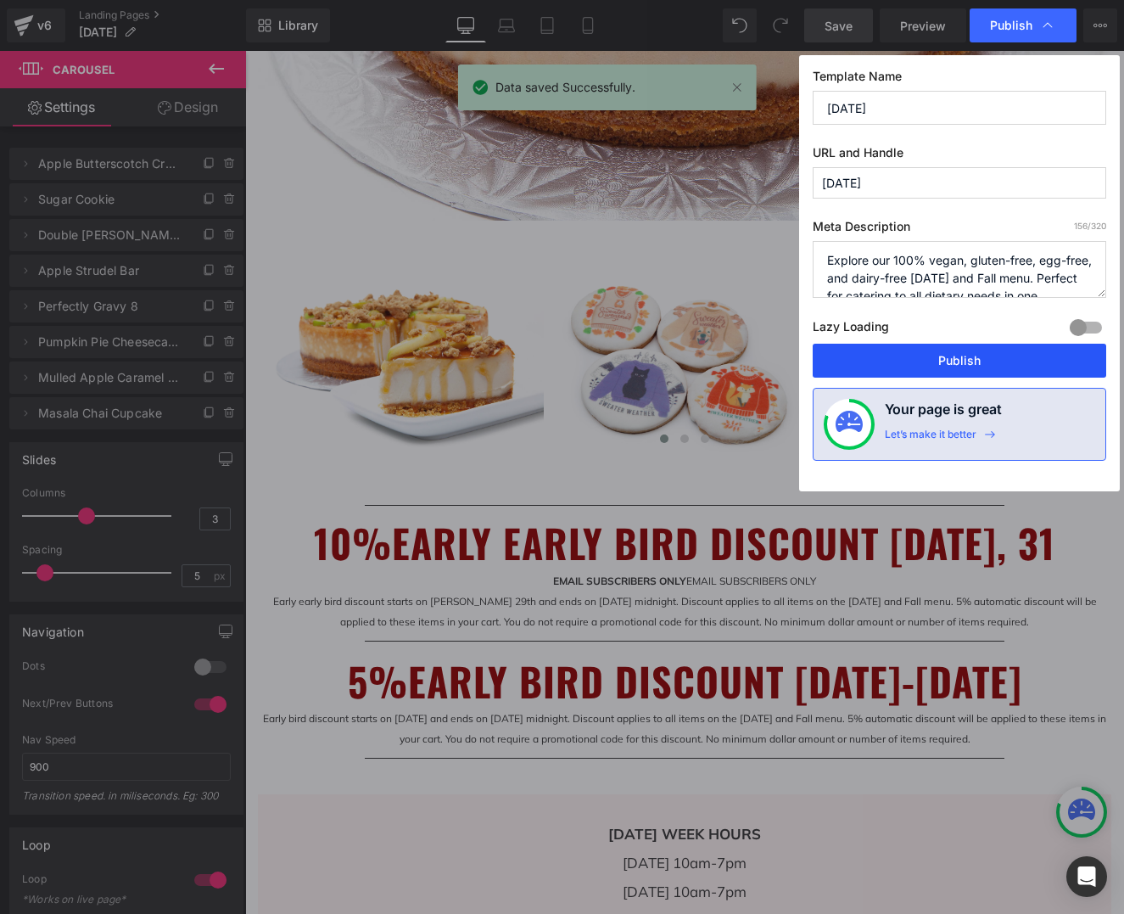
click at [969, 356] on button "Publish" at bounding box center [960, 361] width 294 height 34
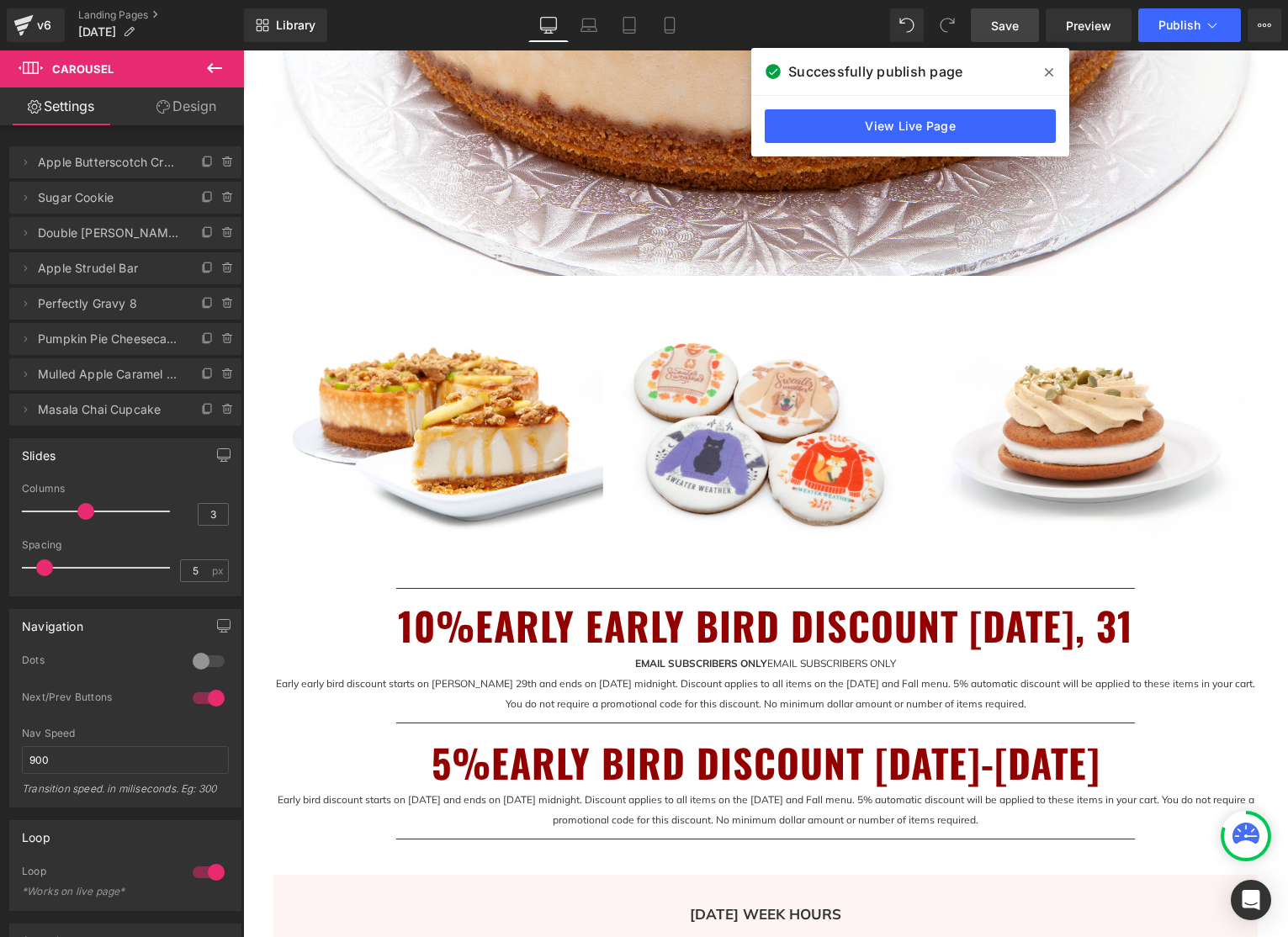
click at [1046, 69] on icon at bounding box center [1049, 72] width 8 height 14
